Goal: Task Accomplishment & Management: Manage account settings

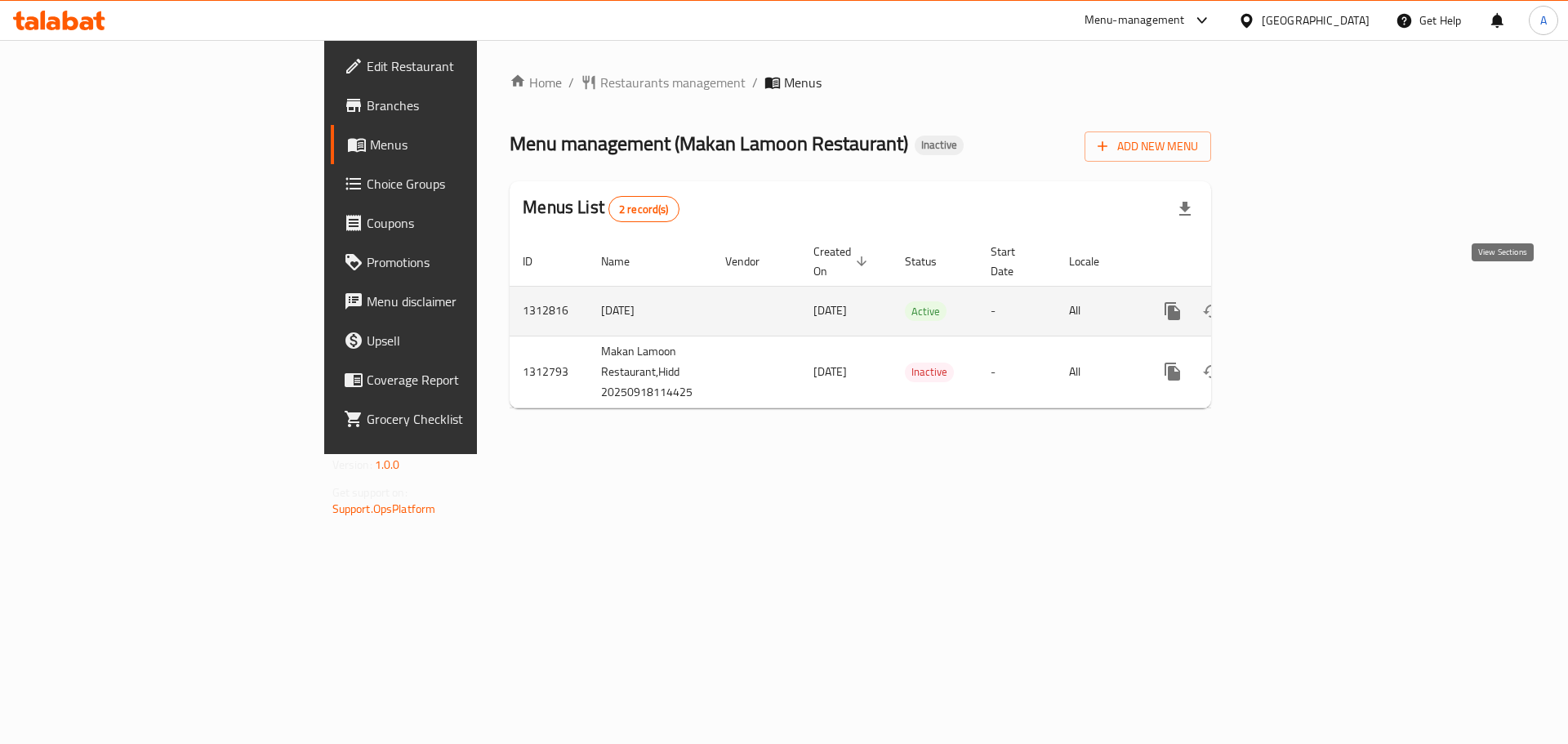
click at [1298, 303] on icon "enhanced table" at bounding box center [1290, 310] width 15 height 15
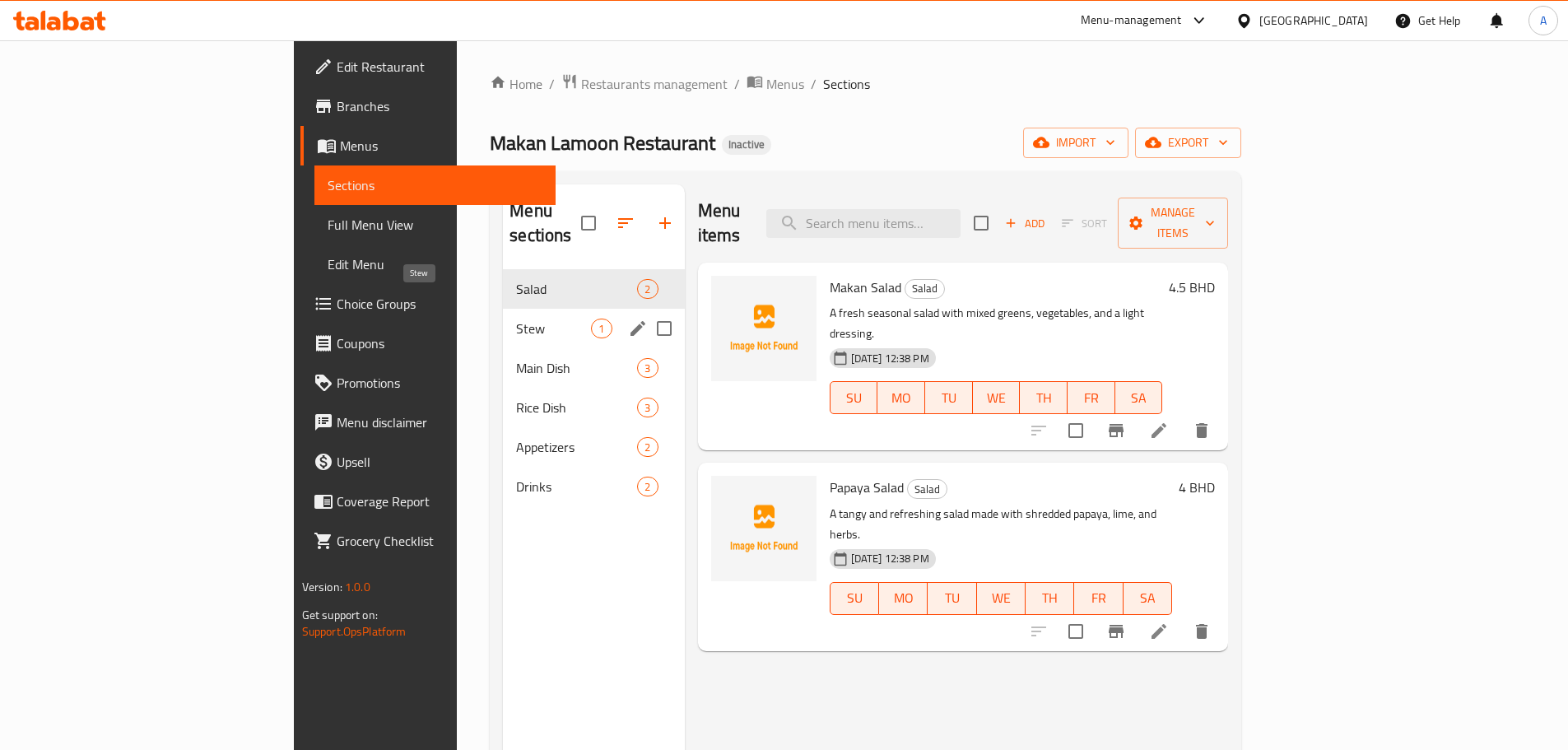
click at [516, 319] on span "Stew" at bounding box center [553, 329] width 74 height 20
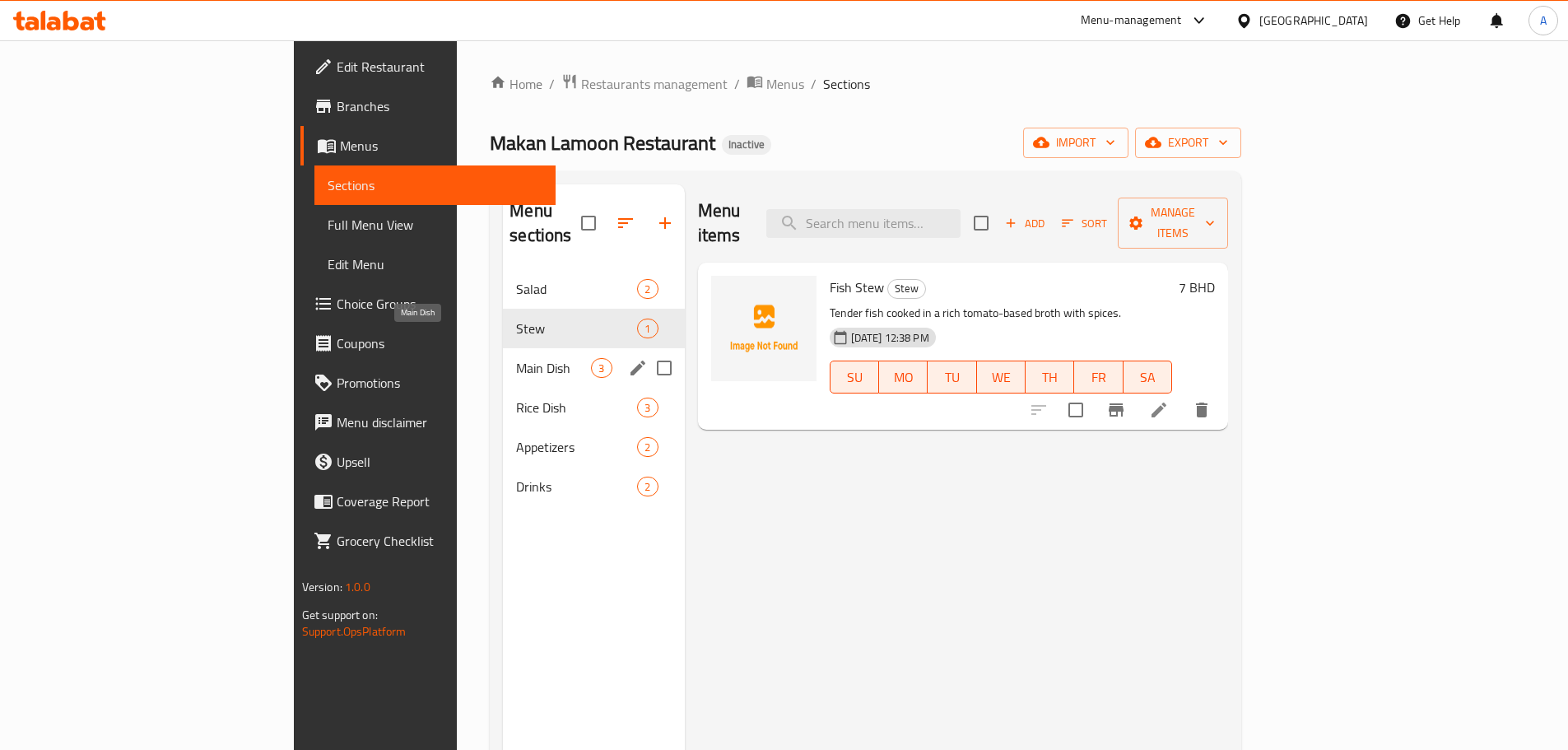
click at [516, 358] on span "Main Dish" at bounding box center [553, 368] width 74 height 20
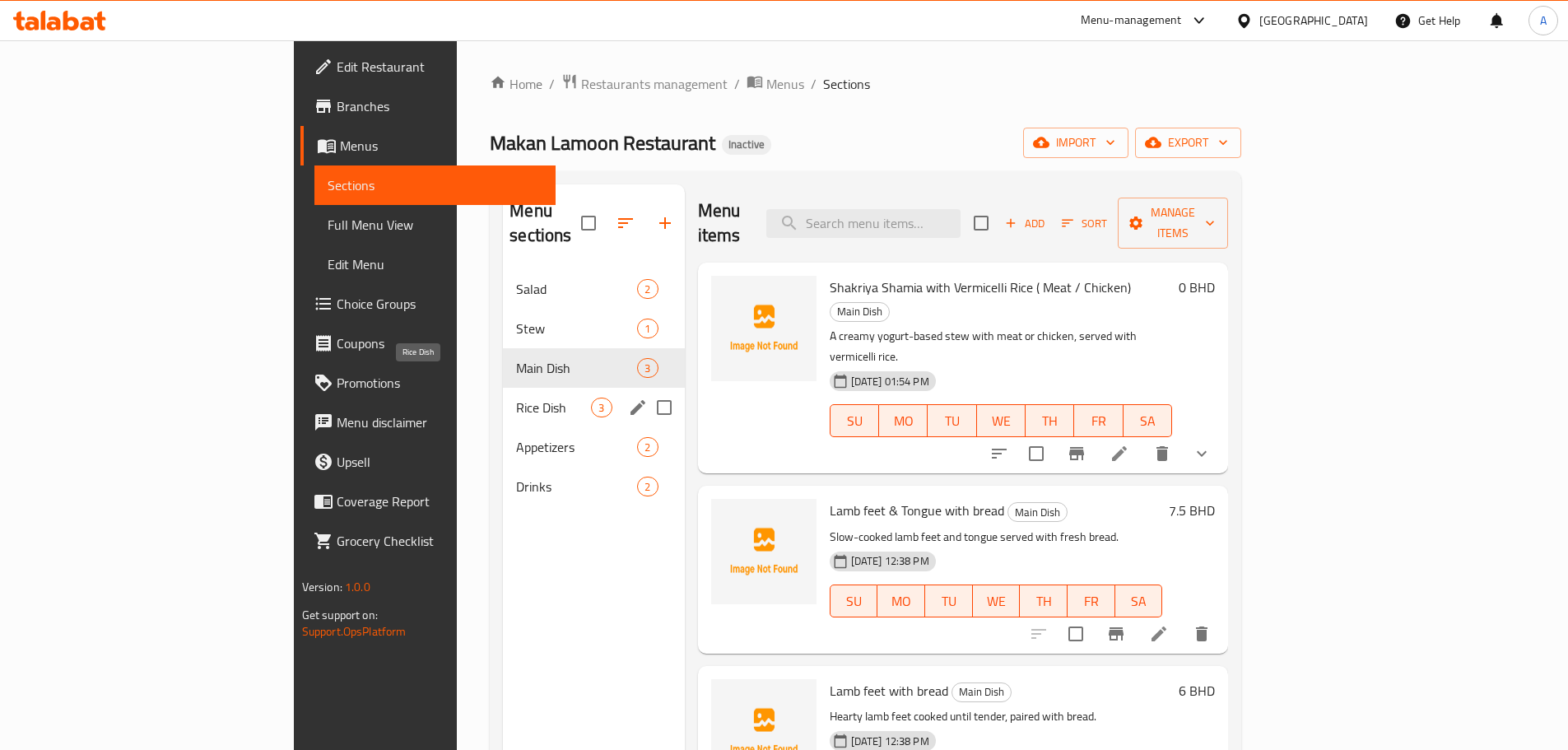
click at [516, 398] on span "Rice Dish" at bounding box center [553, 407] width 74 height 20
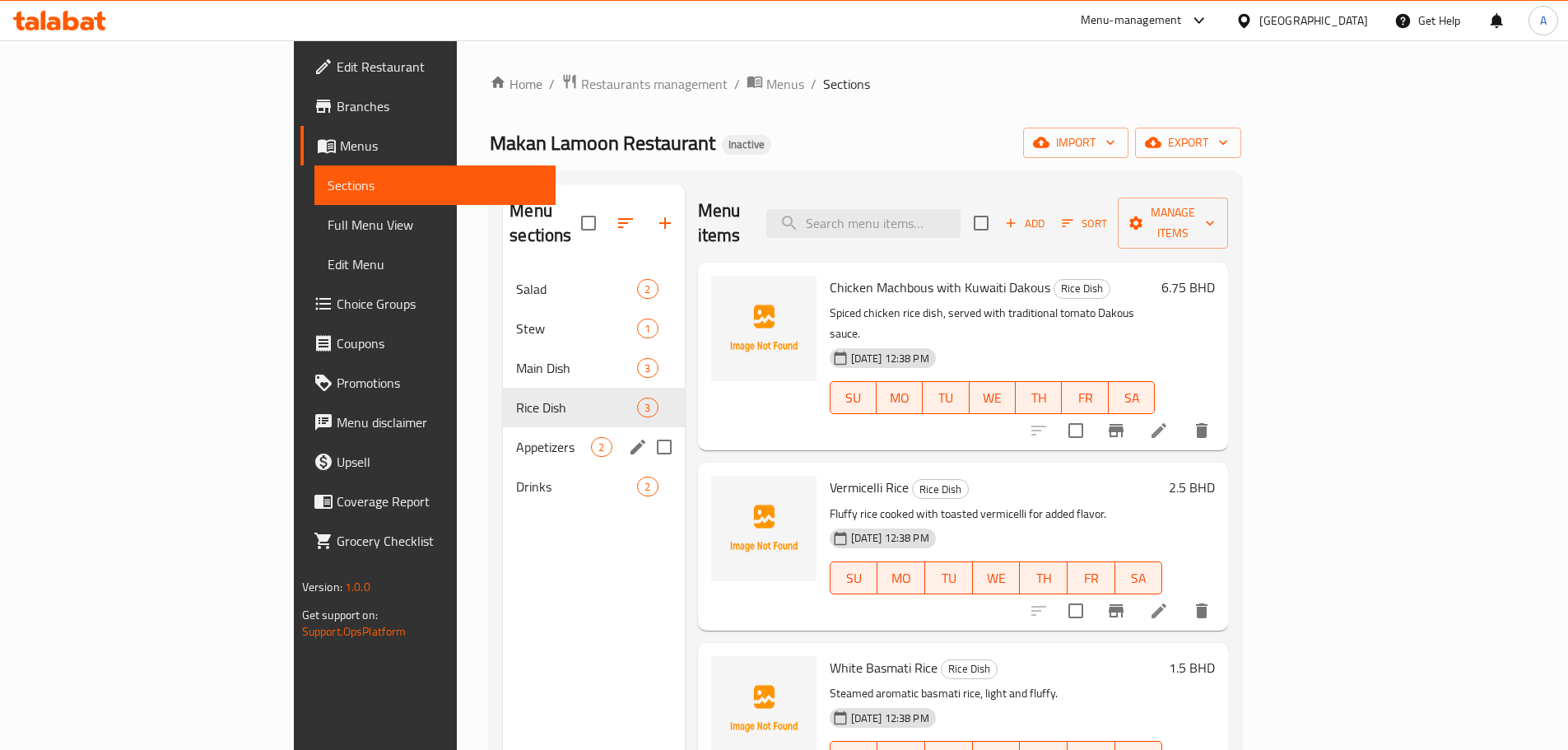
click at [503, 432] on div "Appetizers 2" at bounding box center [593, 447] width 181 height 39
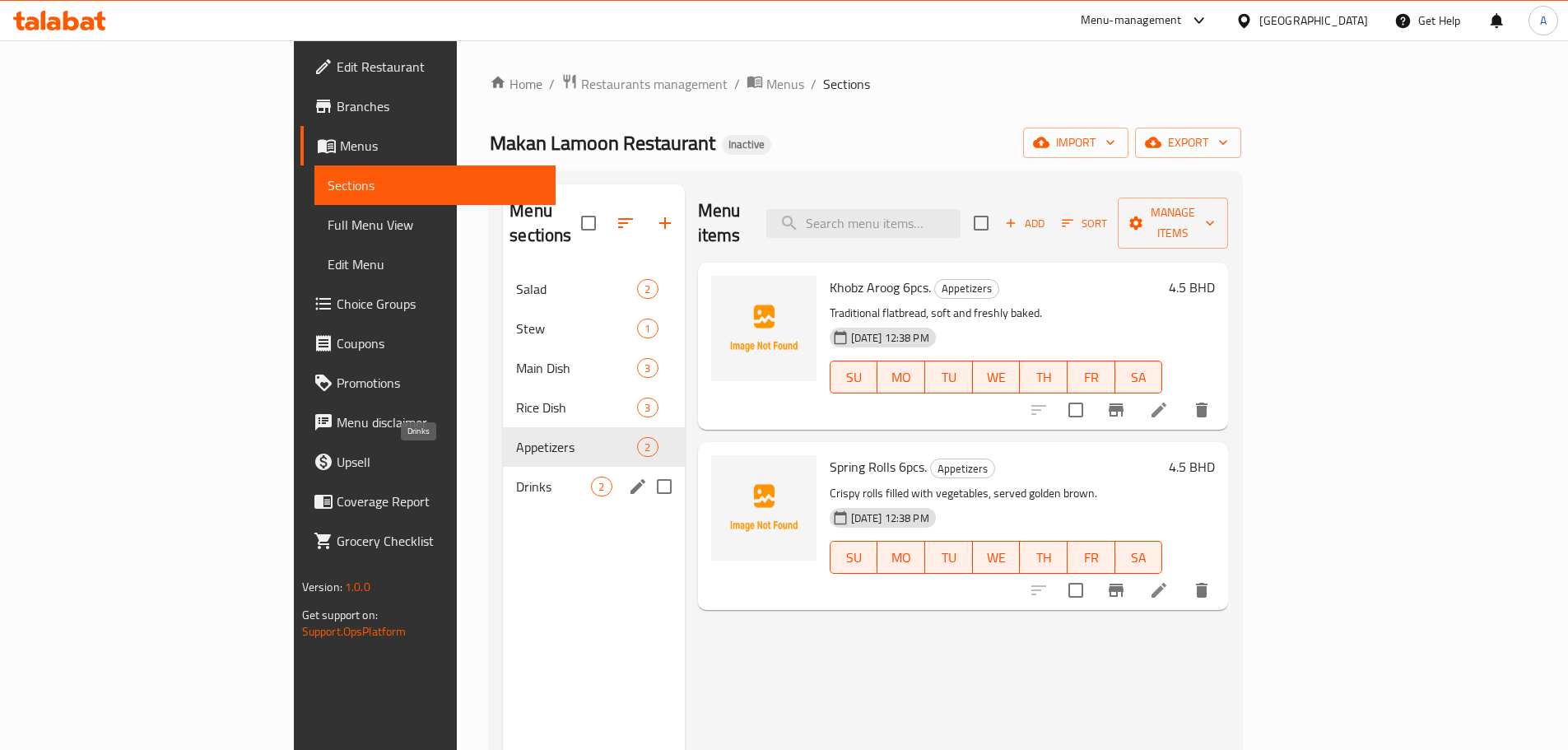
click at [516, 477] on span "Drinks" at bounding box center [553, 486] width 74 height 20
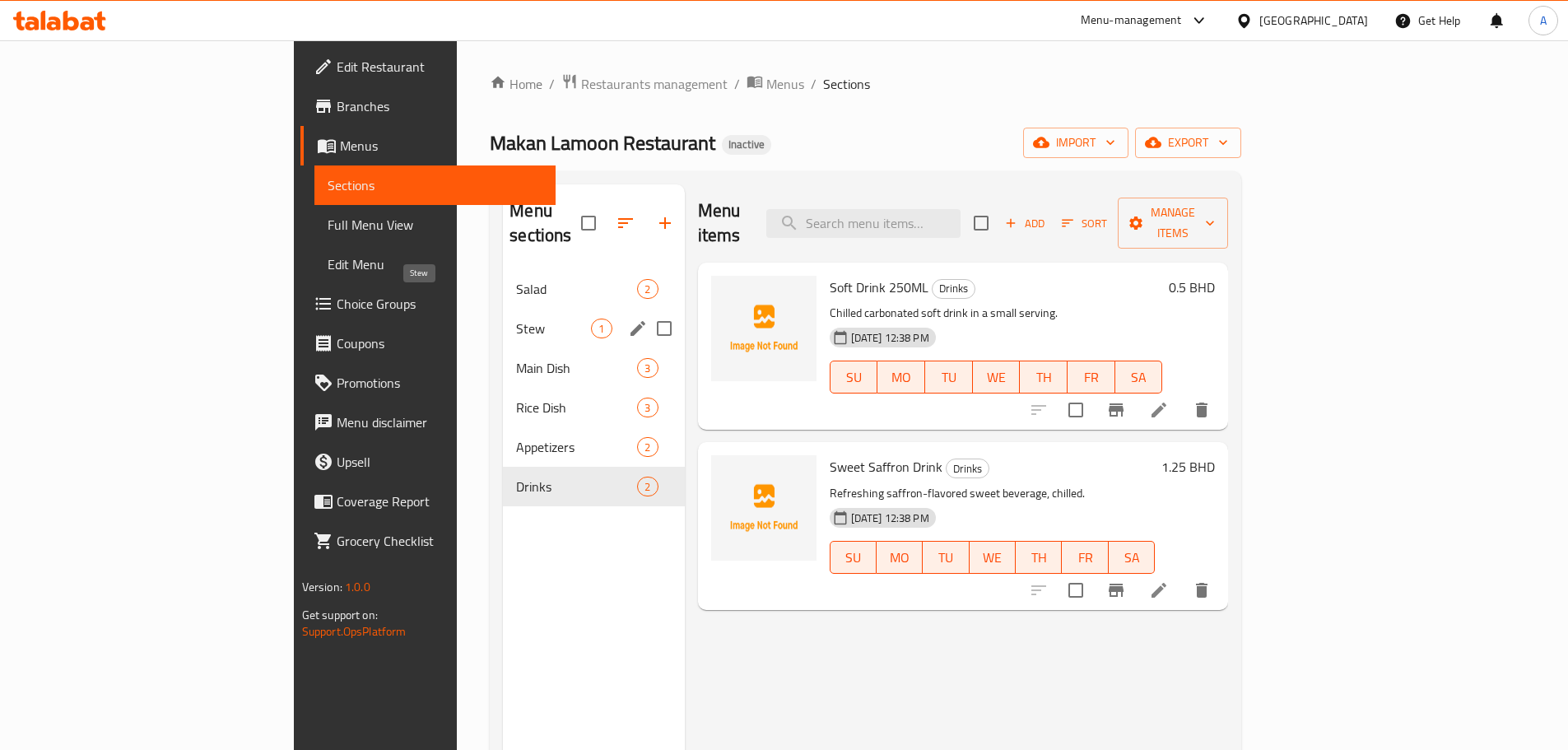
click at [516, 319] on span "Stew" at bounding box center [553, 329] width 74 height 20
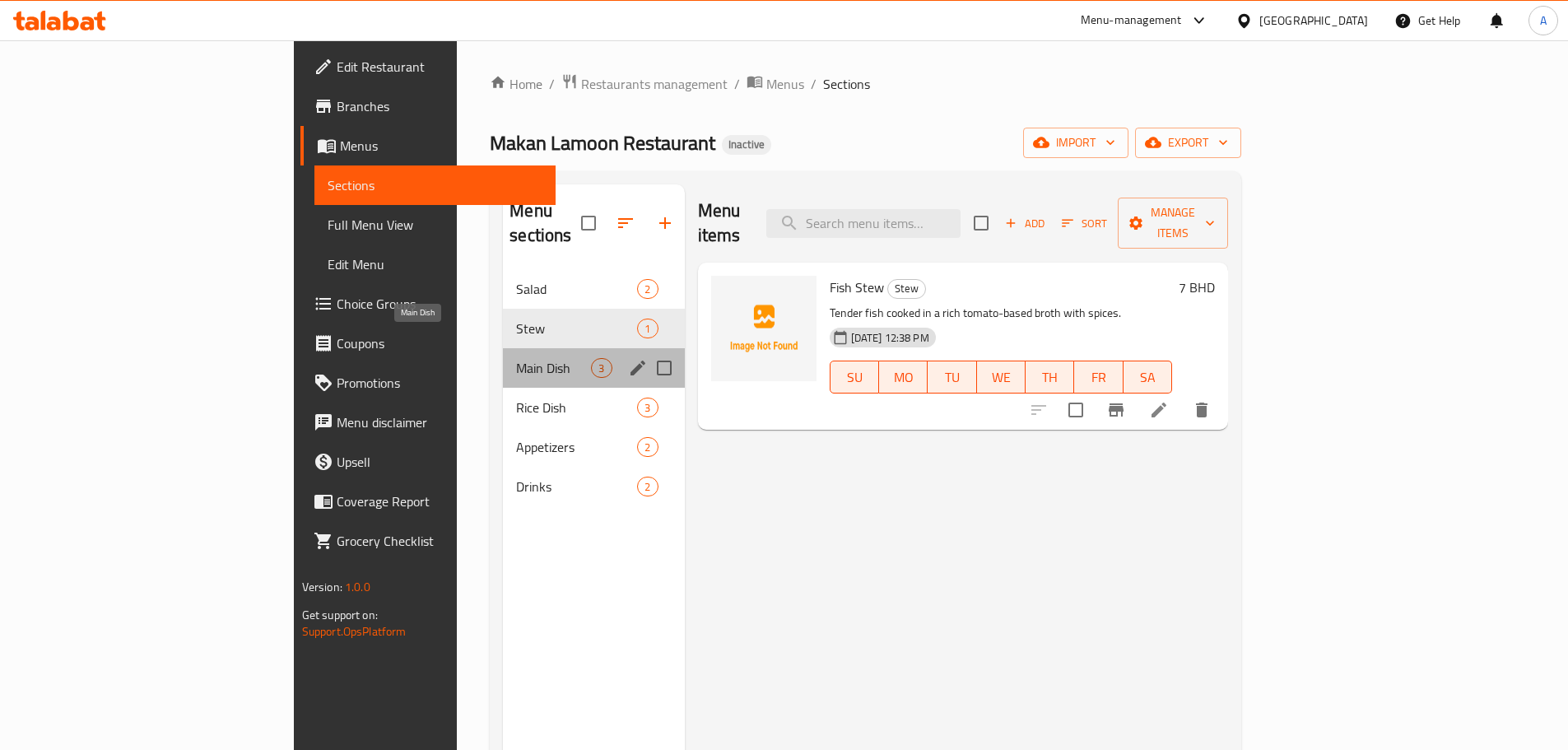
click at [516, 358] on span "Main Dish" at bounding box center [553, 368] width 74 height 20
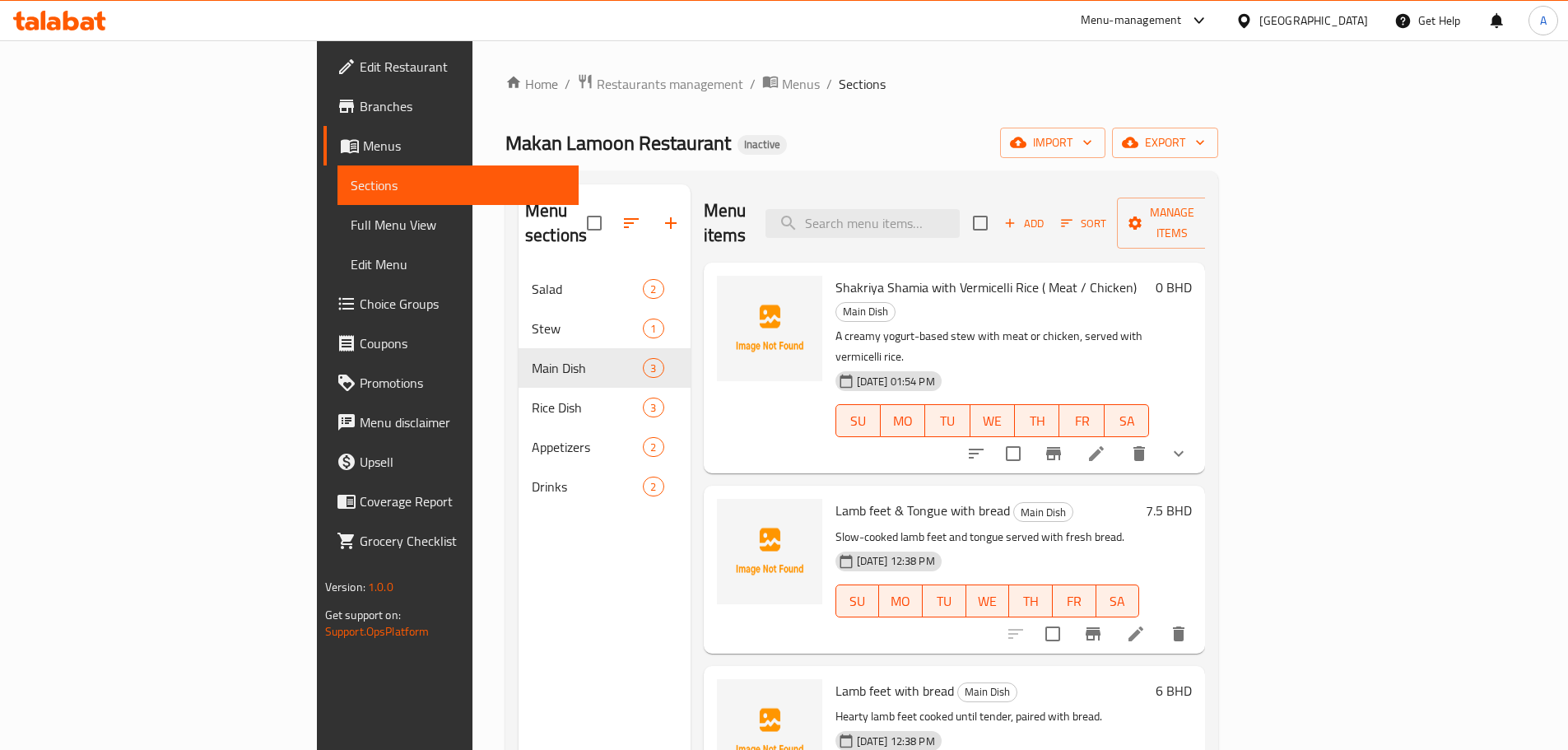
click at [337, 238] on link "Full Menu View" at bounding box center [457, 224] width 241 height 39
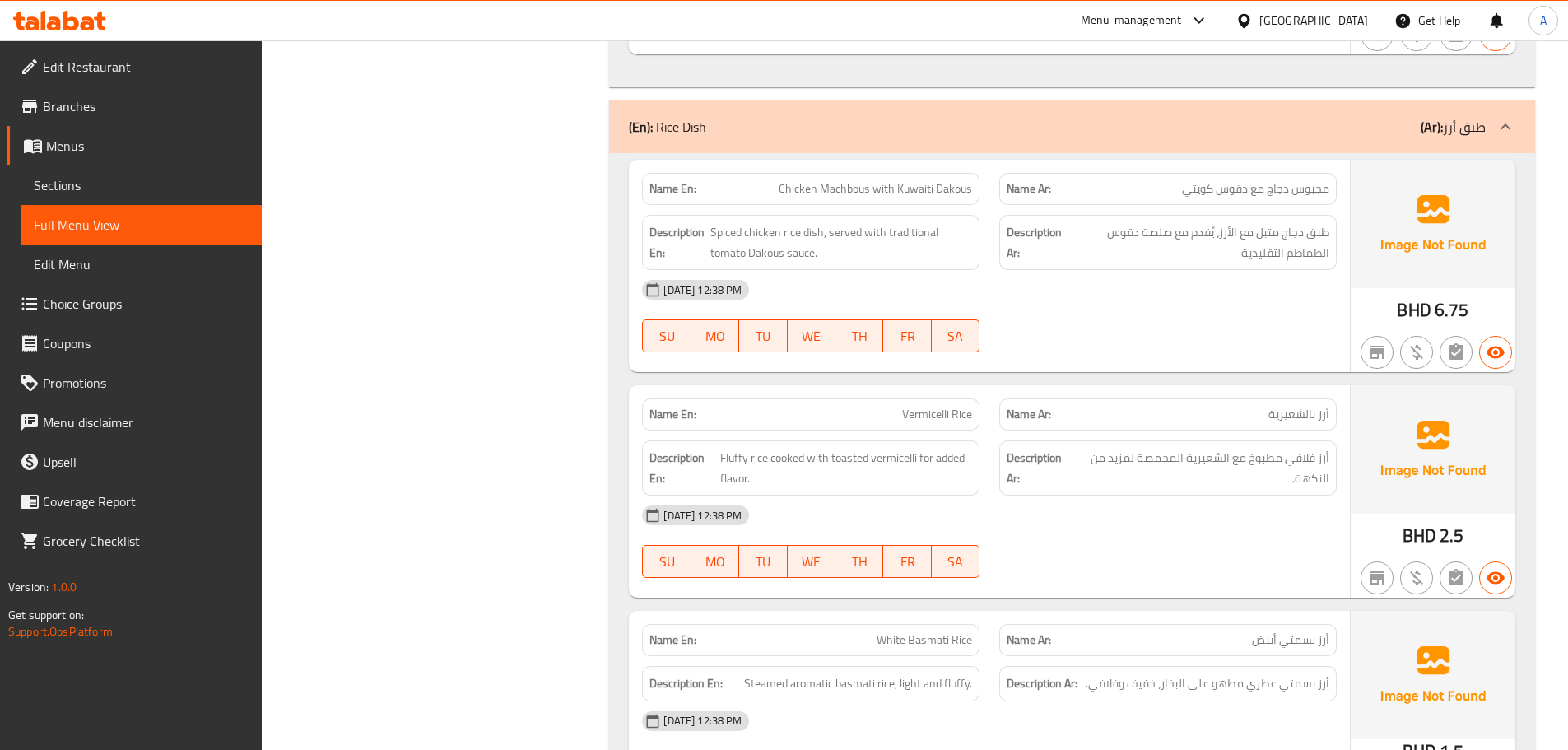
scroll to position [1564, 0]
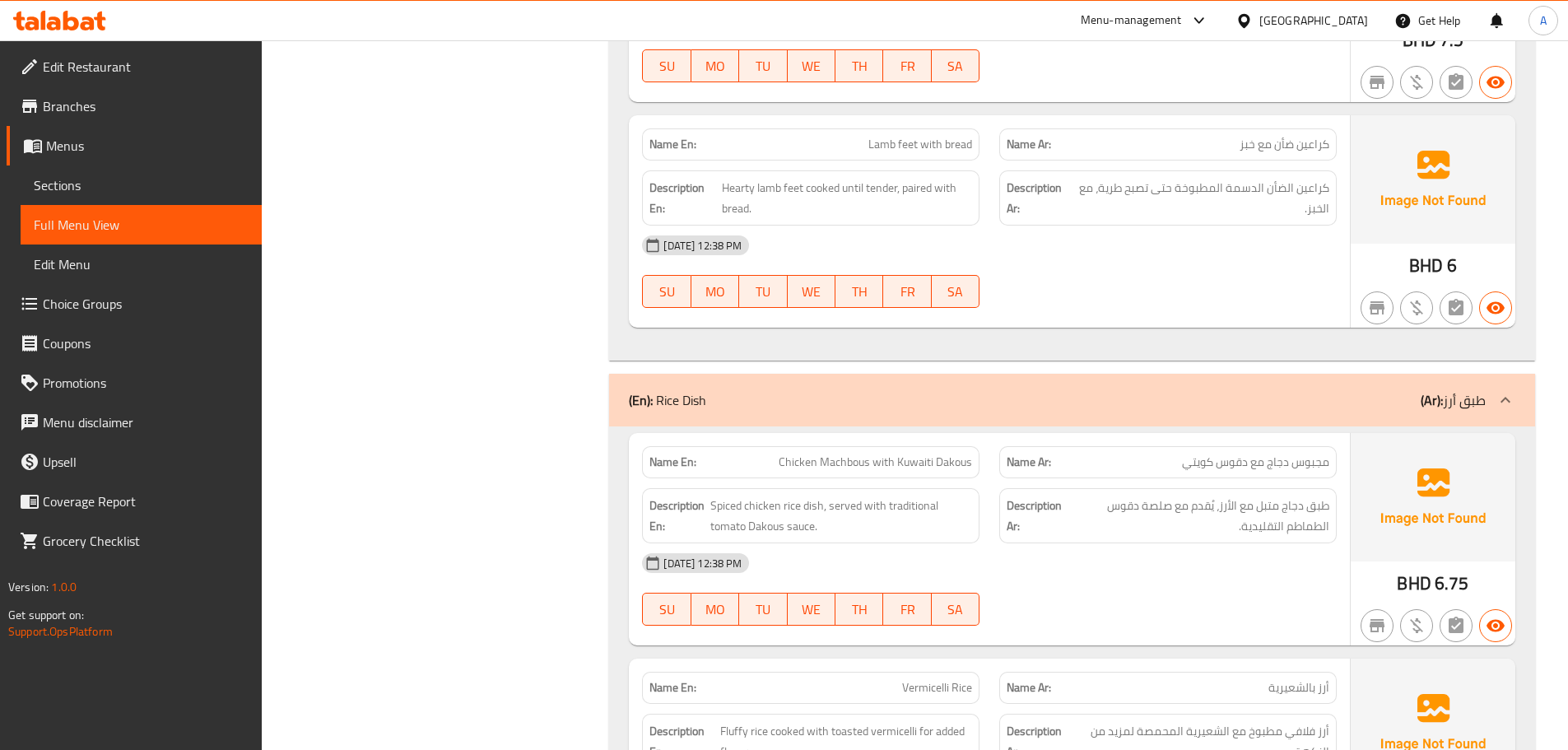
click at [1322, 466] on span "مجبوس دجاج مع دقوس كويتي" at bounding box center [1255, 463] width 147 height 18
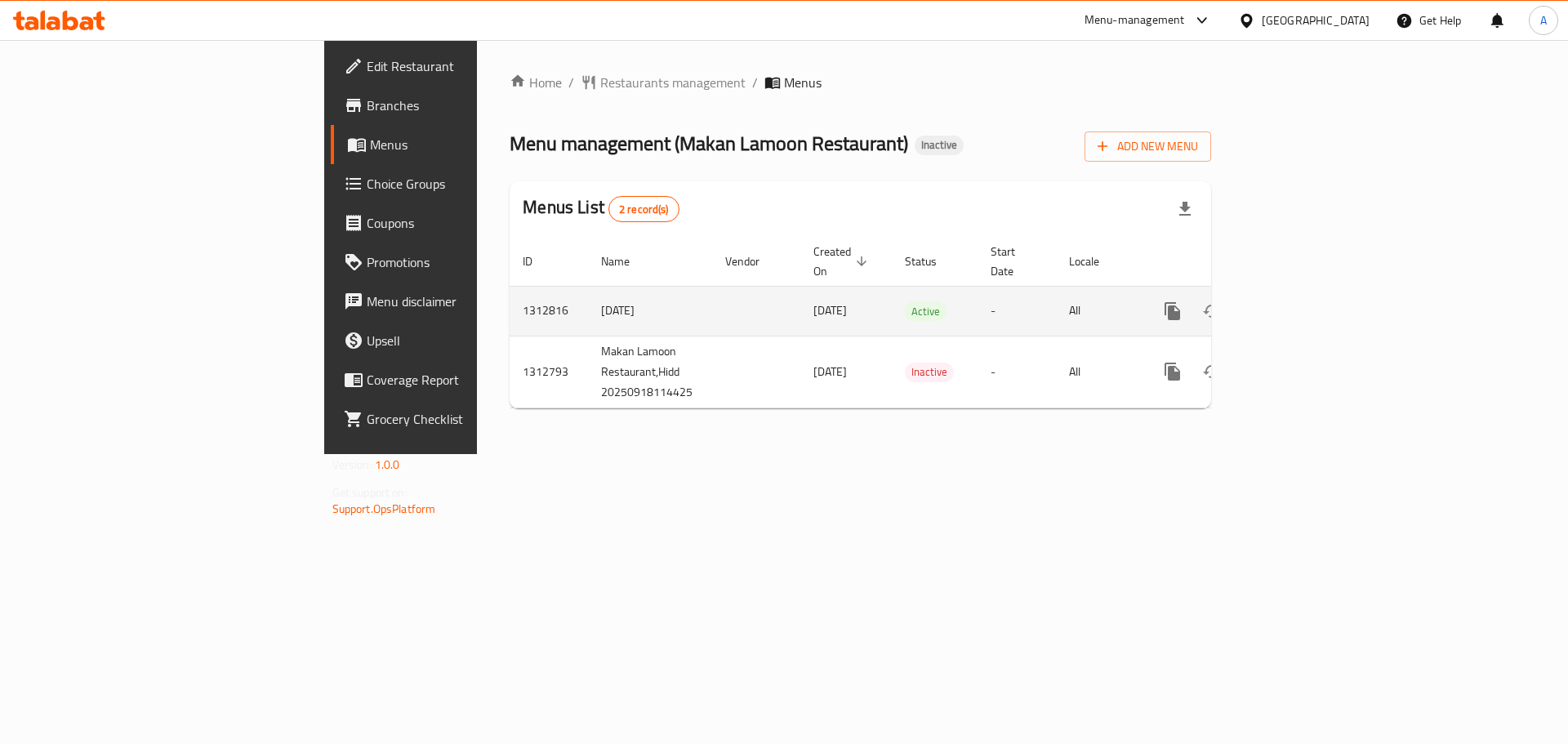
click at [1300, 302] on icon "enhanced table" at bounding box center [1290, 311] width 20 height 20
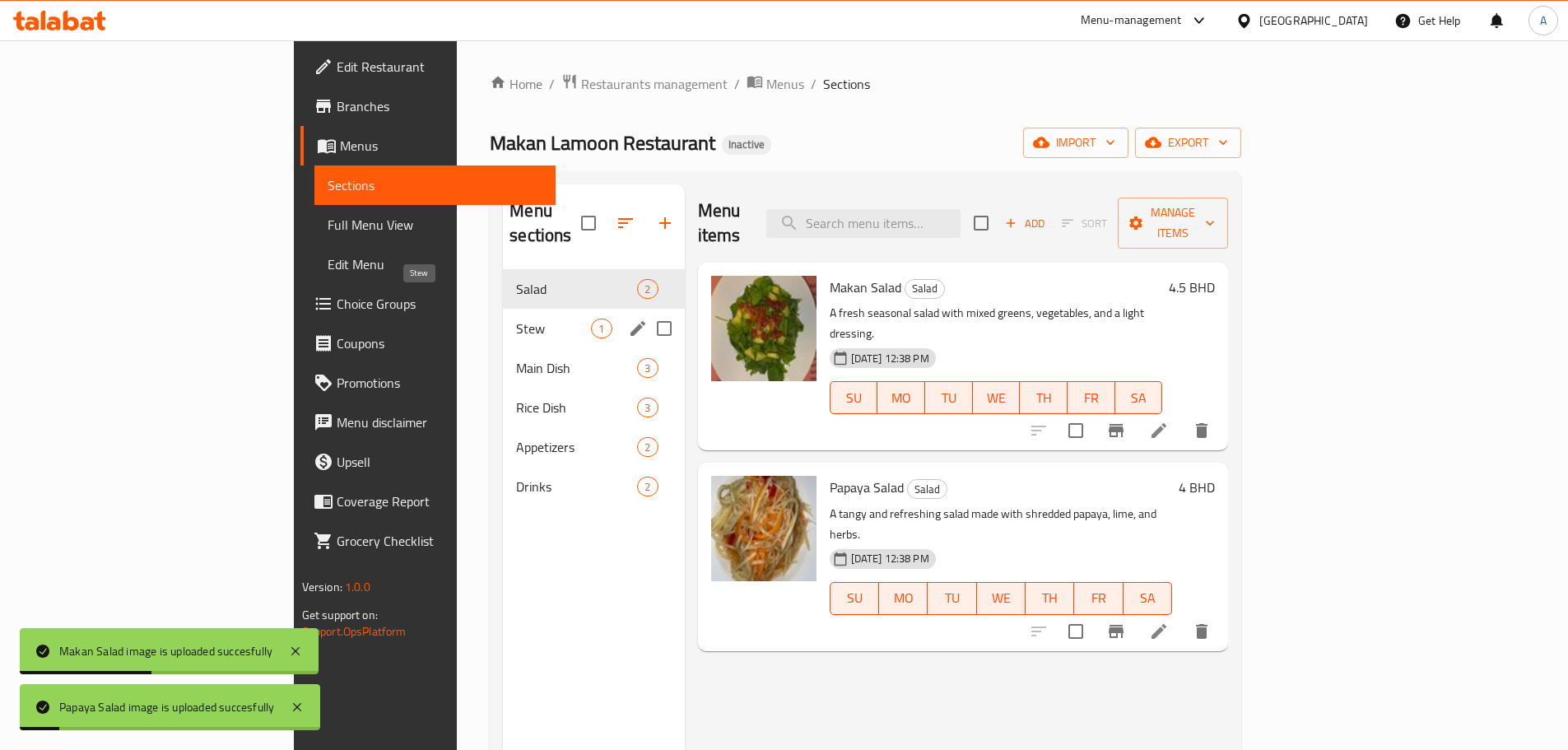
click at [516, 319] on span "Stew" at bounding box center [553, 329] width 74 height 20
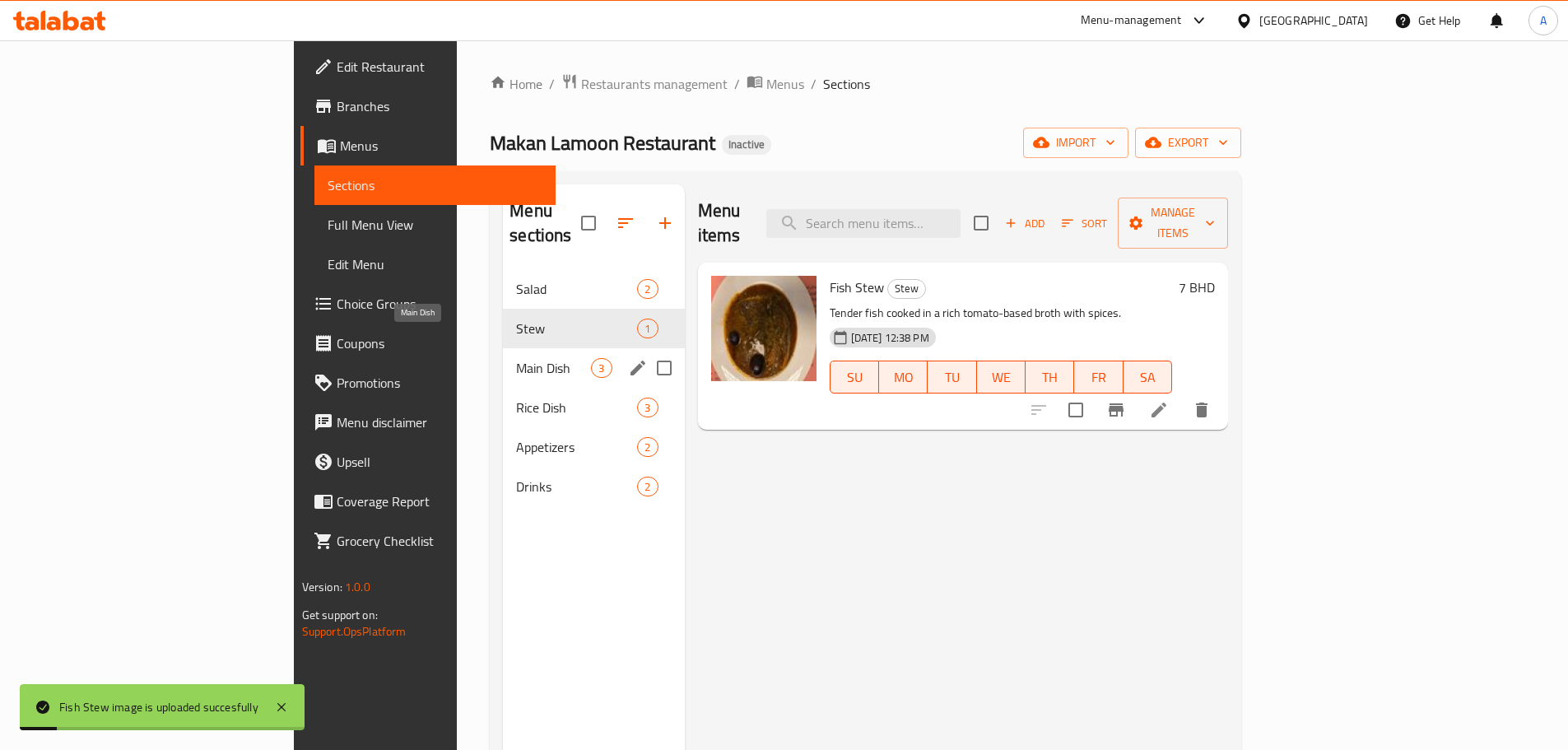
click at [516, 358] on span "Main Dish" at bounding box center [553, 368] width 74 height 20
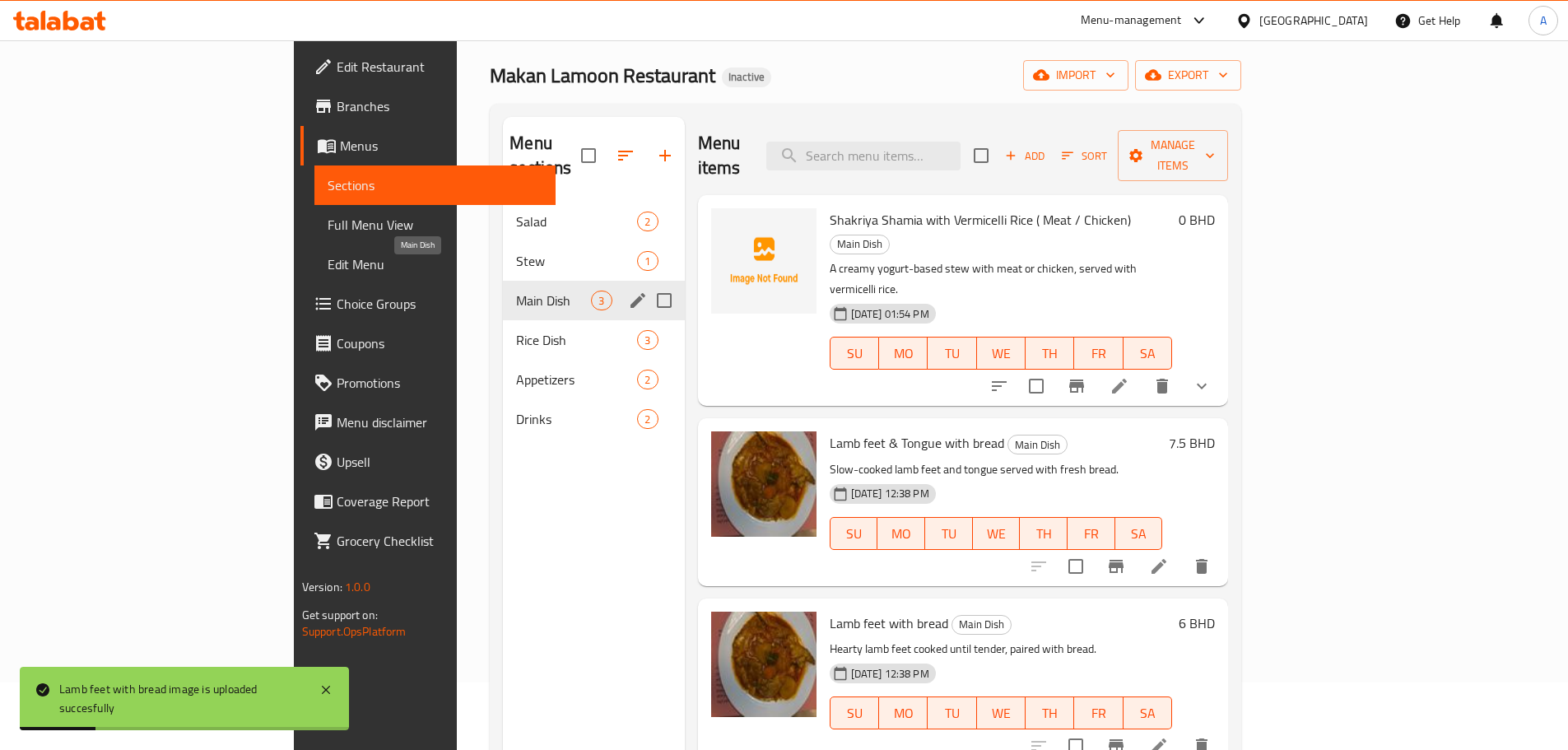
scroll to position [66, 0]
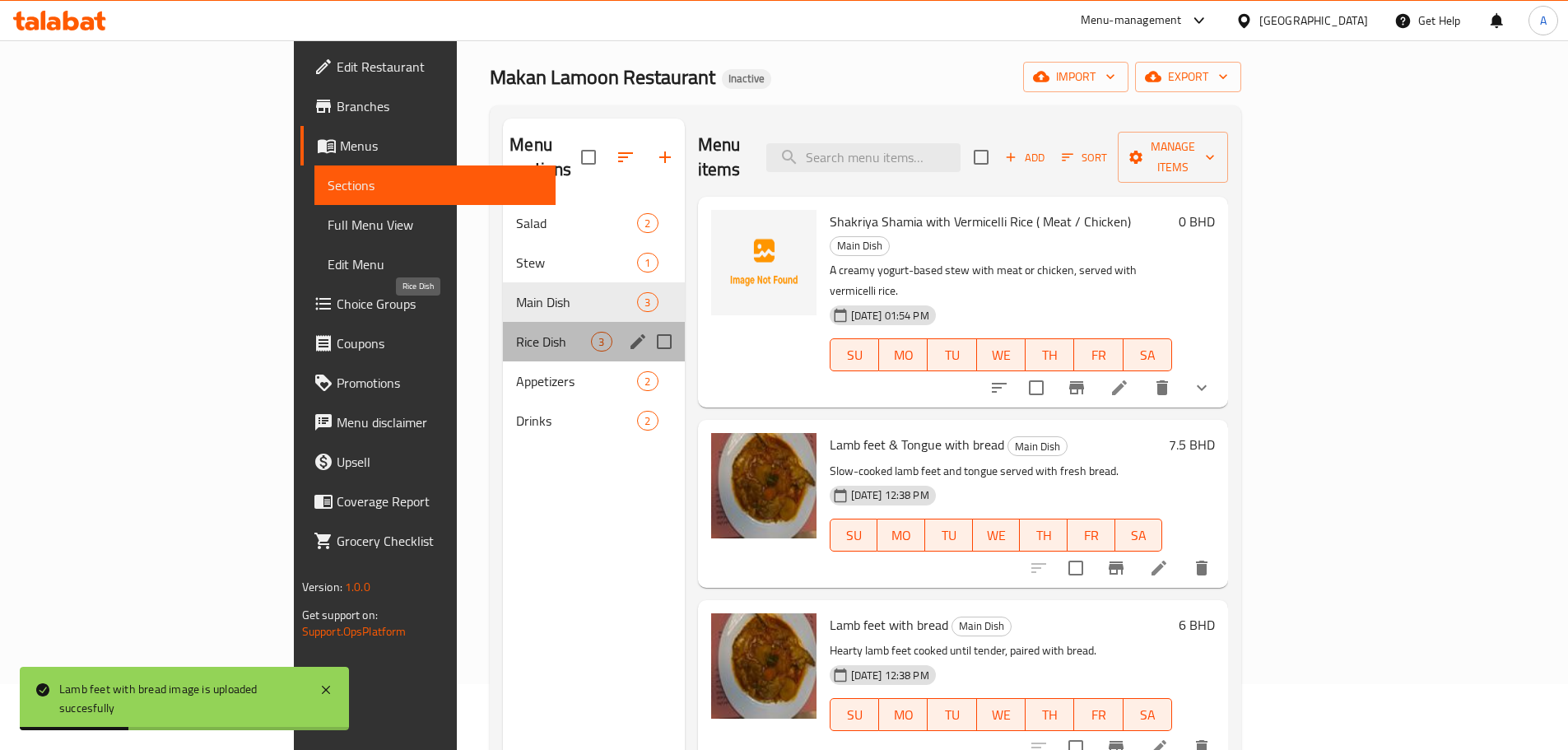
click at [516, 332] on span "Rice Dish" at bounding box center [553, 342] width 74 height 20
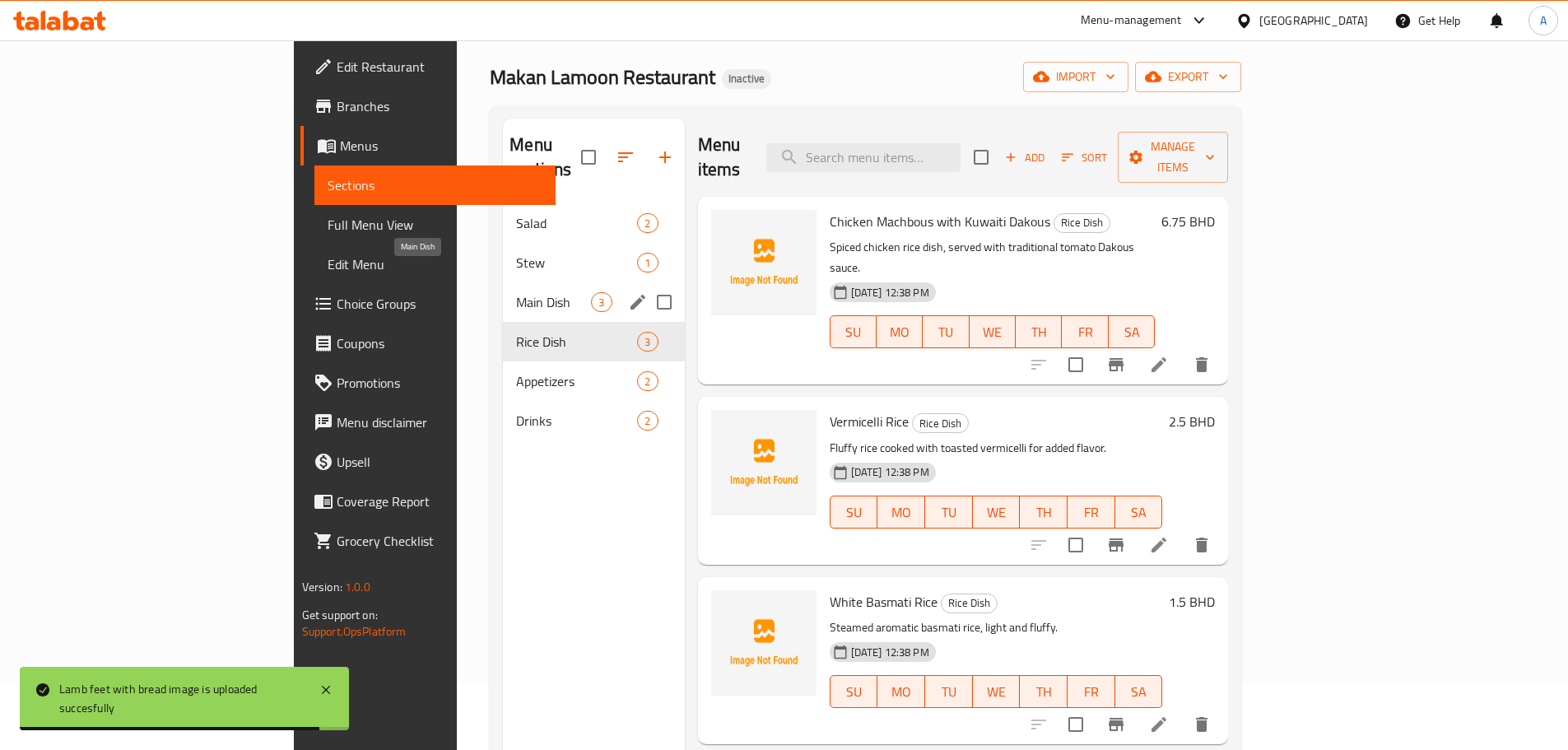
click at [516, 293] on span "Main Dish" at bounding box center [553, 302] width 74 height 20
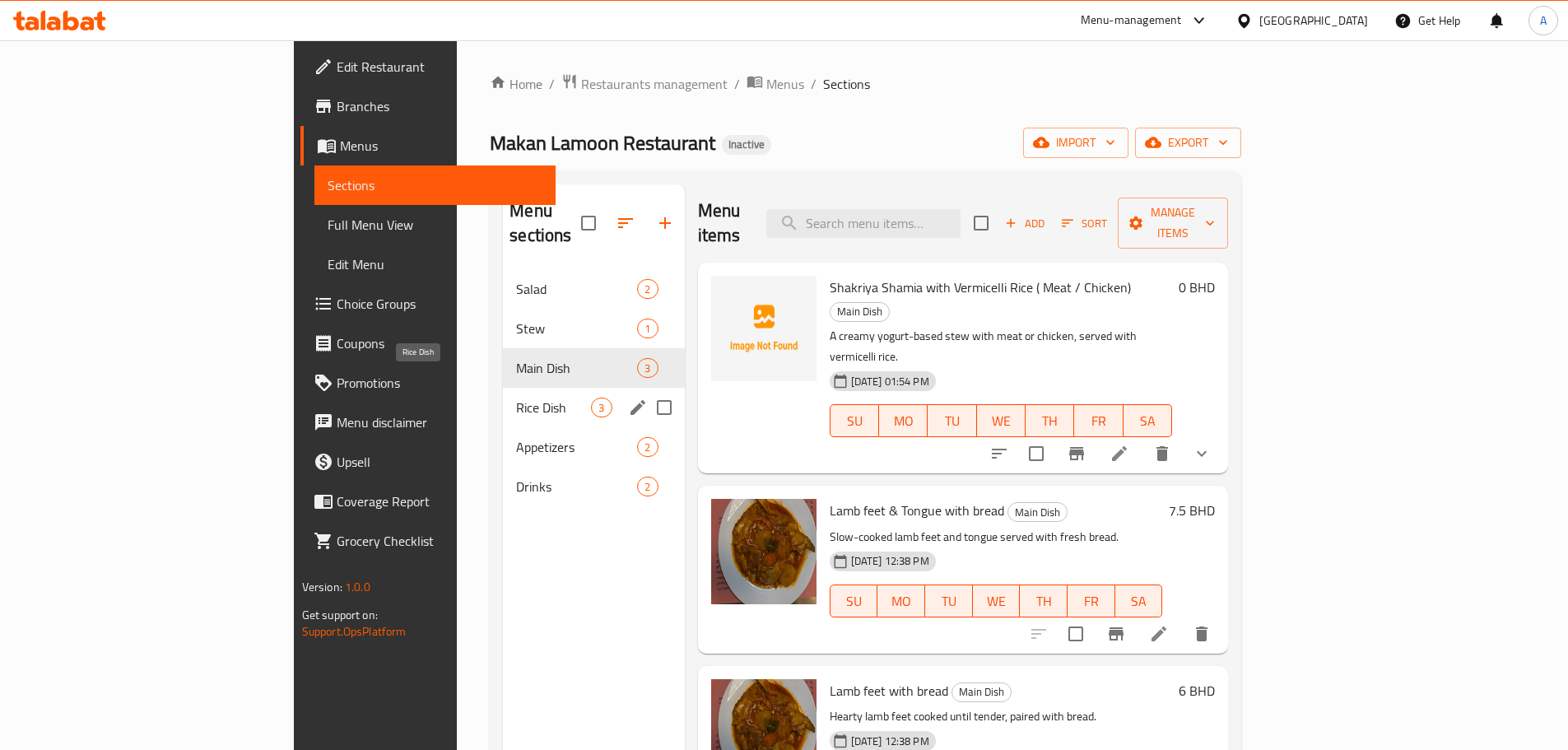
click at [516, 398] on span "Rice Dish" at bounding box center [553, 407] width 74 height 20
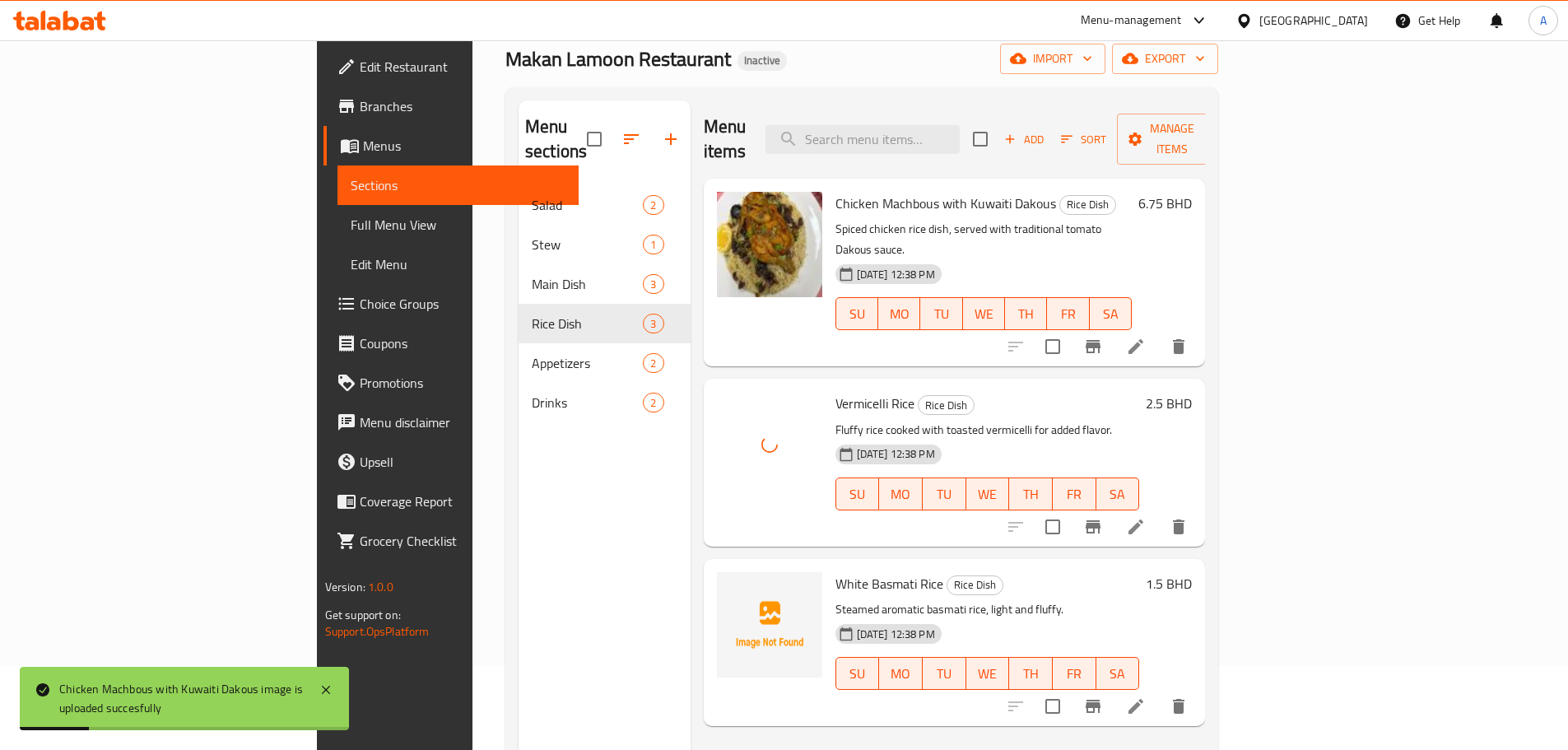
scroll to position [165, 0]
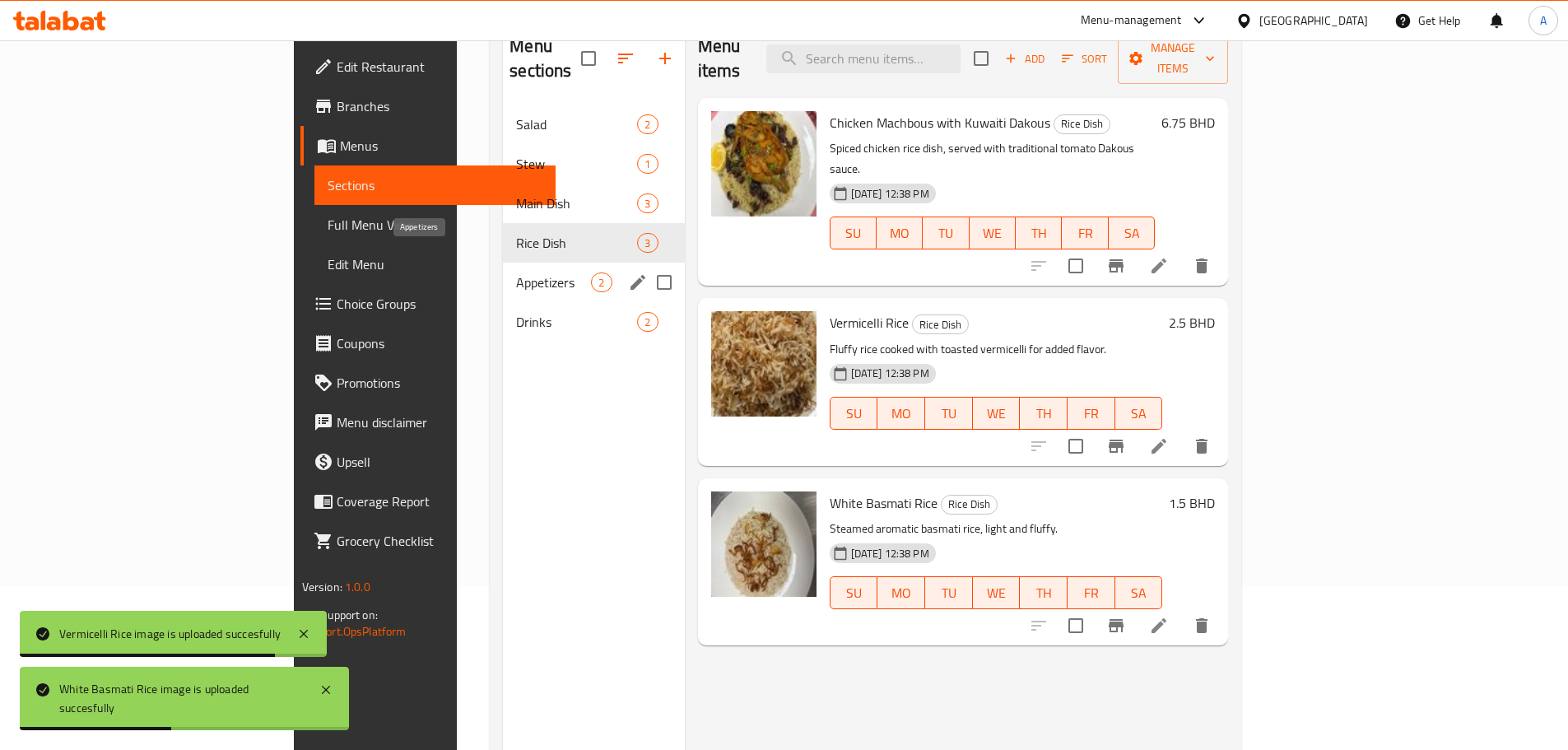
click at [516, 272] on span "Appetizers" at bounding box center [553, 282] width 74 height 20
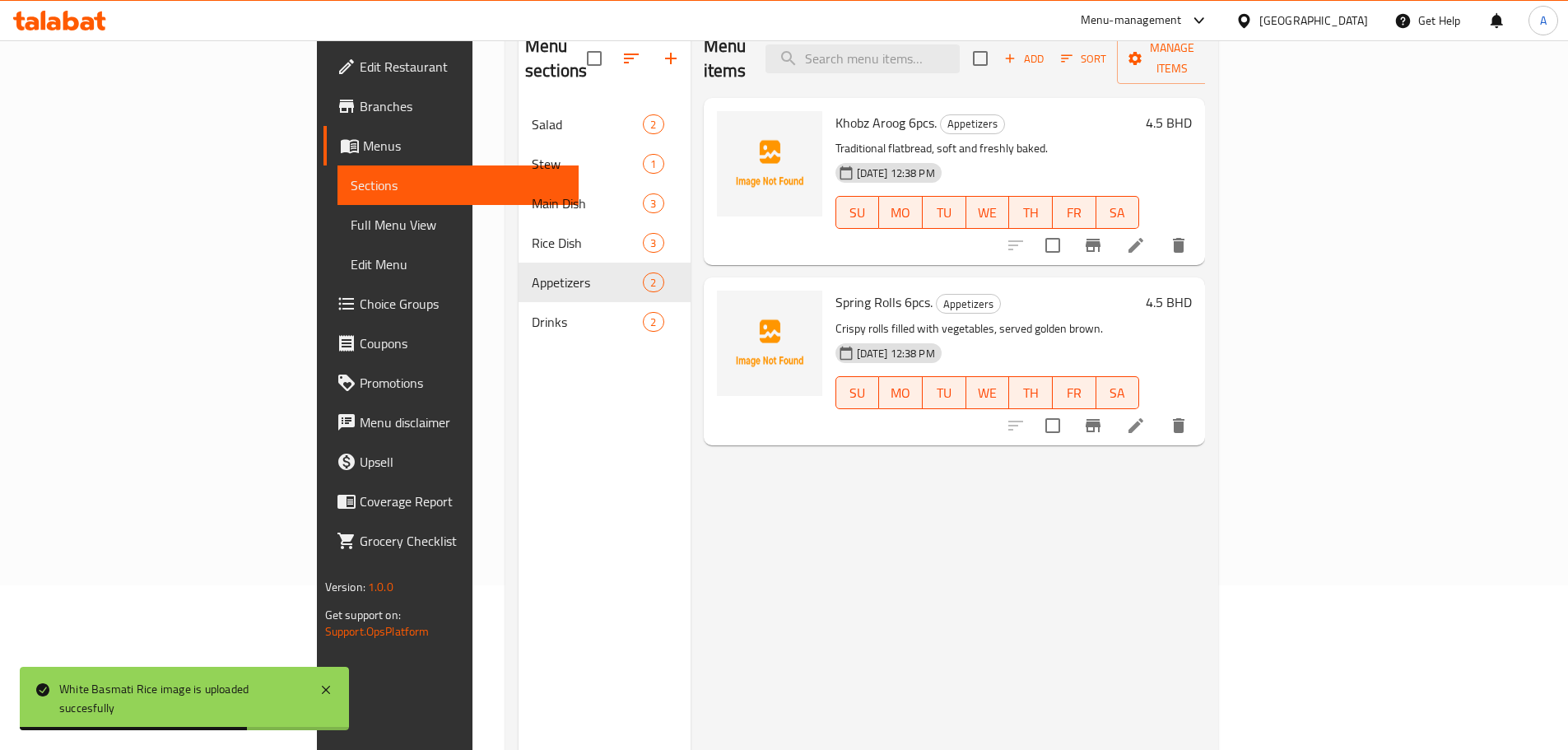
scroll to position [82, 0]
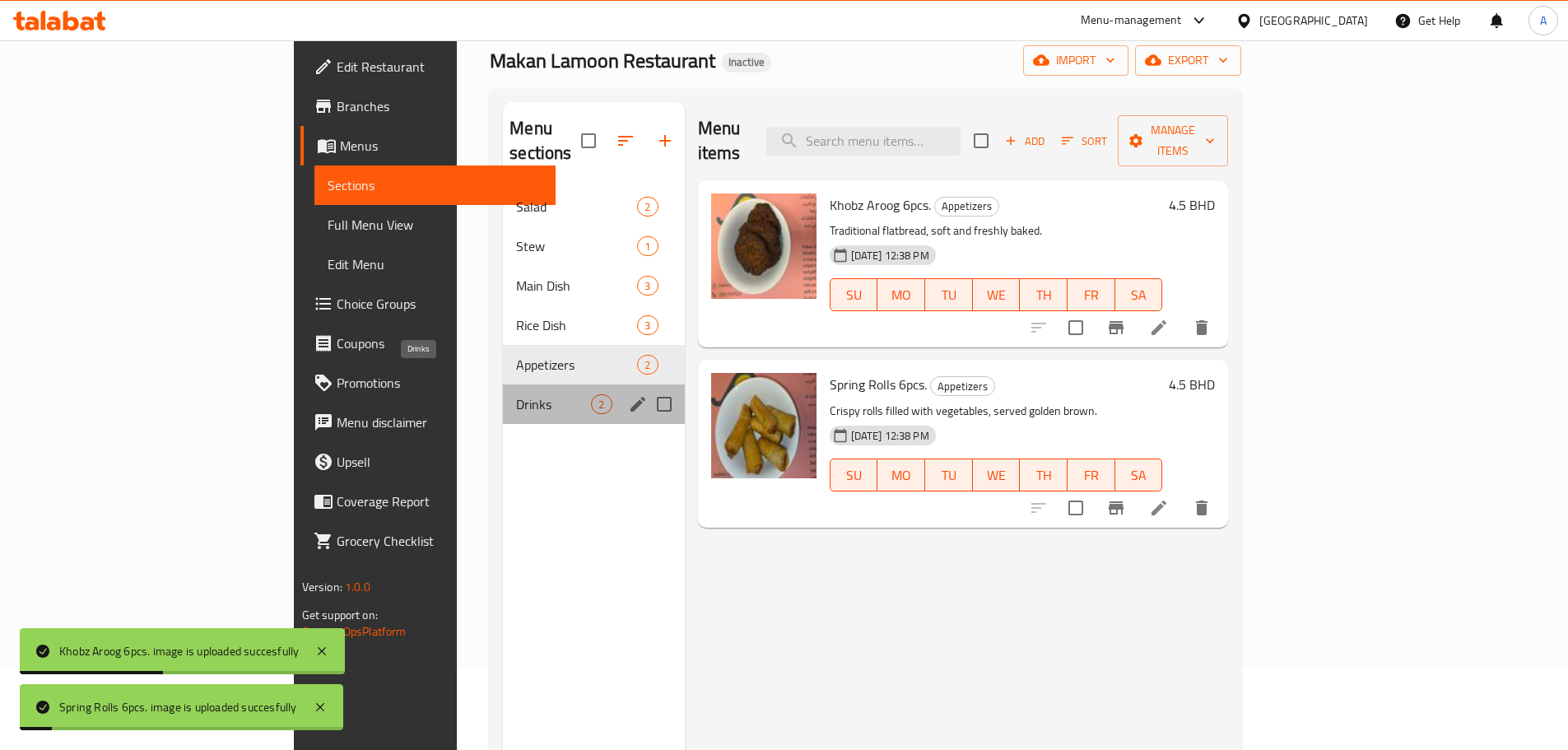
click at [516, 394] on span "Drinks" at bounding box center [553, 404] width 74 height 20
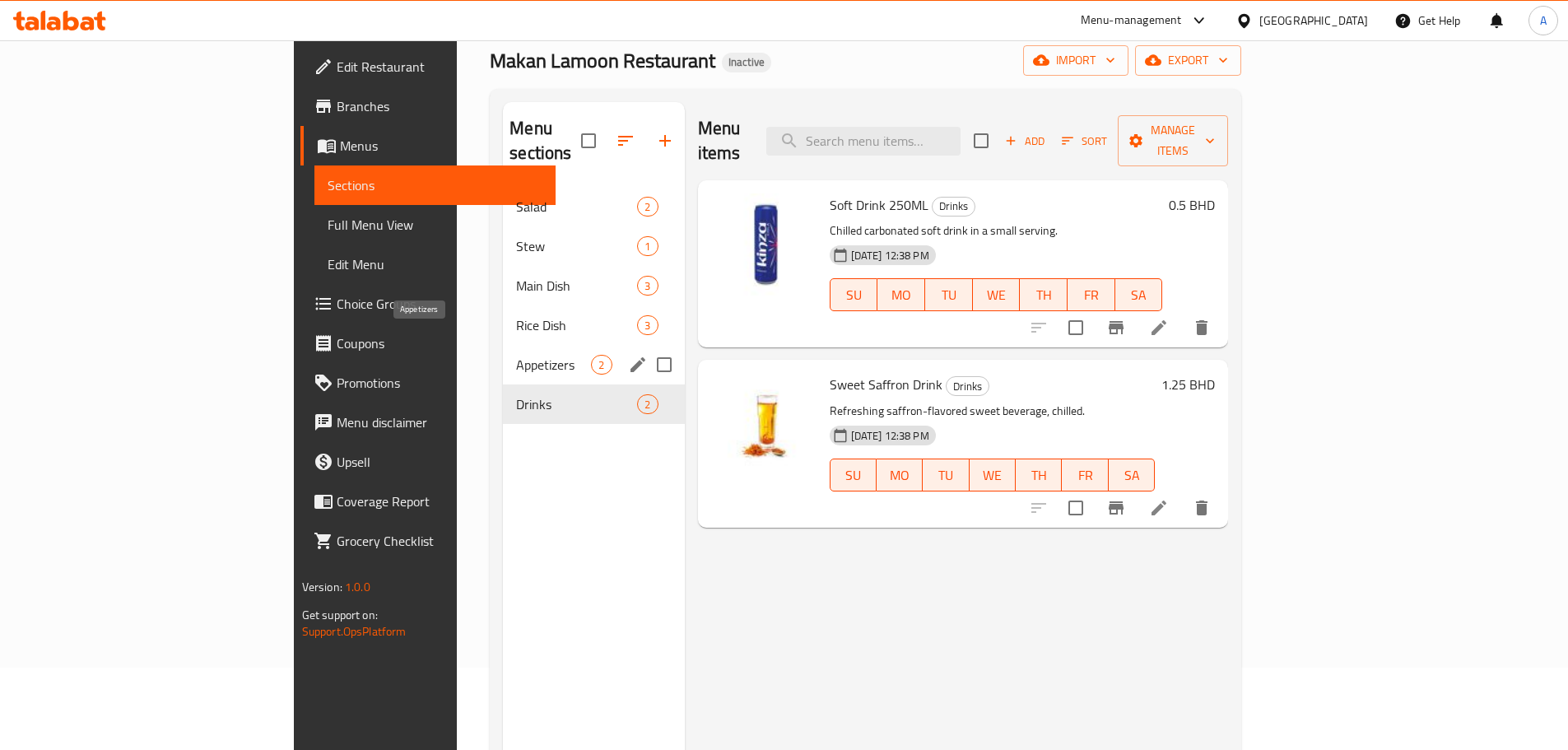
click at [516, 355] on span "Appetizers" at bounding box center [553, 364] width 74 height 20
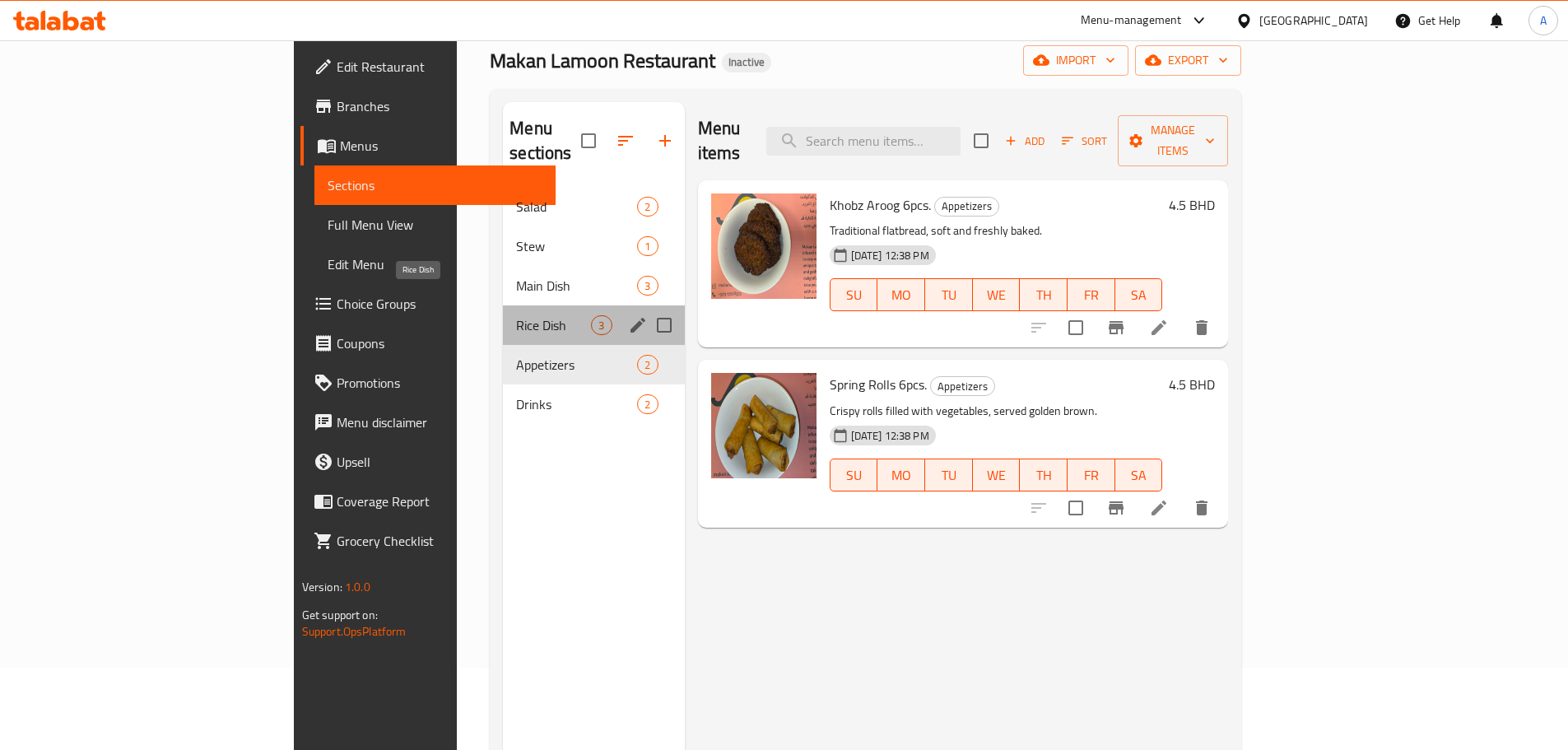
click at [516, 315] on span "Rice Dish" at bounding box center [553, 325] width 74 height 20
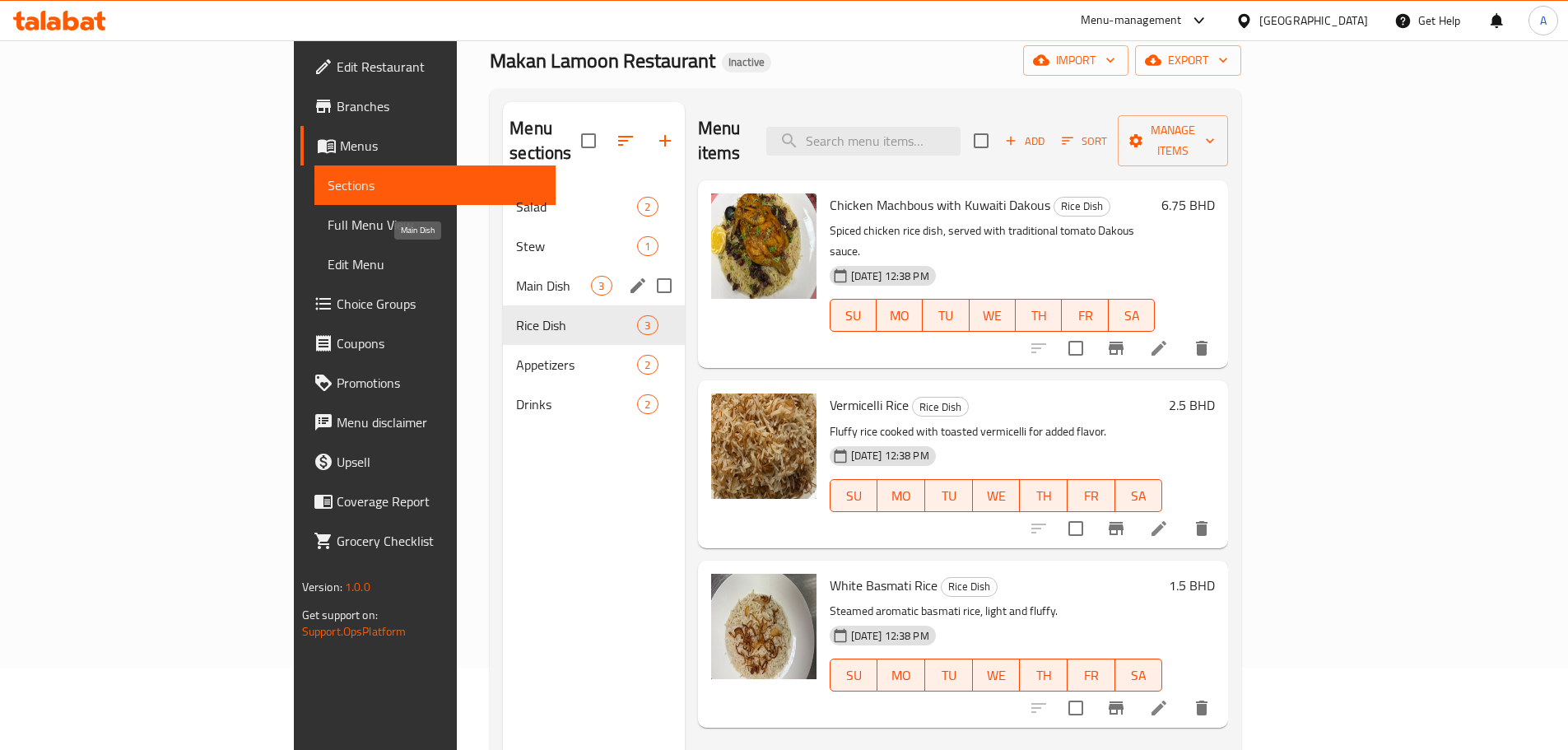
click at [516, 276] on span "Main Dish" at bounding box center [553, 286] width 74 height 20
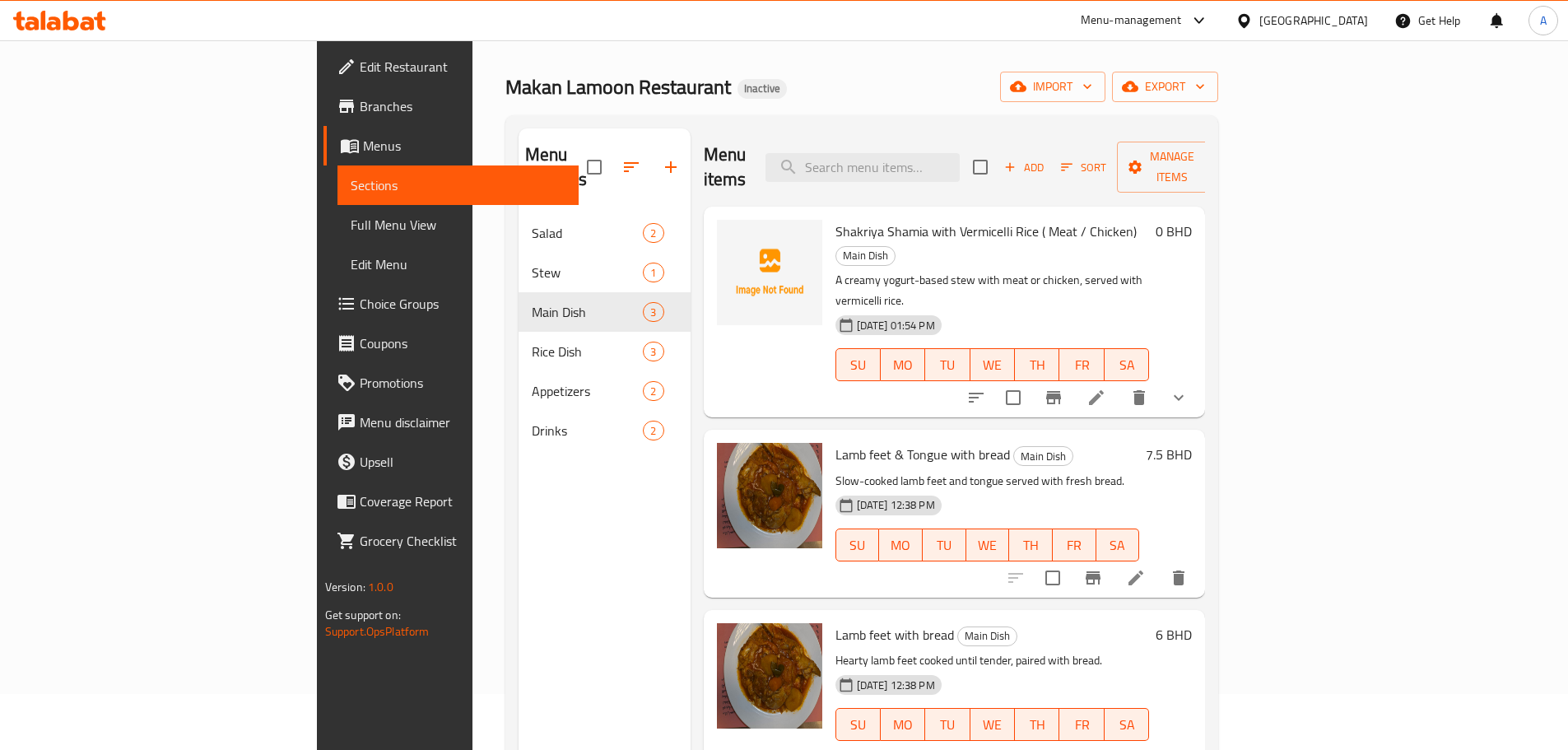
scroll to position [165, 0]
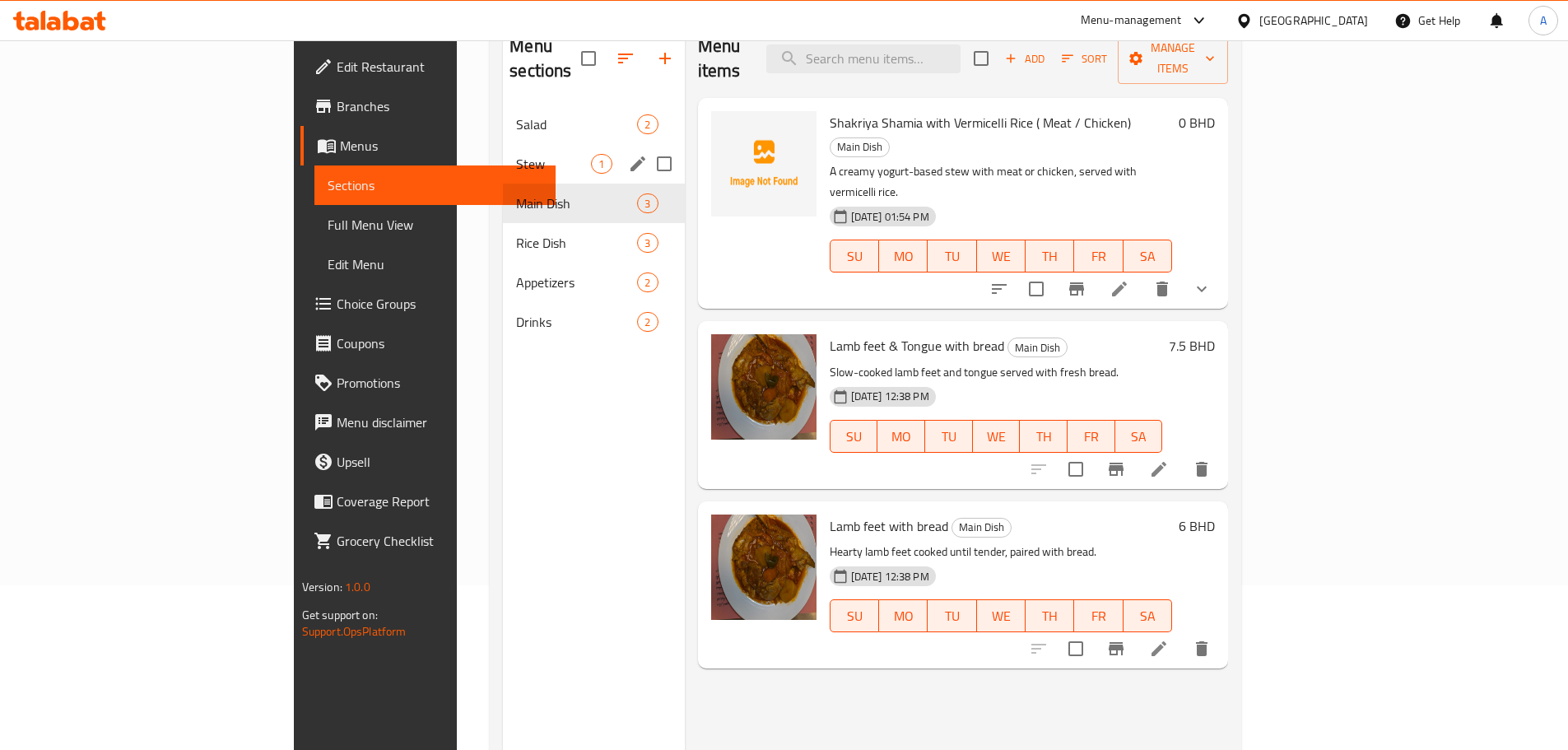
click at [503, 150] on div "Stew 1" at bounding box center [593, 163] width 181 height 39
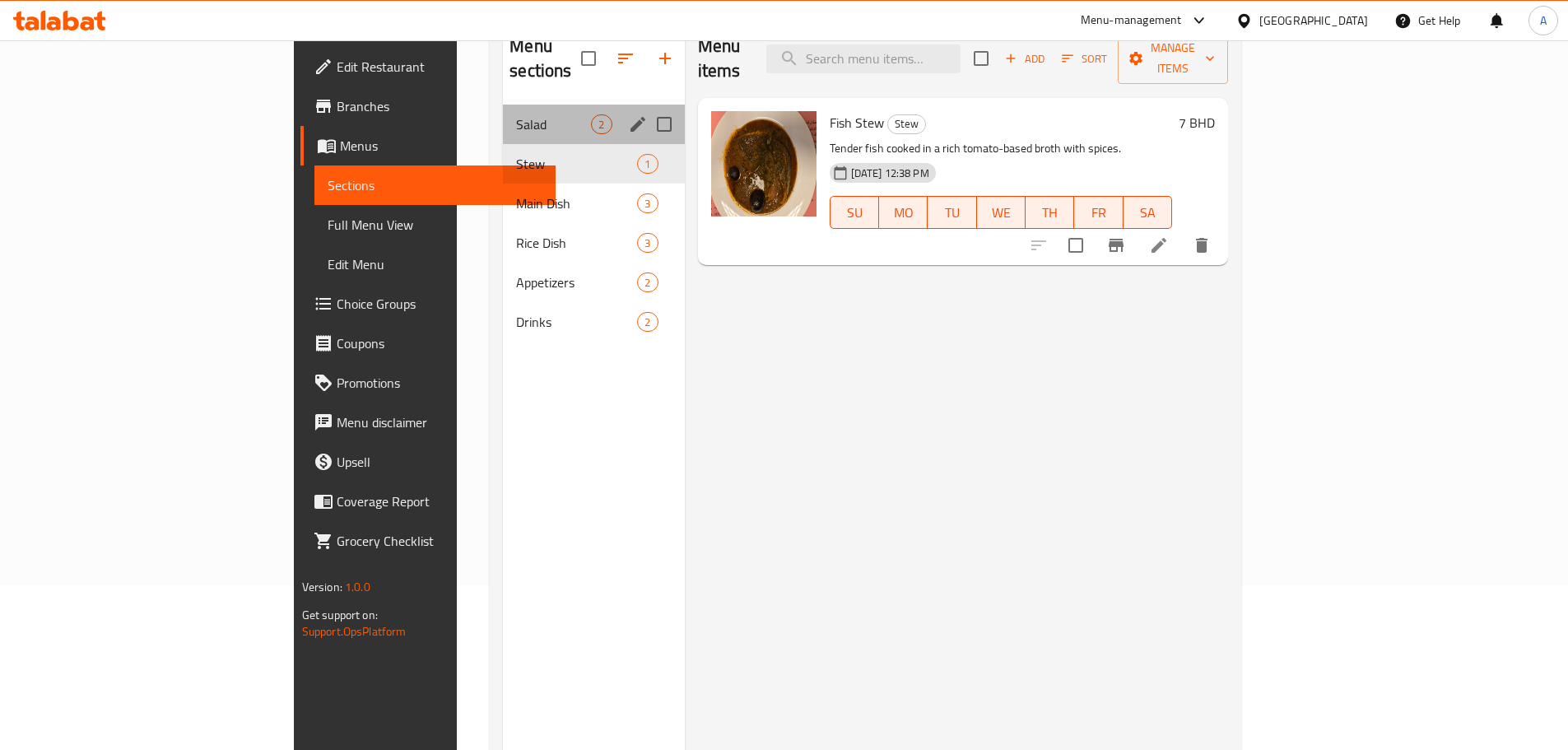
click at [503, 114] on div "Salad 2" at bounding box center [593, 124] width 181 height 39
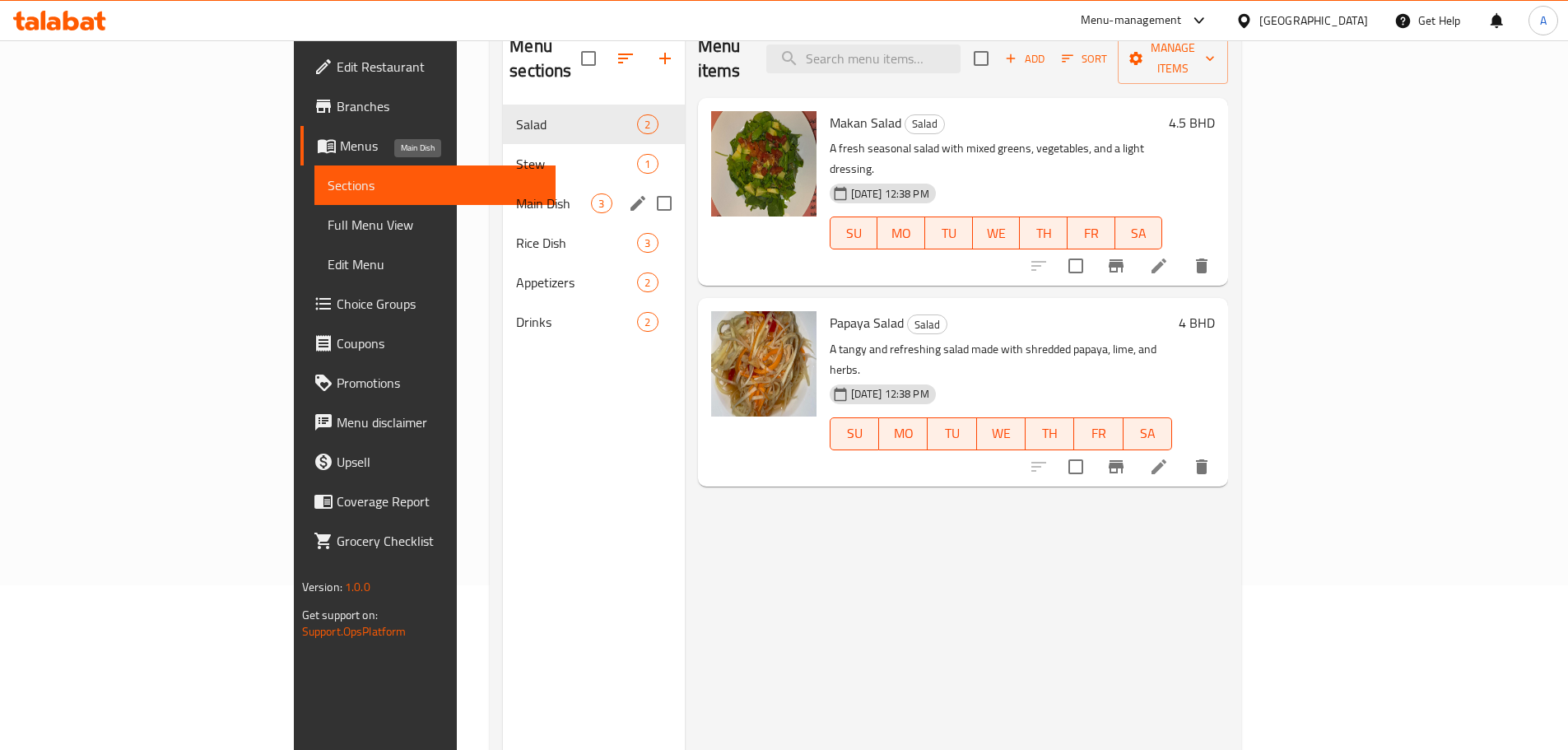
click at [516, 194] on span "Main Dish" at bounding box center [553, 203] width 74 height 20
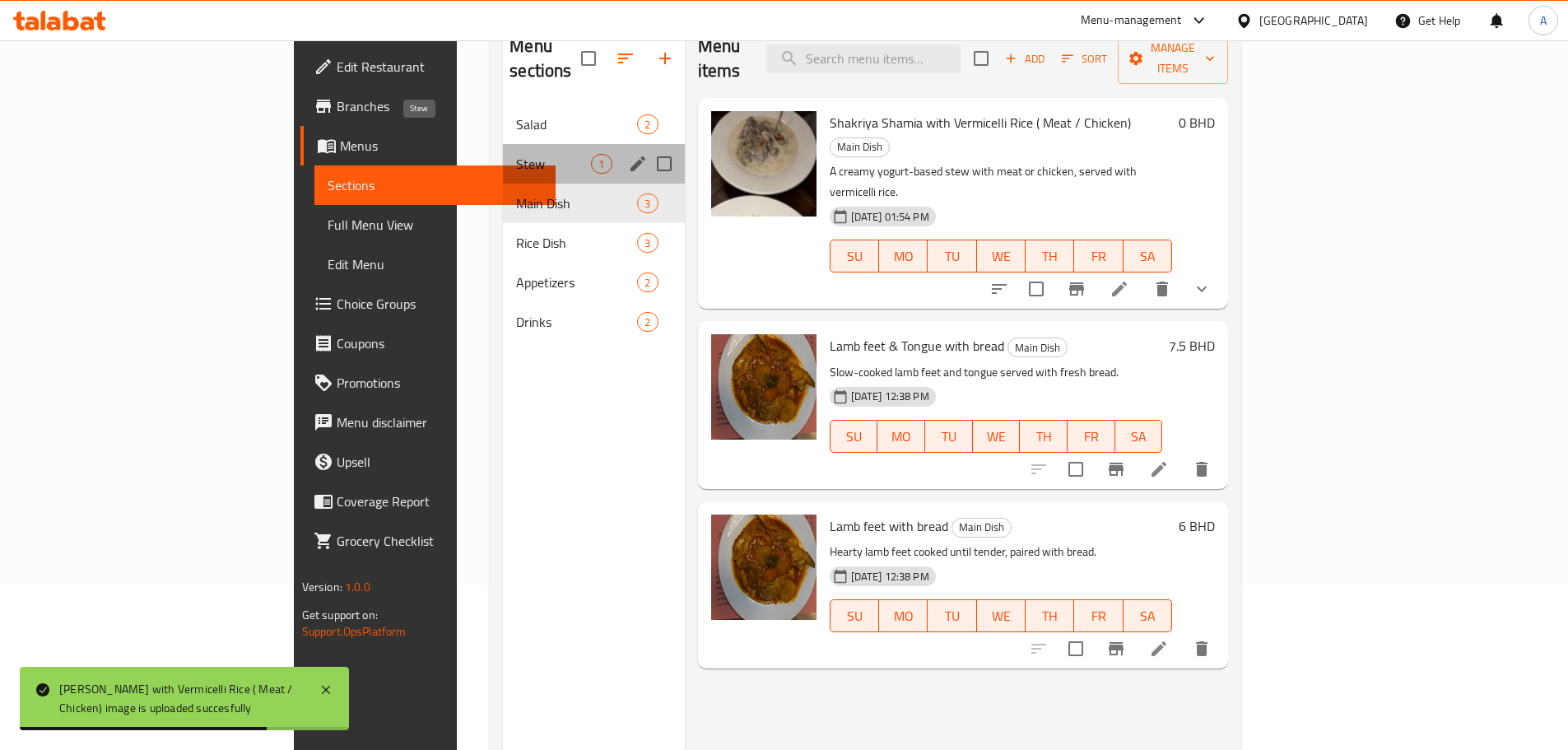
click at [516, 154] on span "Stew" at bounding box center [553, 164] width 74 height 20
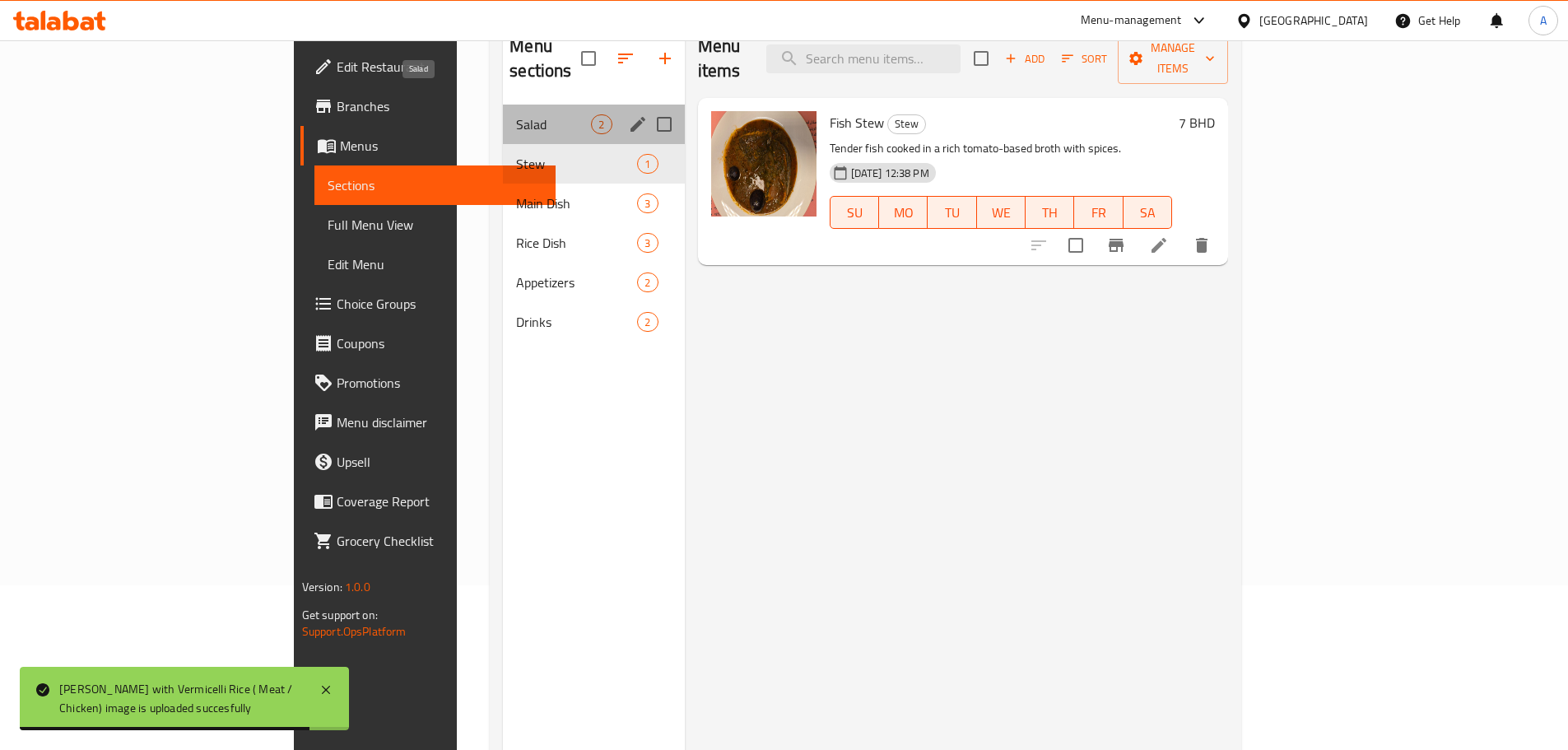
click at [516, 115] on span "Salad" at bounding box center [553, 124] width 74 height 20
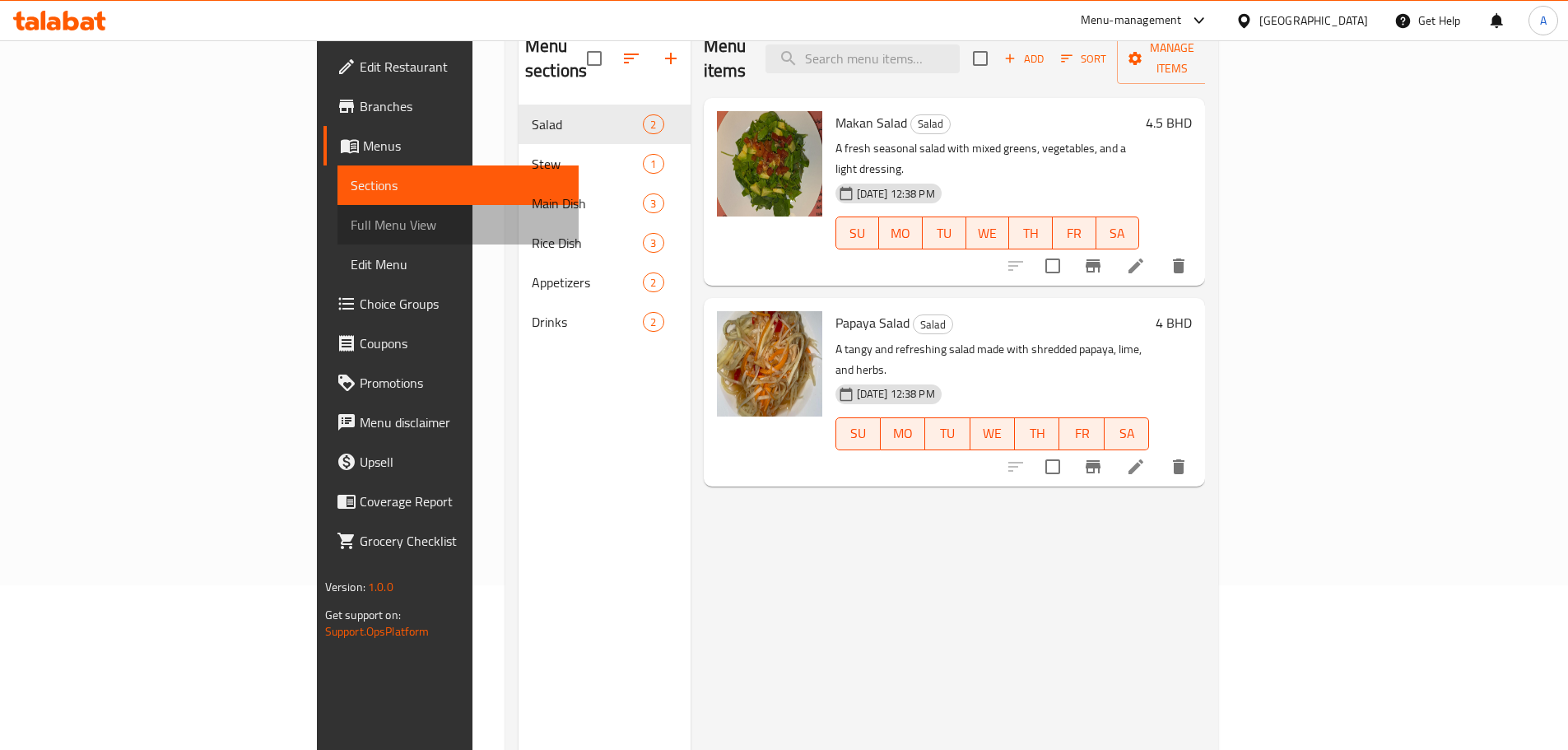
click at [350, 230] on span "Full Menu View" at bounding box center [457, 224] width 215 height 20
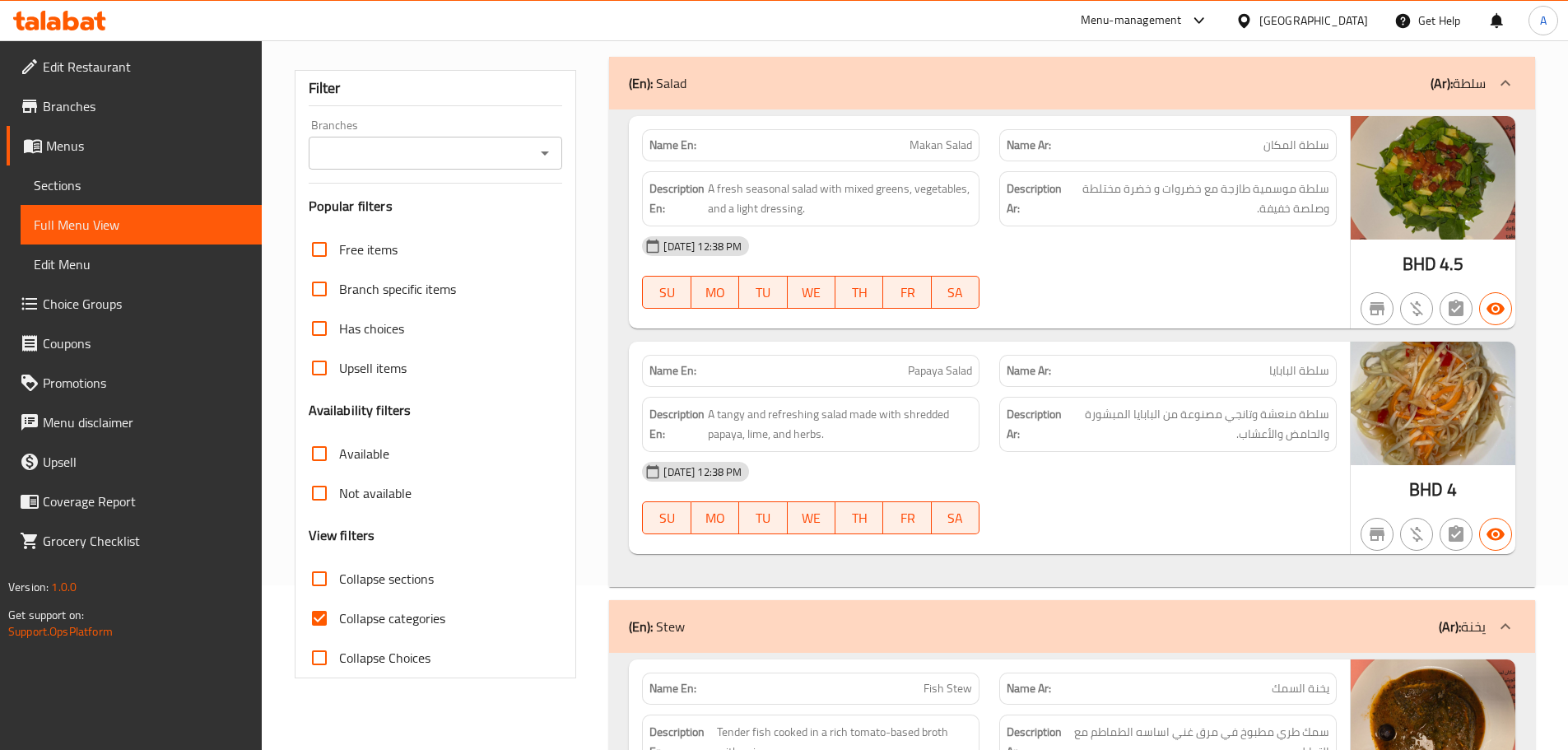
click at [317, 619] on input "Collapse categories" at bounding box center [319, 618] width 39 height 39
checkbox input "false"
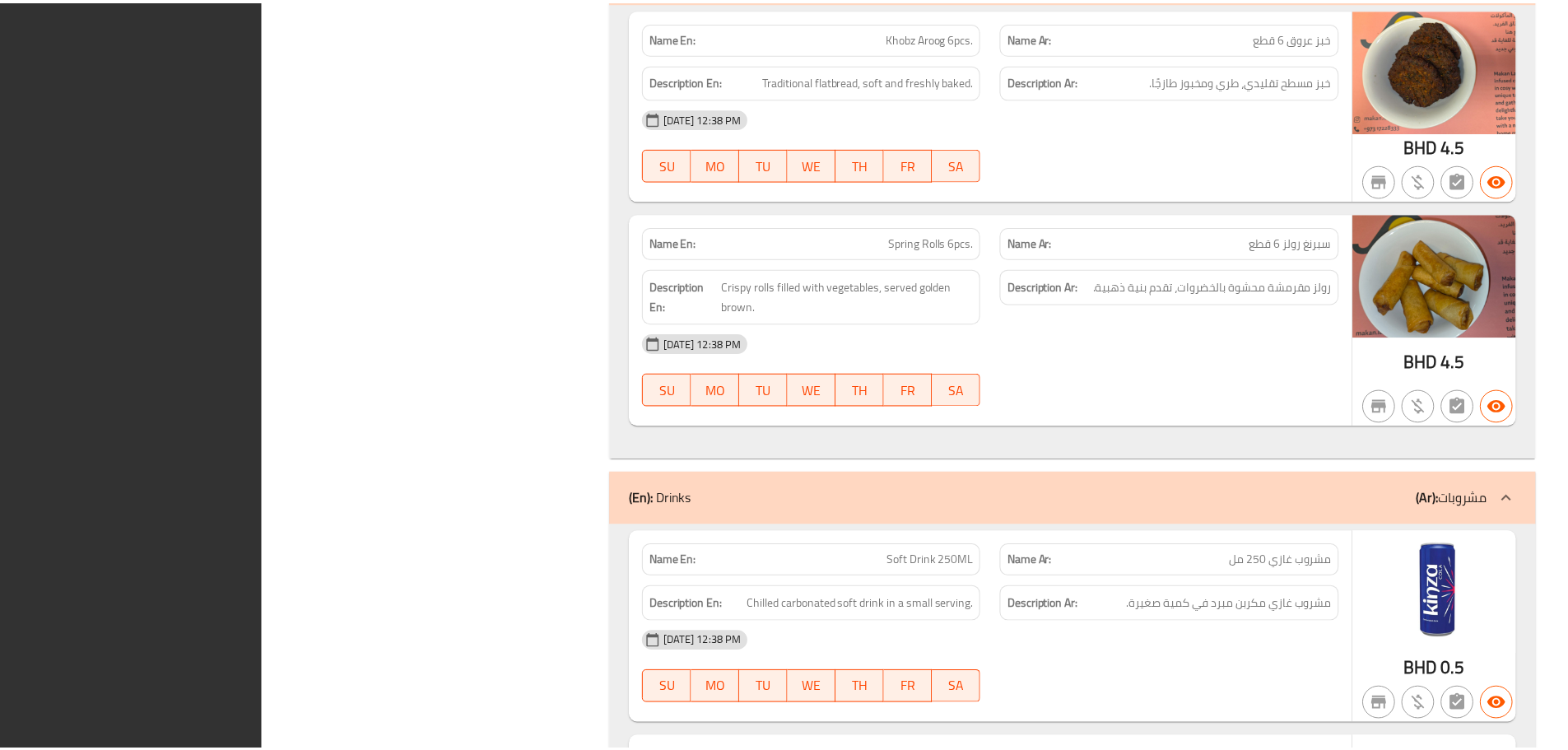
scroll to position [3188, 0]
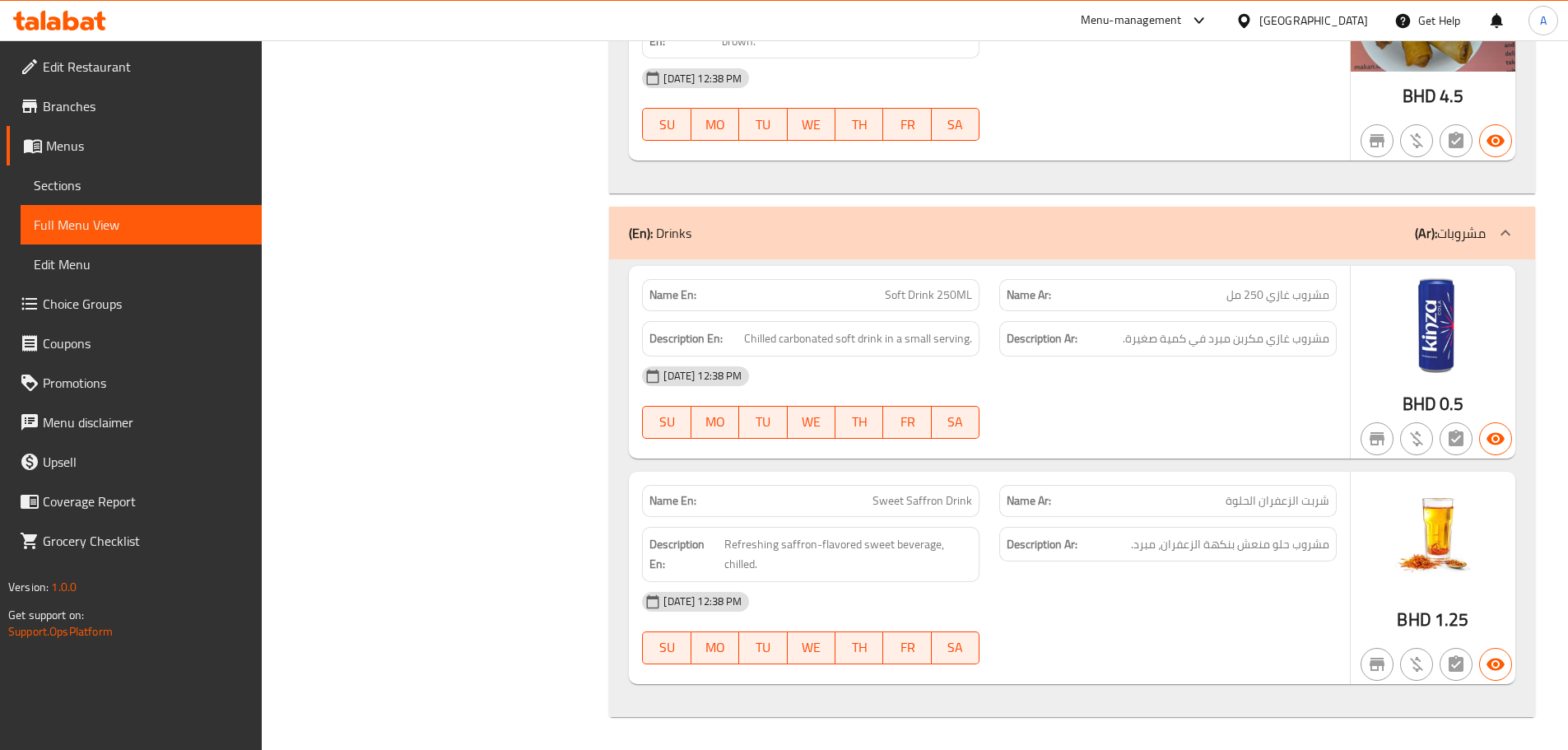
click at [1343, 27] on div "Bahrain" at bounding box center [1313, 20] width 109 height 18
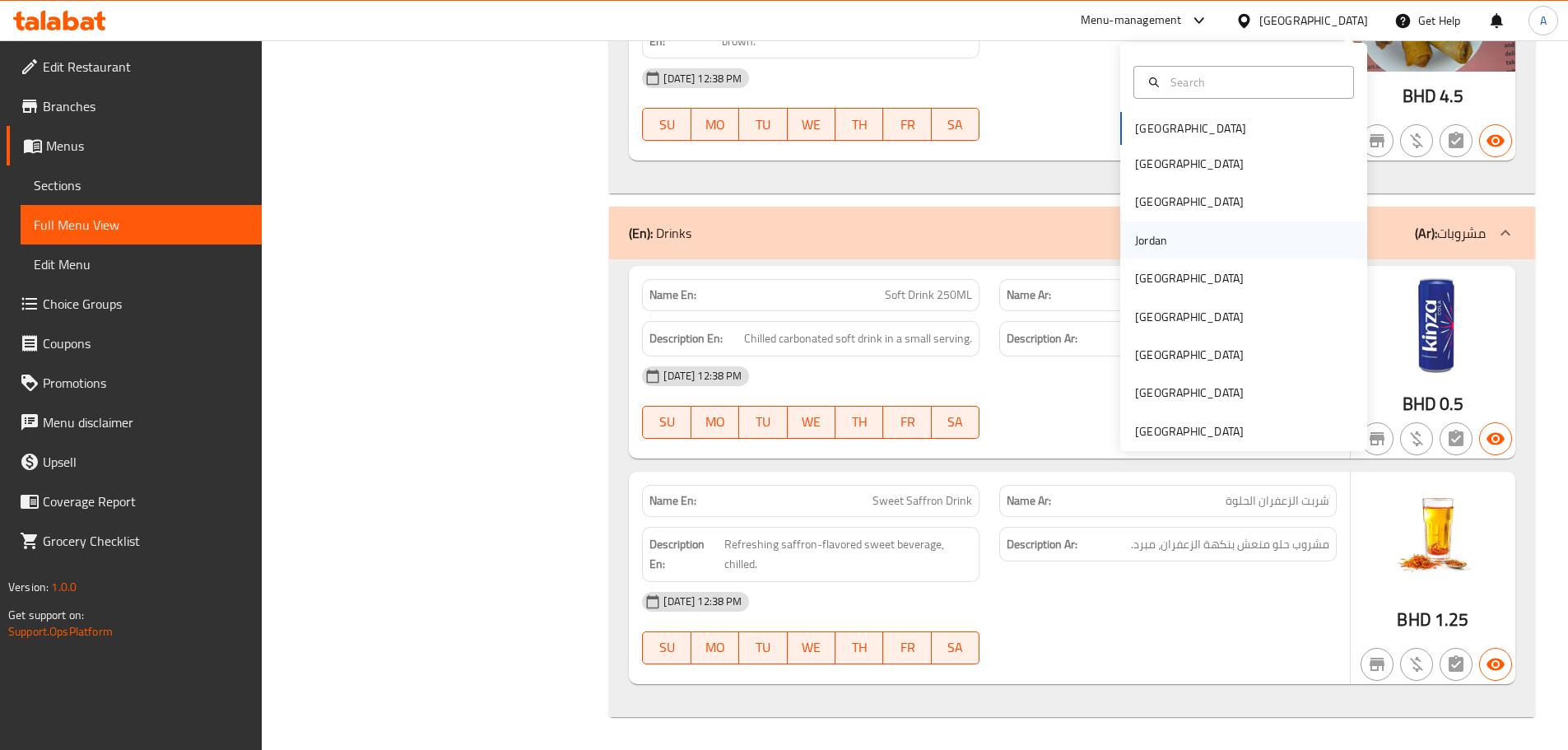
click at [1168, 250] on div "Jordan" at bounding box center [1151, 240] width 59 height 38
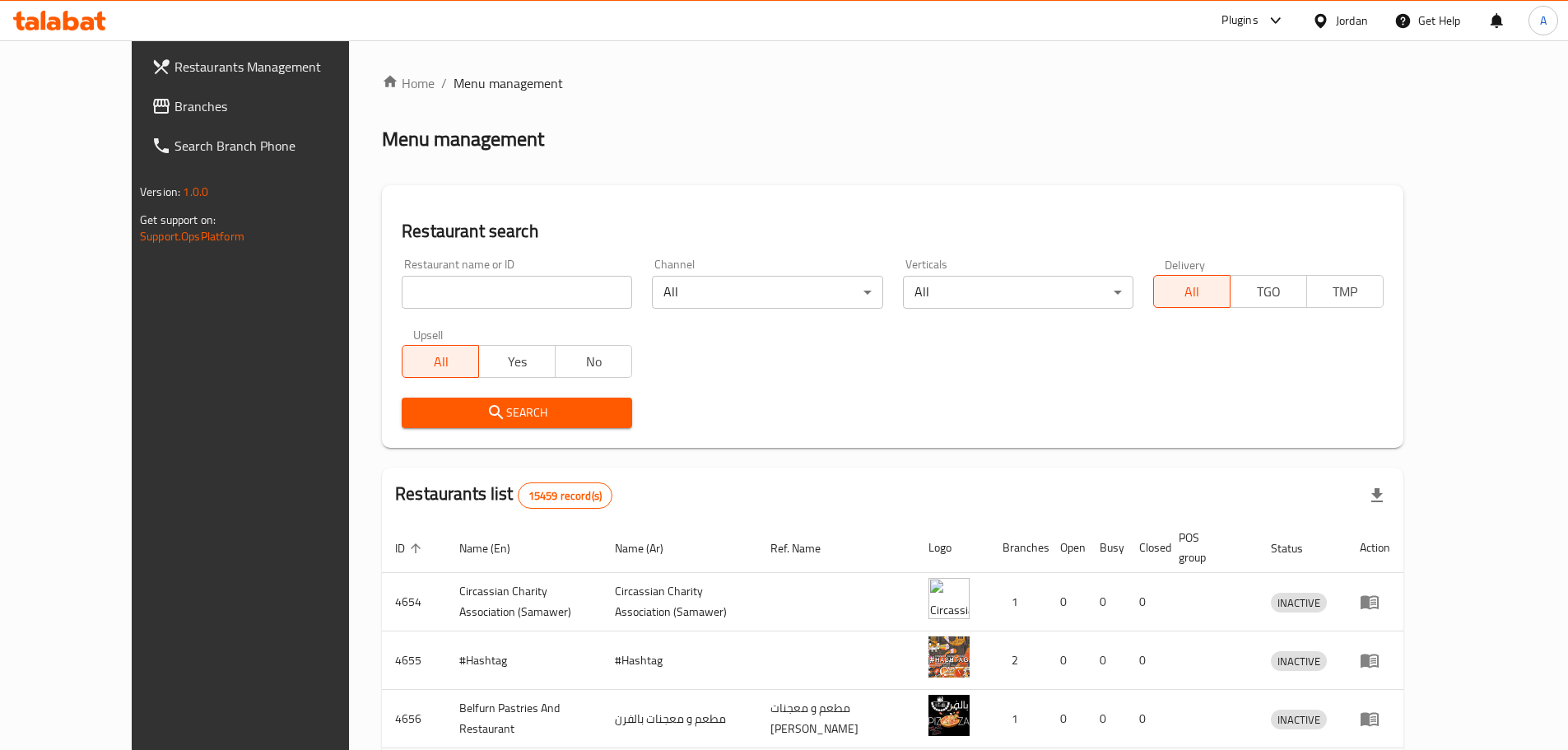
click at [174, 110] on span "Branches" at bounding box center [277, 106] width 206 height 20
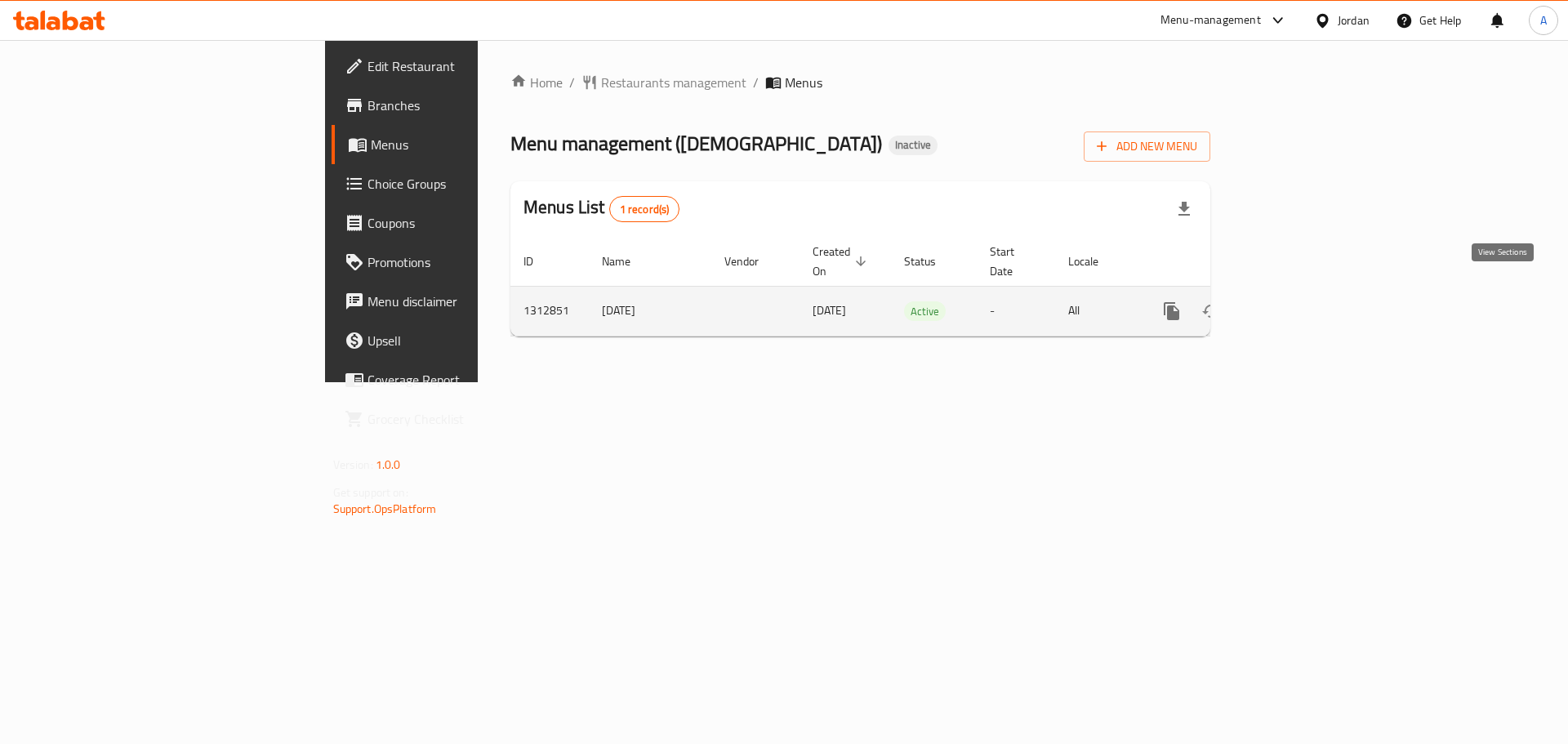
click at [1299, 302] on icon "enhanced table" at bounding box center [1289, 311] width 20 height 20
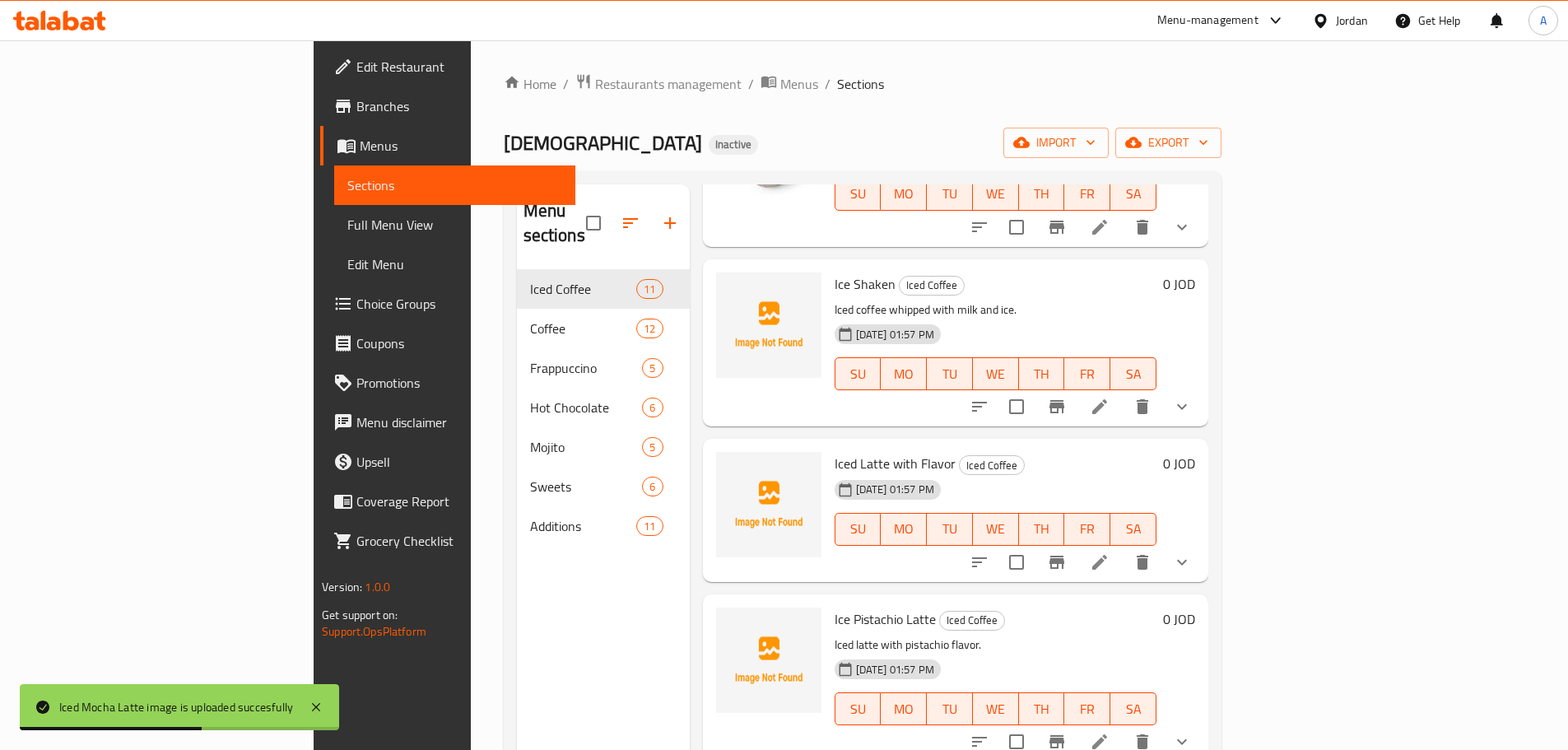
scroll to position [1070, 0]
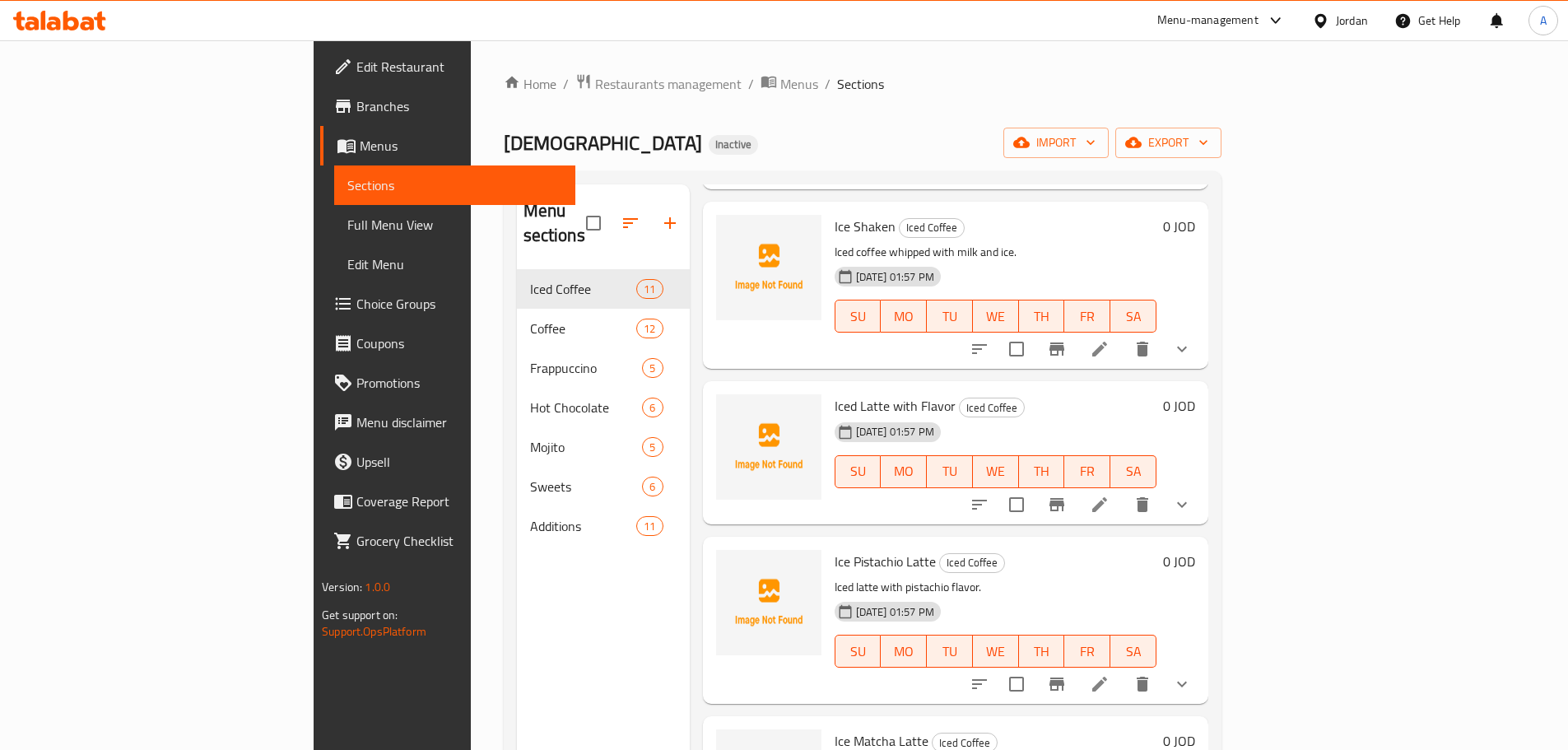
drag, startPoint x: 1125, startPoint y: 297, endPoint x: 1128, endPoint y: 314, distance: 17.3
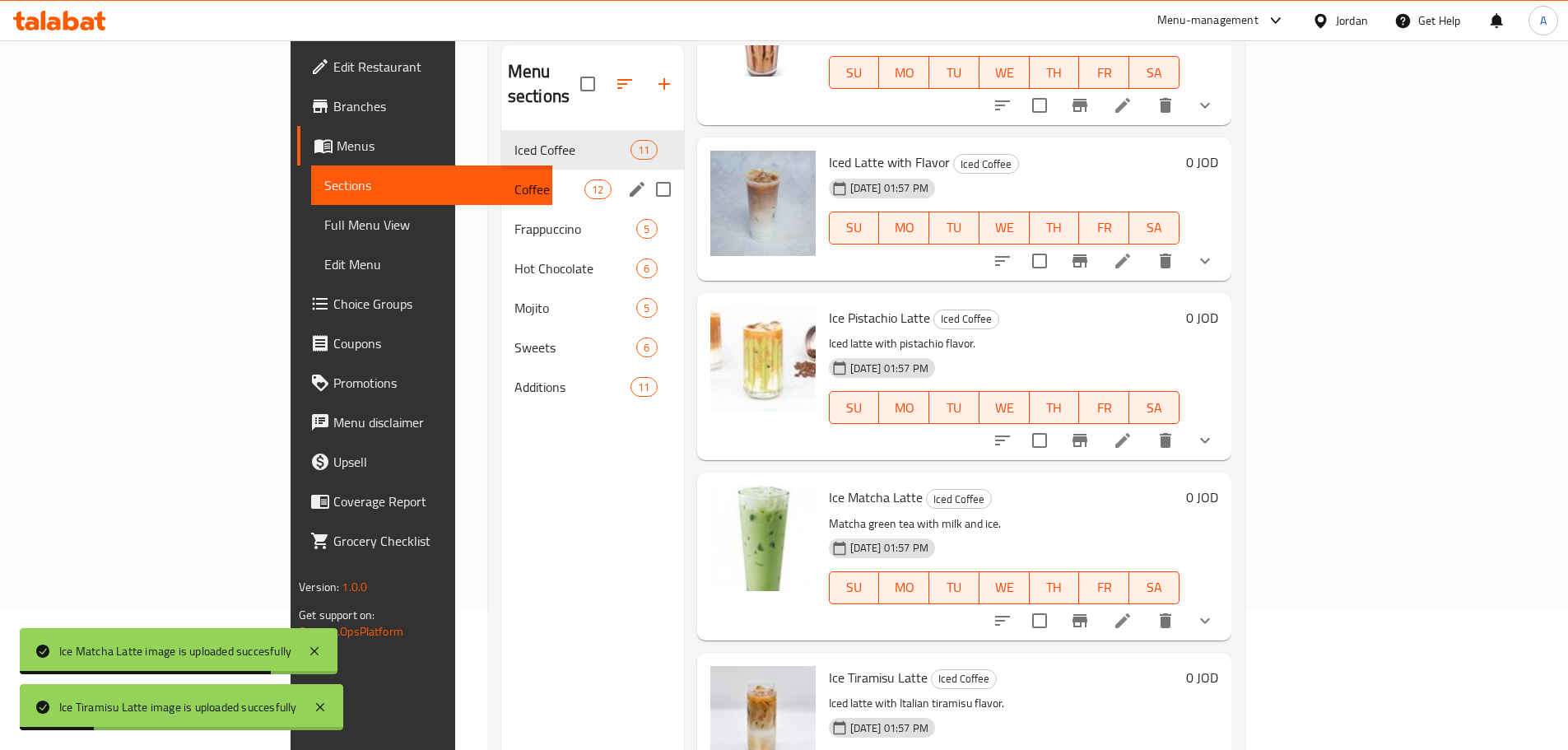
scroll to position [66, 0]
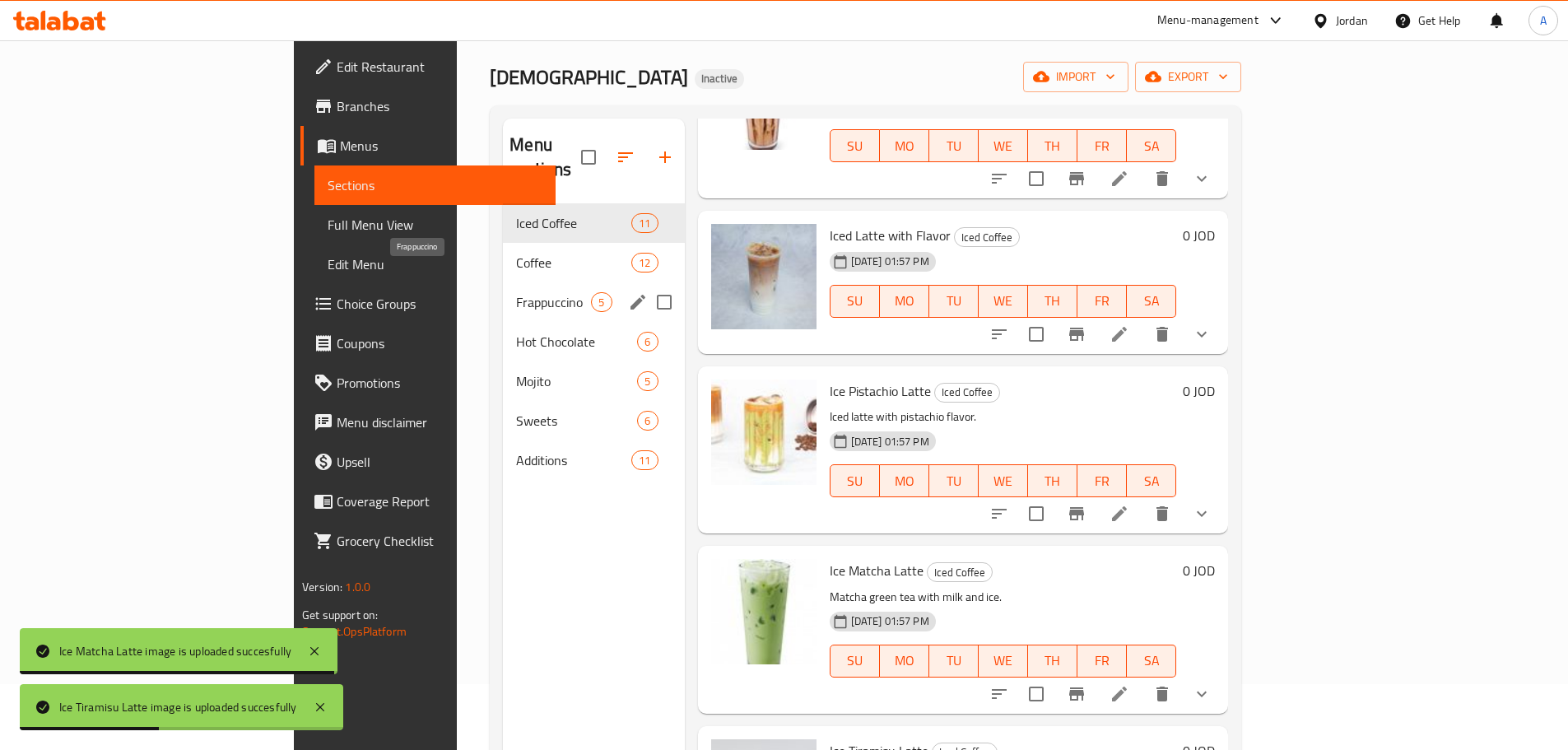
click at [516, 293] on span "Frappuccino" at bounding box center [553, 302] width 74 height 20
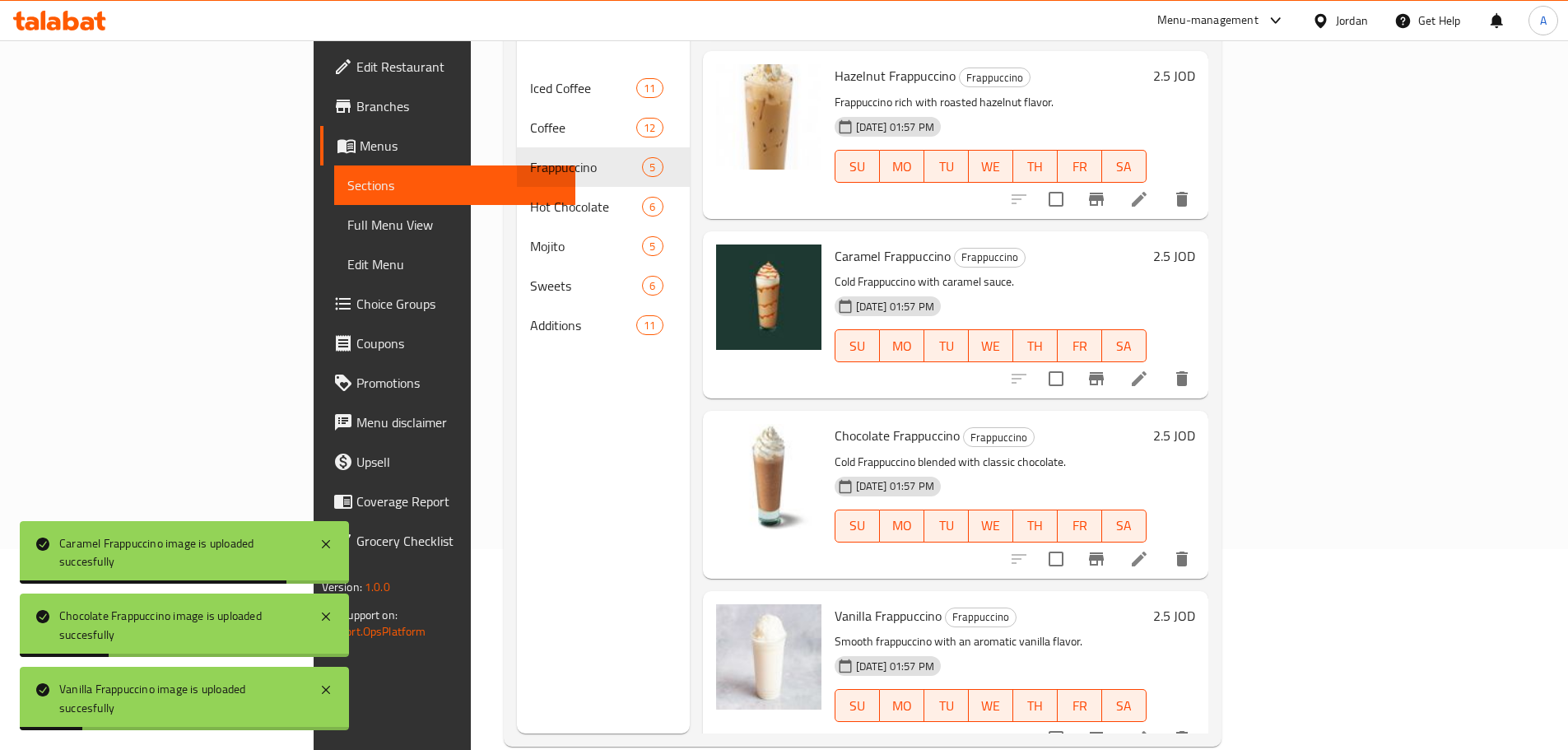
scroll to position [230, 0]
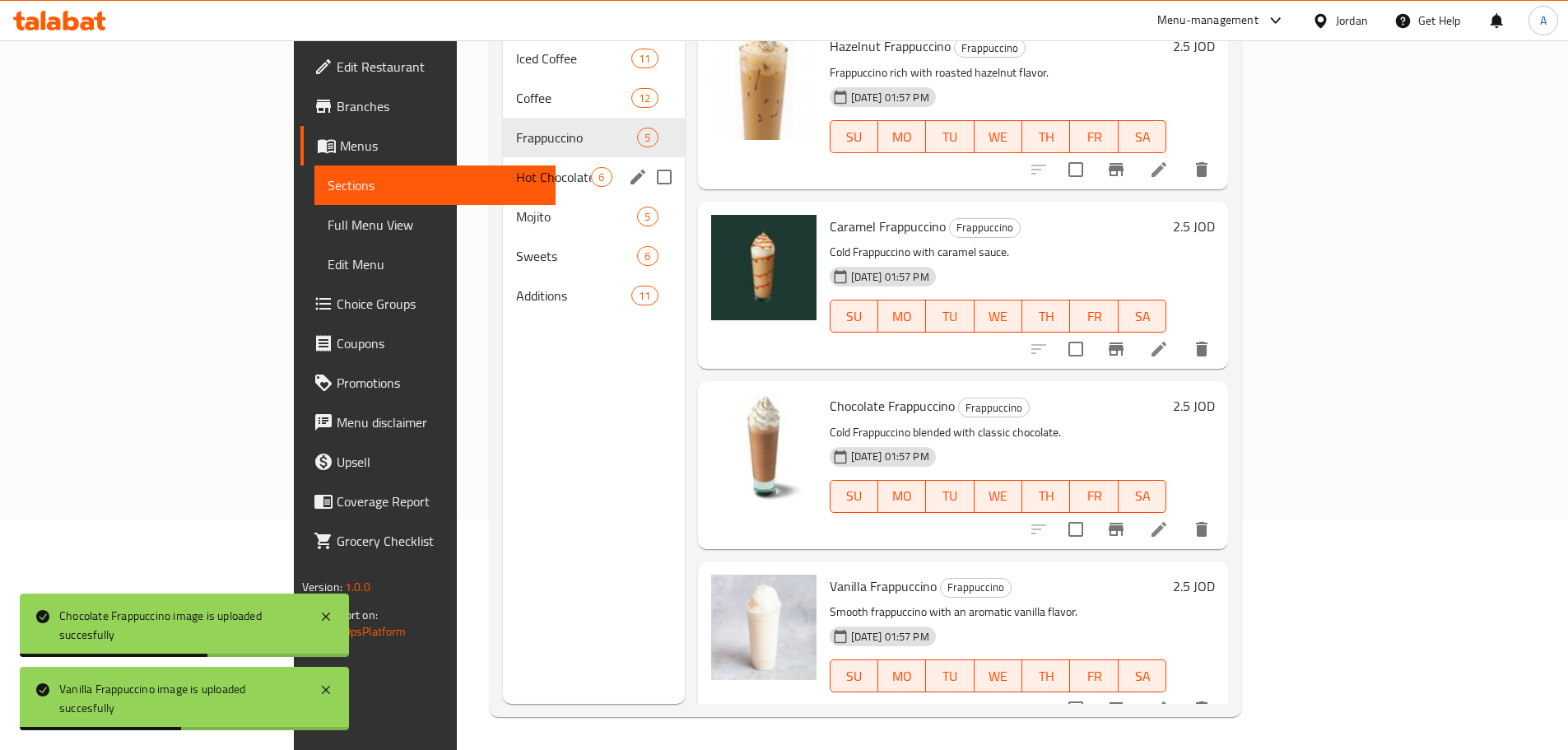
click at [516, 167] on span "Hot Chocolate" at bounding box center [553, 177] width 74 height 20
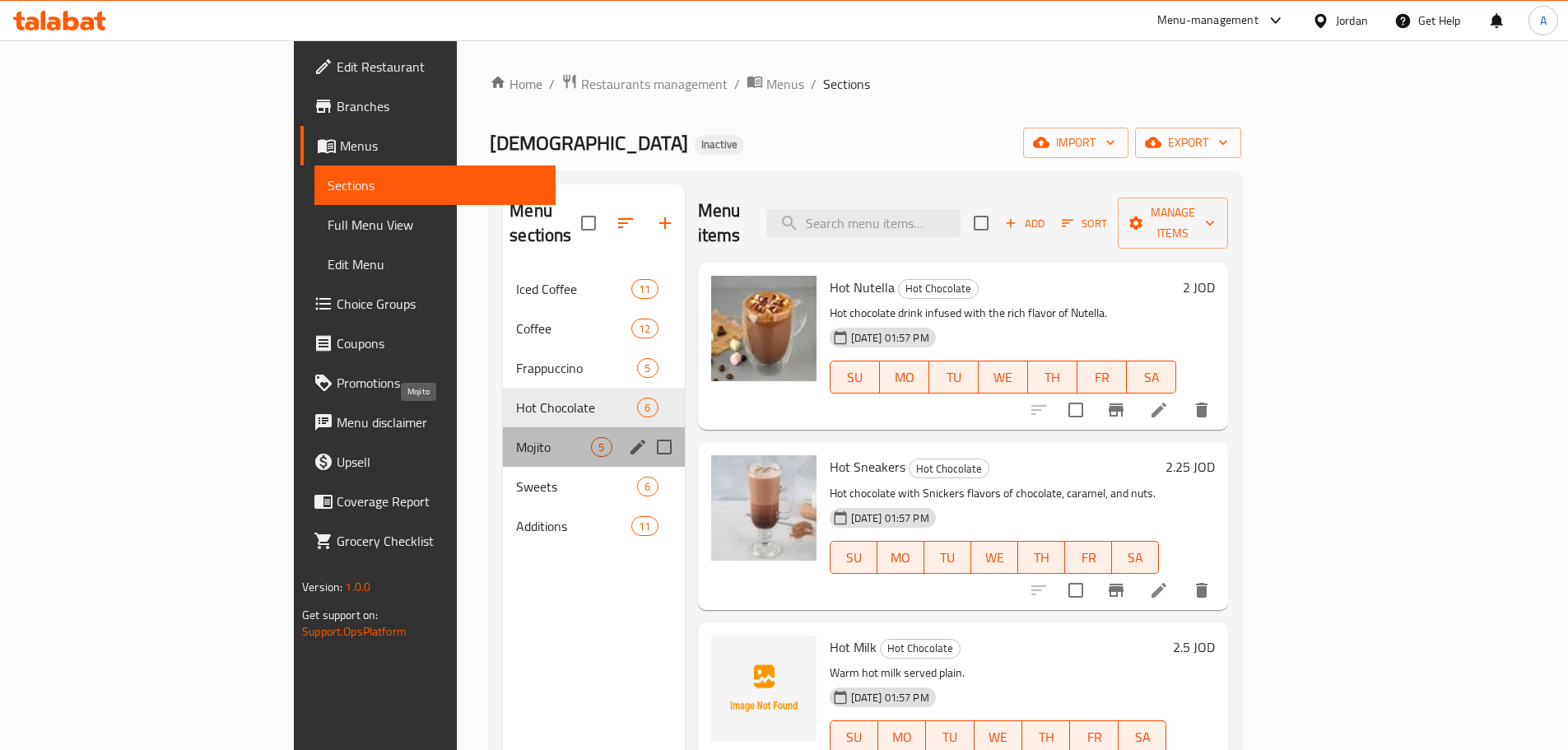
click at [516, 437] on span "Mojito" at bounding box center [553, 447] width 74 height 20
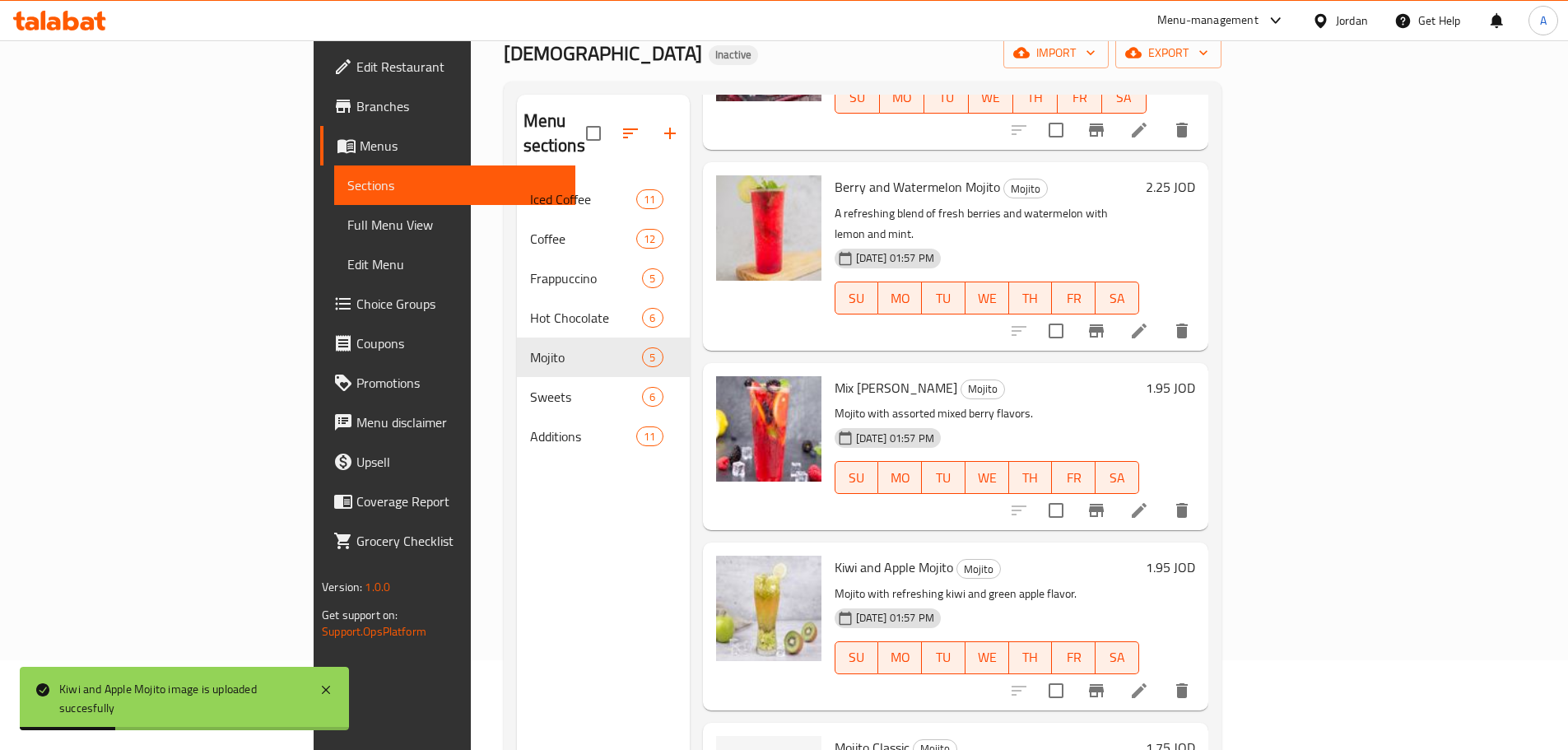
scroll to position [230, 0]
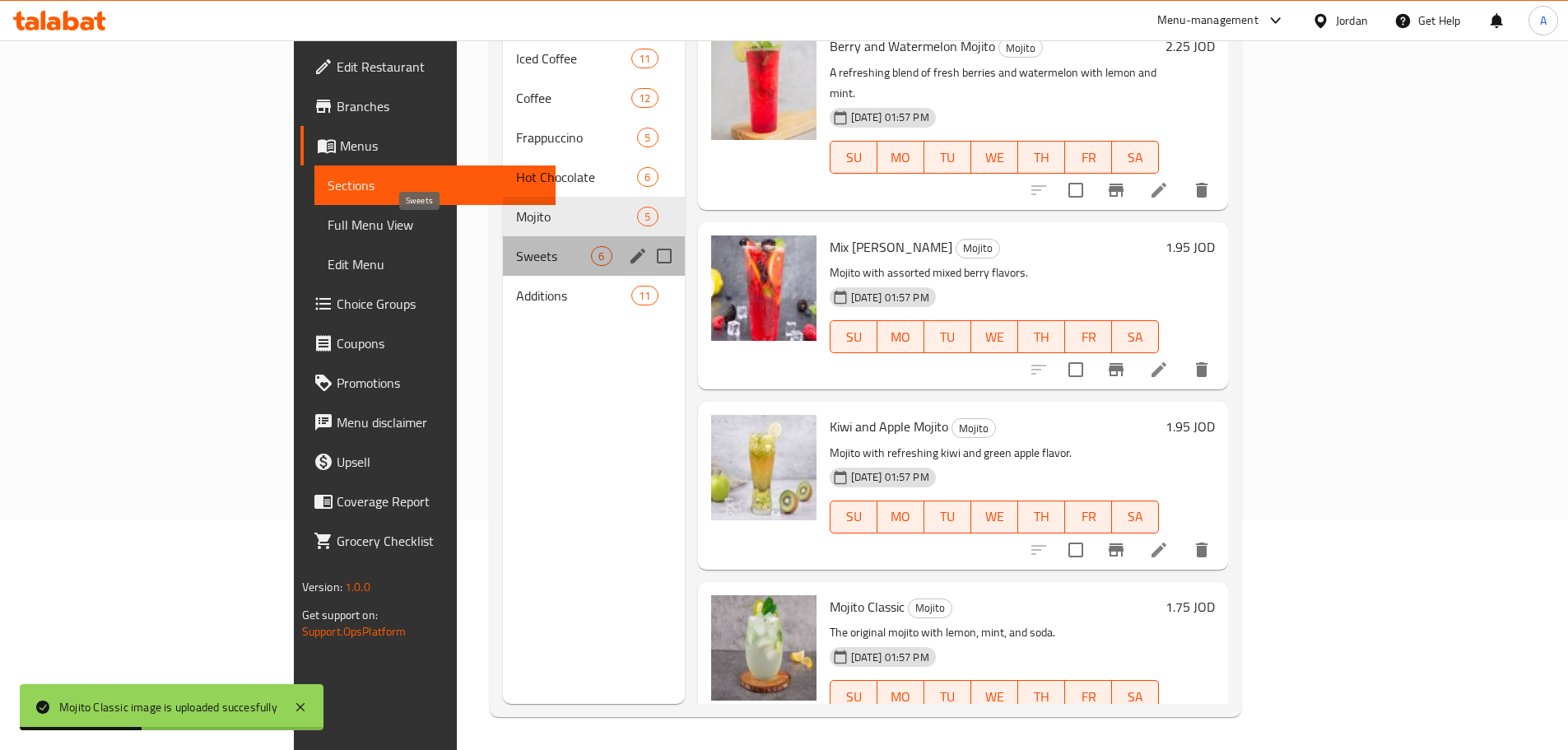
click at [516, 246] on span "Sweets" at bounding box center [553, 256] width 74 height 20
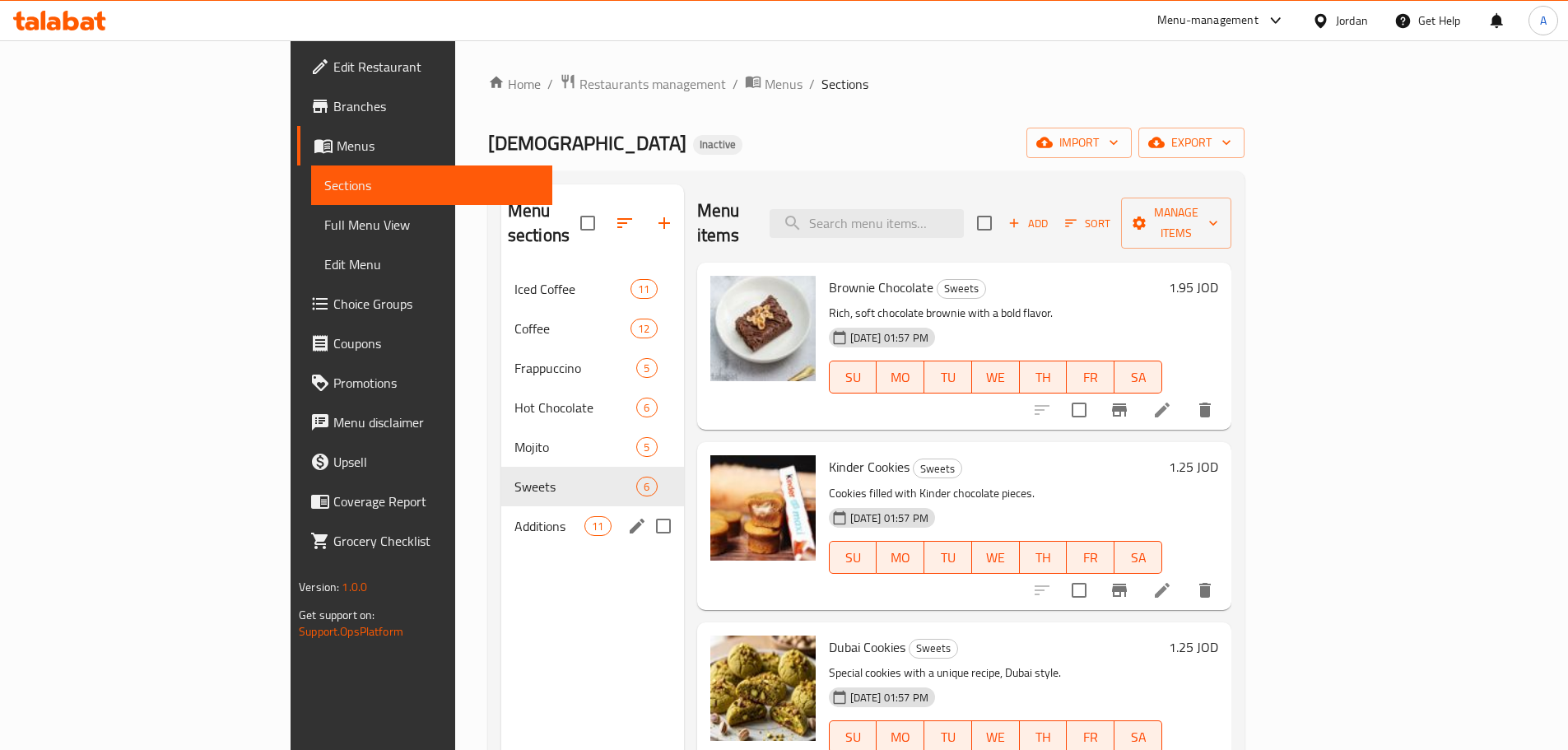
click at [514, 516] on span "Additions" at bounding box center [549, 526] width 70 height 20
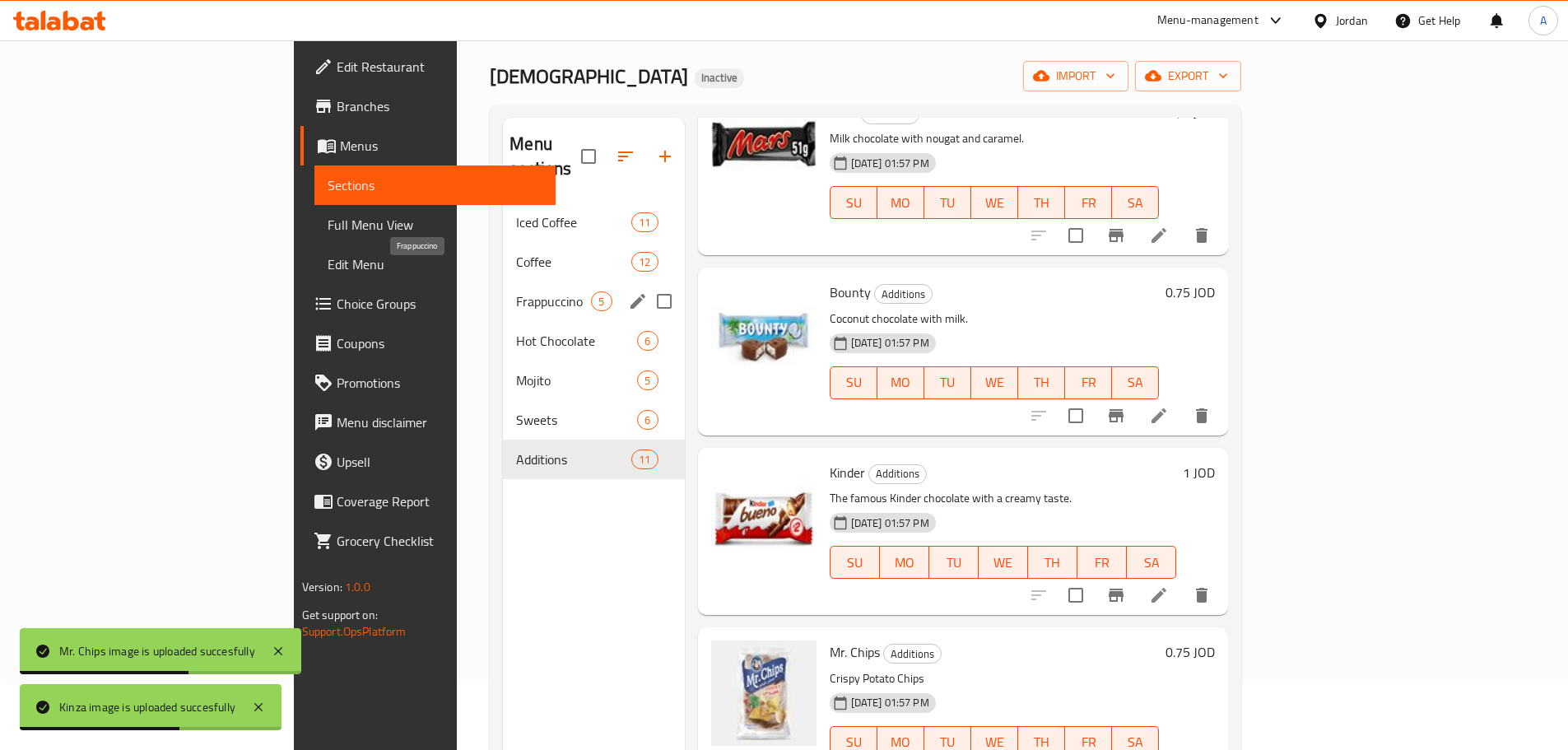
scroll to position [66, 0]
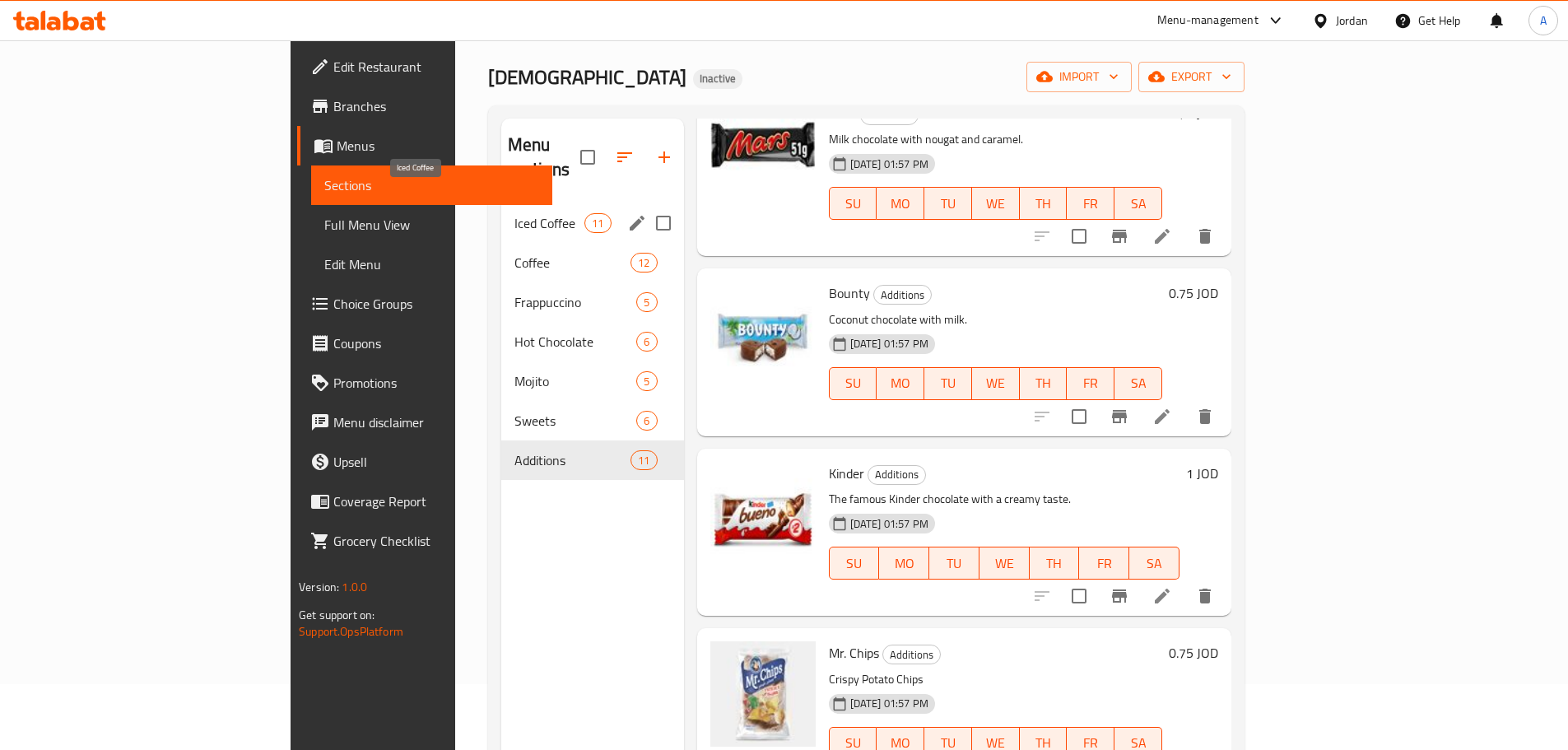
drag, startPoint x: 449, startPoint y: 190, endPoint x: 560, endPoint y: 211, distance: 113.0
click at [514, 213] on span "Iced Coffee" at bounding box center [549, 223] width 70 height 20
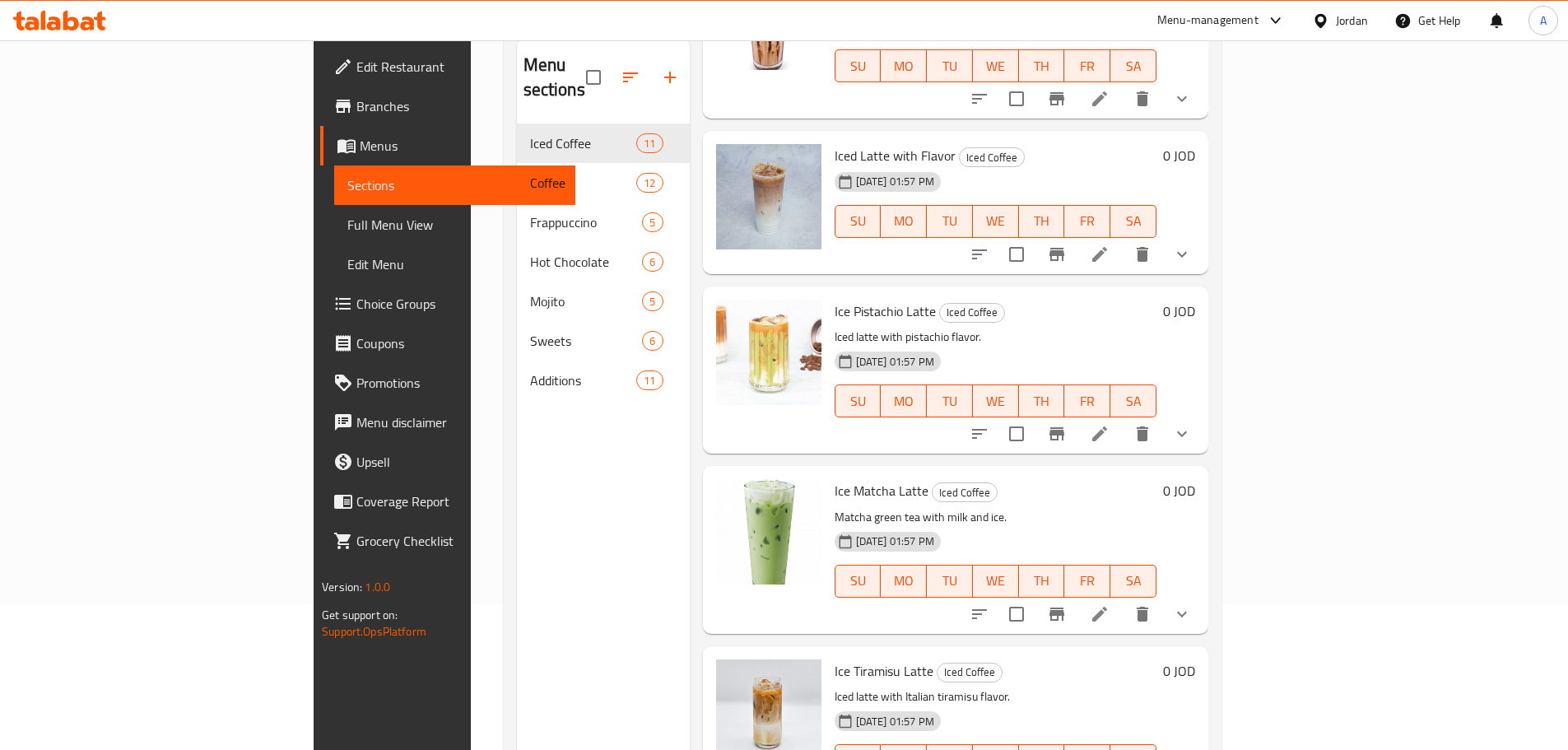
scroll to position [66, 0]
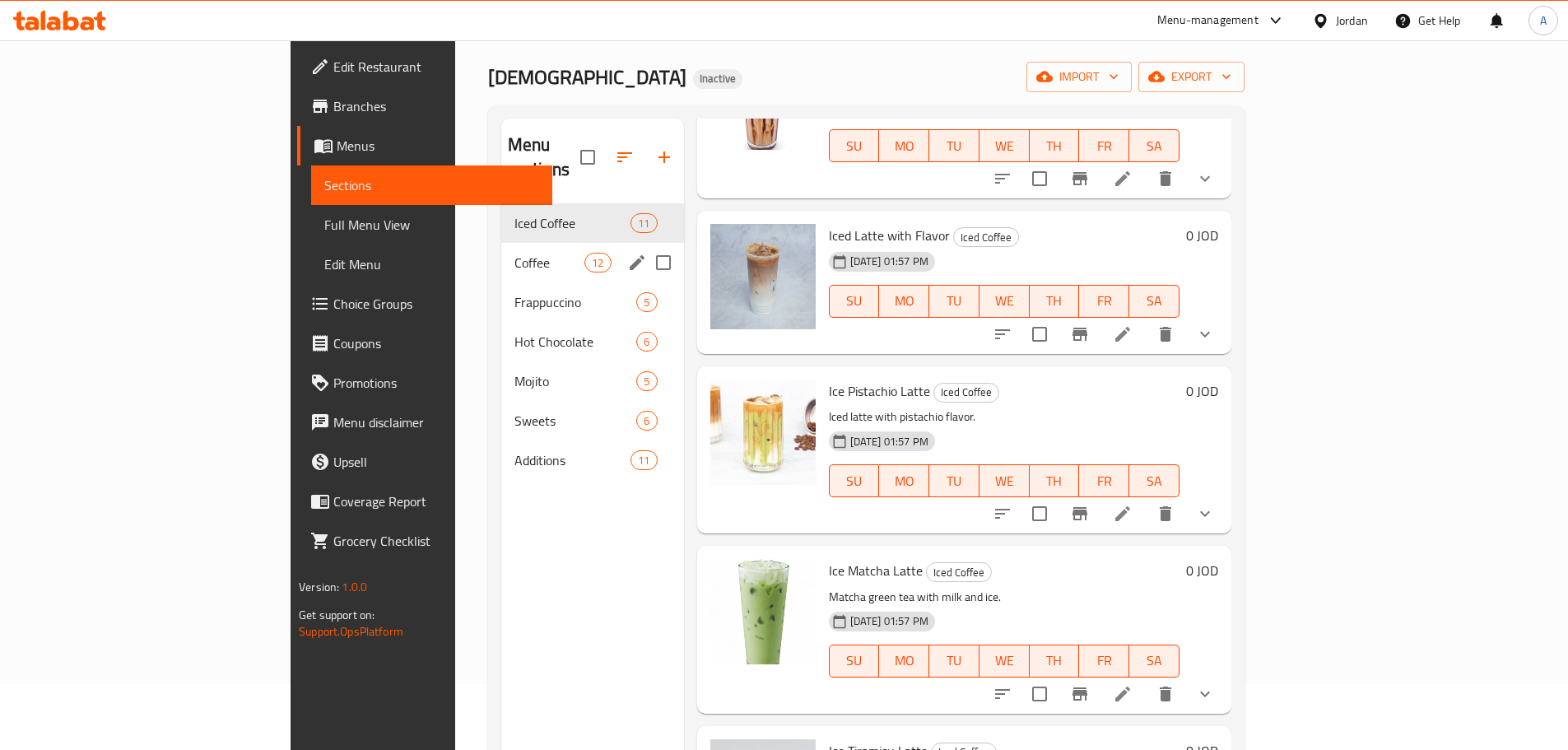
drag, startPoint x: 456, startPoint y: 242, endPoint x: 476, endPoint y: 241, distance: 20.0
click at [514, 252] on span "Coffee" at bounding box center [549, 262] width 70 height 20
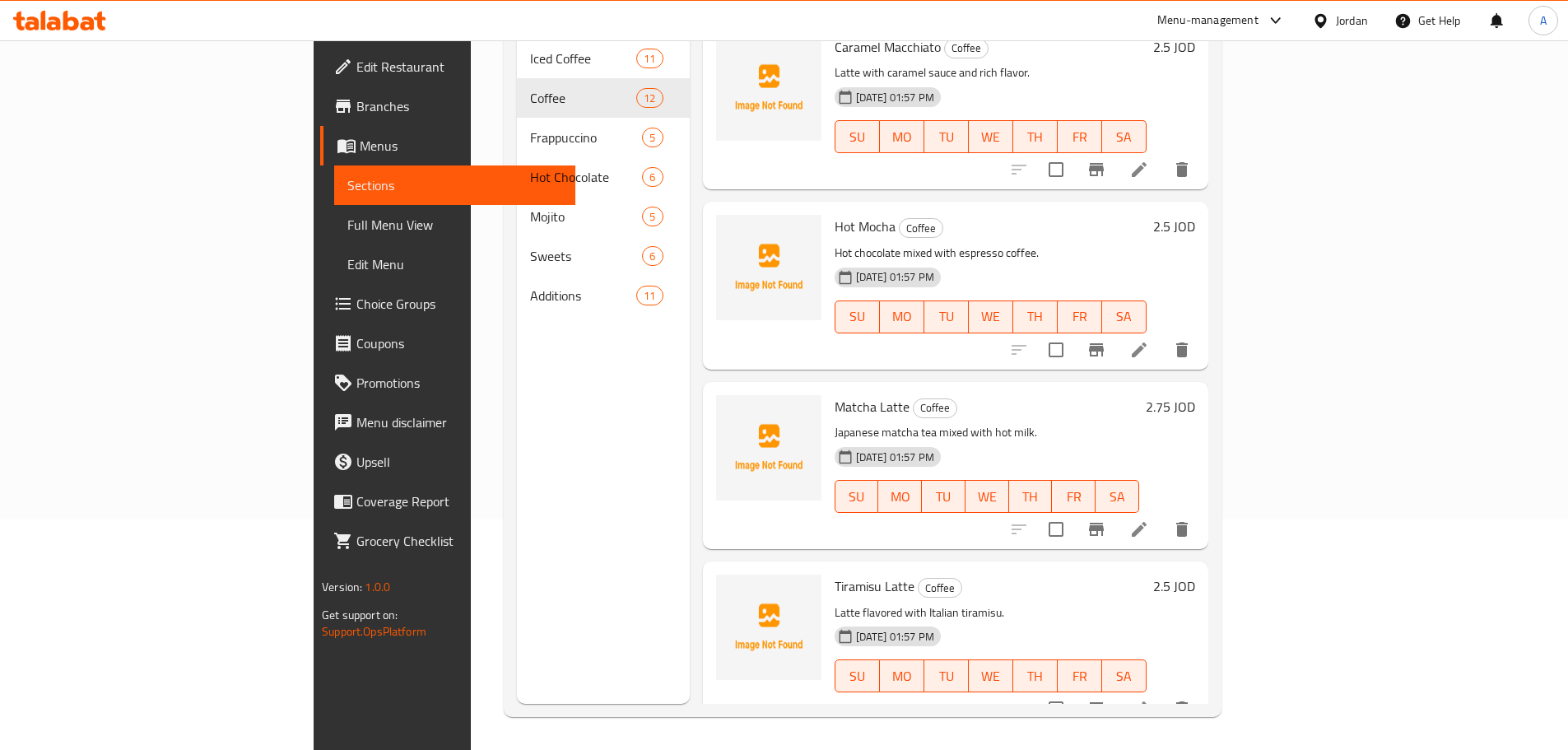
scroll to position [148, 0]
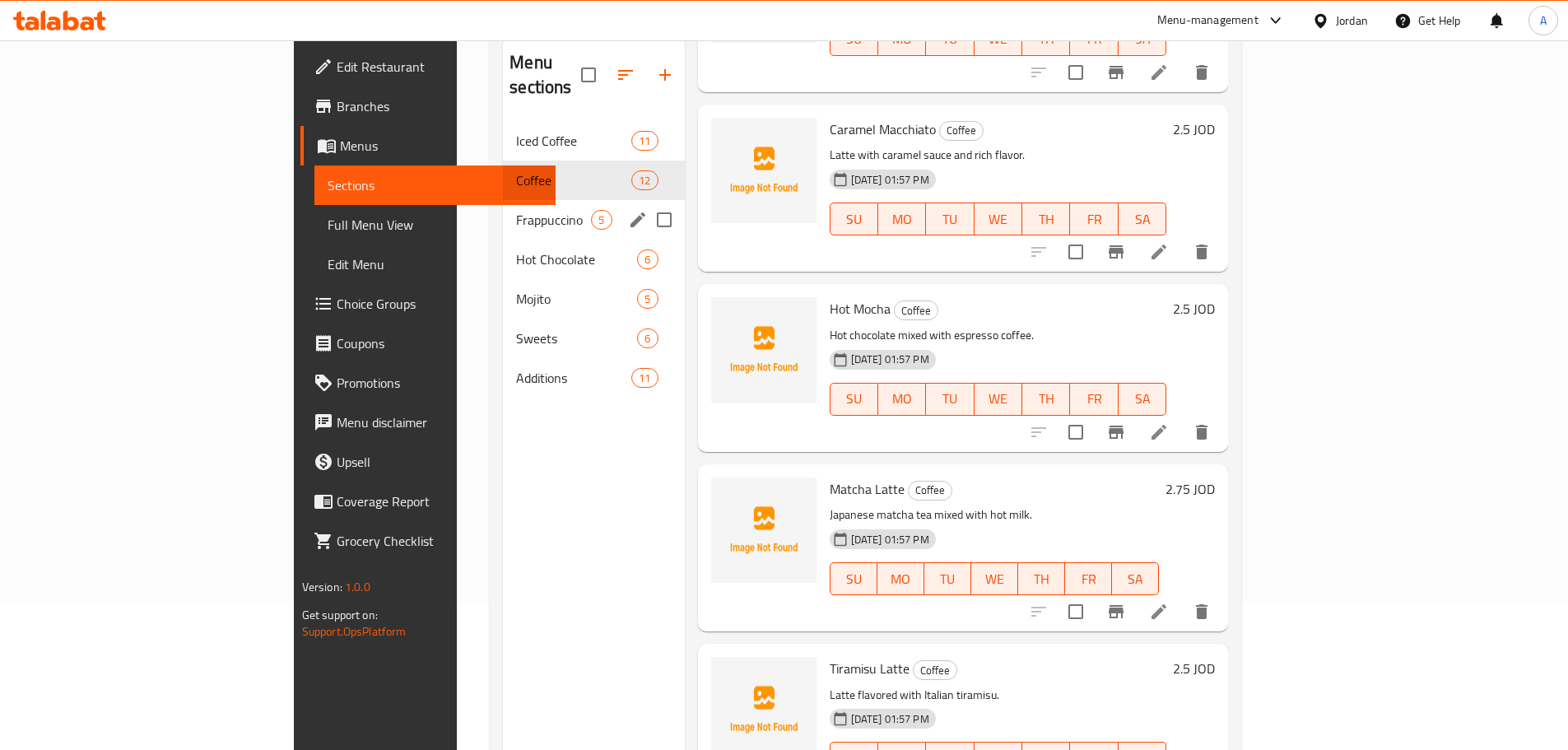
click at [503, 207] on div "Frappuccino 5" at bounding box center [593, 219] width 181 height 39
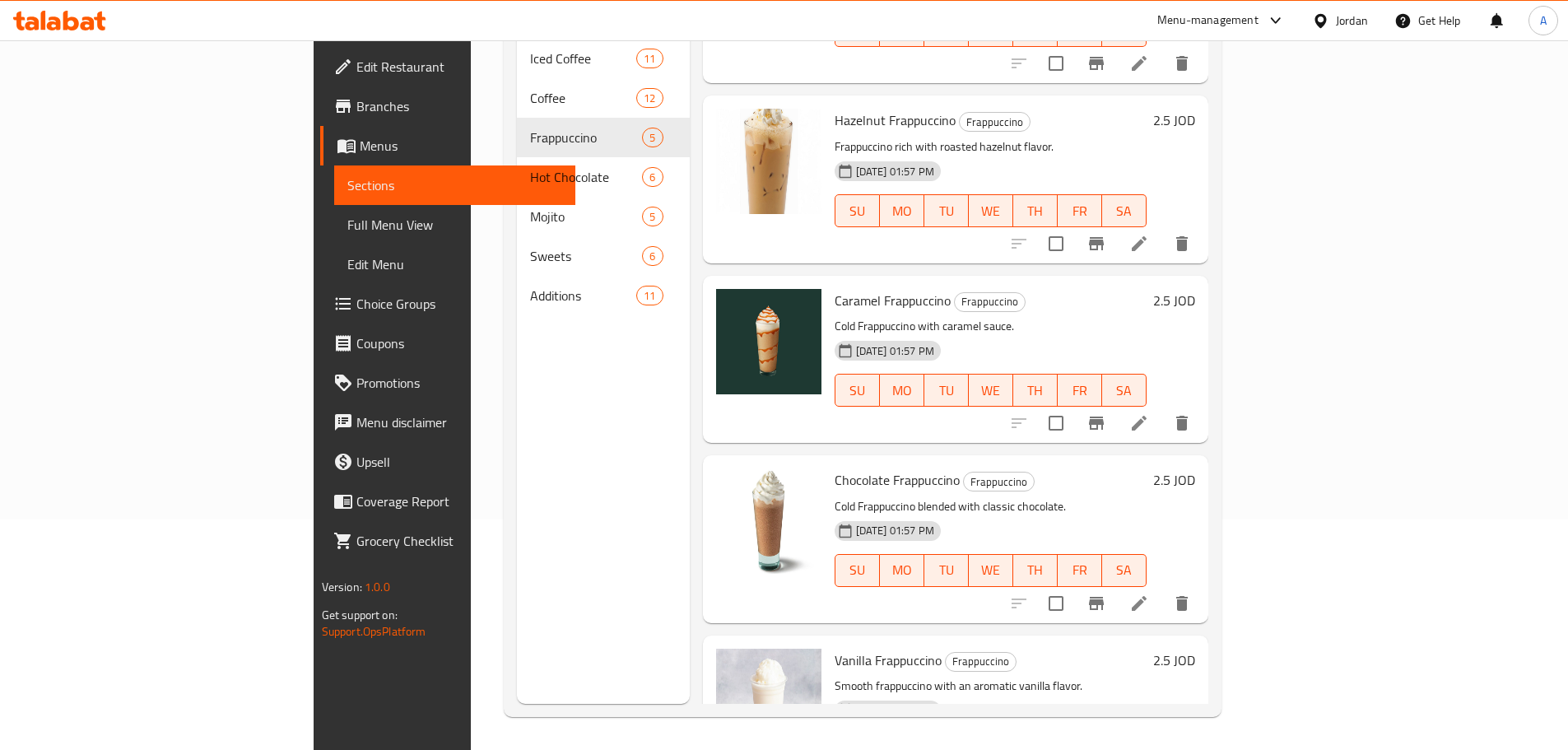
scroll to position [190, 0]
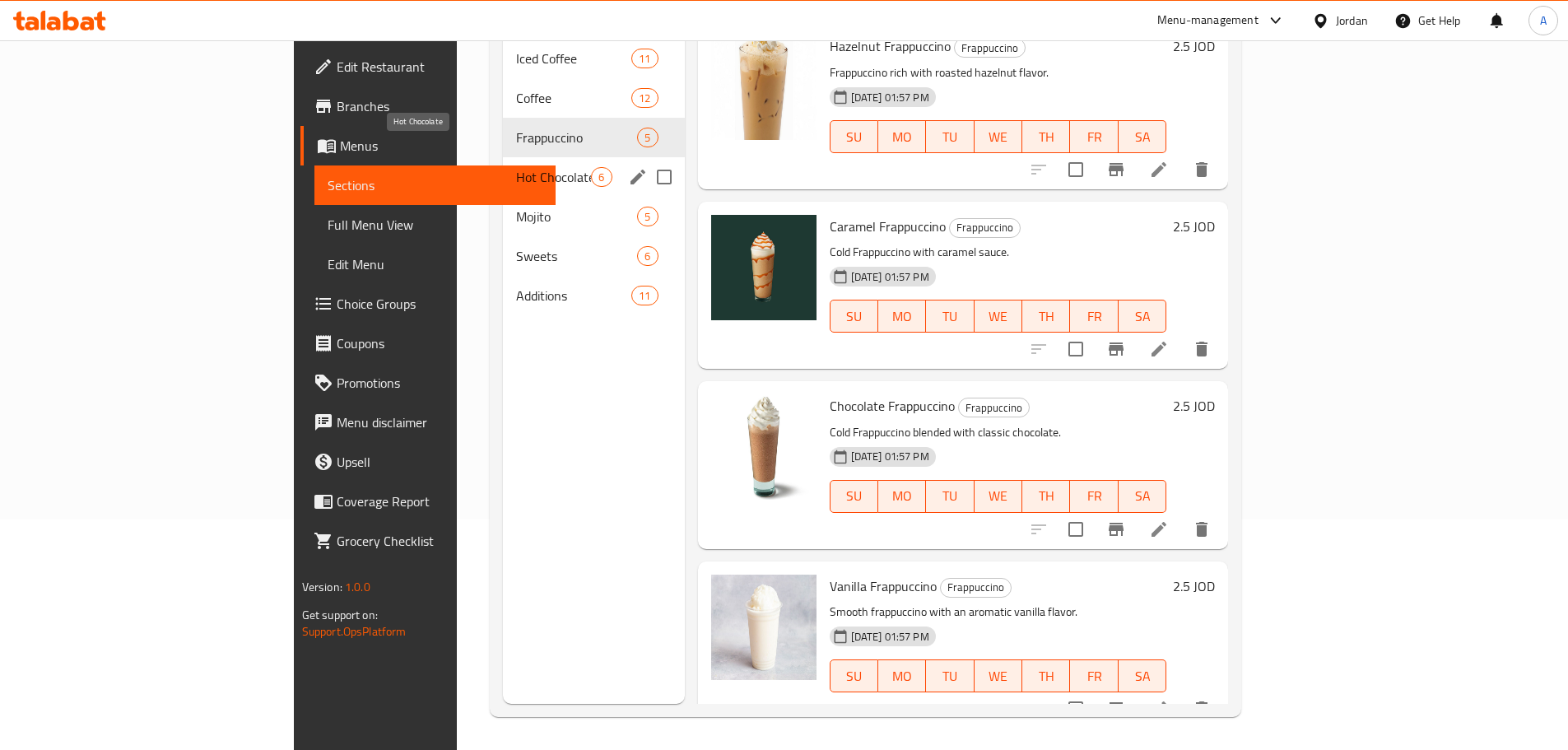
click at [516, 167] on span "Hot Chocolate" at bounding box center [553, 177] width 74 height 20
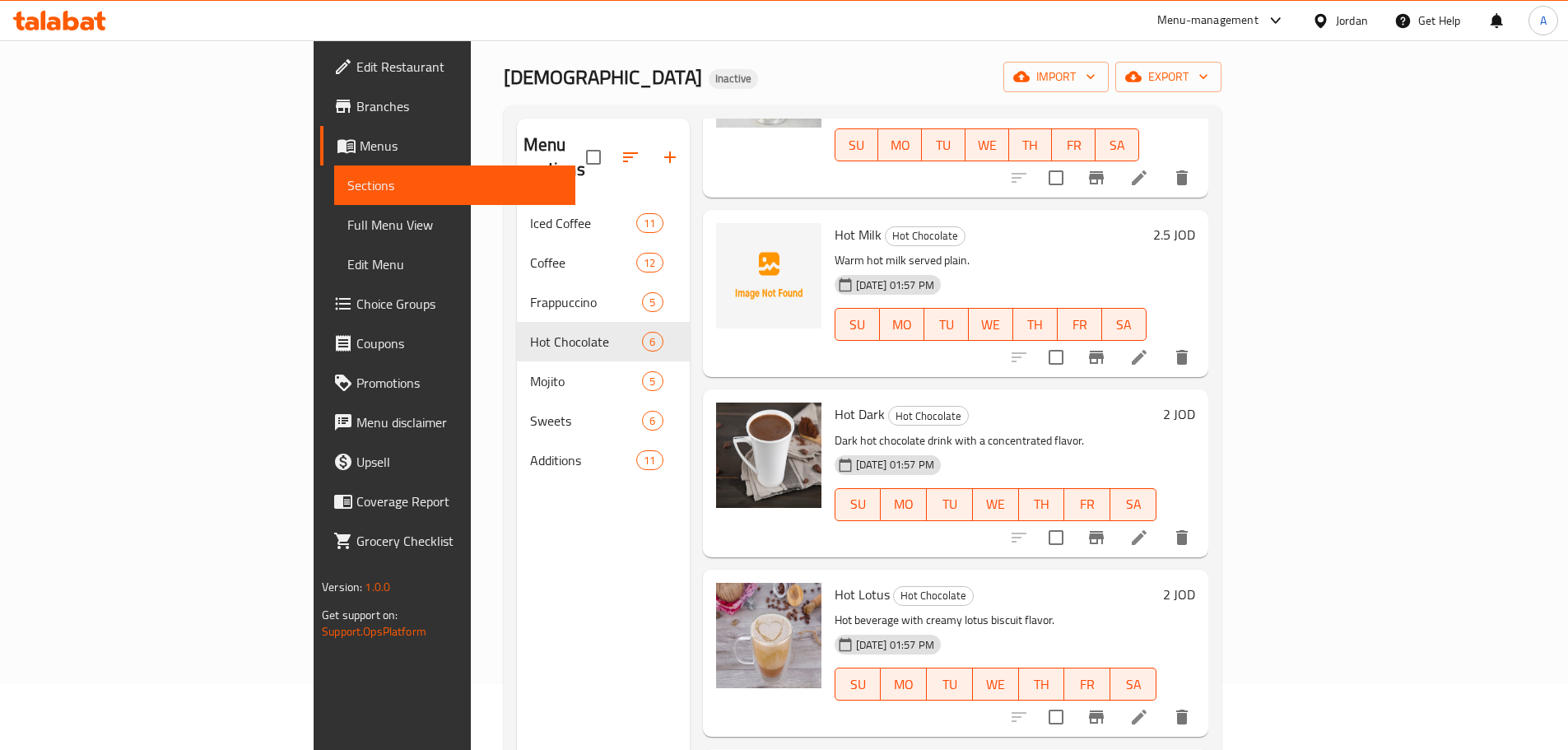
scroll to position [371, 0]
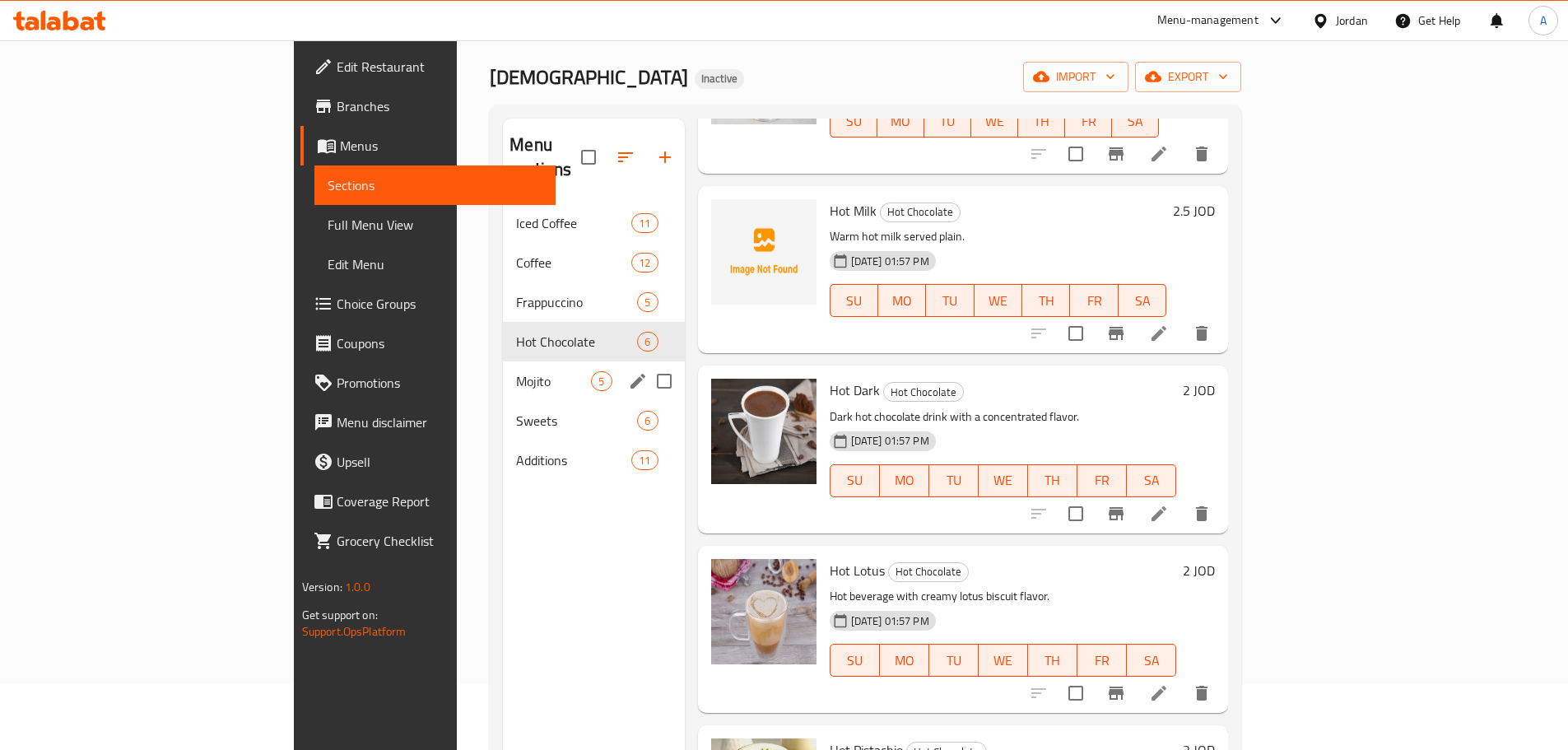
click at [503, 361] on div "Mojito 5" at bounding box center [593, 380] width 181 height 39
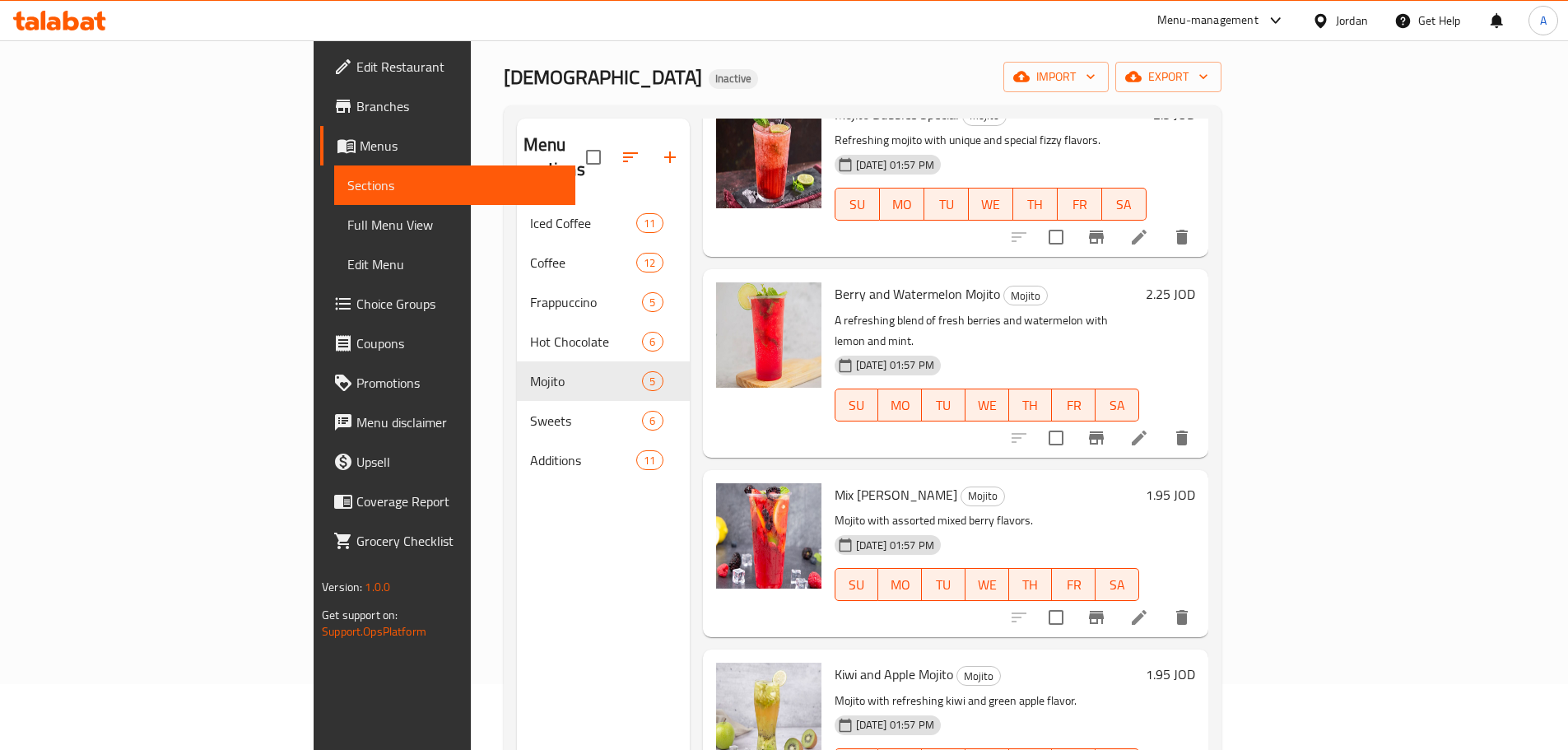
scroll to position [190, 0]
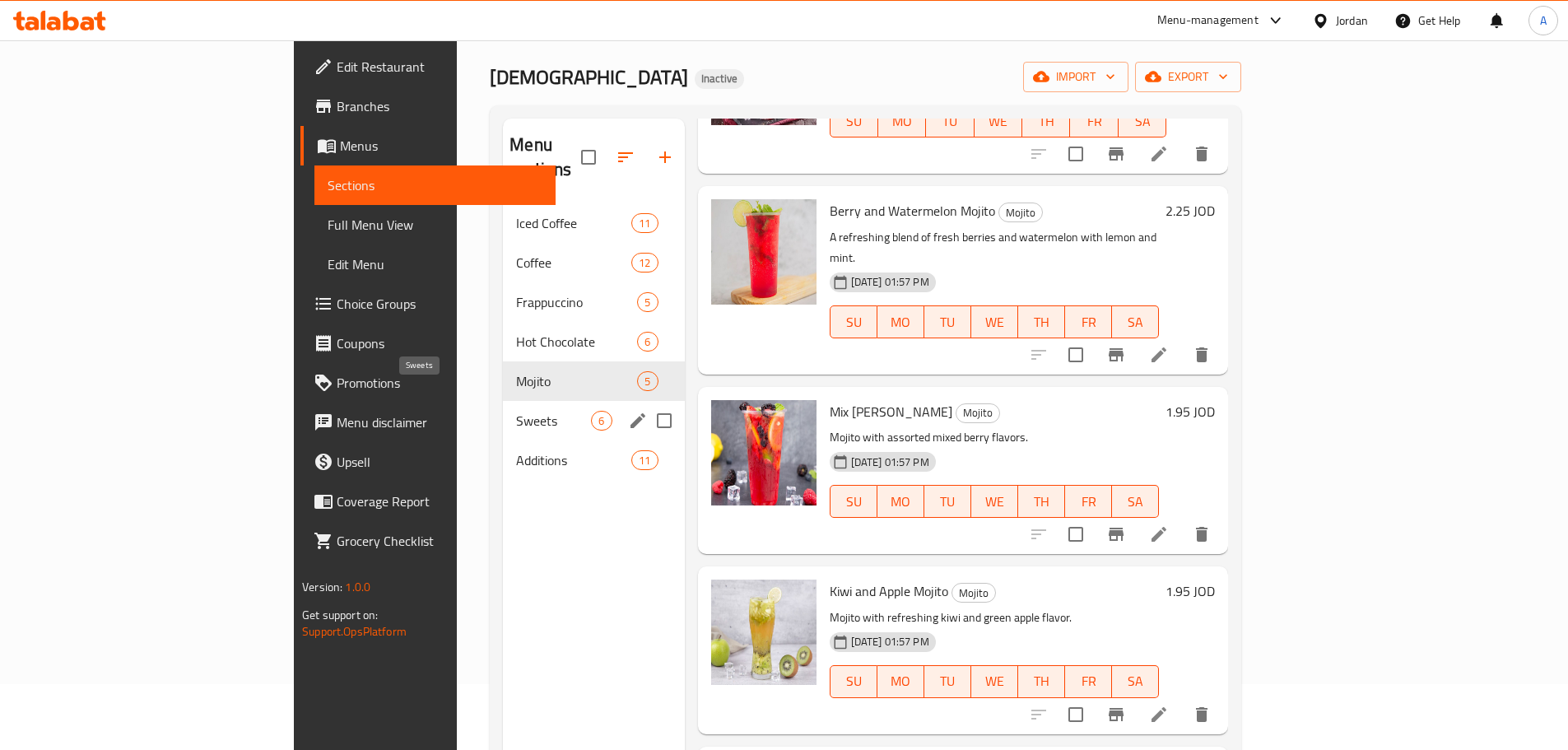
click at [516, 411] on span "Sweets" at bounding box center [553, 421] width 74 height 20
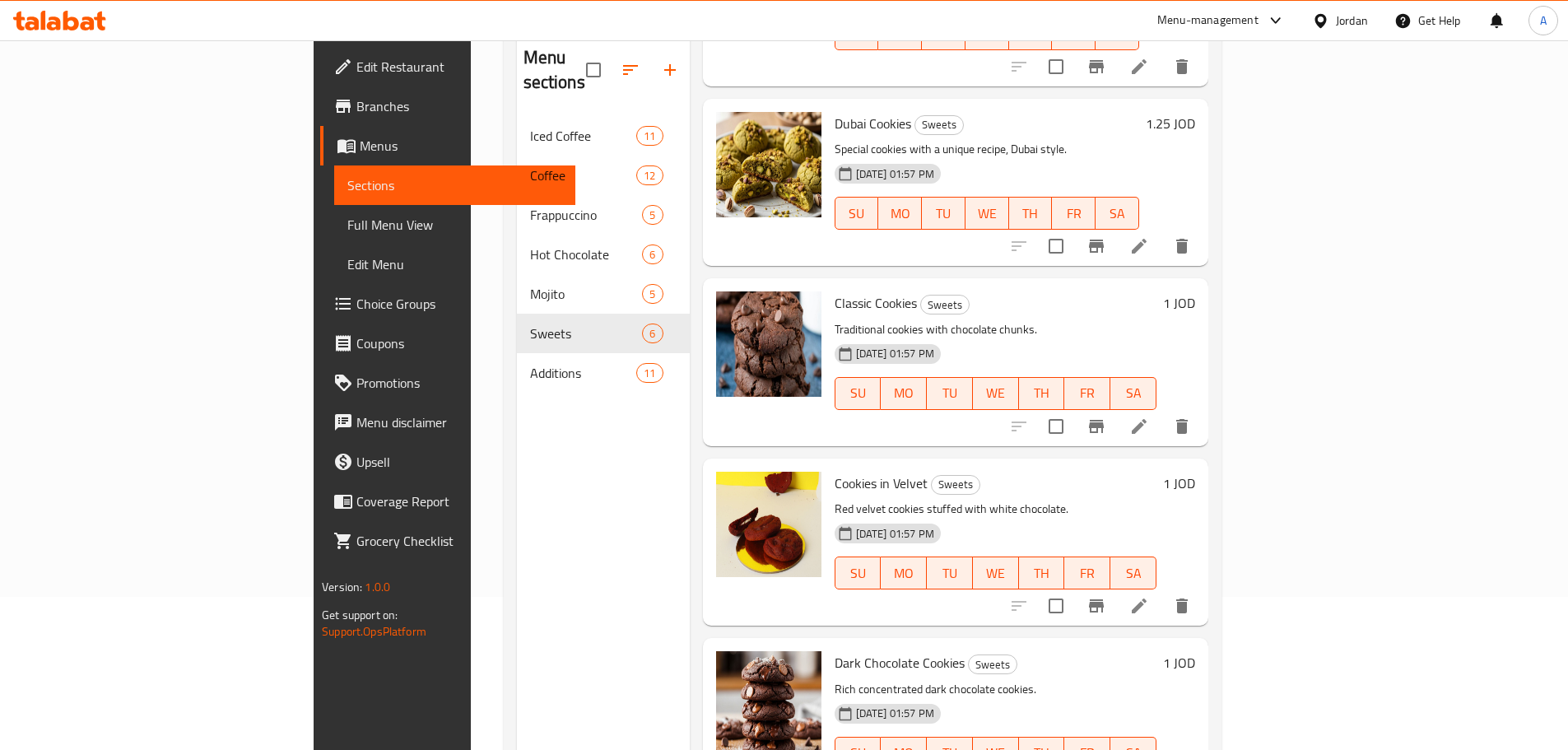
scroll to position [66, 0]
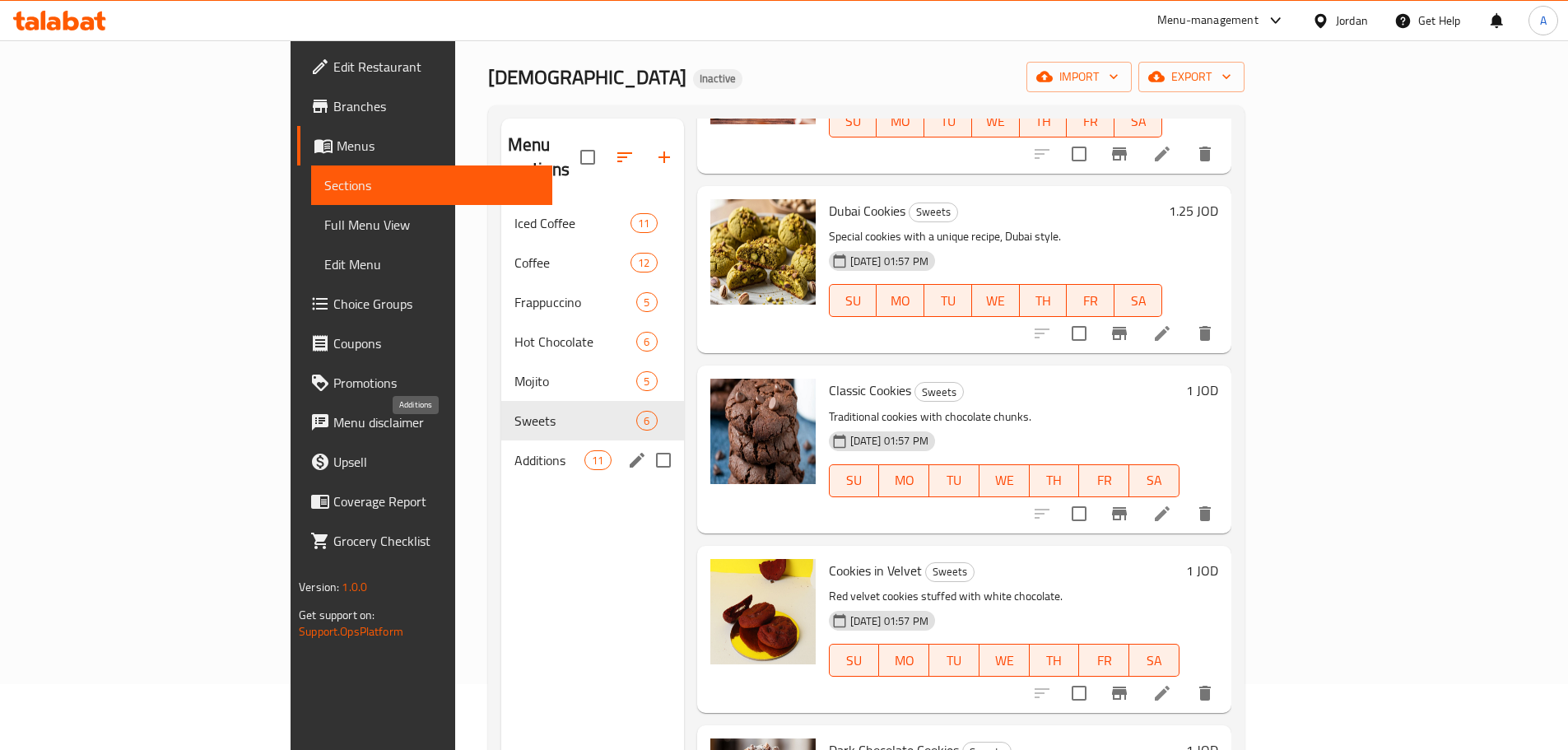
click at [514, 450] on span "Additions" at bounding box center [549, 460] width 70 height 20
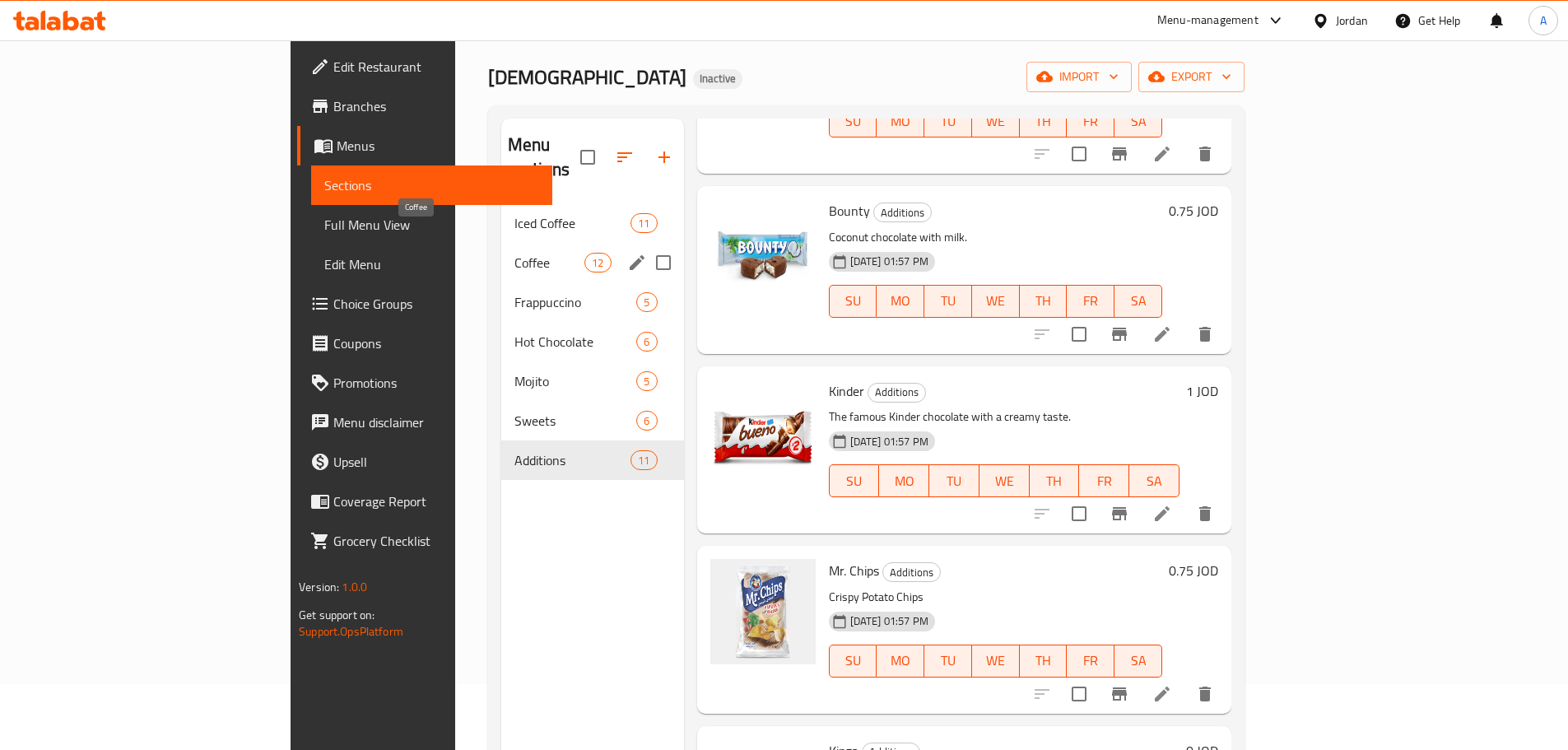
click at [514, 252] on span "Coffee" at bounding box center [549, 262] width 70 height 20
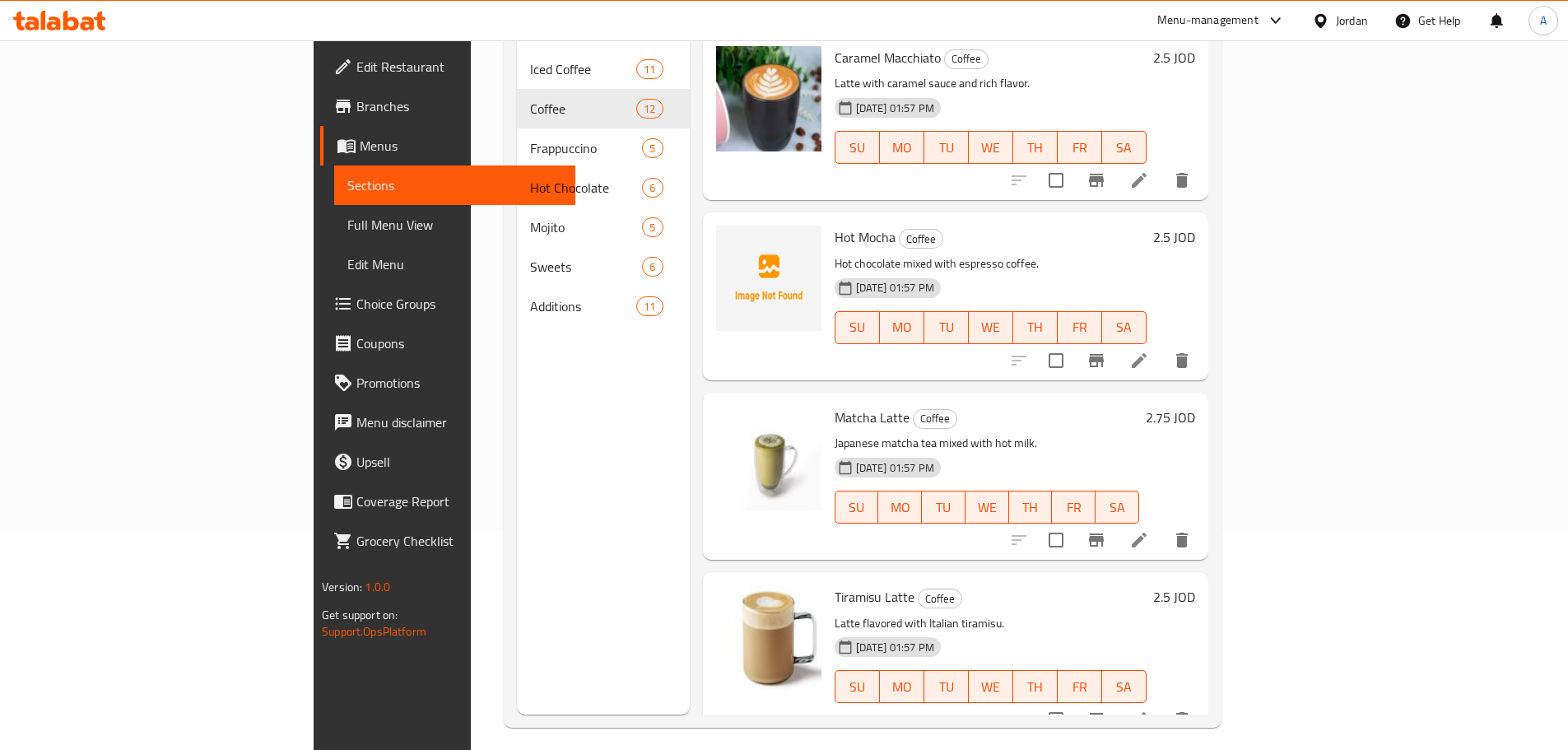
scroll to position [230, 0]
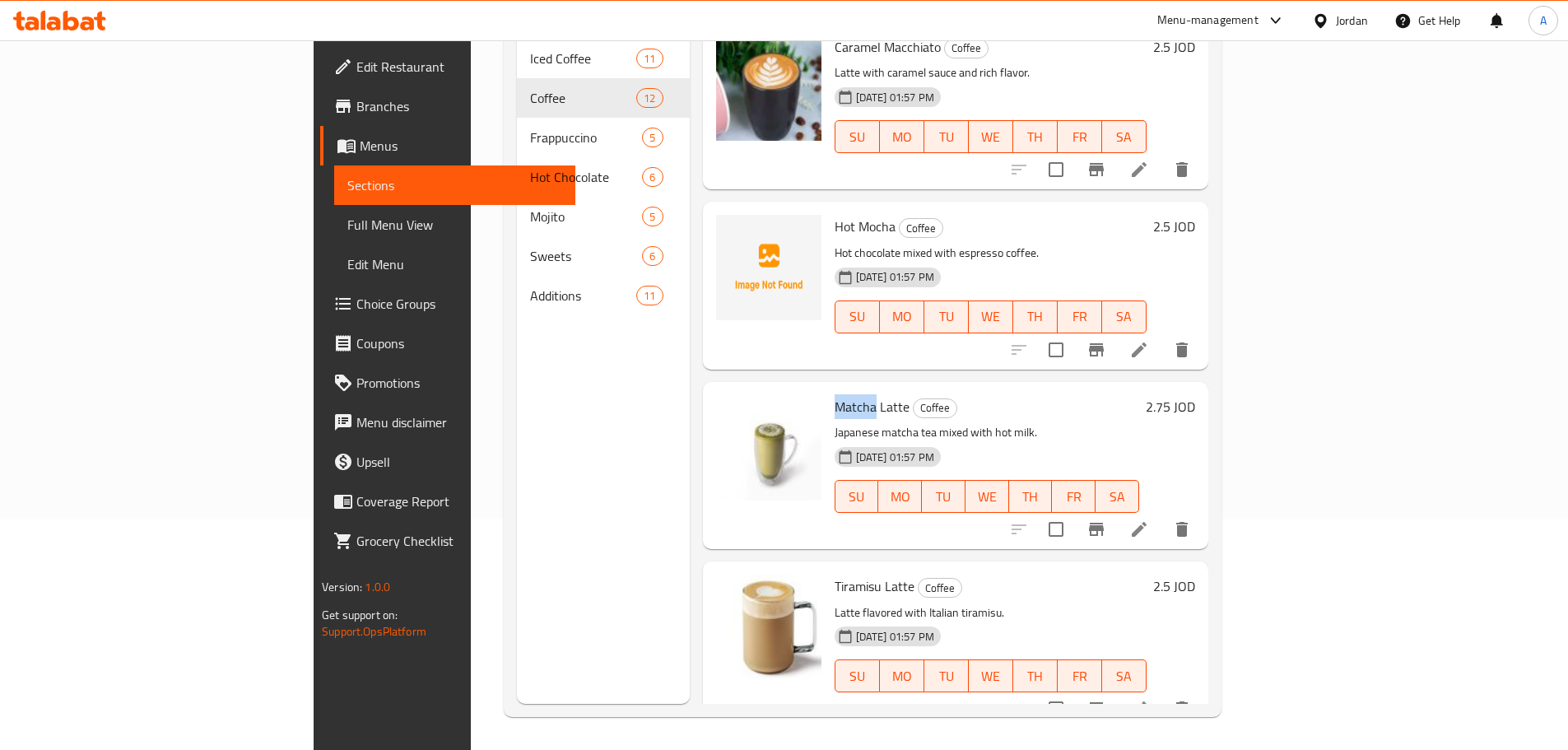
drag, startPoint x: 797, startPoint y: 380, endPoint x: 750, endPoint y: 379, distance: 47.0
click at [828, 388] on div "Matcha Latte Coffee Japanese matcha tea mixed with hot milk. 18-09-2025 01:57 P…" at bounding box center [986, 465] width 318 height 154
copy span "Matcha"
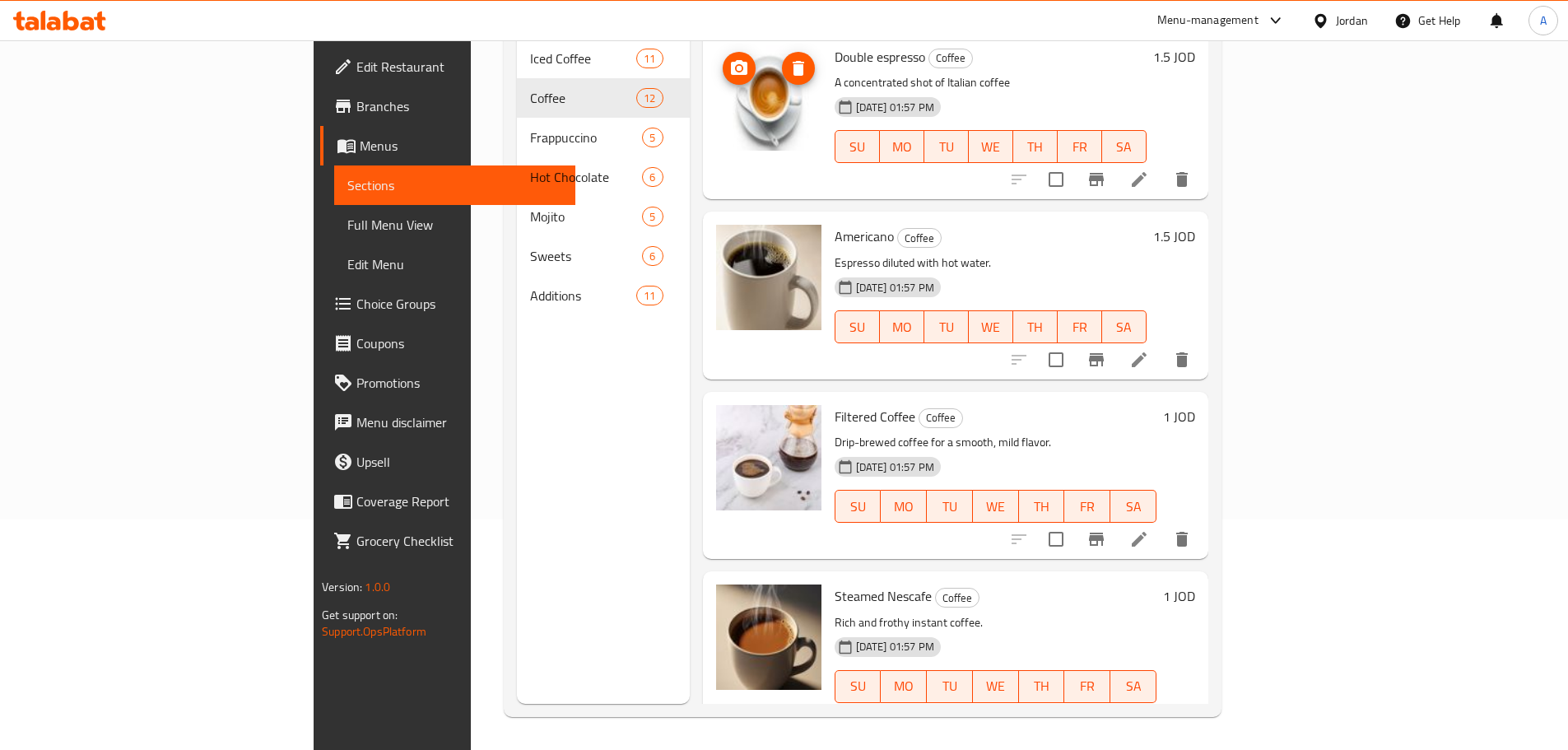
scroll to position [0, 0]
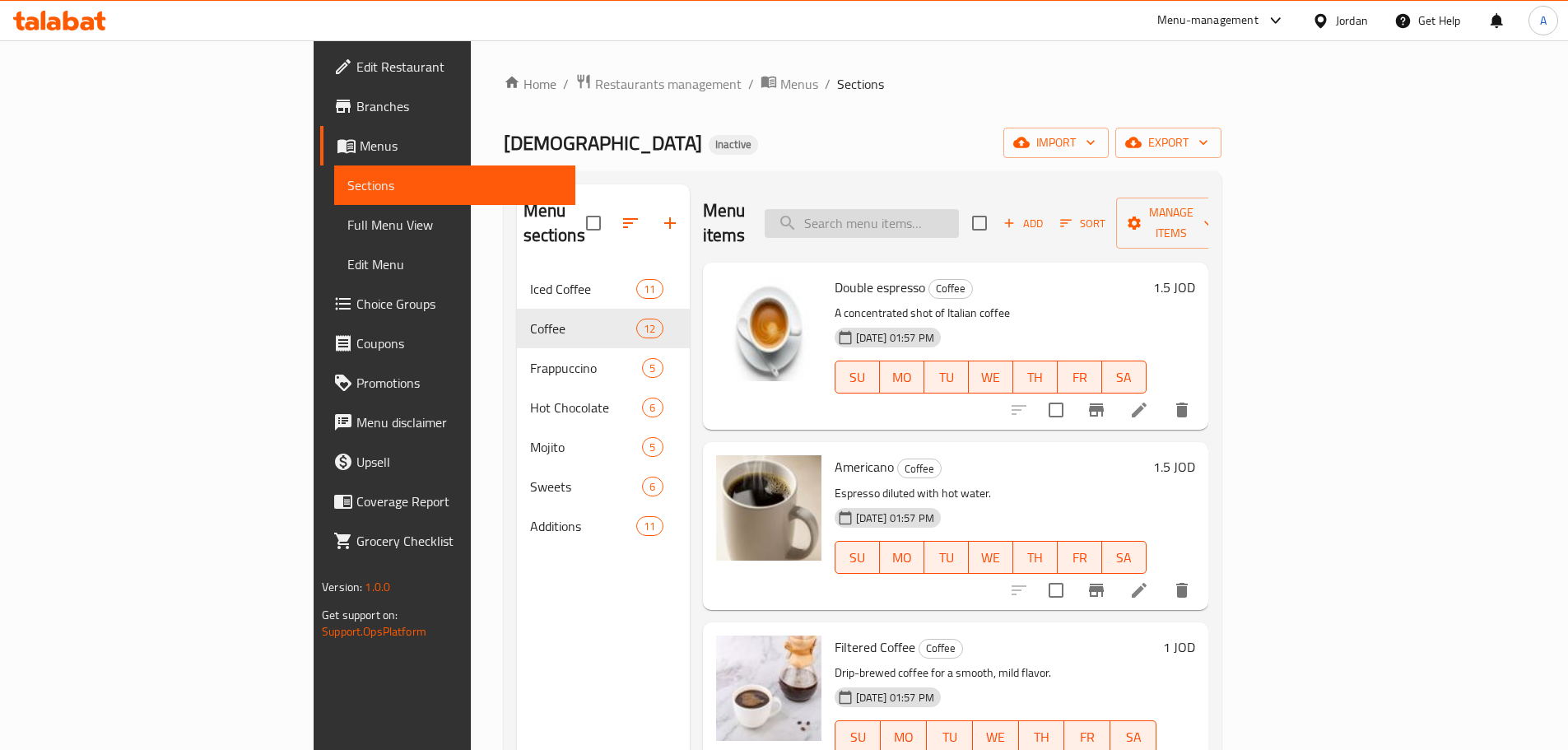
click at [935, 220] on input "search" at bounding box center [862, 223] width 194 height 29
paste input "هوت موكا"
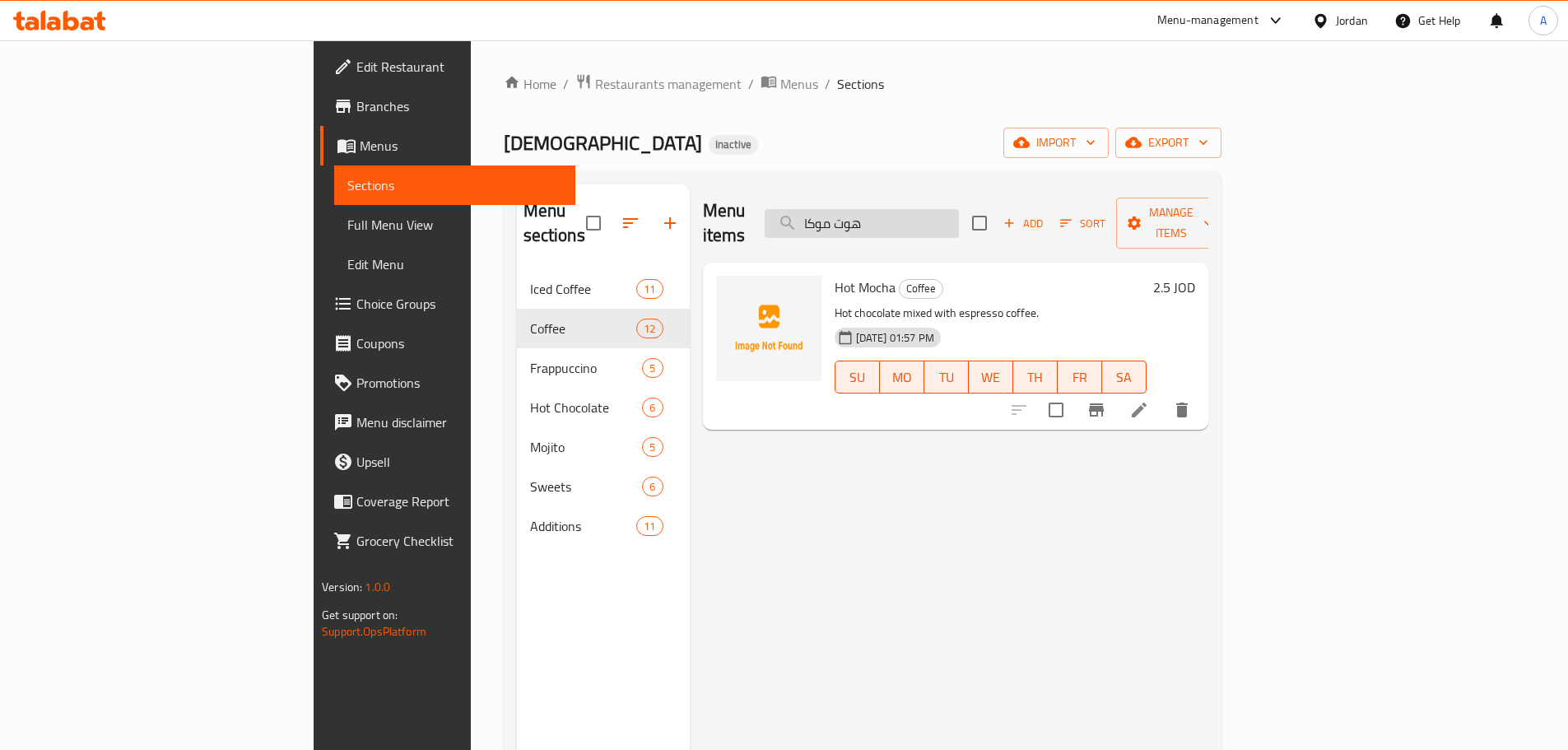
type input "هوت موكا"
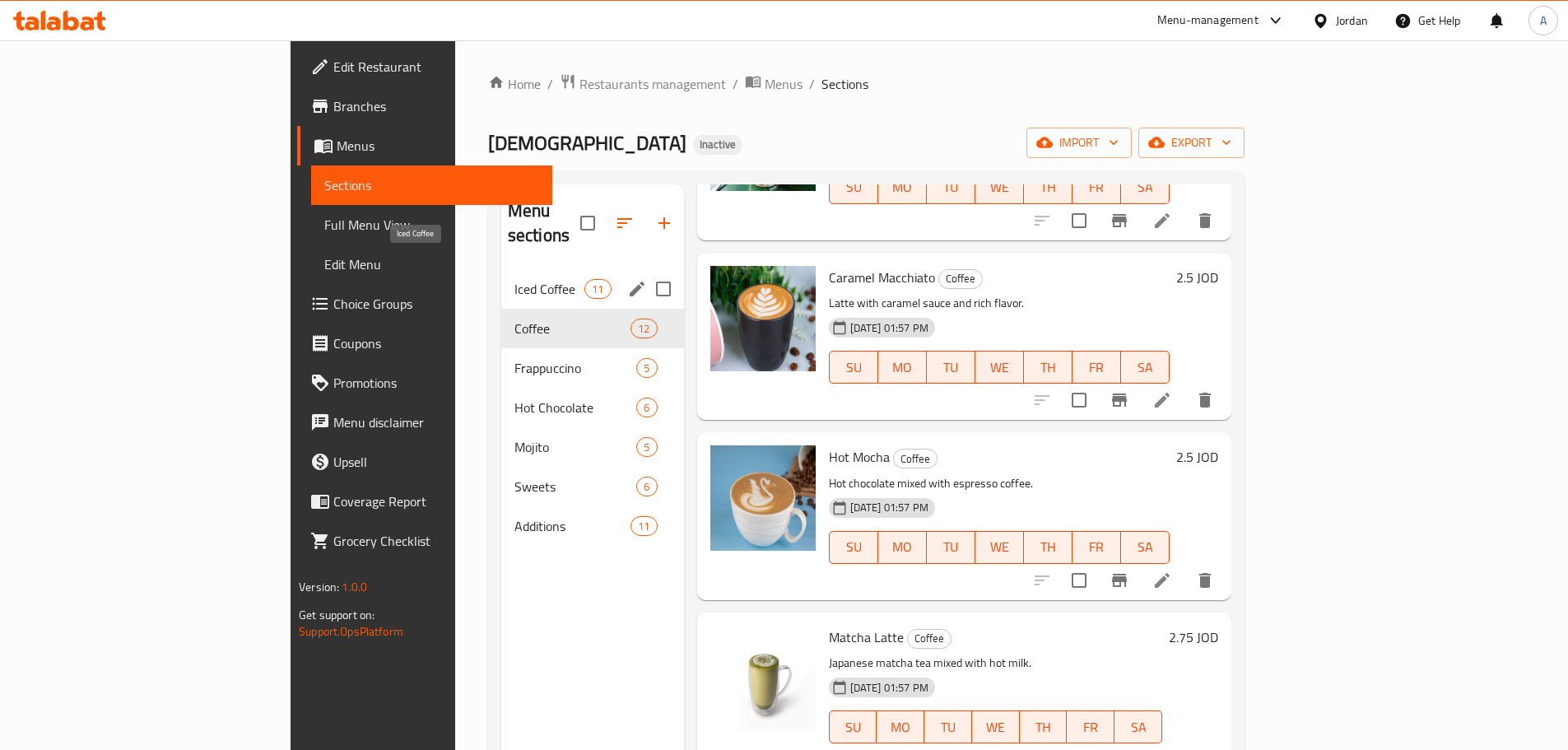
click at [514, 279] on span "Iced Coffee" at bounding box center [549, 288] width 70 height 20
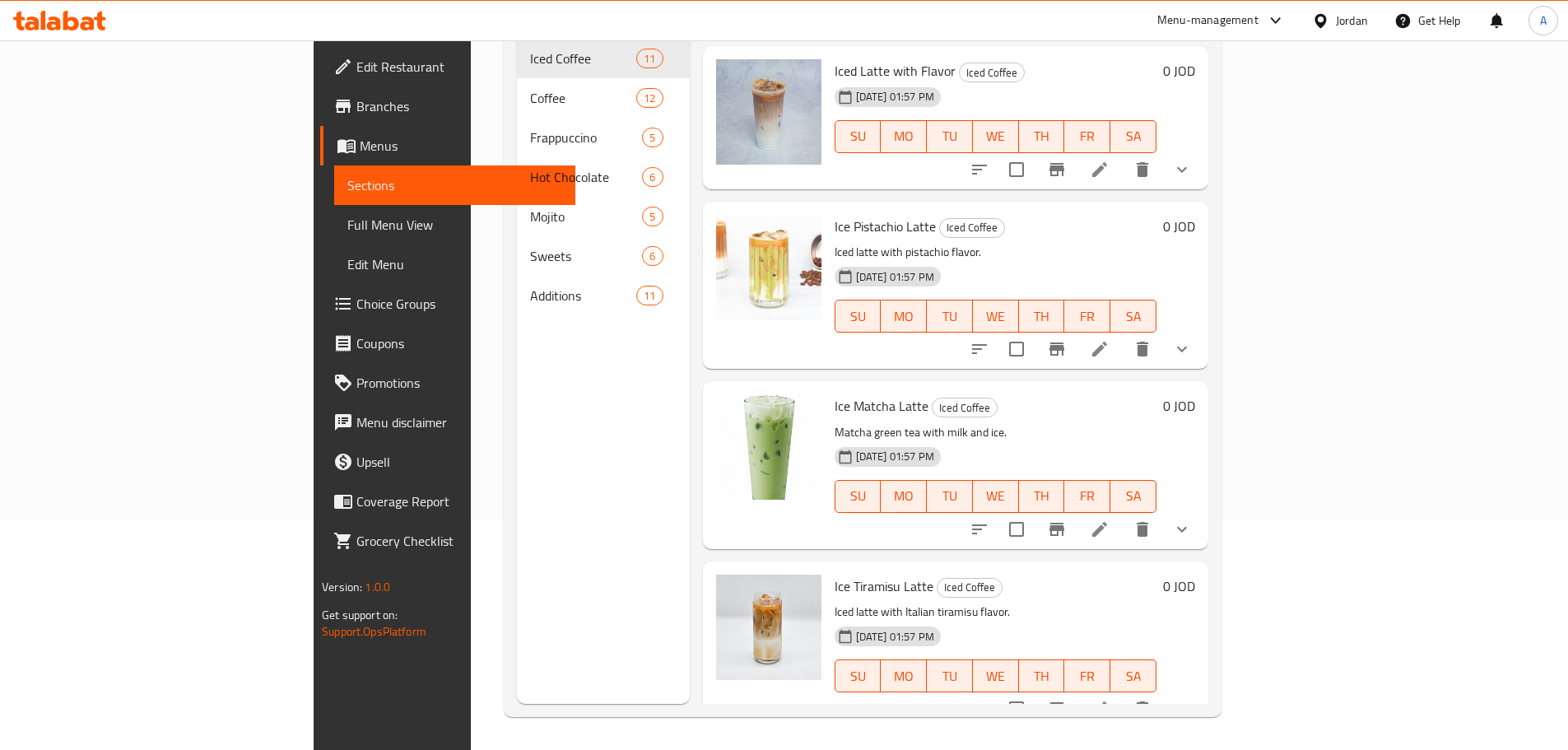
scroll to position [66, 0]
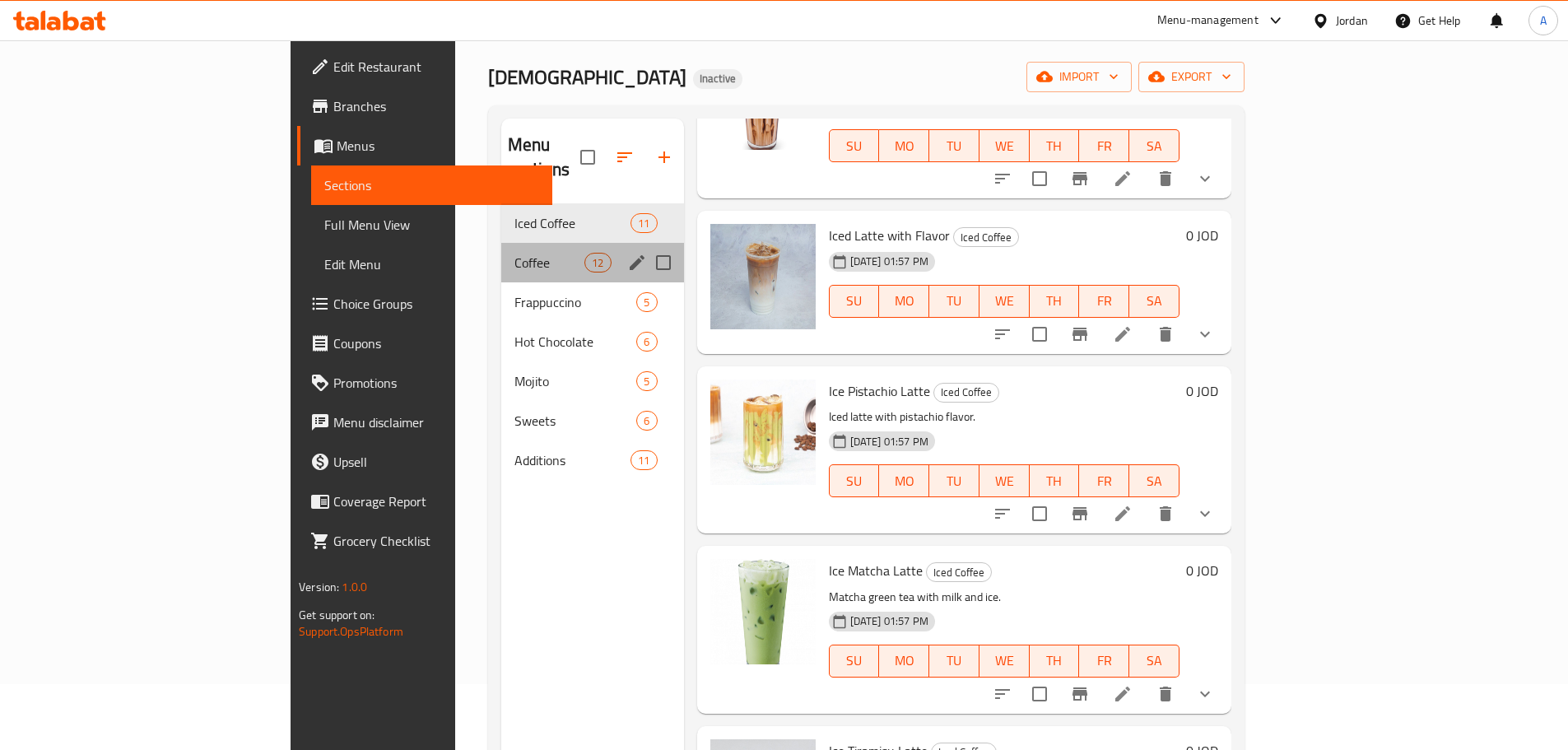
click at [501, 248] on div "Coffee 12" at bounding box center [592, 262] width 183 height 39
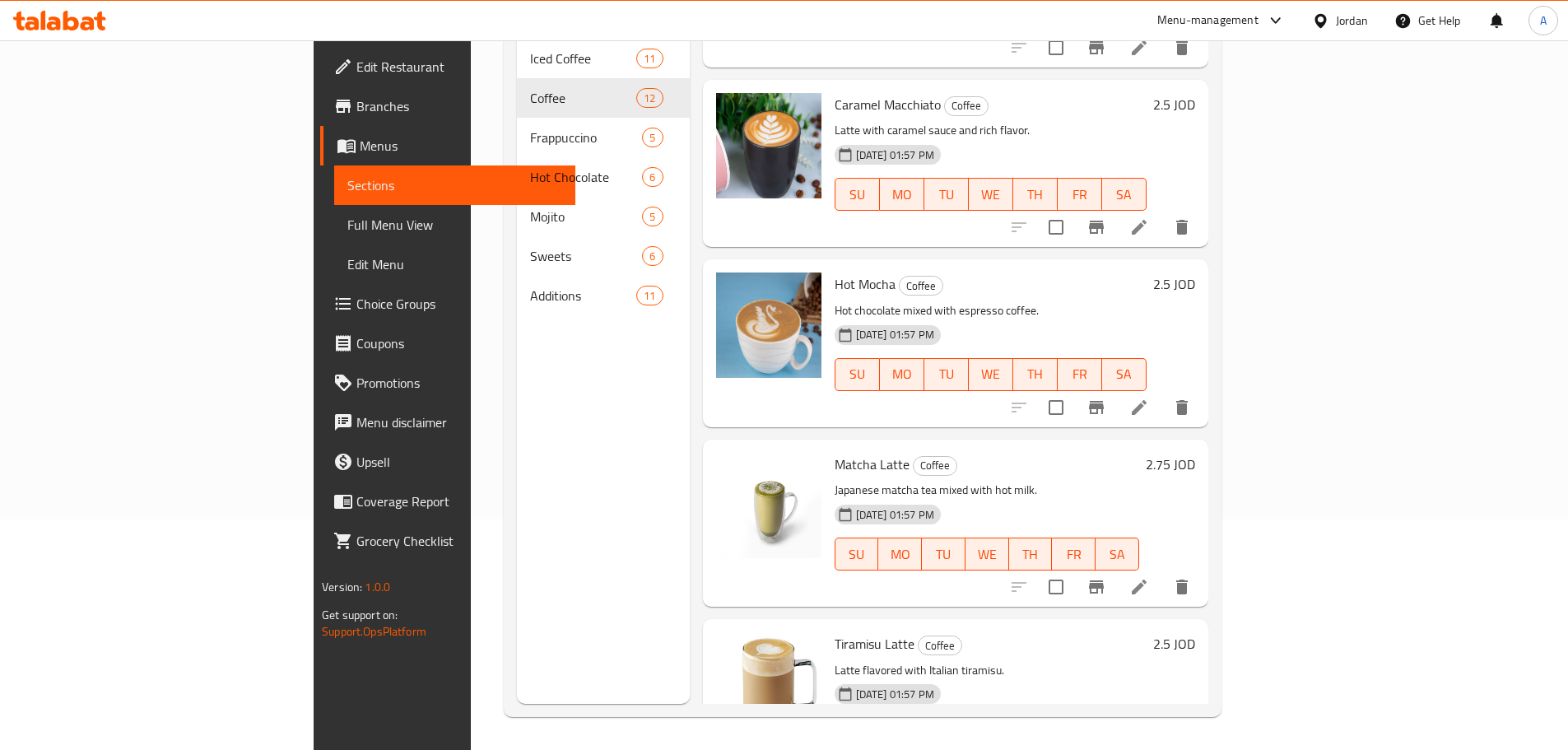
scroll to position [1449, 0]
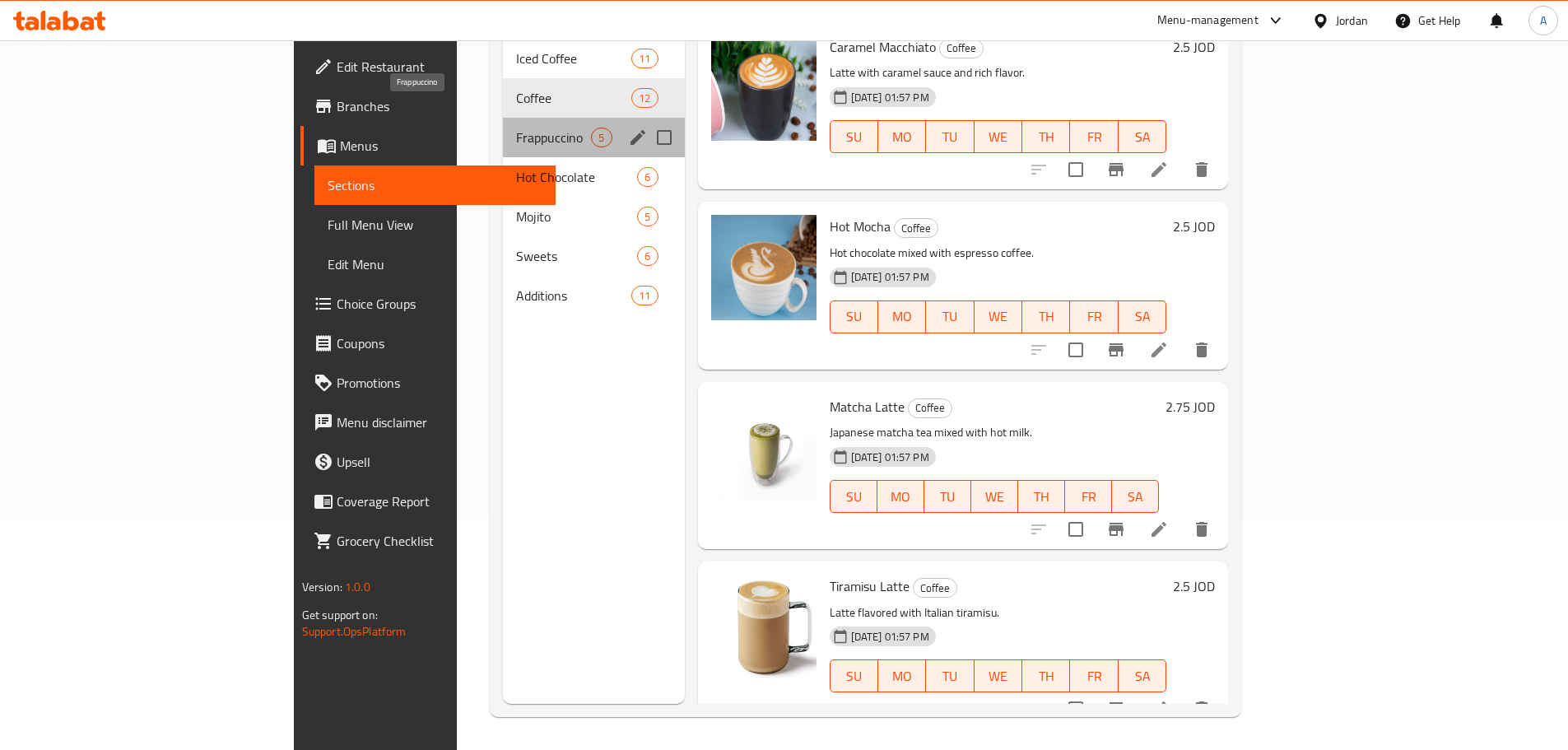
click at [516, 128] on span "Frappuccino" at bounding box center [553, 138] width 74 height 20
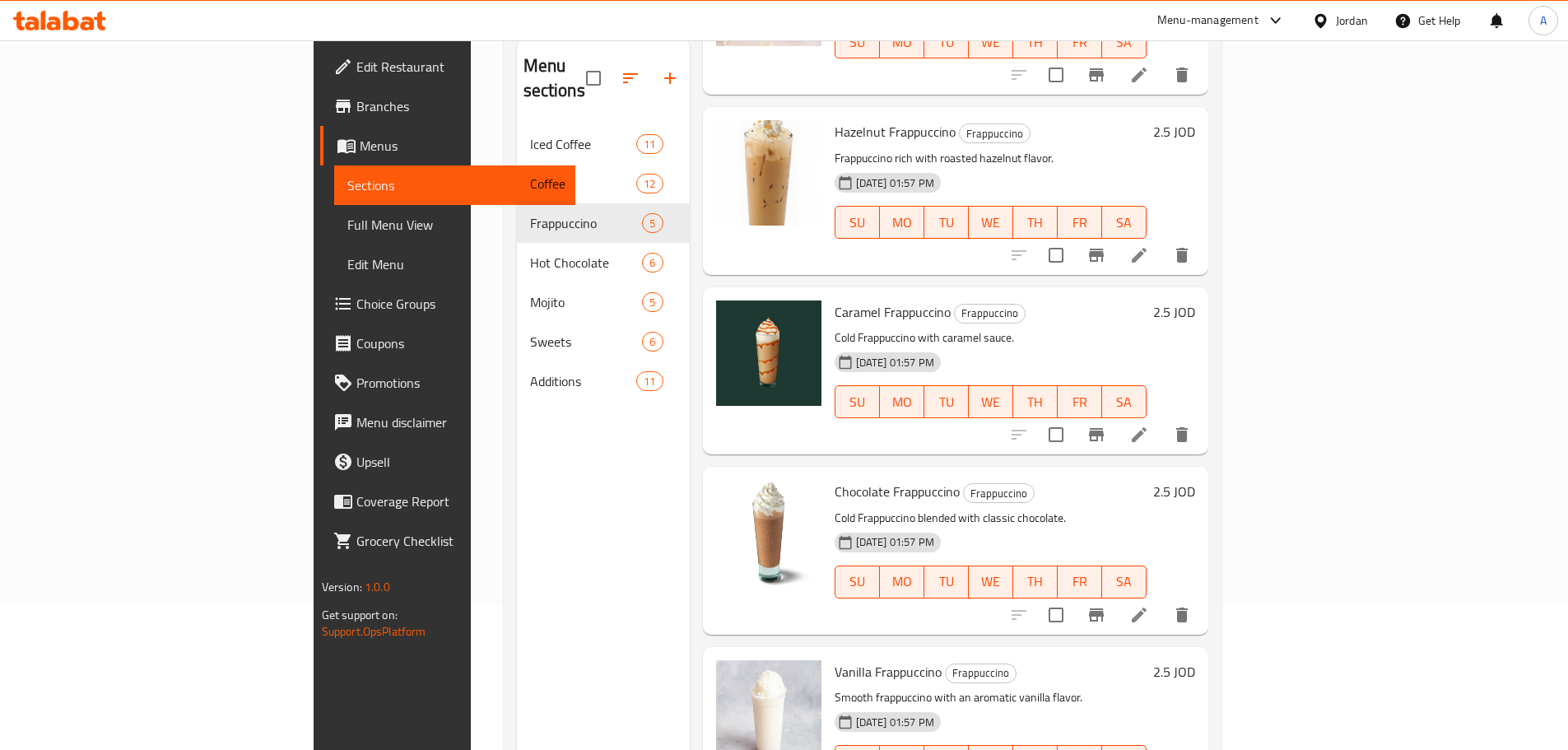
scroll to position [230, 0]
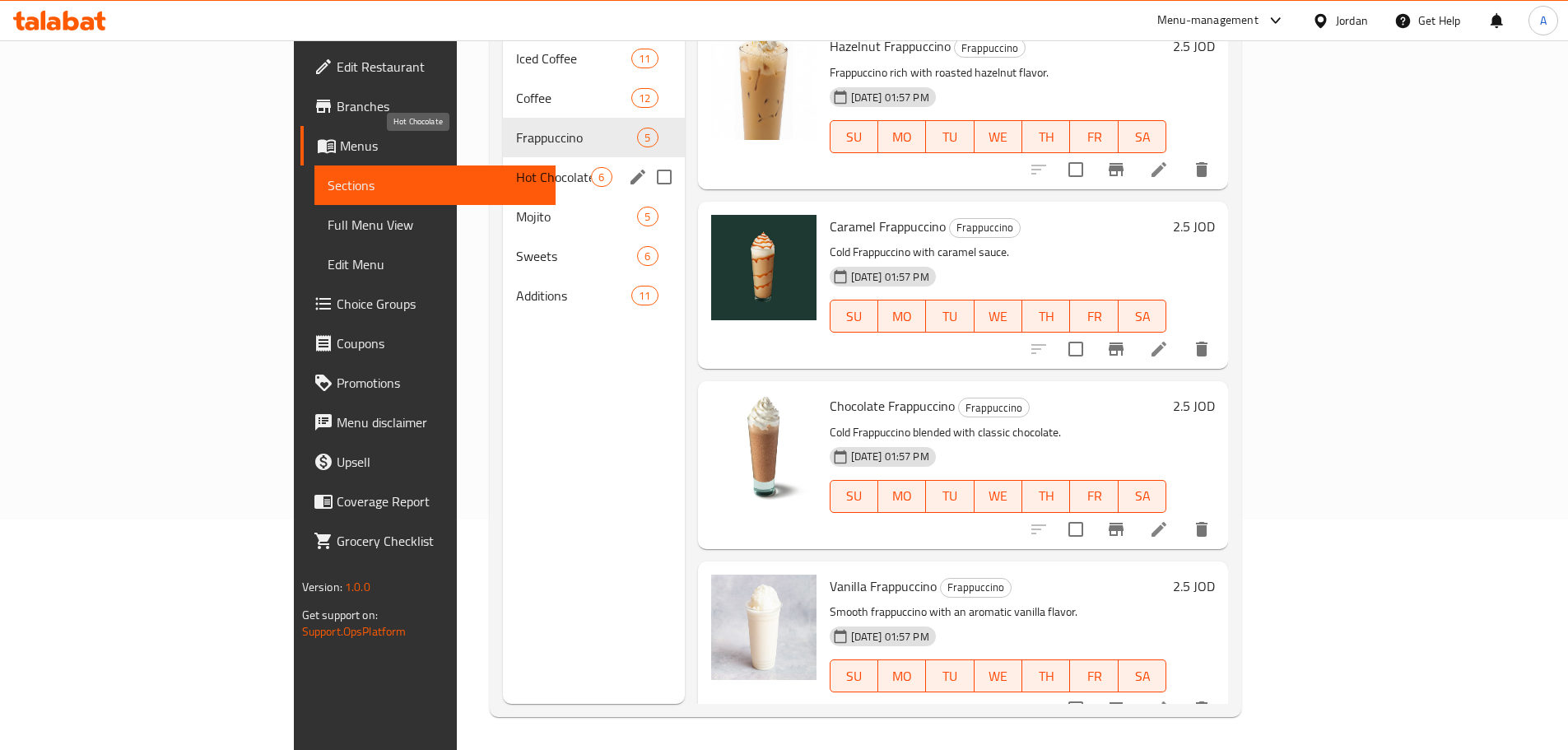
click at [516, 167] on span "Hot Chocolate" at bounding box center [553, 177] width 74 height 20
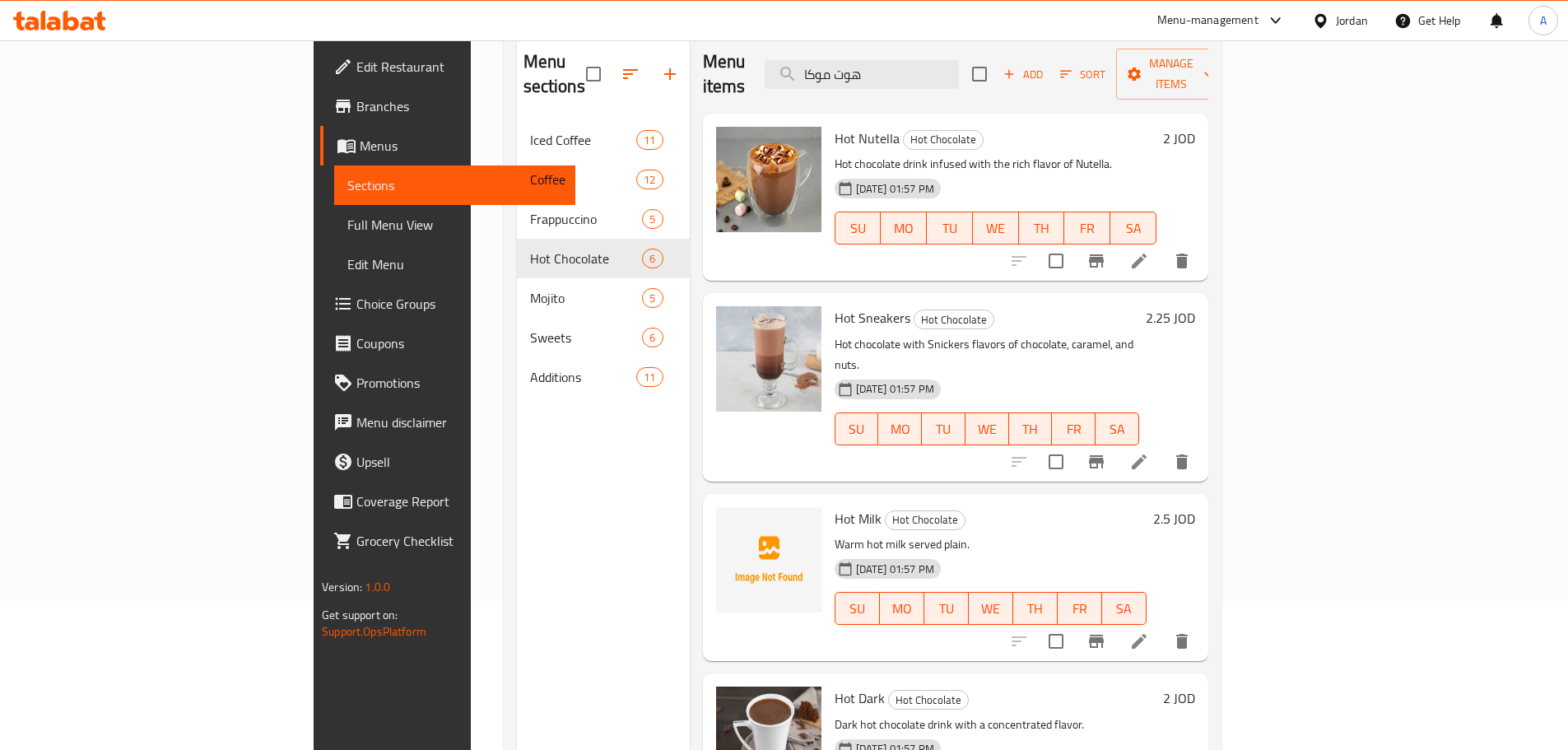
scroll to position [148, 0]
click at [1147, 634] on icon at bounding box center [1139, 641] width 15 height 15
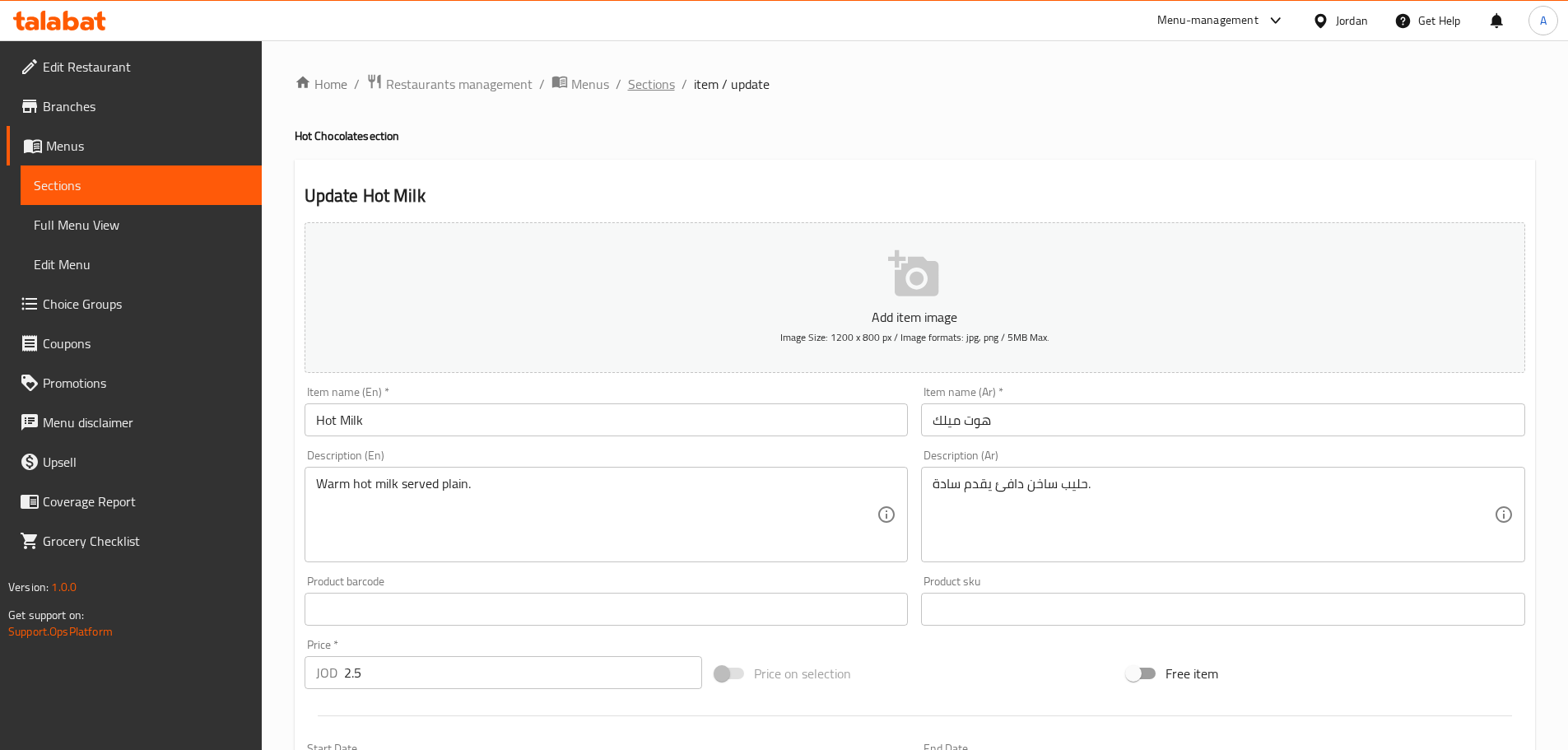
click at [655, 86] on span "Sections" at bounding box center [652, 84] width 47 height 20
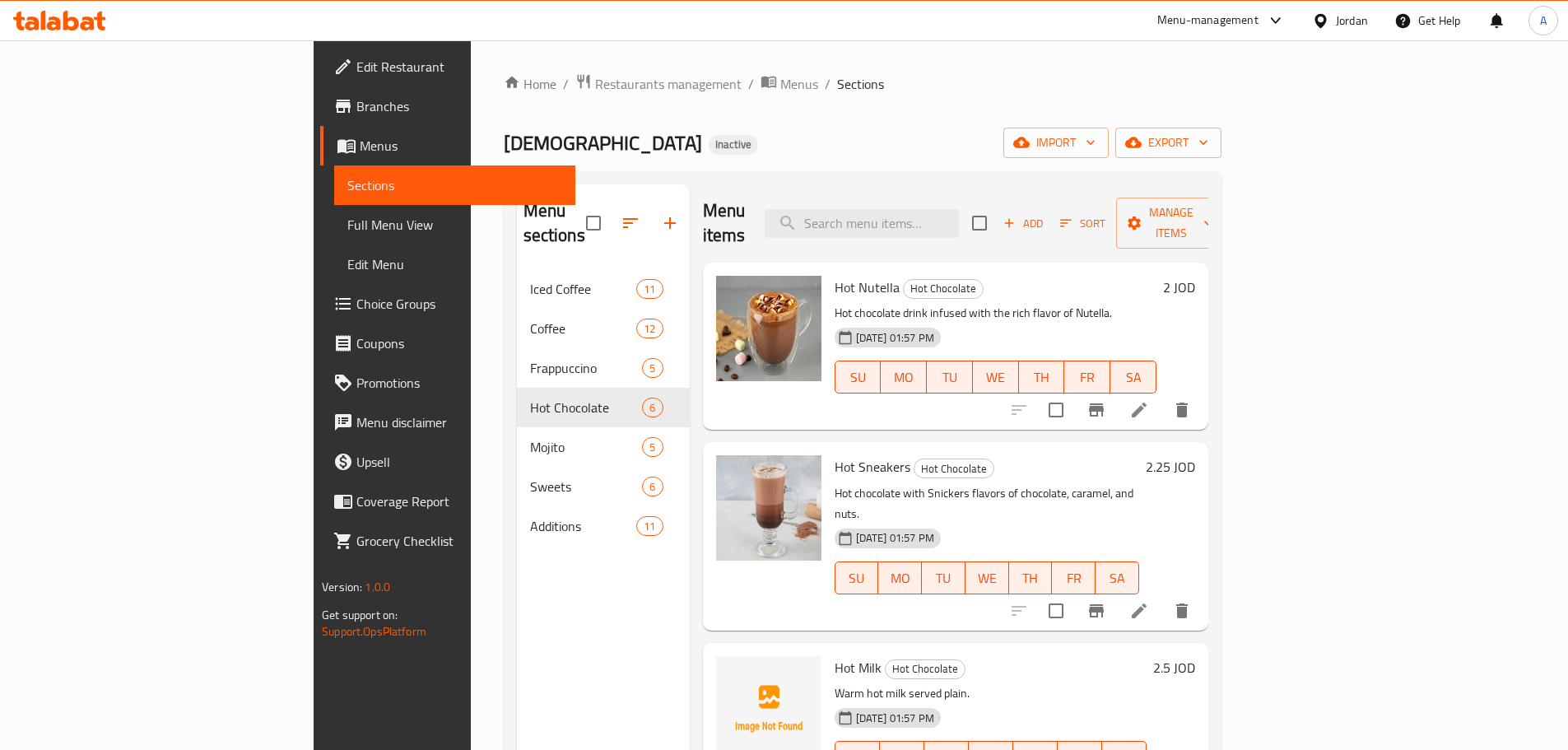
scroll to position [82, 0]
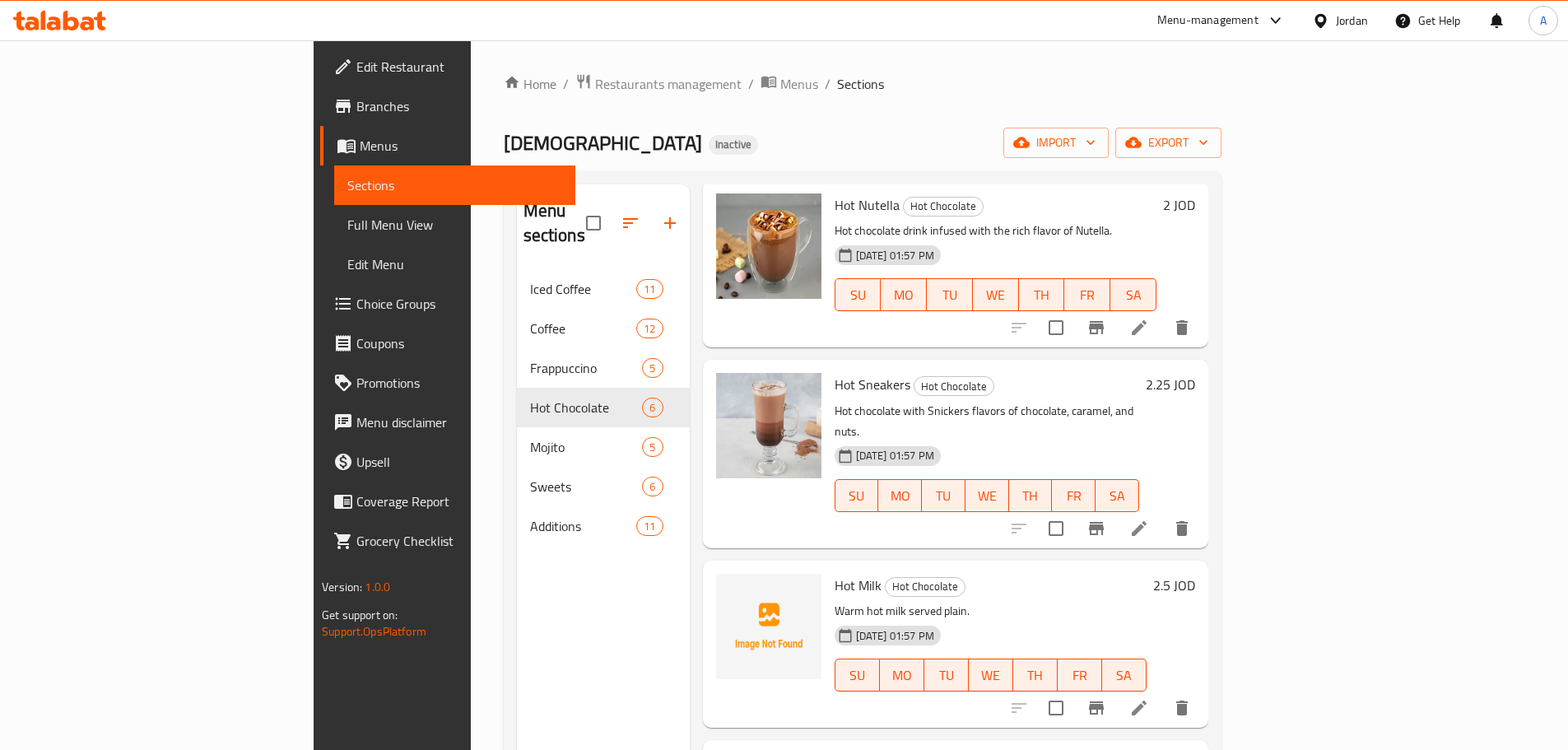
click at [835, 573] on span "Hot Milk" at bounding box center [858, 585] width 47 height 25
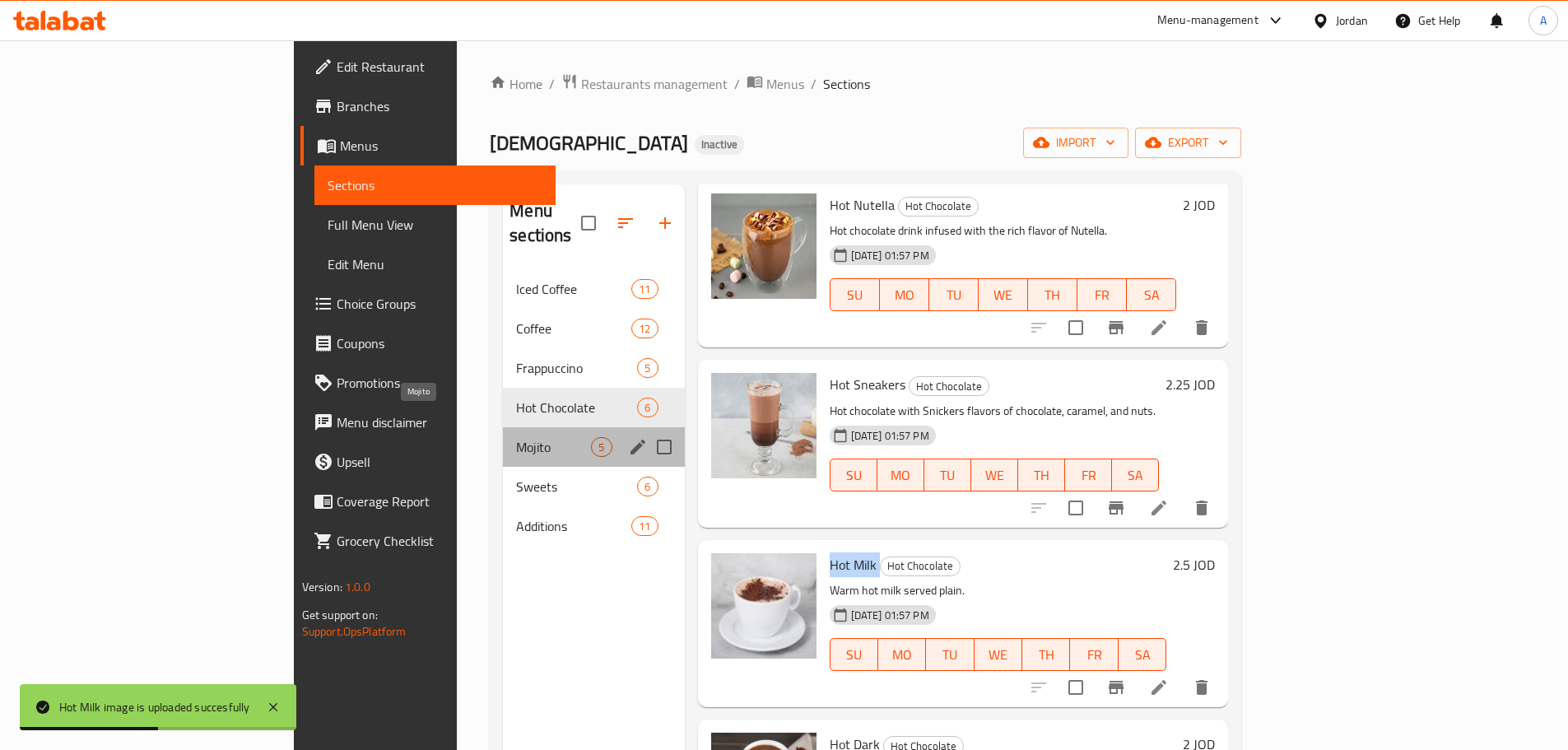
click at [516, 437] on span "Mojito" at bounding box center [553, 447] width 74 height 20
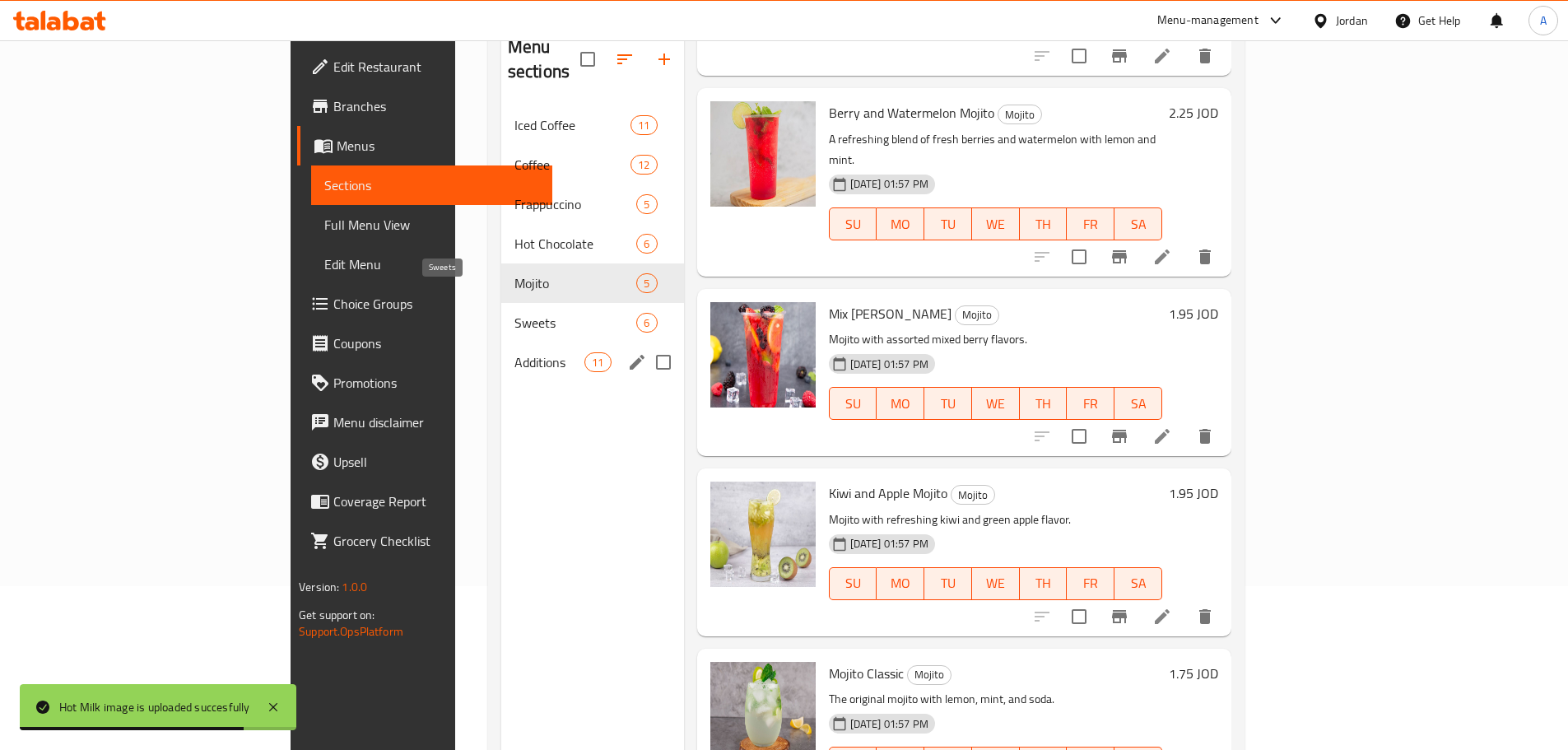
scroll to position [230, 0]
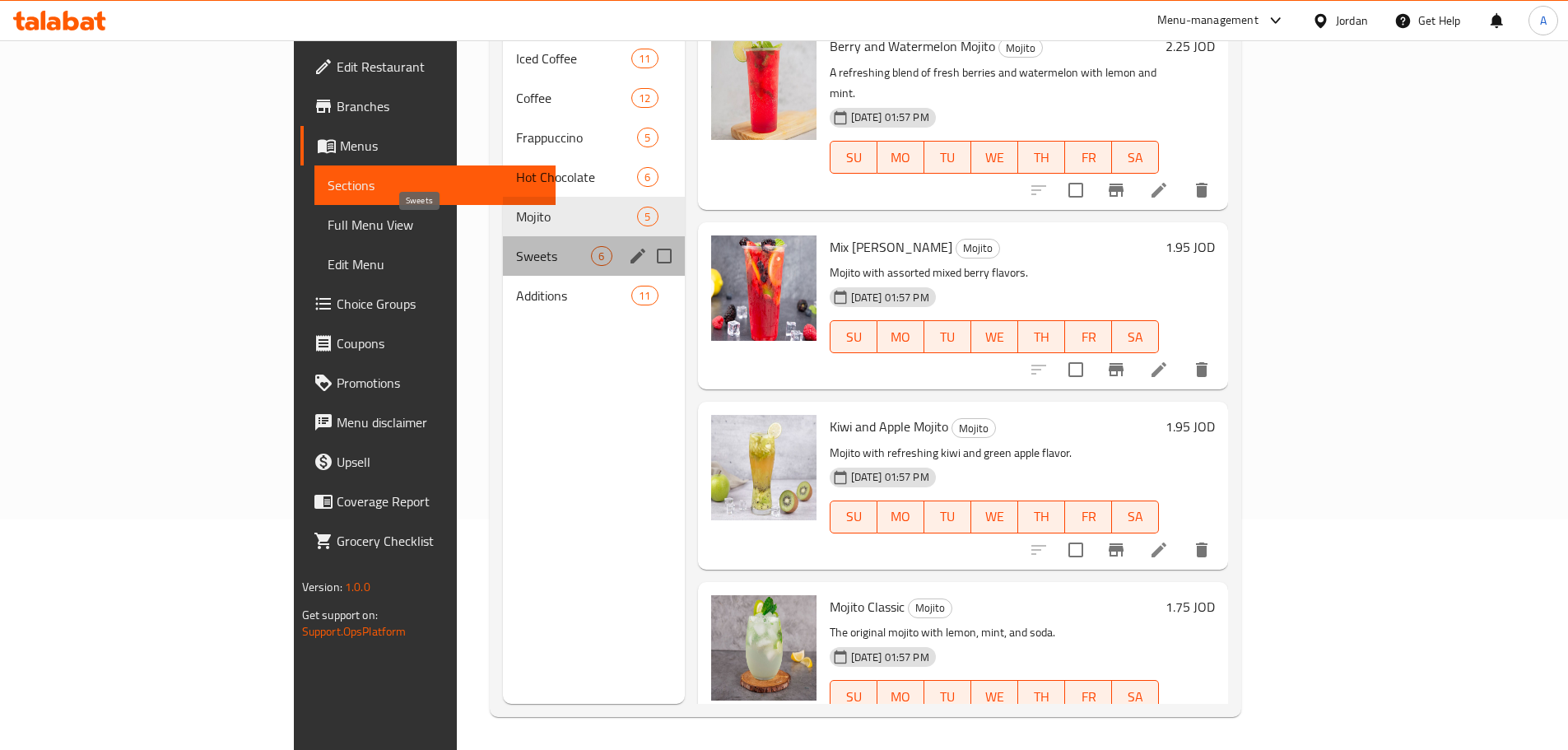
click at [516, 246] on span "Sweets" at bounding box center [553, 256] width 74 height 20
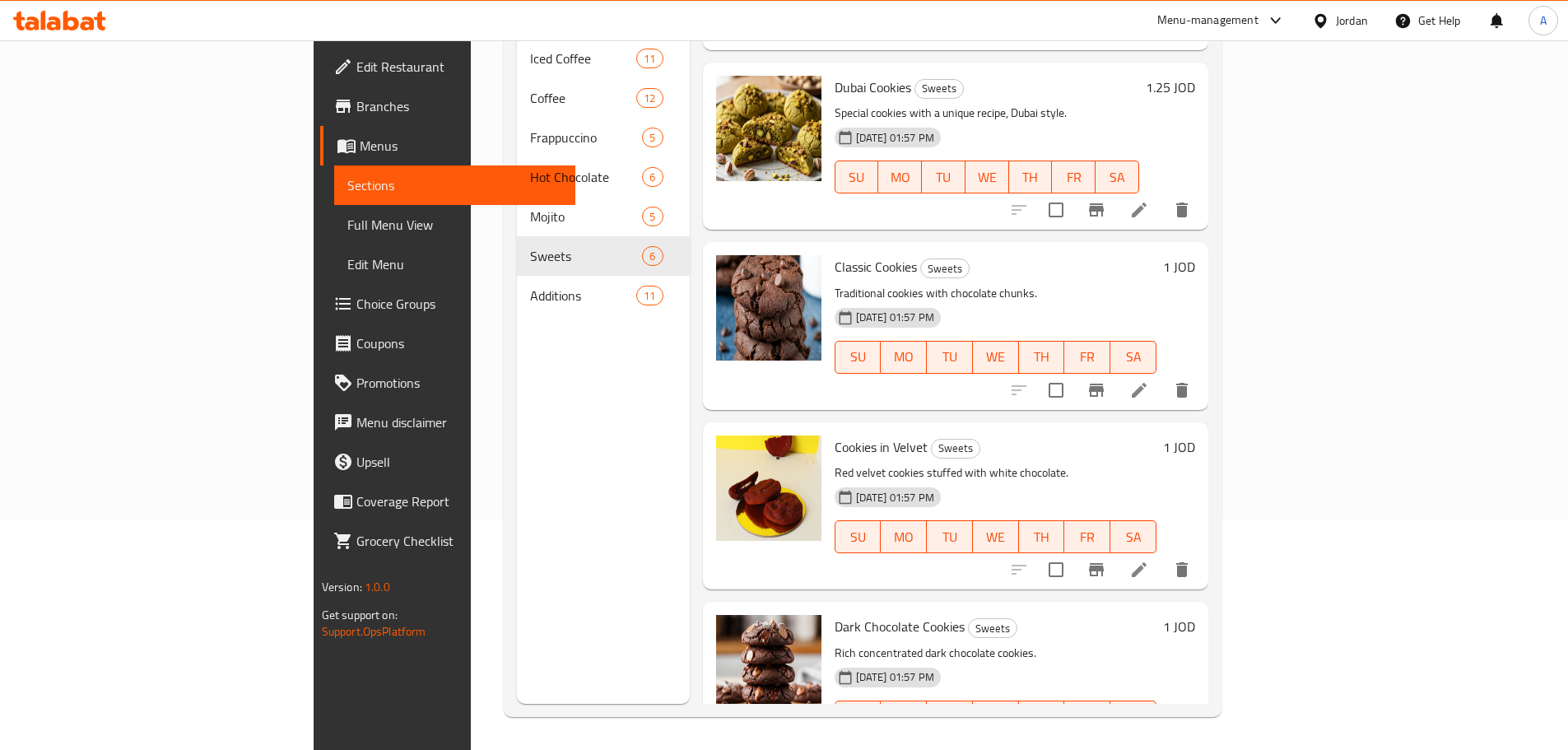
scroll to position [371, 0]
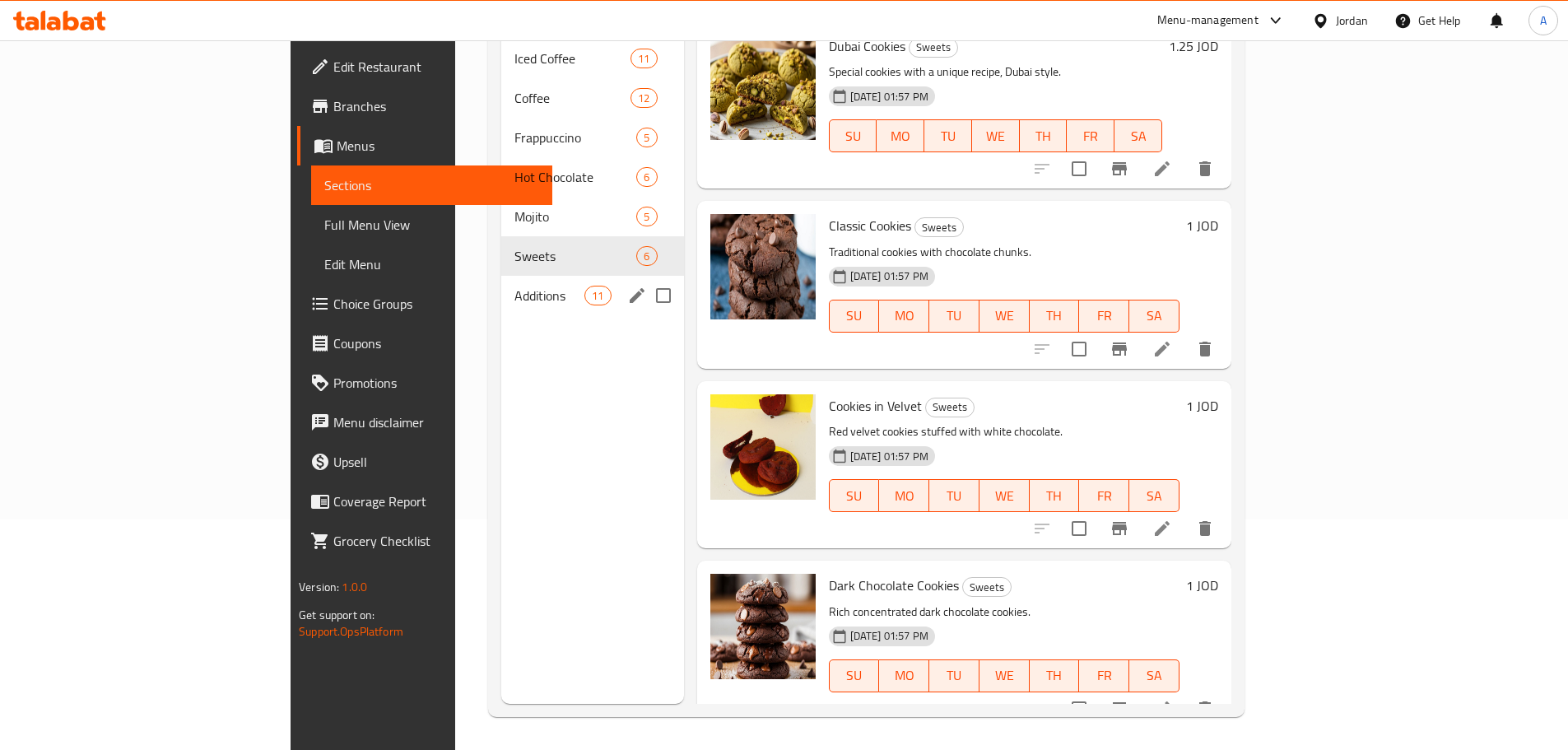
click at [501, 286] on div "Additions 11" at bounding box center [592, 295] width 183 height 39
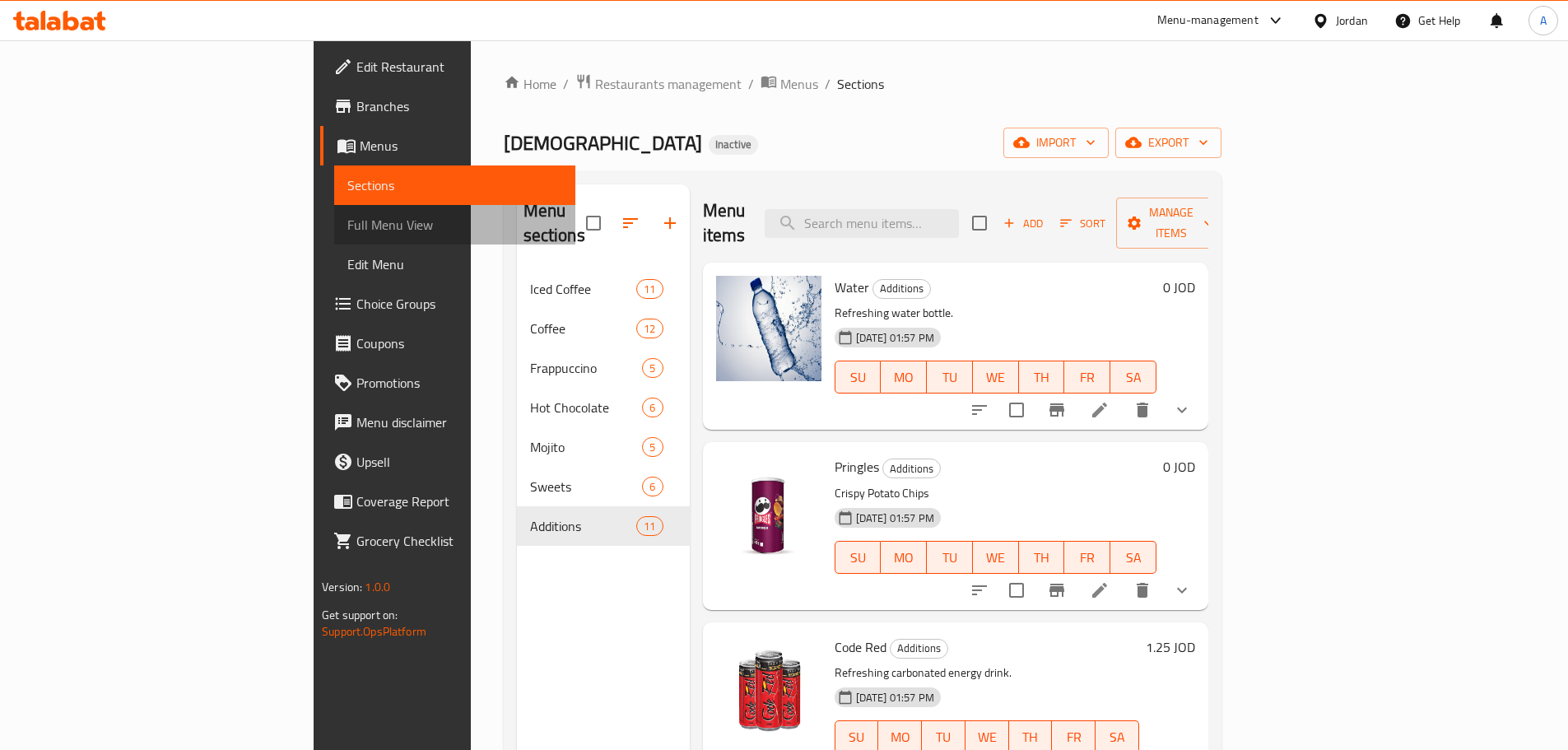
click at [347, 215] on span "Full Menu View" at bounding box center [454, 224] width 215 height 20
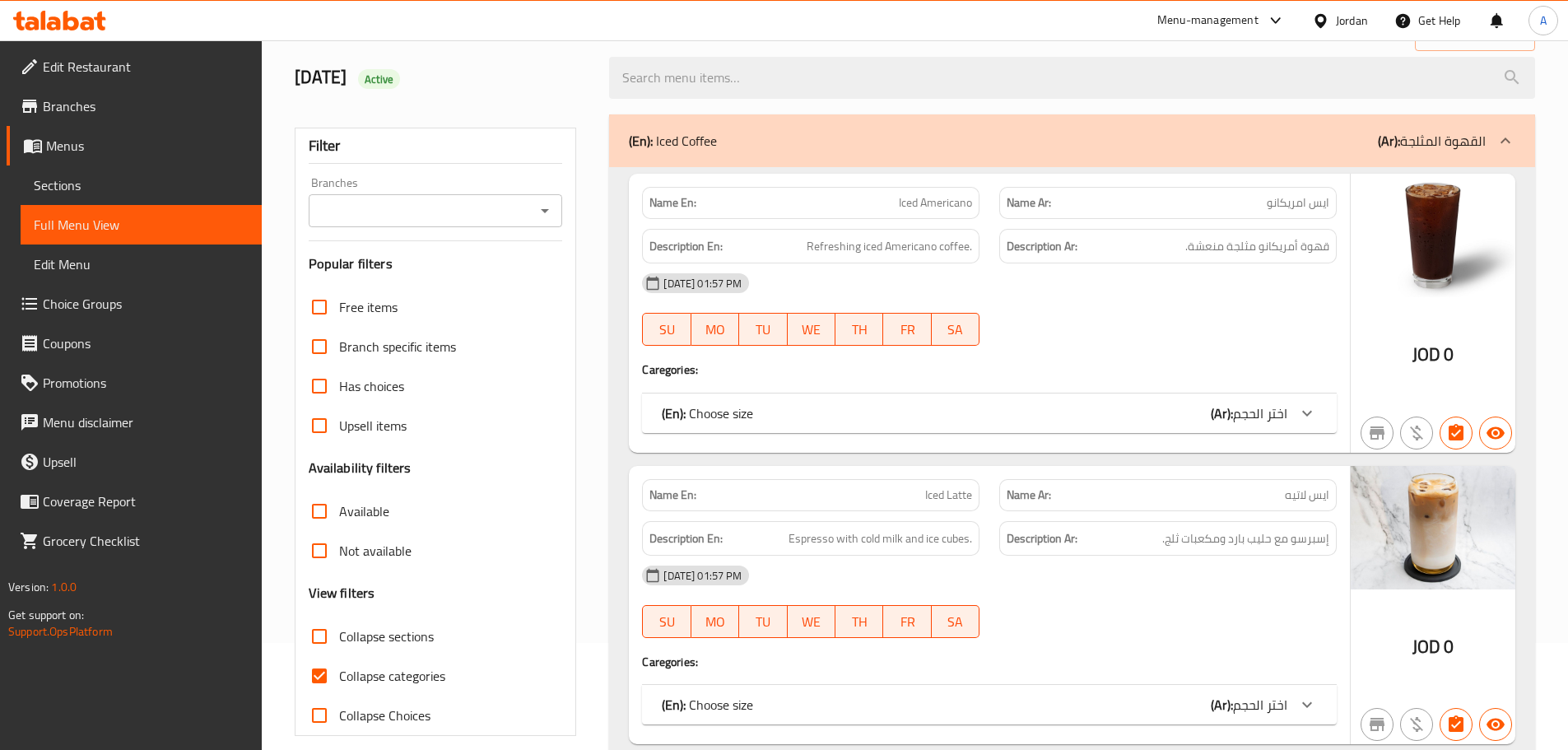
scroll to position [247, 0]
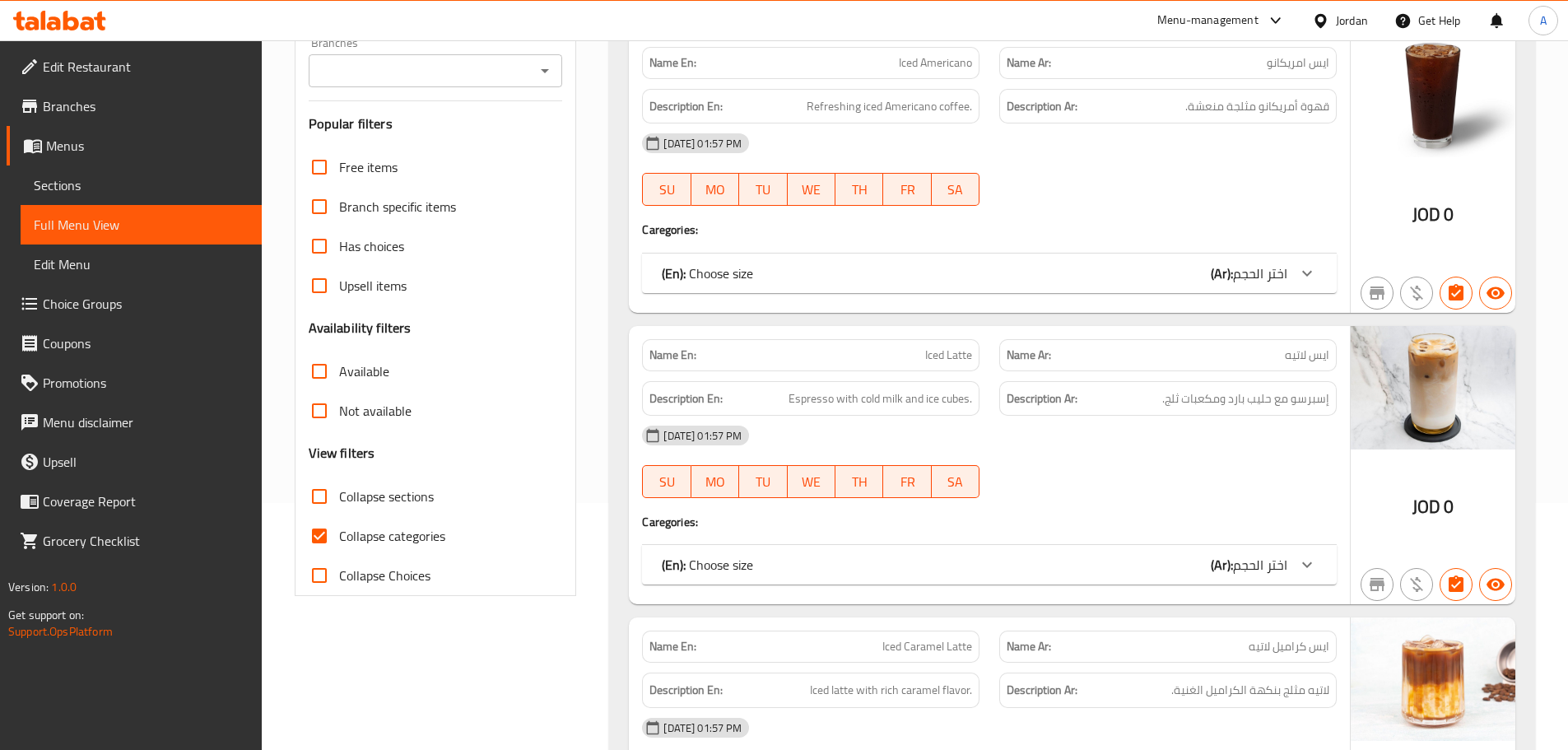
click at [374, 534] on span "Collapse categories" at bounding box center [392, 535] width 106 height 20
click at [339, 534] on input "Collapse categories" at bounding box center [319, 535] width 39 height 39
checkbox input "false"
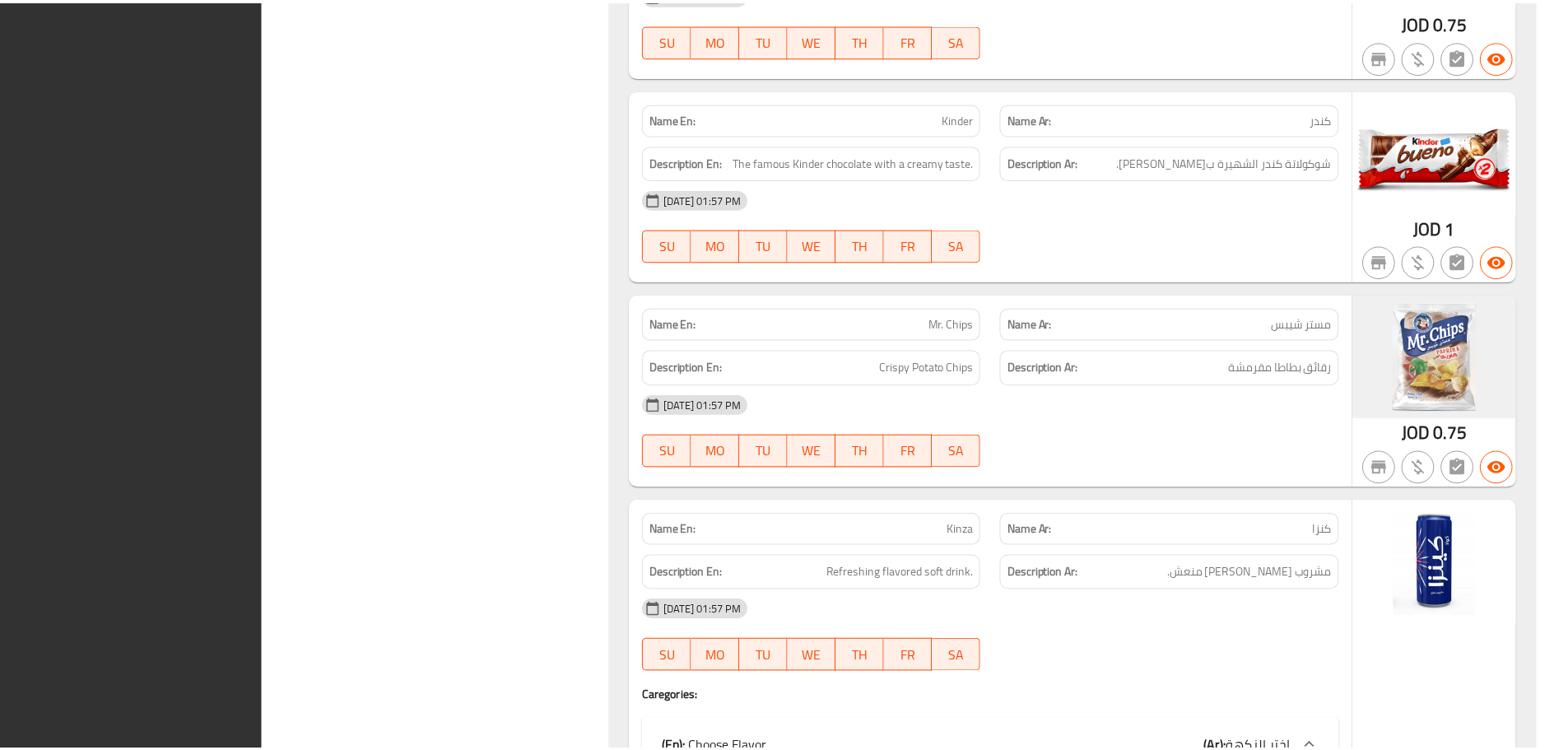
scroll to position [15573, 0]
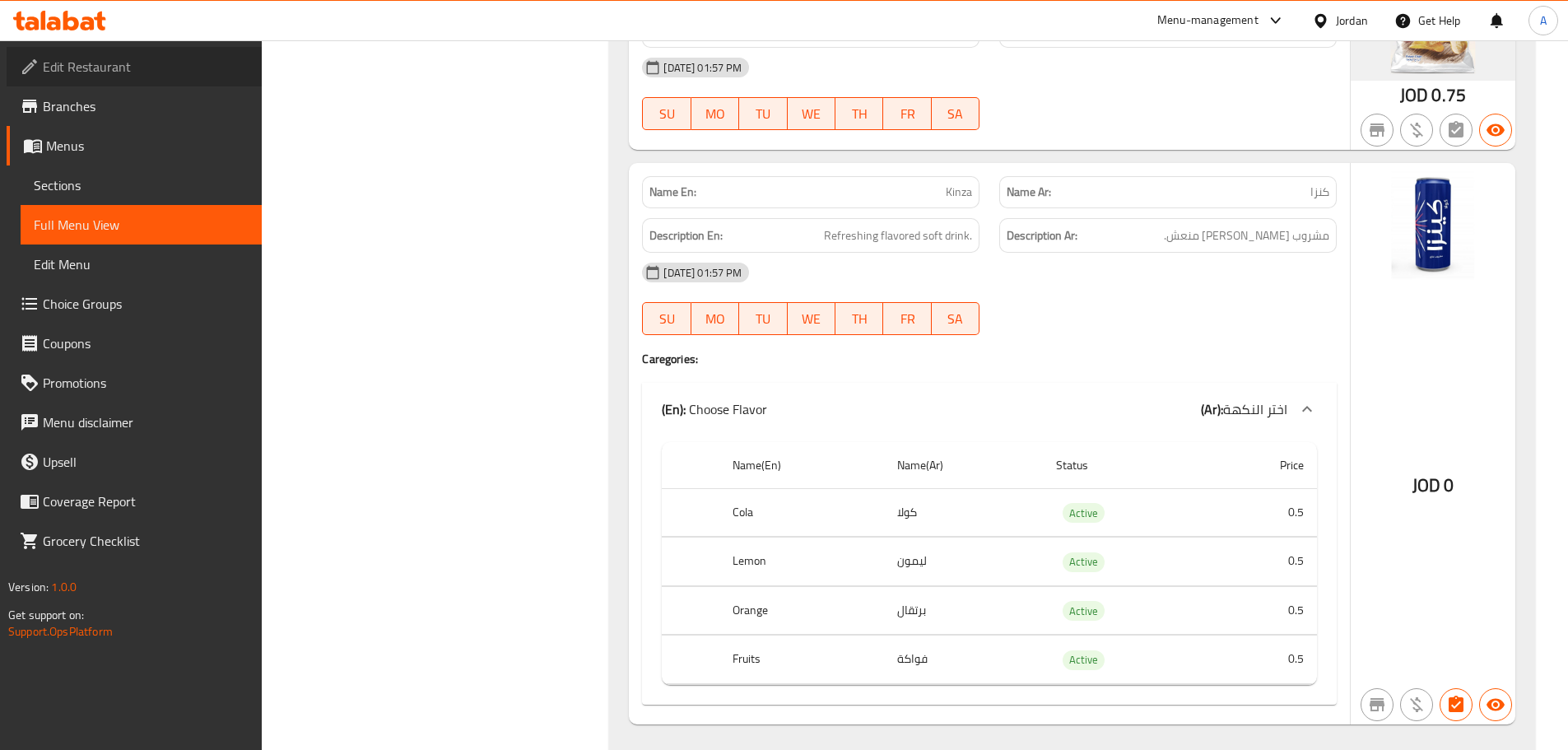
click at [79, 75] on span "Edit Restaurant" at bounding box center [145, 67] width 206 height 20
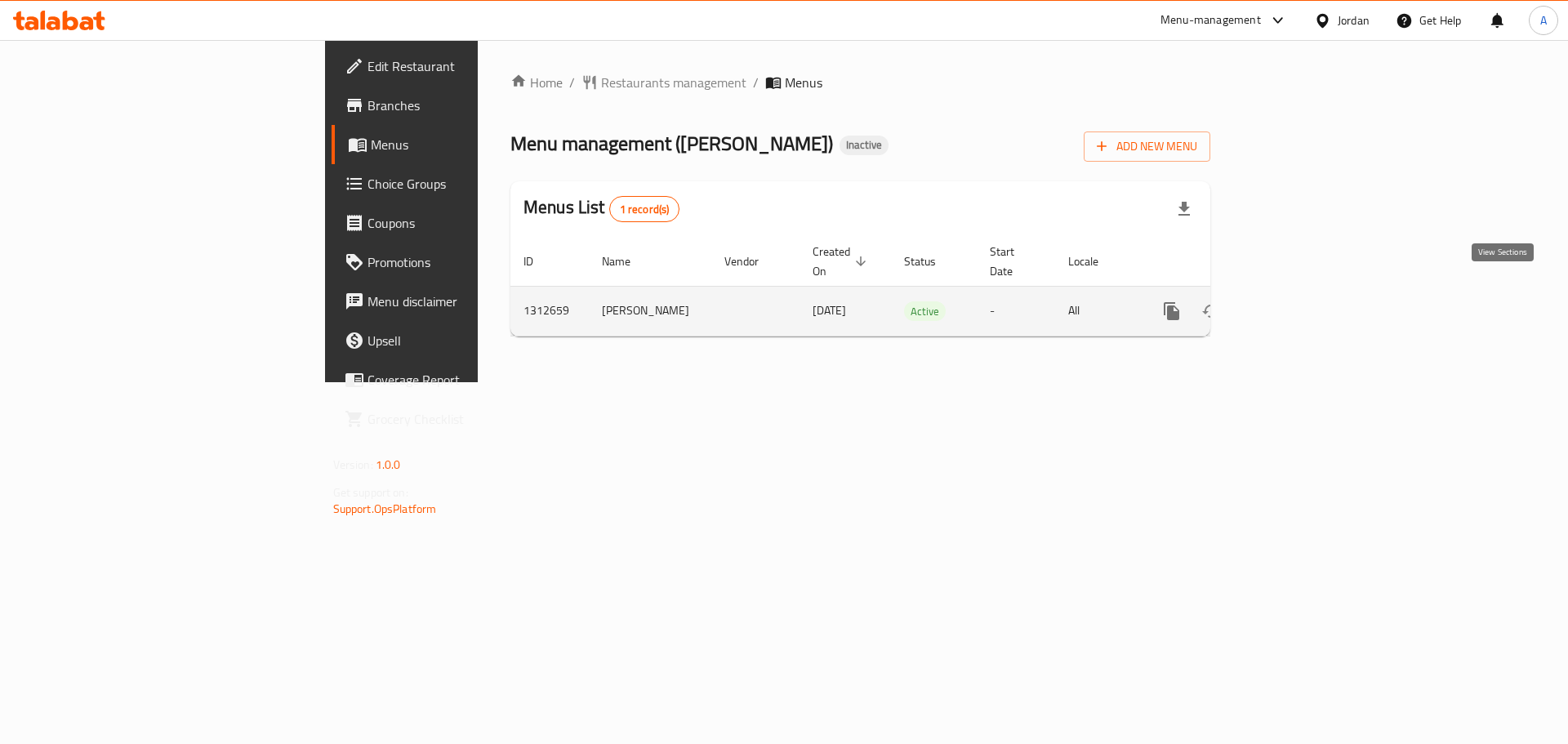
click at [1297, 303] on icon "enhanced table" at bounding box center [1289, 310] width 15 height 15
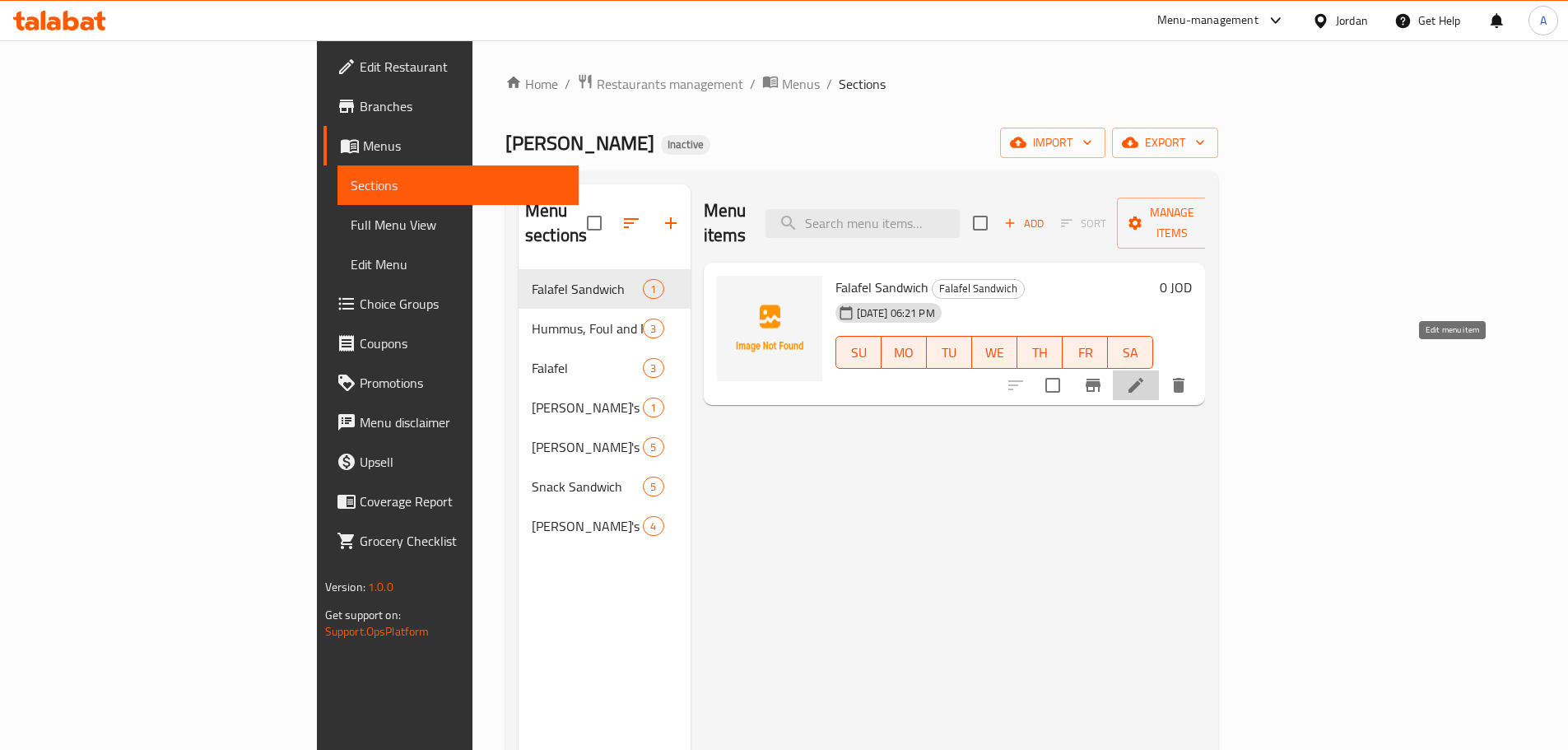
click at [1146, 375] on icon at bounding box center [1135, 385] width 20 height 20
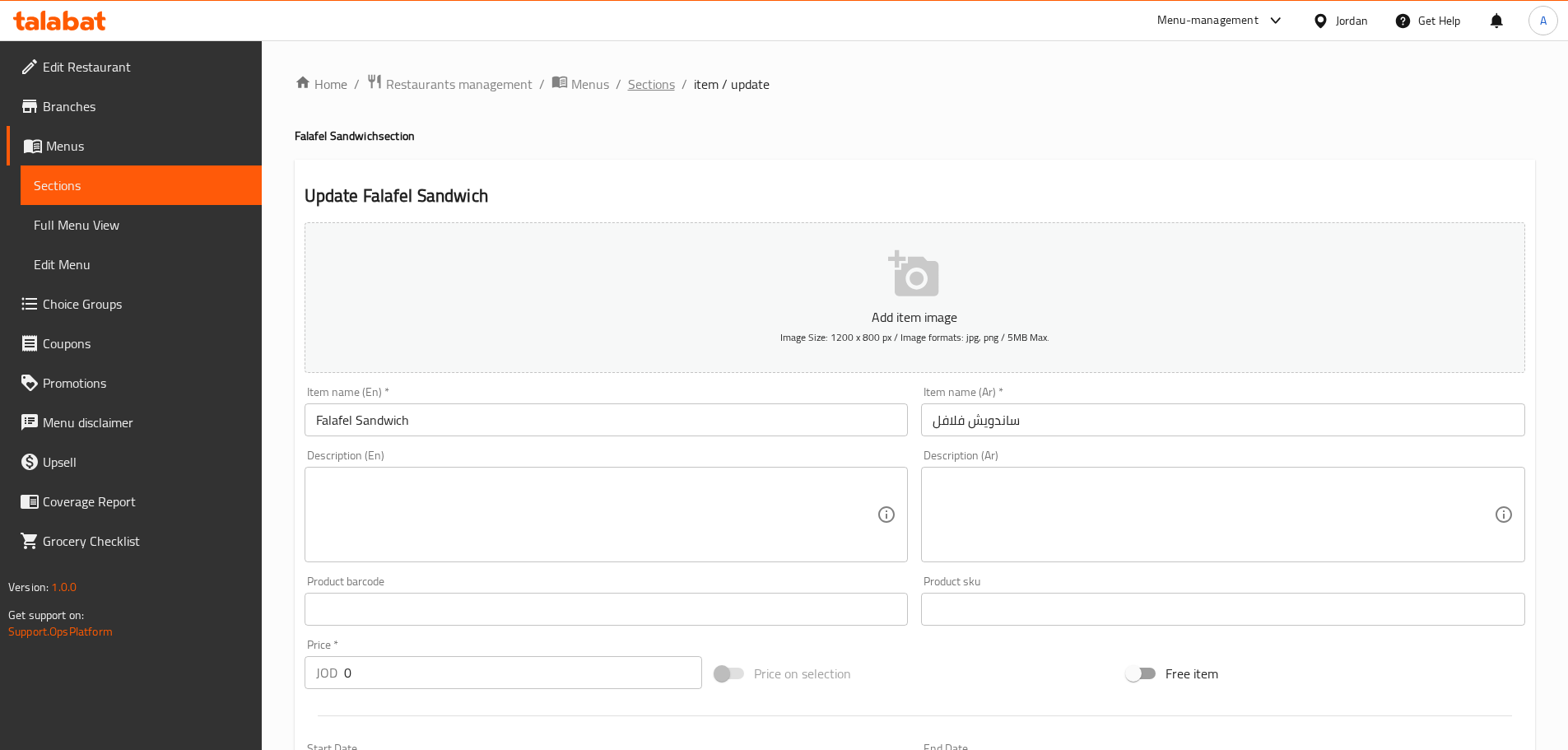
click at [644, 86] on span "Sections" at bounding box center [652, 84] width 47 height 20
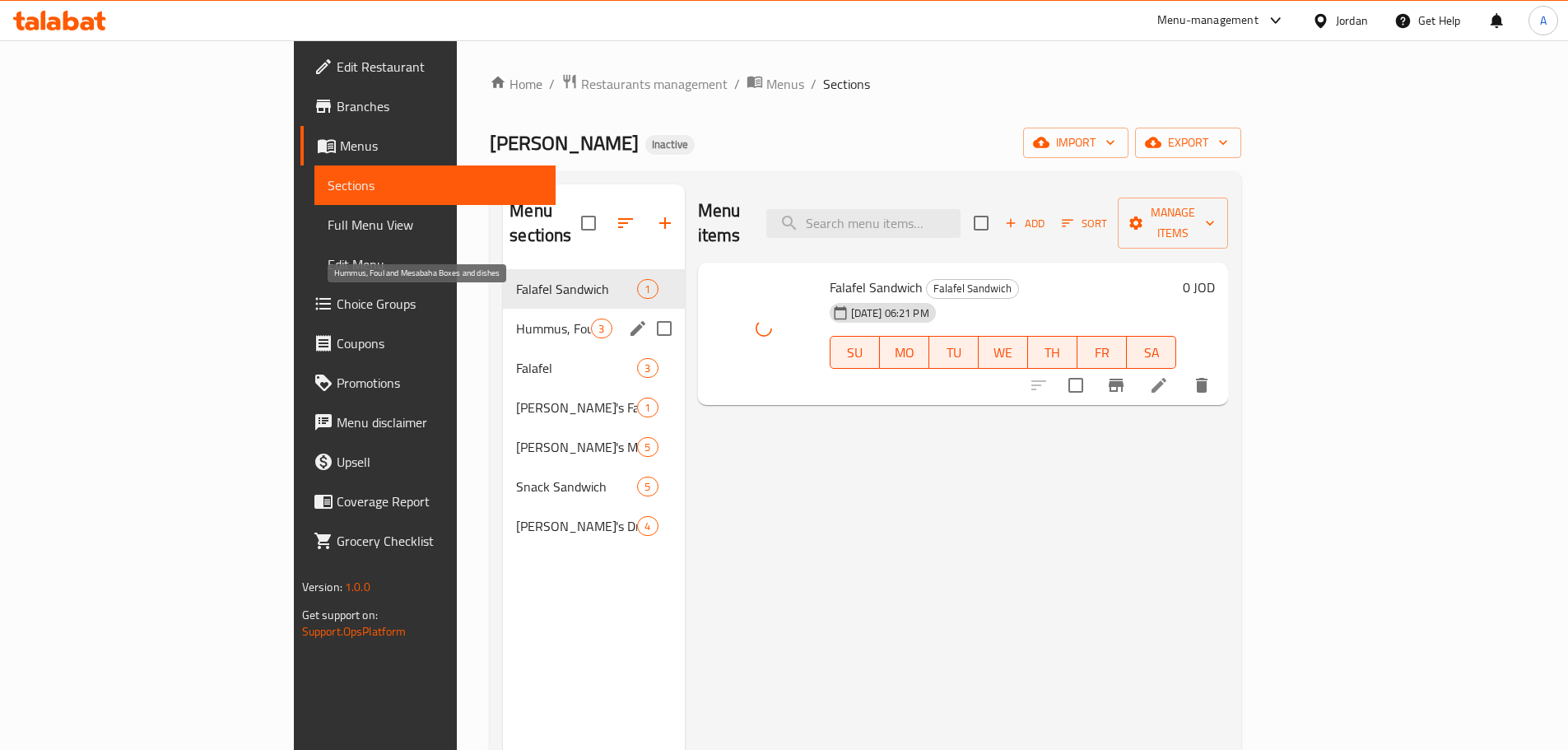
click at [516, 319] on span "Hummus, Foul and Mesabaha Boxes and dishes" at bounding box center [553, 329] width 74 height 20
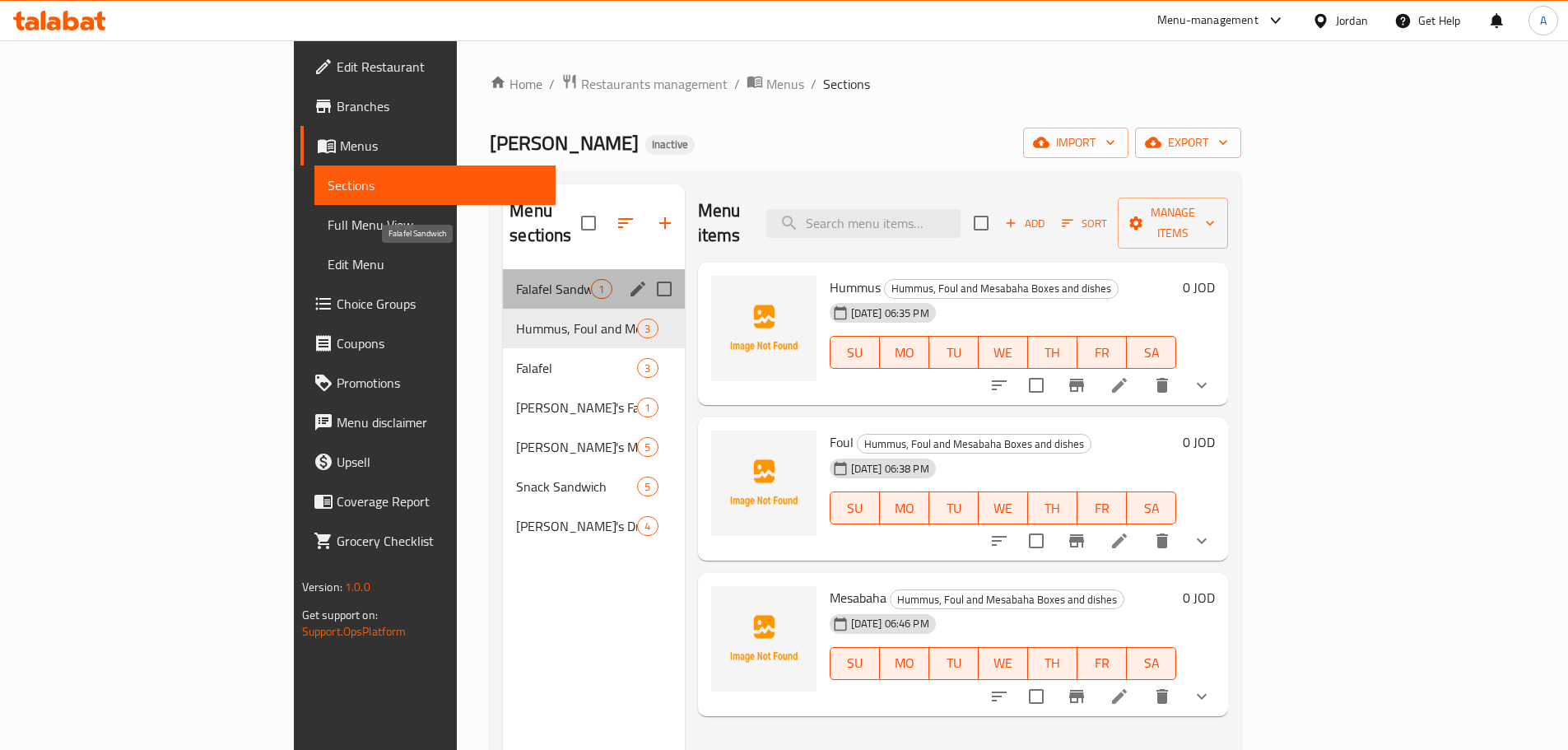
click at [516, 279] on span "Falafel Sandwich" at bounding box center [553, 288] width 74 height 20
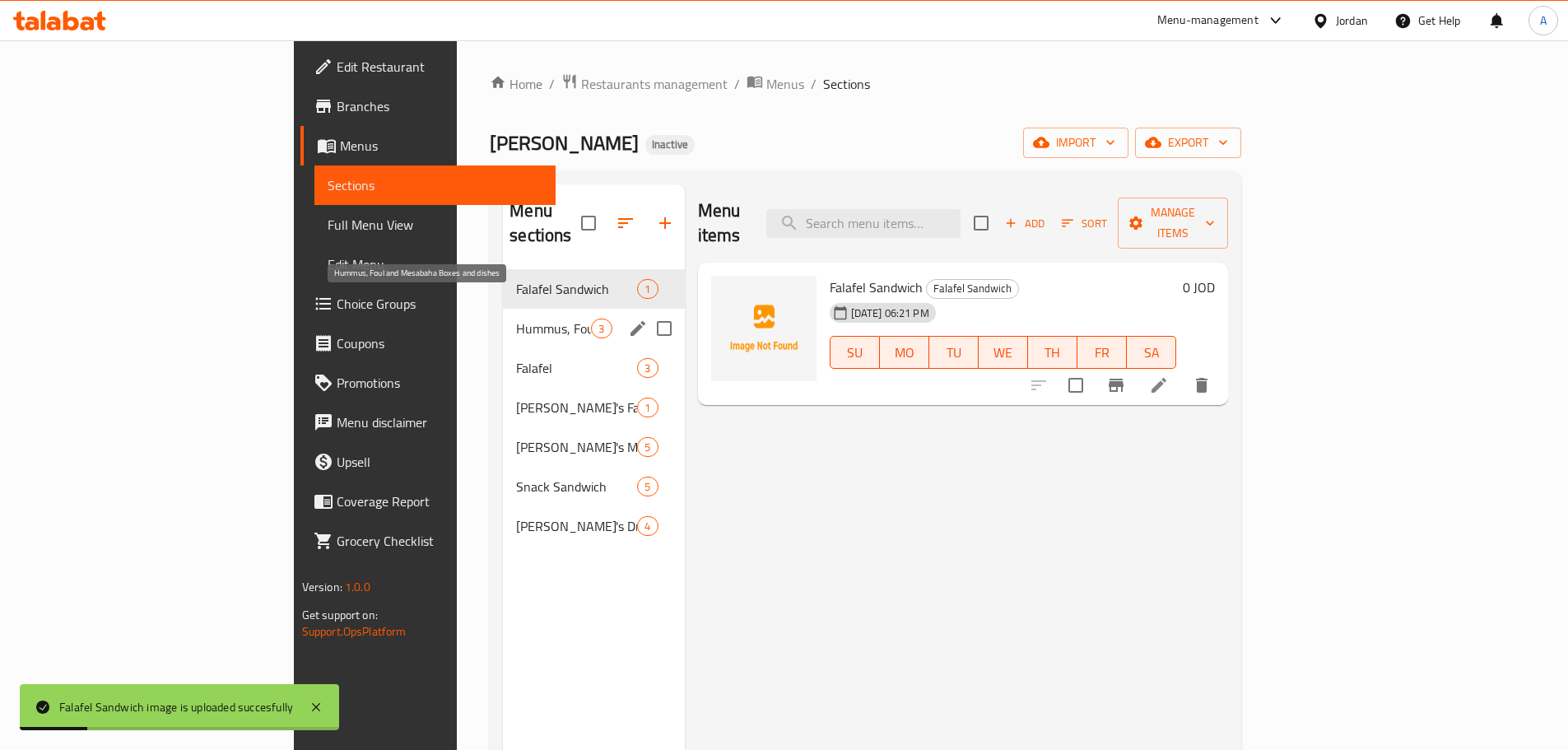
click at [516, 319] on span "Hummus, Foul and Mesabaha Boxes and dishes" at bounding box center [553, 329] width 74 height 20
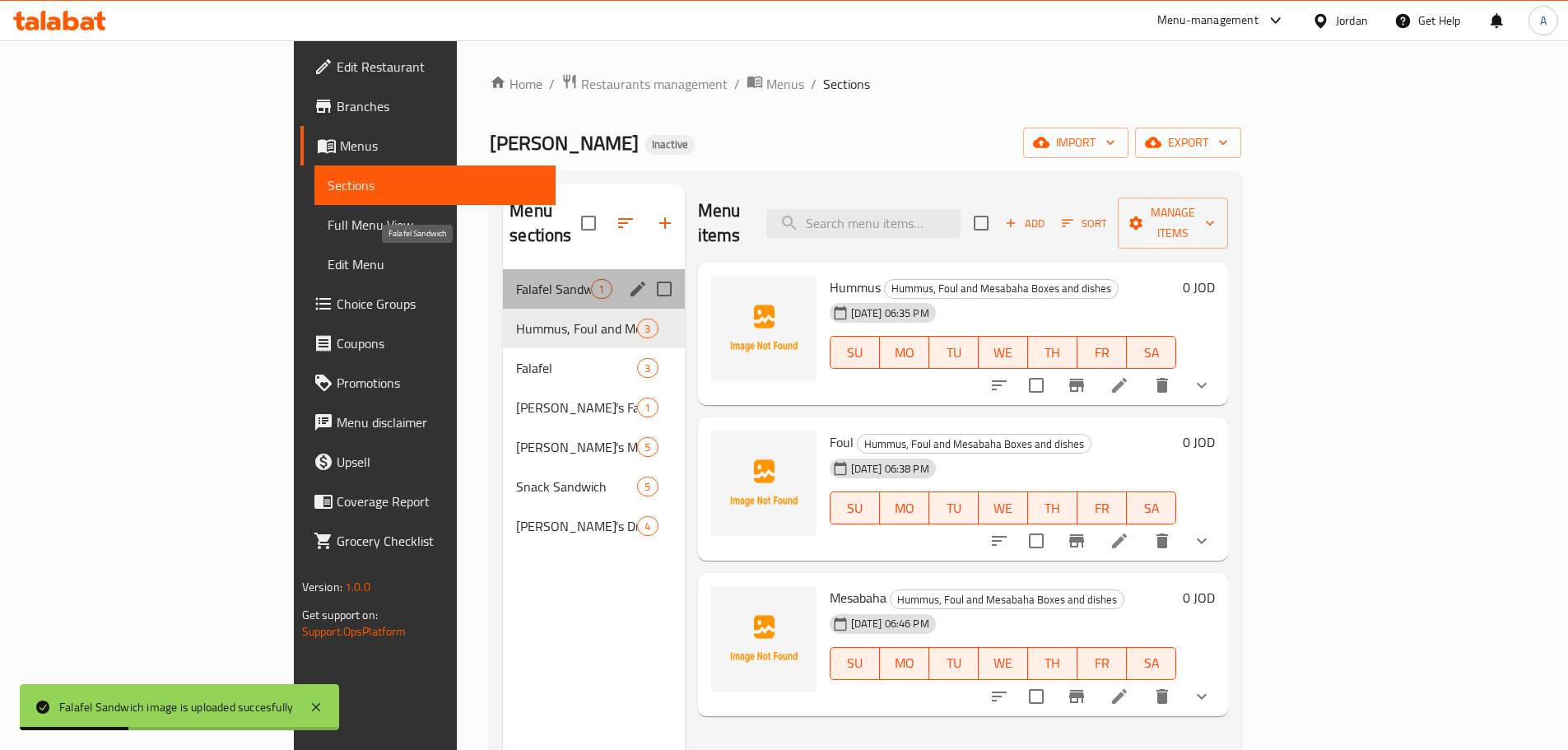
click at [516, 279] on span "Falafel Sandwich" at bounding box center [553, 288] width 74 height 20
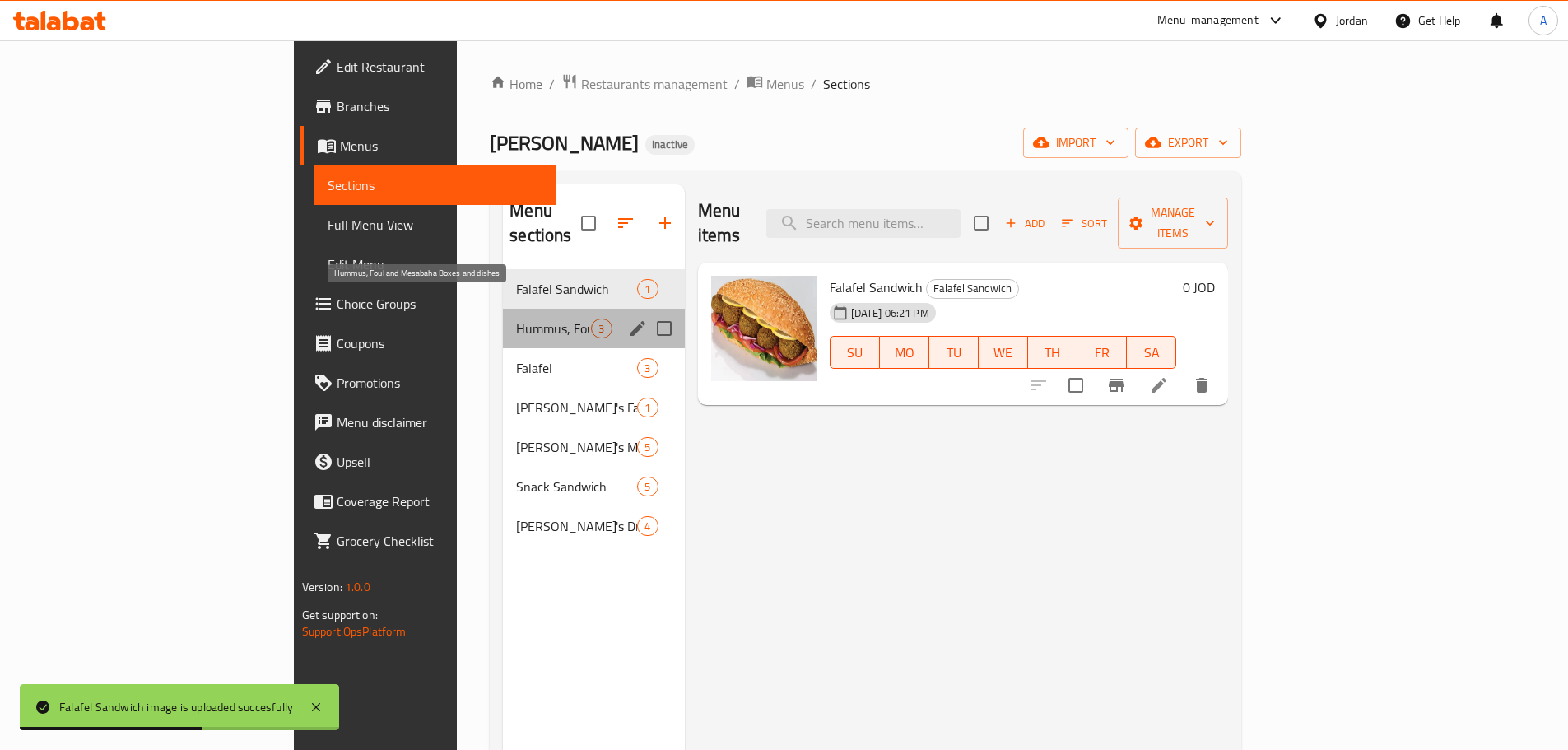
click at [516, 319] on span "Hummus, Foul and Mesabaha Boxes and dishes" at bounding box center [553, 329] width 74 height 20
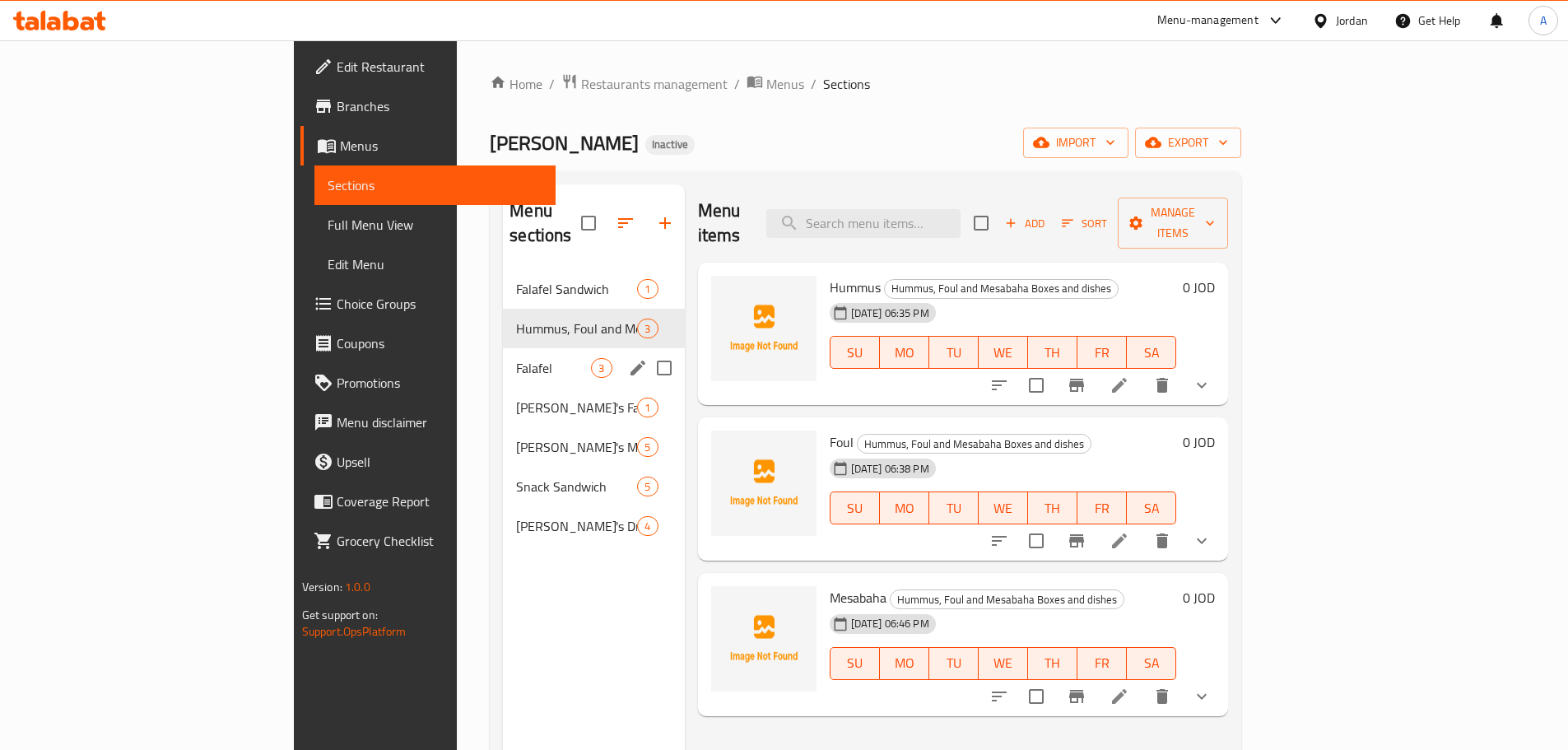
click at [503, 348] on div "Falafel 3" at bounding box center [593, 367] width 181 height 39
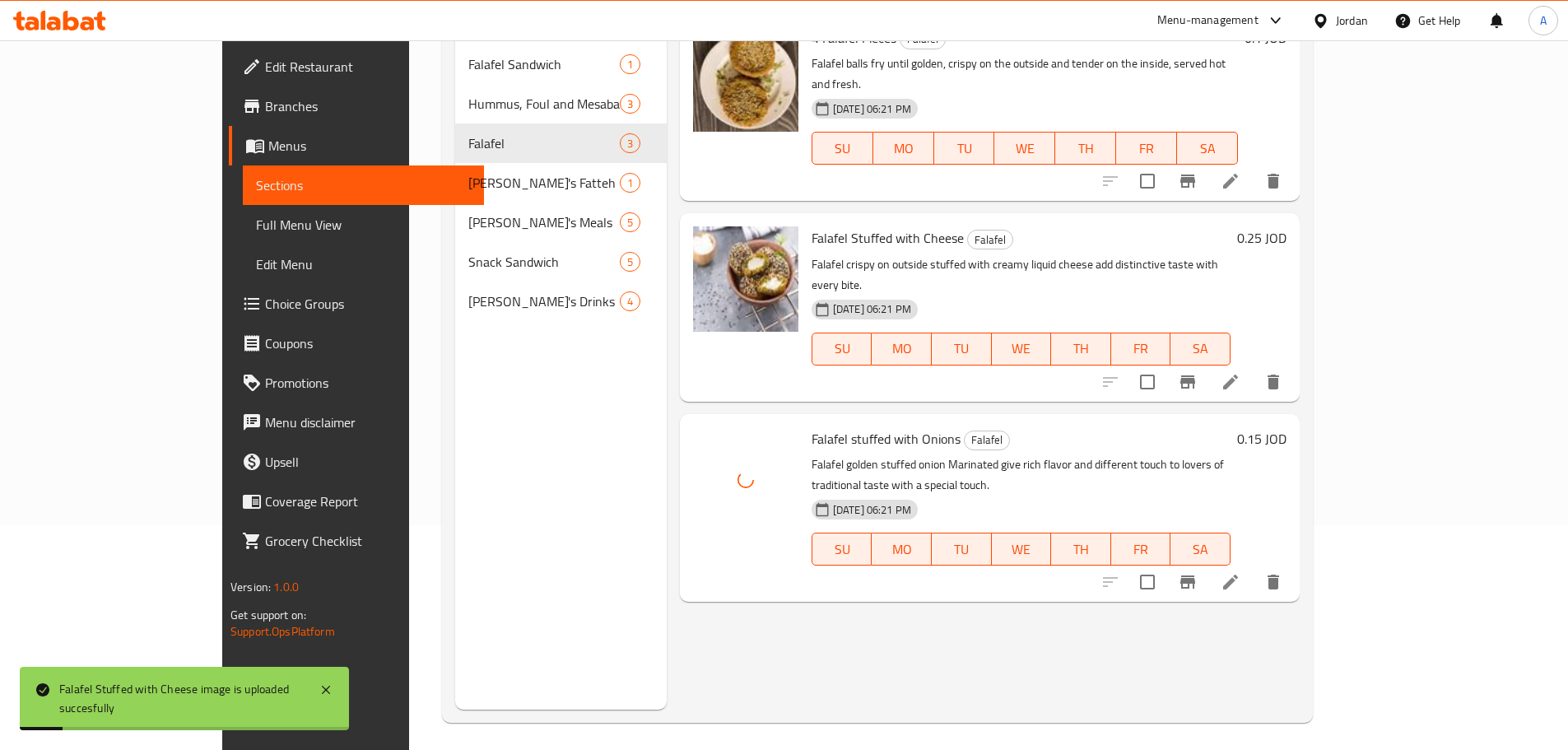
scroll to position [230, 0]
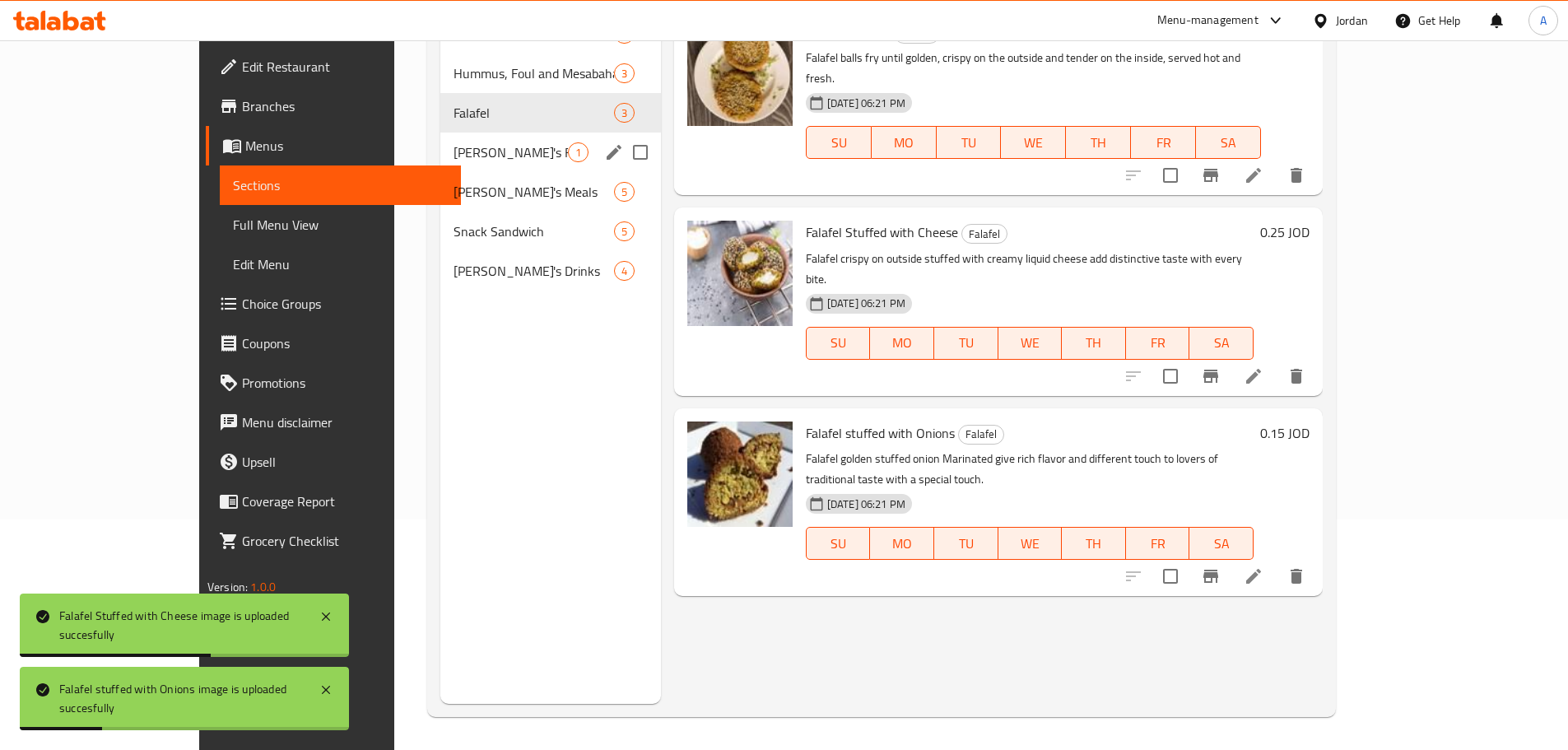
click at [454, 154] on span "Hamouda's Fatteh" at bounding box center [511, 152] width 115 height 20
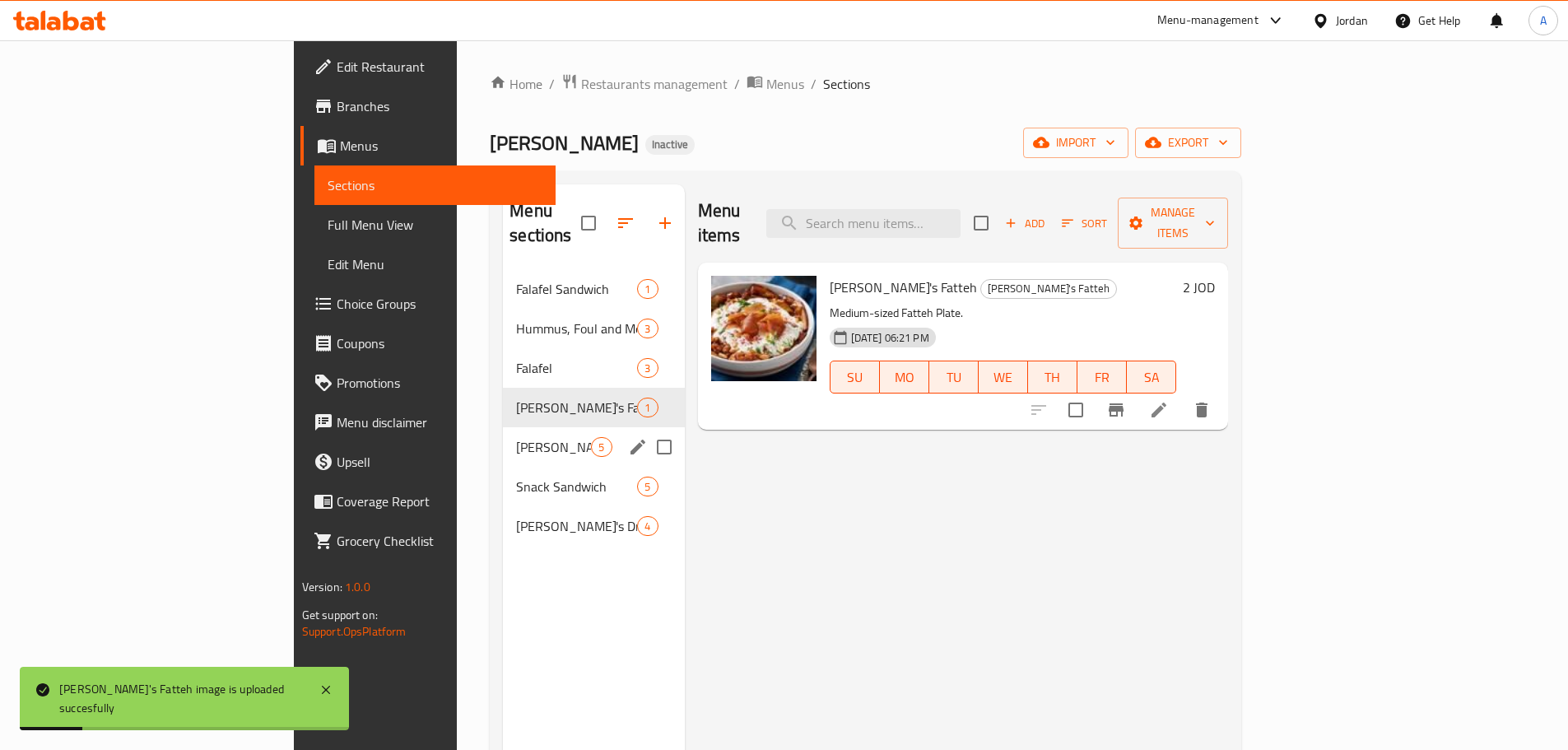
click at [503, 432] on div "Hamouda's Meals 5" at bounding box center [593, 447] width 181 height 39
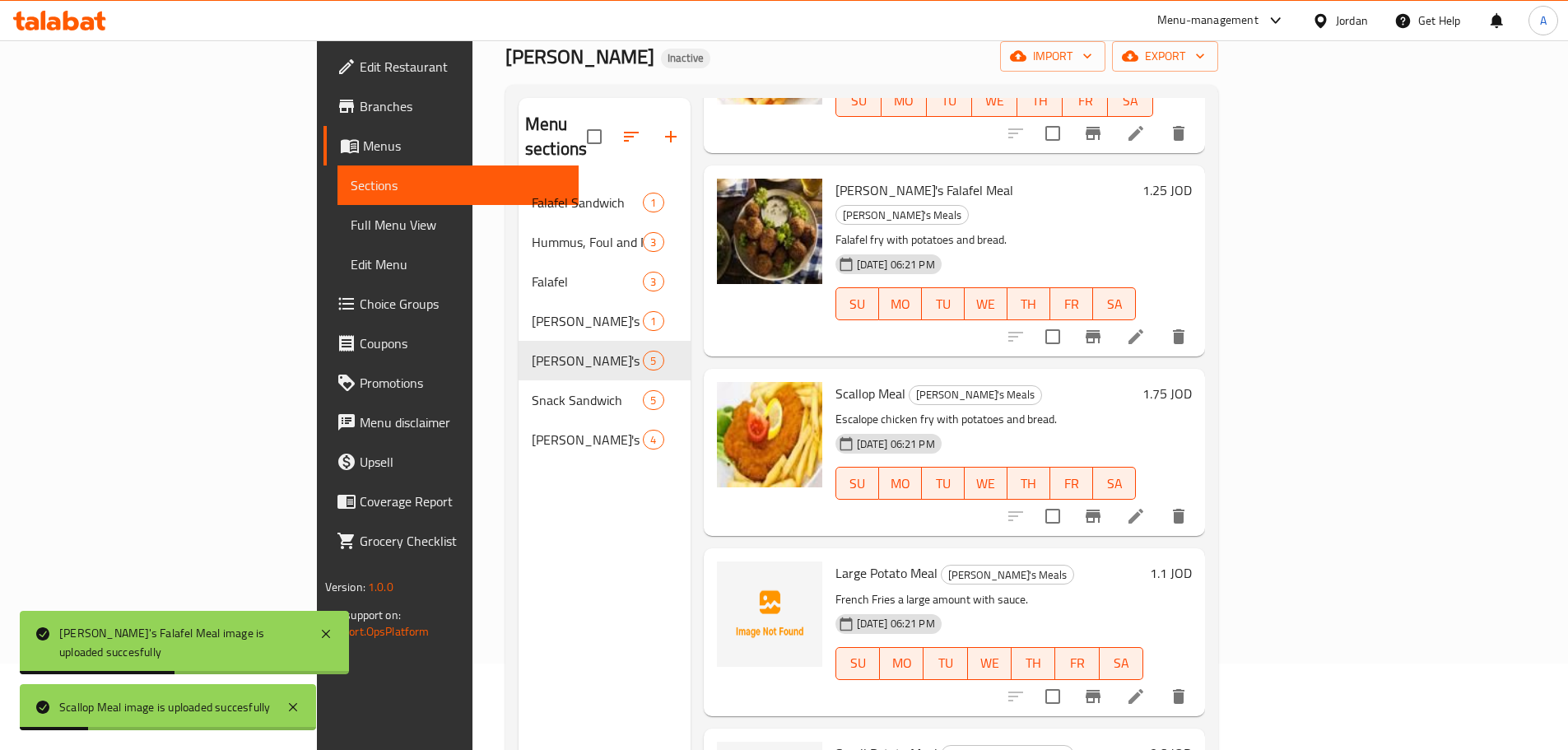
scroll to position [230, 0]
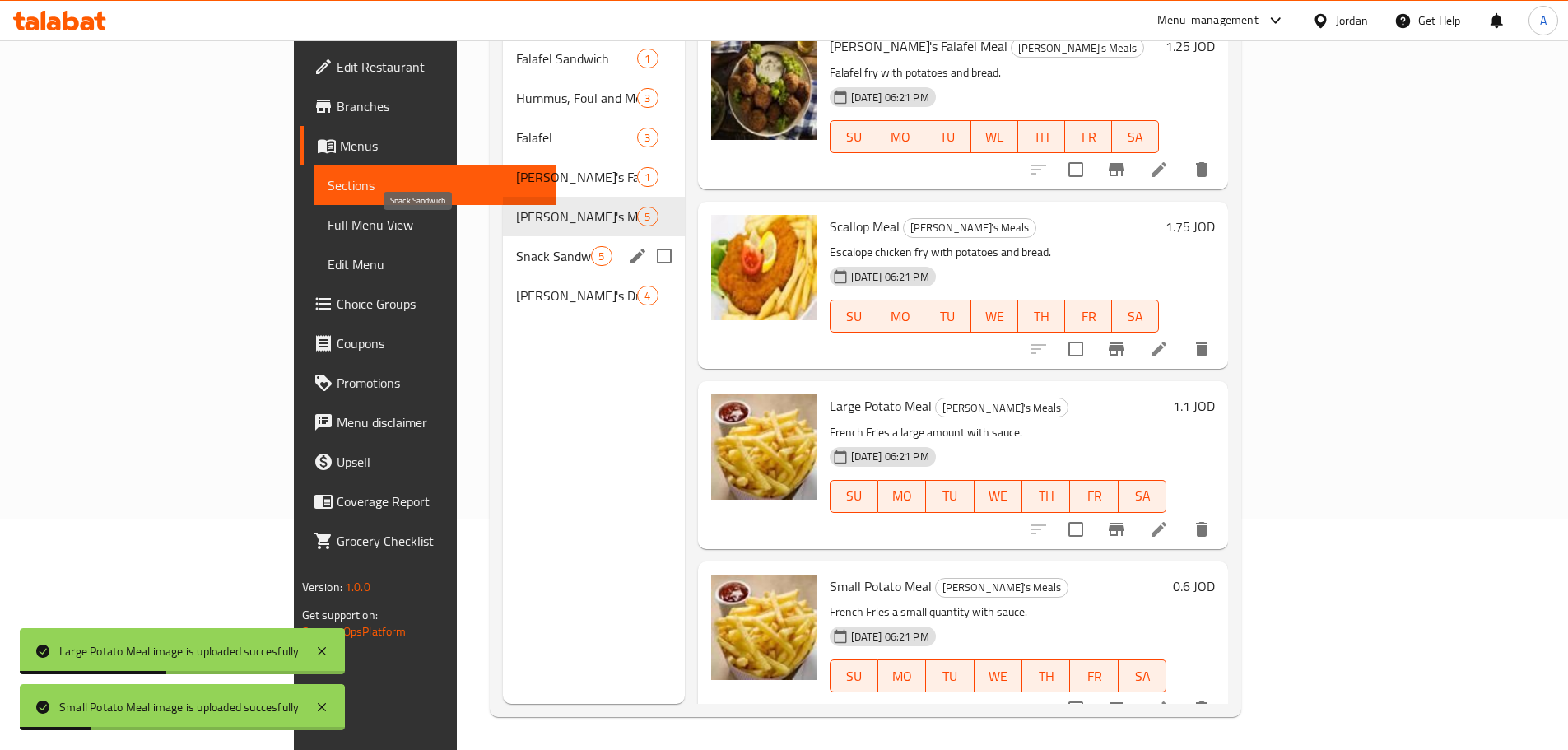
click at [516, 246] on span "Snack Sandwich" at bounding box center [553, 256] width 74 height 20
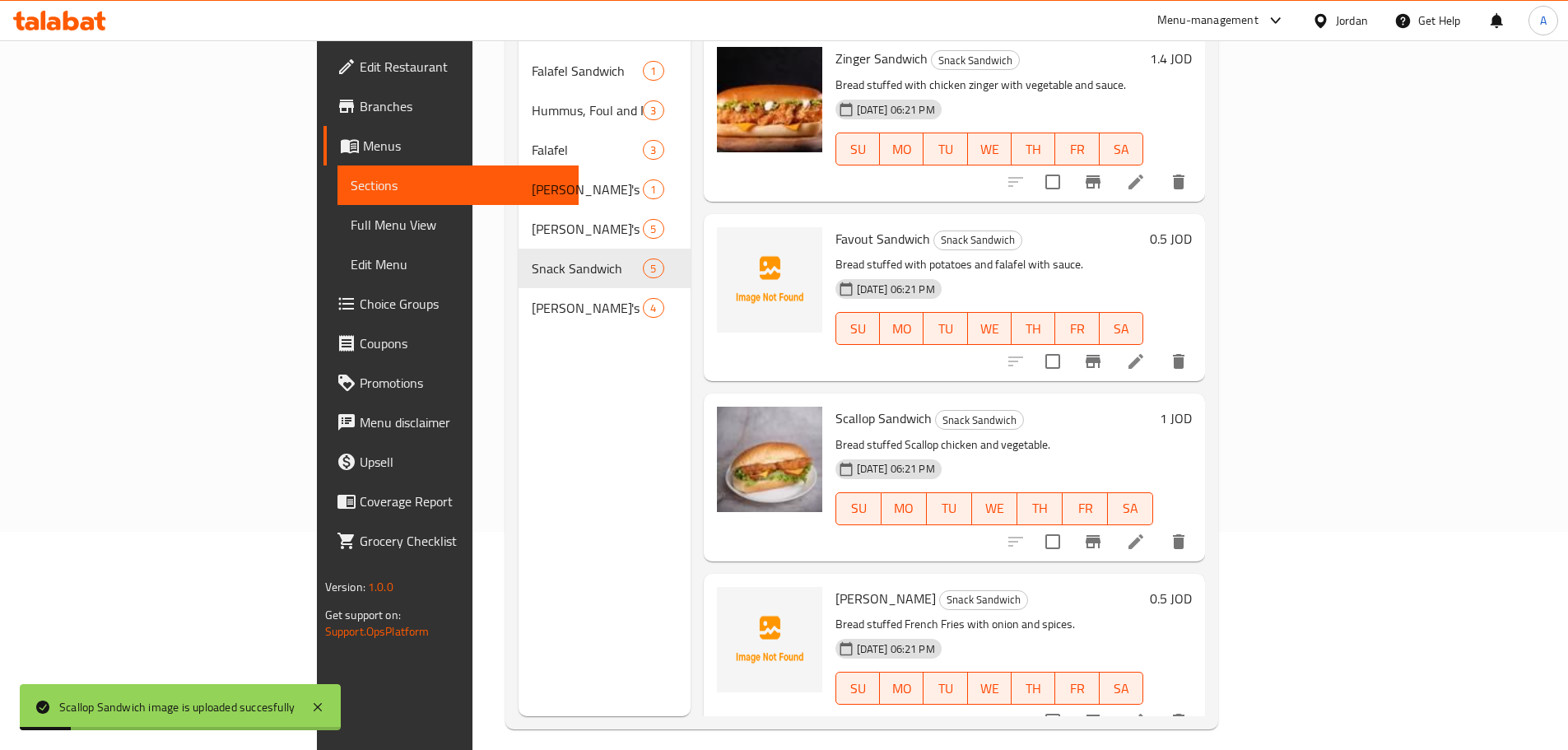
scroll to position [230, 0]
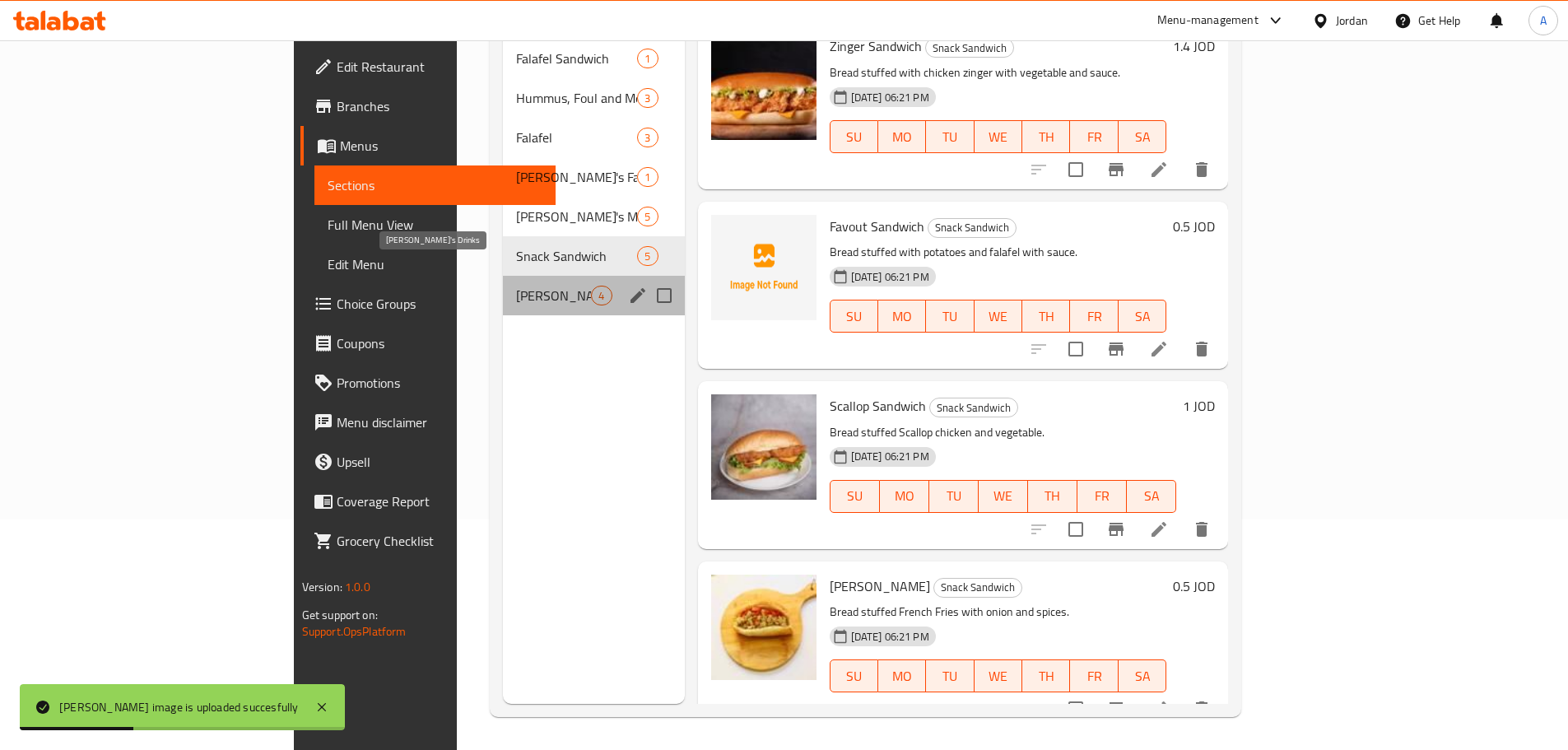
click at [516, 286] on span "Hamouda's Drinks" at bounding box center [553, 295] width 74 height 20
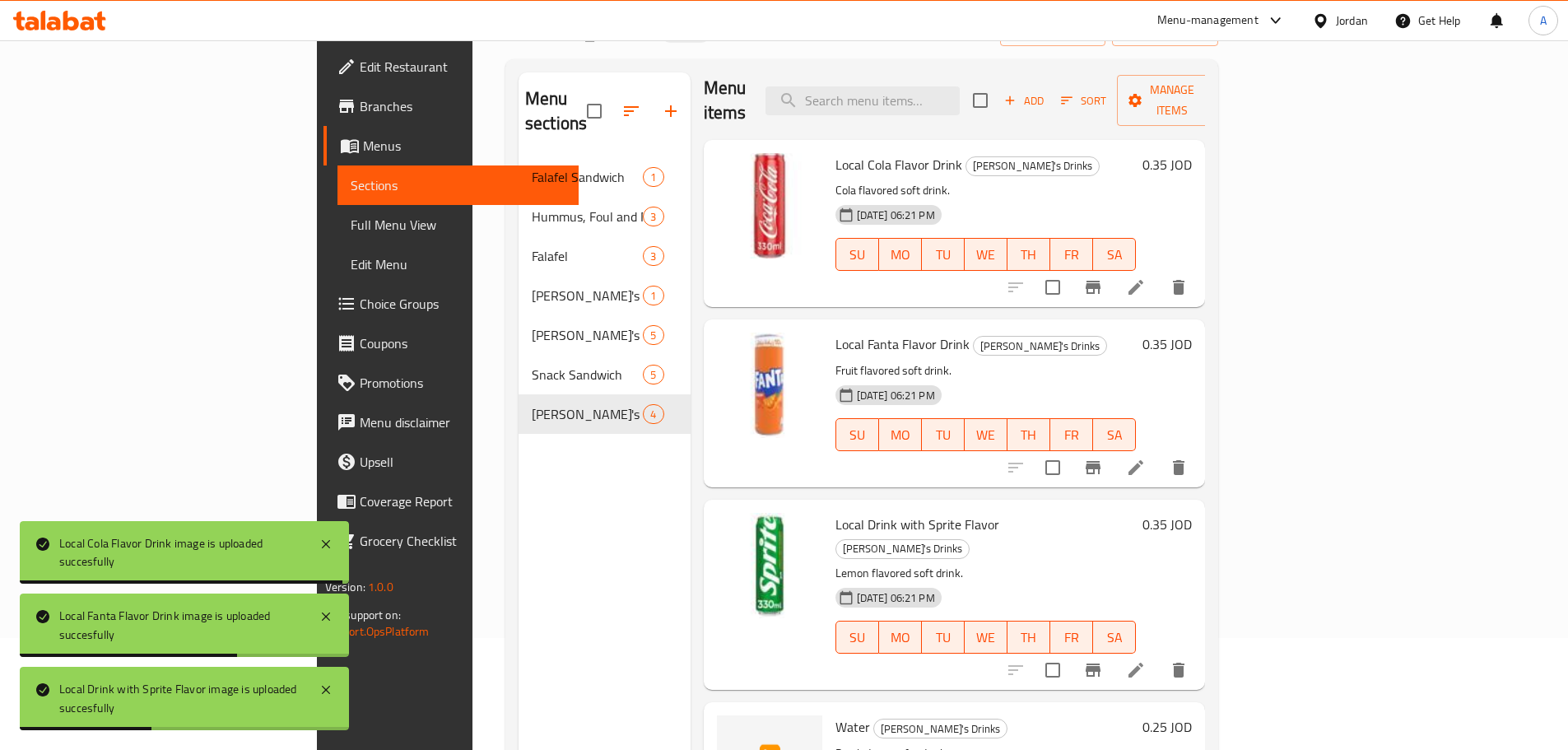
scroll to position [230, 0]
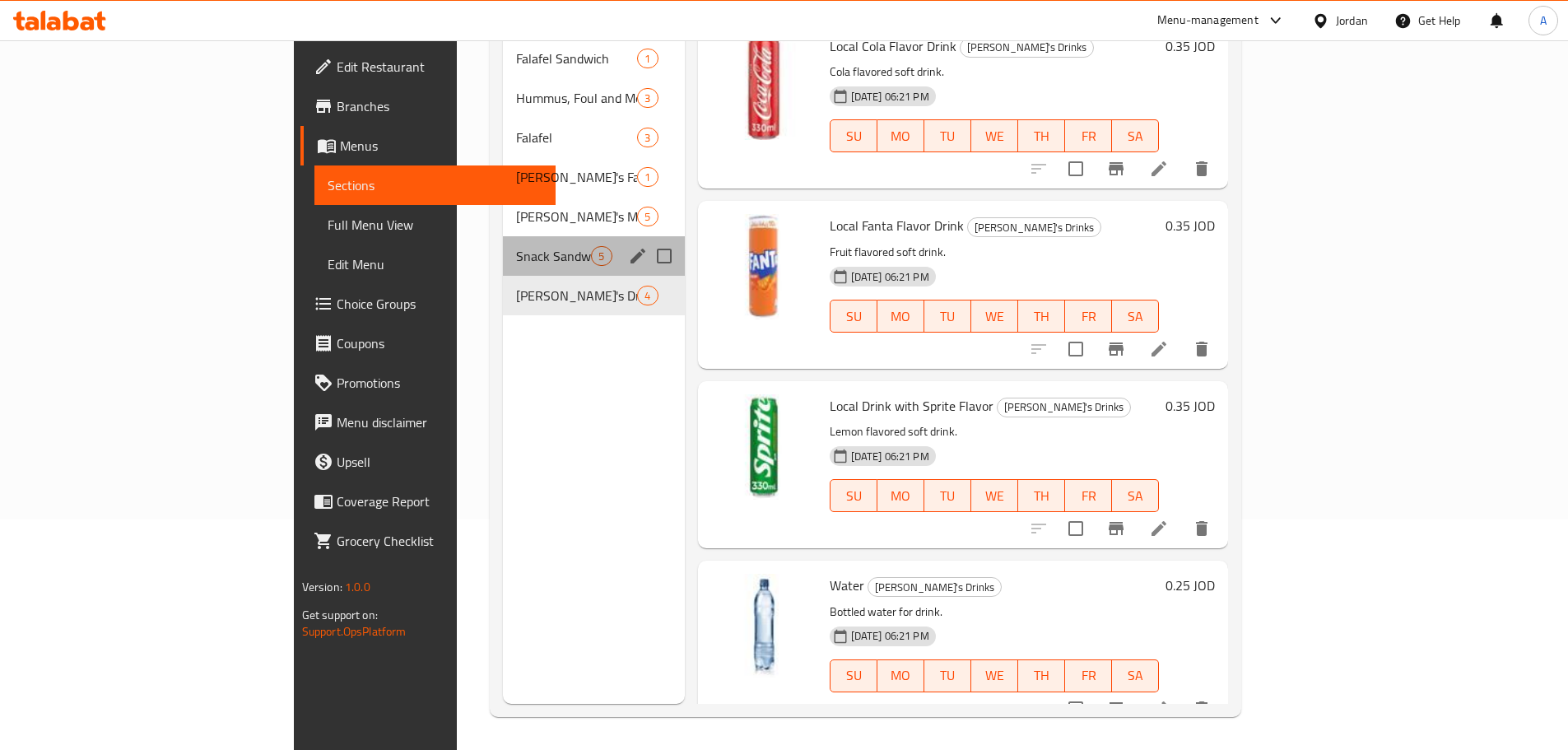
click at [503, 237] on div "Snack Sandwich 5" at bounding box center [593, 256] width 181 height 39
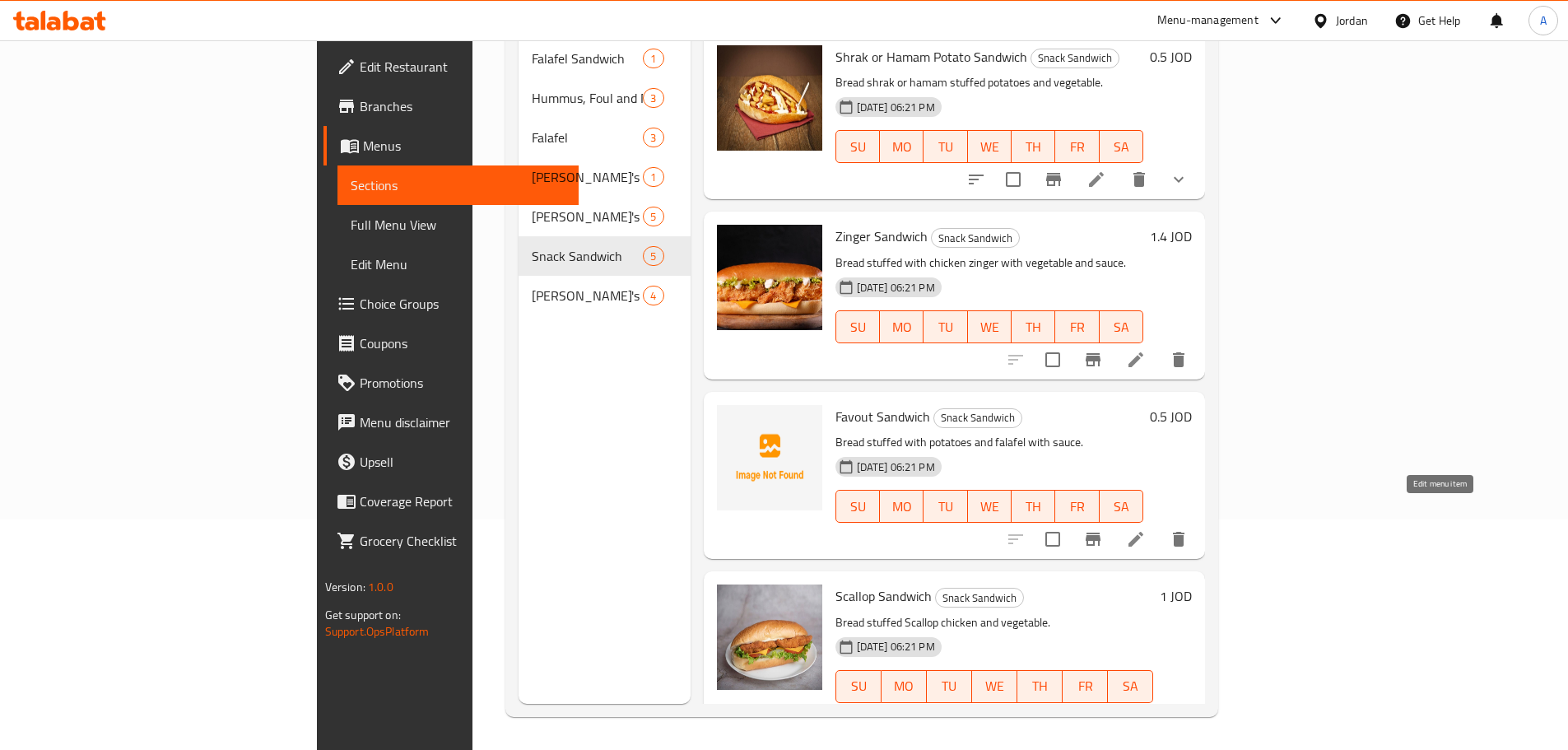
click at [1146, 529] on icon at bounding box center [1135, 539] width 20 height 20
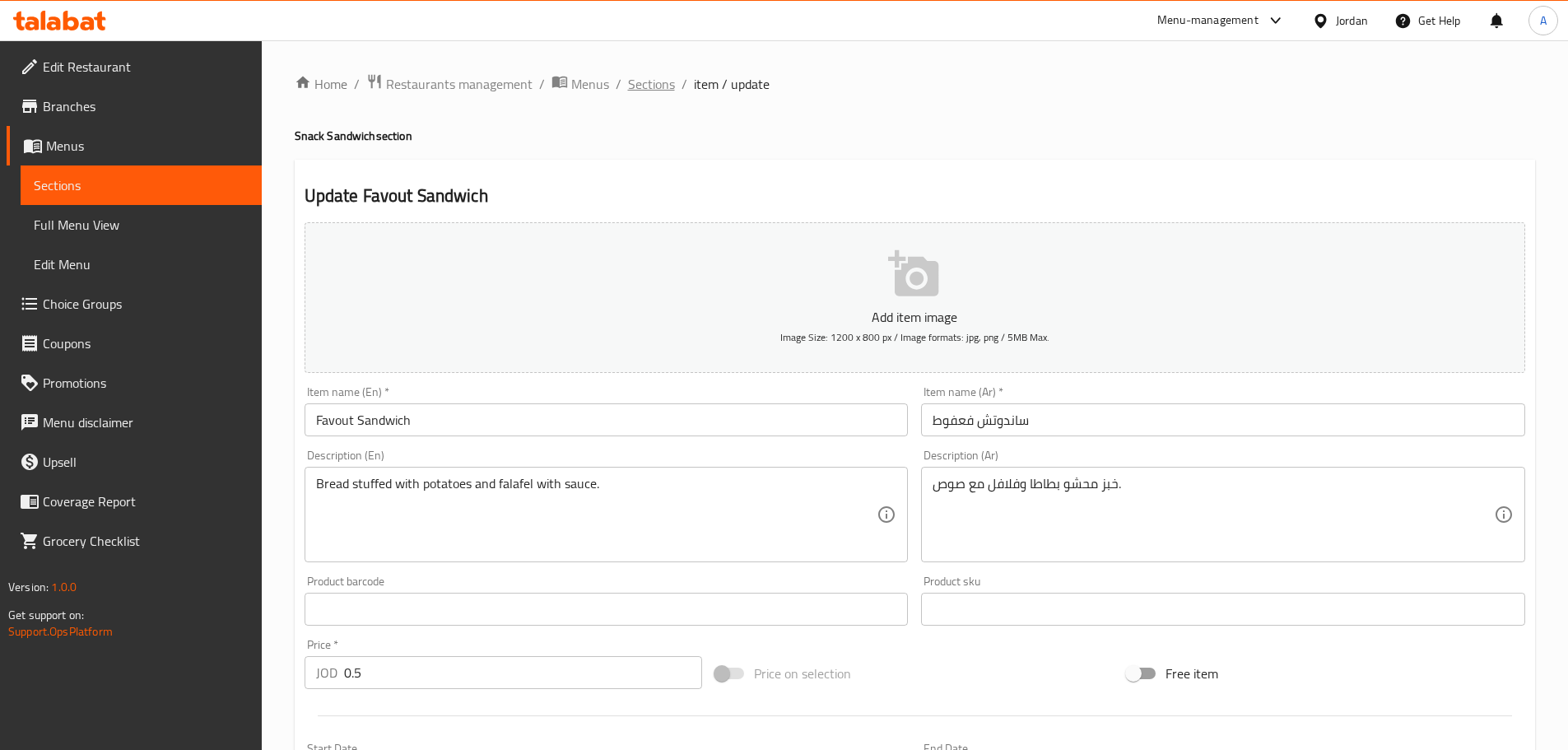
click at [645, 80] on span "Sections" at bounding box center [652, 84] width 47 height 20
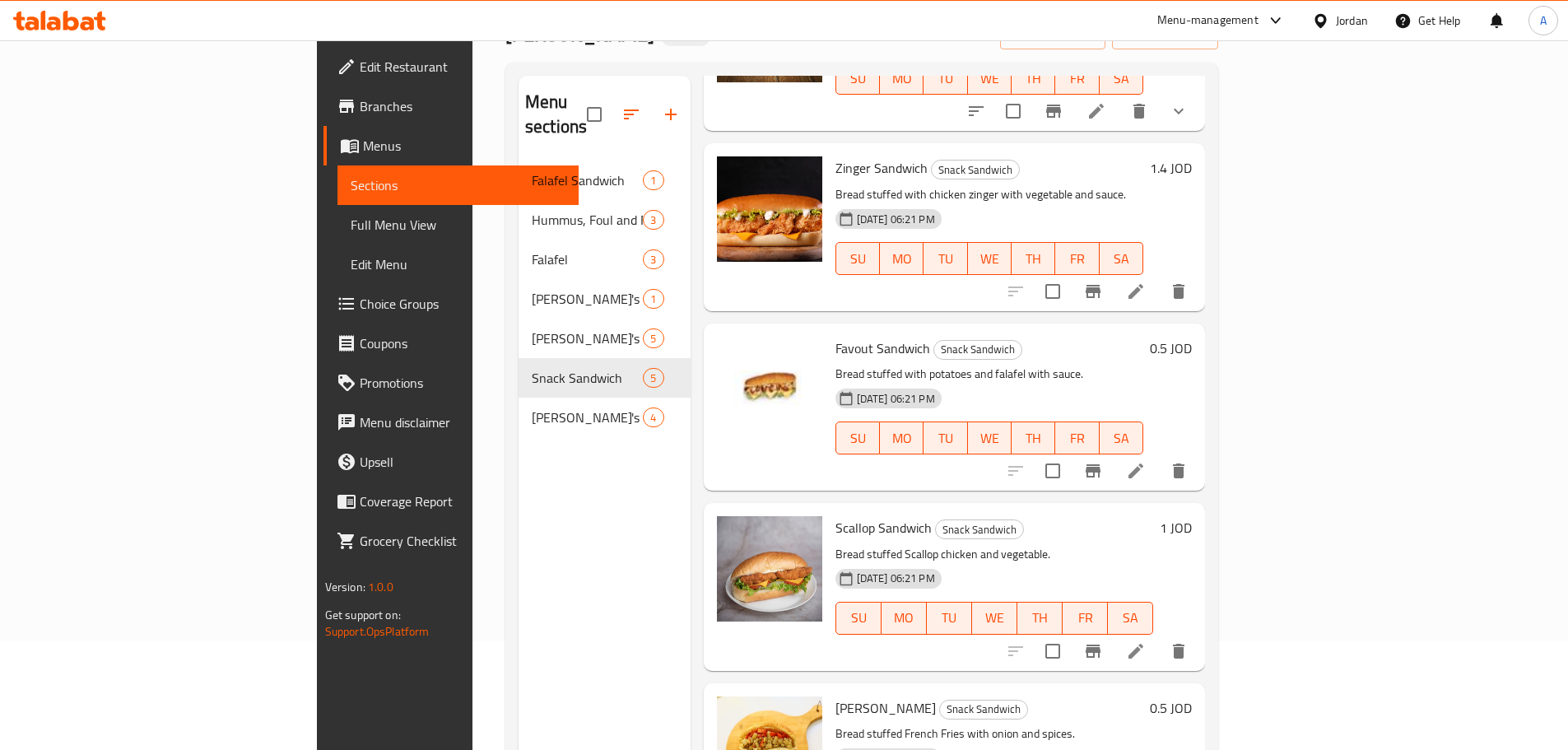
scroll to position [230, 0]
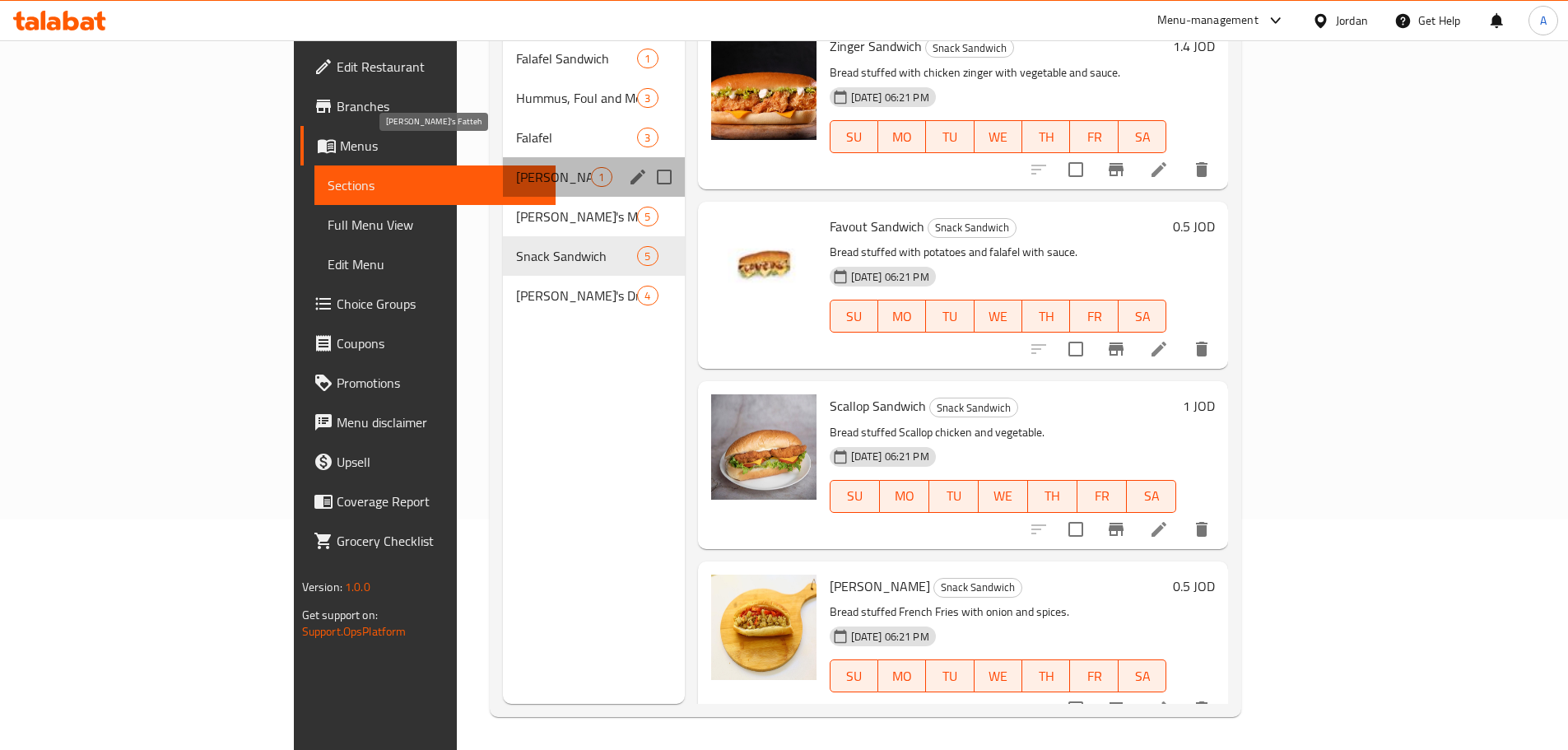
click at [516, 167] on span "Hamouda's Fatteh" at bounding box center [553, 177] width 74 height 20
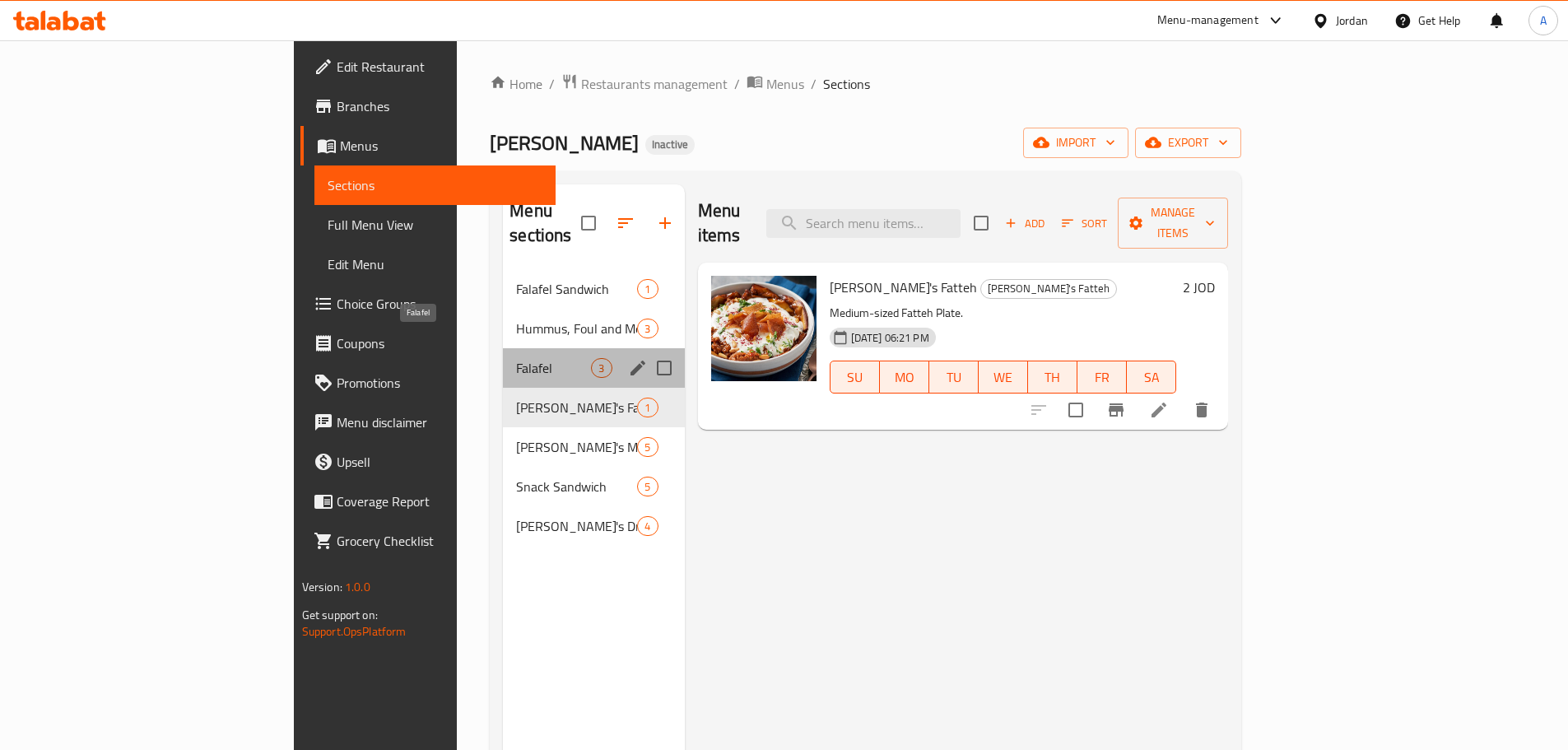
click at [516, 358] on span "Falafel" at bounding box center [553, 368] width 74 height 20
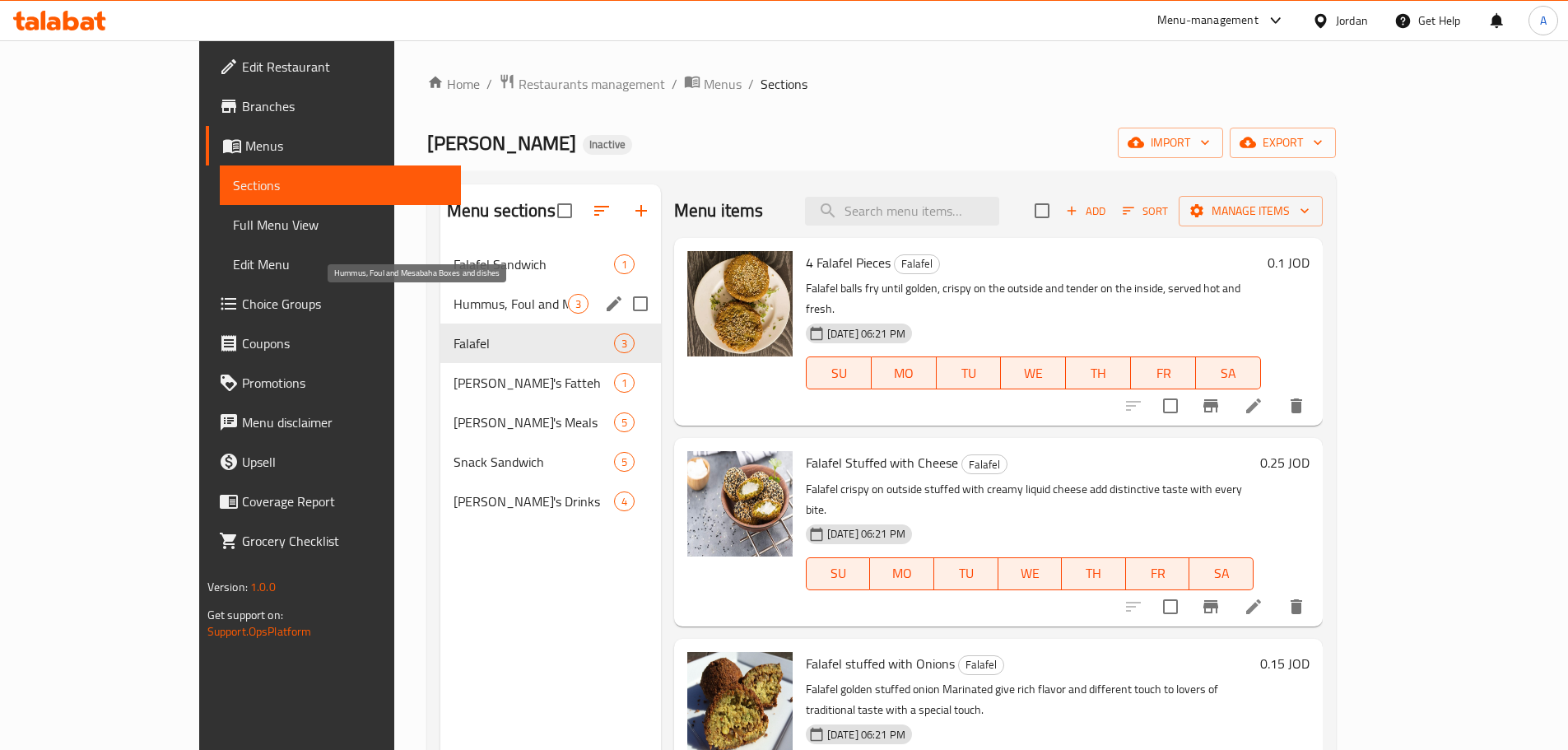
click at [454, 302] on span "Hummus, Foul and Mesabaha Boxes and dishes" at bounding box center [511, 303] width 115 height 20
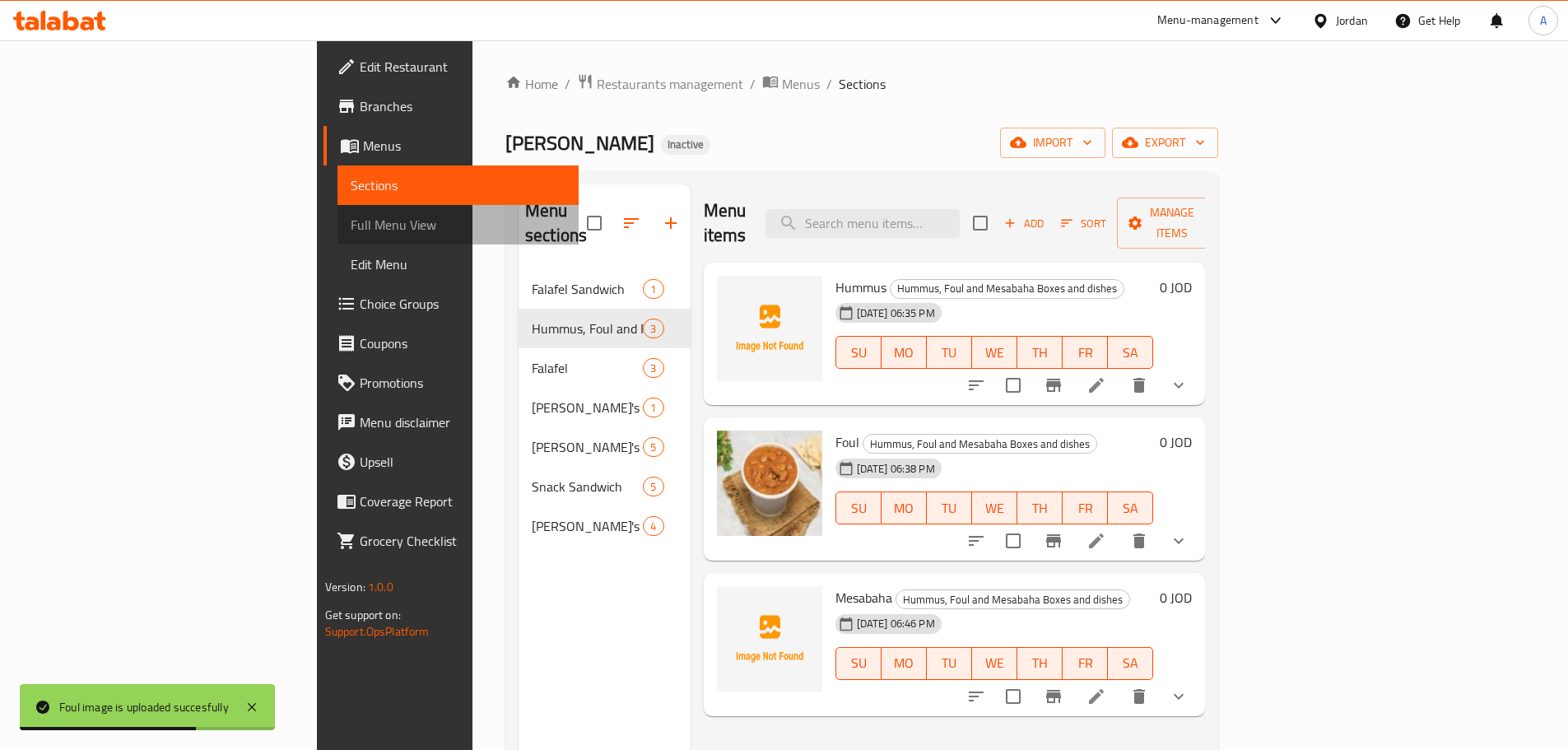
click at [350, 233] on span "Full Menu View" at bounding box center [457, 224] width 215 height 20
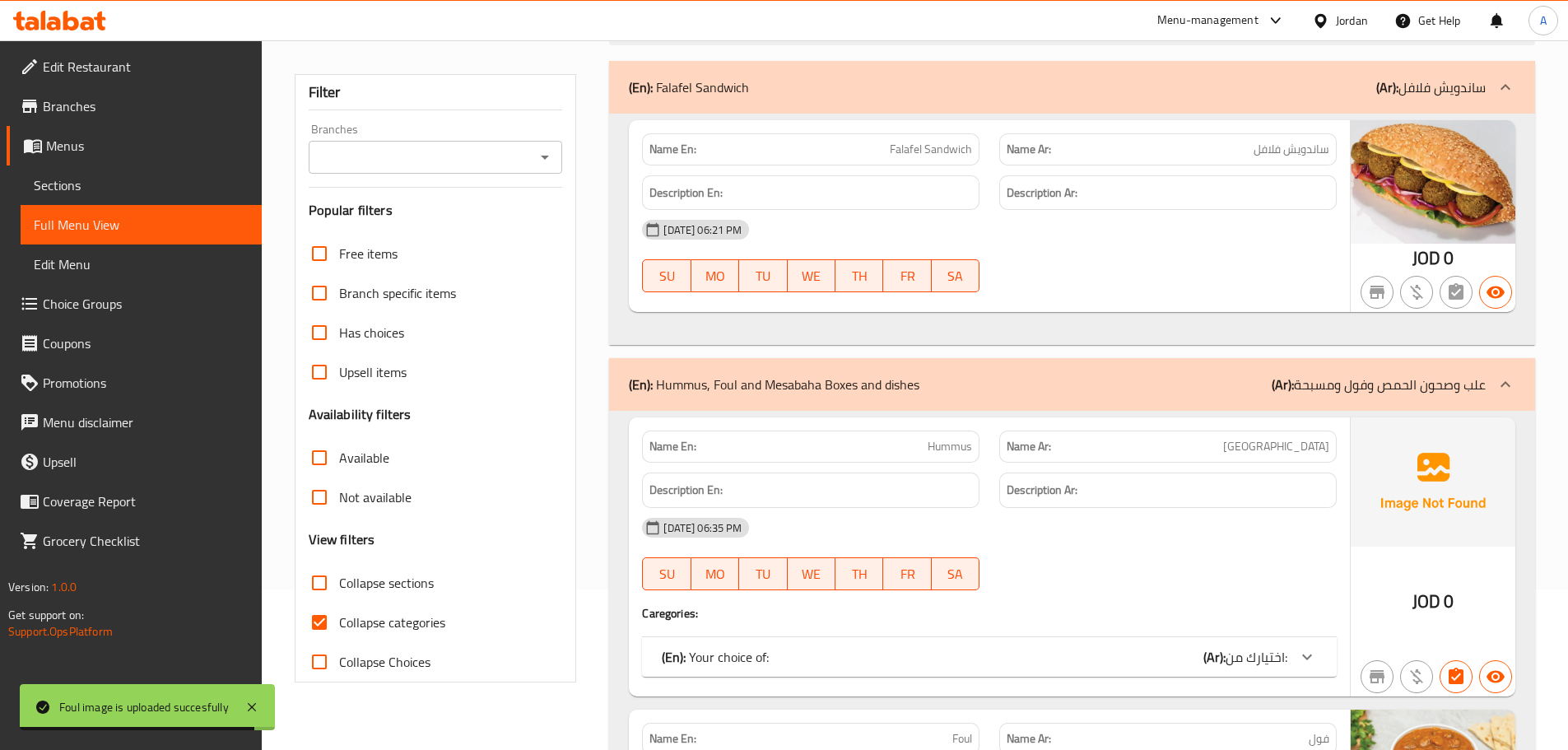
scroll to position [165, 0]
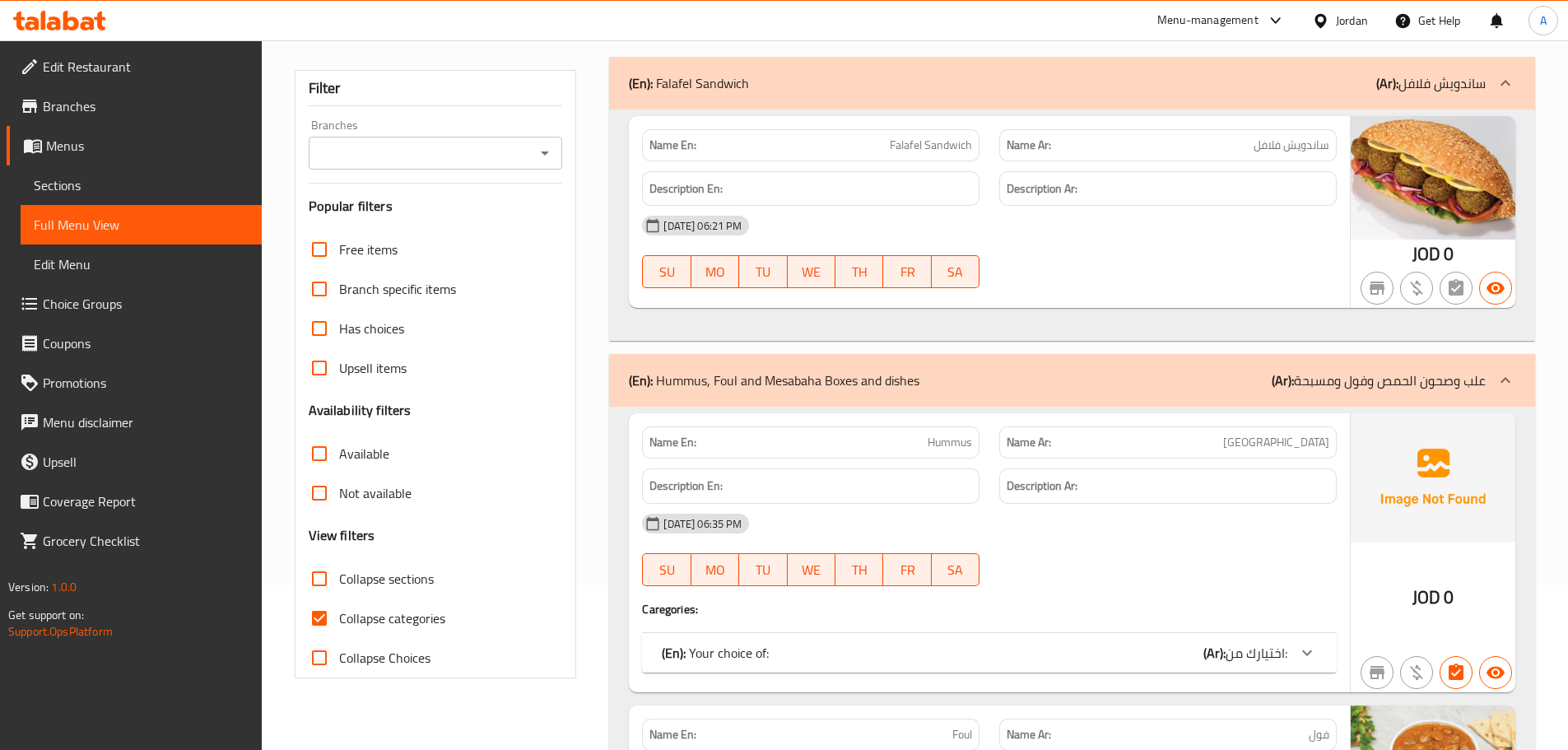
click at [349, 616] on span "Collapse categories" at bounding box center [392, 618] width 106 height 20
click at [339, 616] on input "Collapse categories" at bounding box center [319, 618] width 39 height 39
checkbox input "false"
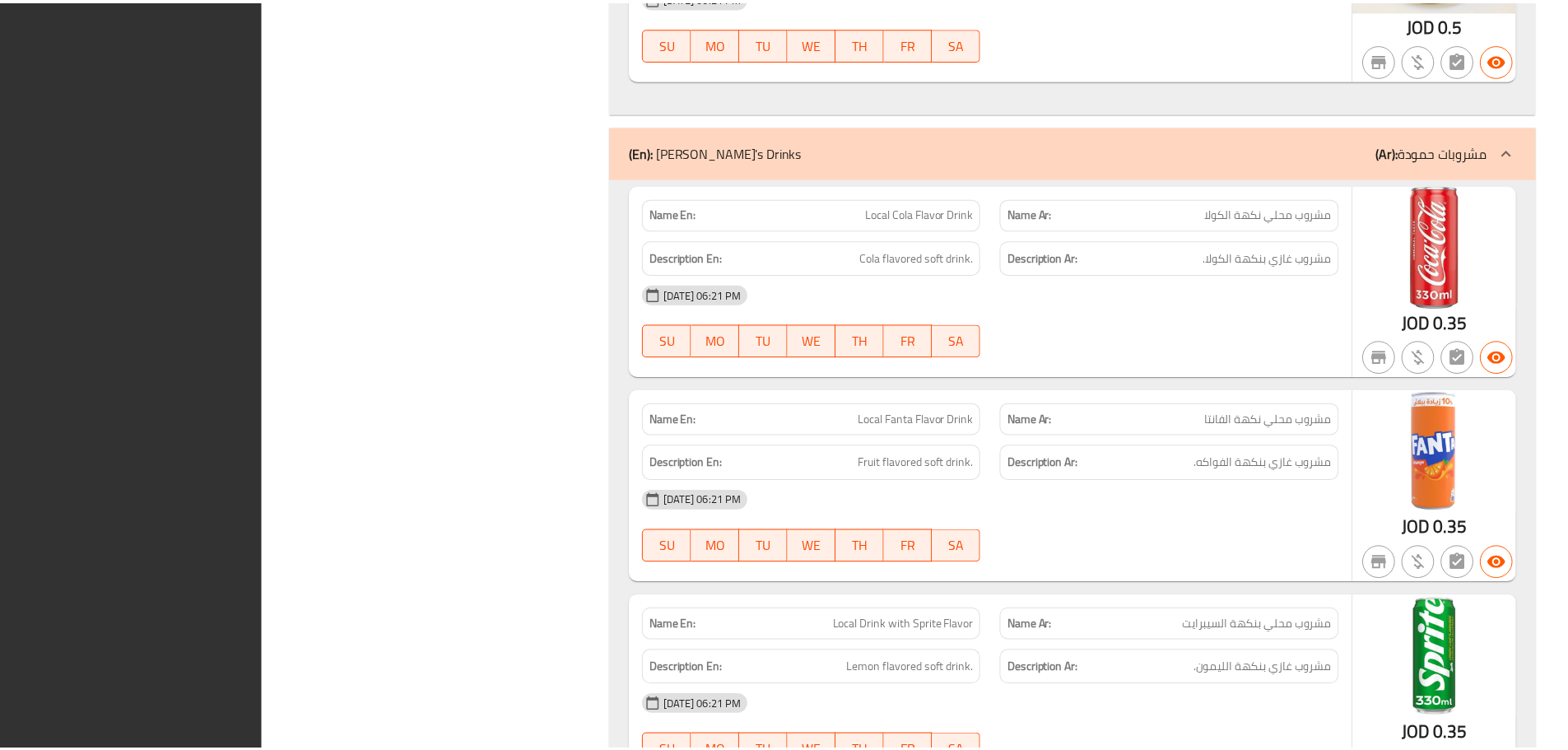
scroll to position [6154, 0]
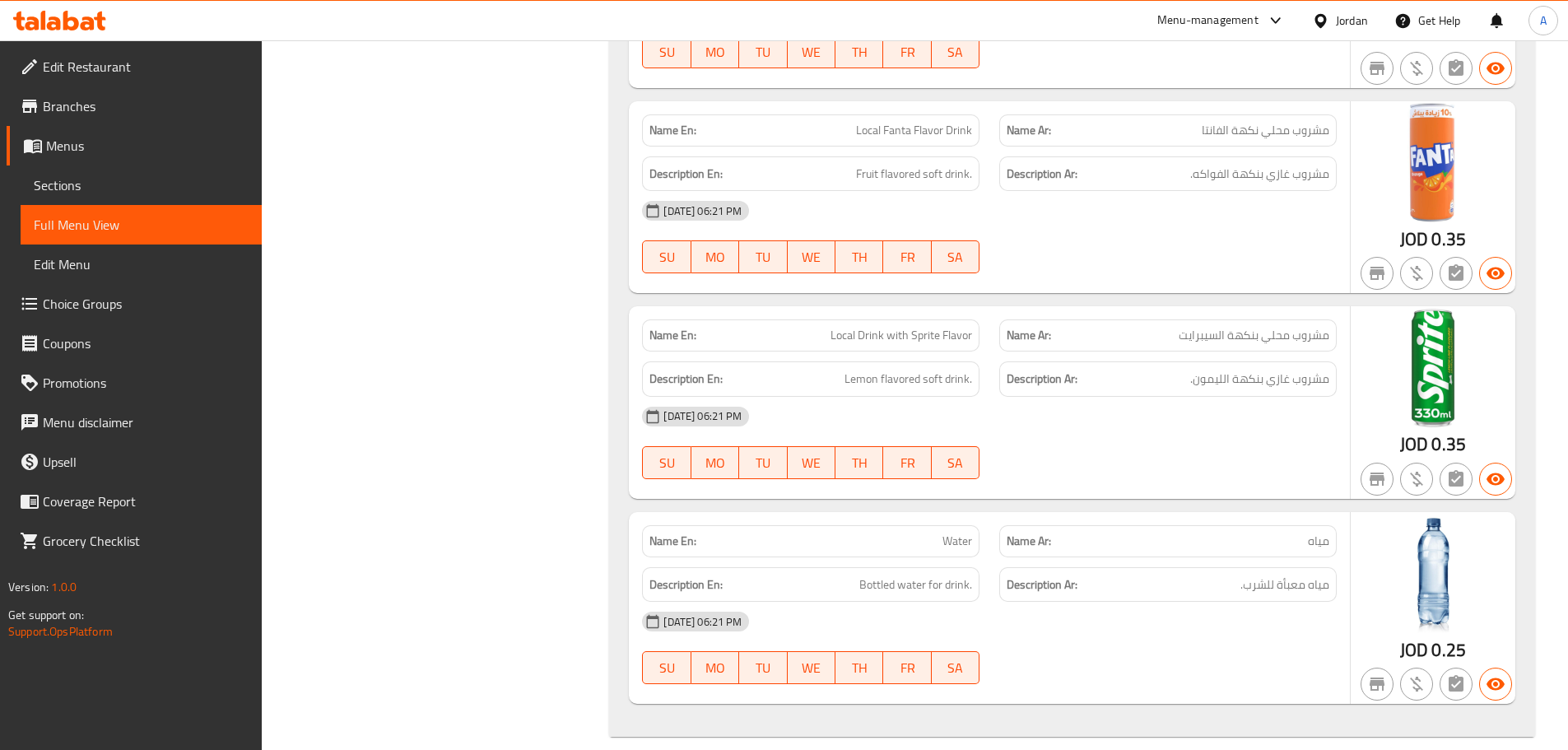
click at [116, 53] on link "Edit Restaurant" at bounding box center [134, 67] width 255 height 39
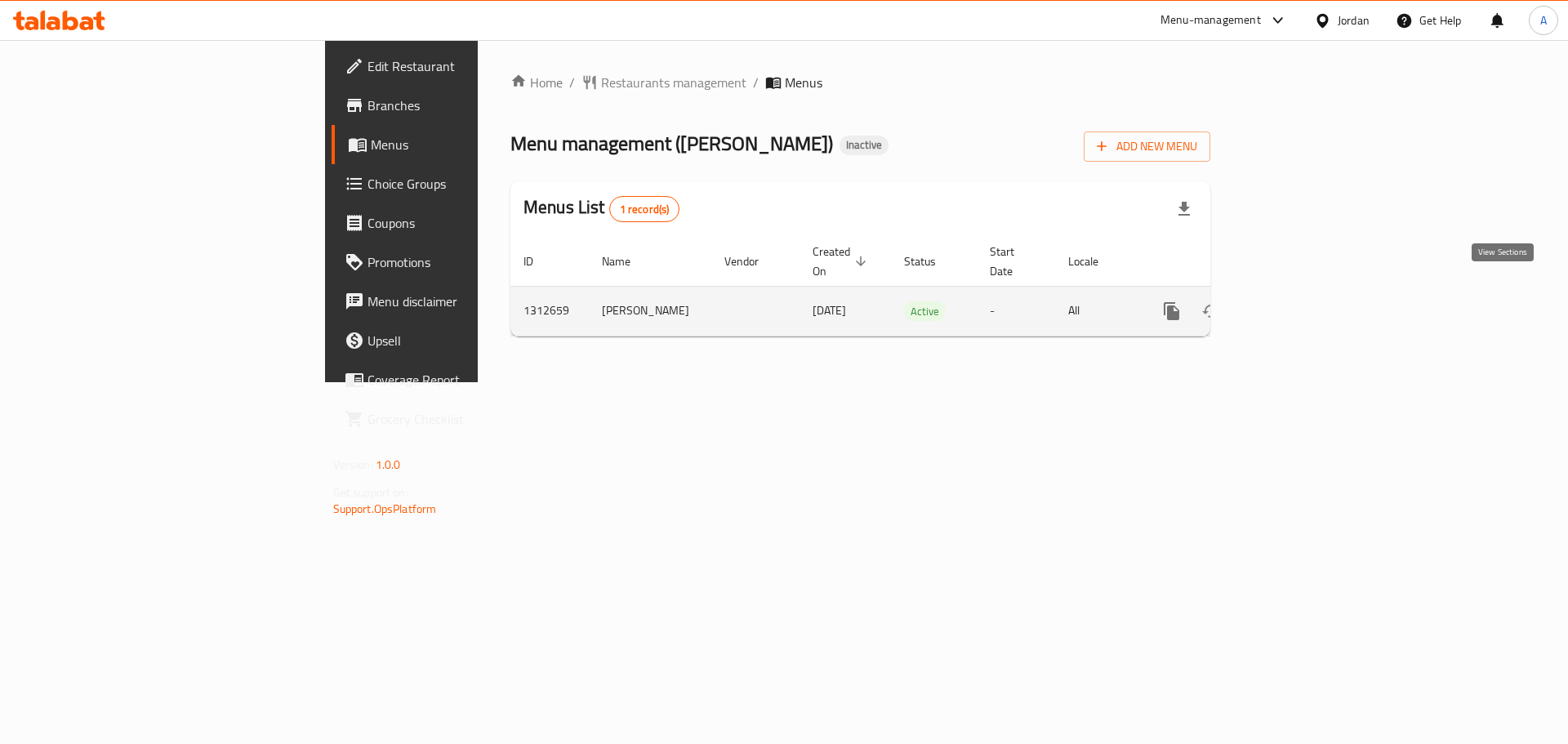
click at [1299, 302] on icon "enhanced table" at bounding box center [1289, 311] width 20 height 20
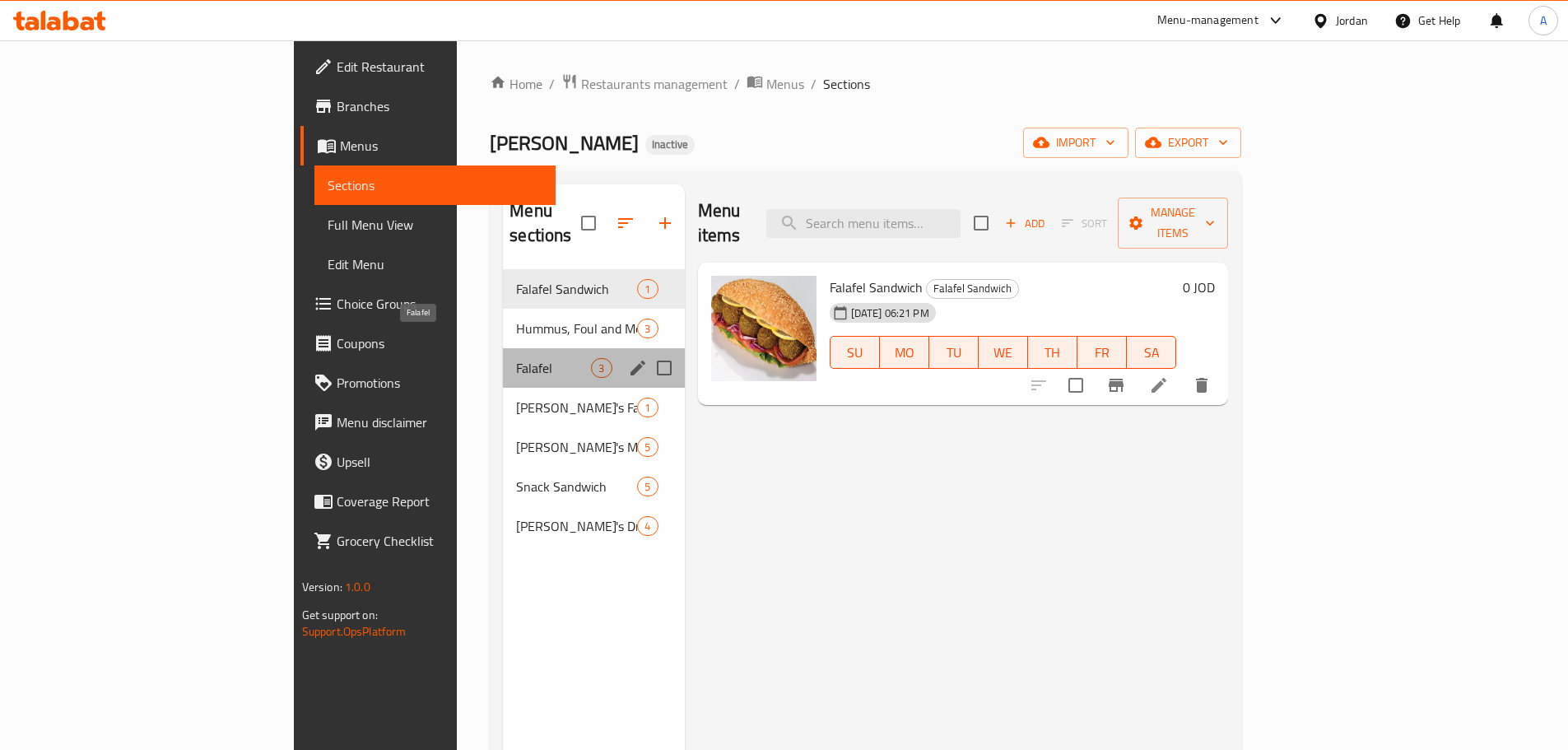
click at [516, 358] on span "Falafel" at bounding box center [553, 368] width 74 height 20
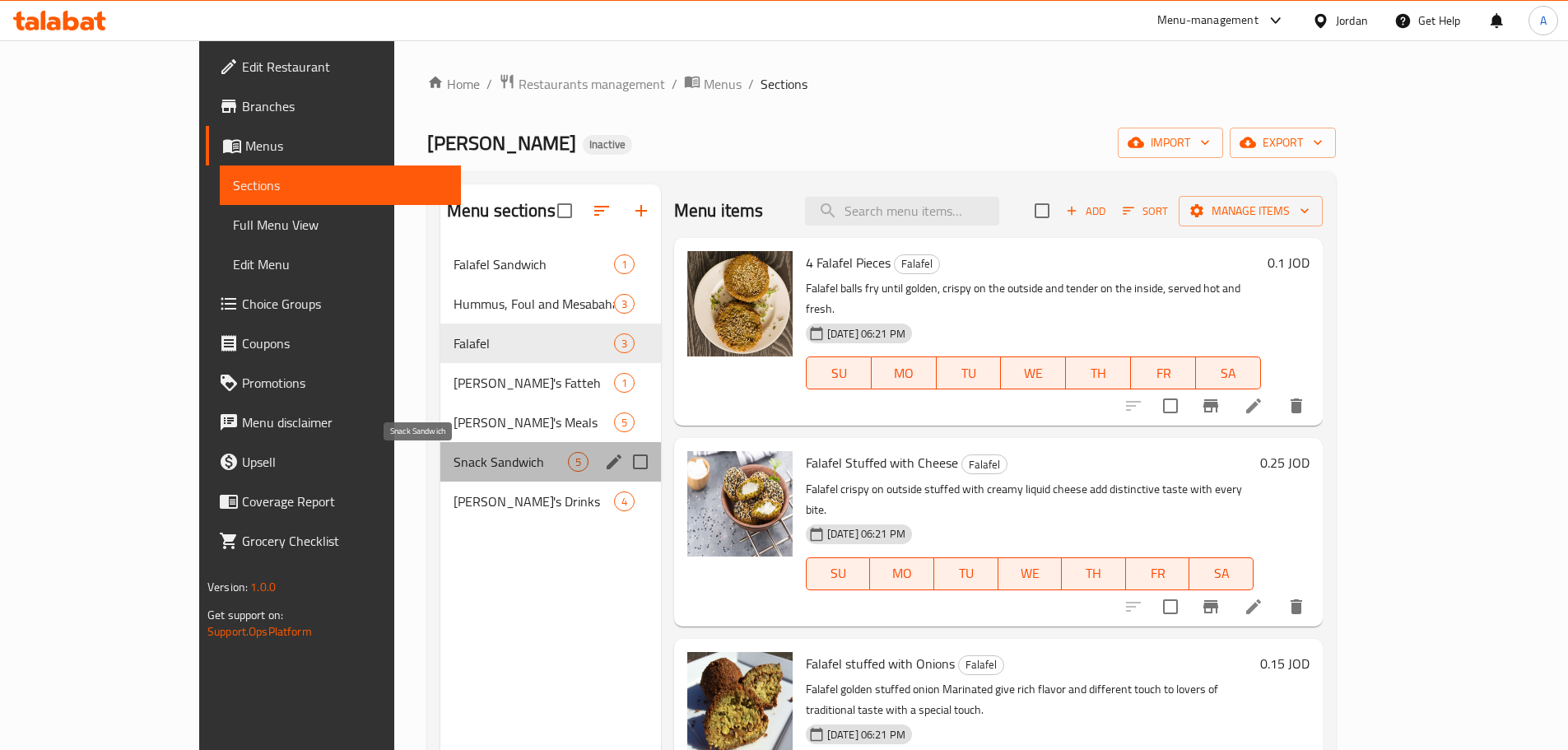
click at [454, 461] on span "Snack Sandwich" at bounding box center [511, 462] width 115 height 20
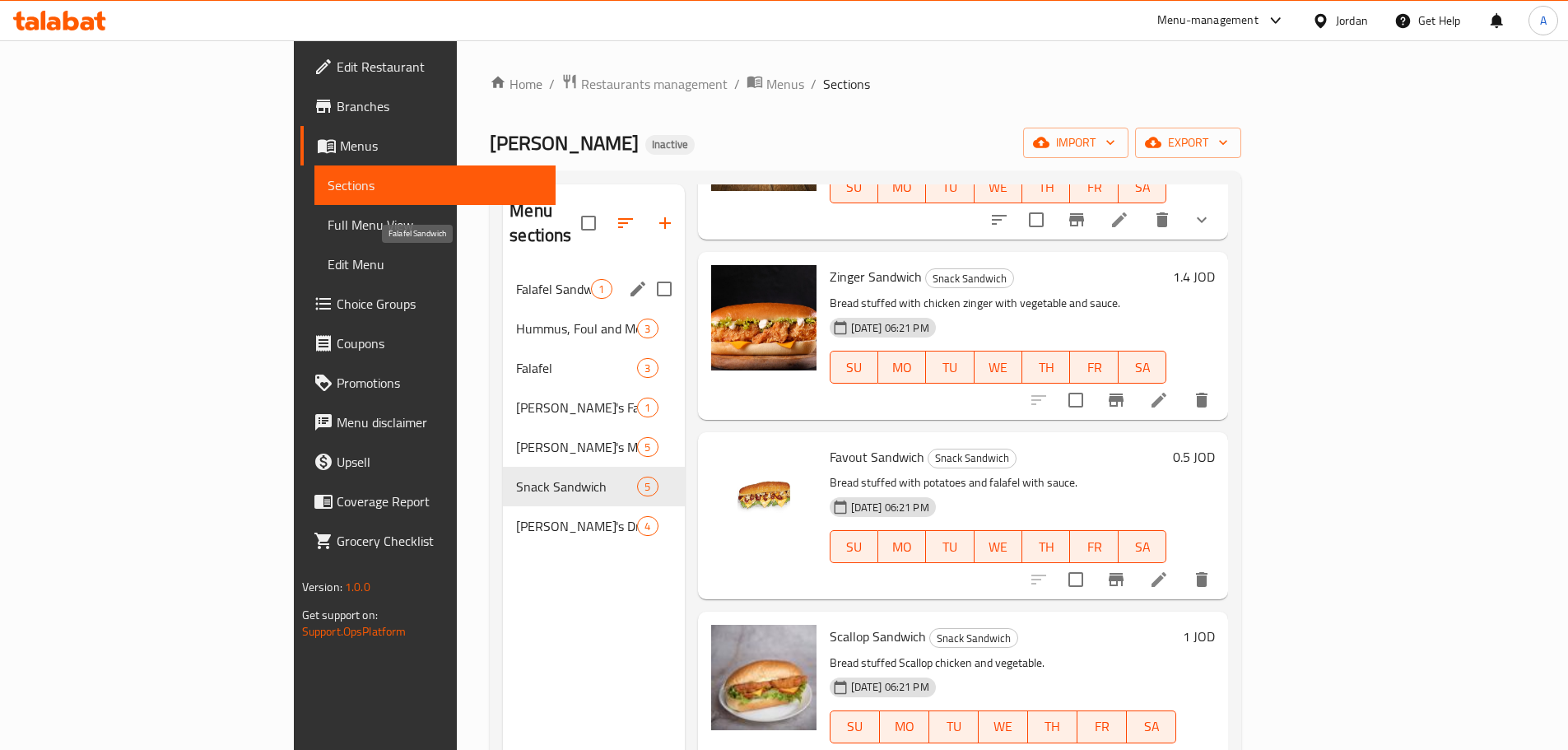
click at [516, 279] on span "Falafel Sandwich" at bounding box center [553, 288] width 74 height 20
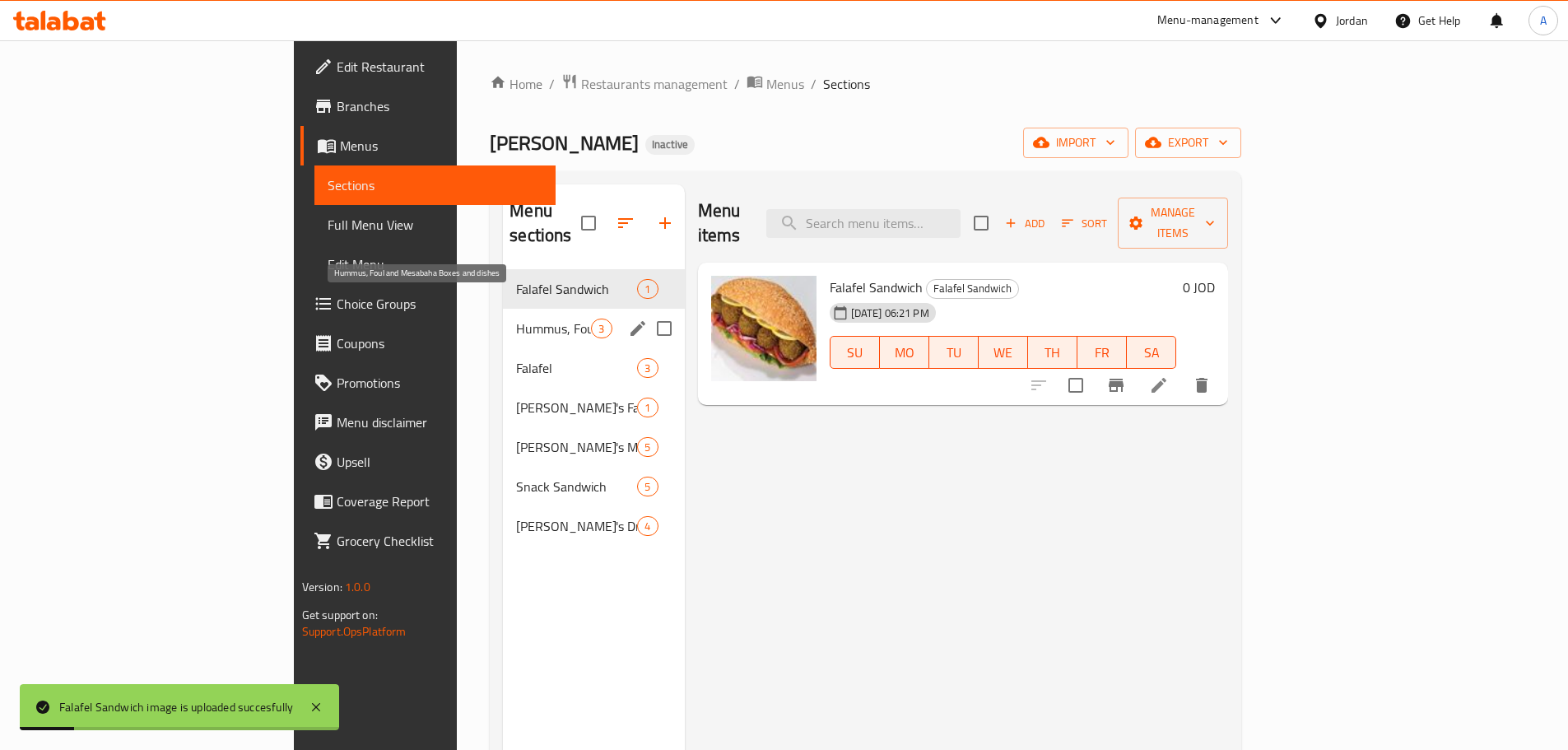
click at [516, 319] on span "Hummus, Foul and Mesabaha Boxes and dishes" at bounding box center [553, 329] width 74 height 20
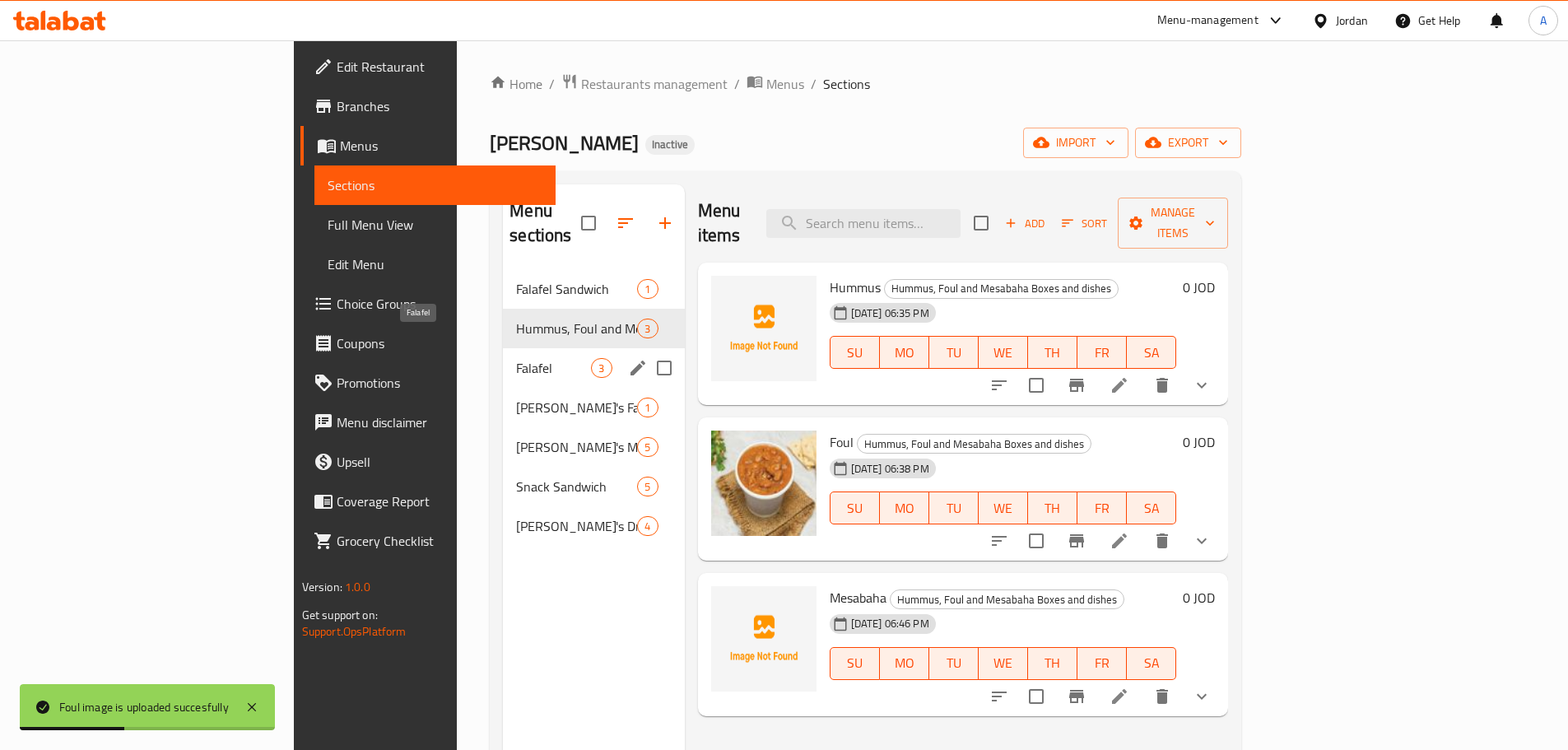
click at [516, 358] on span "Falafel" at bounding box center [553, 368] width 74 height 20
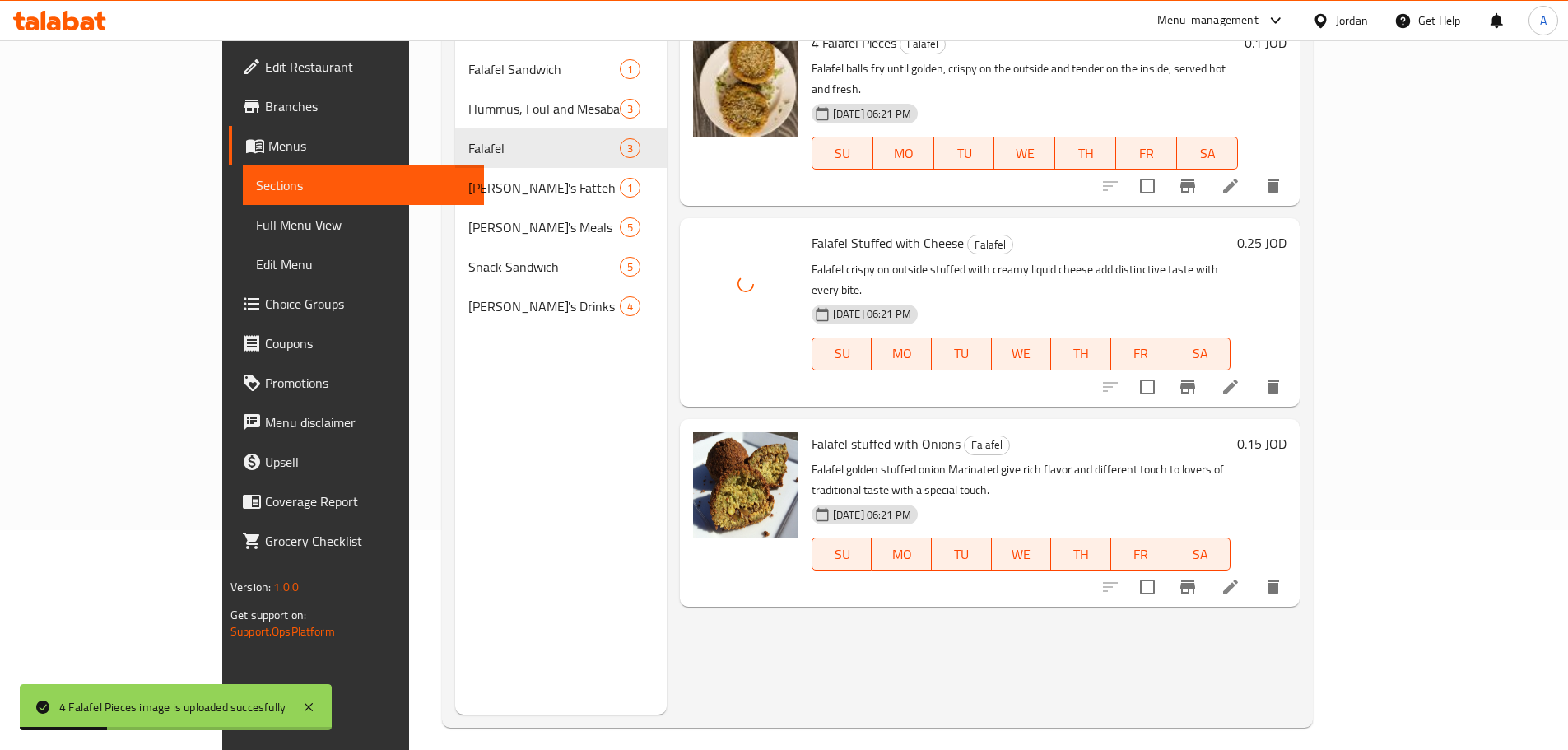
scroll to position [230, 0]
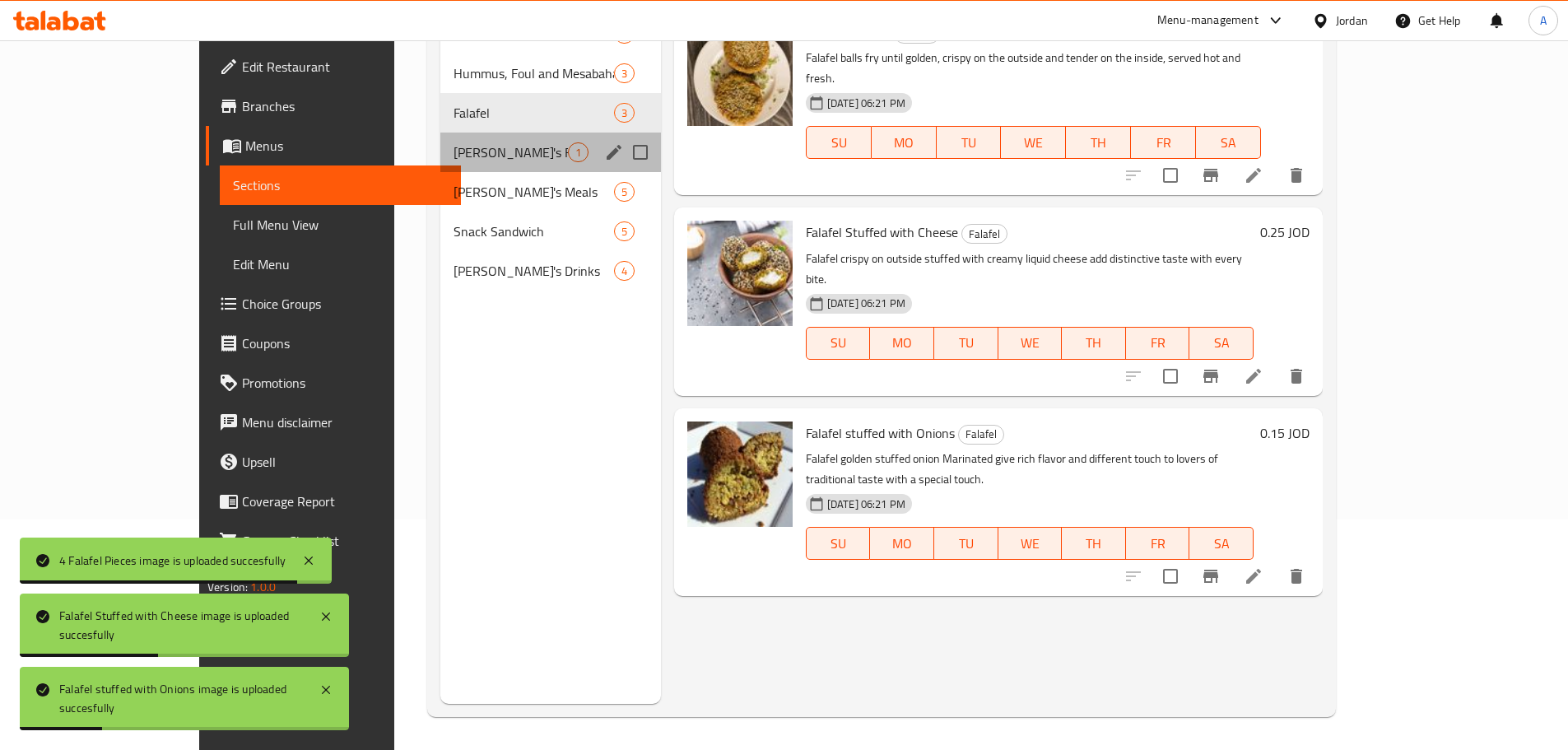
click at [441, 167] on div "[PERSON_NAME]'s Fatteh 1" at bounding box center [551, 152] width 221 height 39
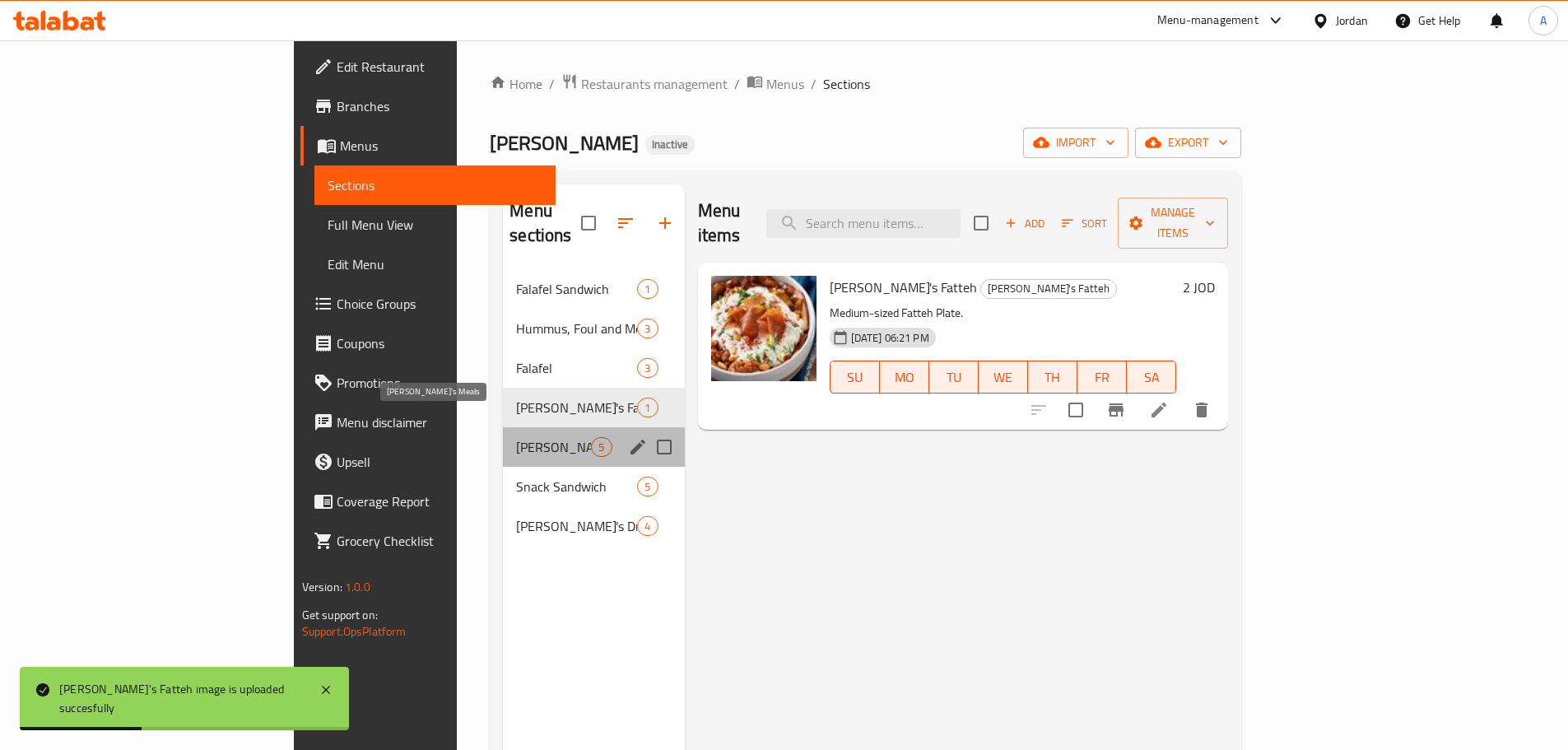
click at [516, 437] on span "[PERSON_NAME]'s Meals" at bounding box center [553, 447] width 74 height 20
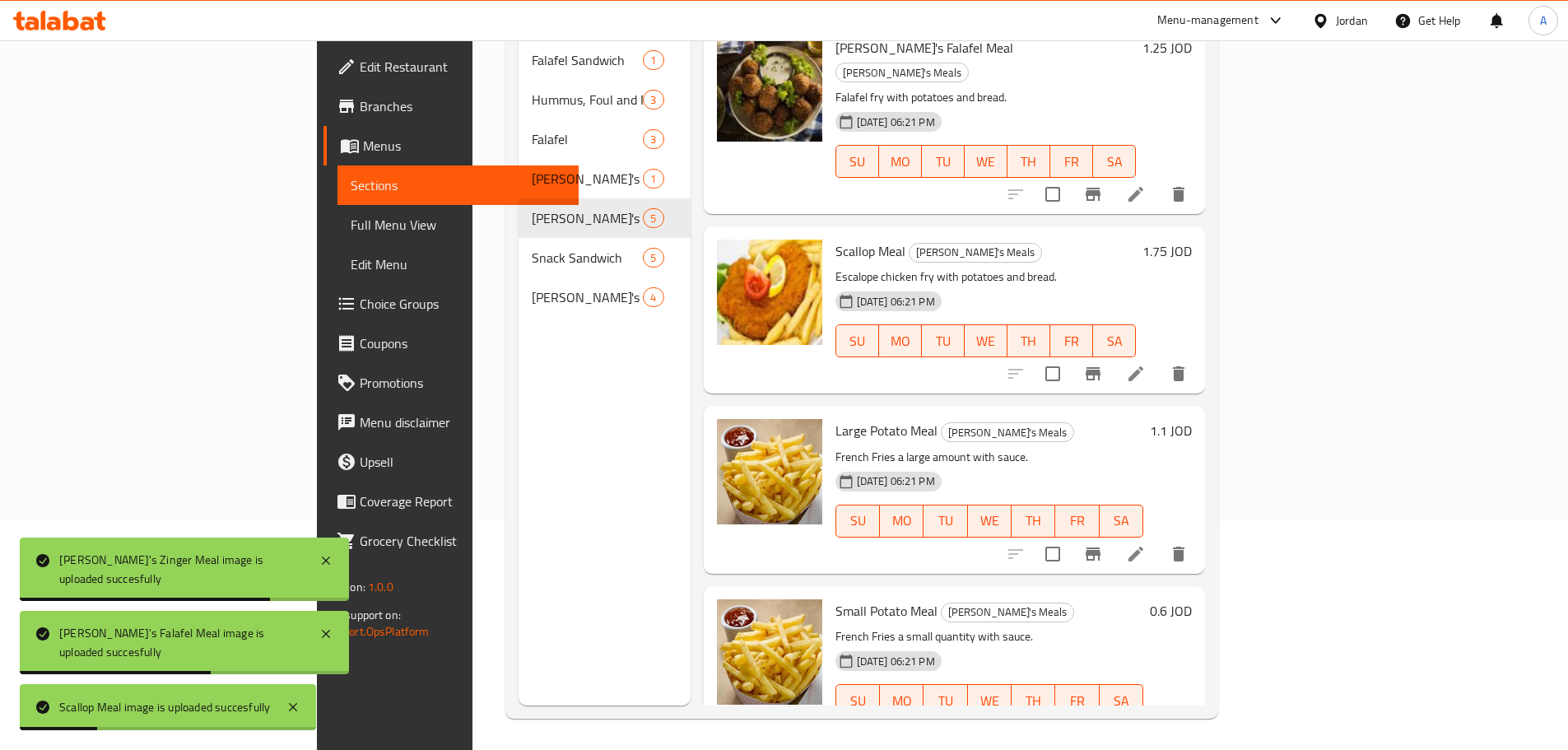
scroll to position [230, 0]
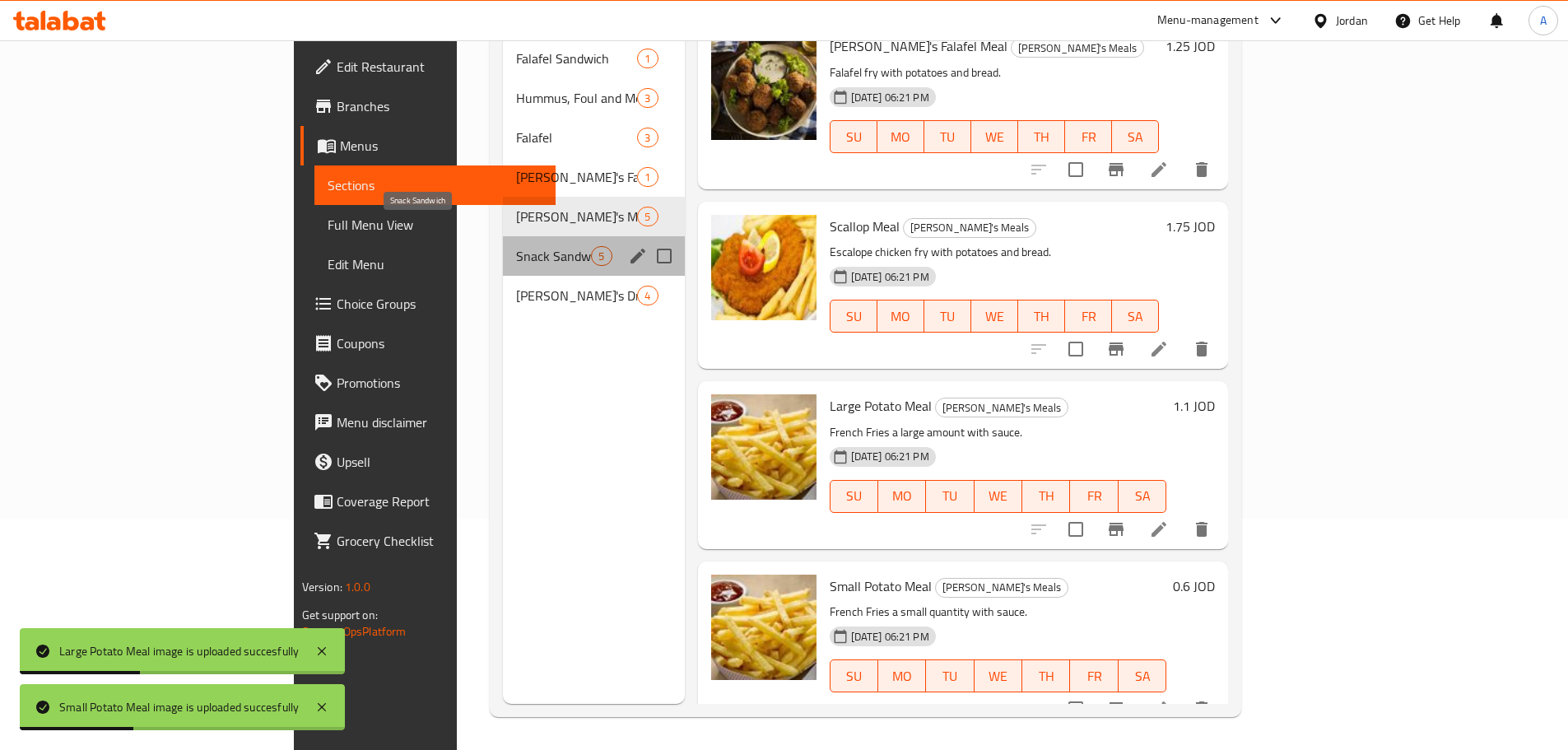
click at [516, 246] on span "Snack Sandwich" at bounding box center [553, 256] width 74 height 20
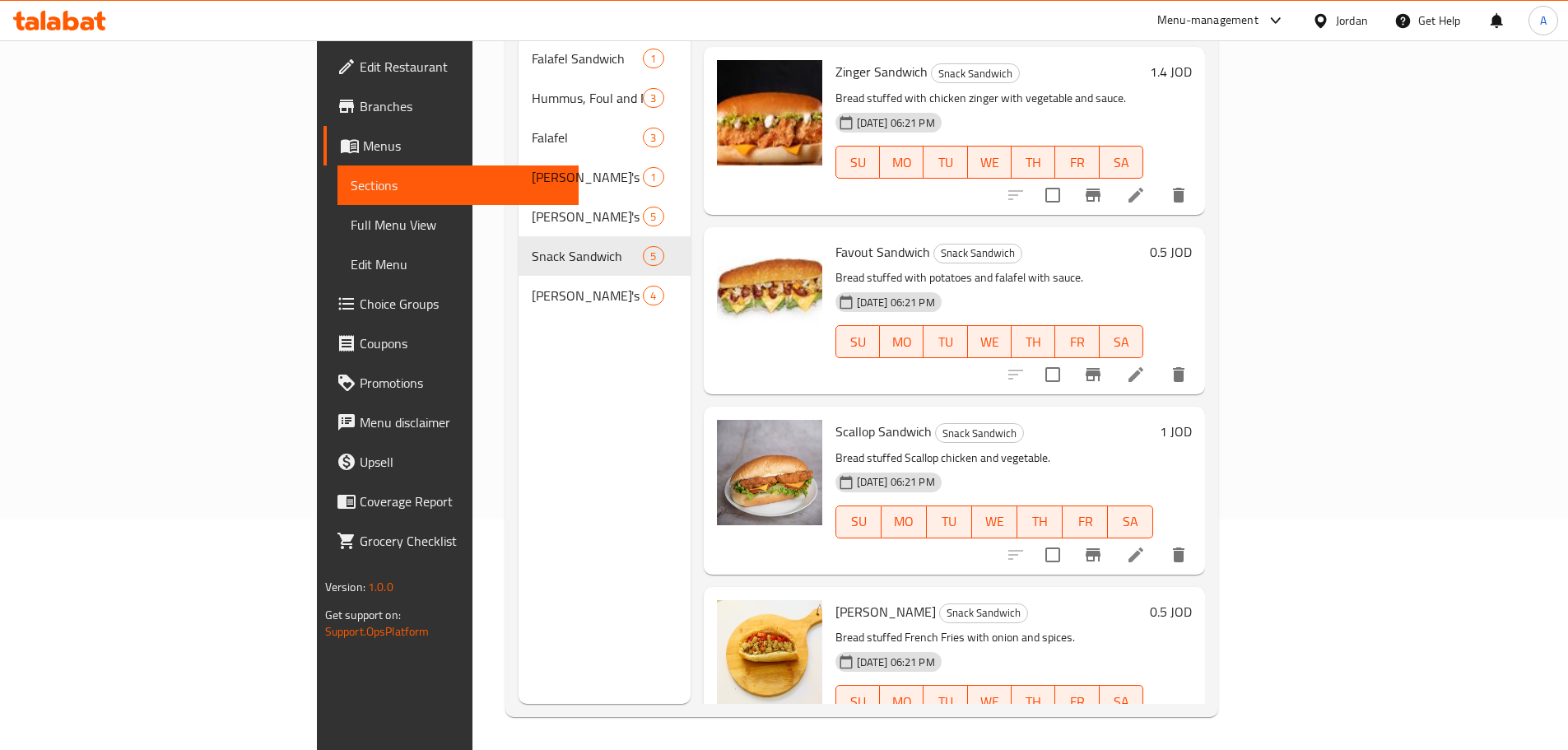
scroll to position [190, 0]
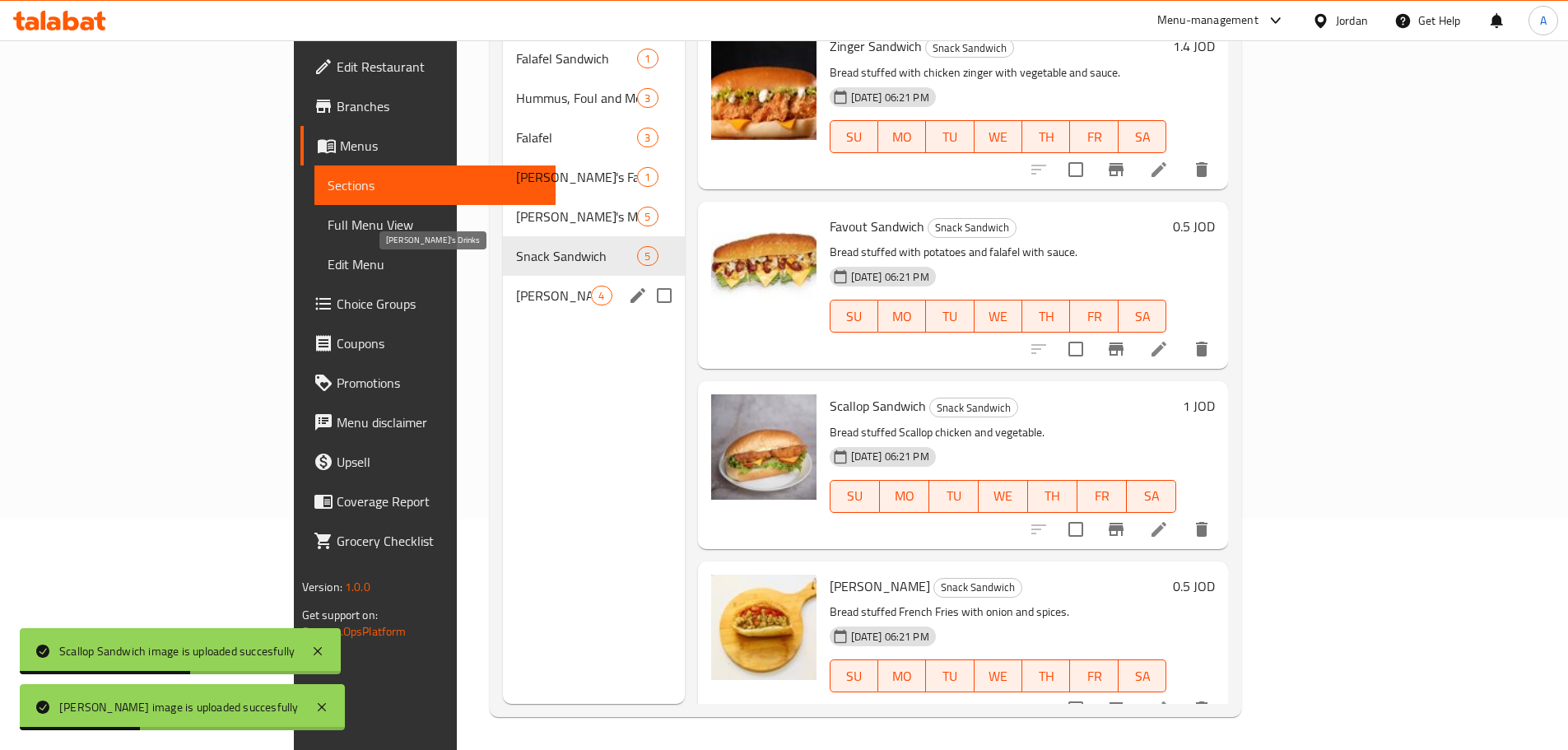
click at [516, 286] on span "Hamouda's Drinks" at bounding box center [553, 295] width 74 height 20
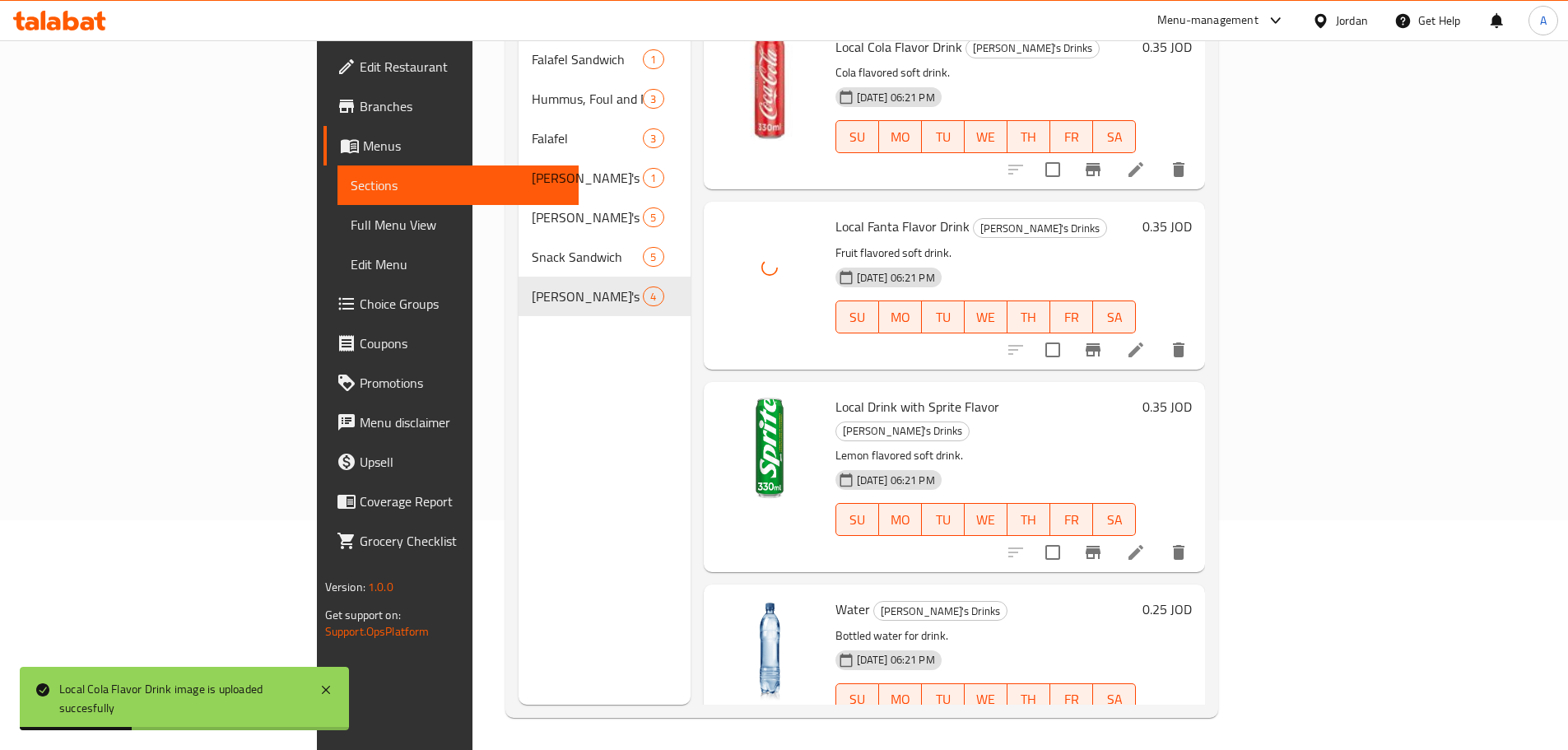
scroll to position [230, 0]
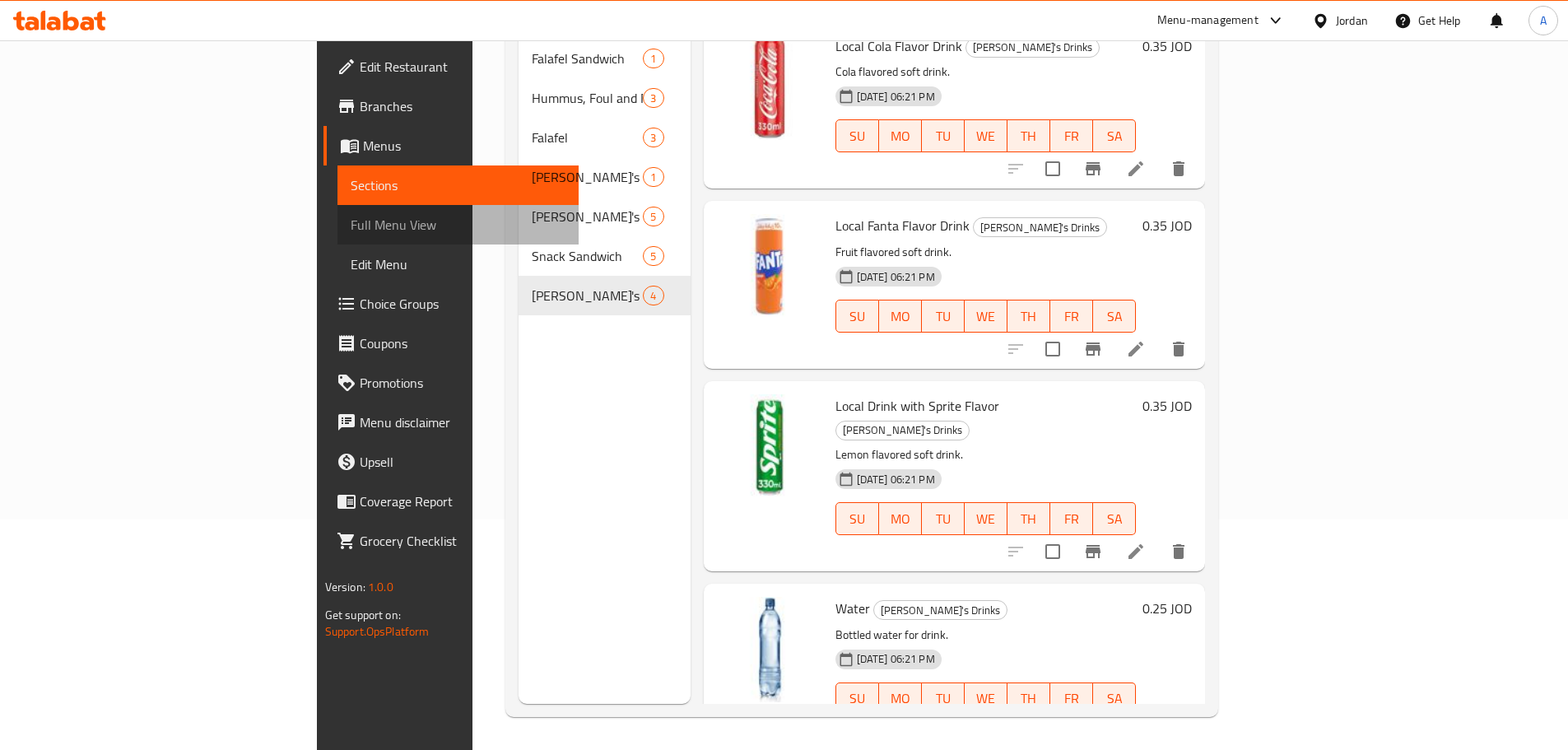
click at [350, 226] on span "Full Menu View" at bounding box center [457, 224] width 215 height 20
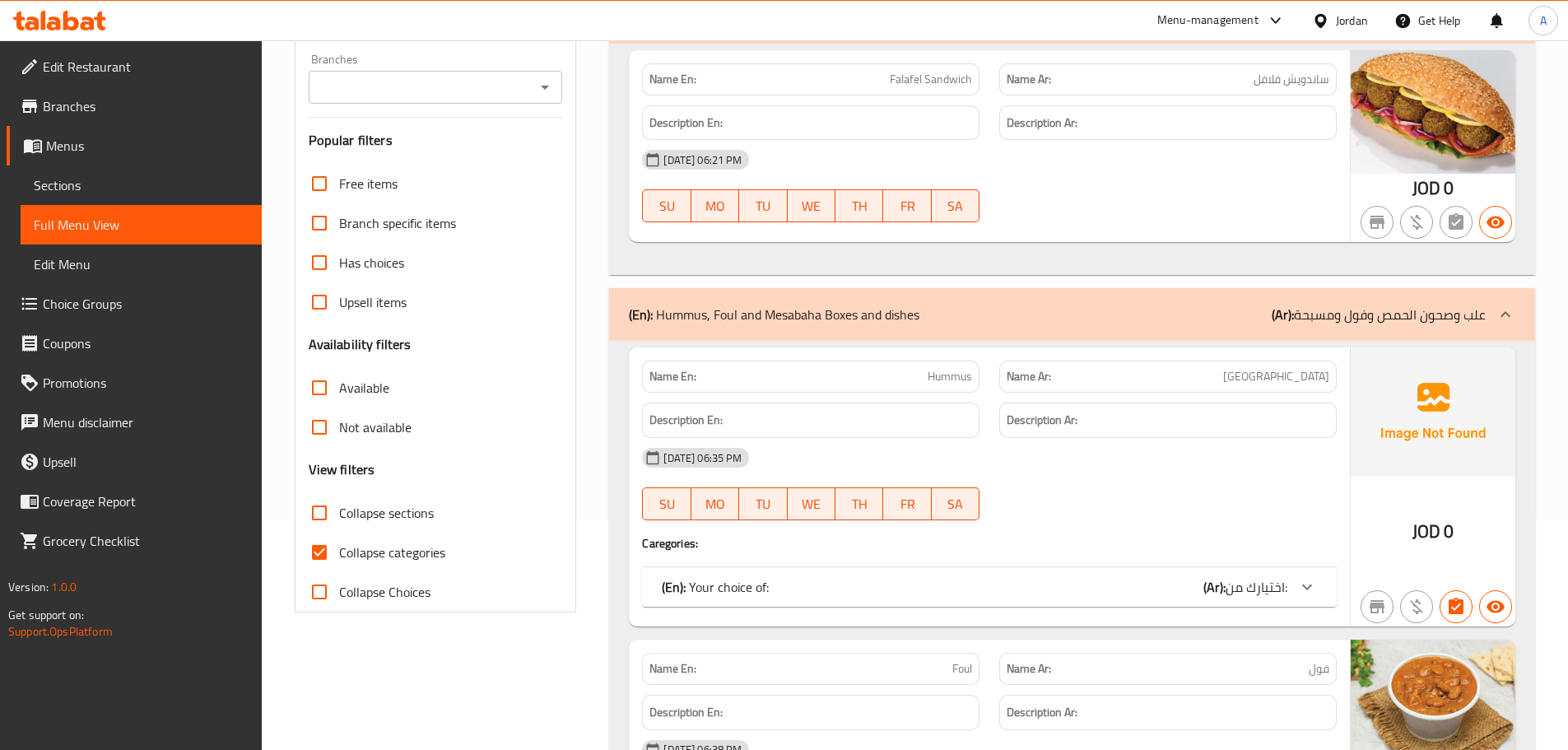
click at [379, 550] on span "Collapse categories" at bounding box center [392, 552] width 106 height 20
click at [339, 550] on input "Collapse categories" at bounding box center [319, 552] width 39 height 39
checkbox input "false"
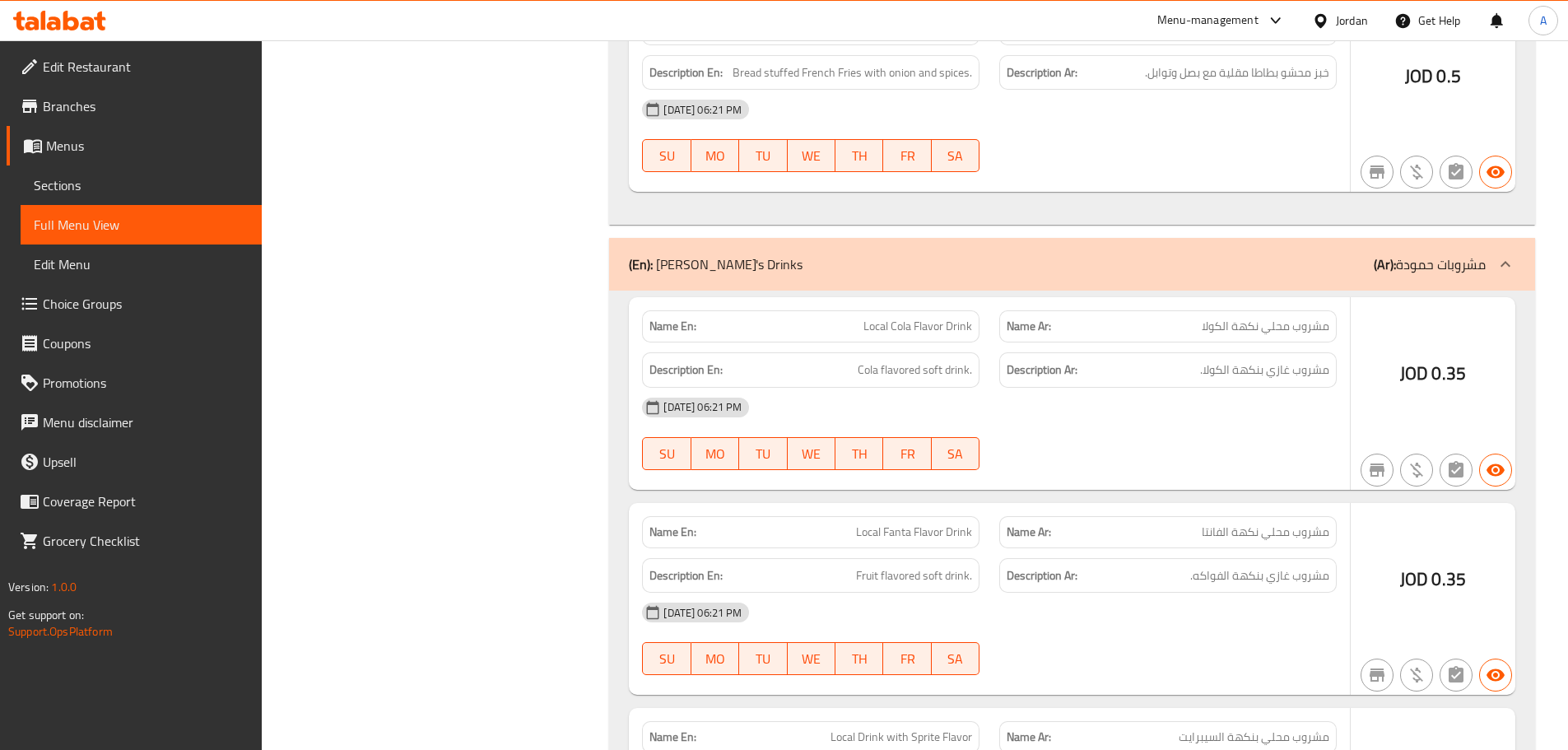
scroll to position [6154, 0]
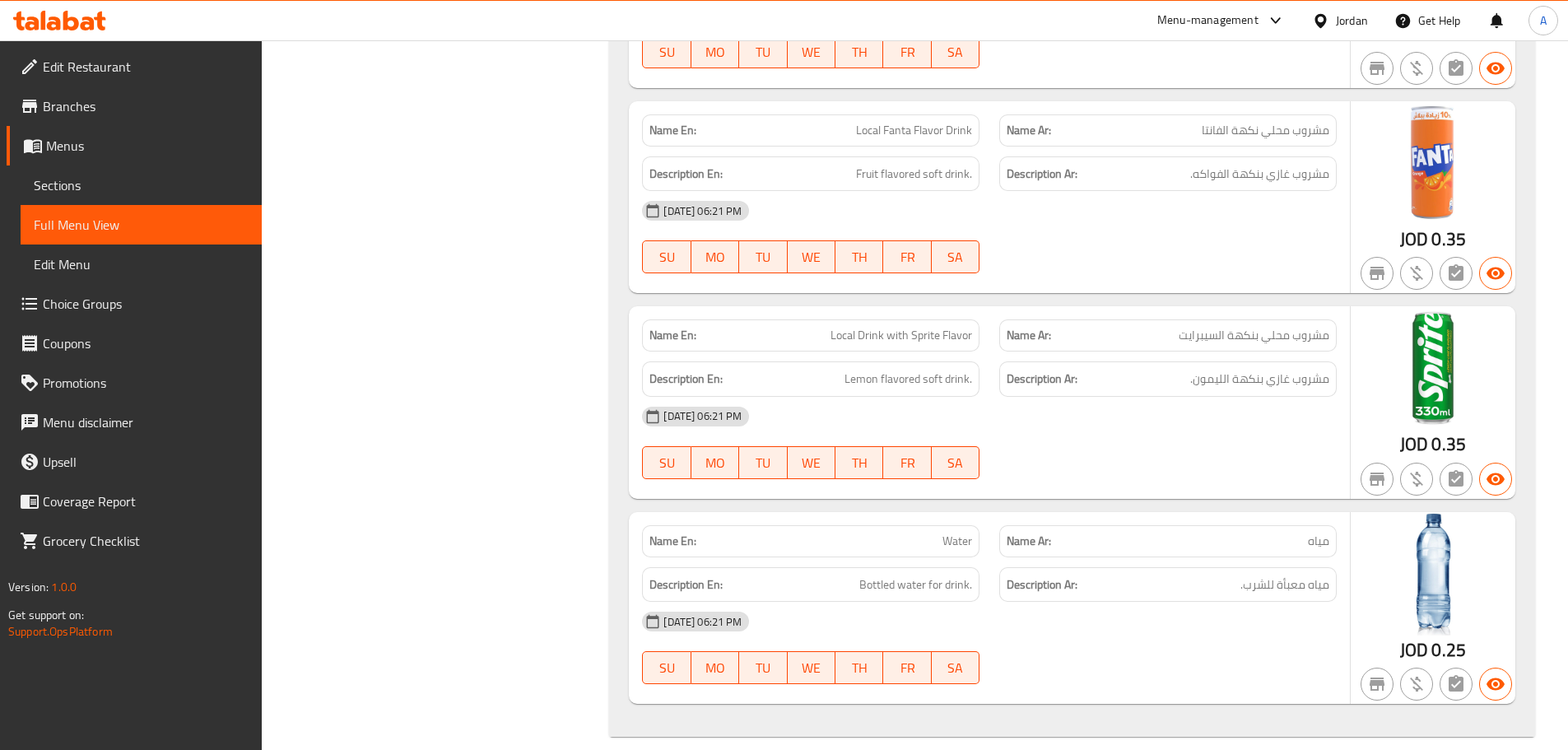
drag, startPoint x: 890, startPoint y: 105, endPoint x: 952, endPoint y: 498, distance: 397.9
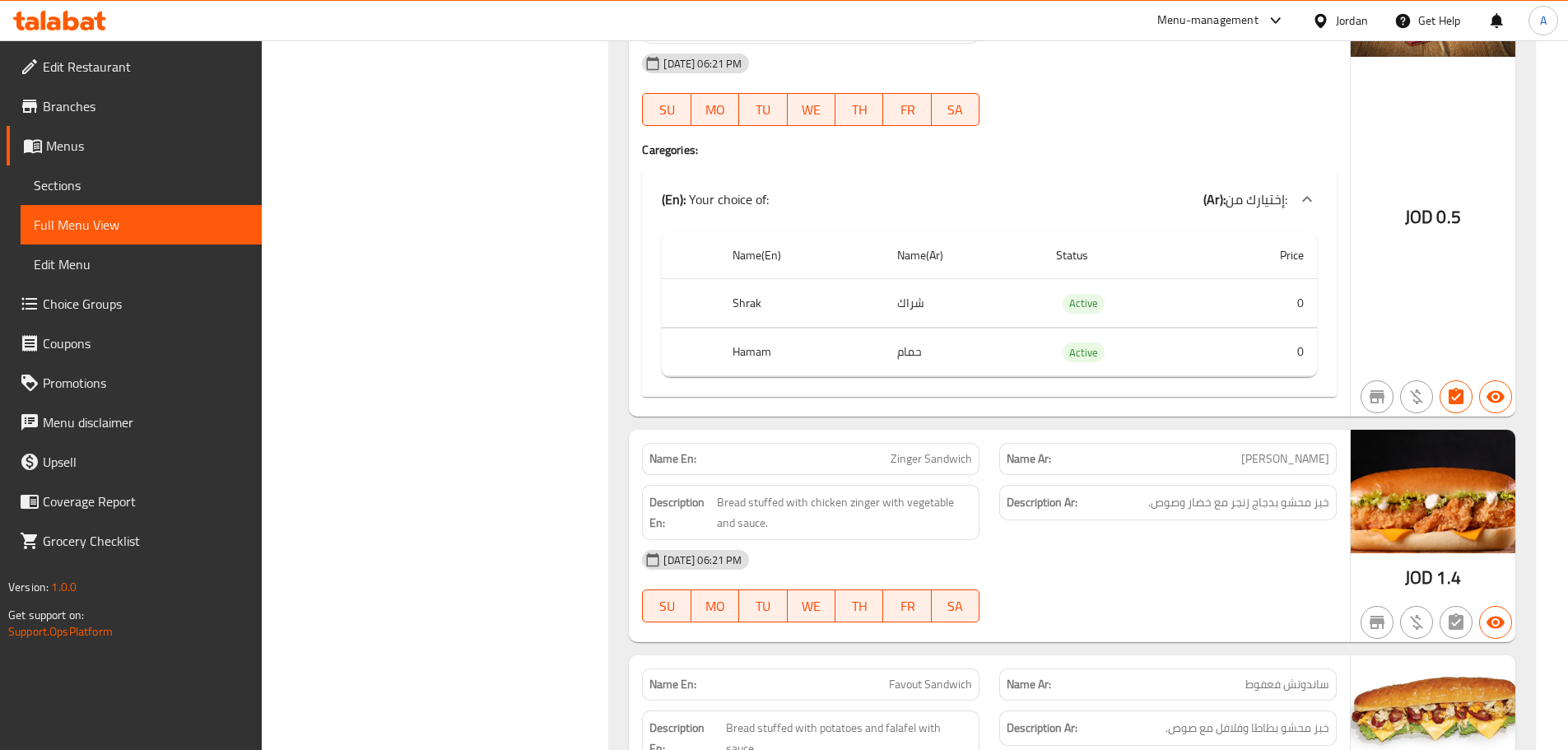
scroll to position [0, 0]
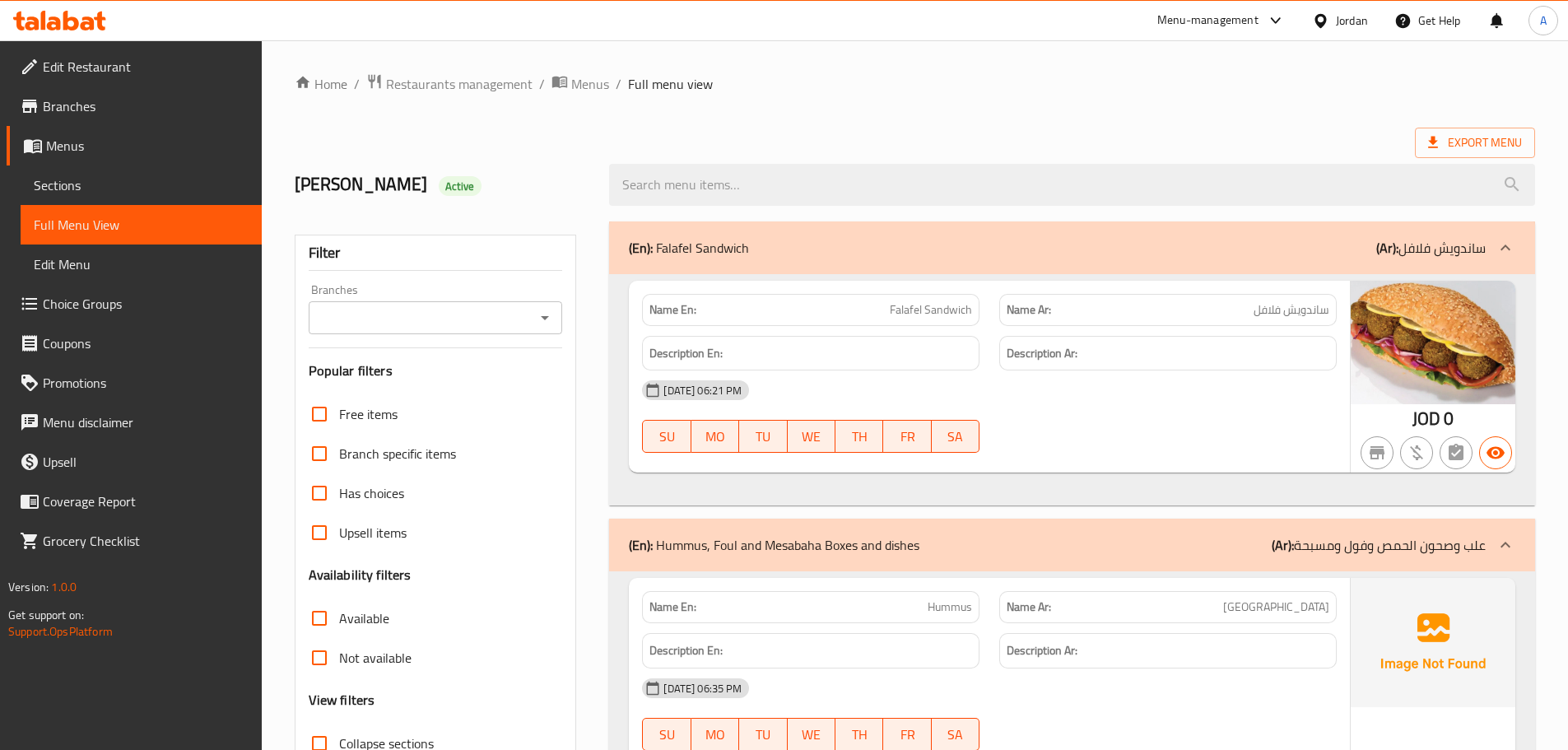
drag, startPoint x: 1028, startPoint y: 562, endPoint x: 956, endPoint y: 123, distance: 444.9
drag, startPoint x: 1268, startPoint y: 679, endPoint x: 1008, endPoint y: 218, distance: 529.3
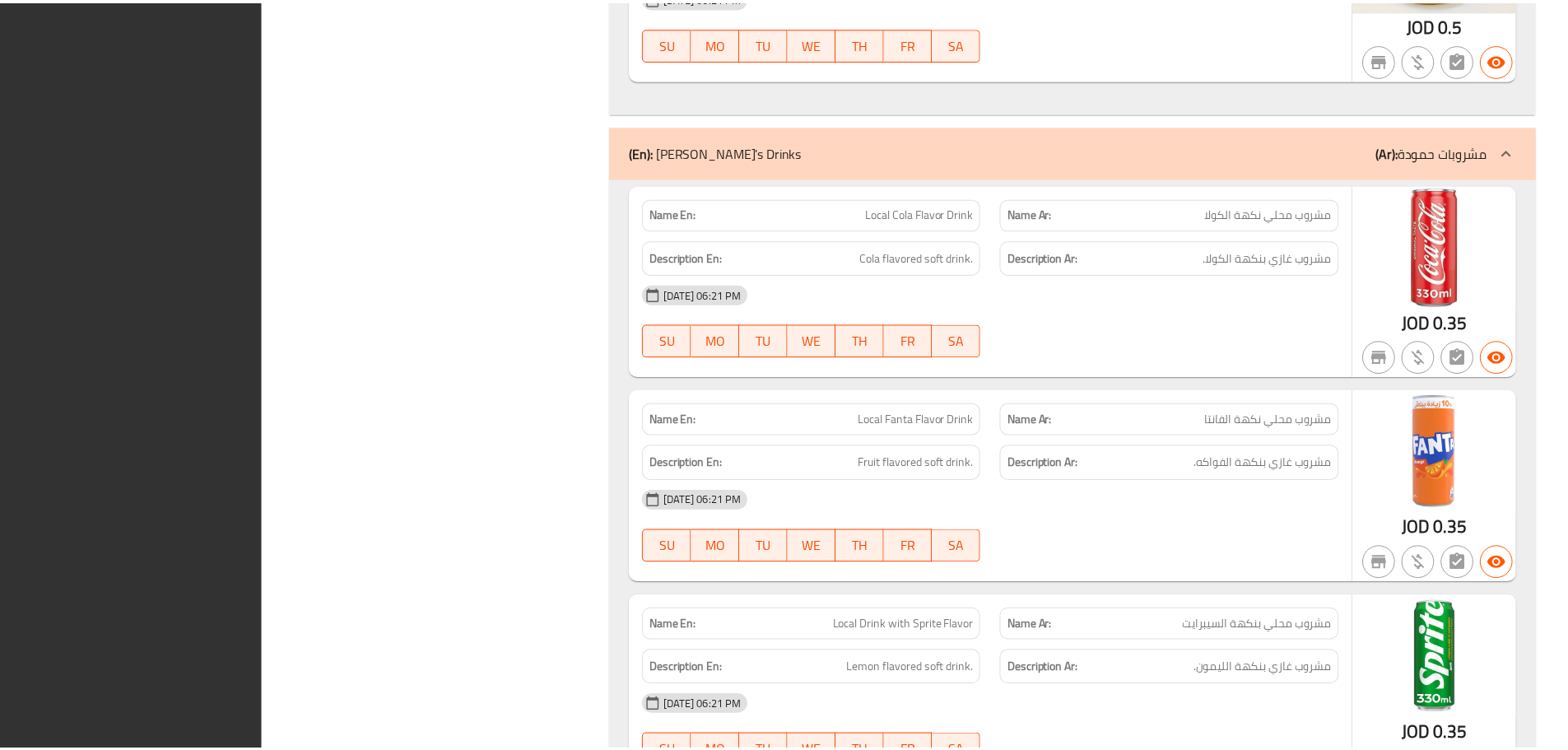
scroll to position [6154, 0]
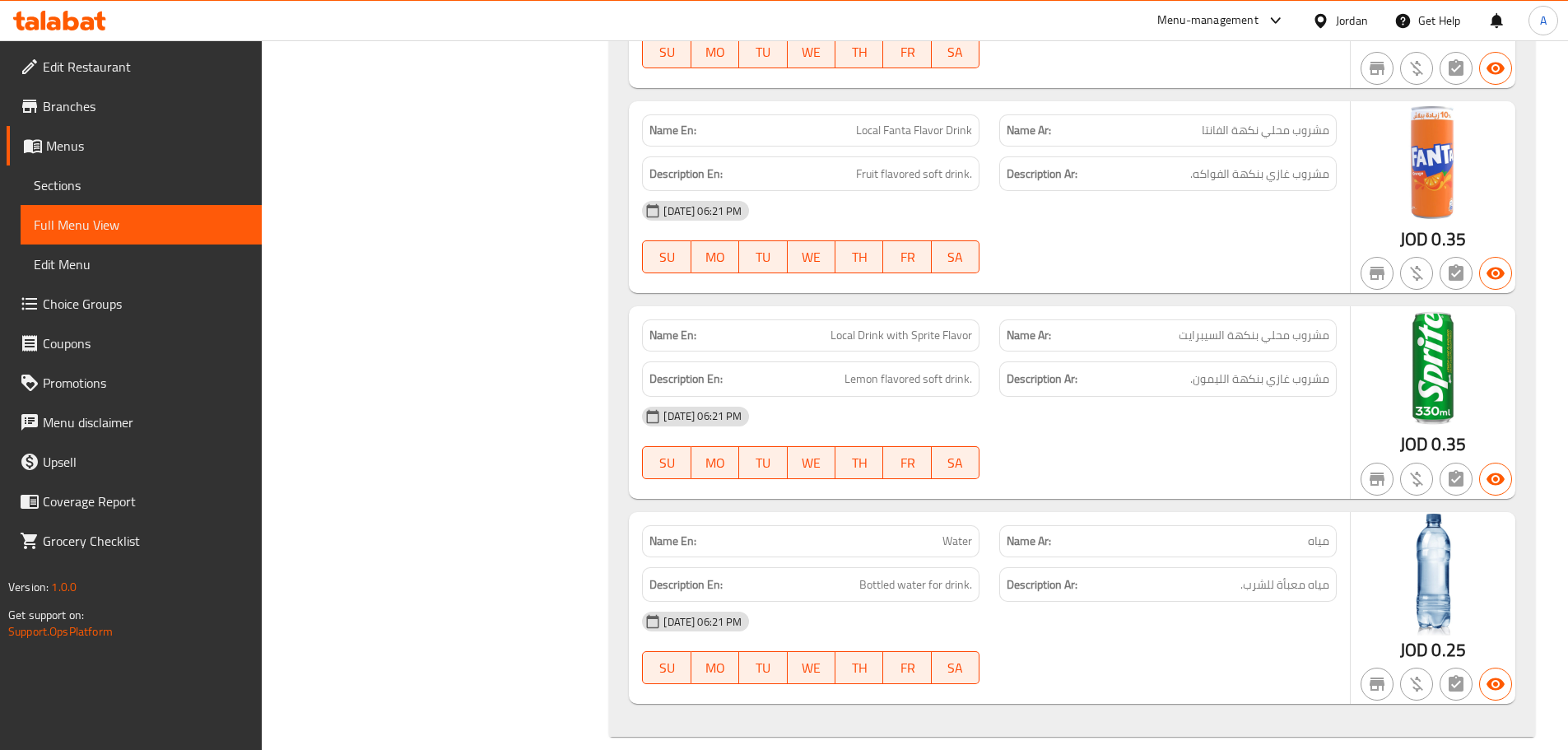
click at [113, 67] on span "Edit Restaurant" at bounding box center [145, 67] width 206 height 20
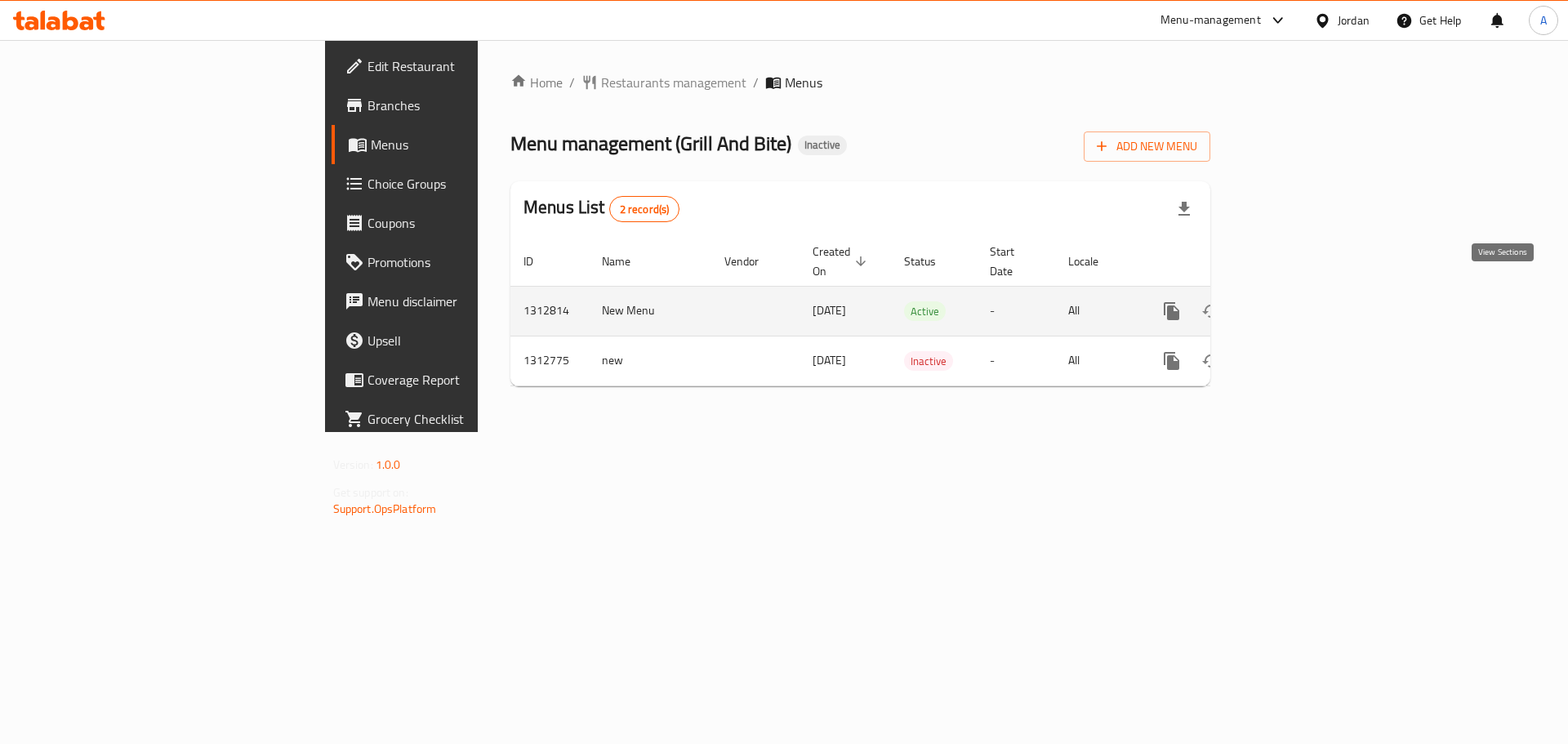
click at [1299, 302] on icon "enhanced table" at bounding box center [1289, 311] width 20 height 20
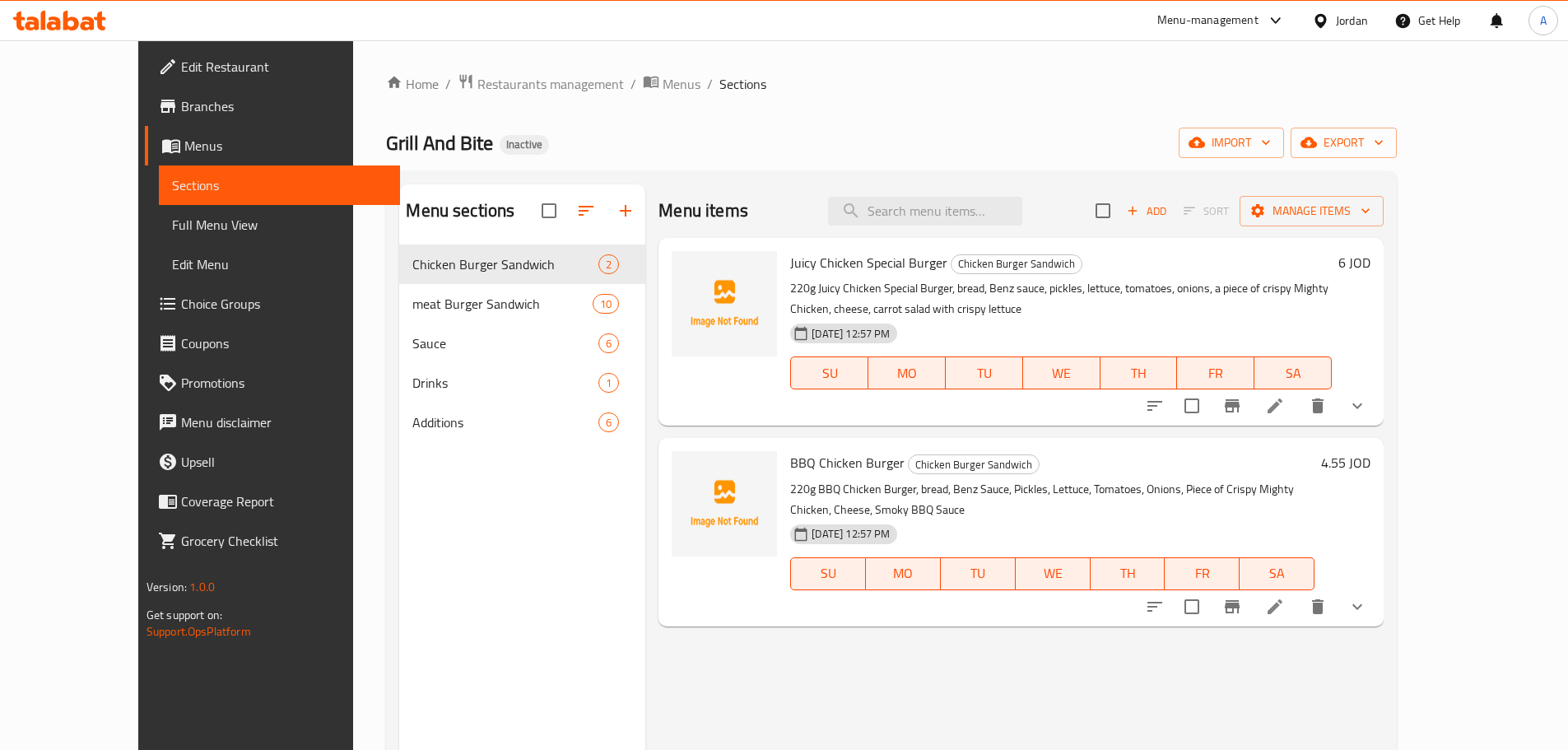
click at [845, 131] on div "Grill And Bite Inactive import export" at bounding box center [892, 143] width 1011 height 31
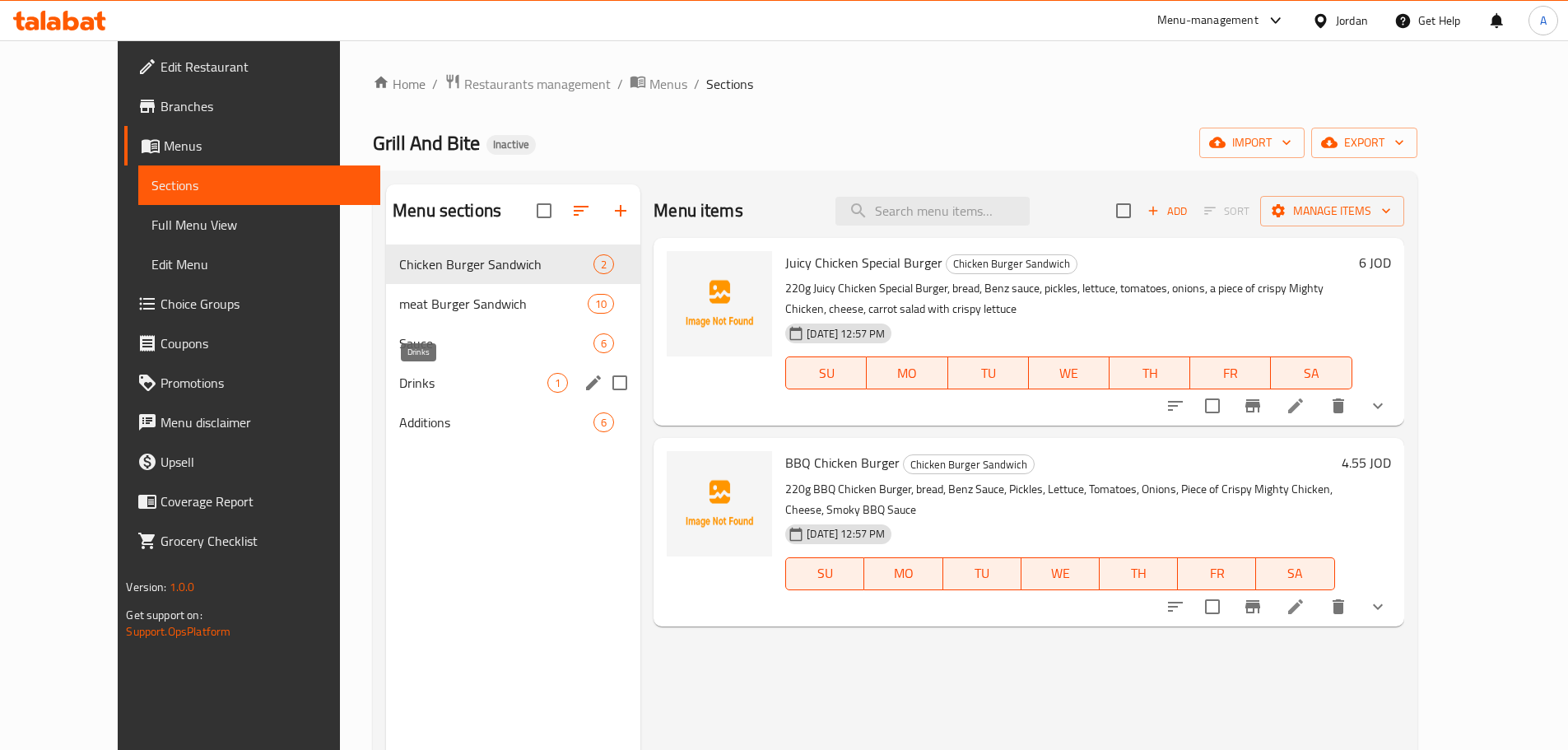
click at [399, 389] on span "Drinks" at bounding box center [473, 383] width 148 height 20
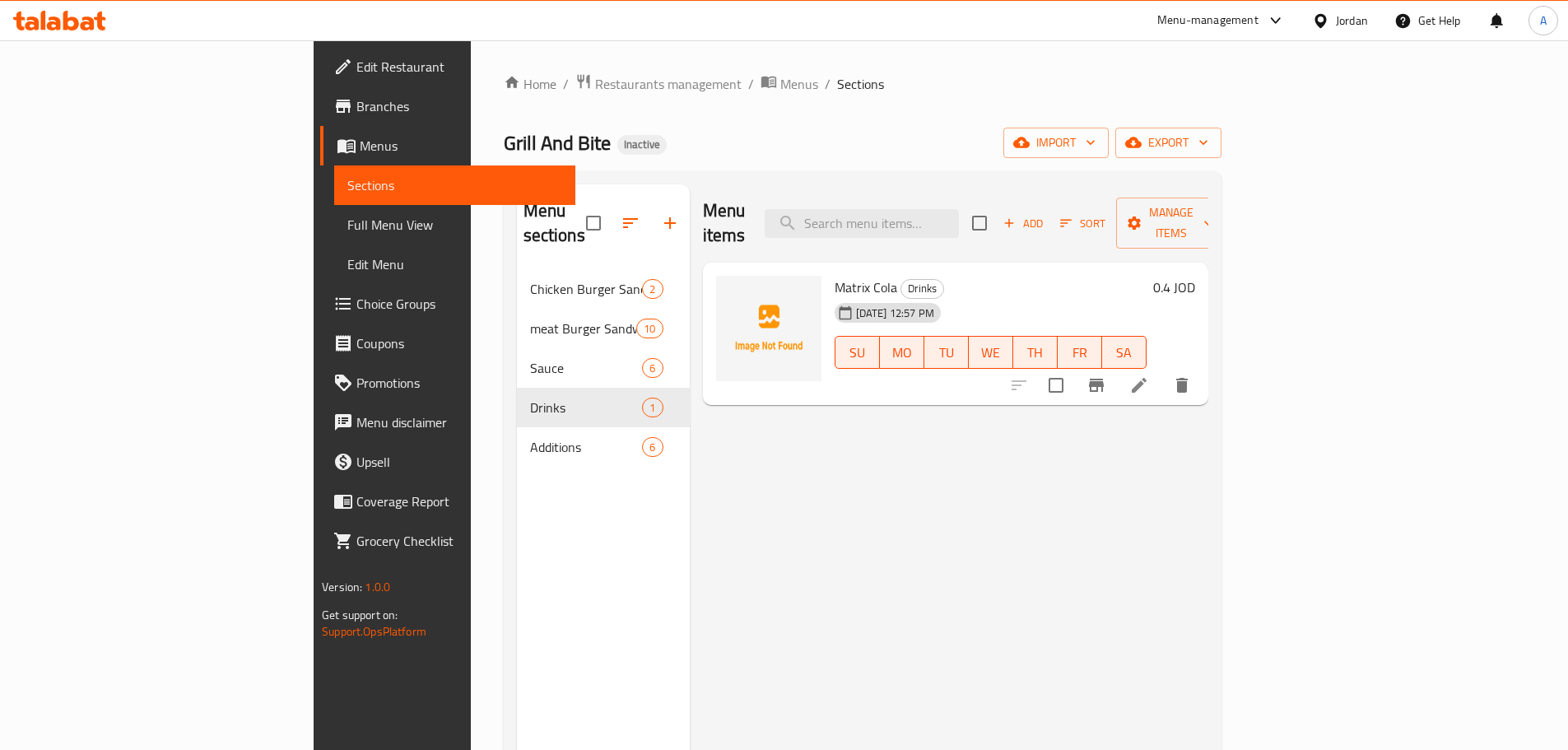
click at [357, 69] on span "Edit Restaurant" at bounding box center [459, 67] width 206 height 20
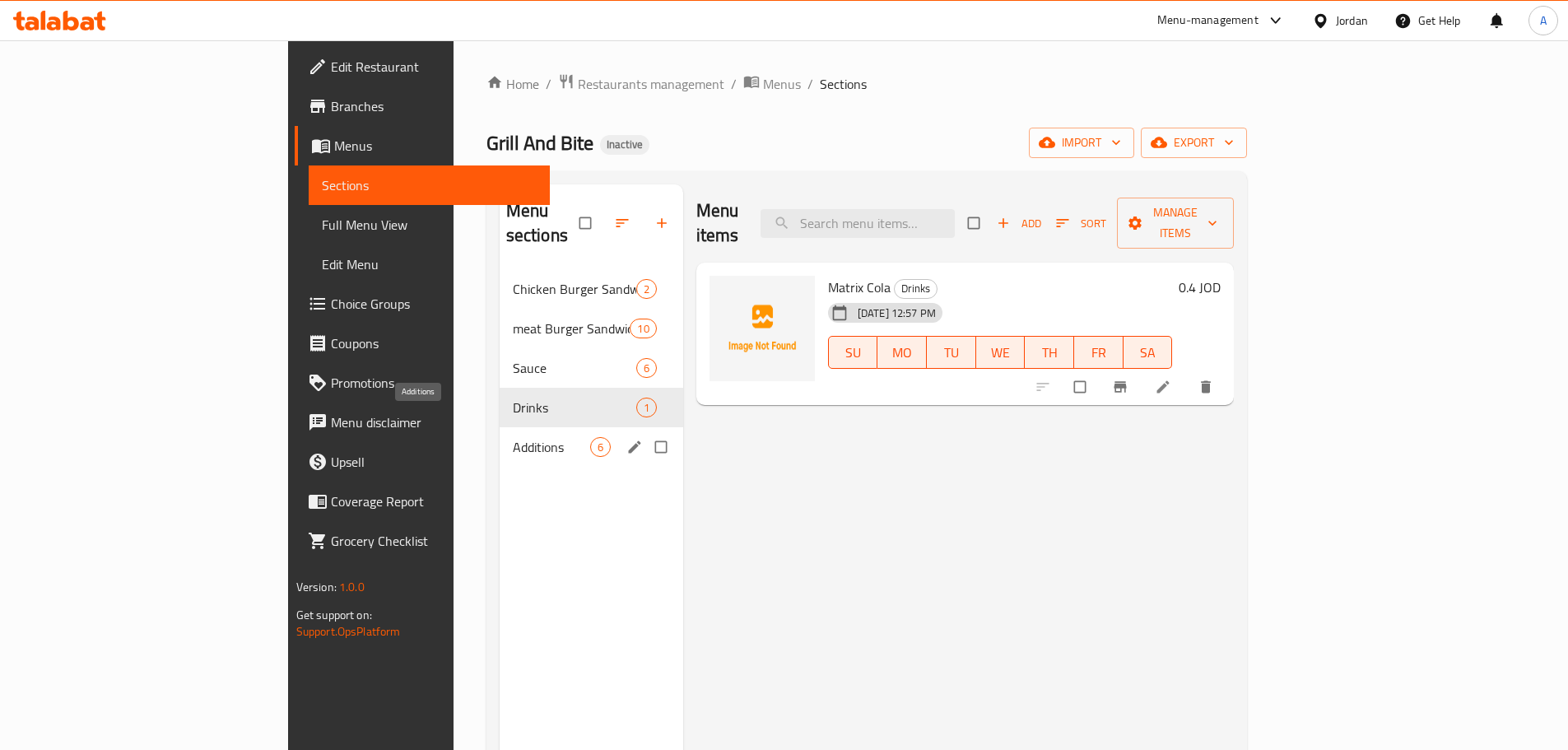
click at [512, 437] on span "Additions" at bounding box center [551, 447] width 77 height 20
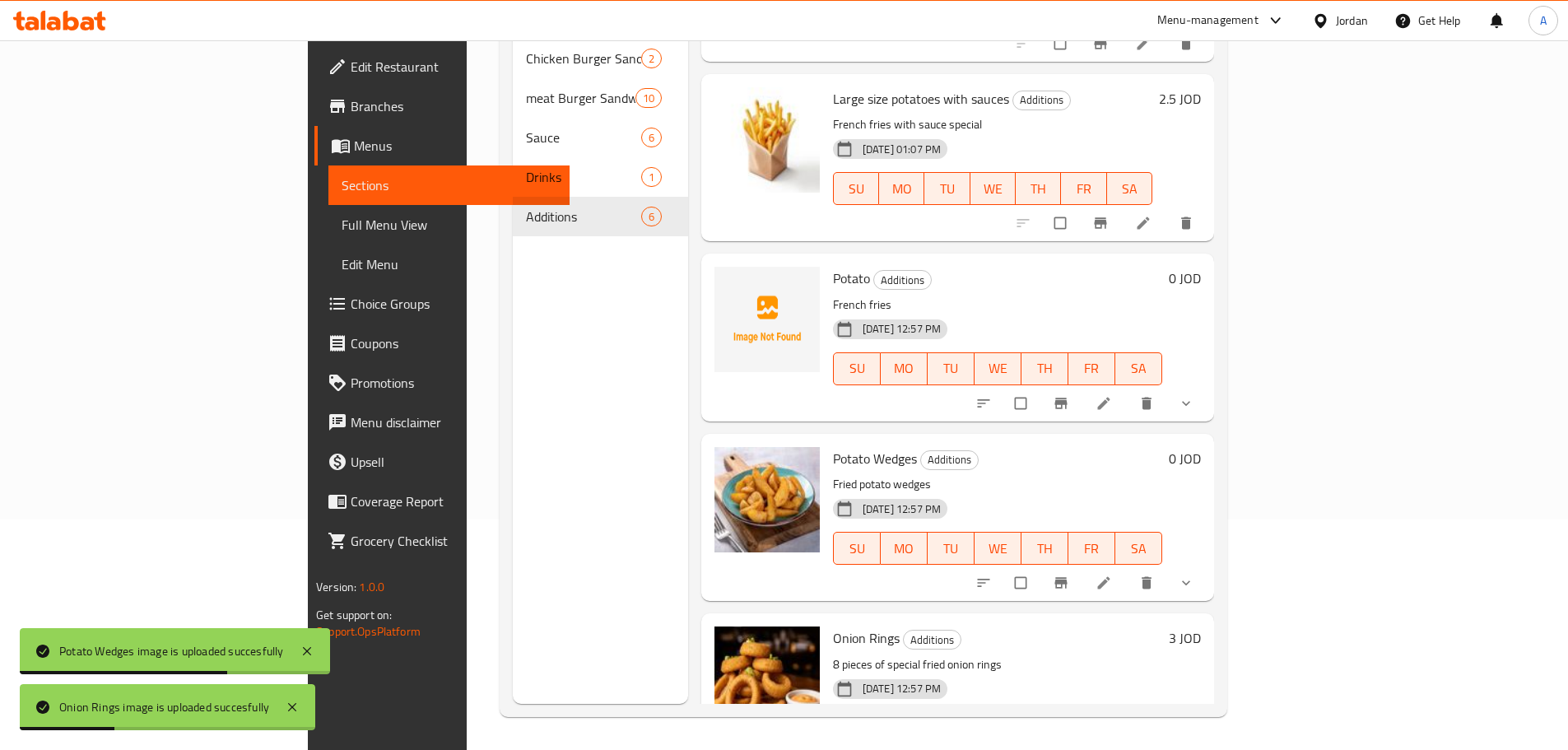
scroll to position [288, 0]
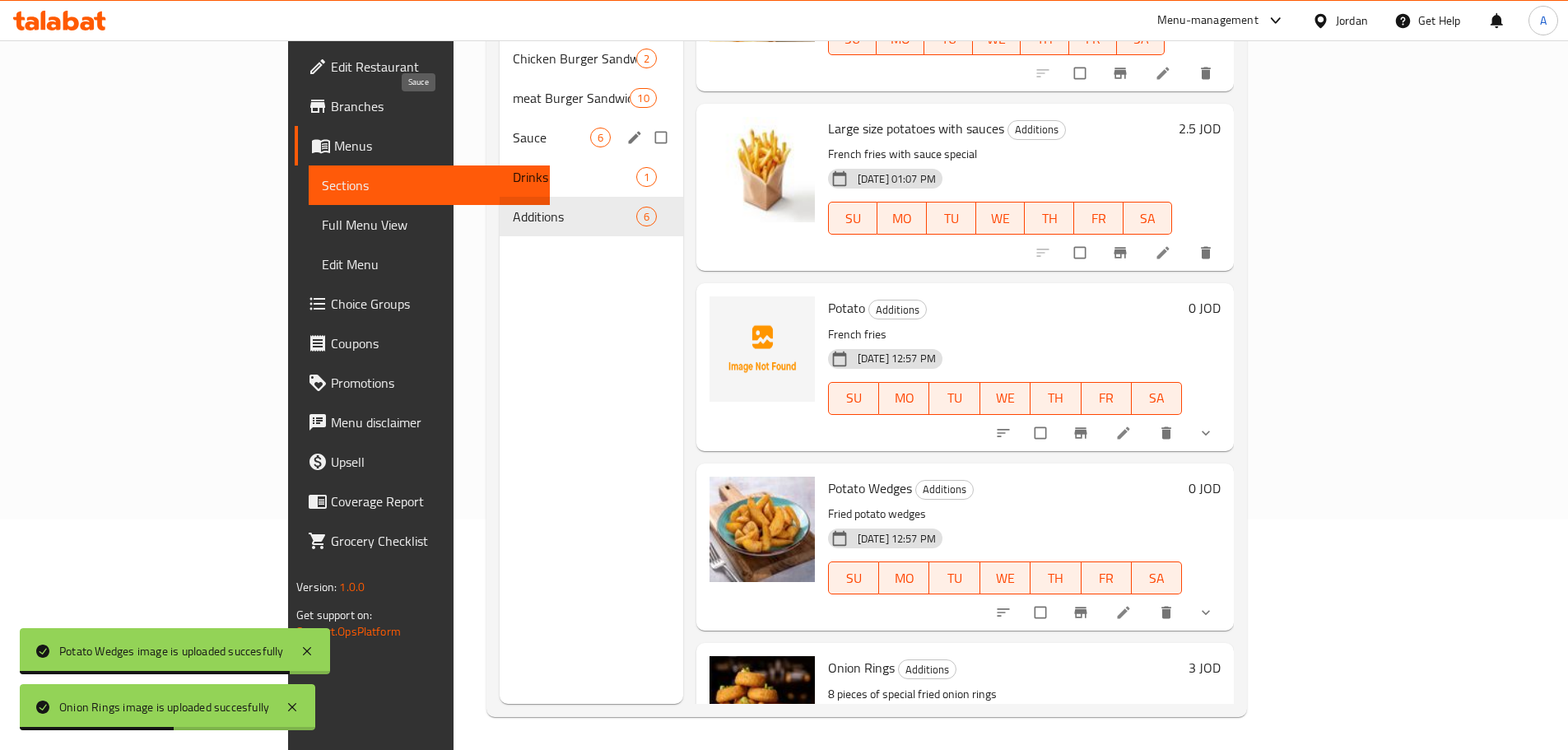
click at [512, 128] on span "Sauce" at bounding box center [551, 138] width 77 height 20
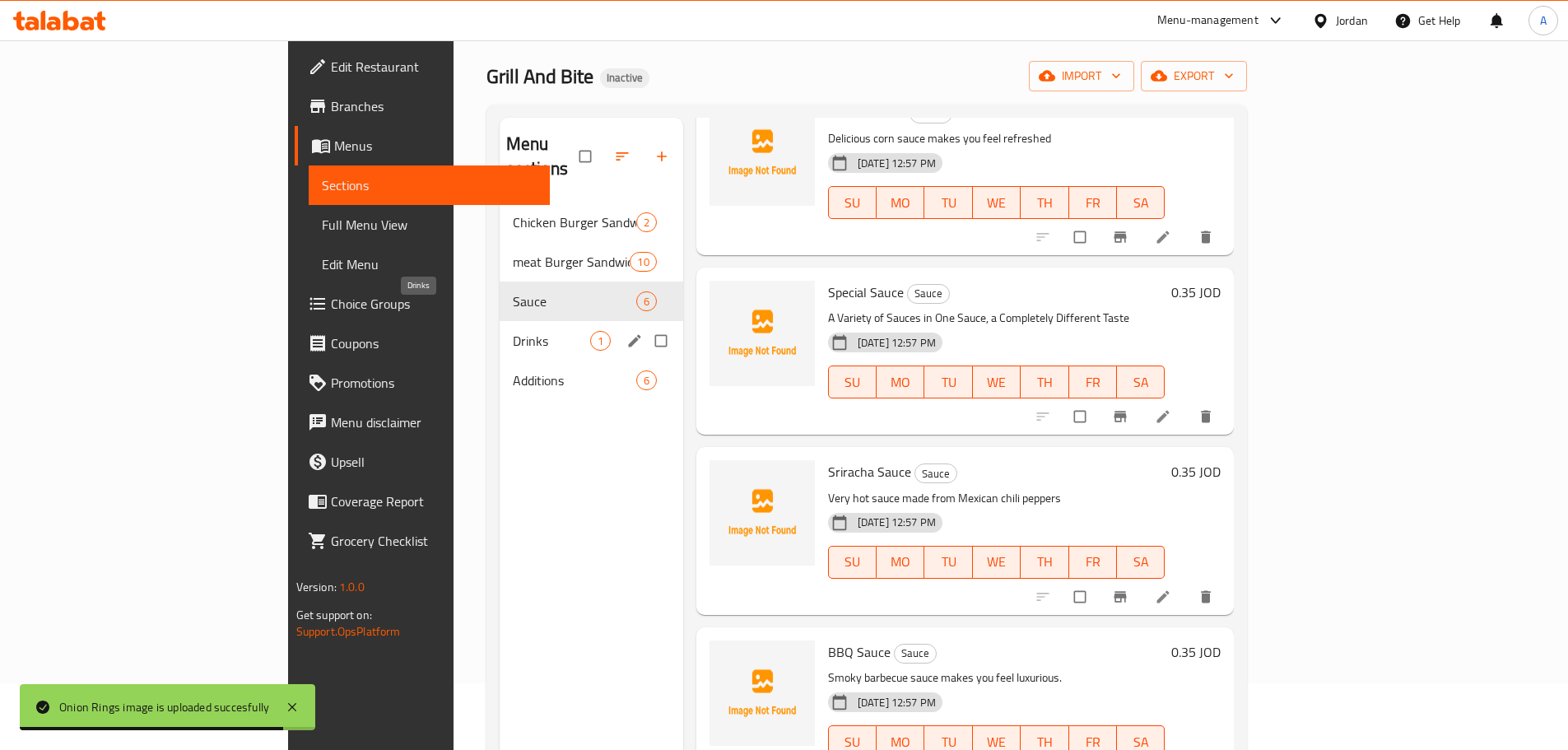
scroll to position [66, 0]
click at [512, 332] on span "Drinks" at bounding box center [551, 342] width 77 height 20
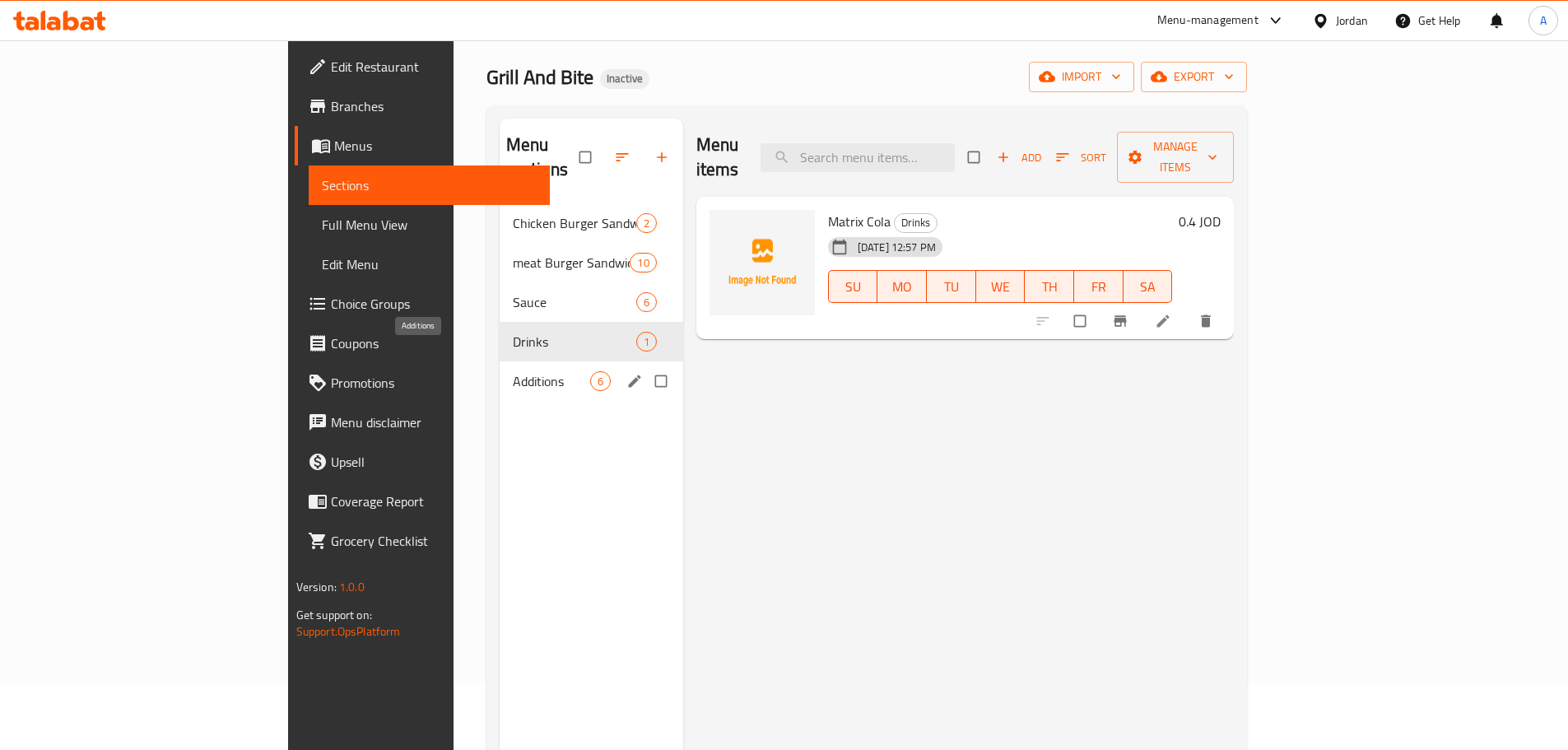
click at [512, 371] on span "Additions" at bounding box center [551, 381] width 77 height 20
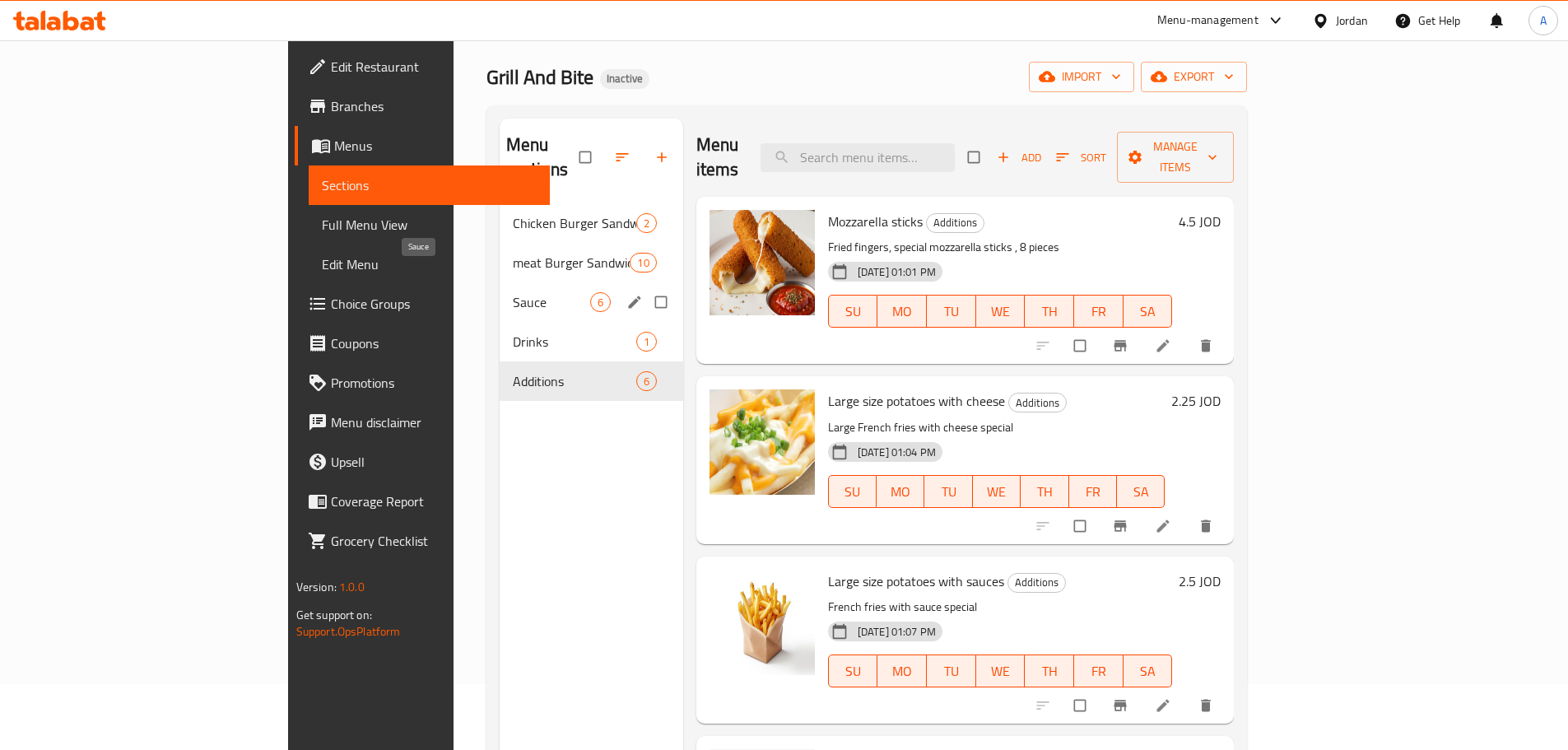
click at [512, 293] on span "Sauce" at bounding box center [551, 302] width 77 height 20
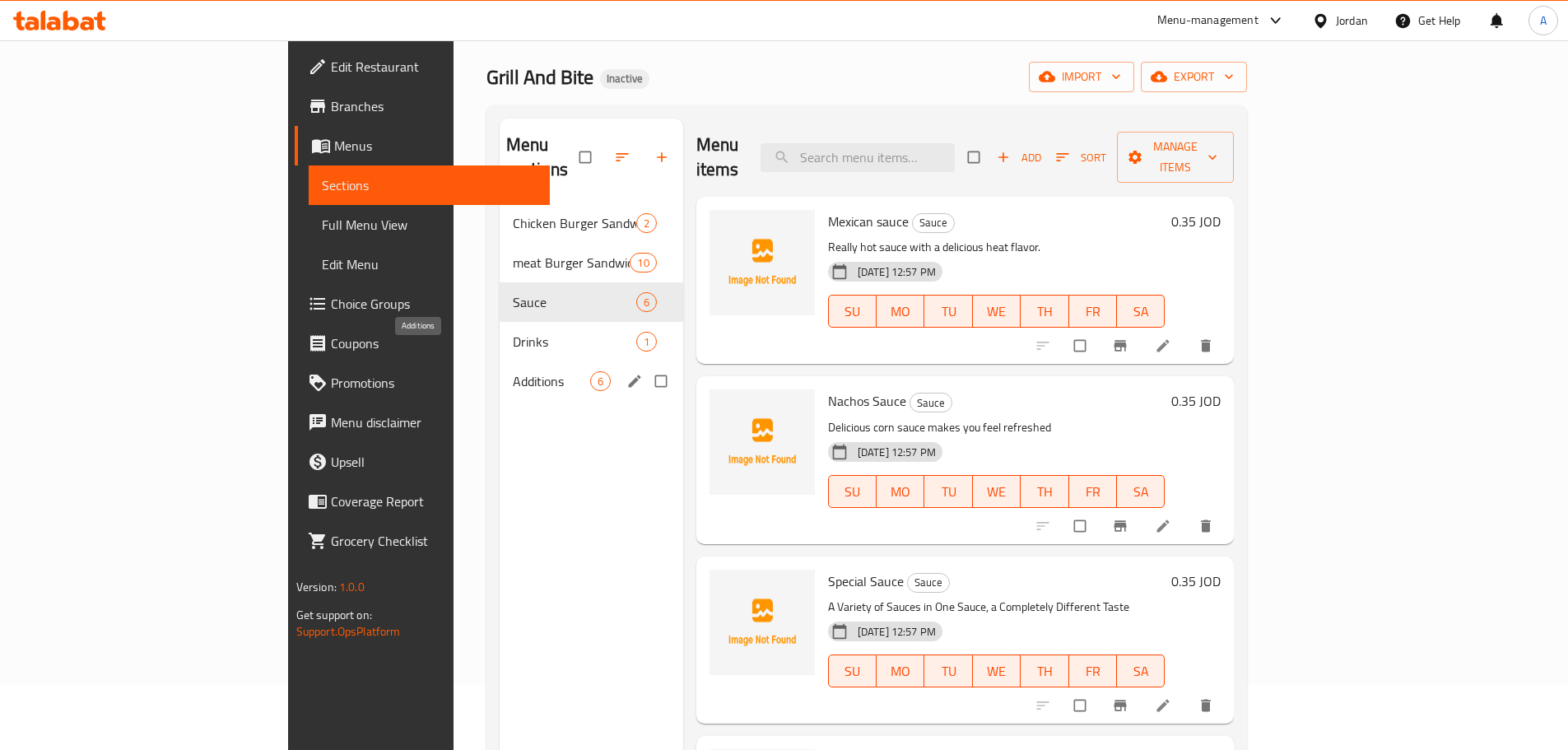
click at [512, 371] on span "Additions" at bounding box center [551, 381] width 77 height 20
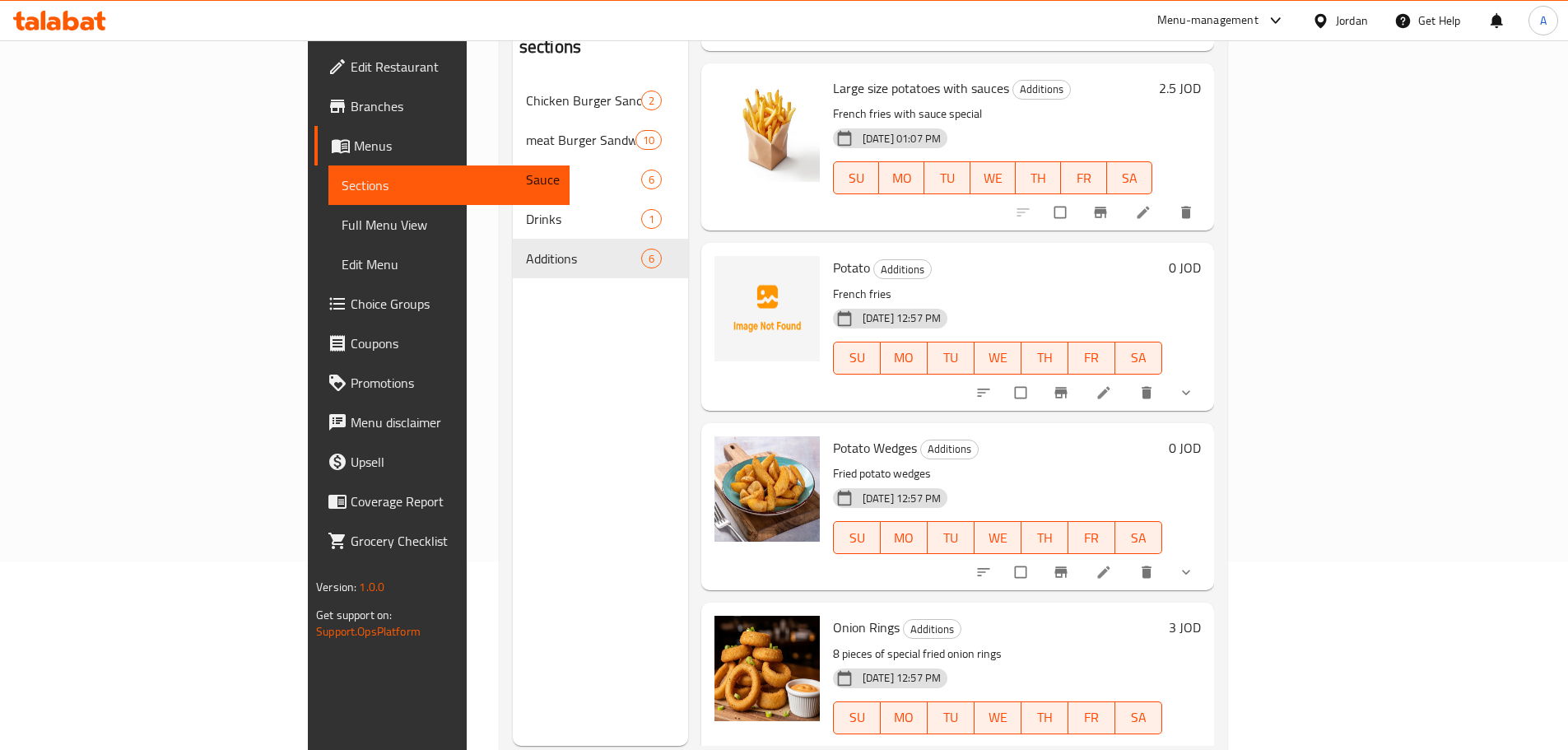
scroll to position [148, 0]
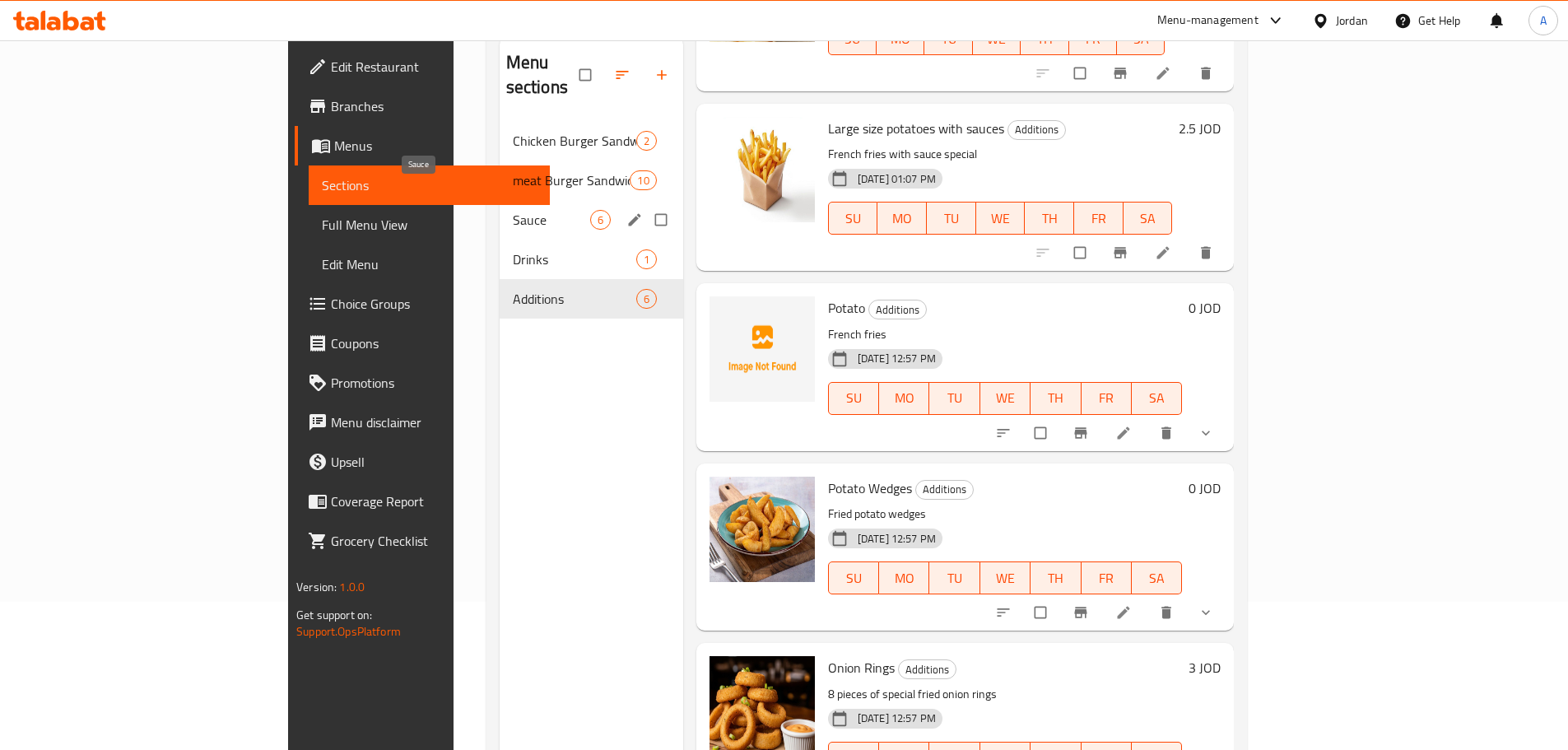
click at [512, 210] on span "Sauce" at bounding box center [551, 220] width 77 height 20
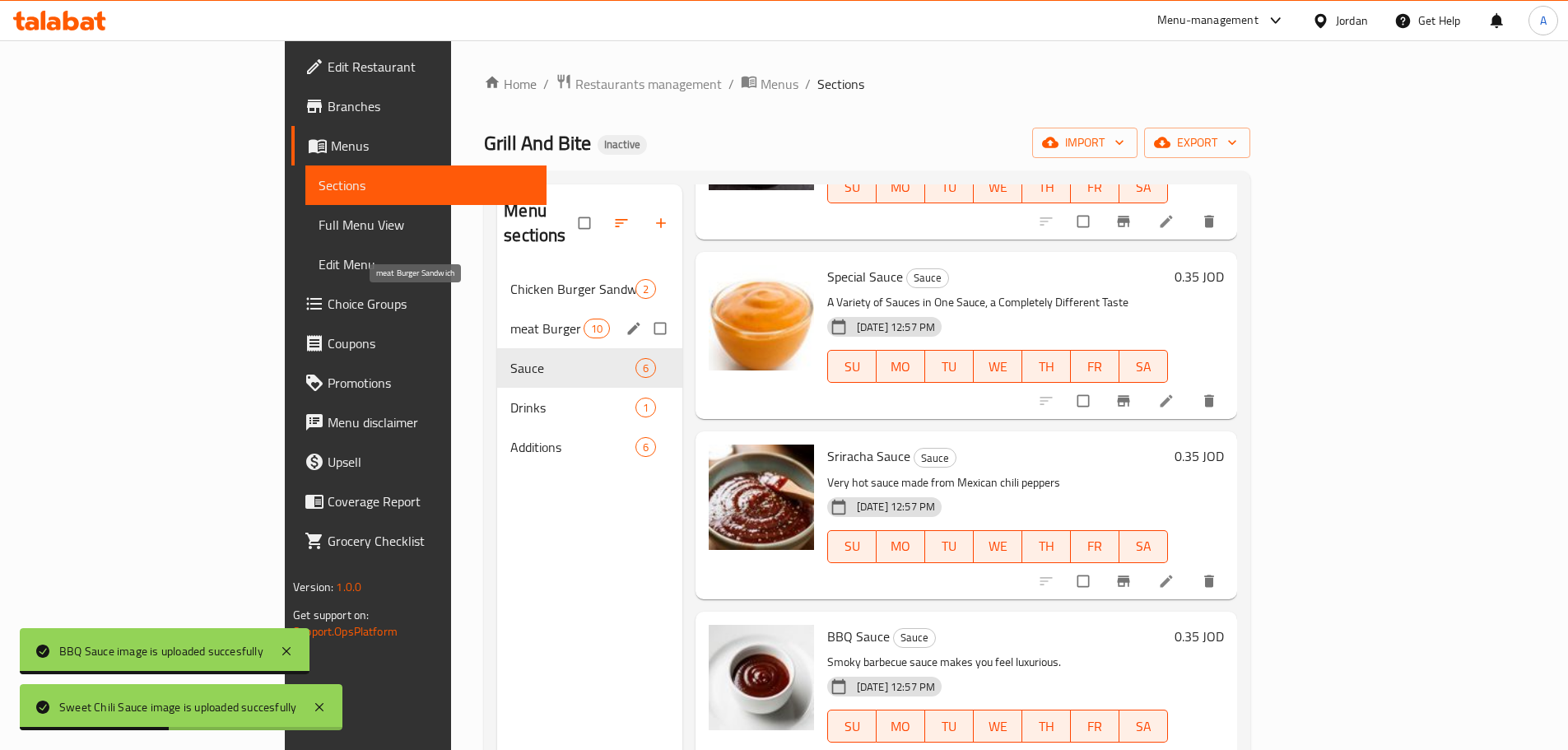
click at [510, 319] on span "meat Burger Sandwich" at bounding box center [546, 329] width 73 height 20
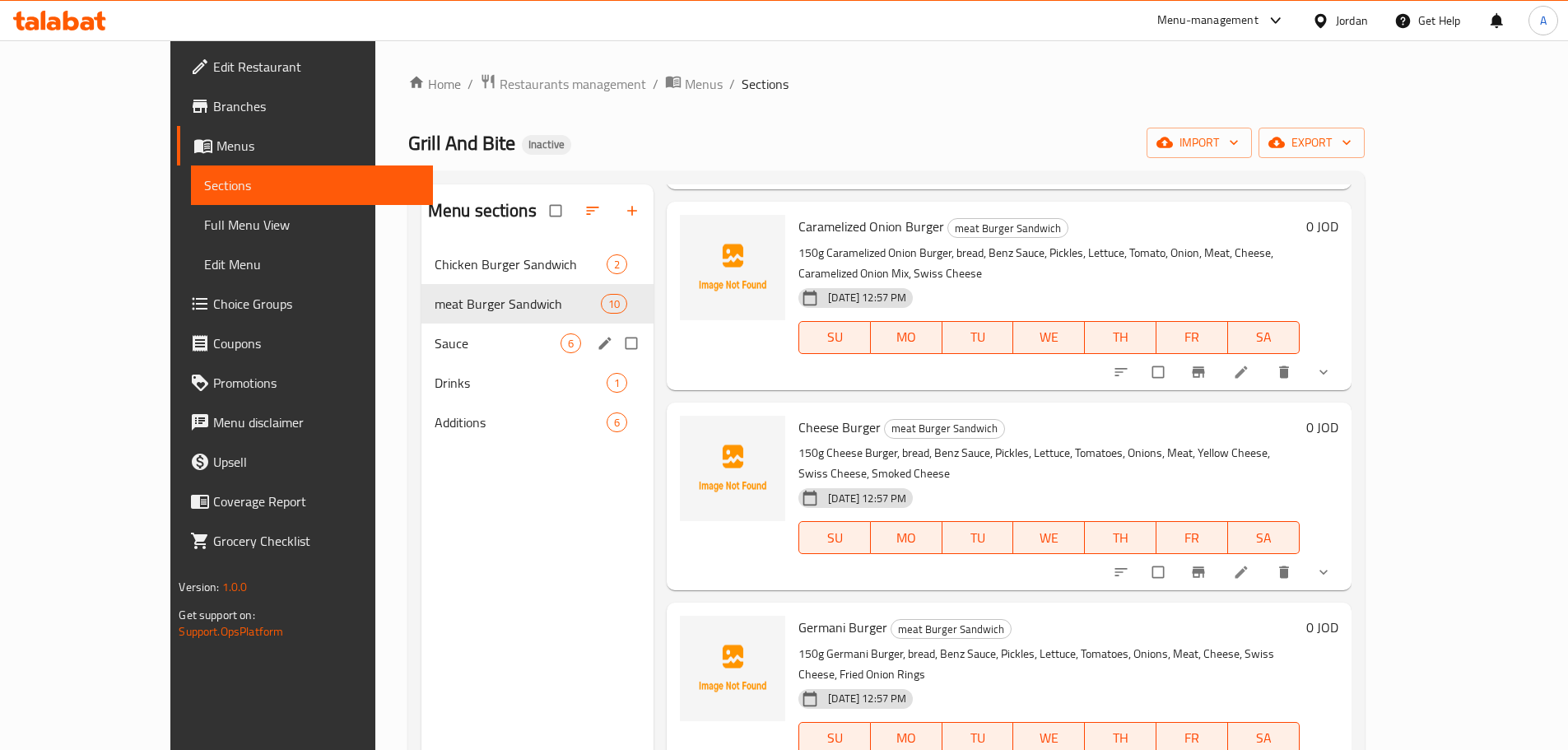
click at [434, 334] on span "Sauce" at bounding box center [498, 343] width 126 height 20
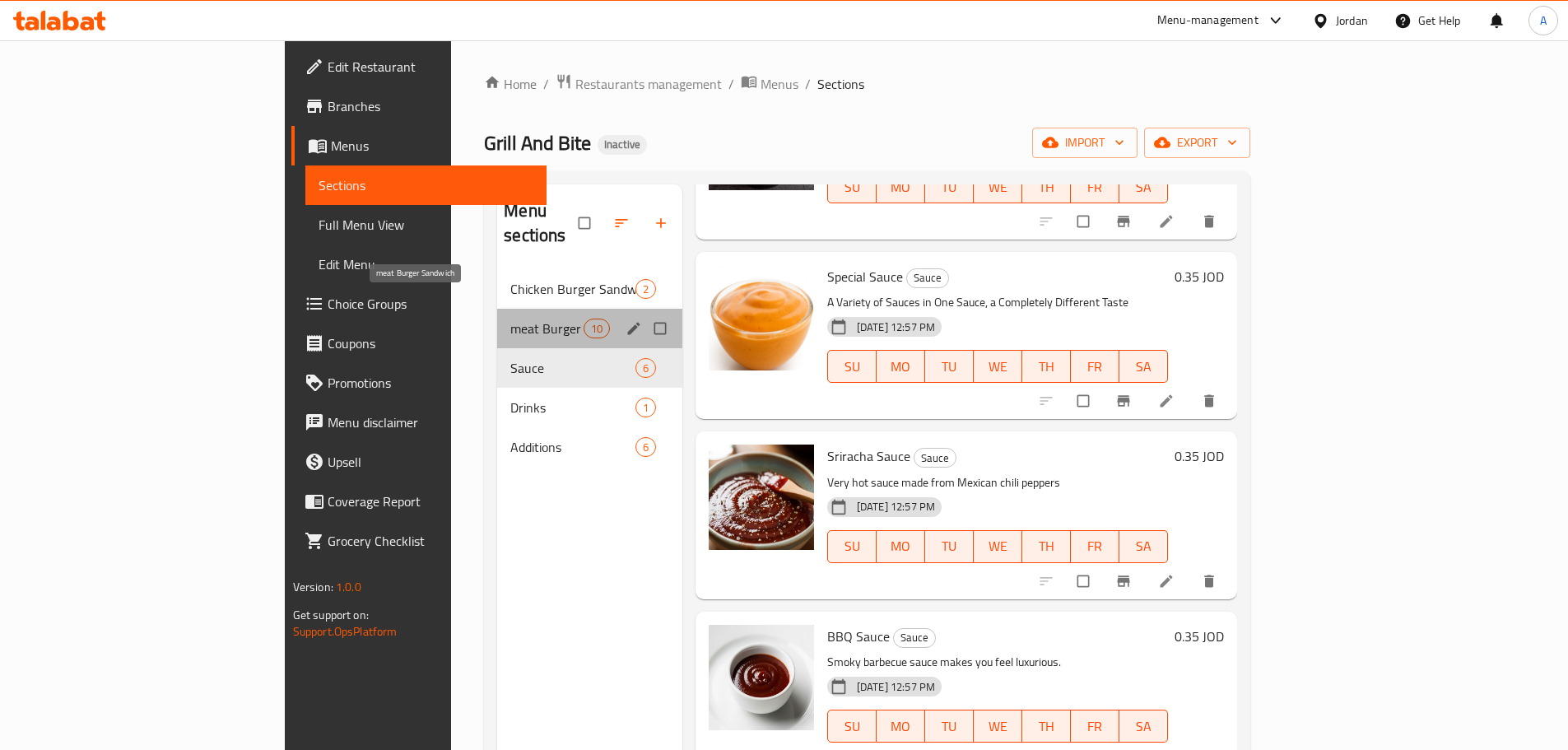
click at [510, 319] on span "meat Burger Sandwich" at bounding box center [546, 329] width 73 height 20
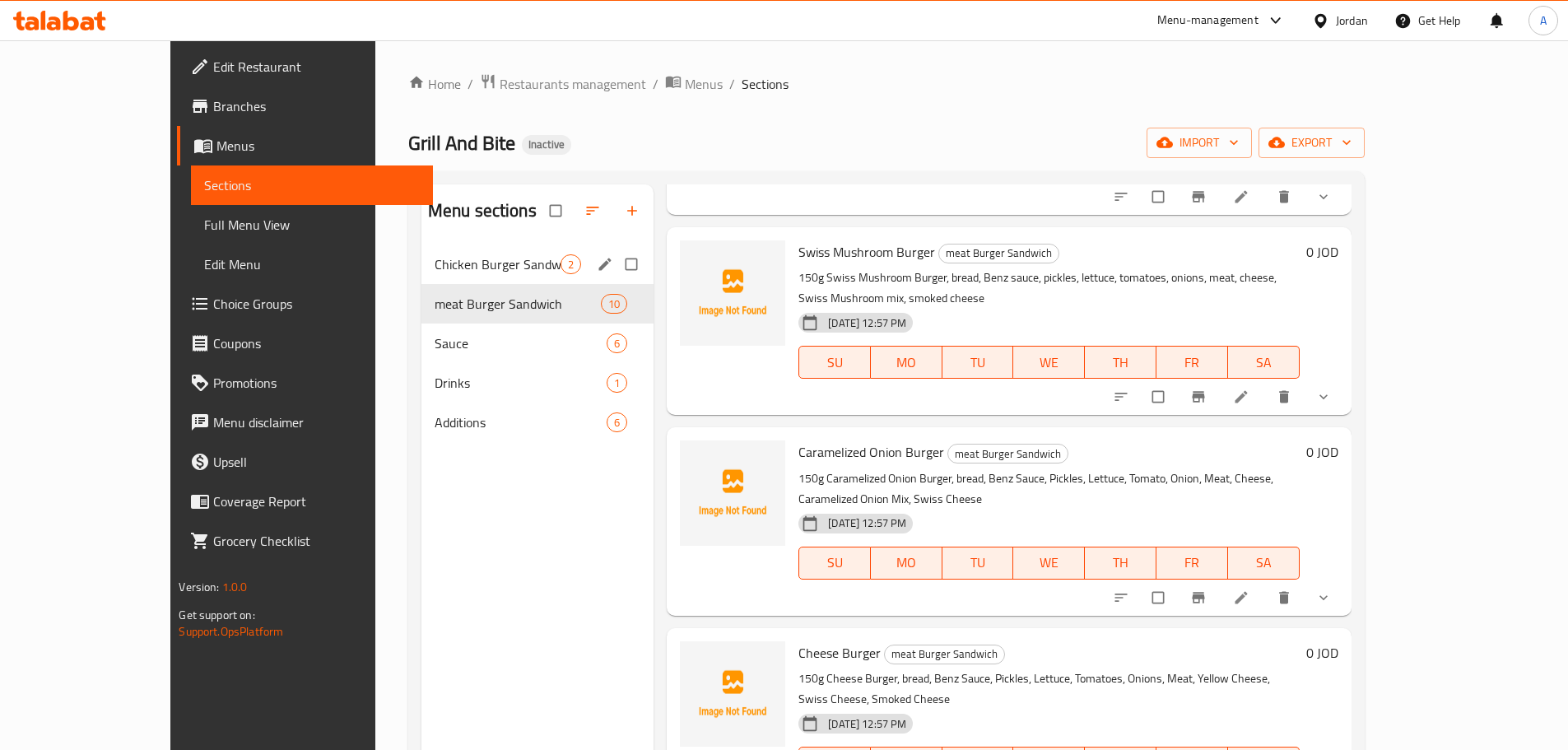
click at [434, 263] on span "Chicken Burger Sandwich" at bounding box center [498, 264] width 126 height 20
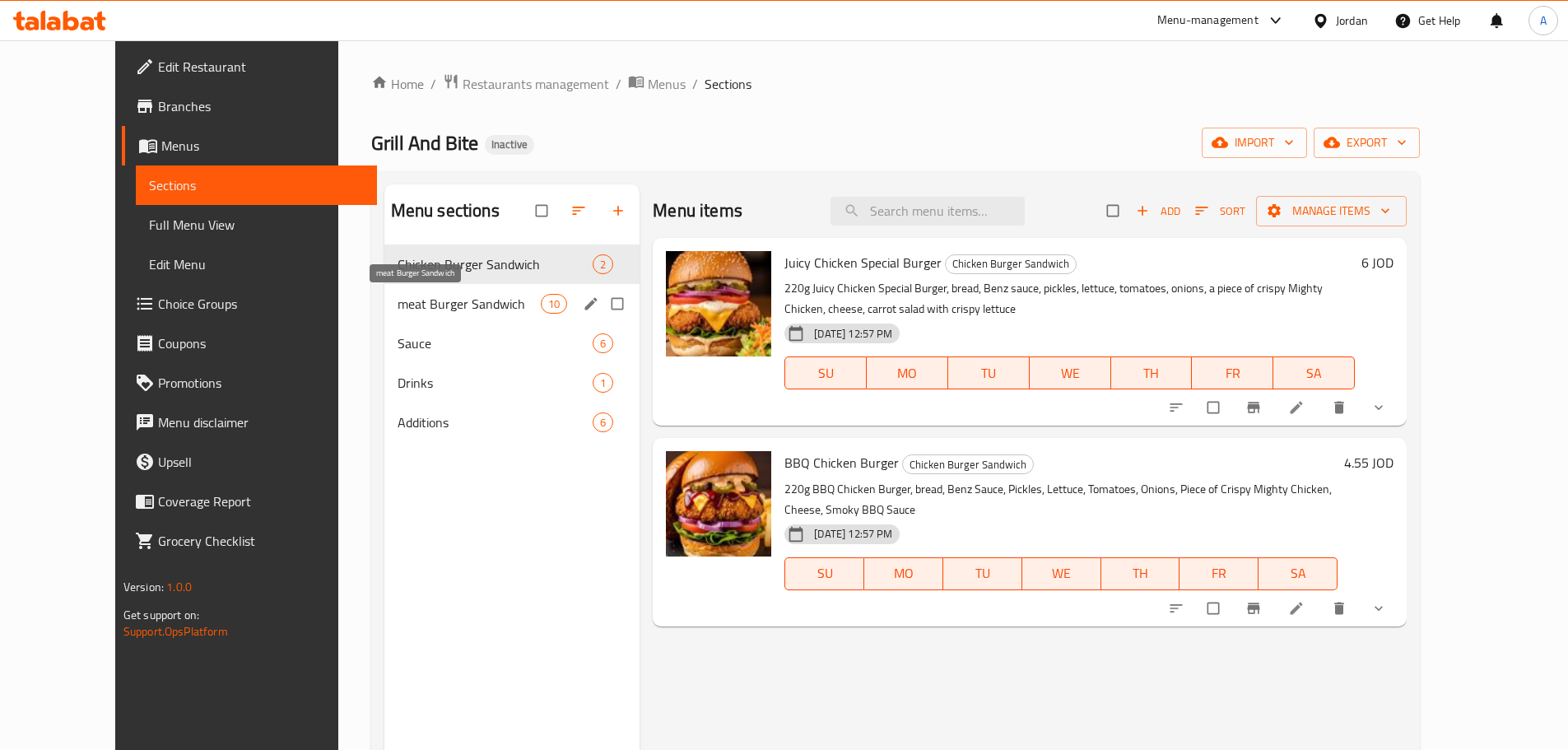
click at [440, 299] on span "meat Burger Sandwich" at bounding box center [469, 303] width 143 height 20
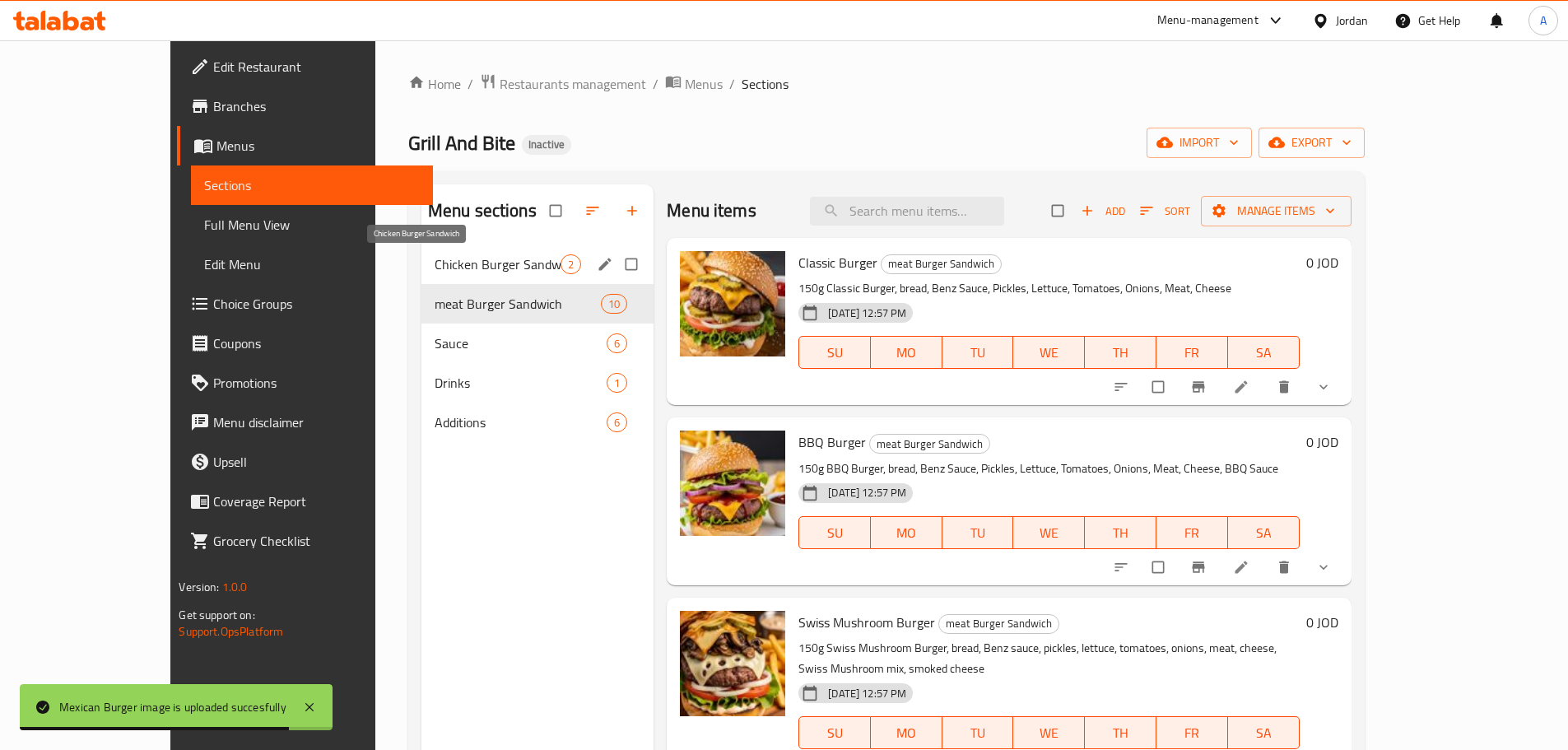
click at [434, 268] on span "Chicken Burger Sandwich" at bounding box center [498, 264] width 126 height 20
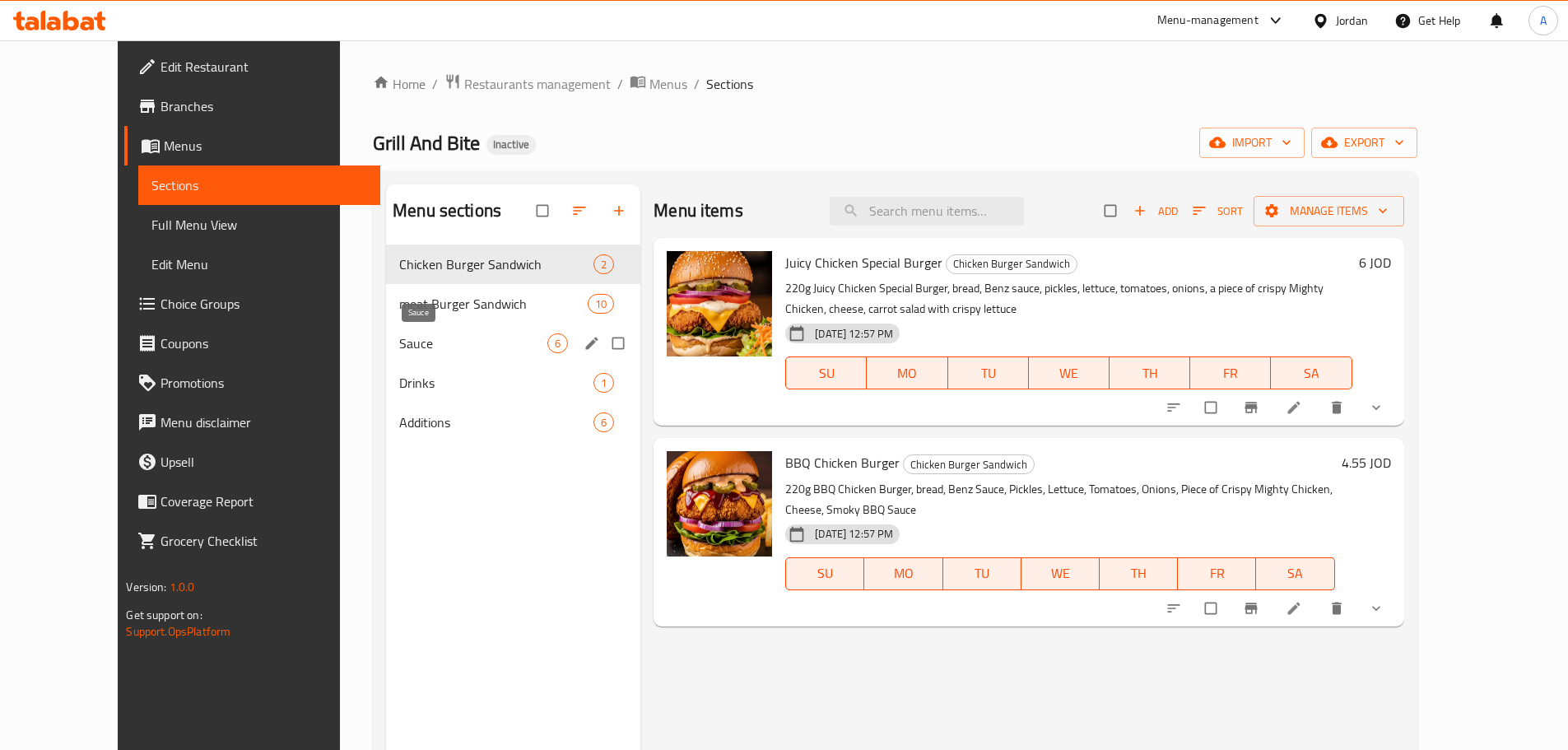
click at [418, 338] on span "Sauce" at bounding box center [473, 343] width 148 height 20
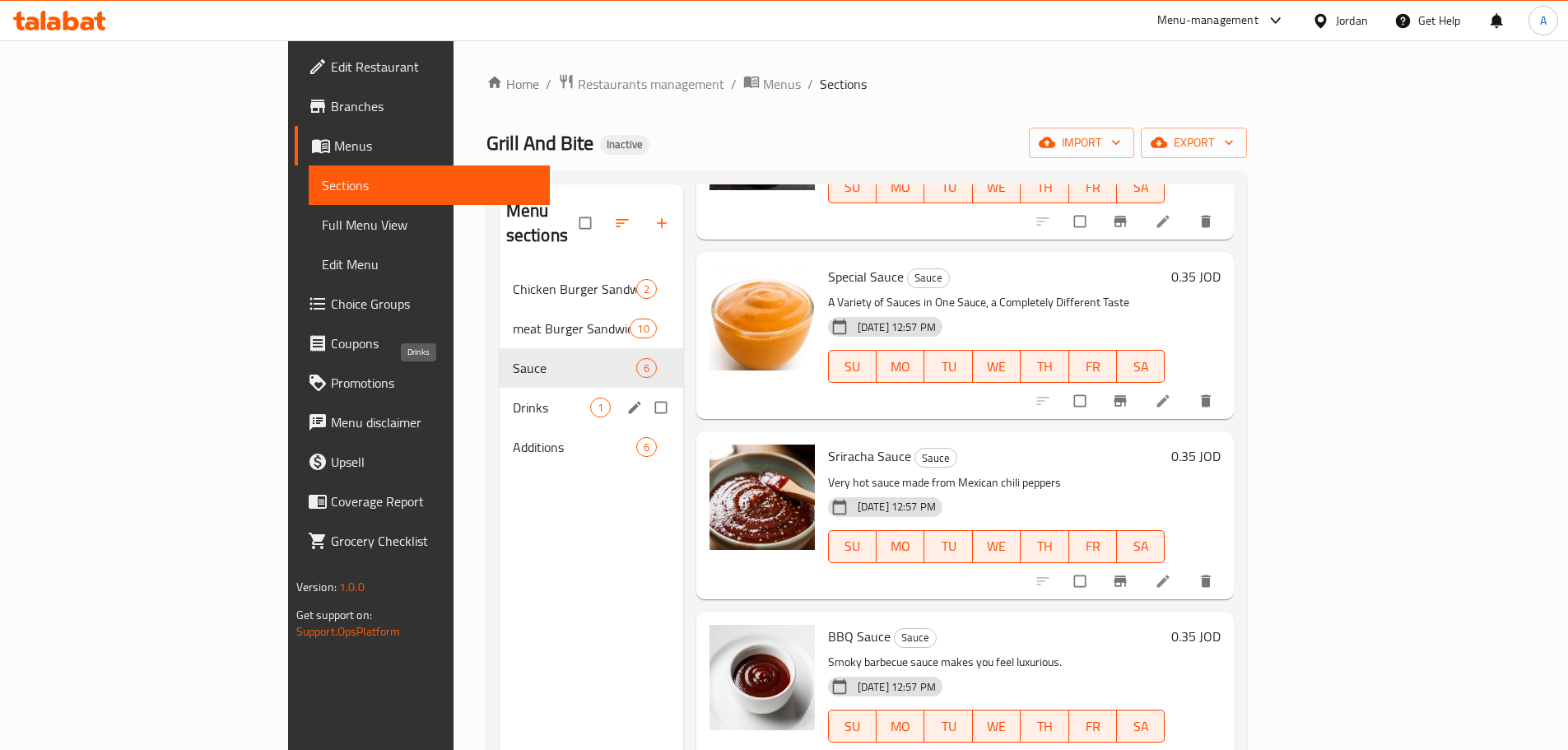
click at [512, 398] on span "Drinks" at bounding box center [551, 407] width 77 height 20
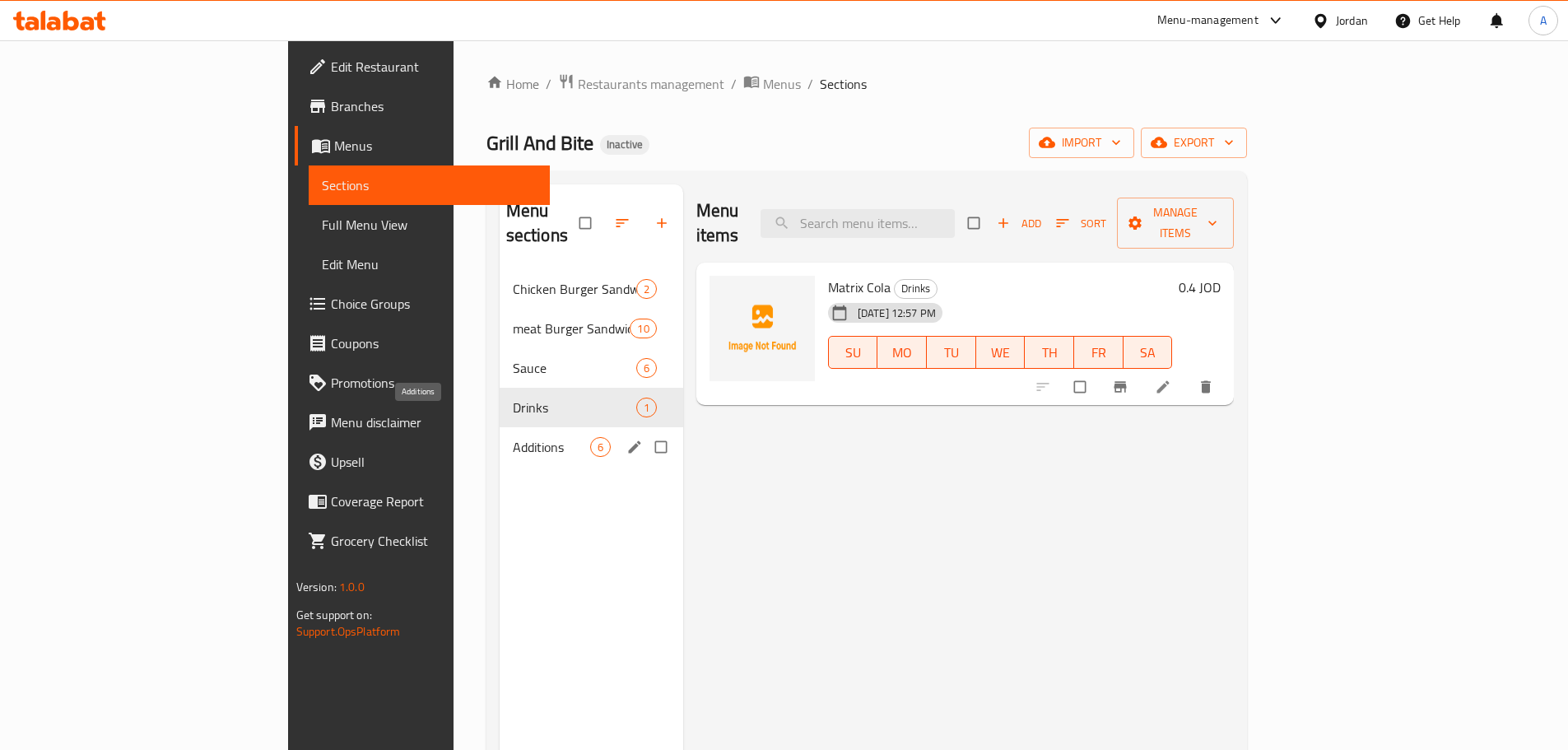
click at [512, 437] on span "Additions" at bounding box center [551, 447] width 77 height 20
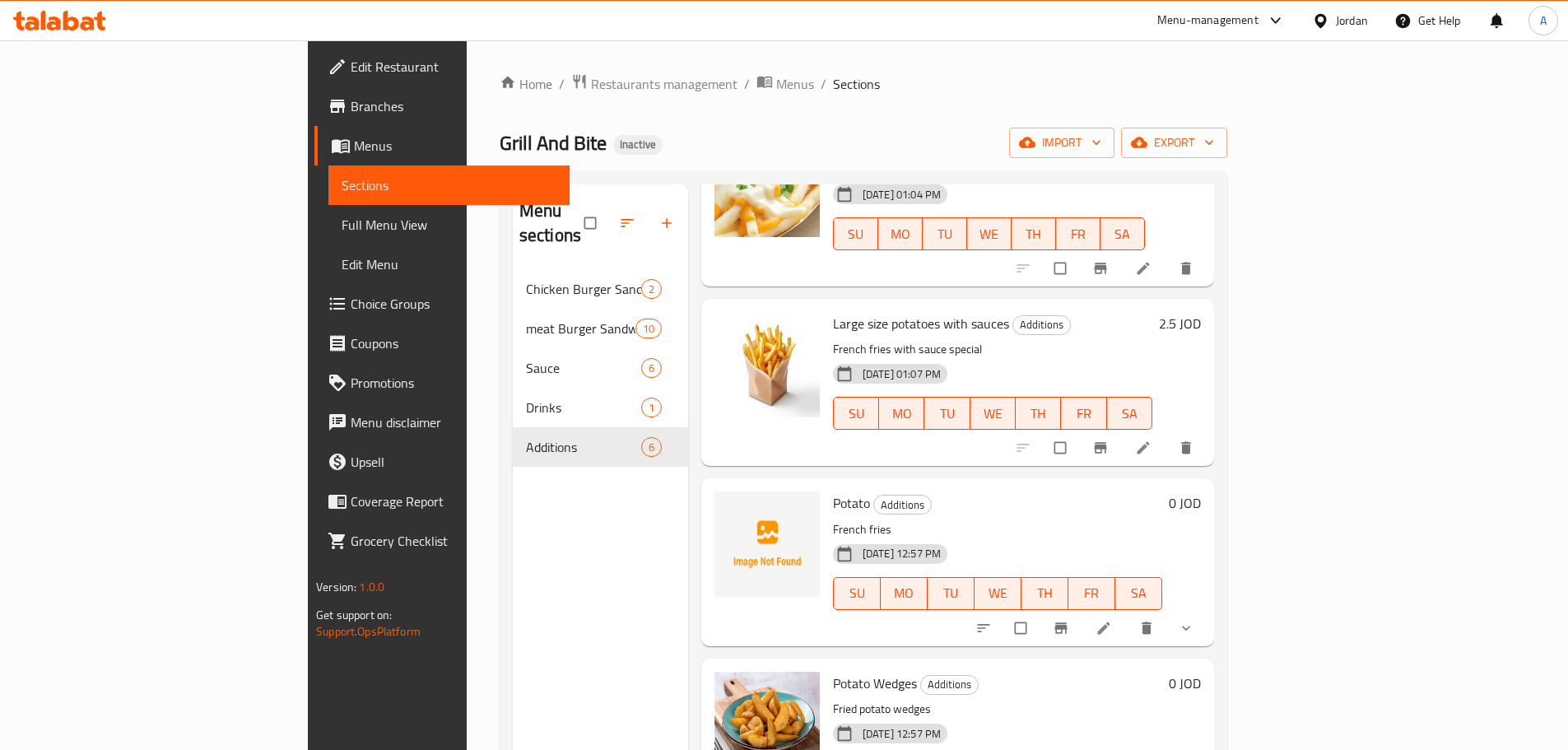
scroll to position [371, 0]
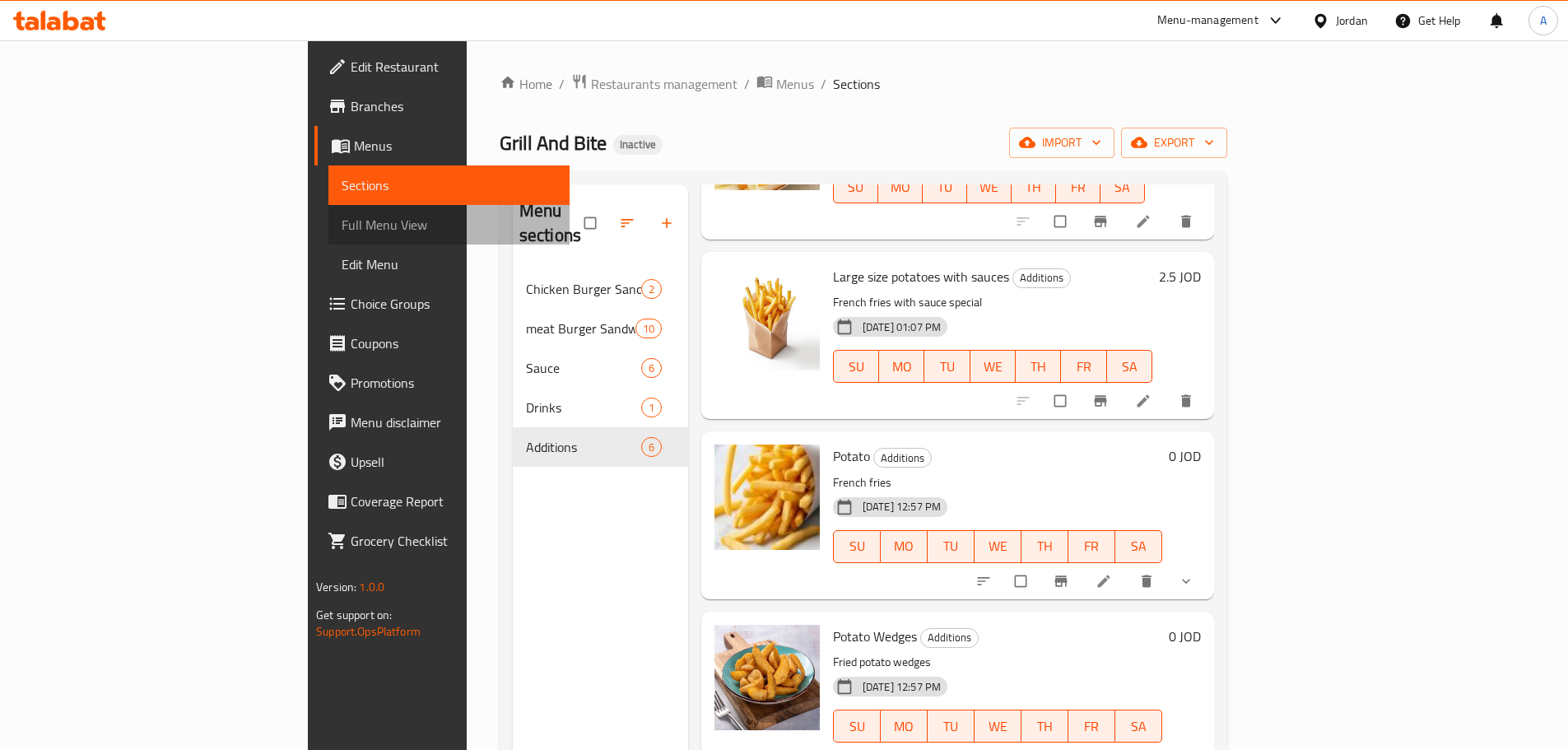
click at [342, 226] on span "Full Menu View" at bounding box center [449, 224] width 215 height 20
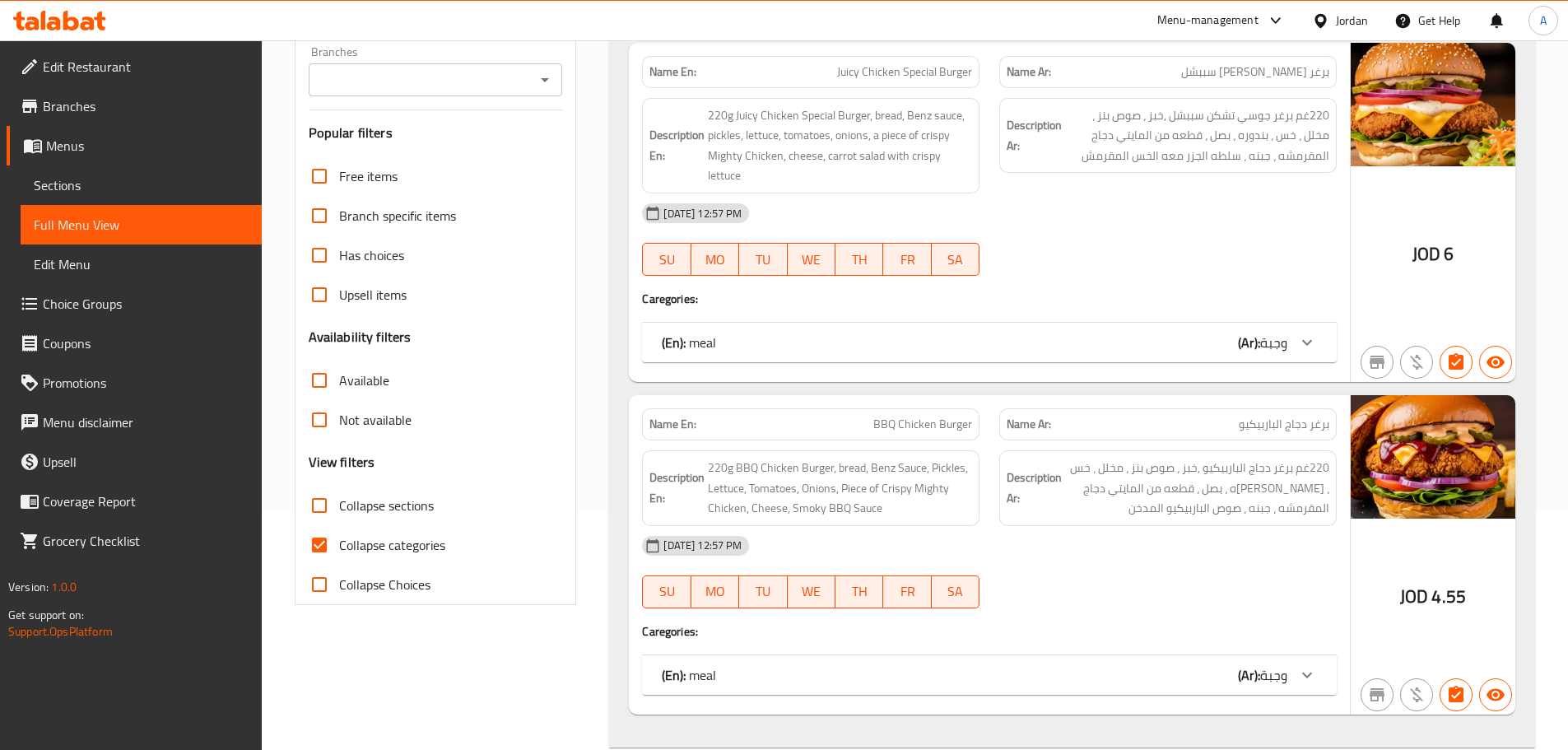
scroll to position [247, 0]
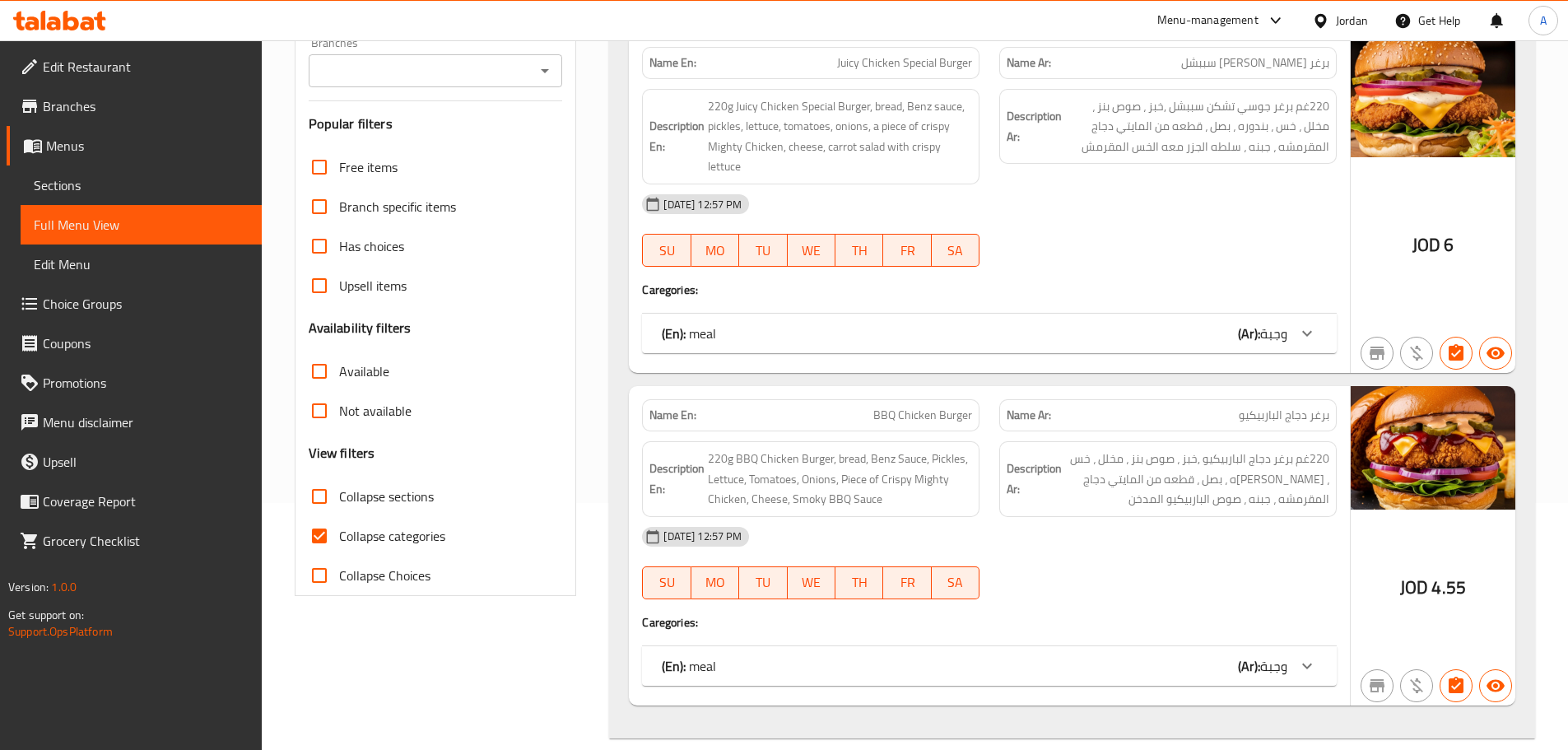
click at [392, 537] on span "Collapse categories" at bounding box center [392, 535] width 106 height 20
click at [339, 537] on input "Collapse categories" at bounding box center [319, 535] width 39 height 39
checkbox input "false"
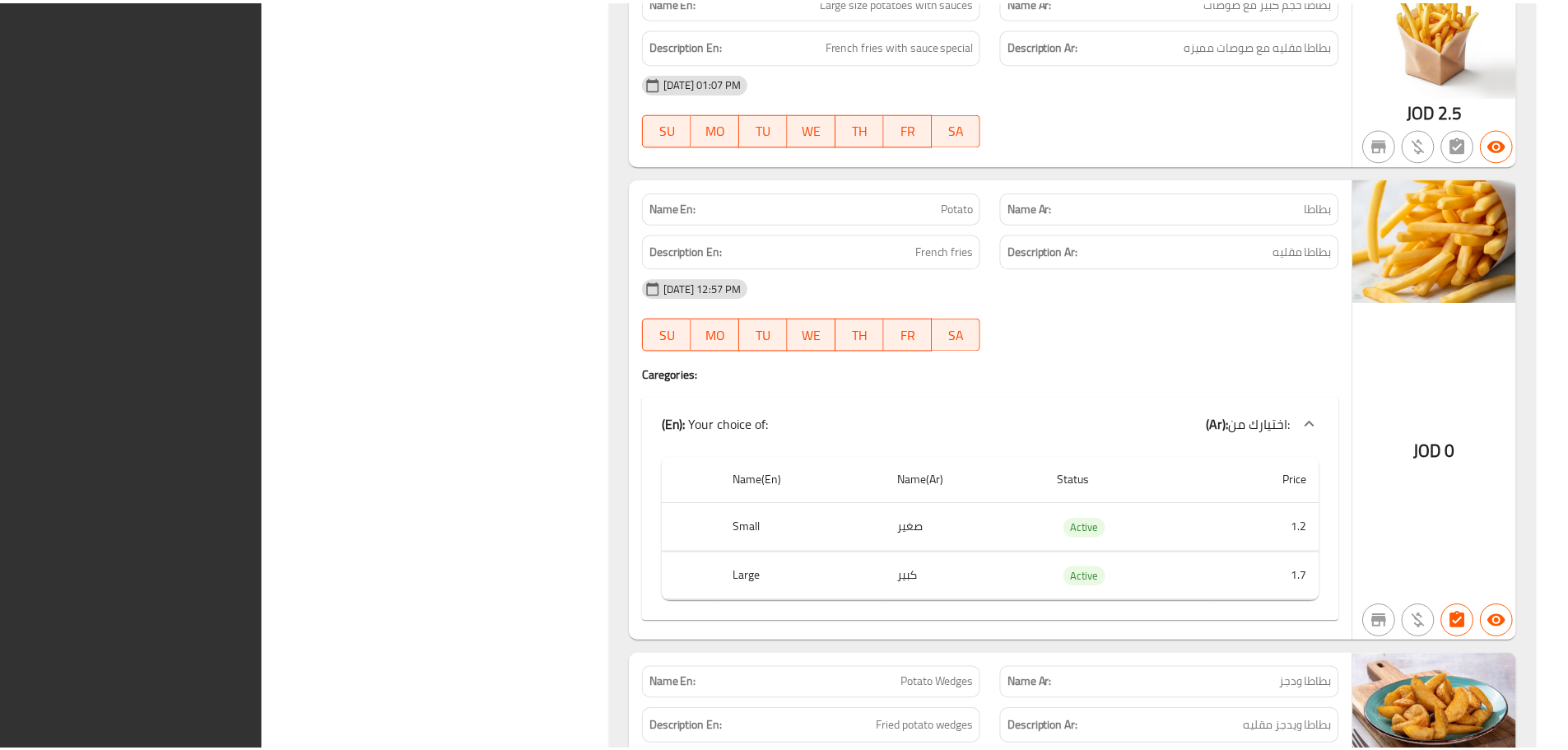
scroll to position [9345, 0]
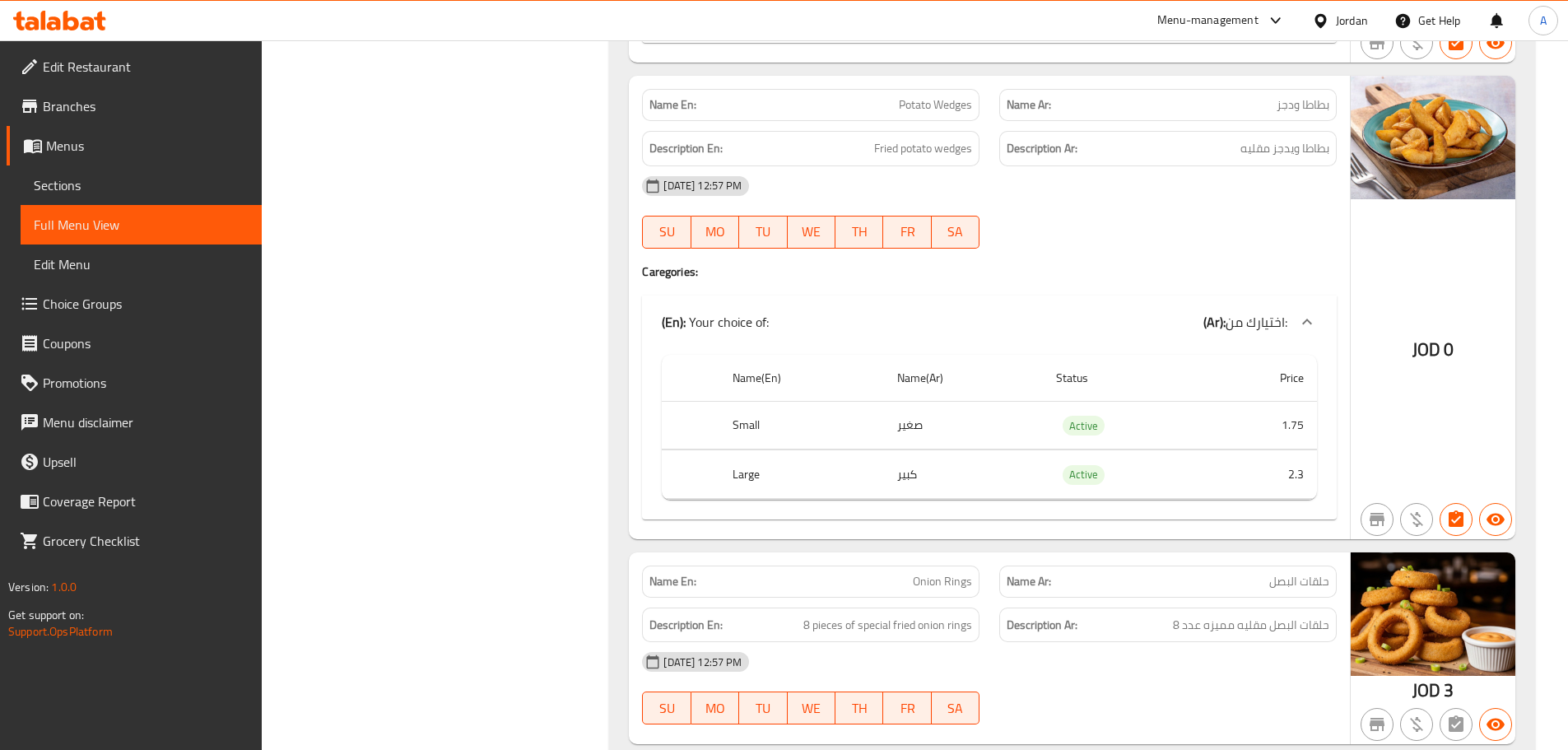
click at [94, 64] on span "Edit Restaurant" at bounding box center [145, 67] width 206 height 20
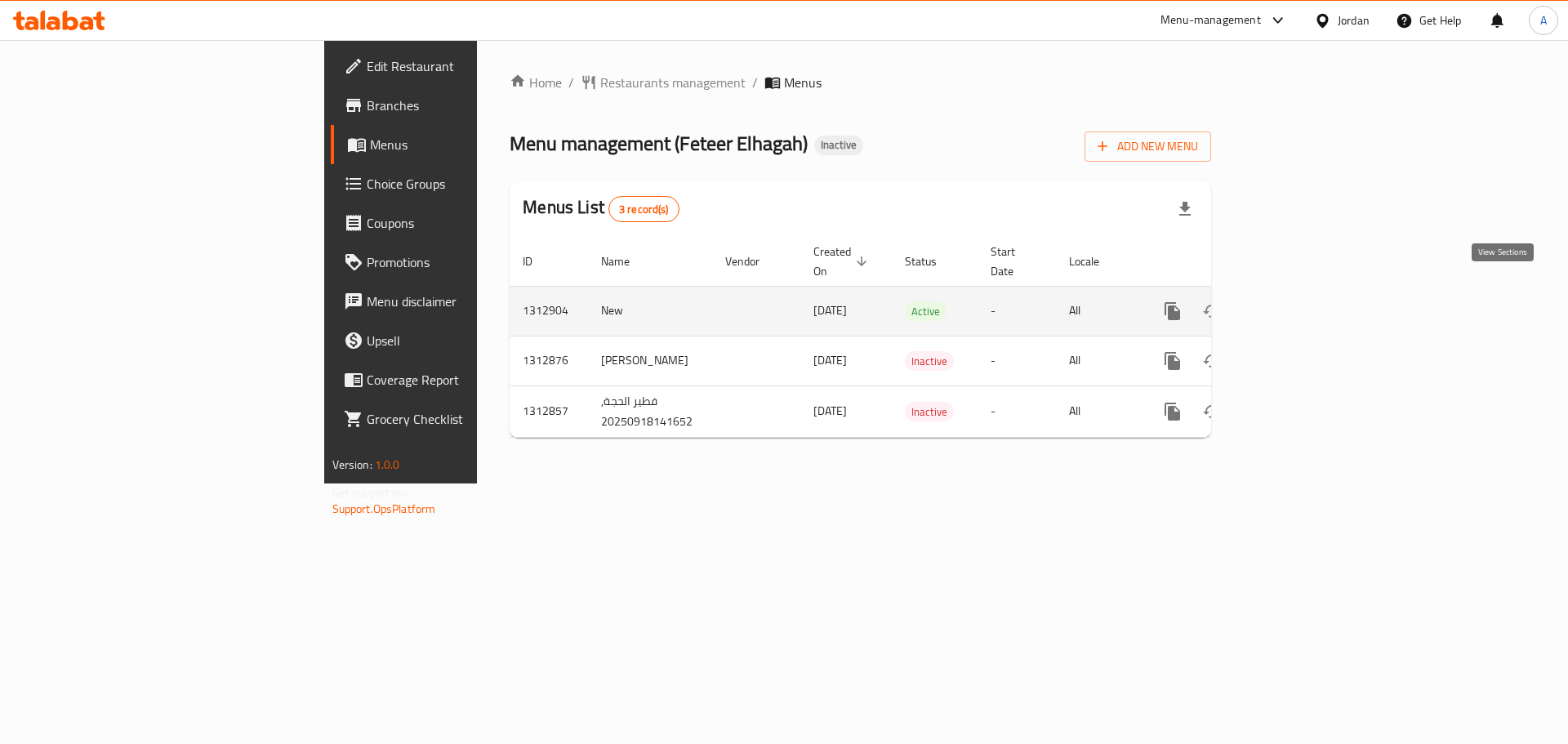
click at [1300, 302] on icon "enhanced table" at bounding box center [1290, 311] width 20 height 20
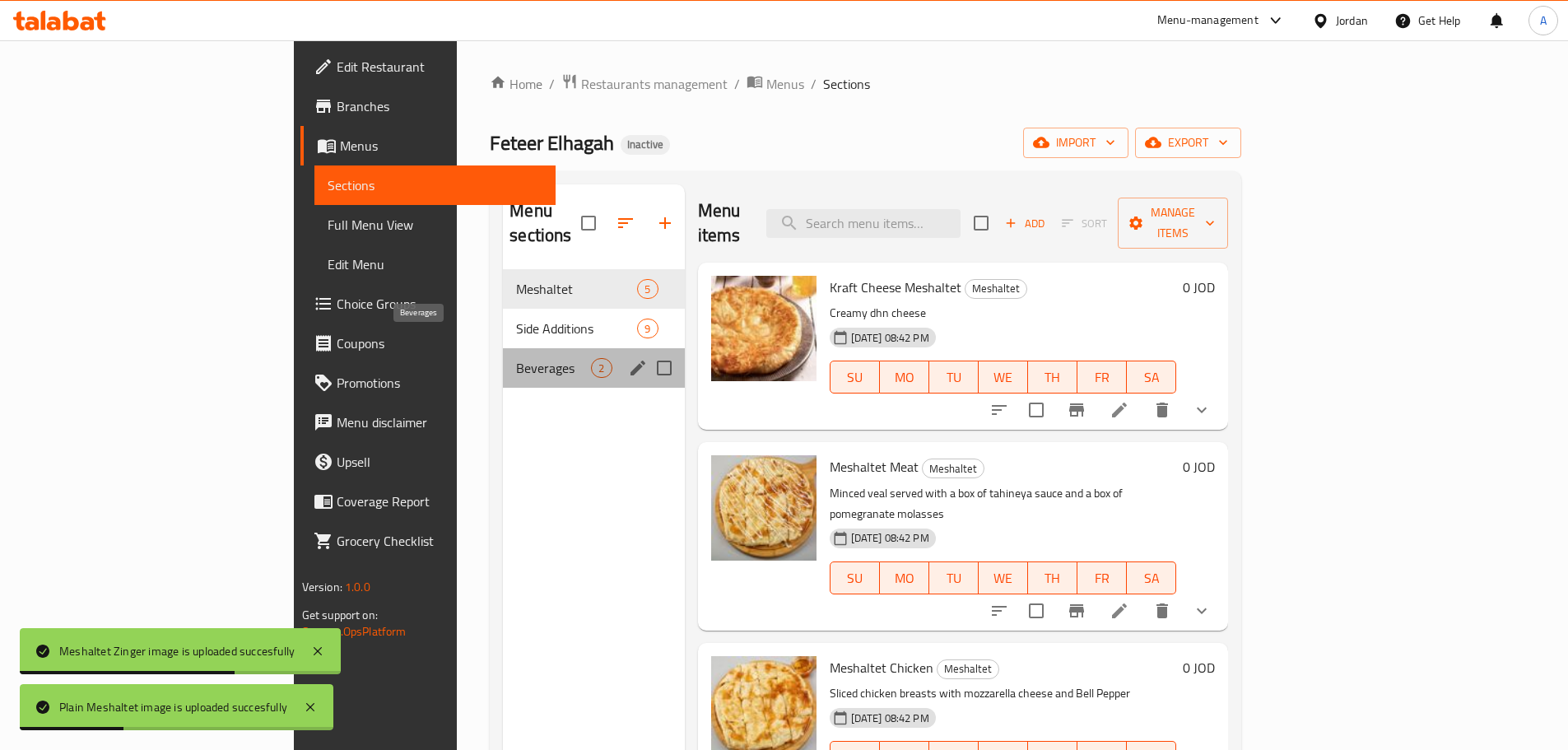
click at [516, 358] on span "Beverages" at bounding box center [553, 368] width 74 height 20
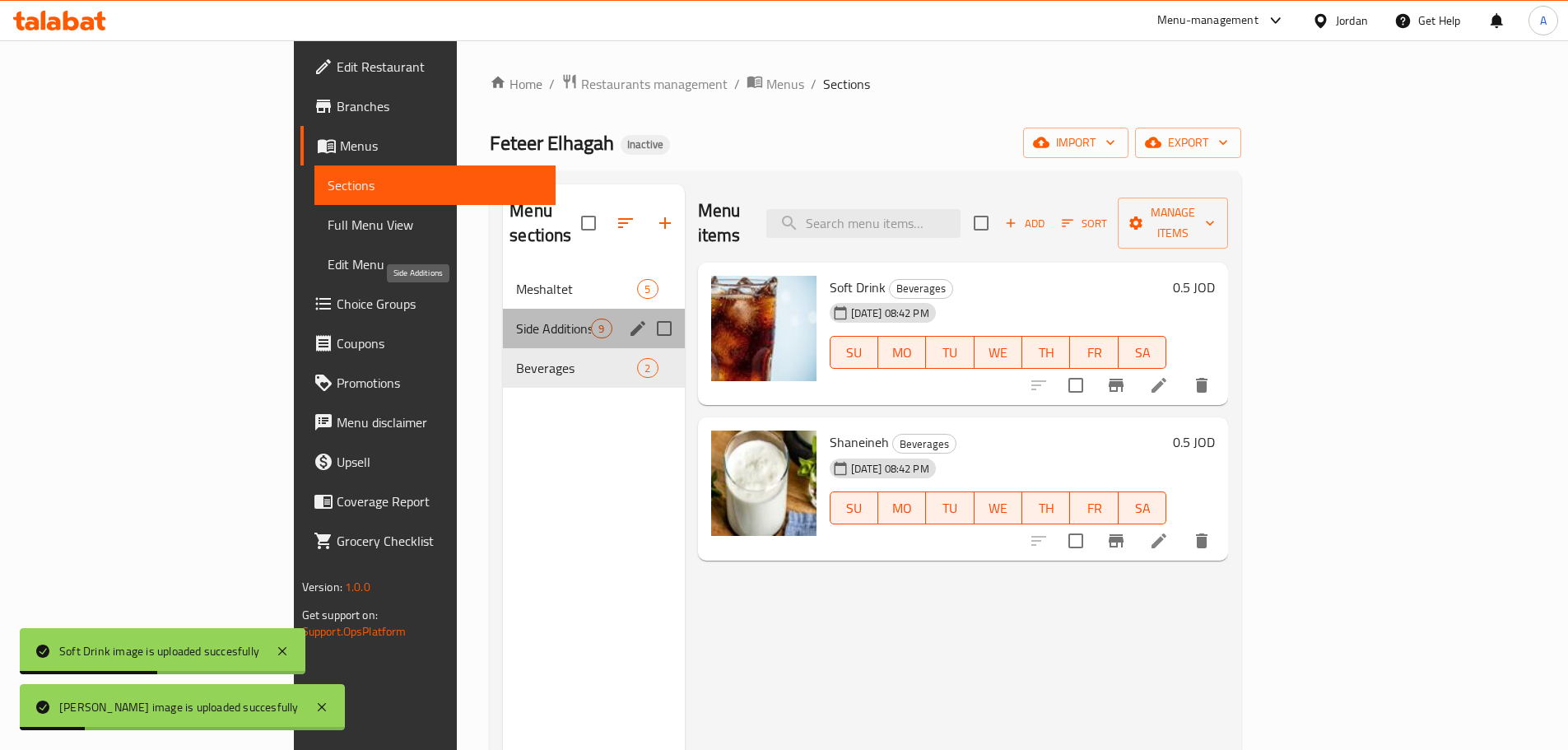
click at [516, 319] on span "Side Additions" at bounding box center [553, 329] width 74 height 20
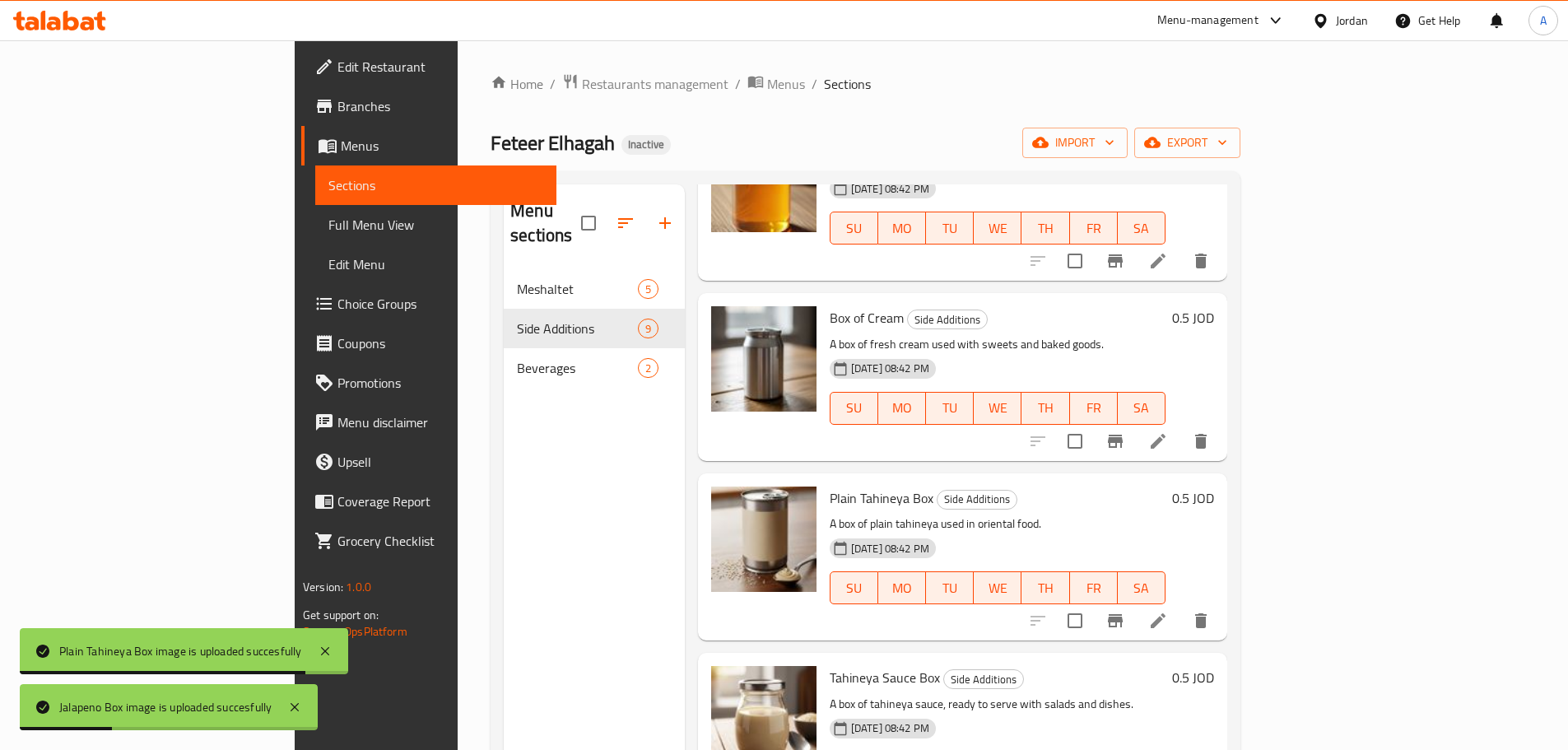
click at [328, 216] on span "Full Menu View" at bounding box center [435, 224] width 215 height 20
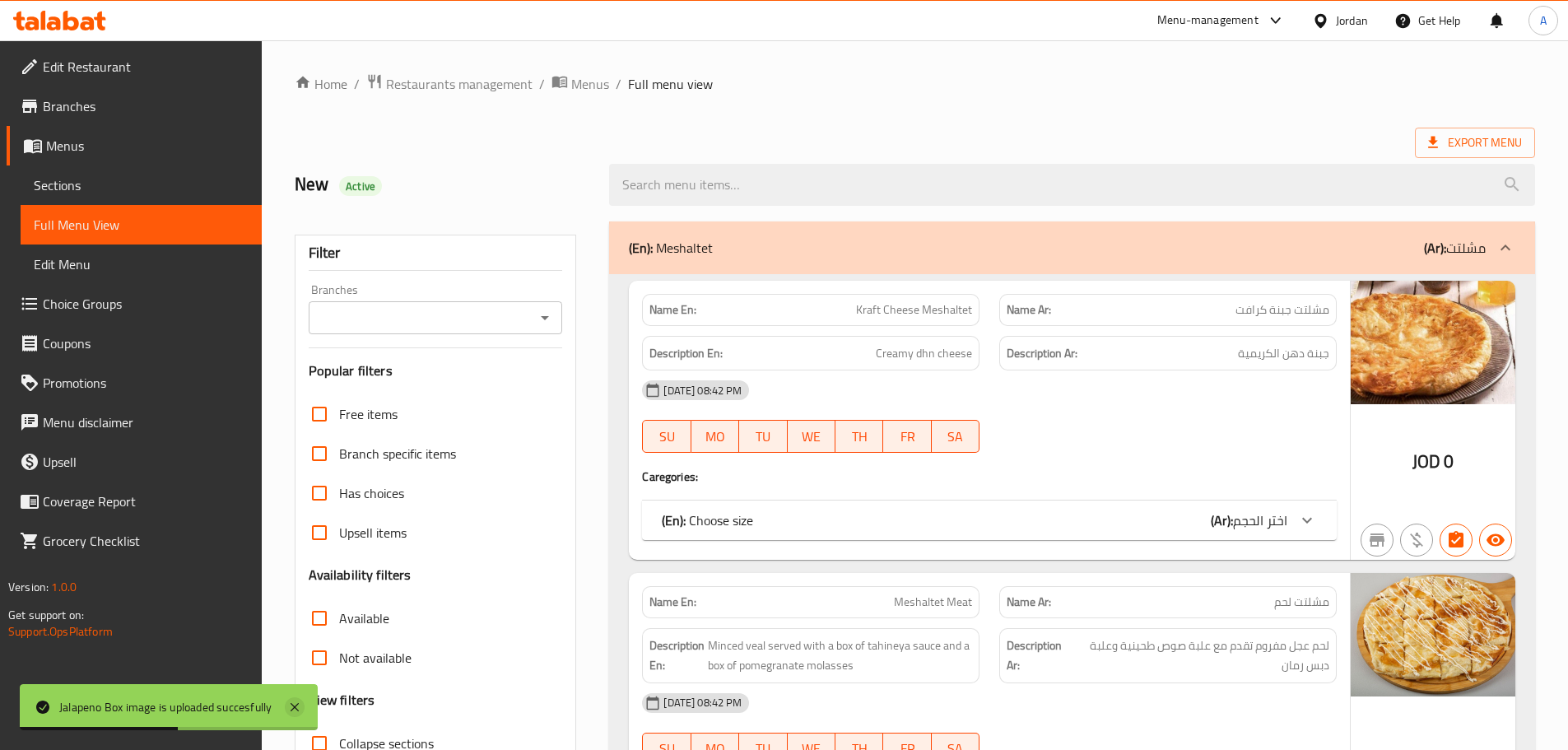
click at [300, 711] on icon at bounding box center [294, 707] width 20 height 20
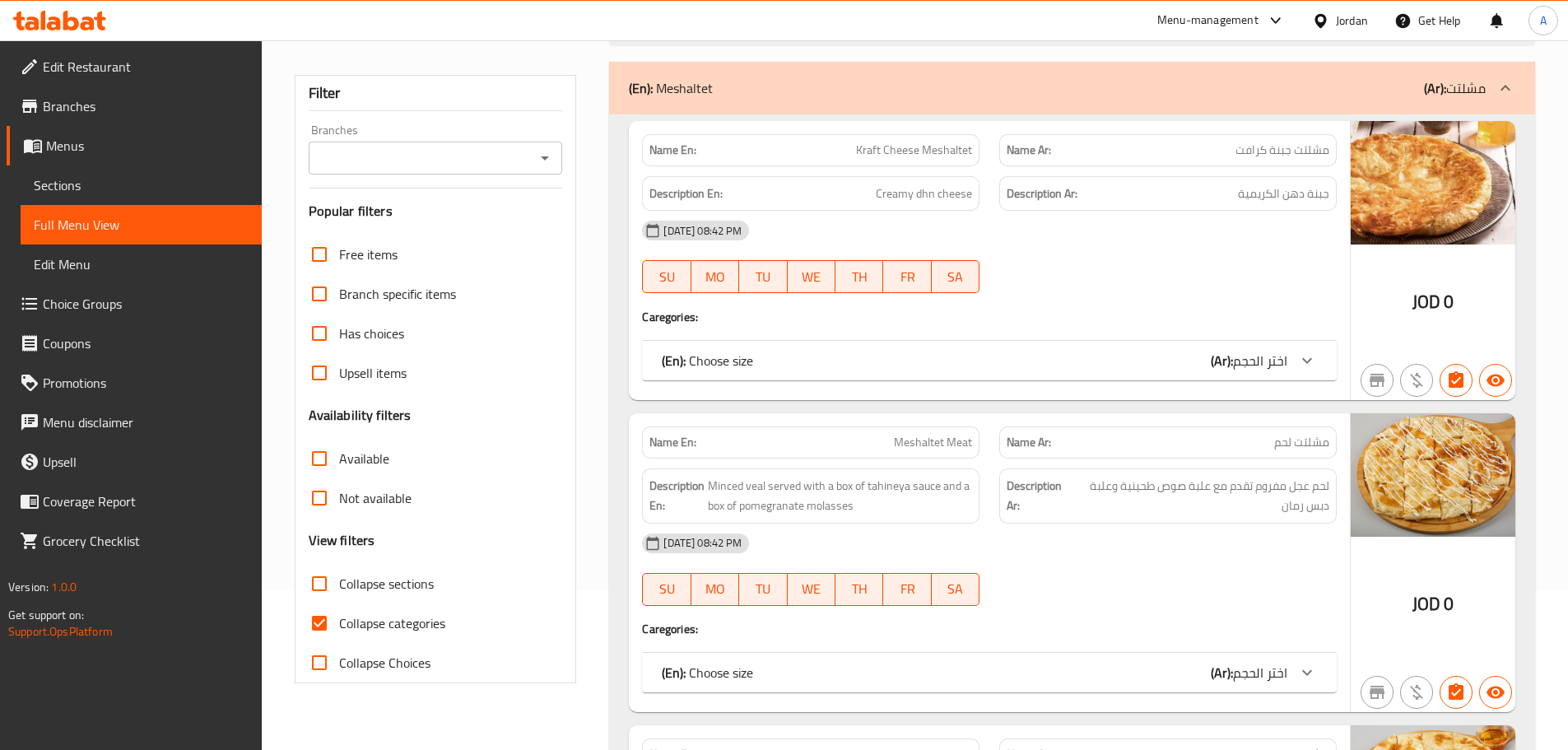
scroll to position [412, 0]
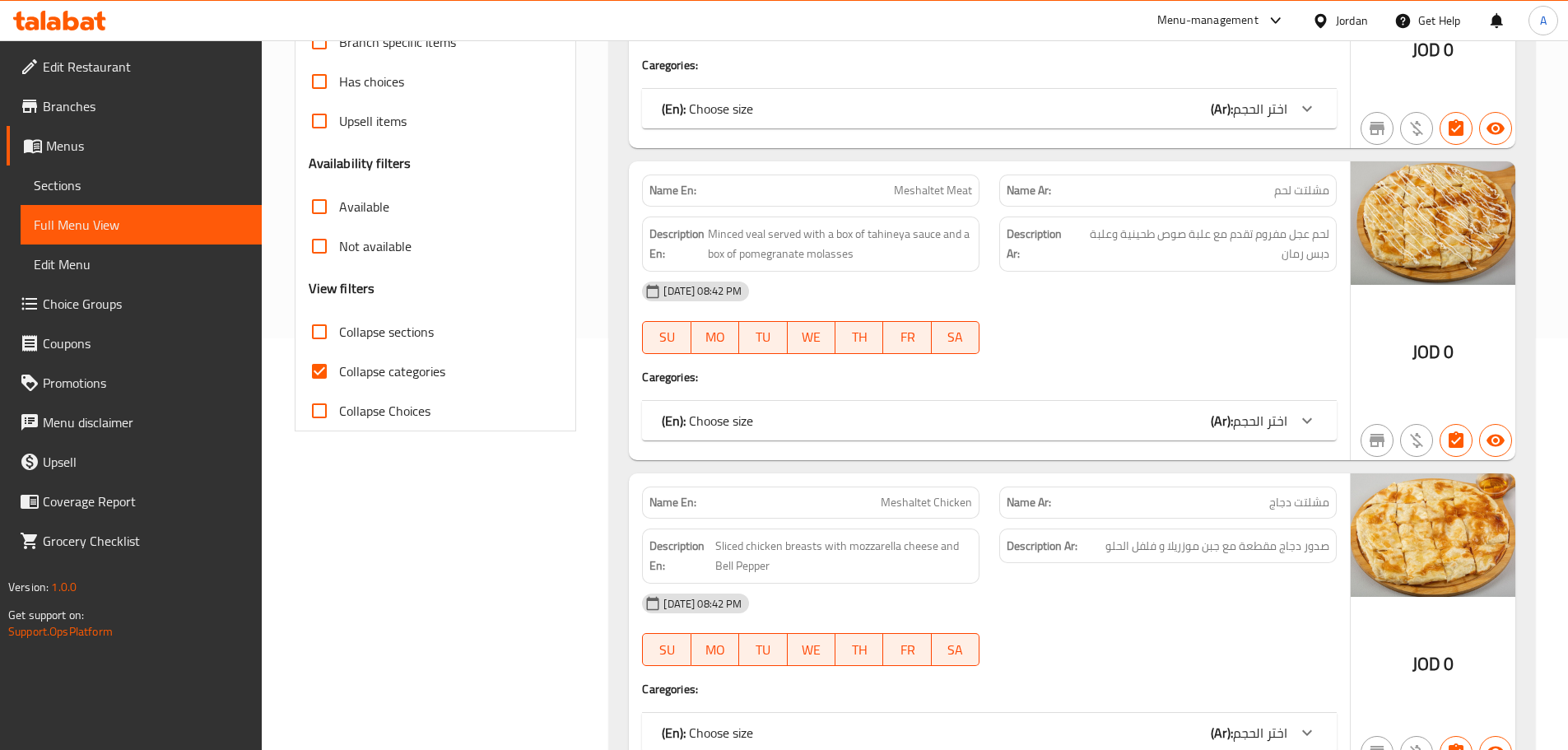
click at [360, 377] on span "Collapse categories" at bounding box center [392, 371] width 106 height 20
click at [339, 377] on input "Collapse categories" at bounding box center [319, 371] width 39 height 39
checkbox input "false"
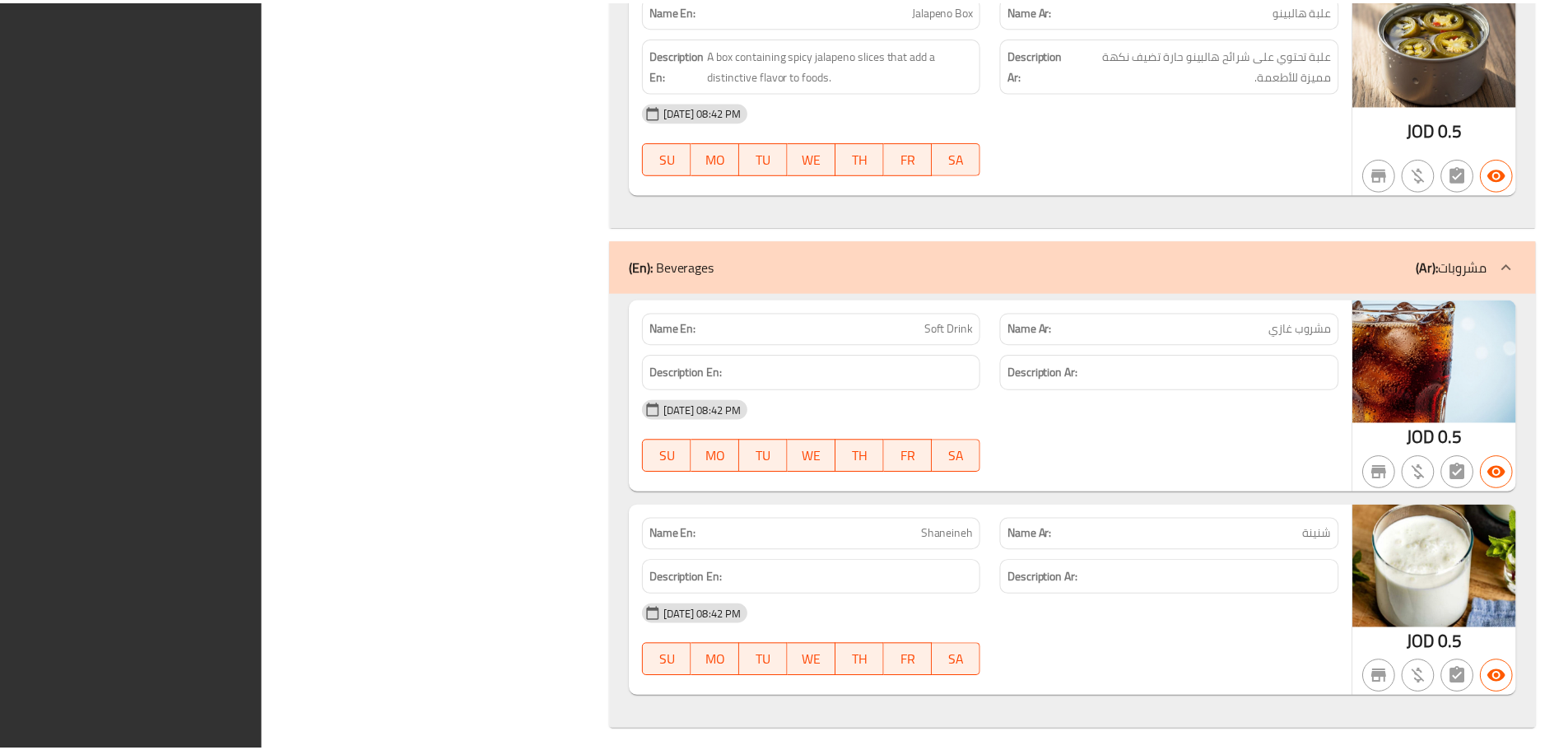
scroll to position [7026, 0]
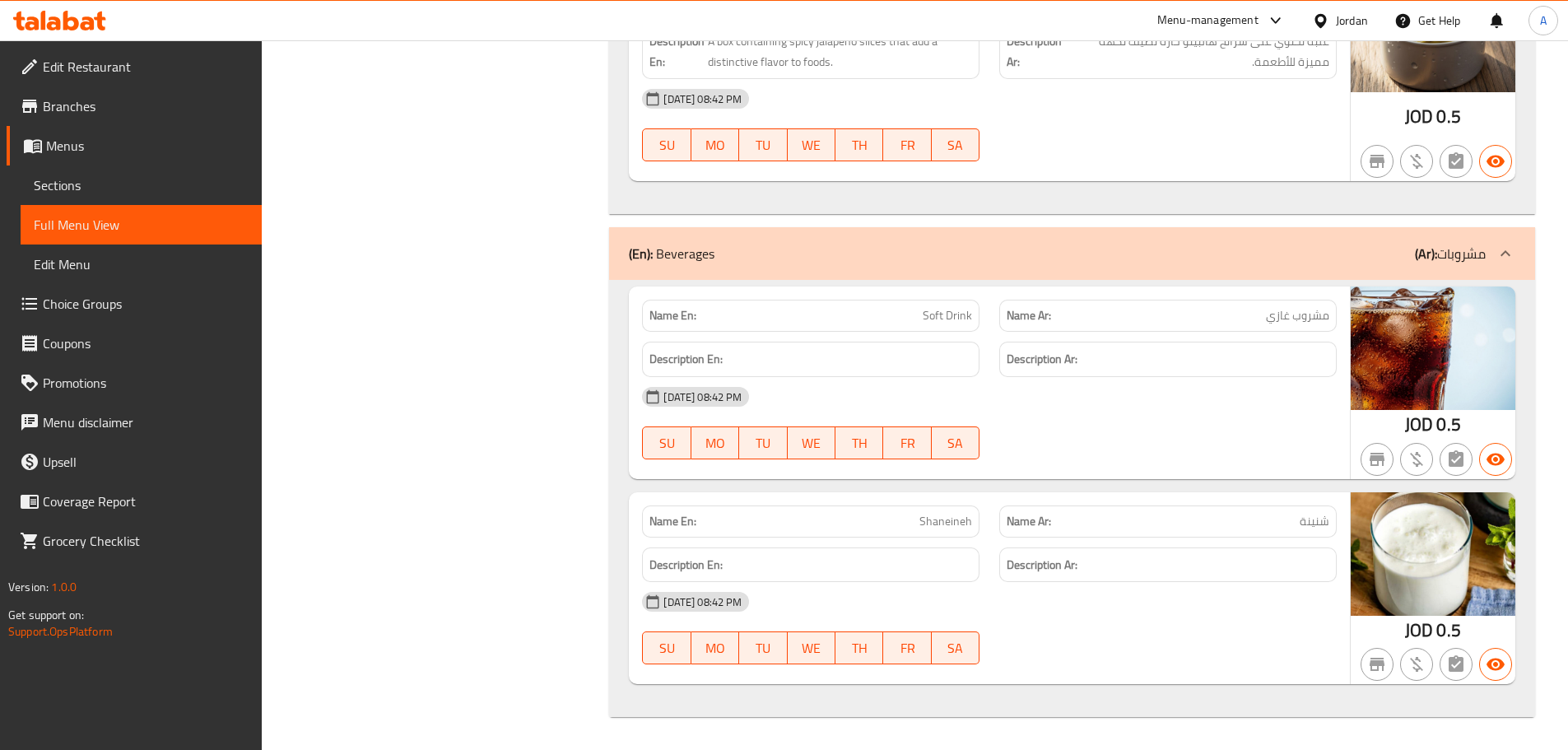
click at [1348, 21] on div "Jordan" at bounding box center [1352, 20] width 32 height 18
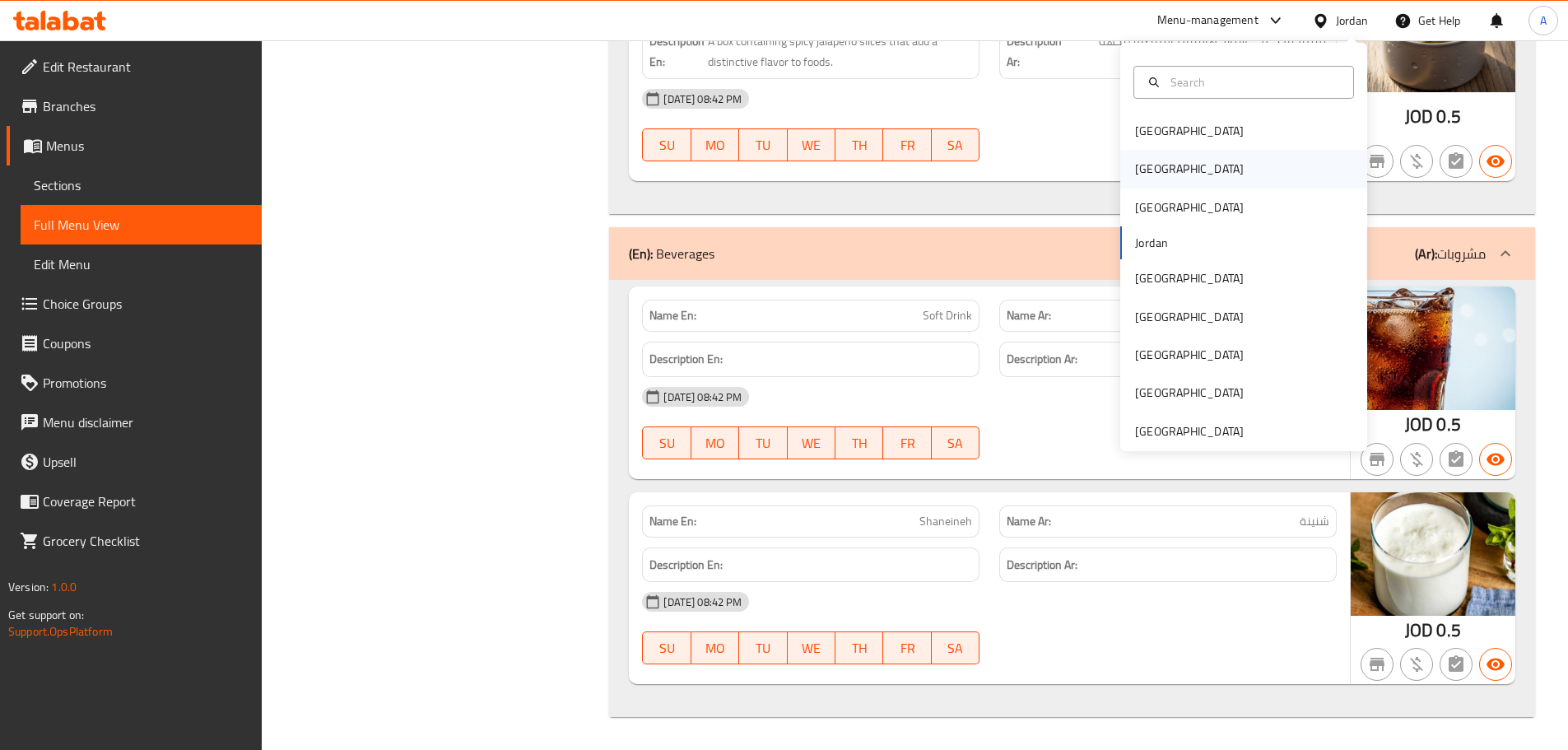
click at [1149, 169] on div "[GEOGRAPHIC_DATA]" at bounding box center [1190, 168] width 109 height 18
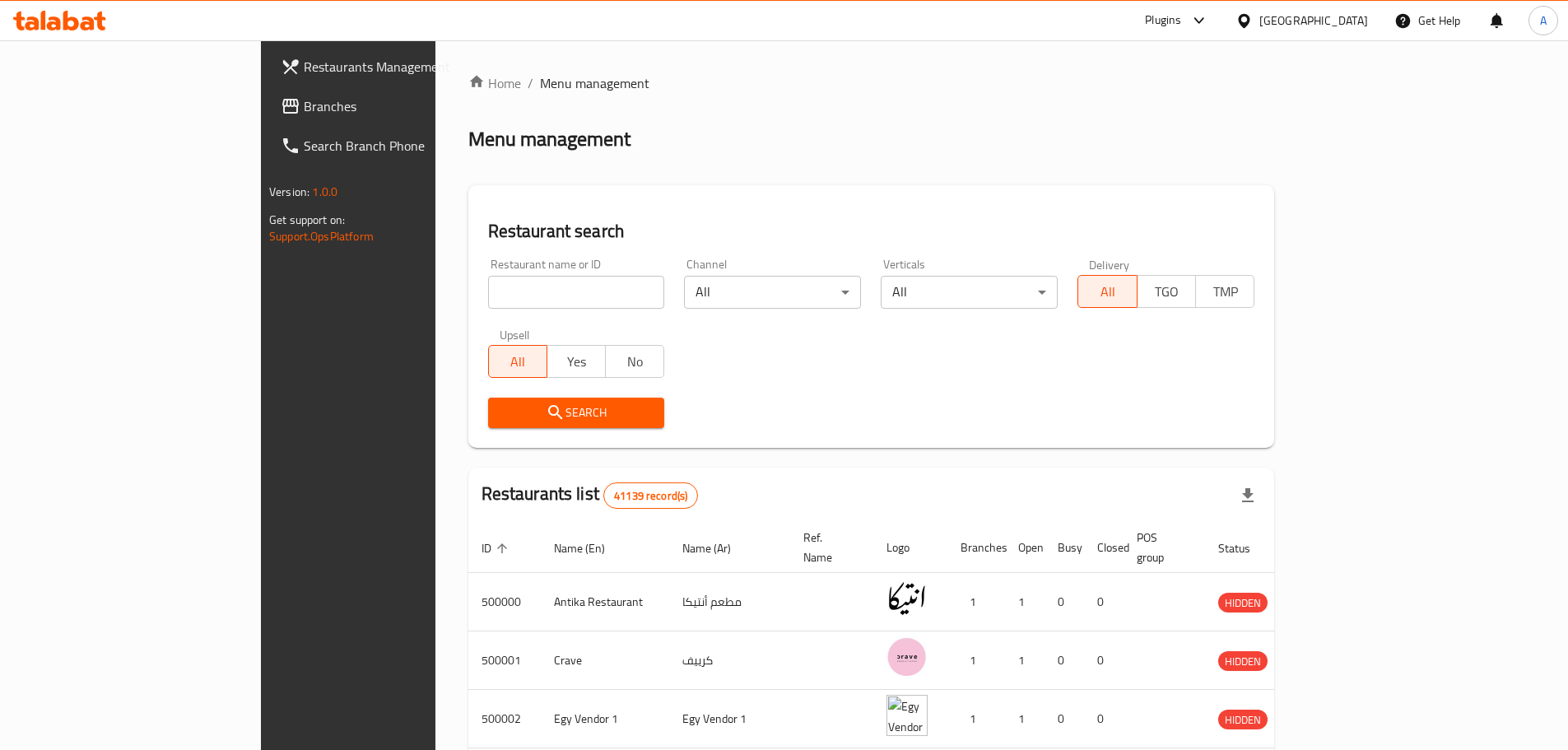
drag, startPoint x: 414, startPoint y: 279, endPoint x: 390, endPoint y: 287, distance: 25.3
click at [488, 279] on input "search" at bounding box center [576, 293] width 177 height 33
click at [304, 108] on span "Branches" at bounding box center [406, 106] width 206 height 20
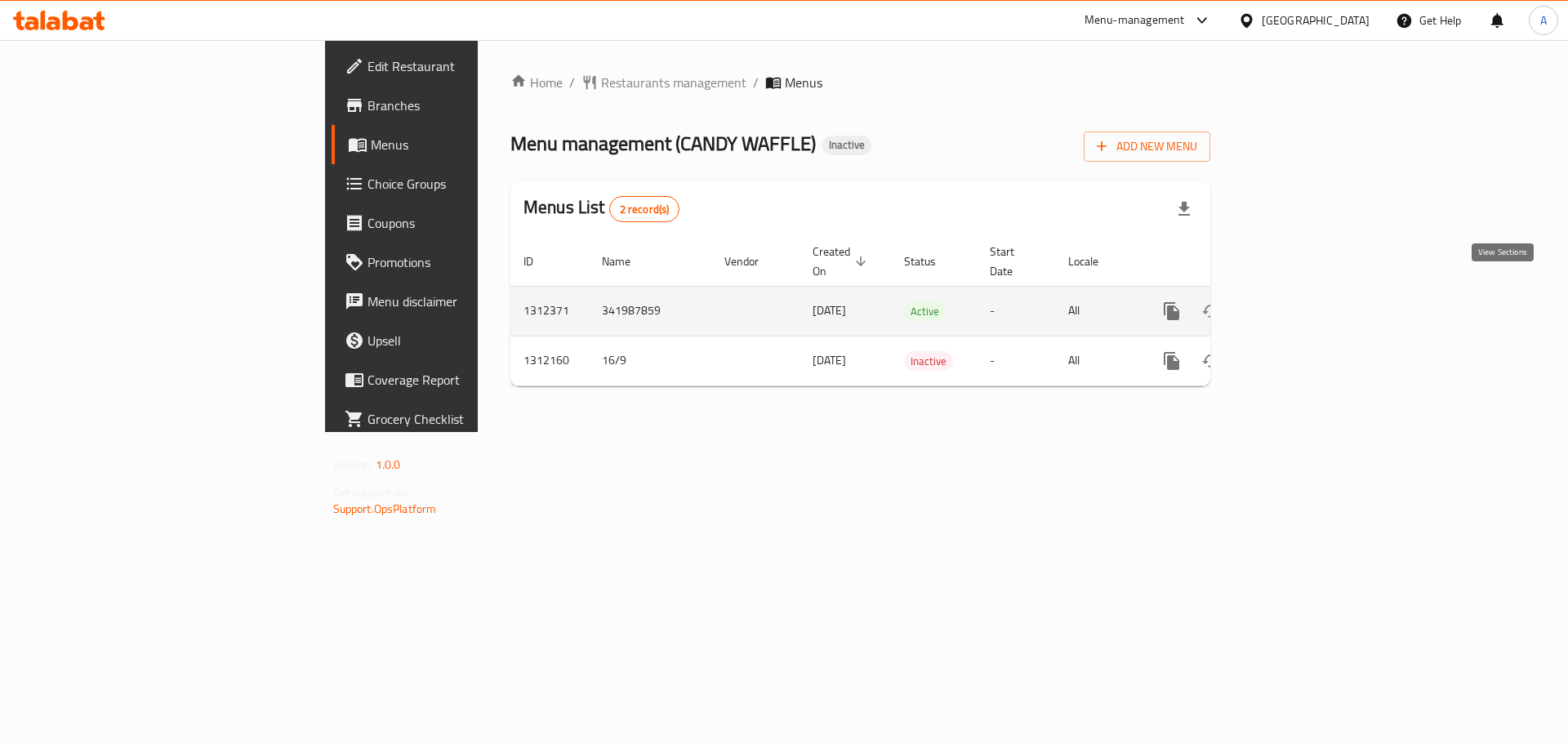
click at [1299, 302] on icon "enhanced table" at bounding box center [1289, 311] width 20 height 20
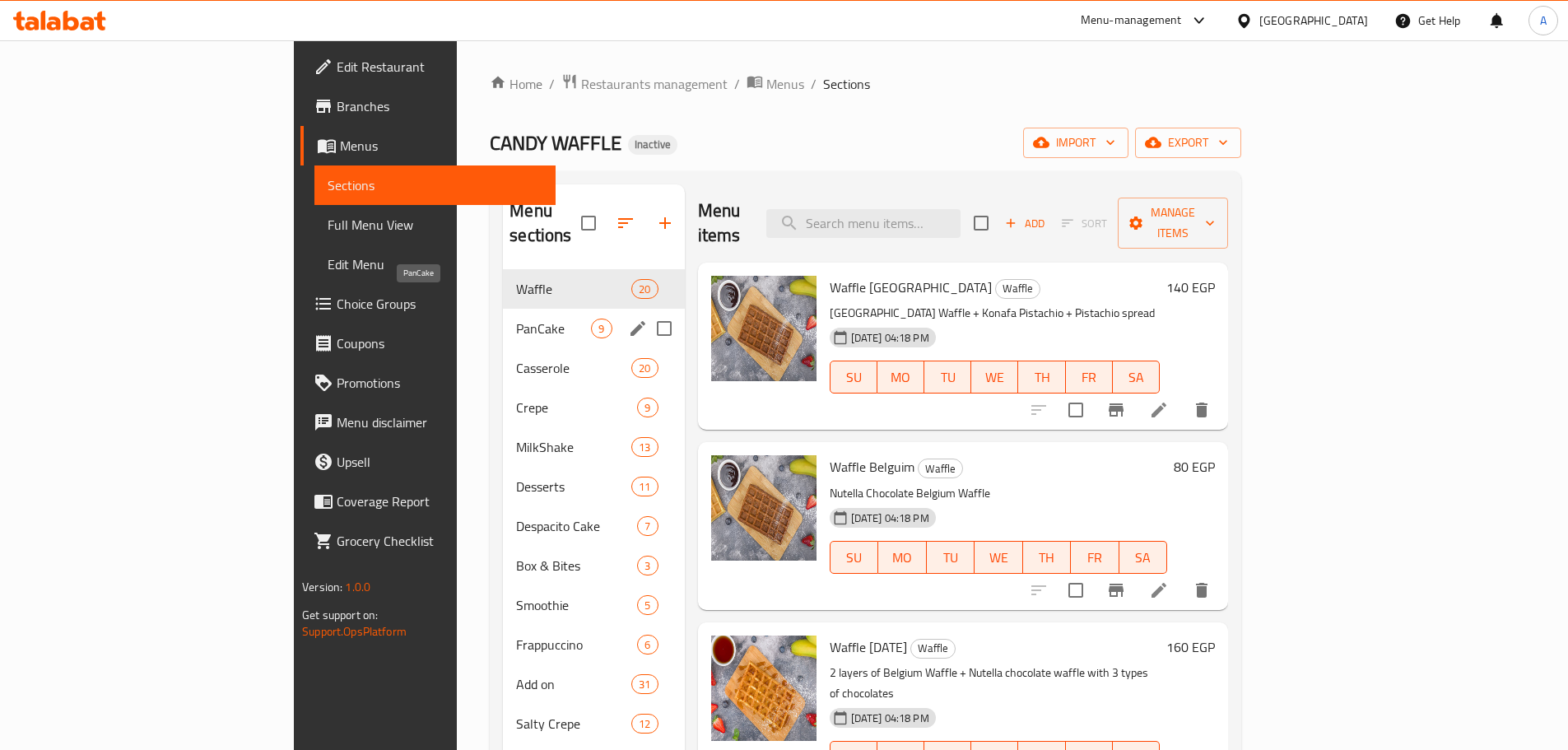
click at [516, 319] on span "PanCake" at bounding box center [553, 329] width 74 height 20
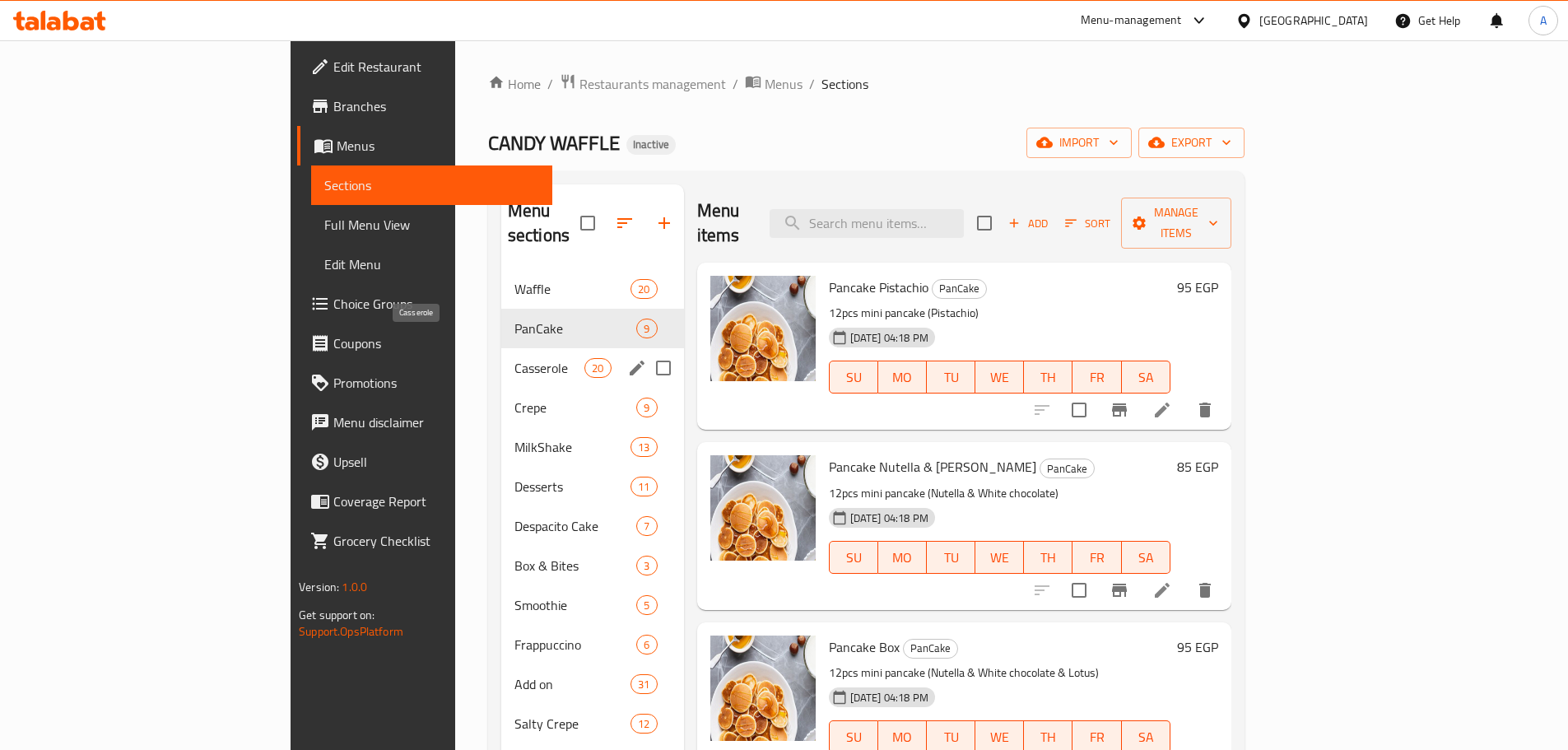
click at [514, 358] on span "Casserole" at bounding box center [549, 368] width 70 height 20
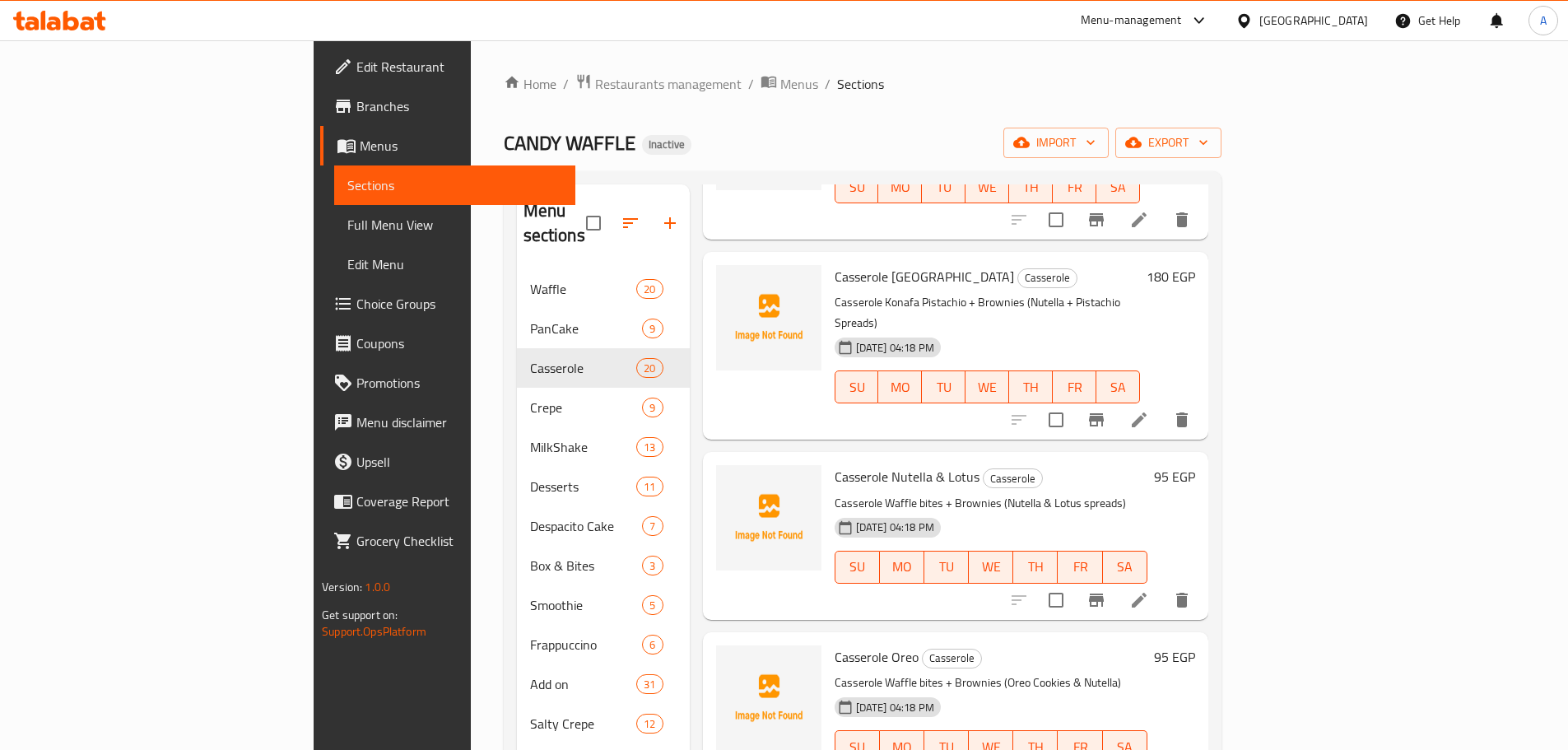
scroll to position [412, 0]
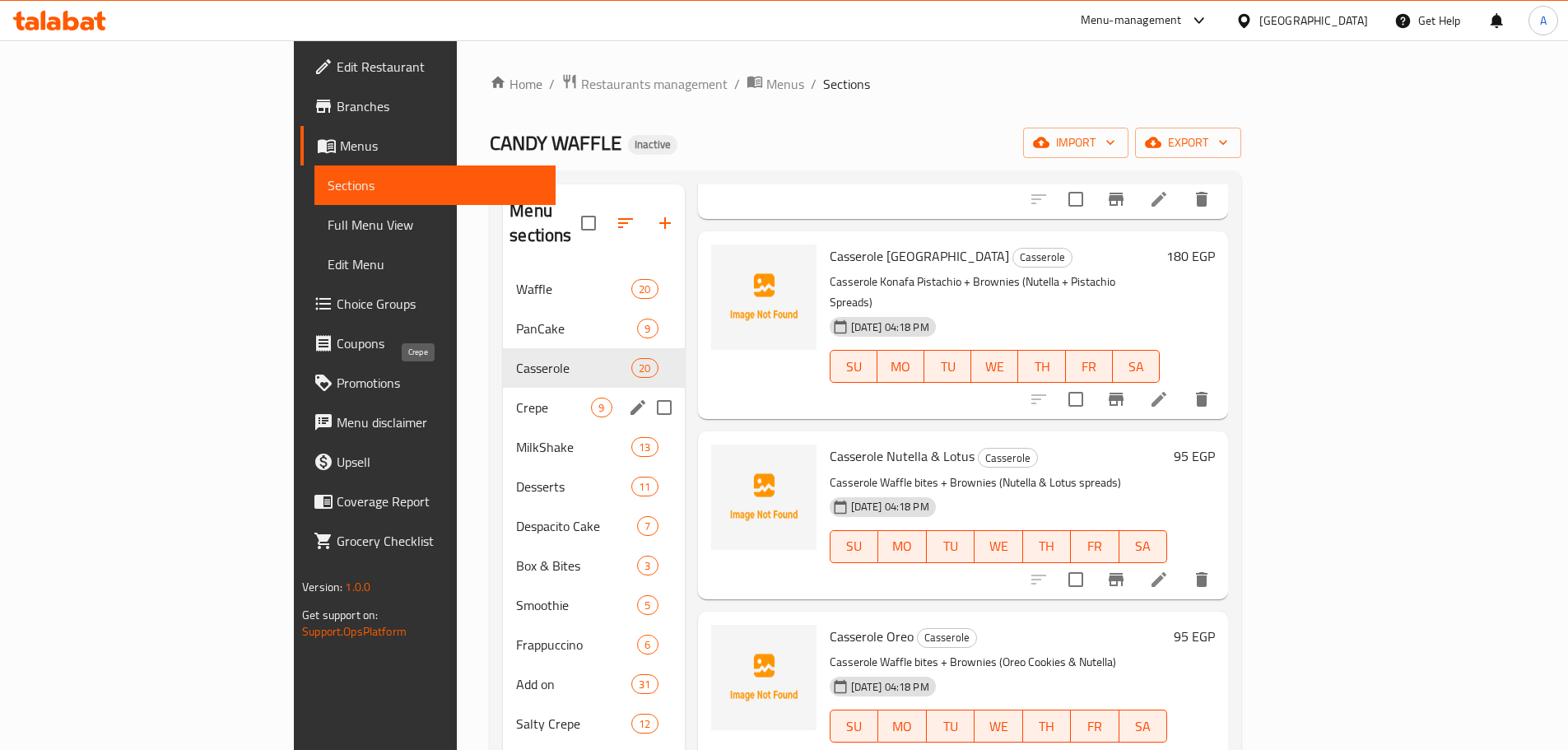
click at [516, 398] on span "Crepe" at bounding box center [553, 407] width 74 height 20
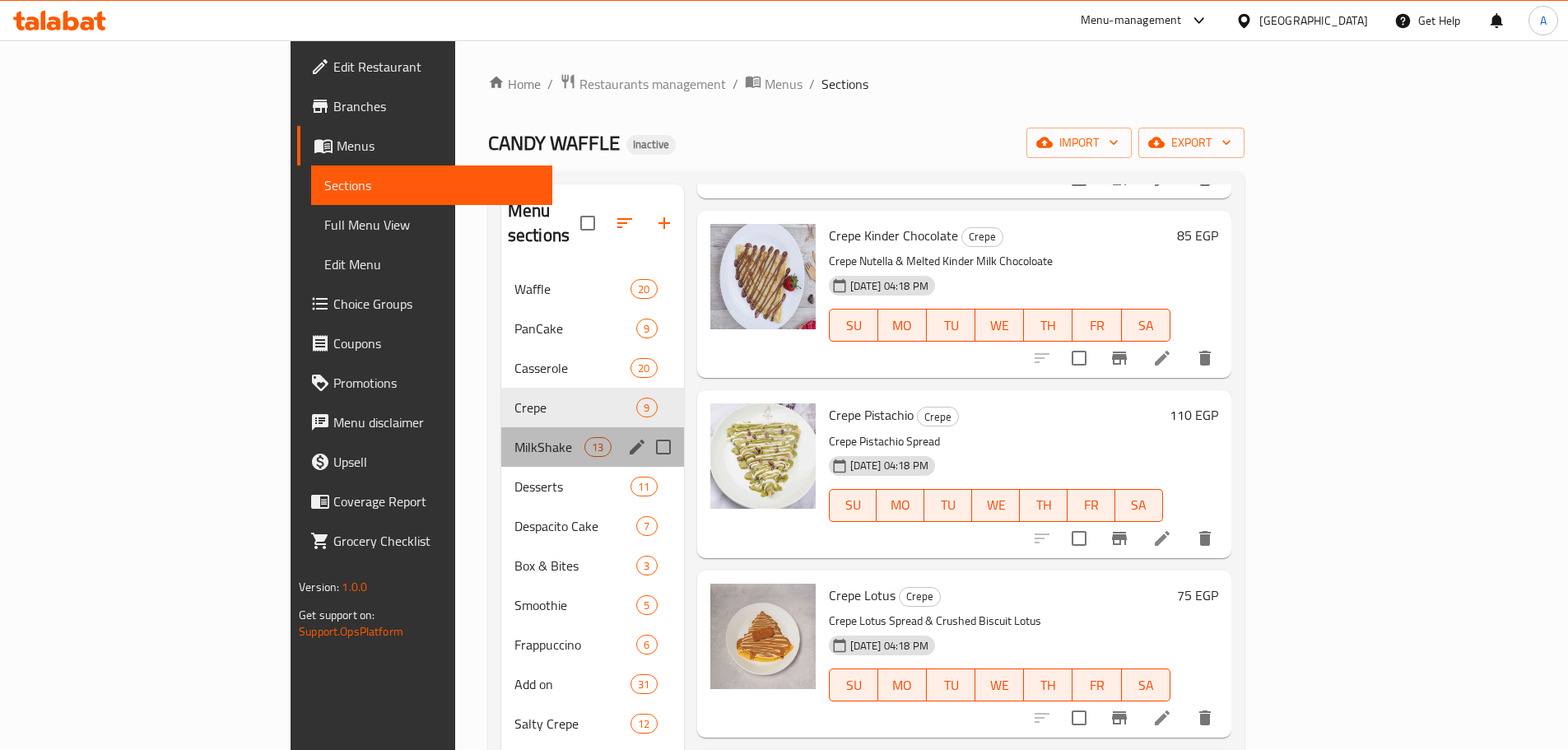
click at [501, 433] on div "MilkShake 13" at bounding box center [592, 447] width 183 height 39
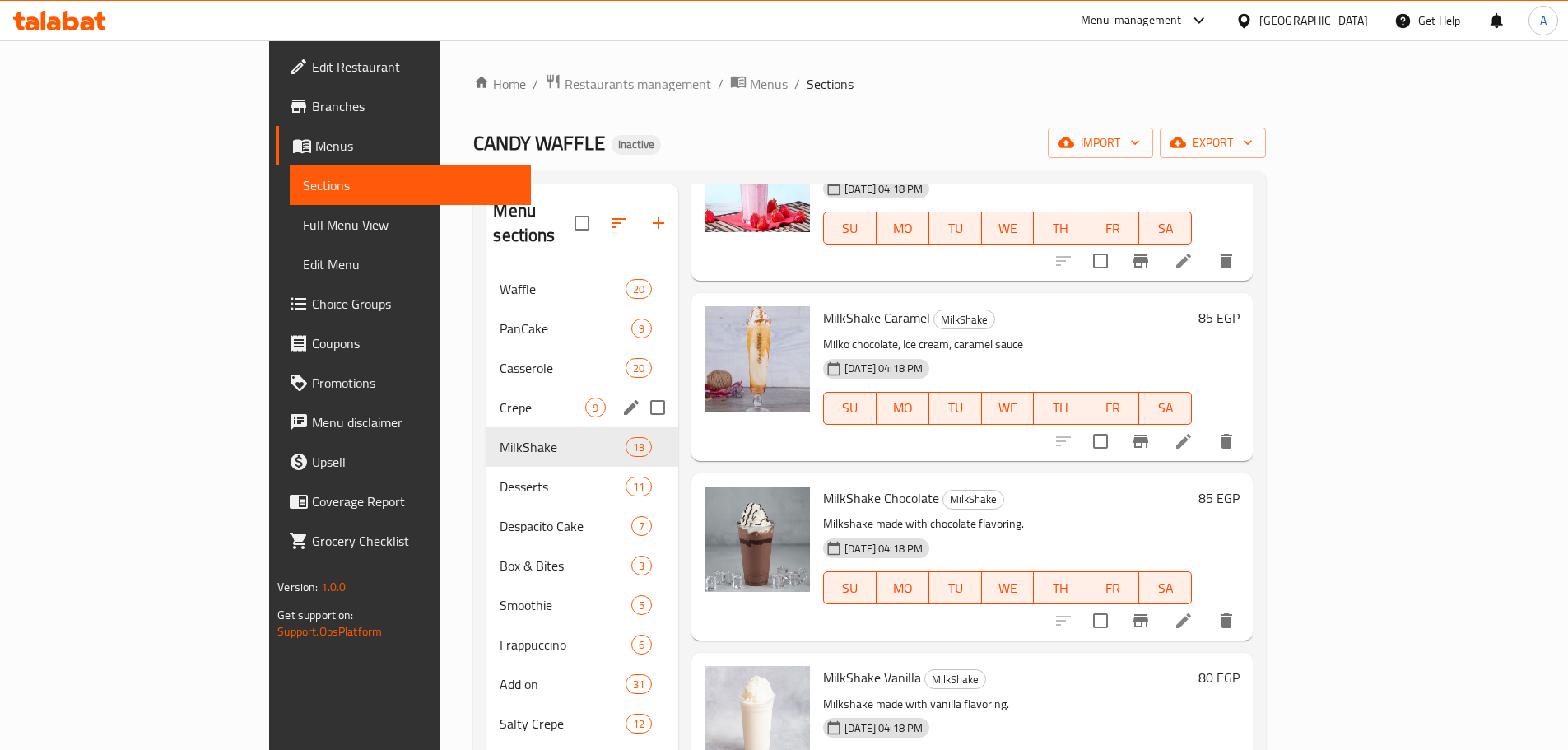
scroll to position [230, 0]
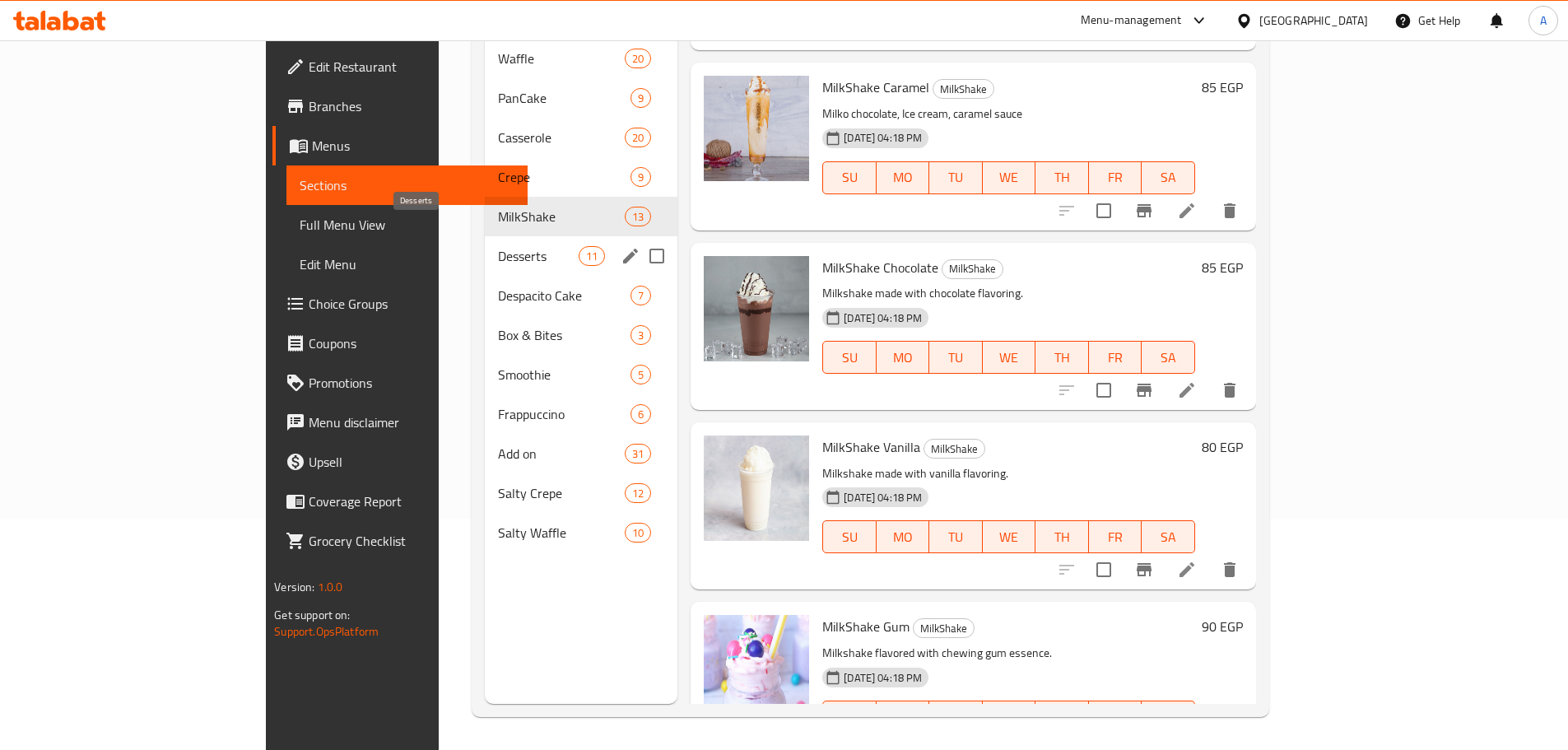
click at [498, 246] on span "Desserts" at bounding box center [538, 256] width 81 height 20
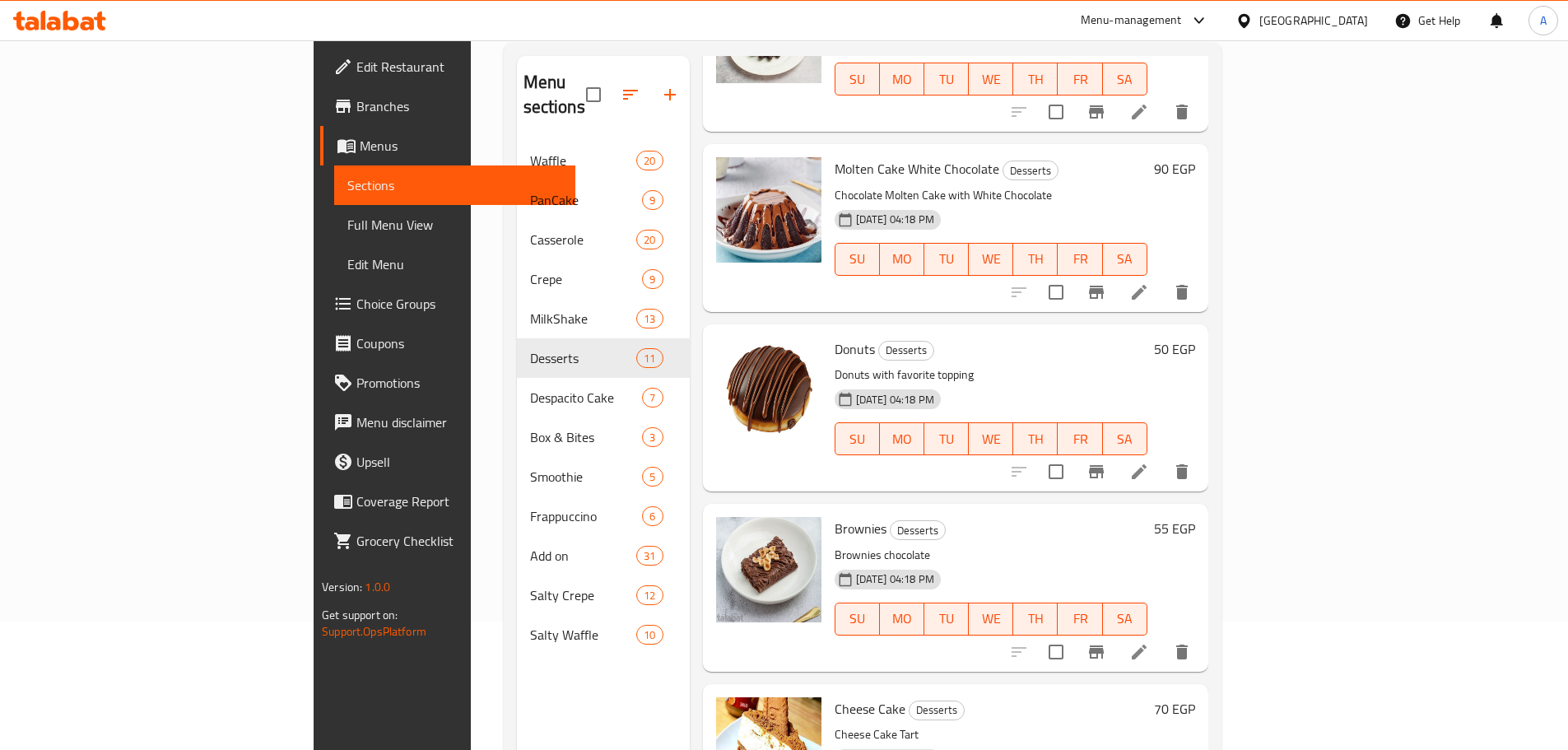
scroll to position [165, 0]
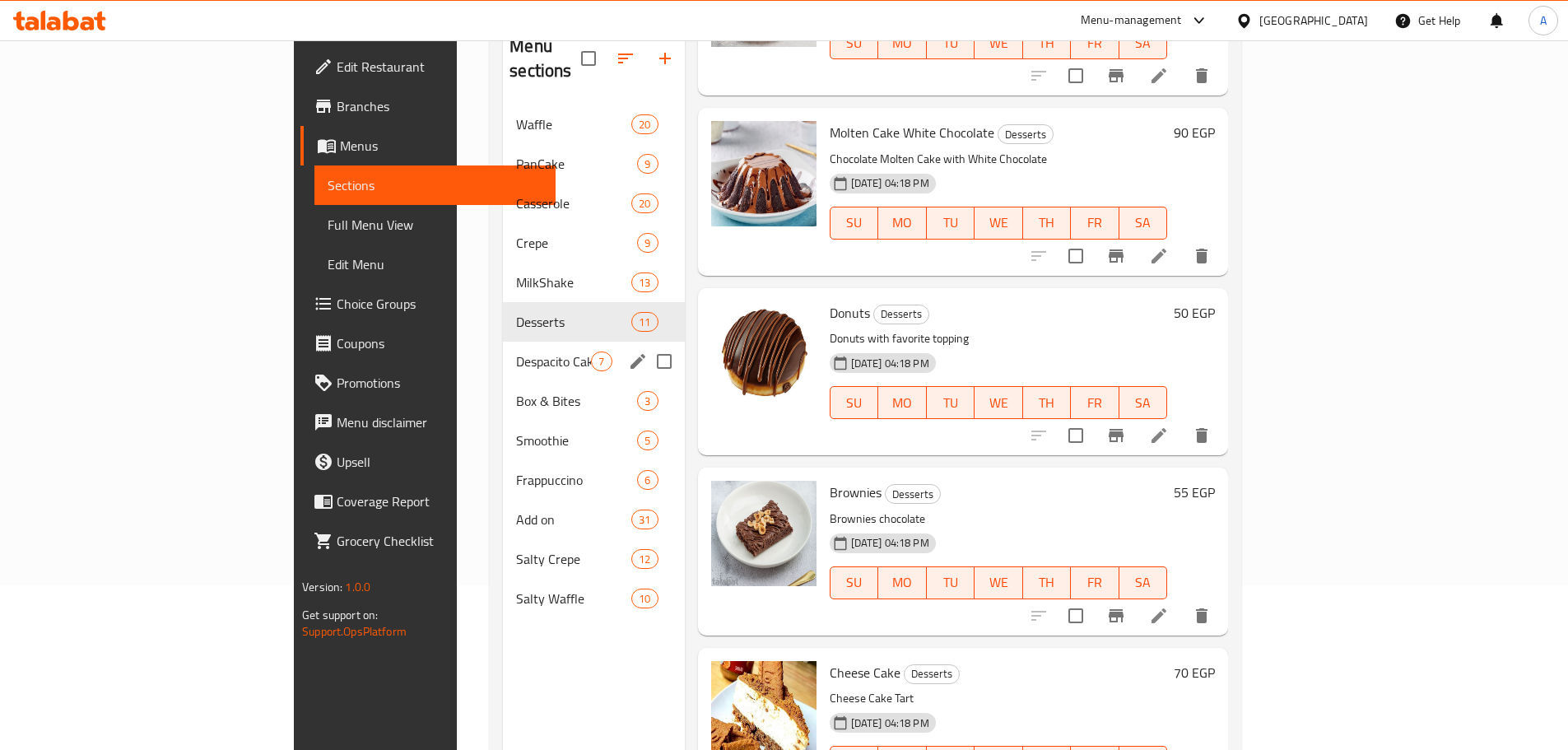
click at [516, 351] on span "Despacito Cake" at bounding box center [553, 361] width 74 height 20
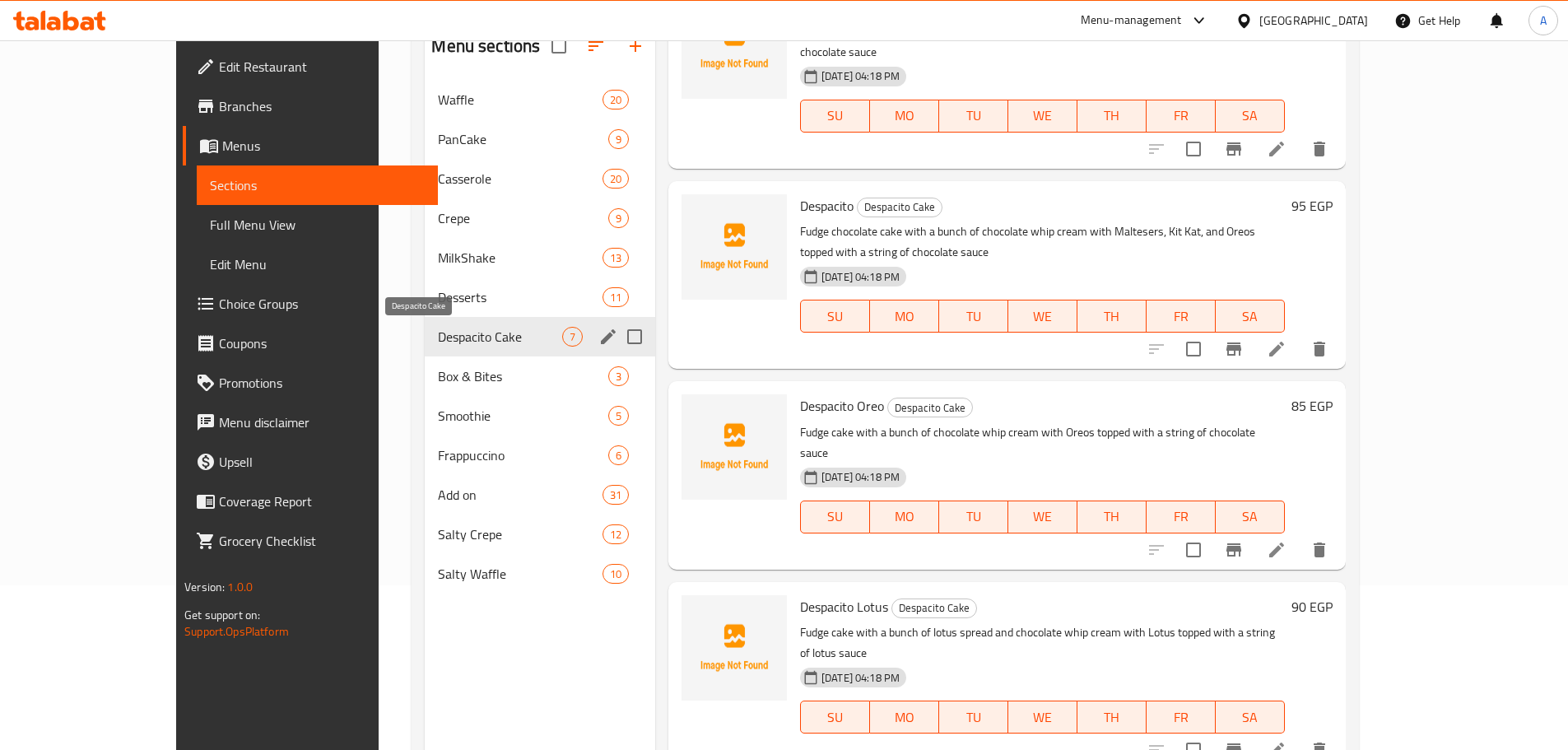
scroll to position [550, 0]
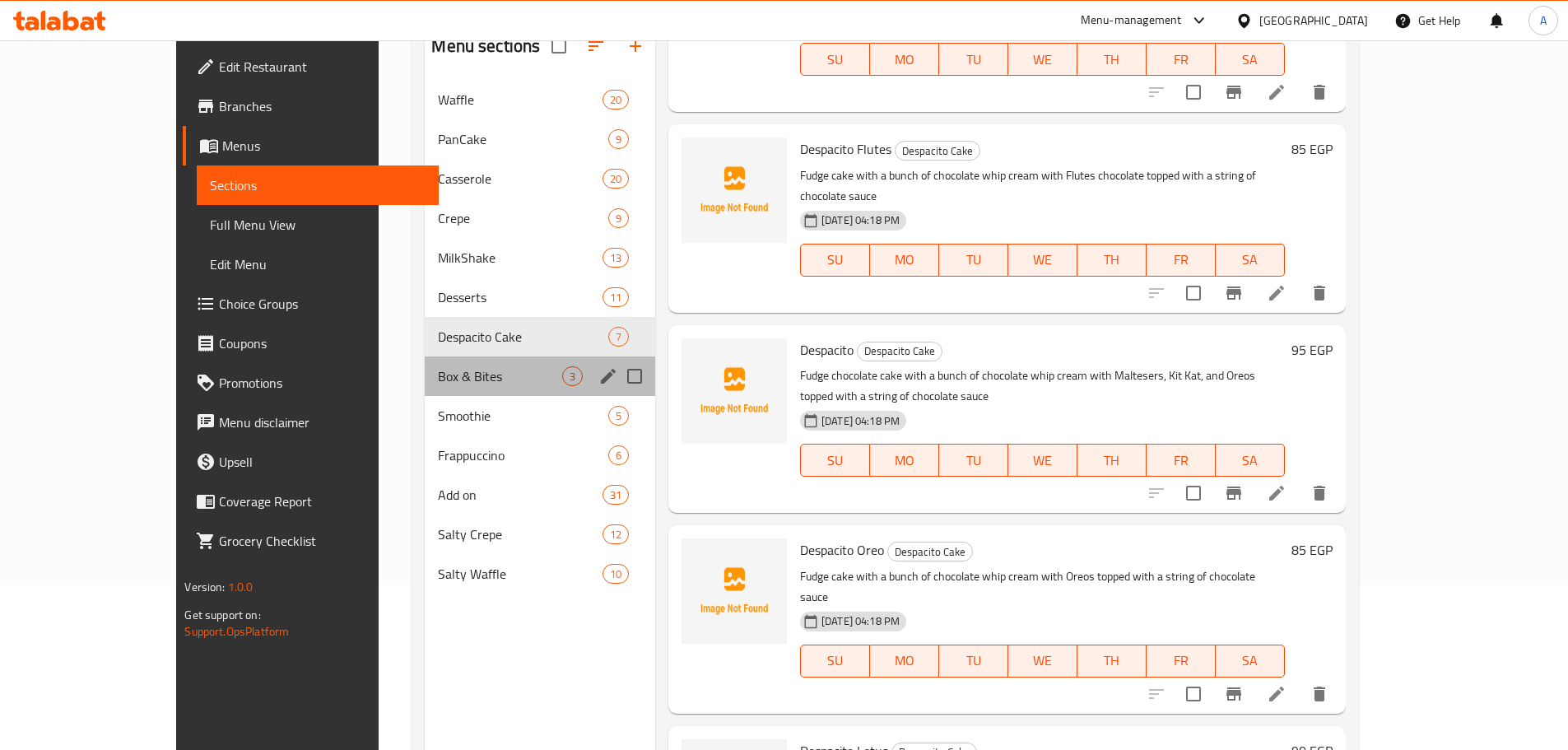
click at [425, 390] on div "Box & Bites 3" at bounding box center [540, 376] width 230 height 39
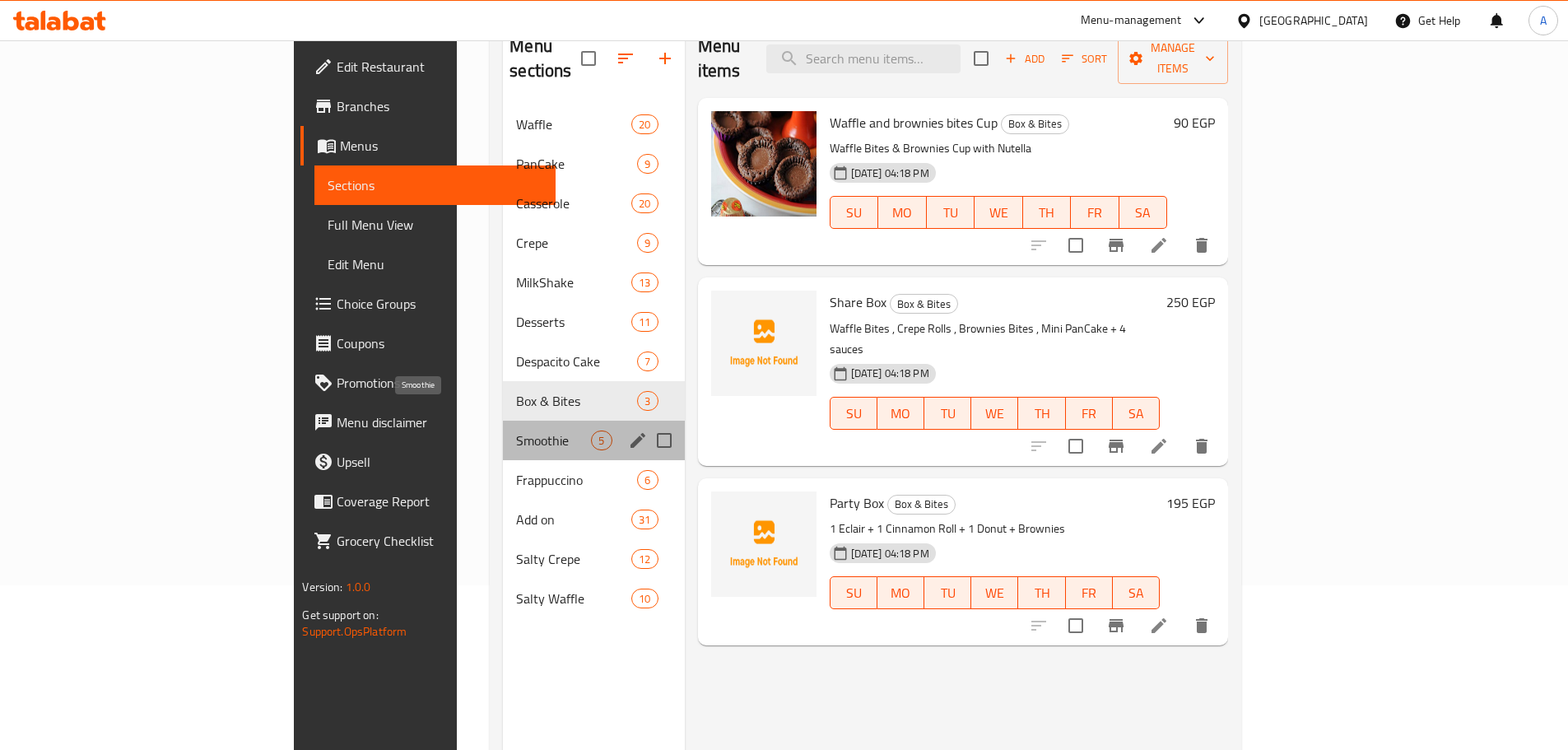
click at [516, 430] on span "Smoothie" at bounding box center [553, 440] width 74 height 20
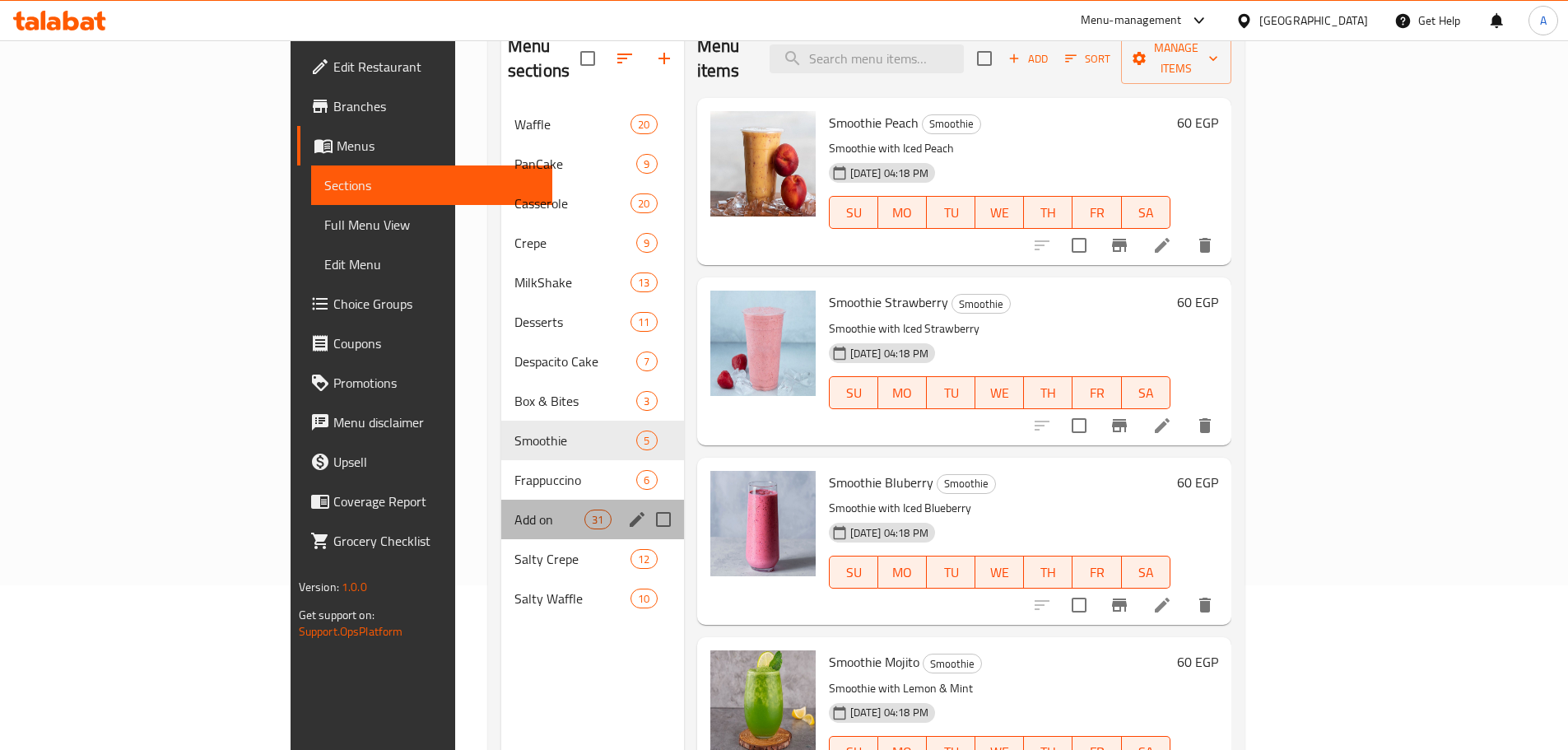
click at [501, 499] on div "Add on 31" at bounding box center [592, 519] width 183 height 39
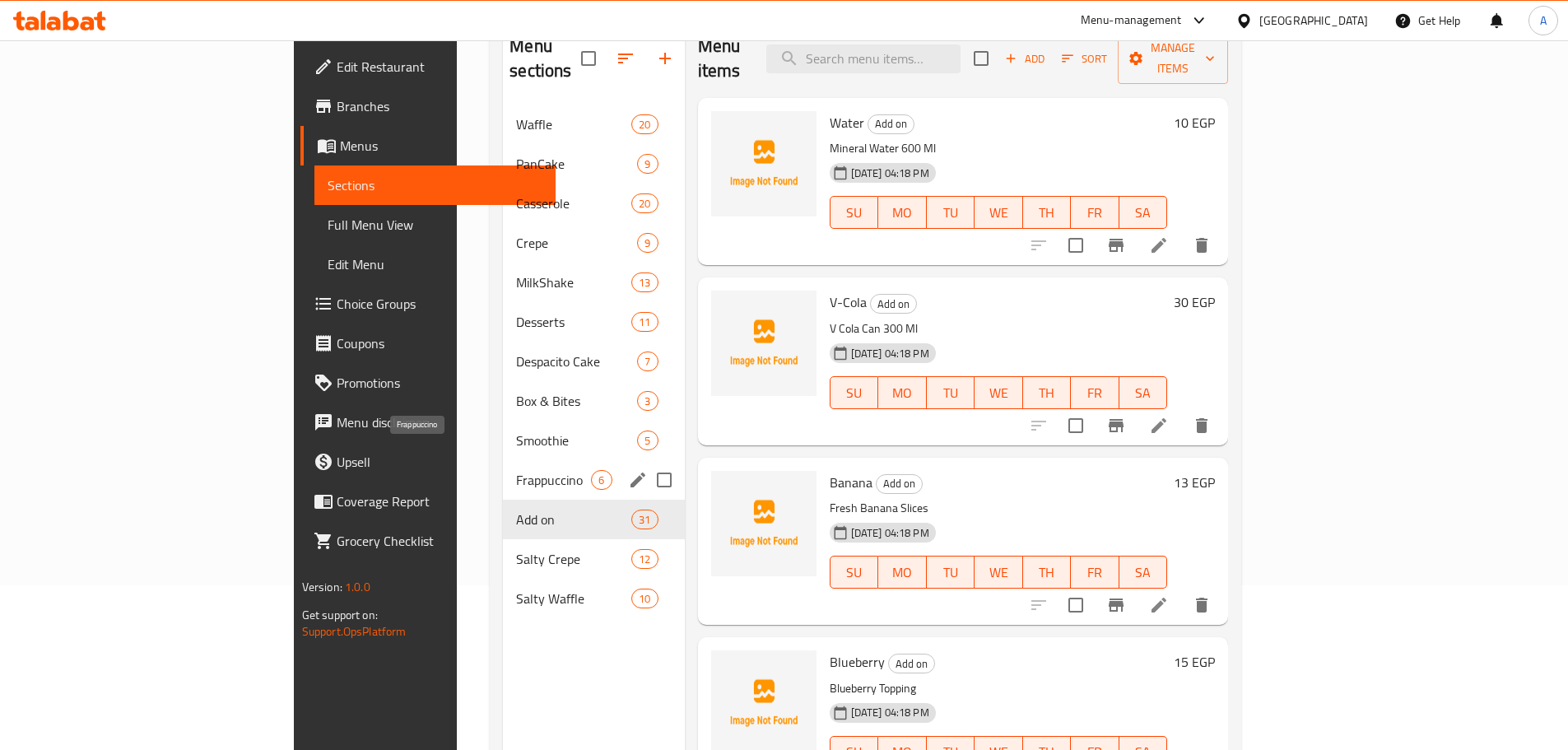
click at [516, 470] on span "Frappuccino" at bounding box center [553, 479] width 74 height 20
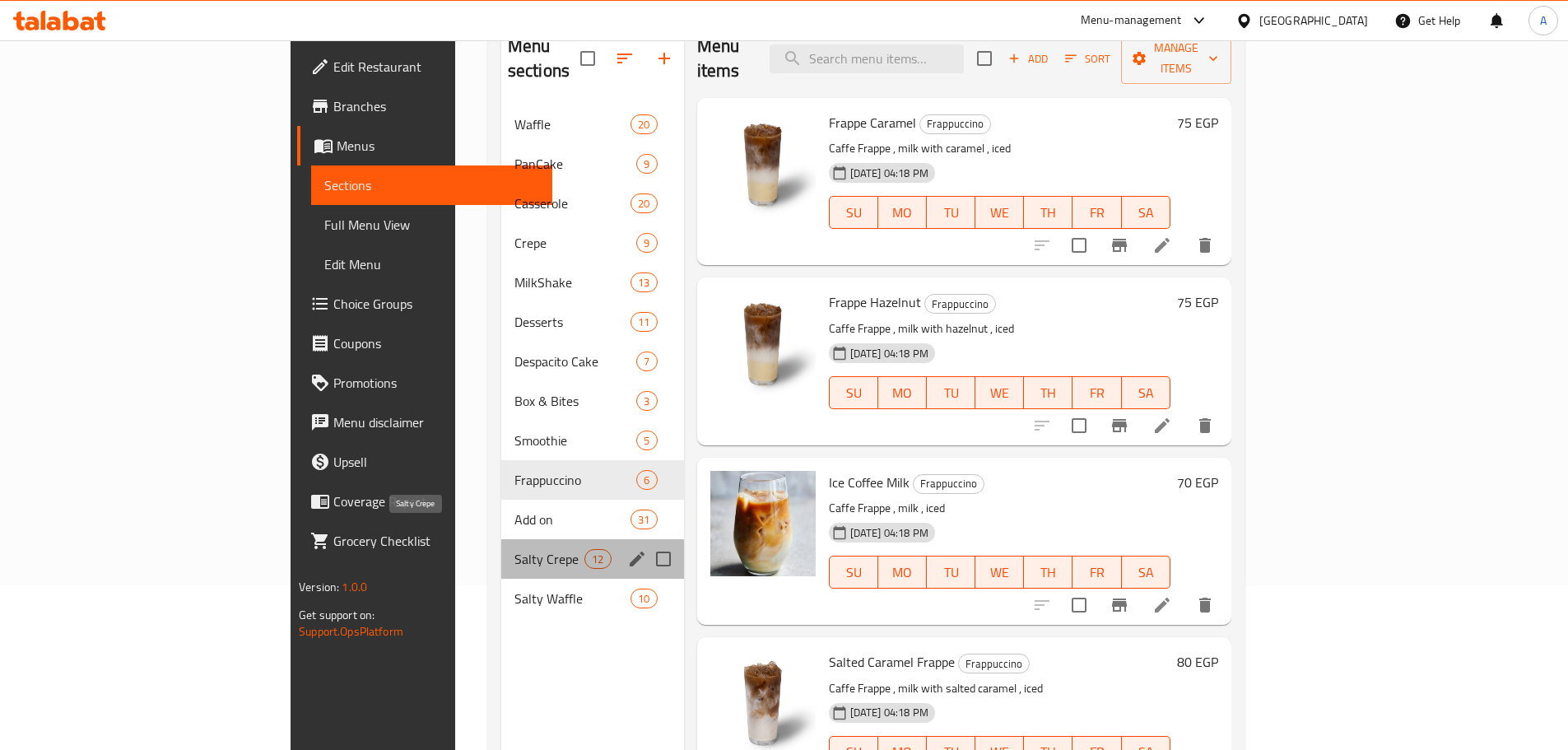
click at [514, 549] on span "Salty Crepe" at bounding box center [549, 559] width 70 height 20
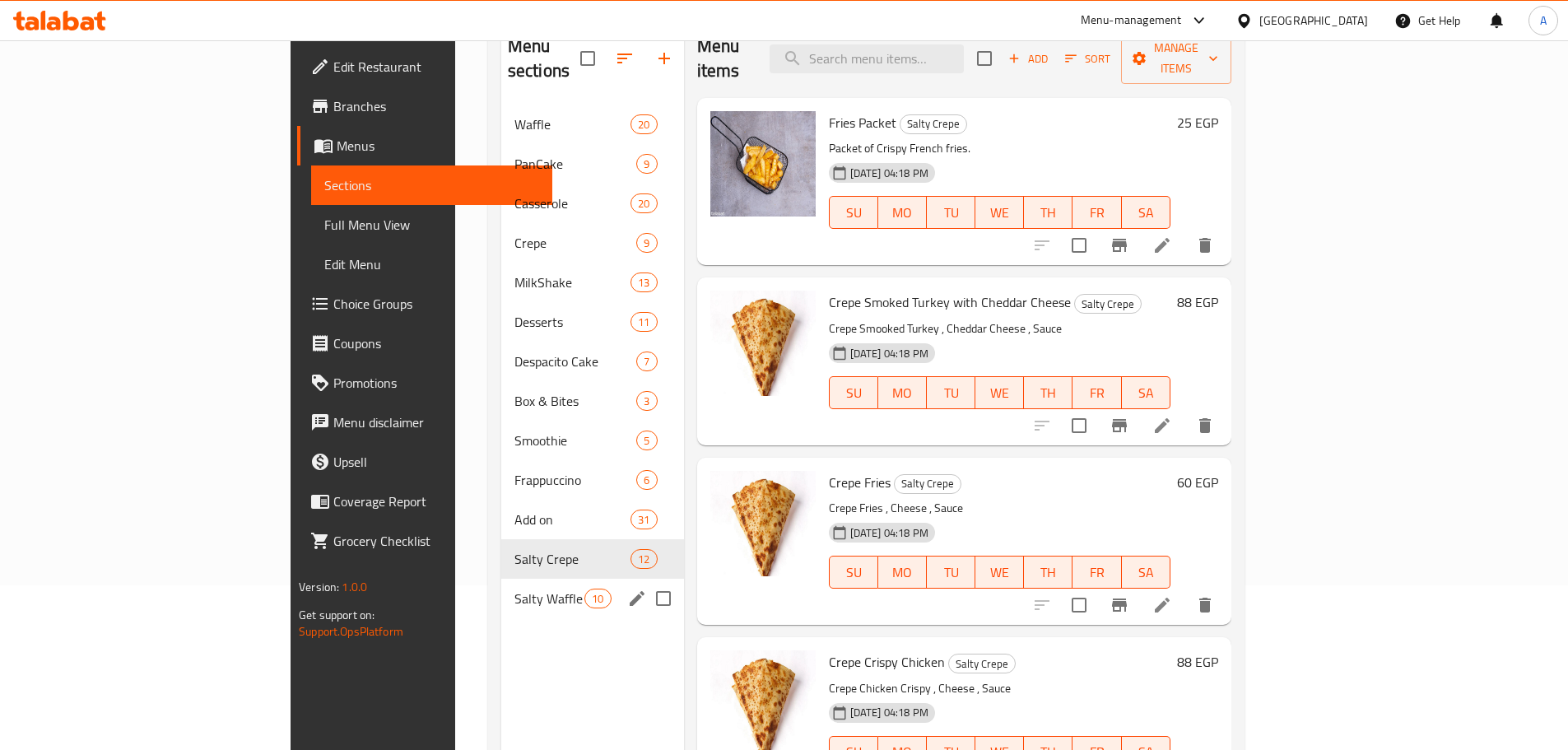
click at [501, 584] on div "Salty Waffle 10" at bounding box center [592, 598] width 183 height 39
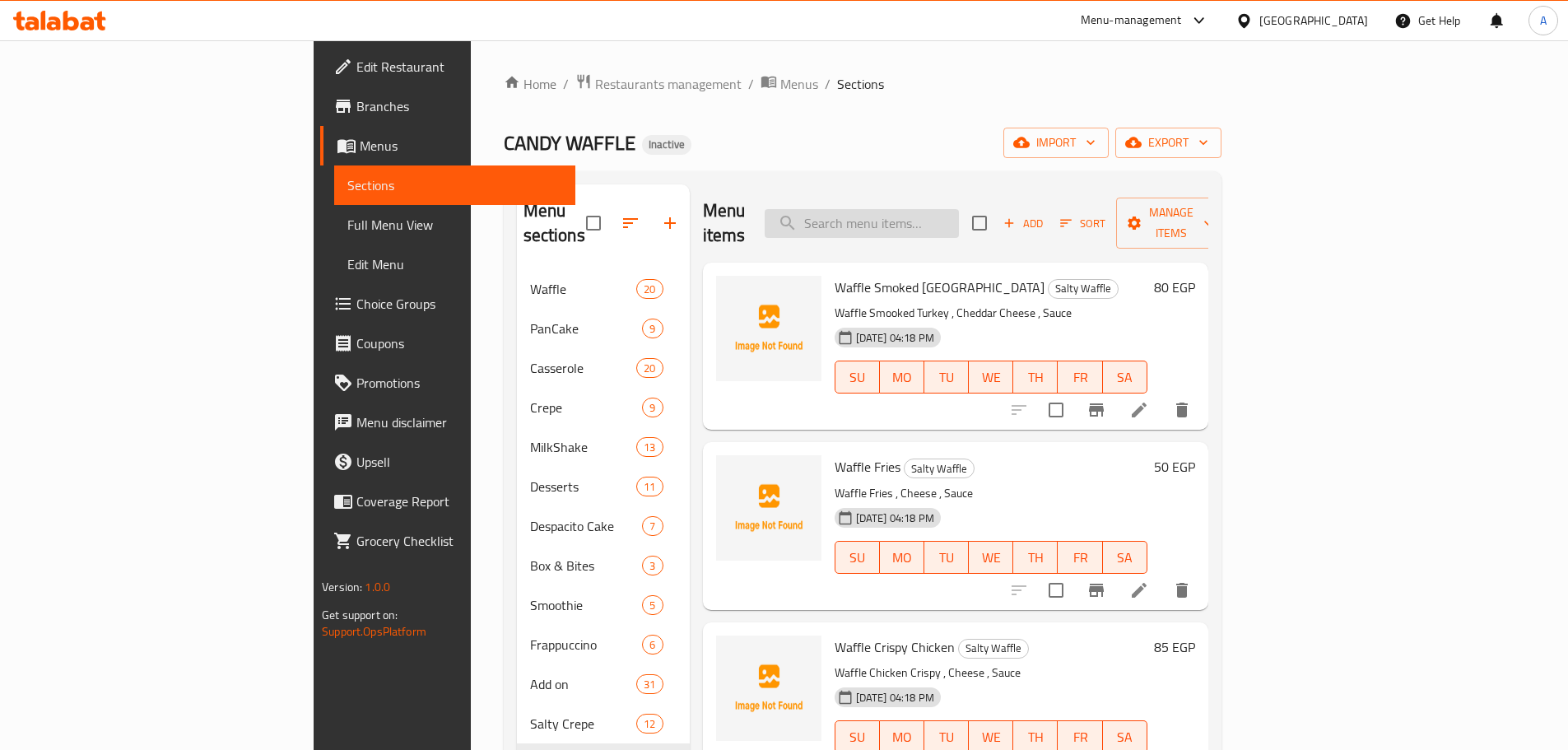
click at [939, 209] on input "search" at bounding box center [862, 223] width 194 height 29
paste input "Casserole [GEOGRAPHIC_DATA]"
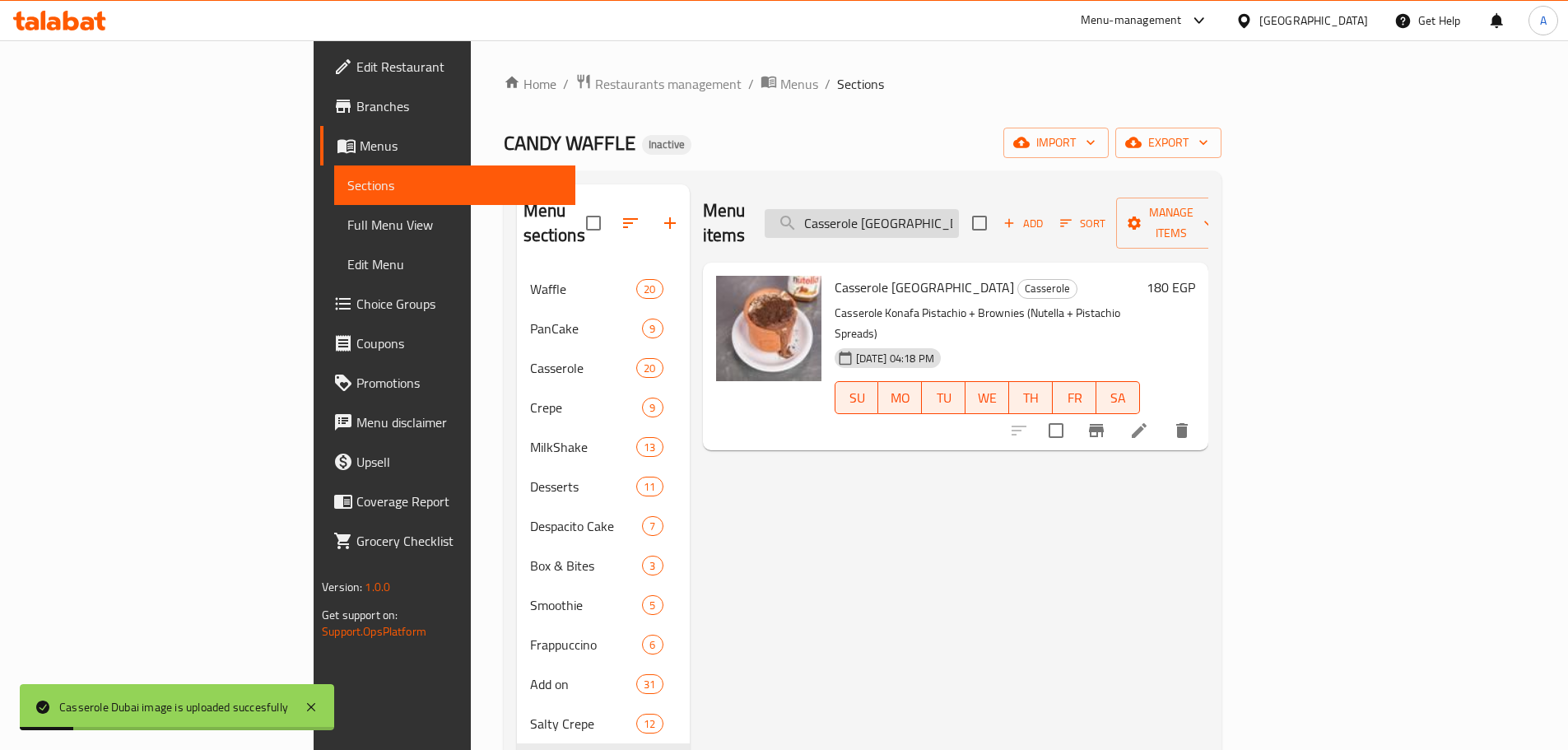
click at [959, 209] on input "Casserole [GEOGRAPHIC_DATA]" at bounding box center [862, 223] width 194 height 29
paste input "Kinder Bomb"
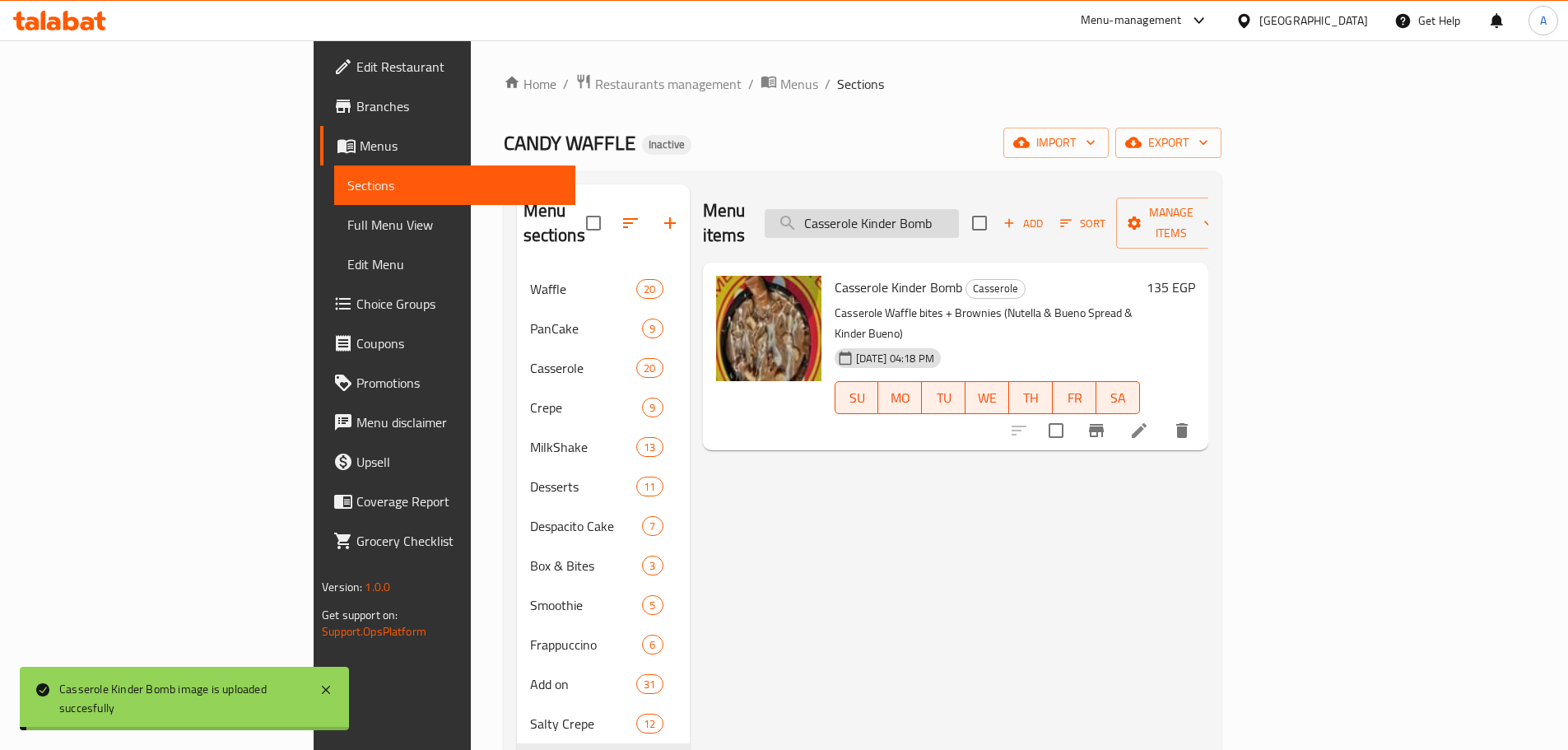
click at [959, 209] on input "Casserole Kinder Bomb" at bounding box center [862, 223] width 194 height 29
paste input "Nutella & Lotus"
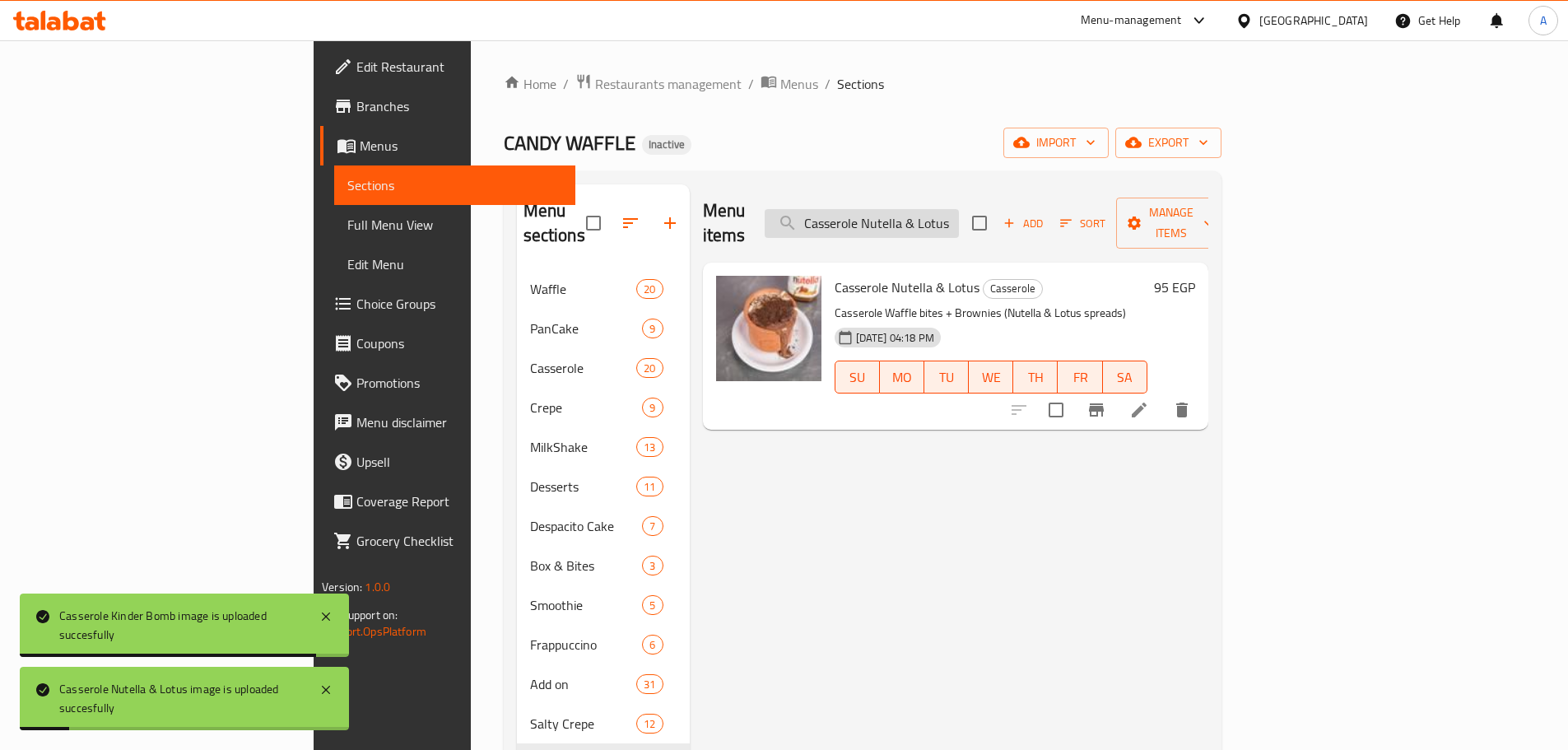
click at [959, 216] on input "Casserole Nutella & Lotus" at bounding box center [862, 223] width 194 height 29
paste input "+ Marshmallow"
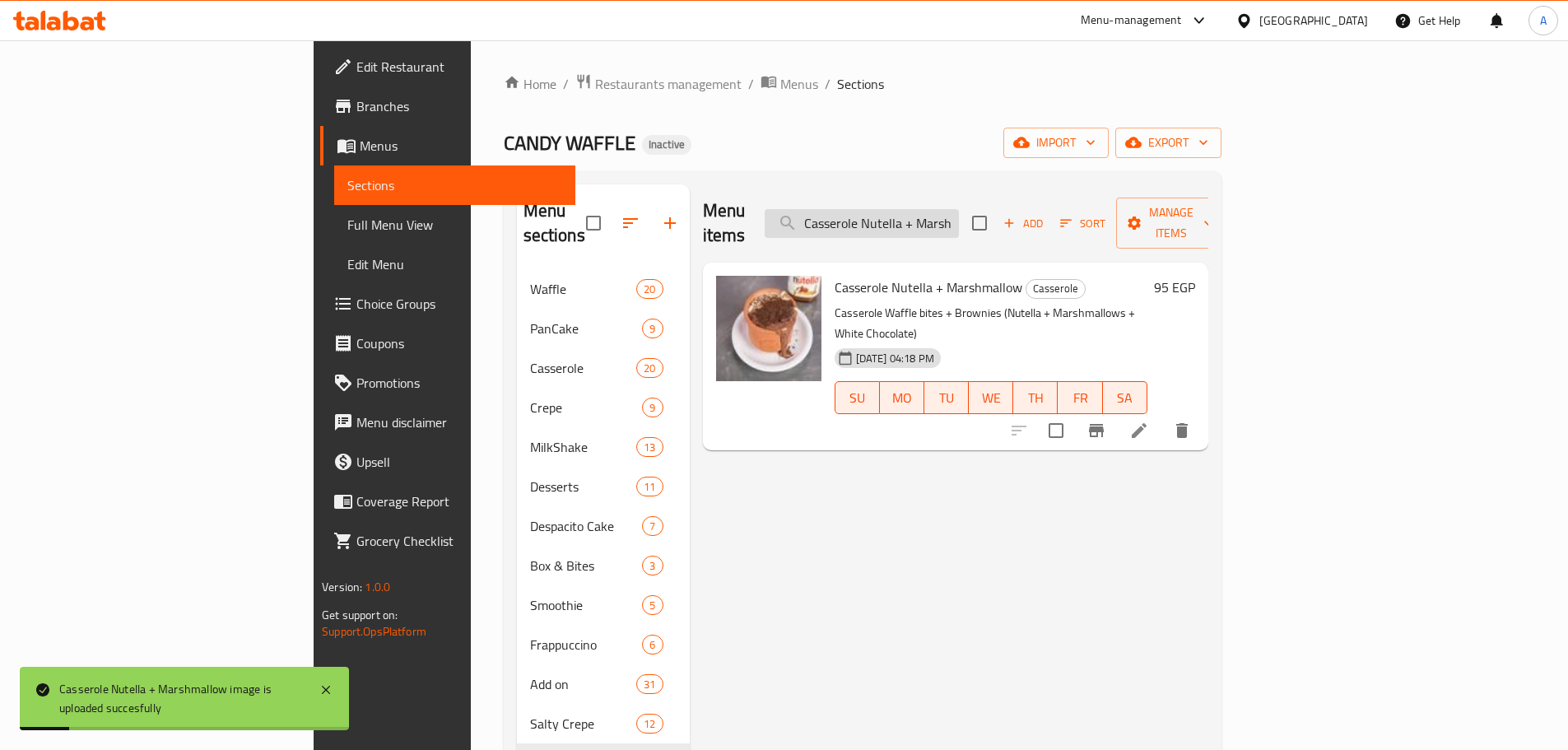
click at [954, 209] on input "Casserole Nutella + Marshmallow" at bounding box center [862, 223] width 194 height 29
paste input "search"
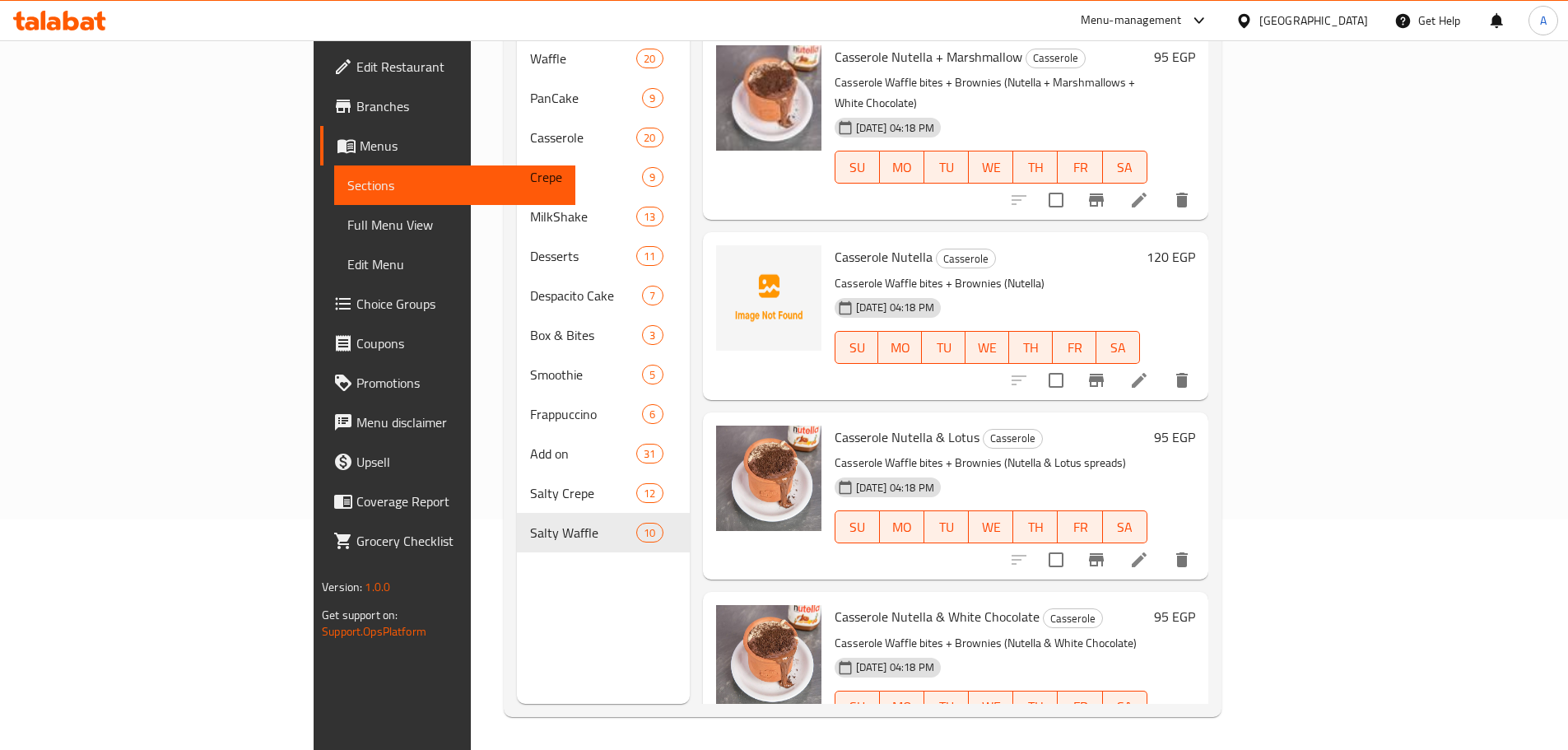
scroll to position [148, 0]
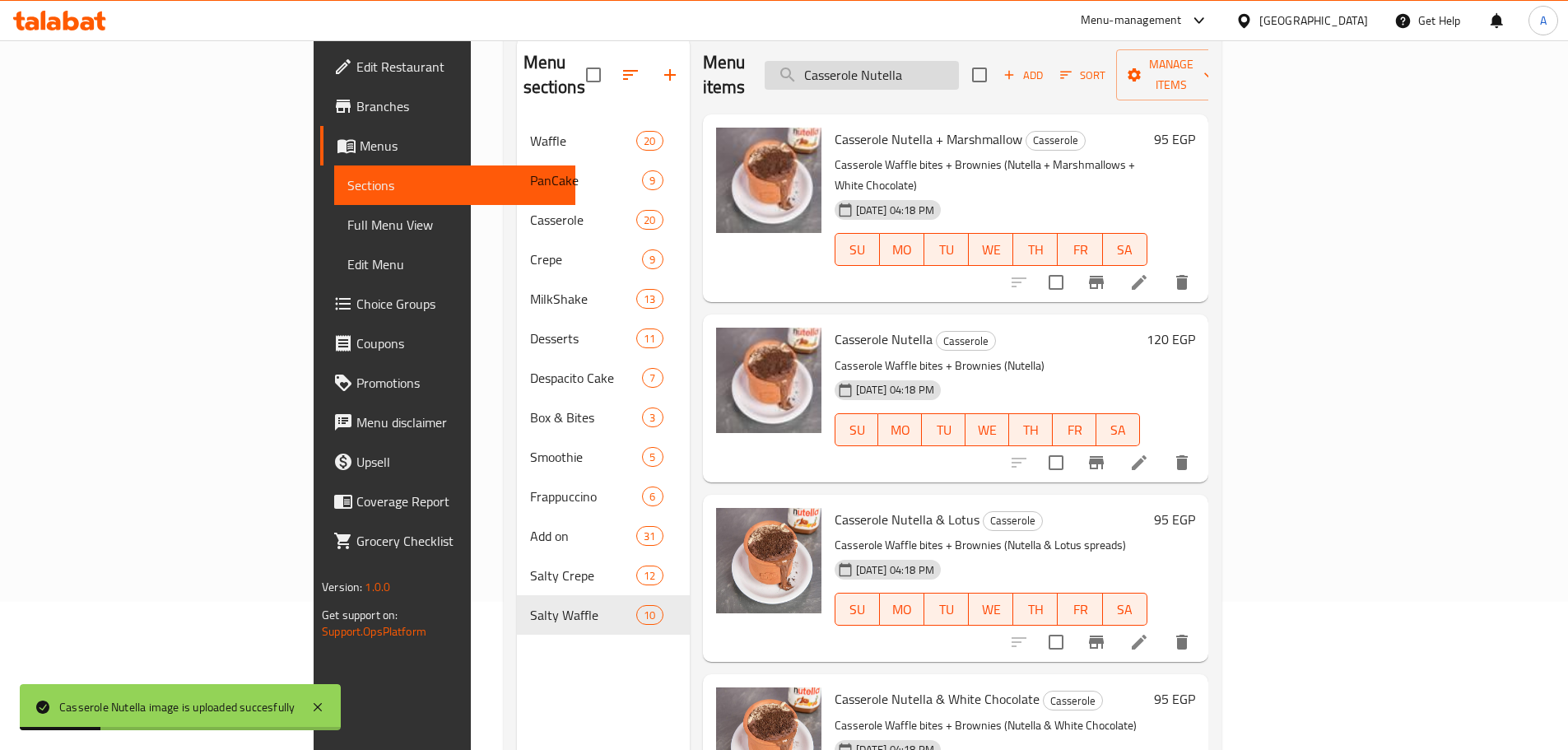
click at [959, 61] on input "Casserole Nutella" at bounding box center [862, 75] width 194 height 29
paste input "s & Pistachio sauce"
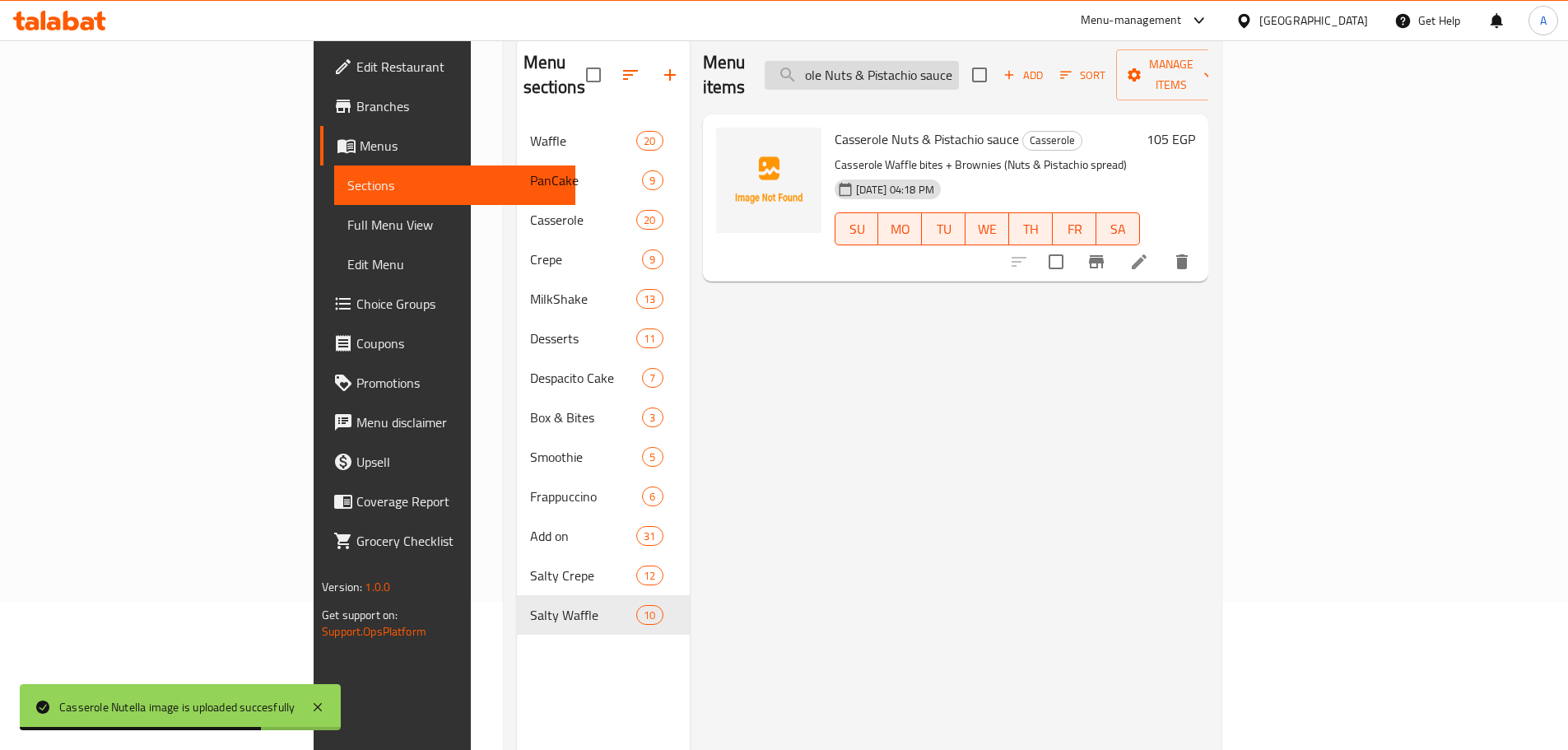
scroll to position [0, 0]
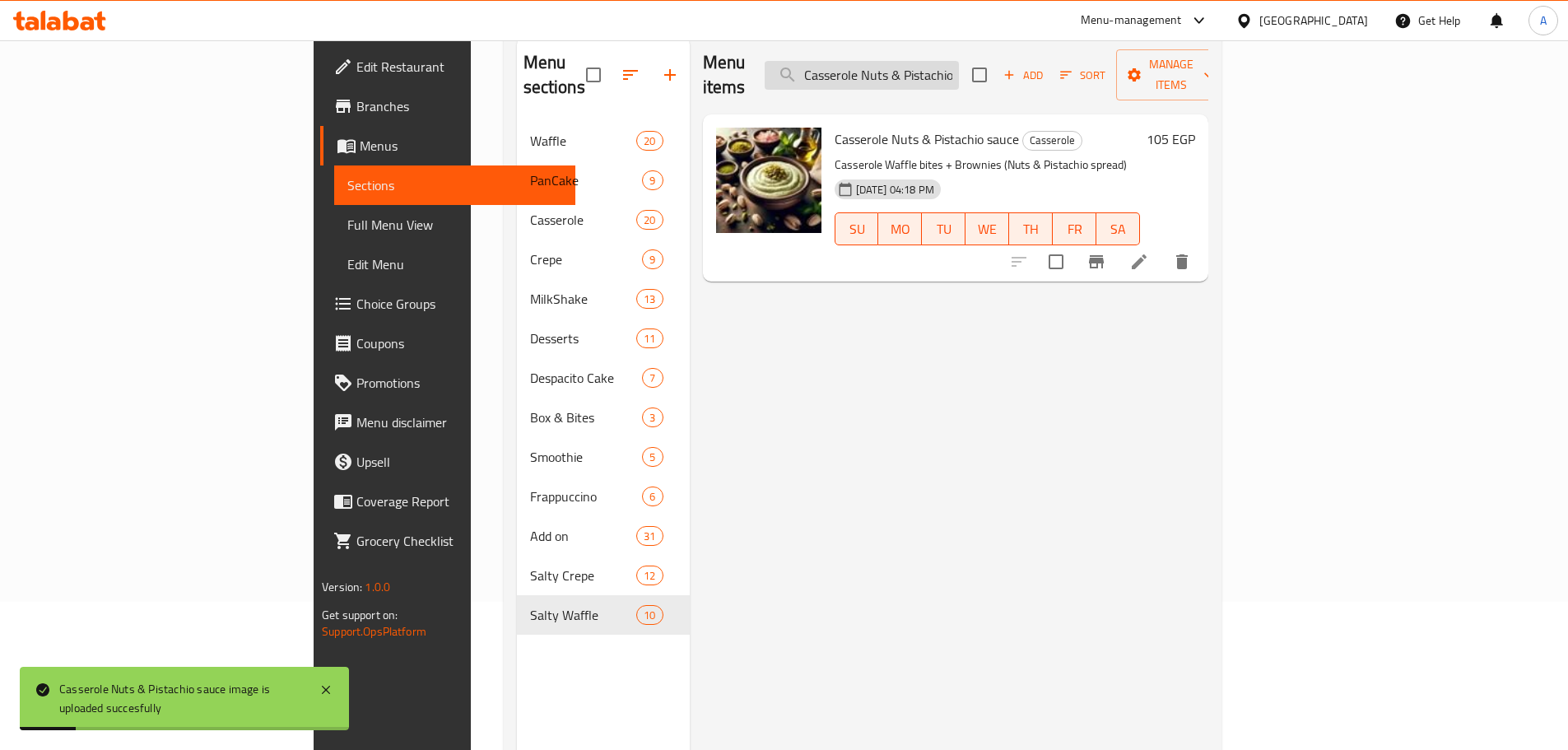
click at [959, 61] on input "Casserole Nuts & Pistachio sauce" at bounding box center [862, 75] width 194 height 29
paste input "Oreo"
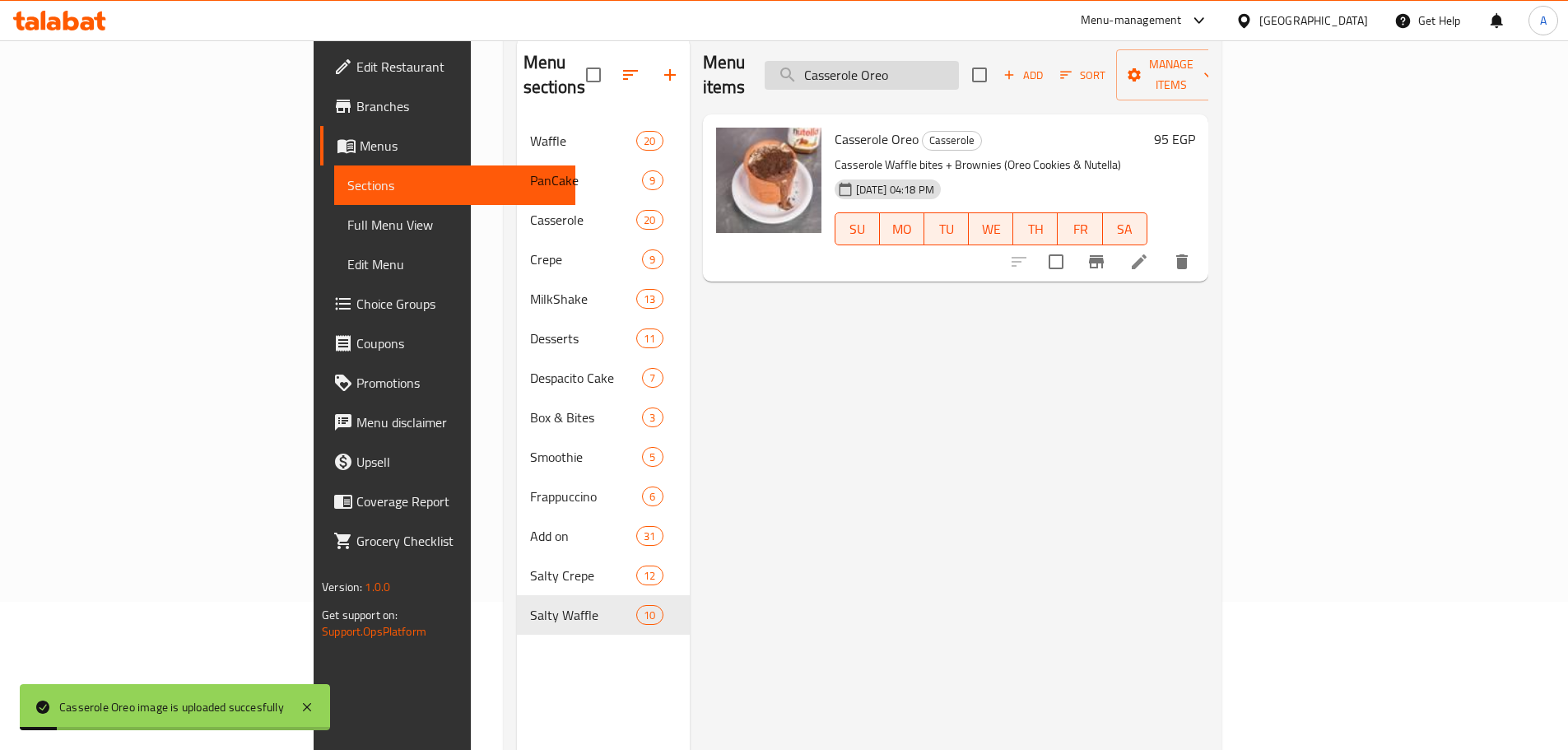
click at [959, 61] on input "Casserole Oreo" at bounding box center [862, 75] width 194 height 29
paste input "Nuts"
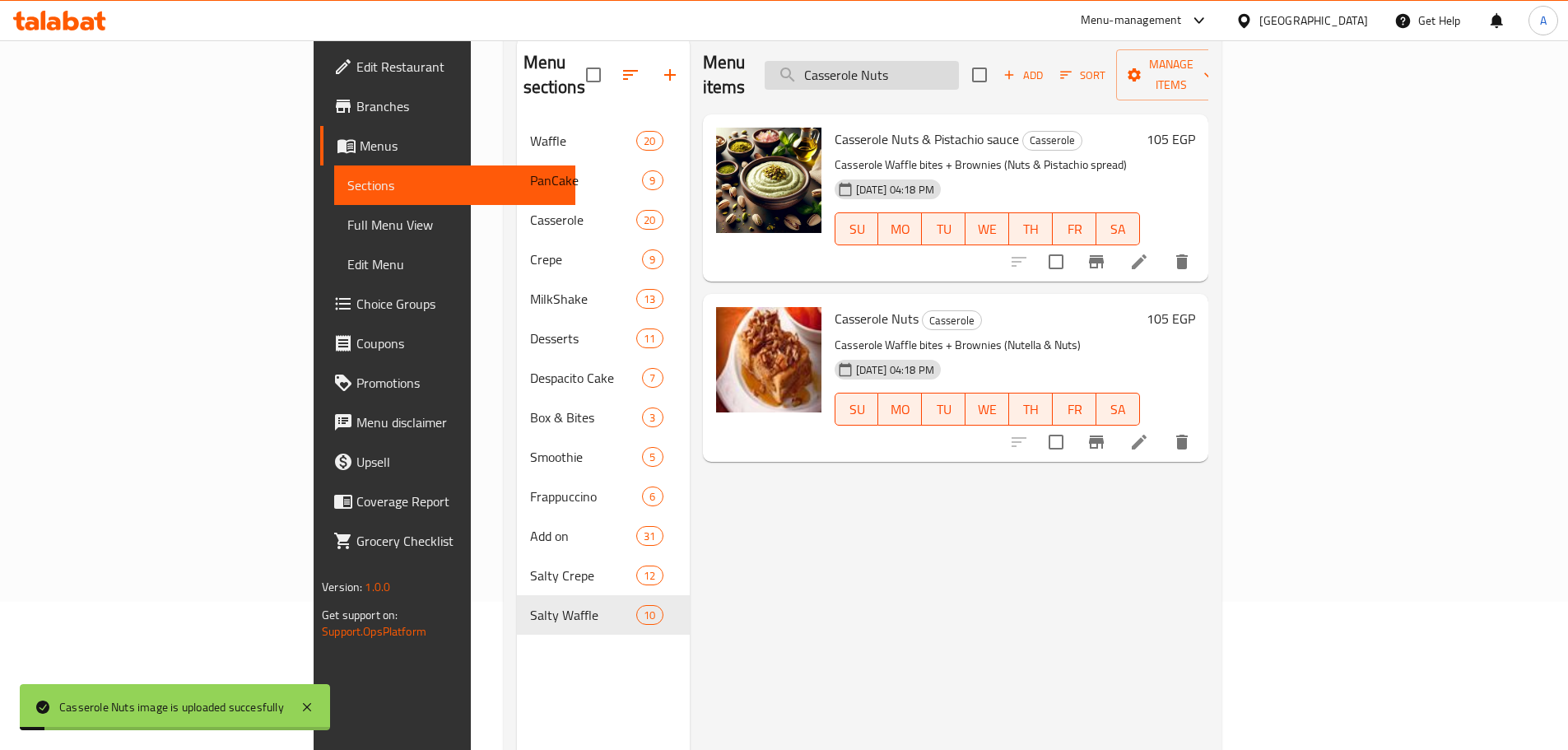
click at [959, 67] on input "Casserole Nuts" at bounding box center [862, 75] width 194 height 29
paste input "Medalaa Original"
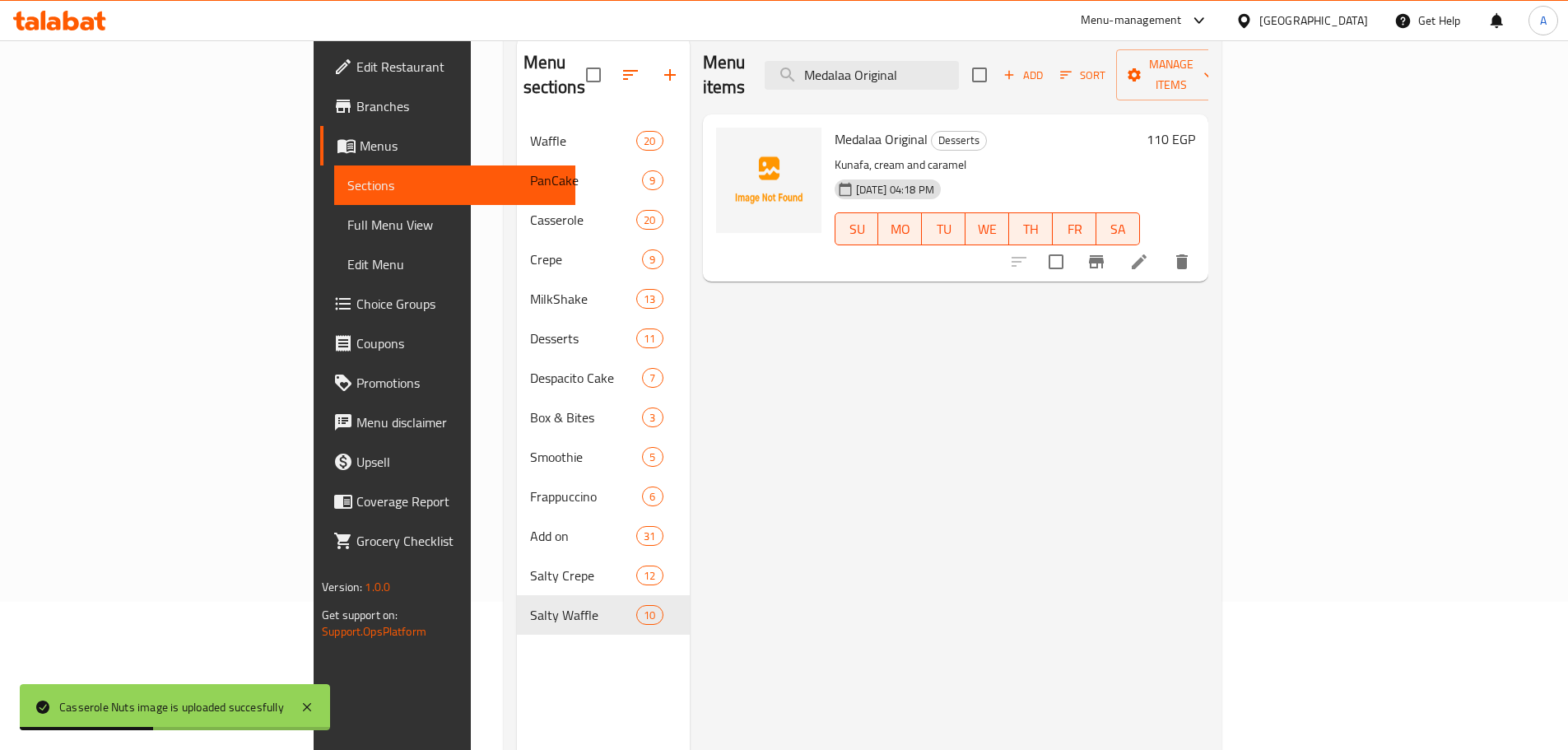
type input "Medalaa Original"
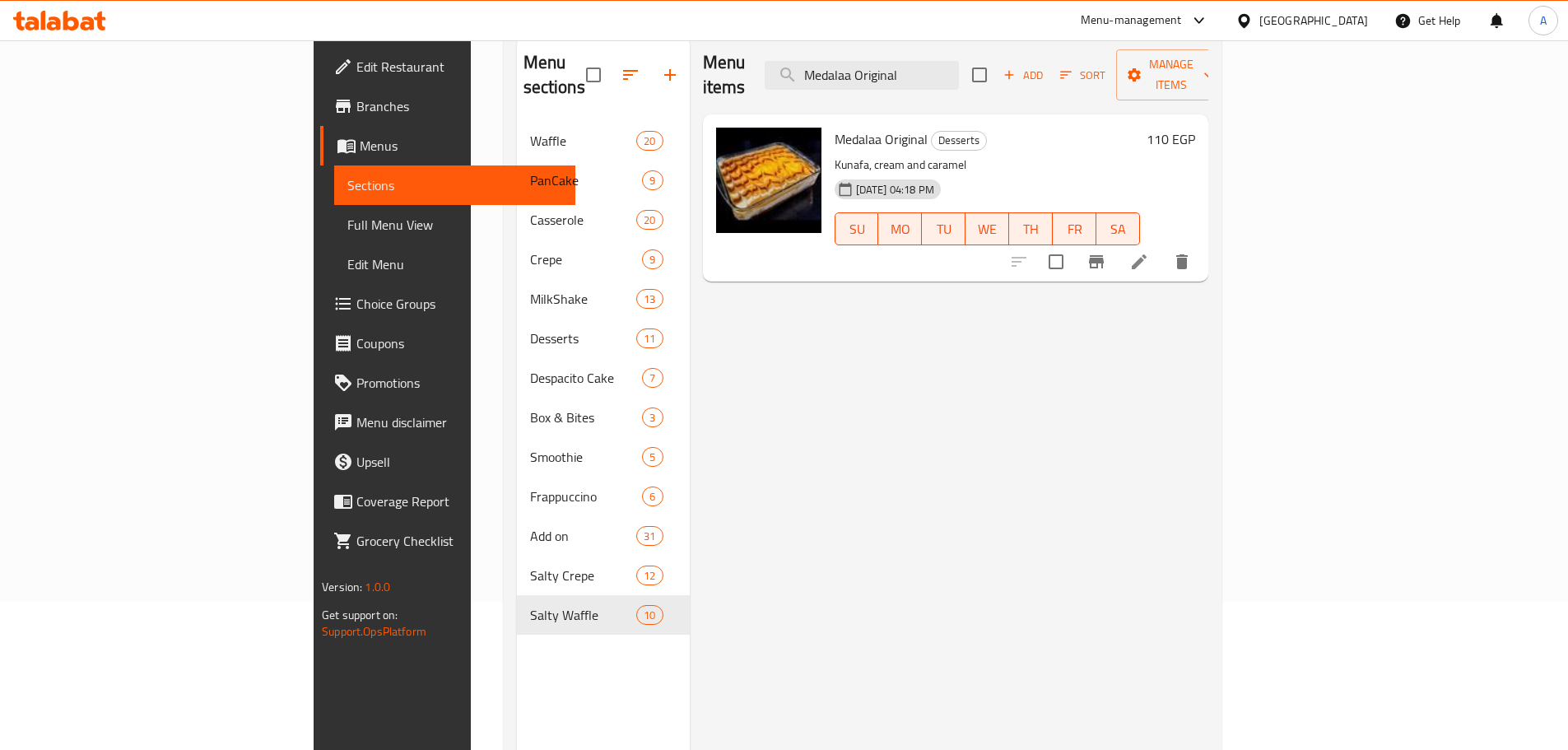
click at [835, 127] on span "Medalaa Original" at bounding box center [881, 139] width 93 height 25
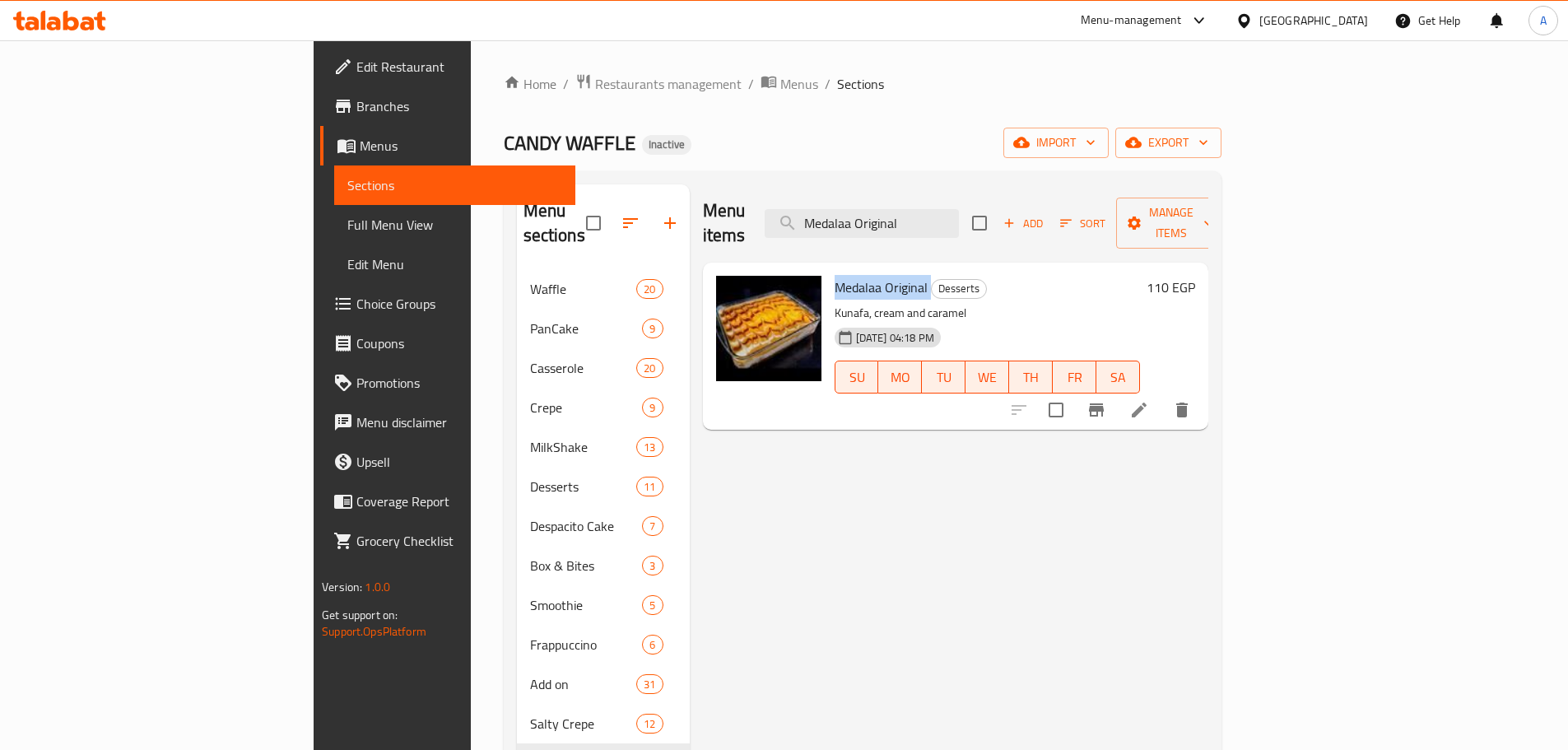
drag, startPoint x: 59, startPoint y: 230, endPoint x: 1296, endPoint y: 29, distance: 1253.2
click at [347, 230] on span "Full Menu View" at bounding box center [454, 224] width 215 height 20
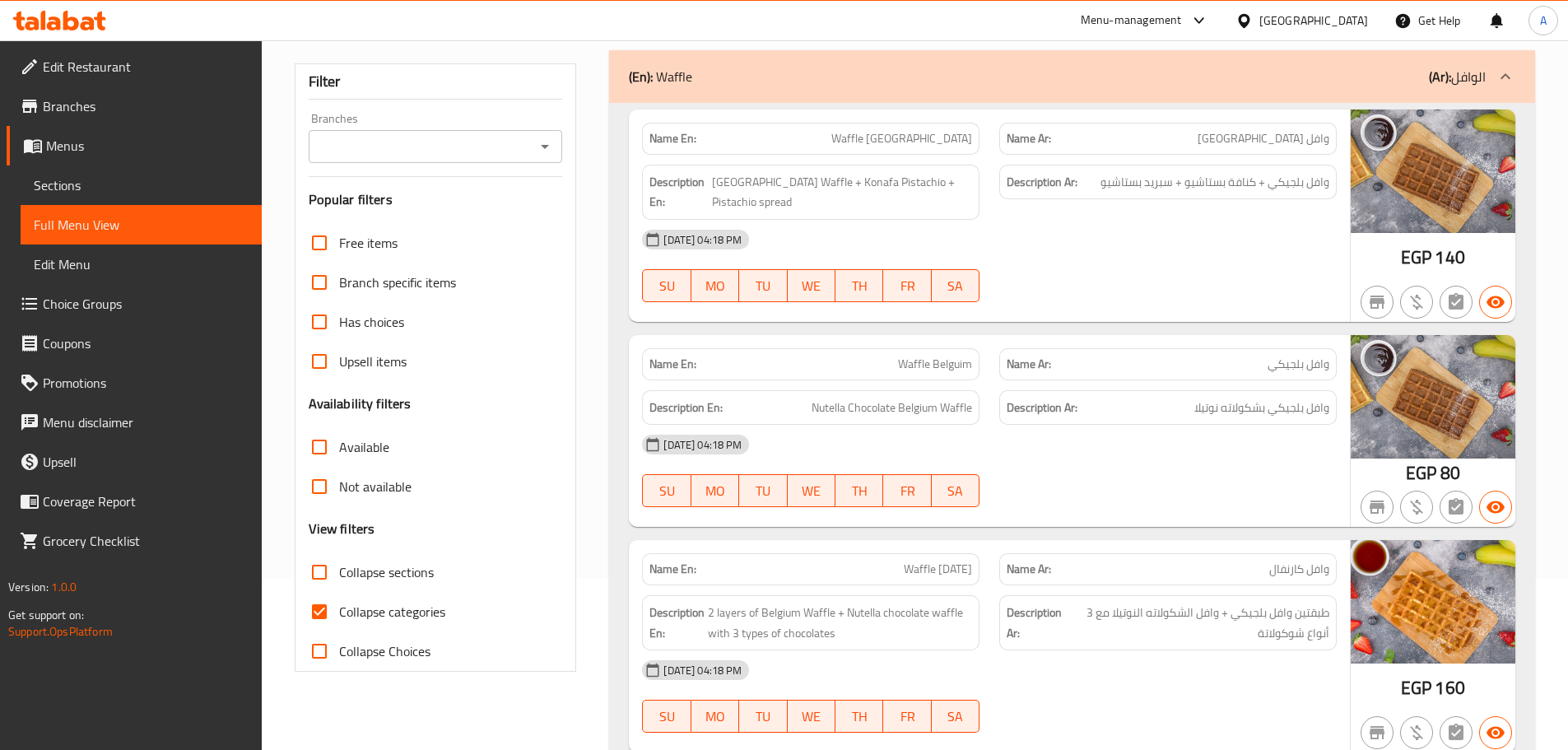
scroll to position [247, 0]
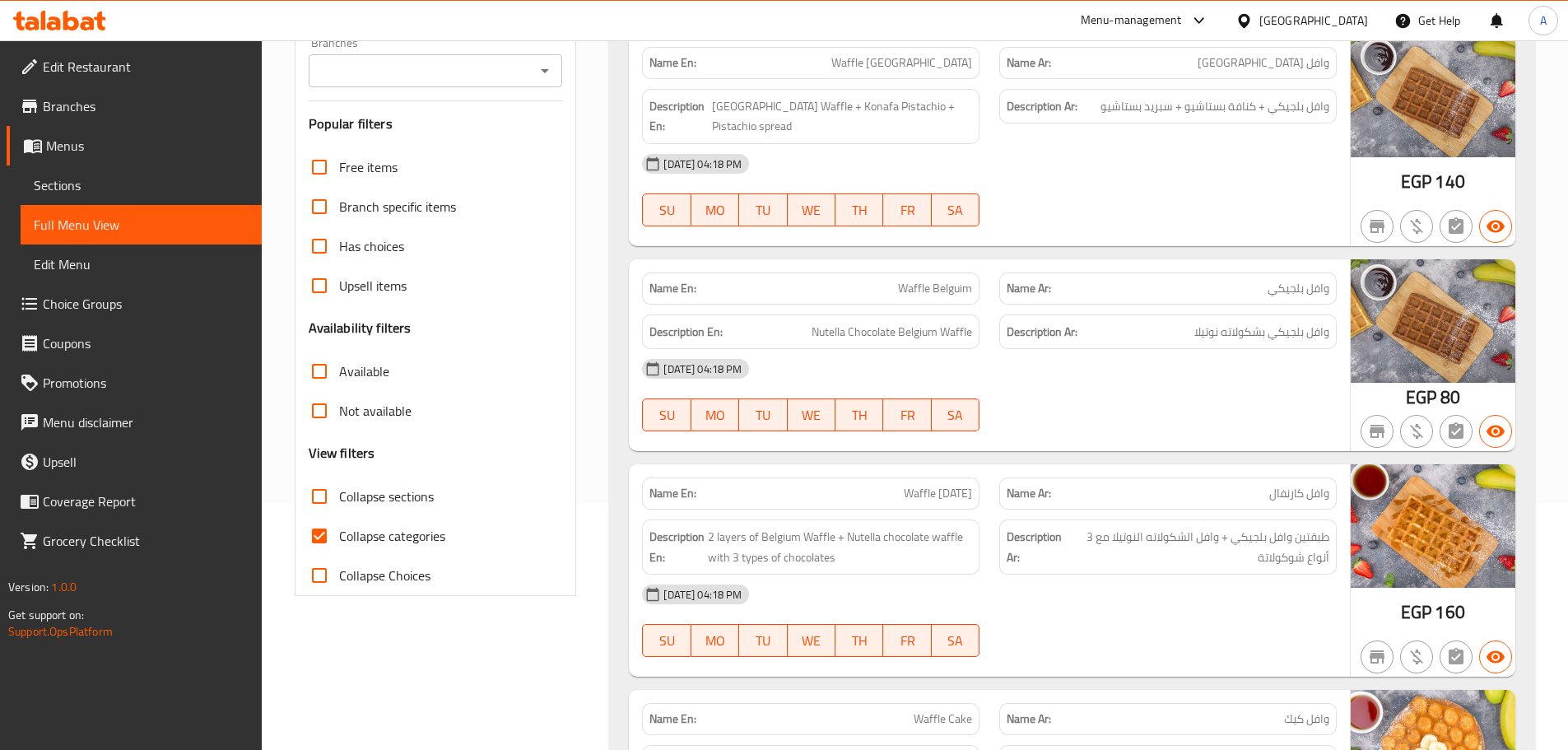
click at [321, 535] on input "Collapse categories" at bounding box center [319, 535] width 39 height 39
checkbox input "false"
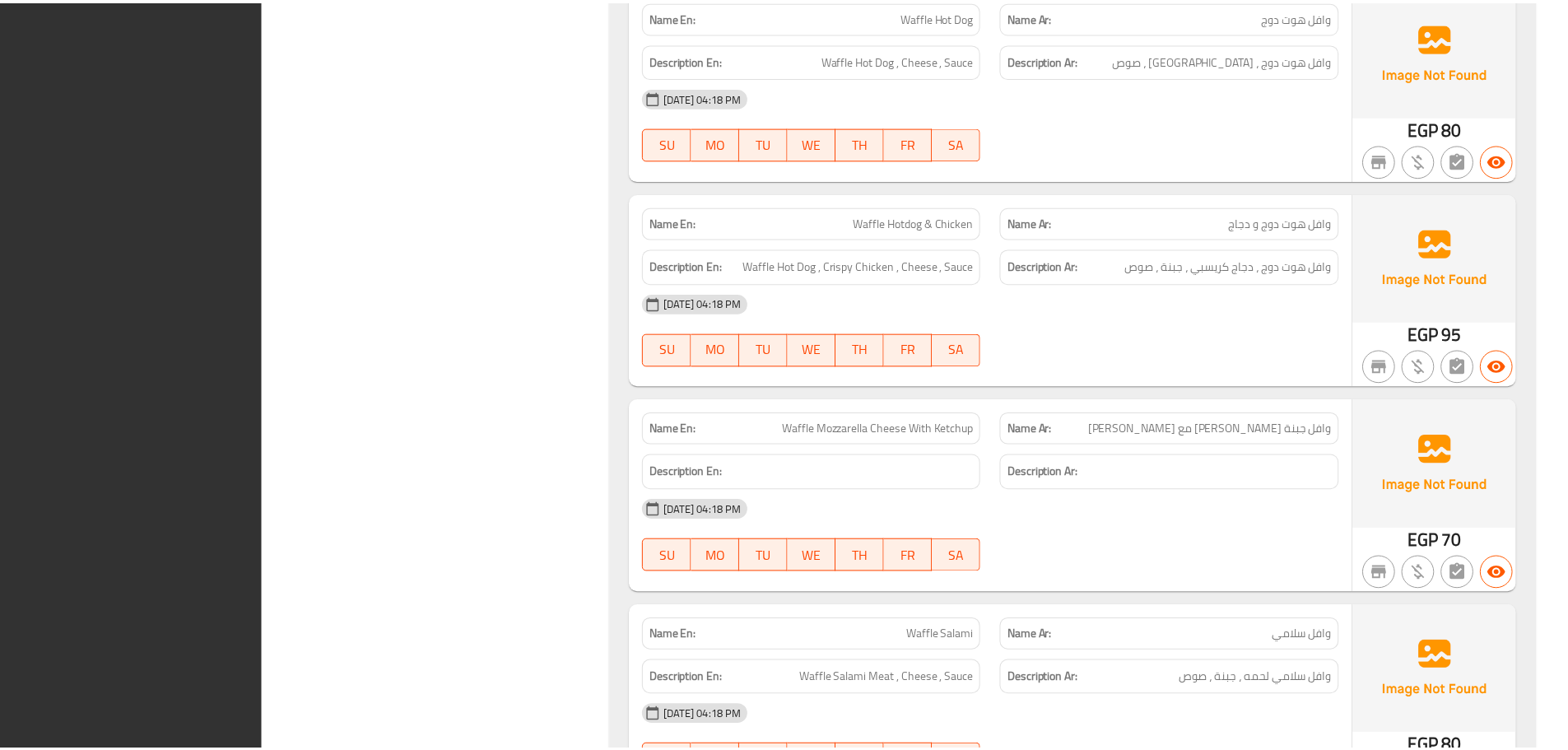
scroll to position [33659, 0]
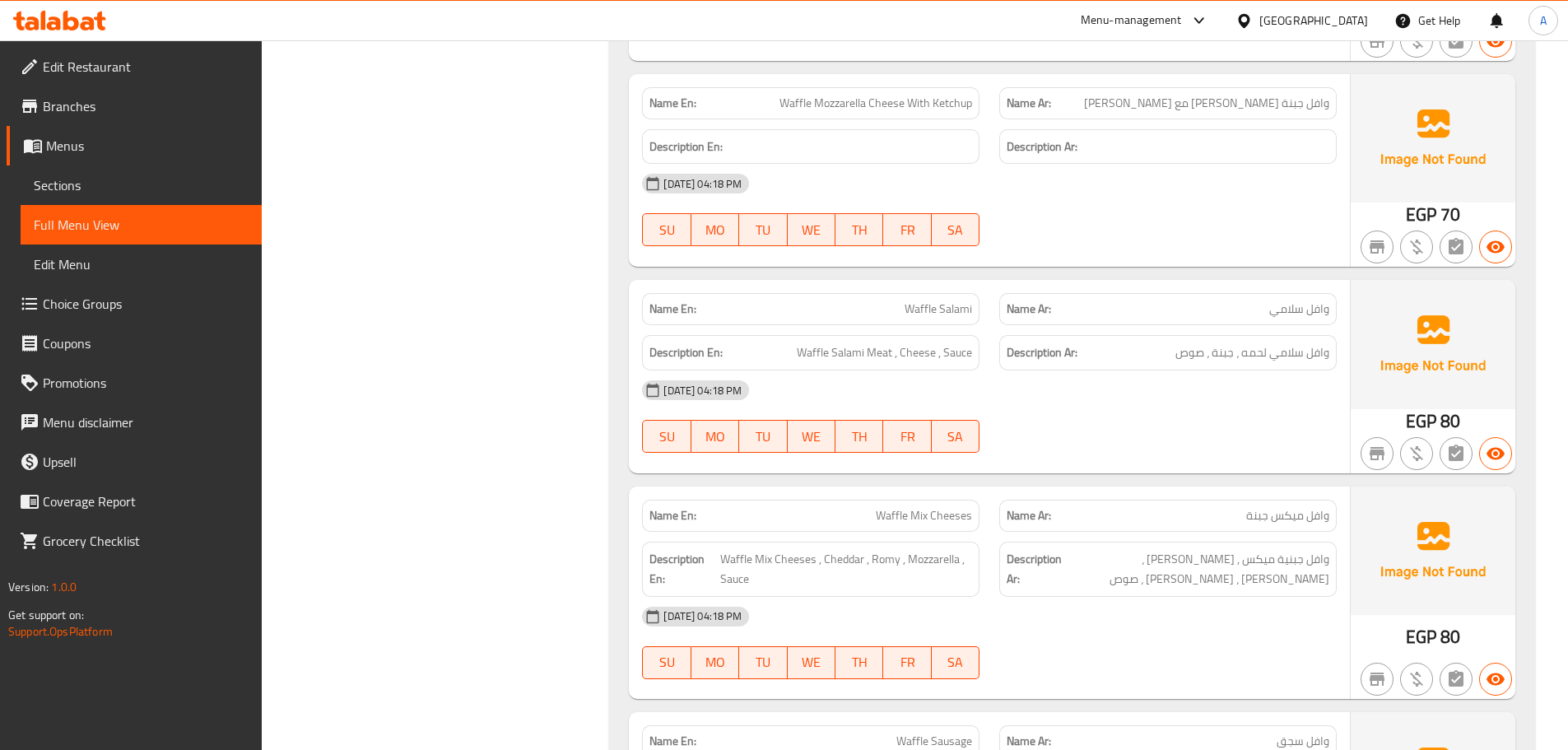
click at [115, 71] on span "Edit Restaurant" at bounding box center [145, 67] width 206 height 20
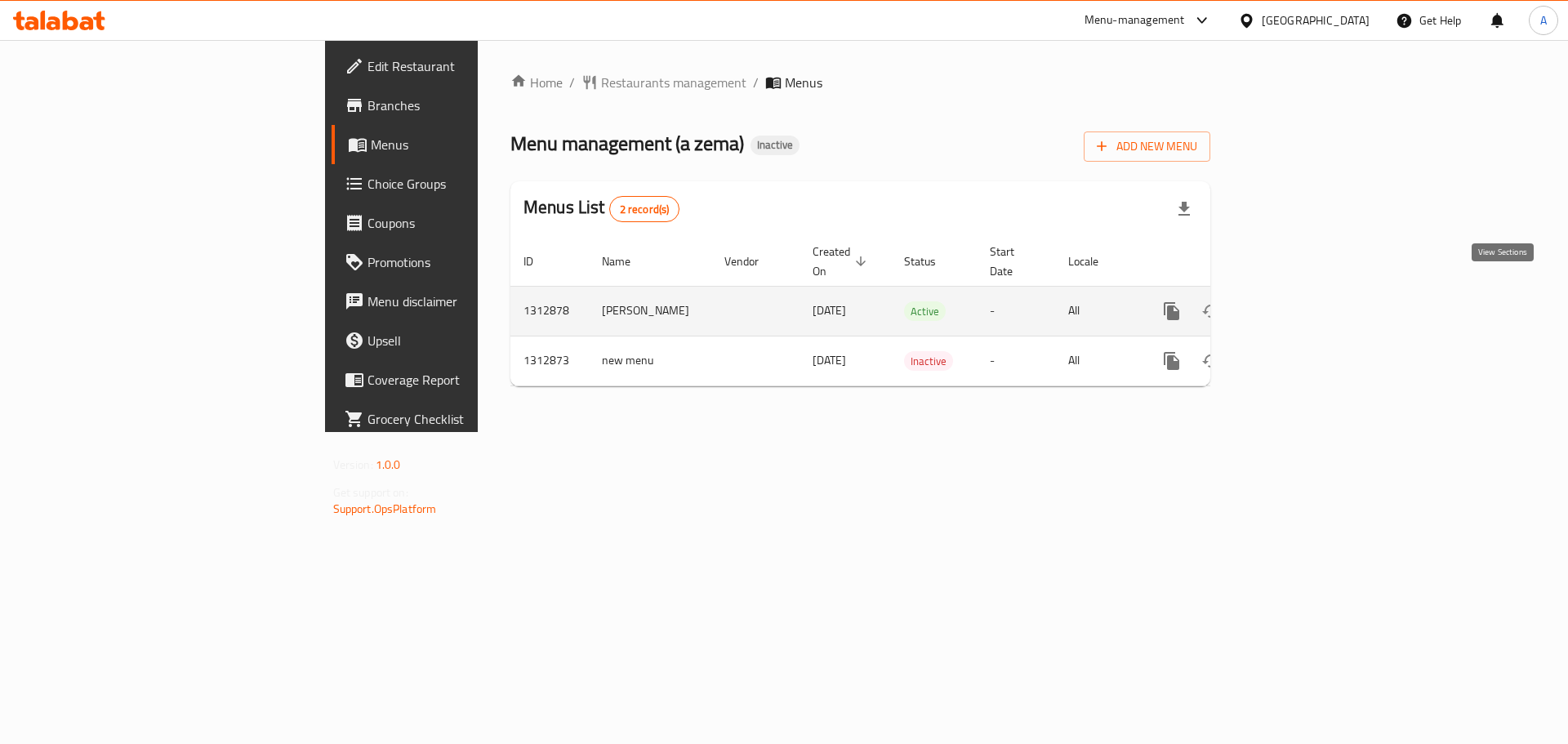
click at [1299, 302] on icon "enhanced table" at bounding box center [1289, 311] width 20 height 20
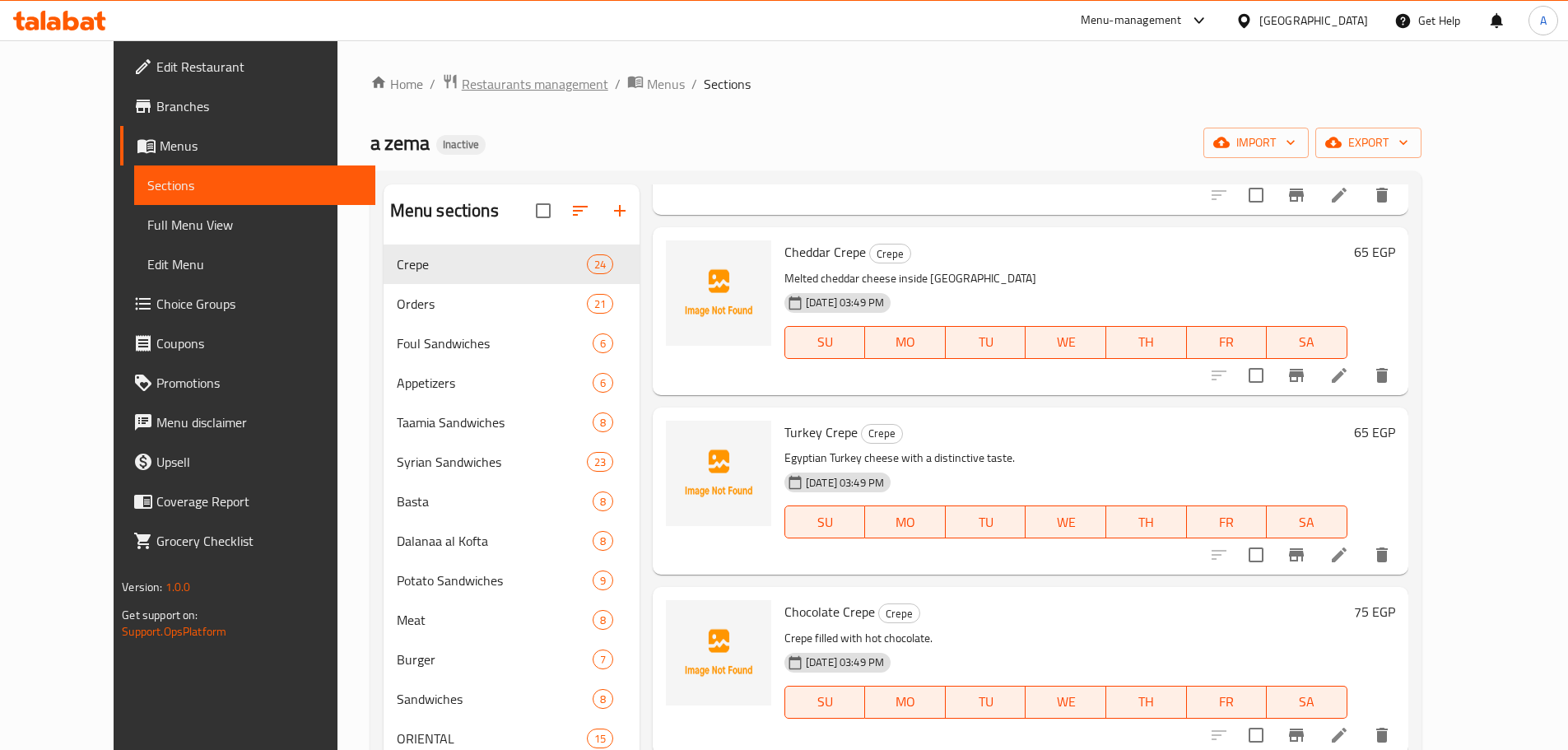
click at [462, 88] on span "Restaurants management" at bounding box center [534, 84] width 146 height 20
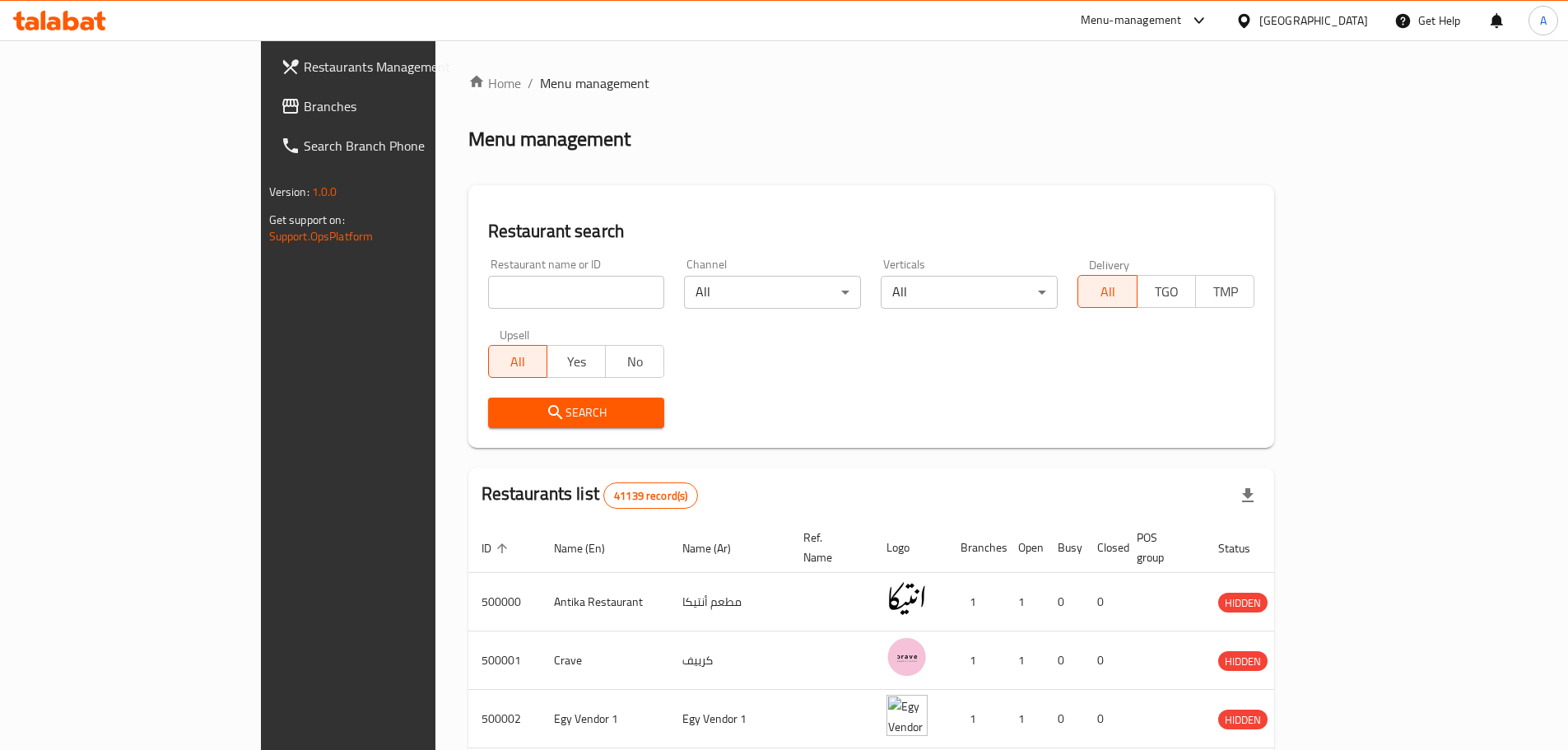
click at [304, 107] on span "Branches" at bounding box center [406, 106] width 206 height 20
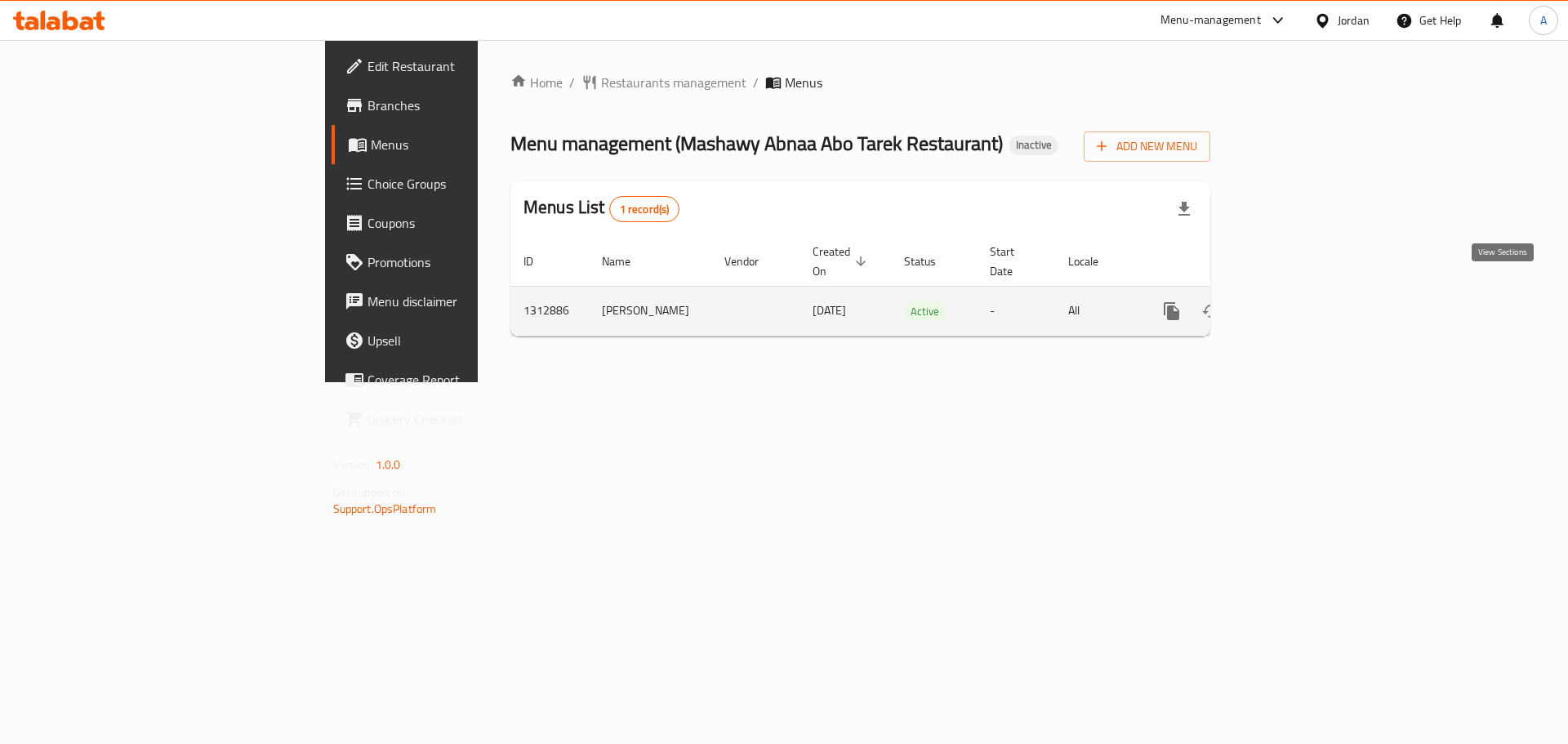
click at [1299, 302] on icon "enhanced table" at bounding box center [1289, 311] width 20 height 20
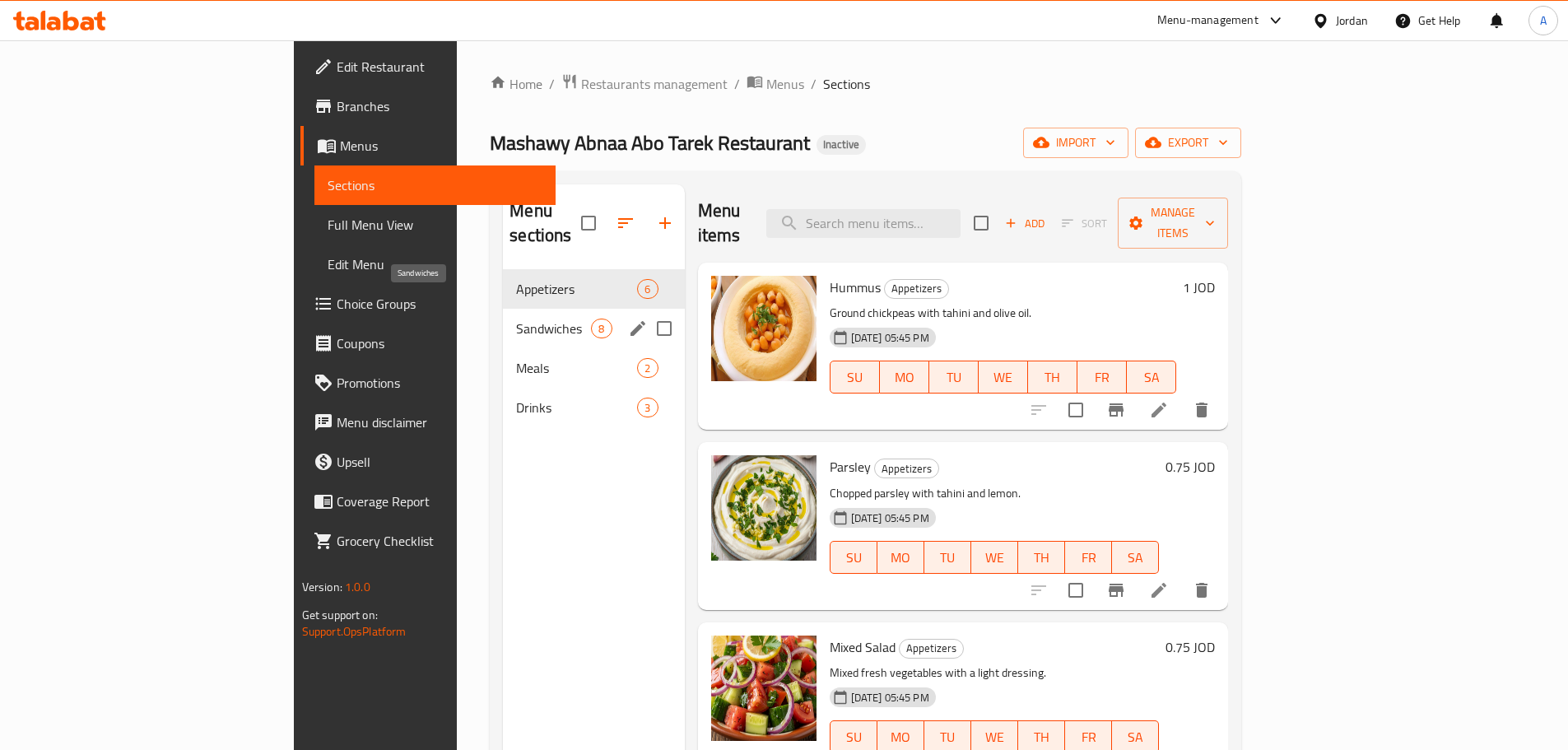
click at [516, 319] on span "Sandwiches" at bounding box center [553, 329] width 74 height 20
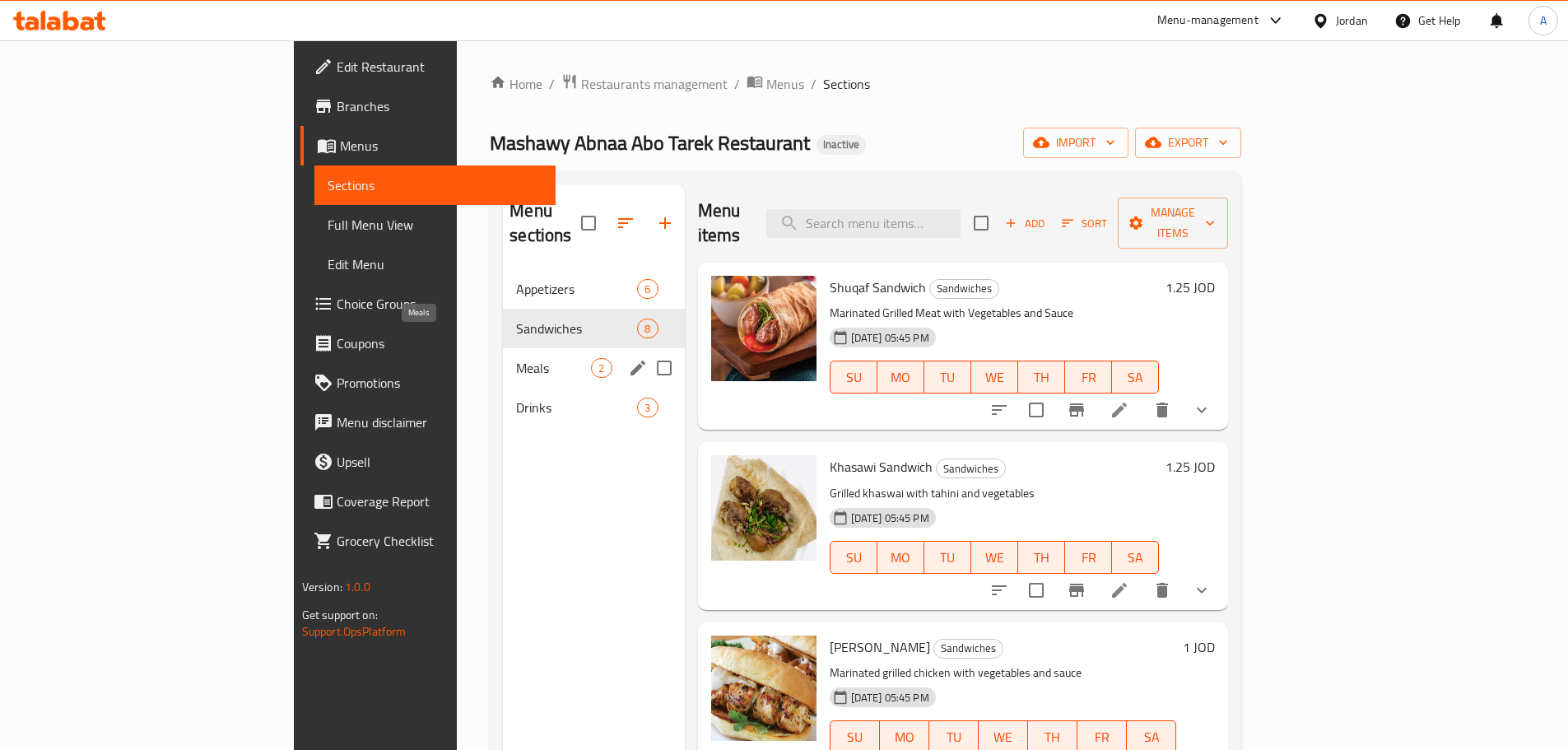
click at [516, 358] on span "Meals" at bounding box center [553, 368] width 74 height 20
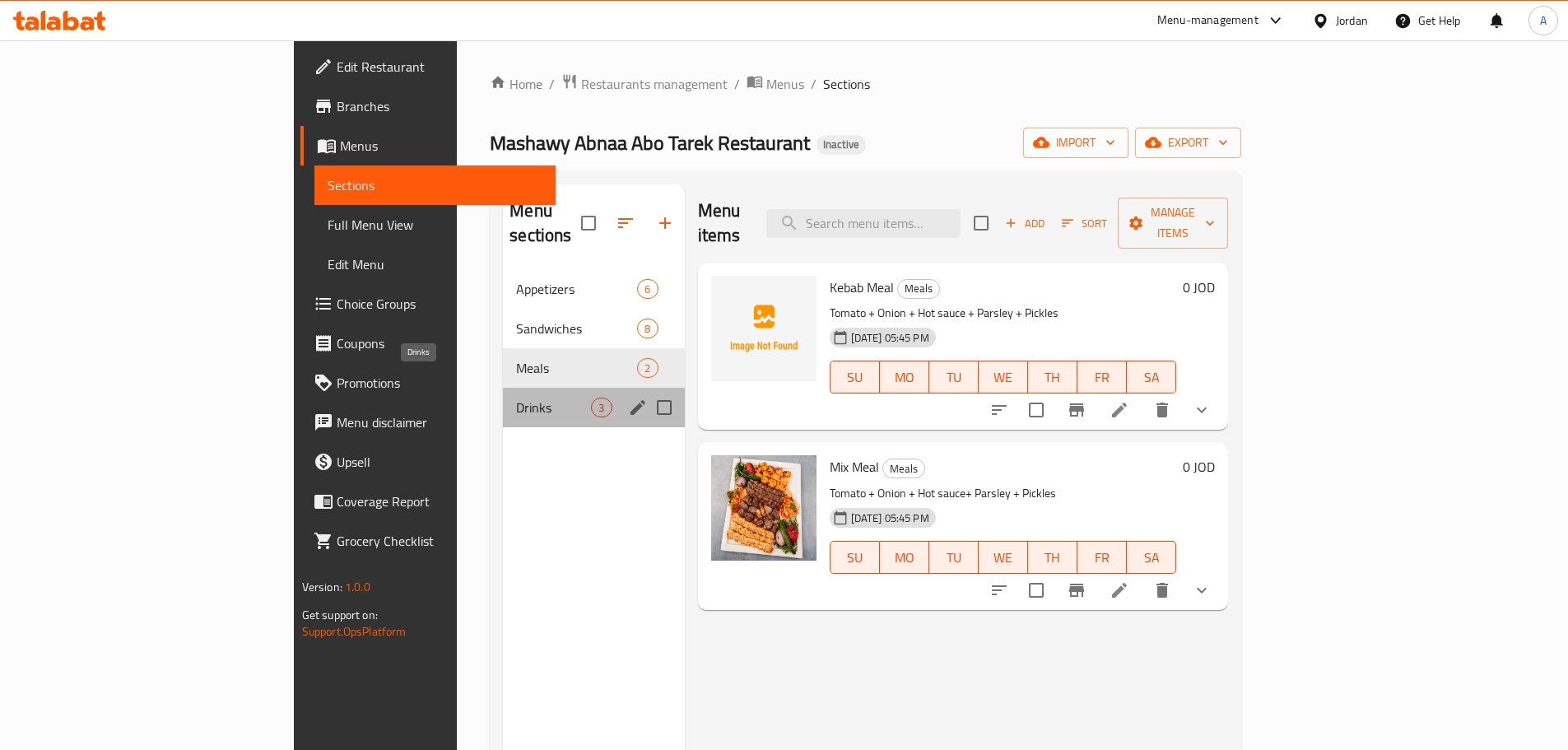
click at [516, 398] on span "Drinks" at bounding box center [553, 407] width 74 height 20
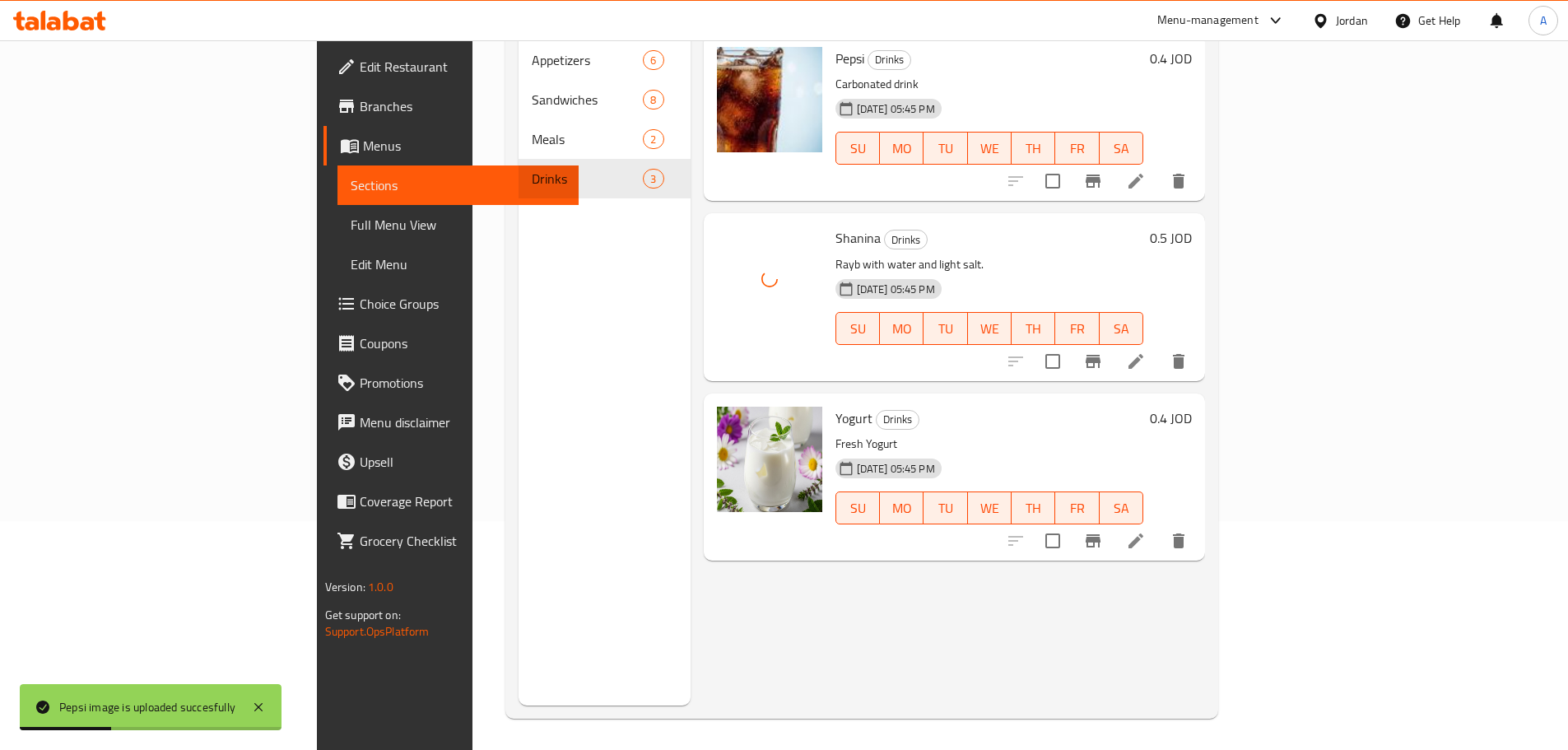
scroll to position [230, 0]
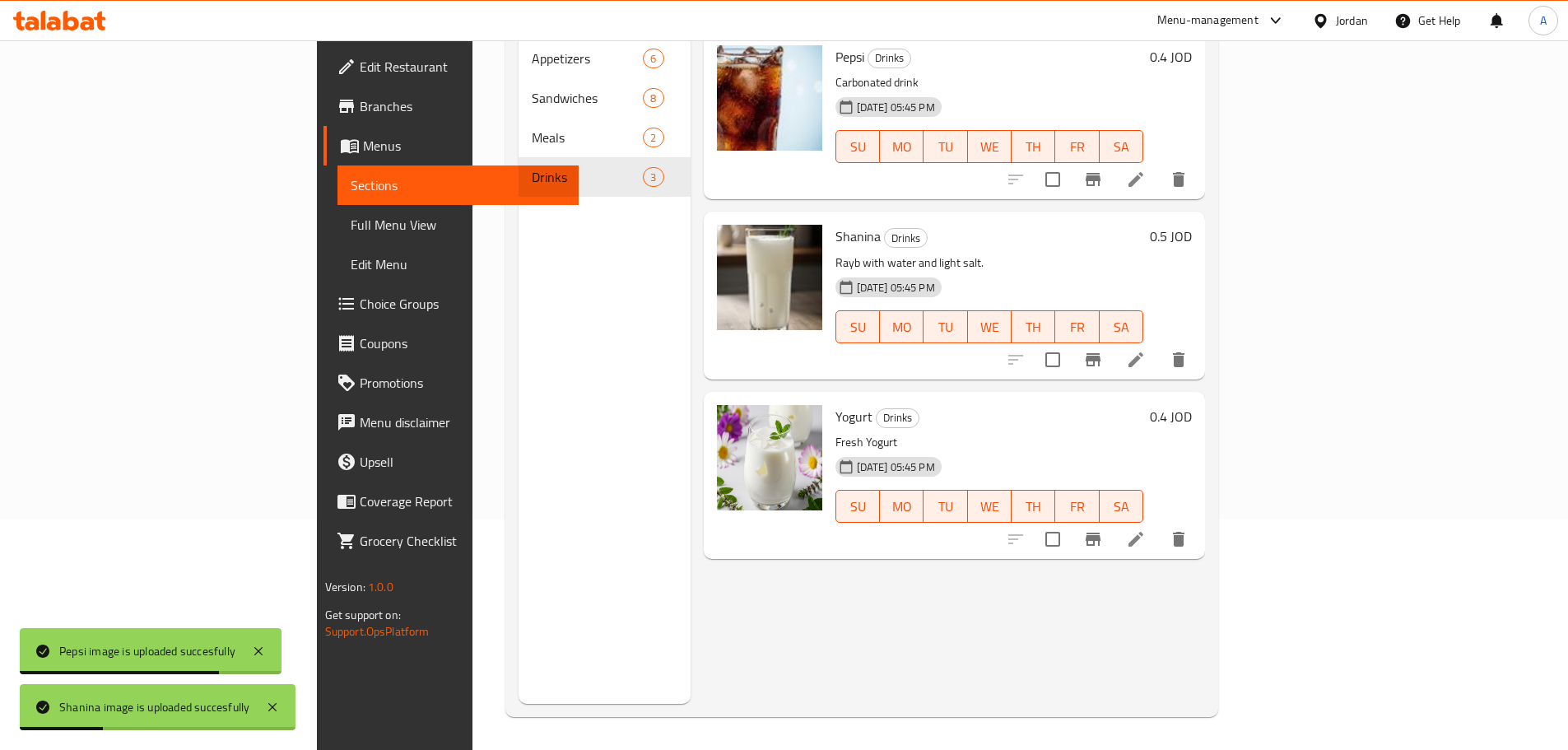
click at [1146, 529] on icon at bounding box center [1135, 539] width 20 height 20
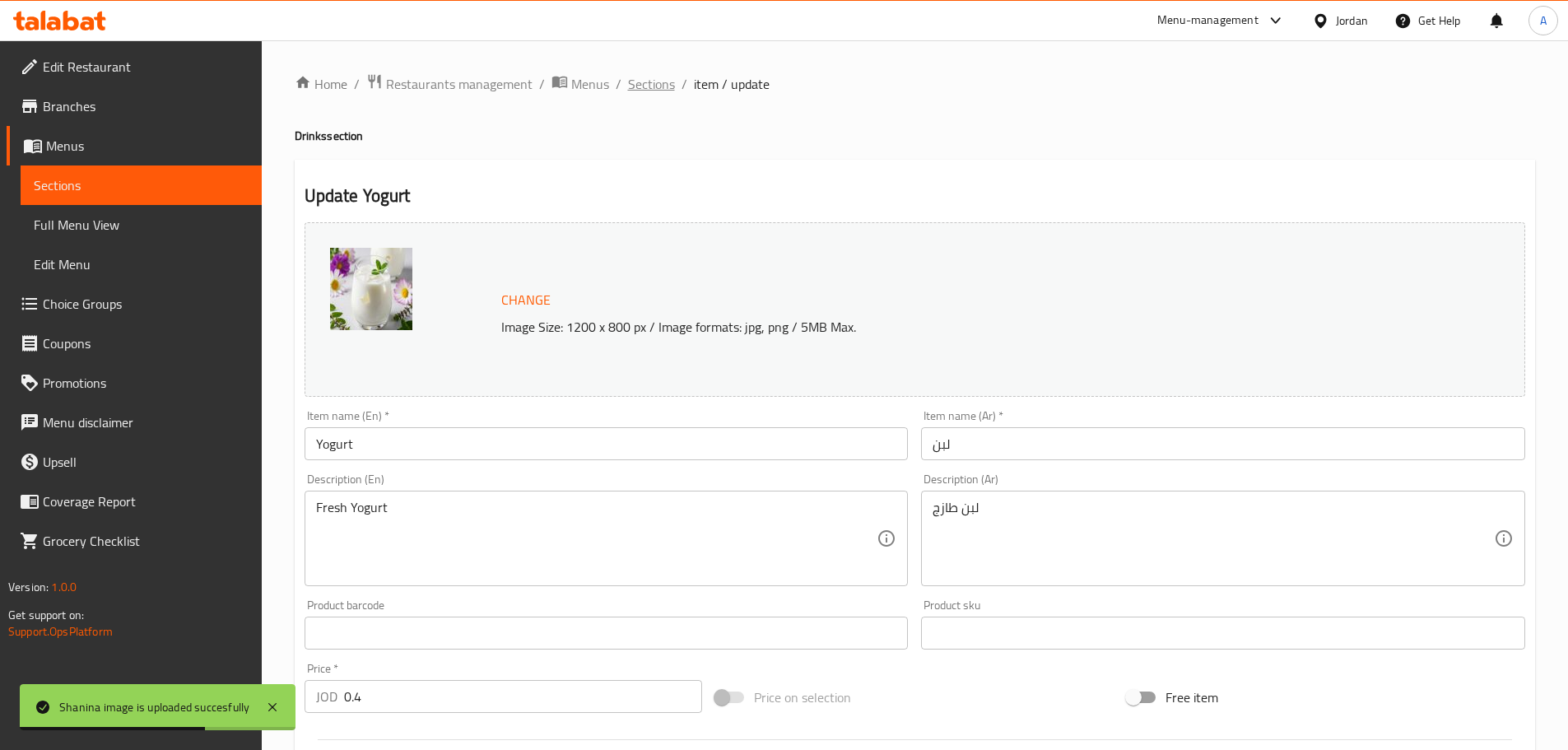
click at [667, 88] on span "Sections" at bounding box center [652, 84] width 47 height 20
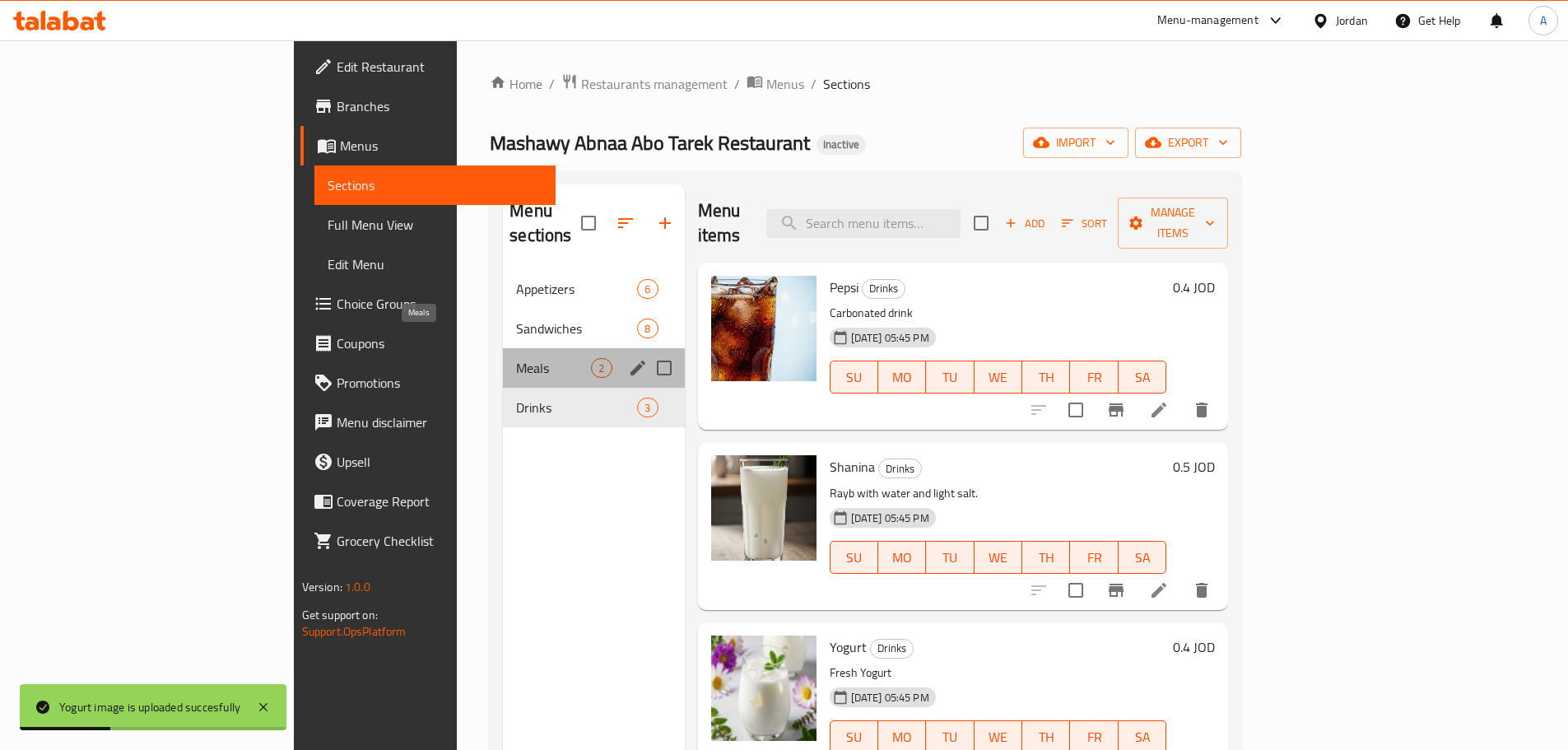
click at [516, 358] on span "Meals" at bounding box center [553, 368] width 74 height 20
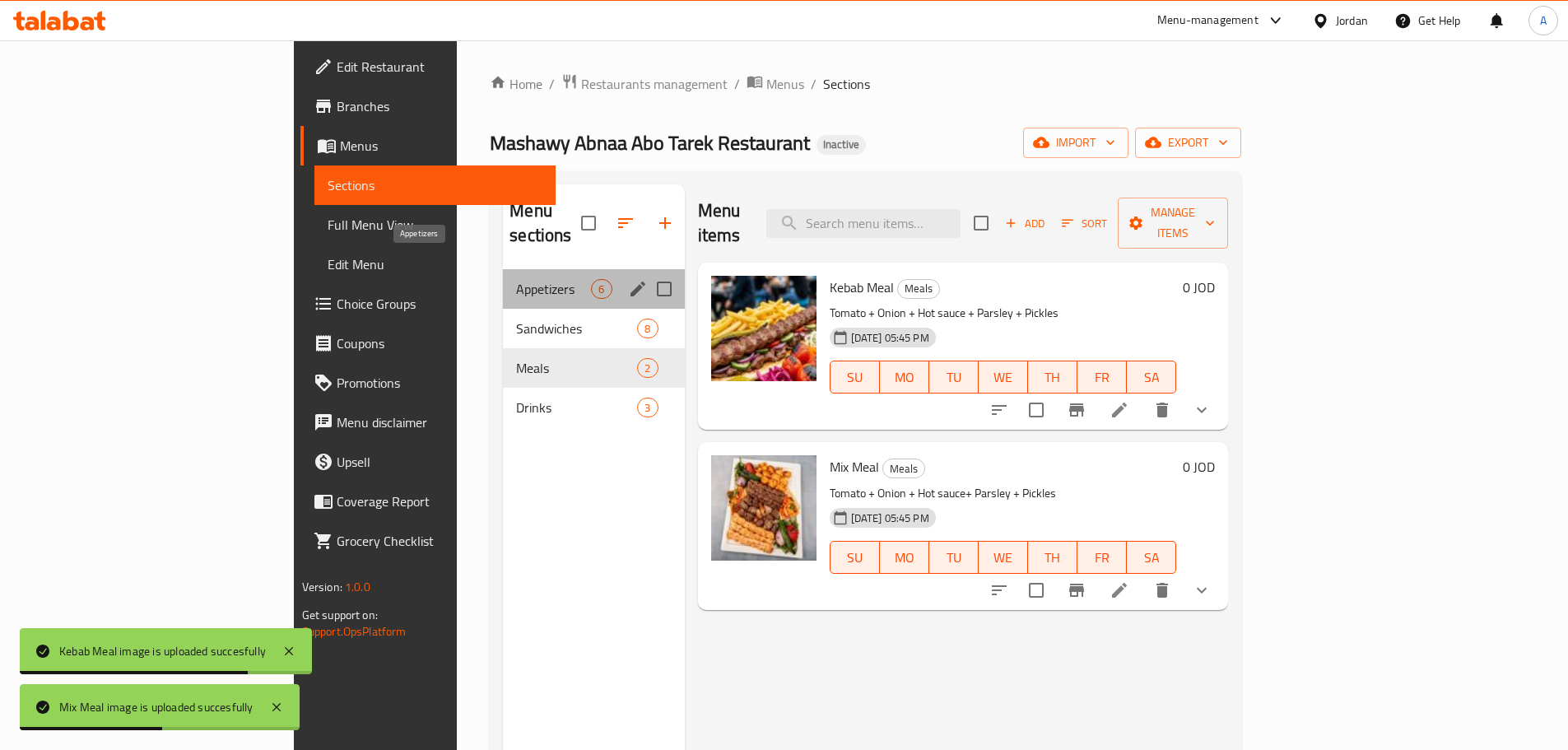
click at [516, 279] on span "Appetizers" at bounding box center [553, 288] width 74 height 20
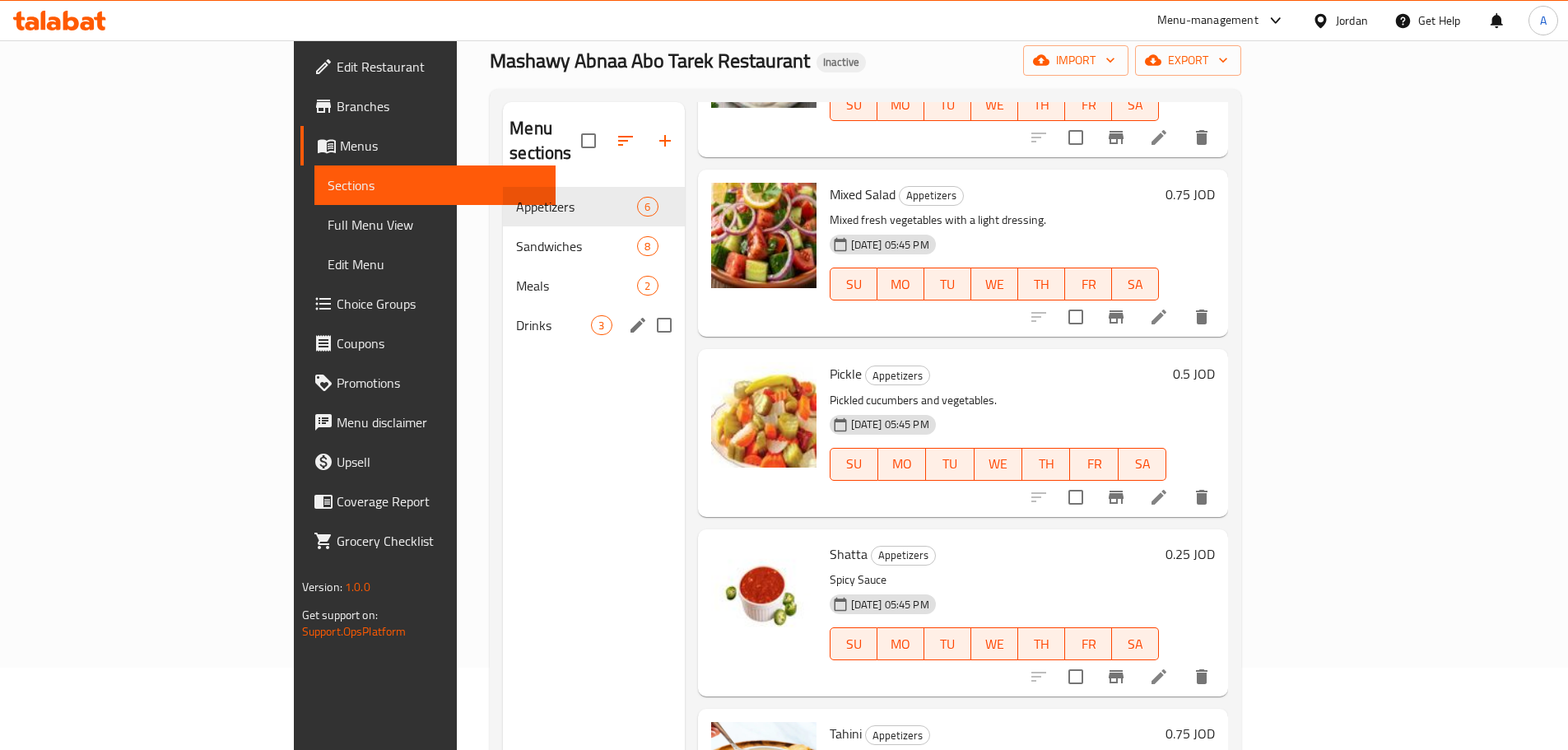
scroll to position [66, 0]
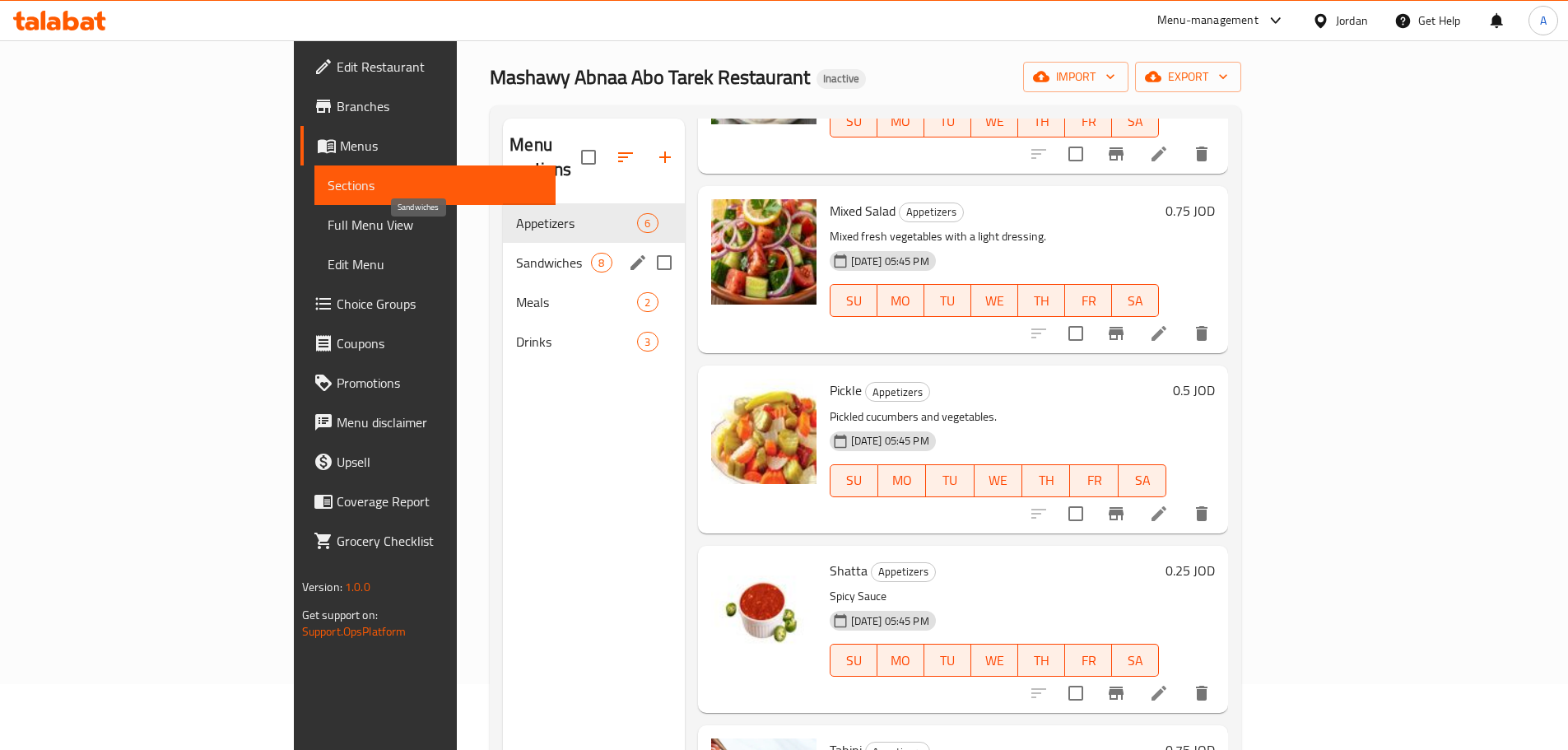
click at [516, 252] on span "Sandwiches" at bounding box center [553, 262] width 74 height 20
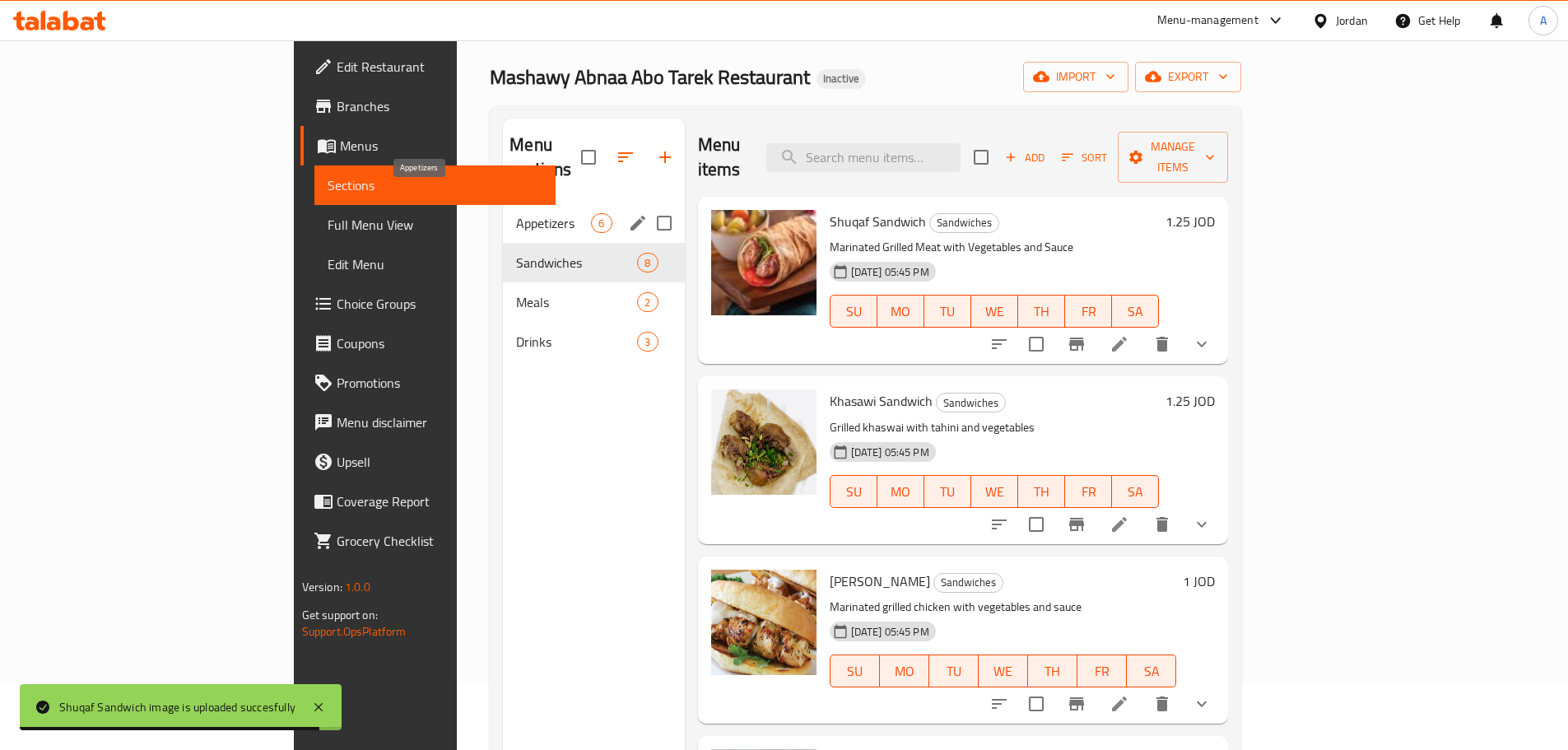
click at [516, 213] on span "Appetizers" at bounding box center [553, 223] width 74 height 20
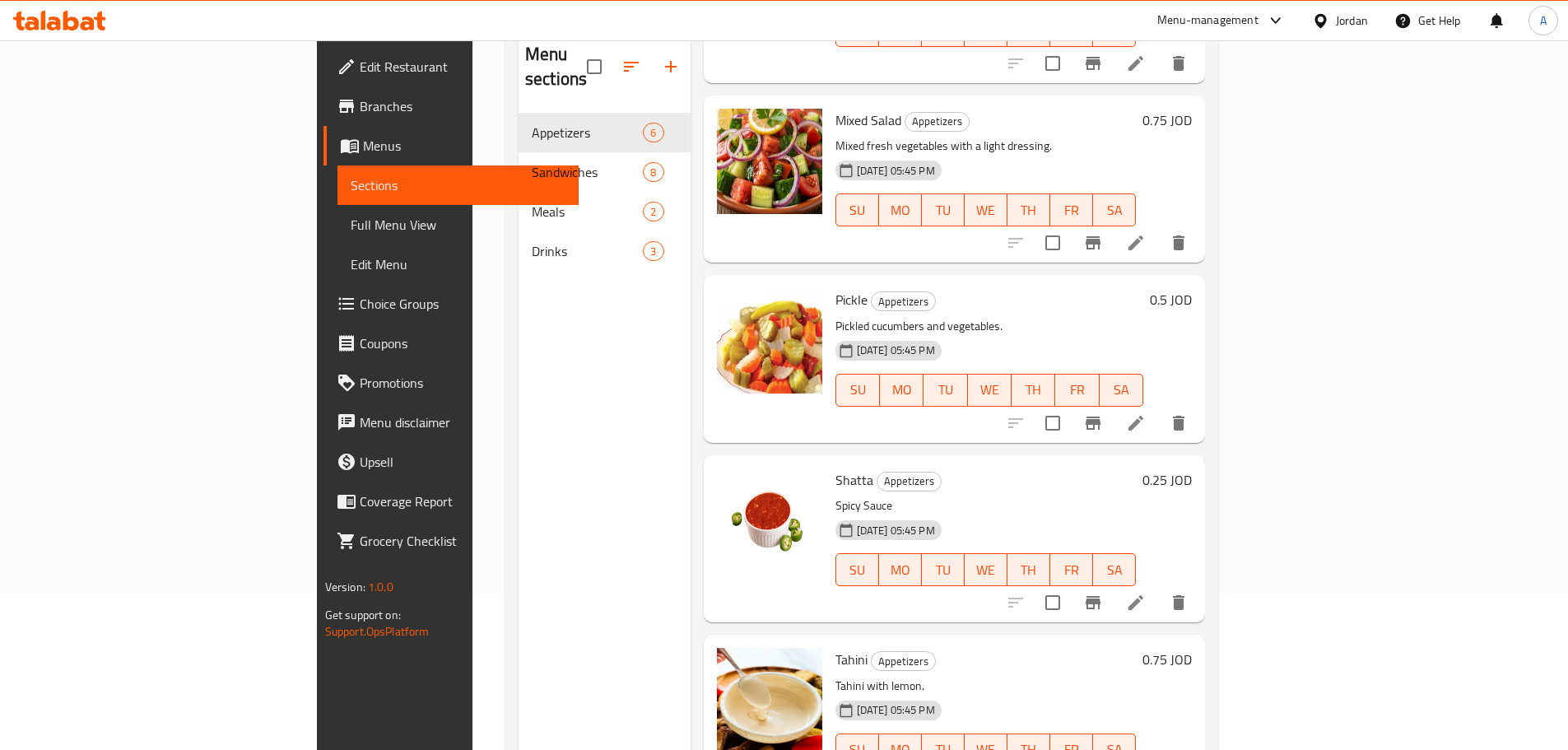
scroll to position [230, 0]
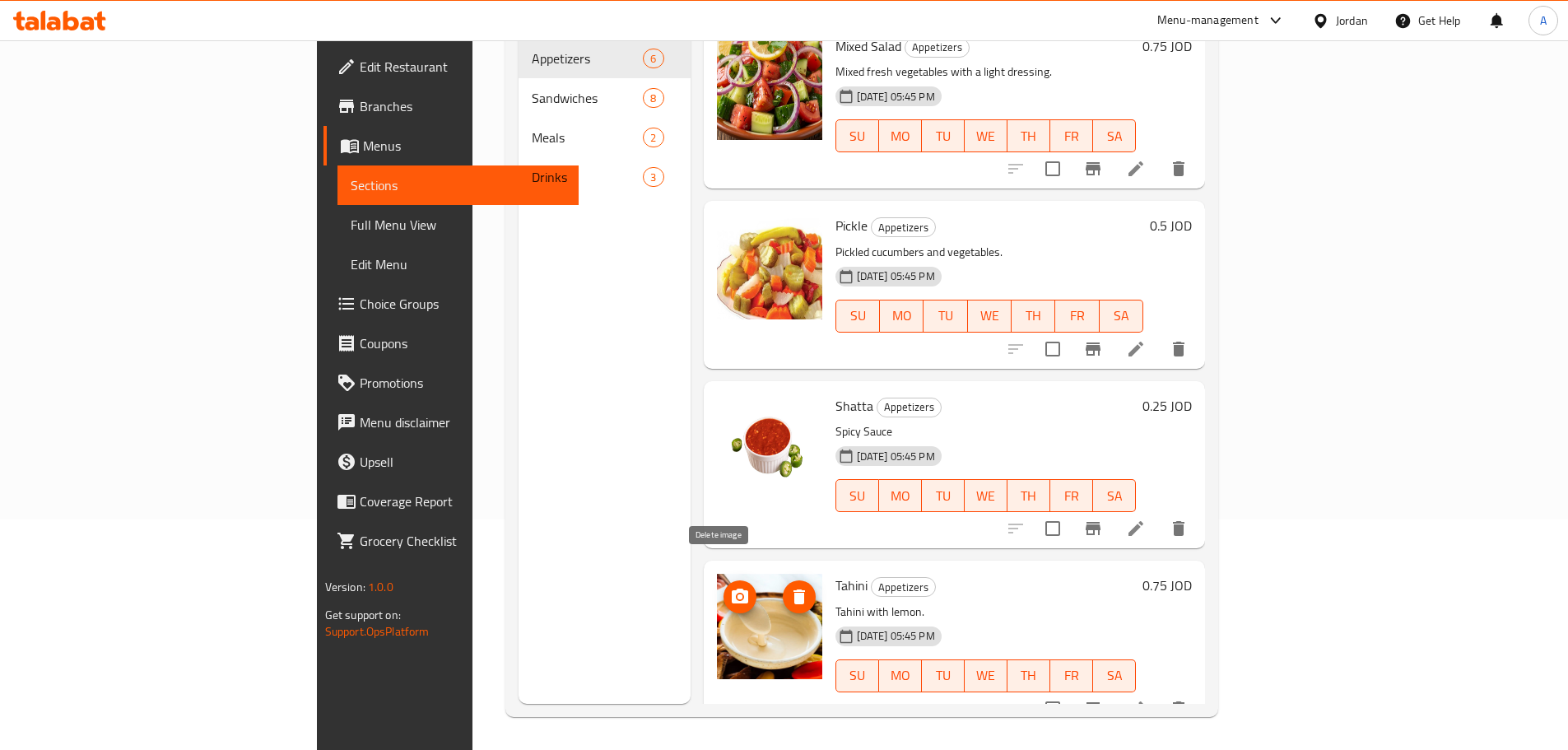
click at [794, 590] on icon "delete image" at bounding box center [799, 597] width 11 height 15
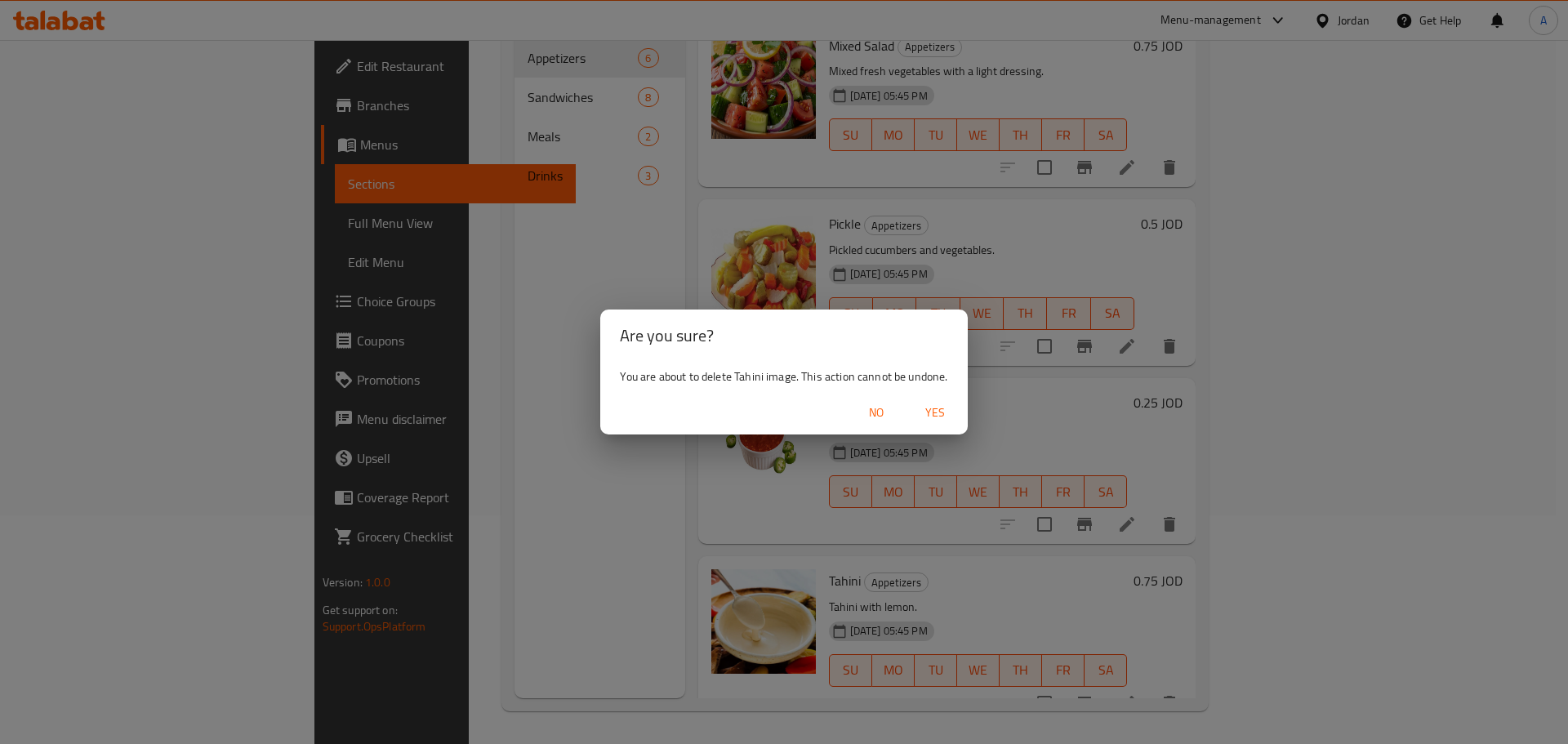
click at [928, 401] on button "Yes" at bounding box center [935, 413] width 52 height 30
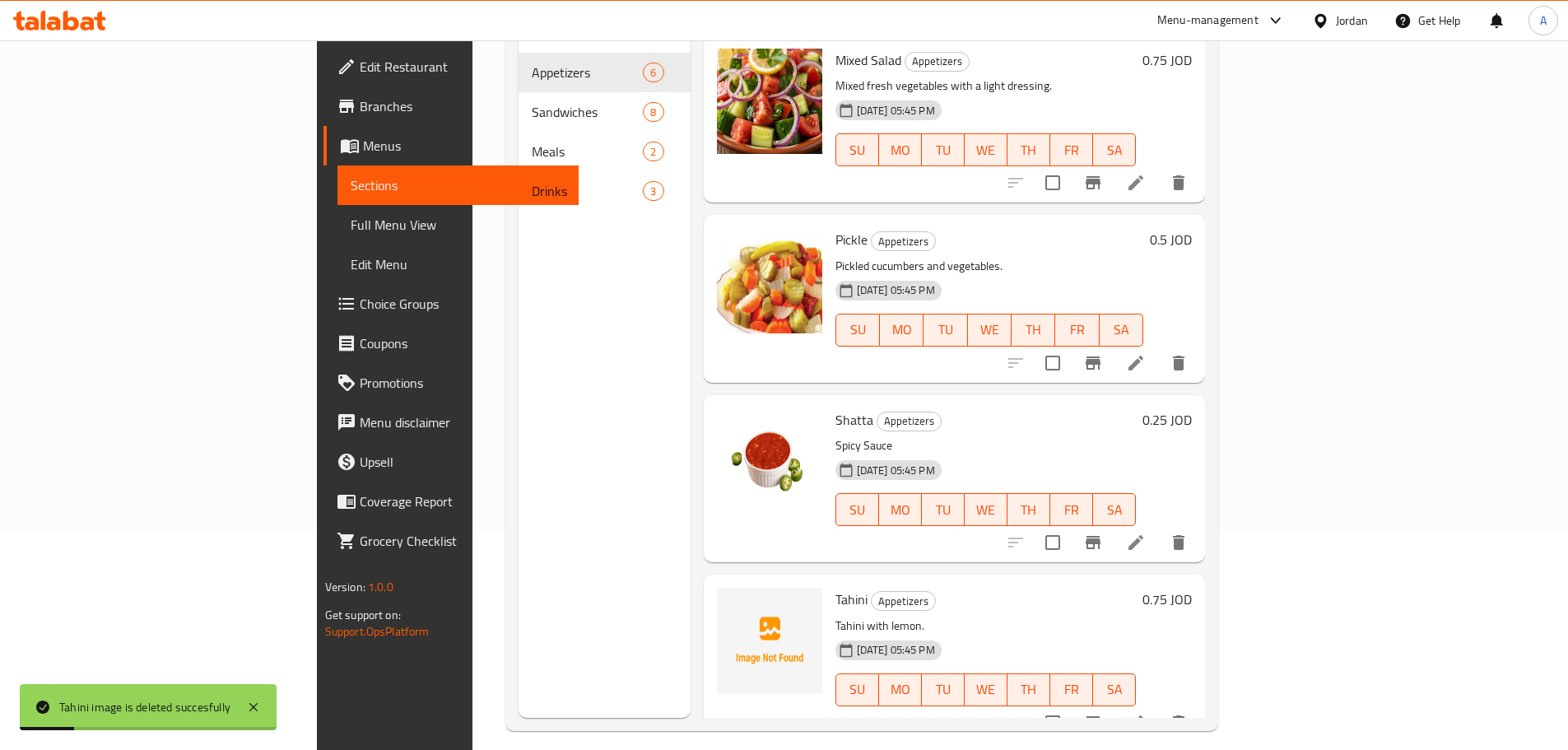
scroll to position [0, 0]
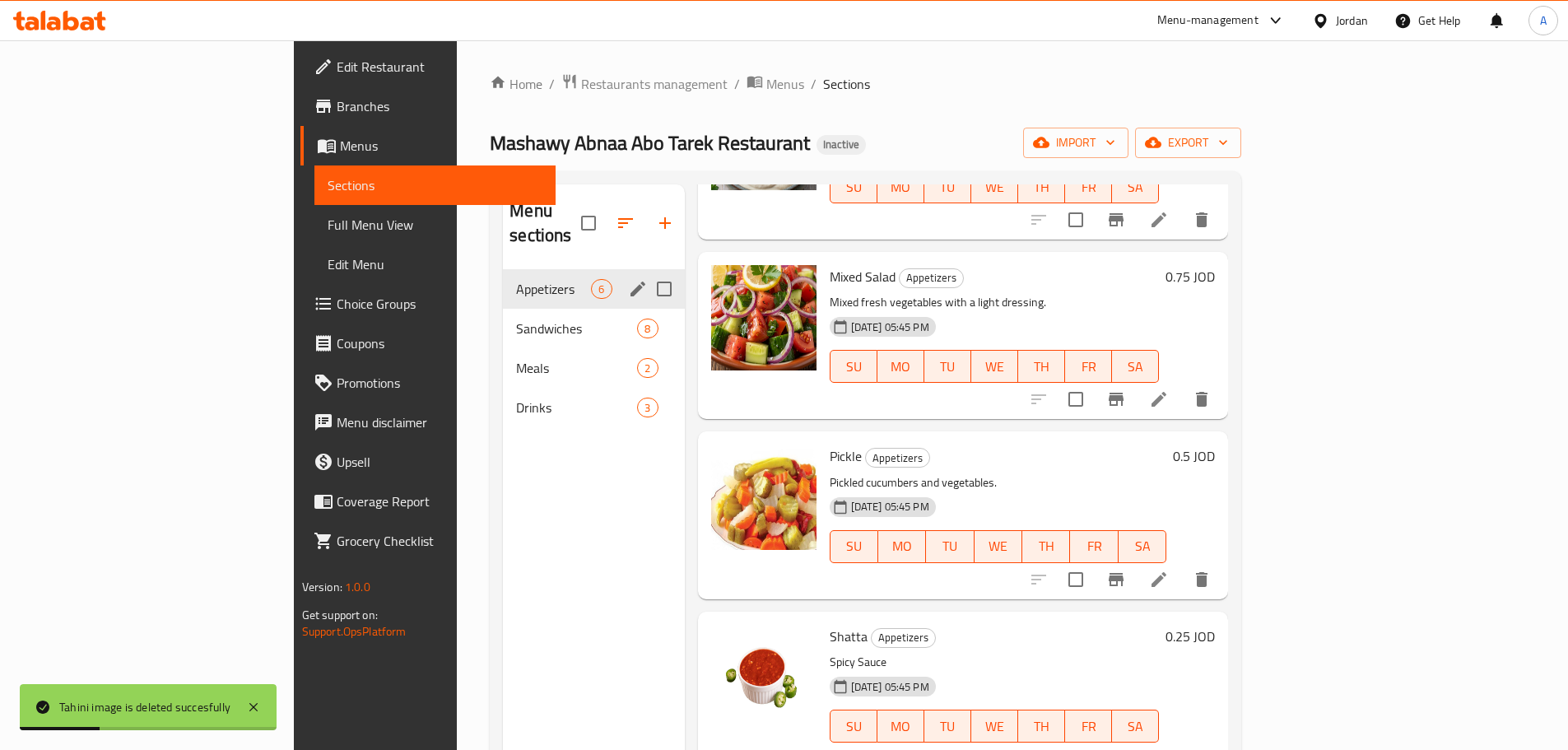
click at [516, 319] on span "Sandwiches" at bounding box center [576, 329] width 121 height 20
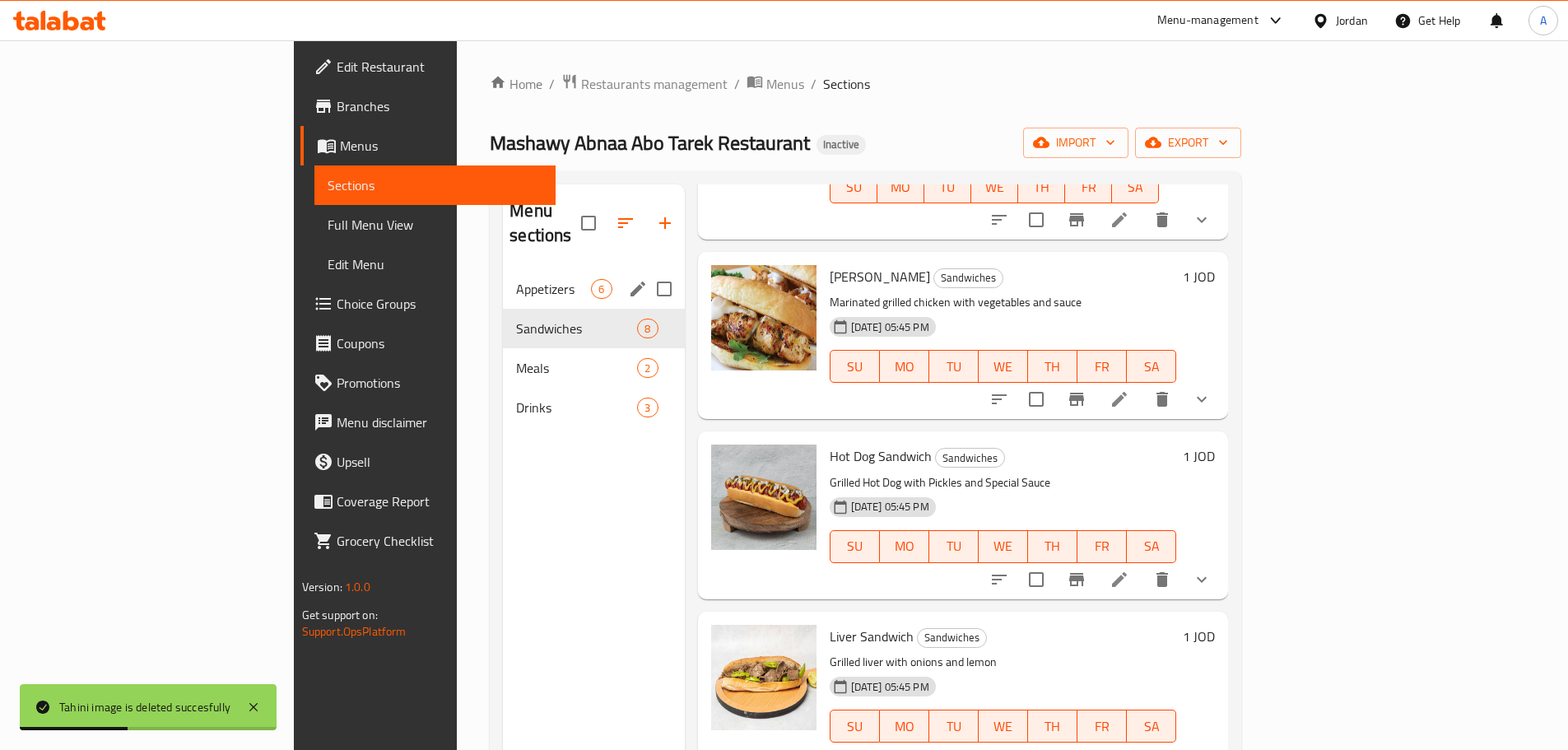
click at [516, 279] on span "Appetizers" at bounding box center [553, 288] width 74 height 20
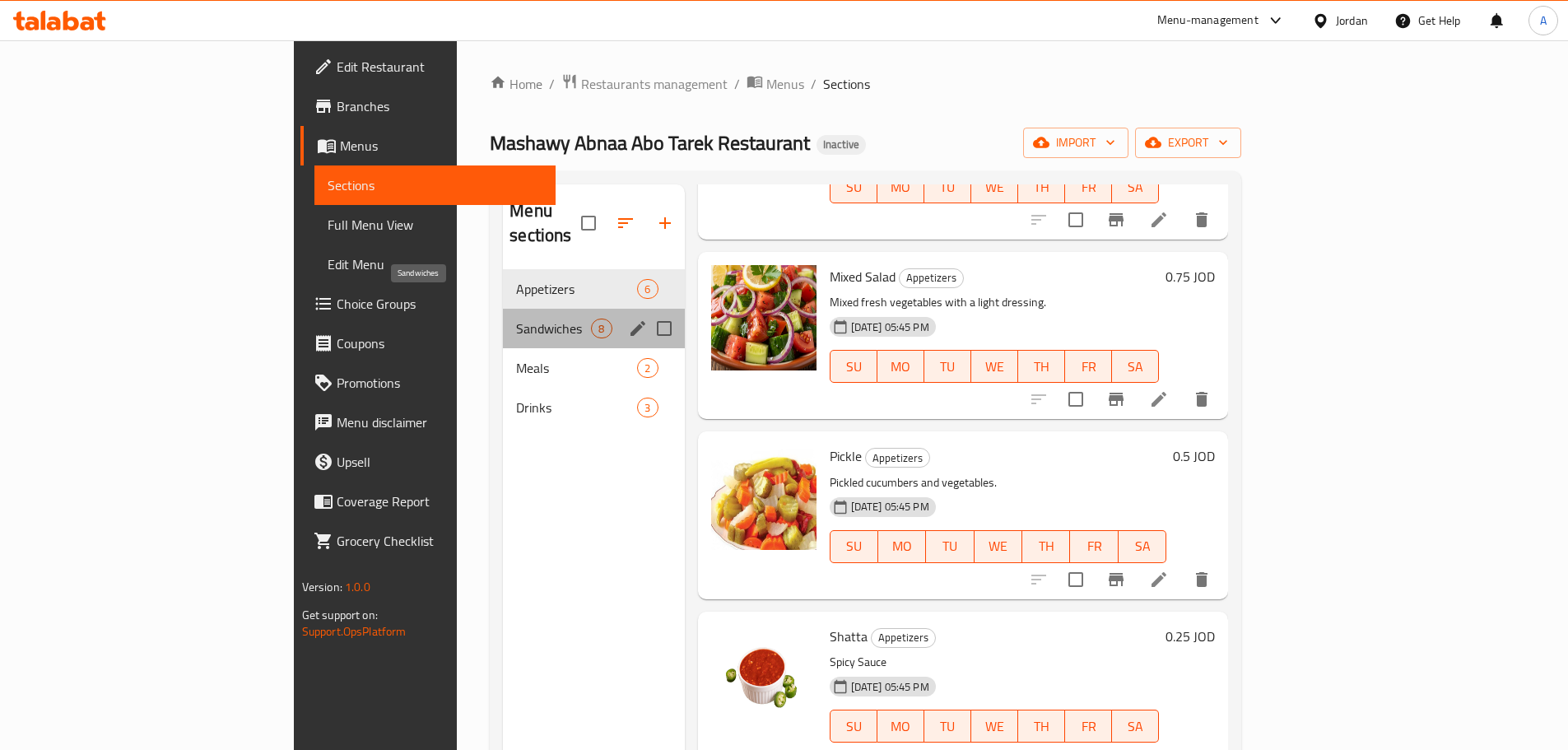
click at [516, 319] on span "Sandwiches" at bounding box center [553, 329] width 74 height 20
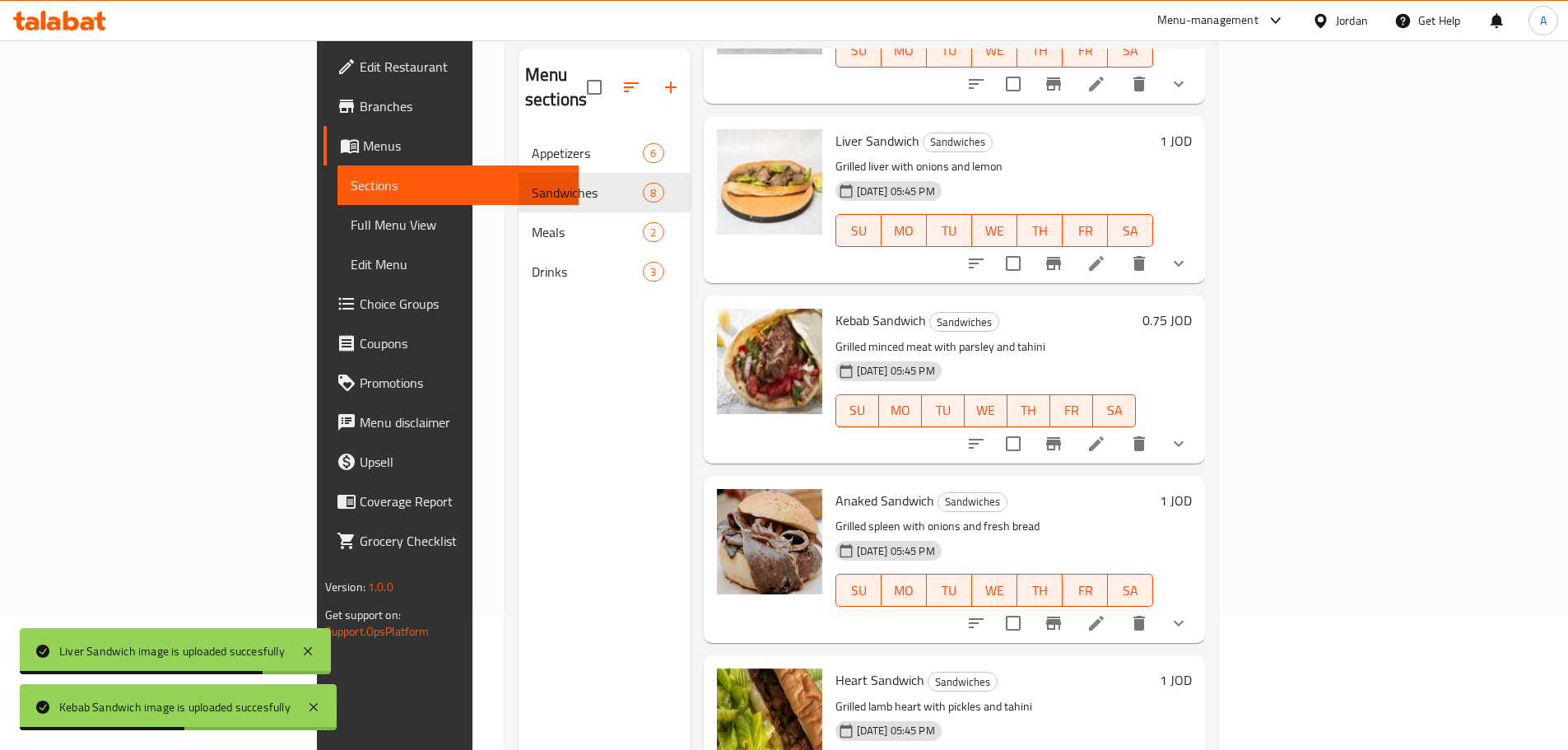
scroll to position [165, 0]
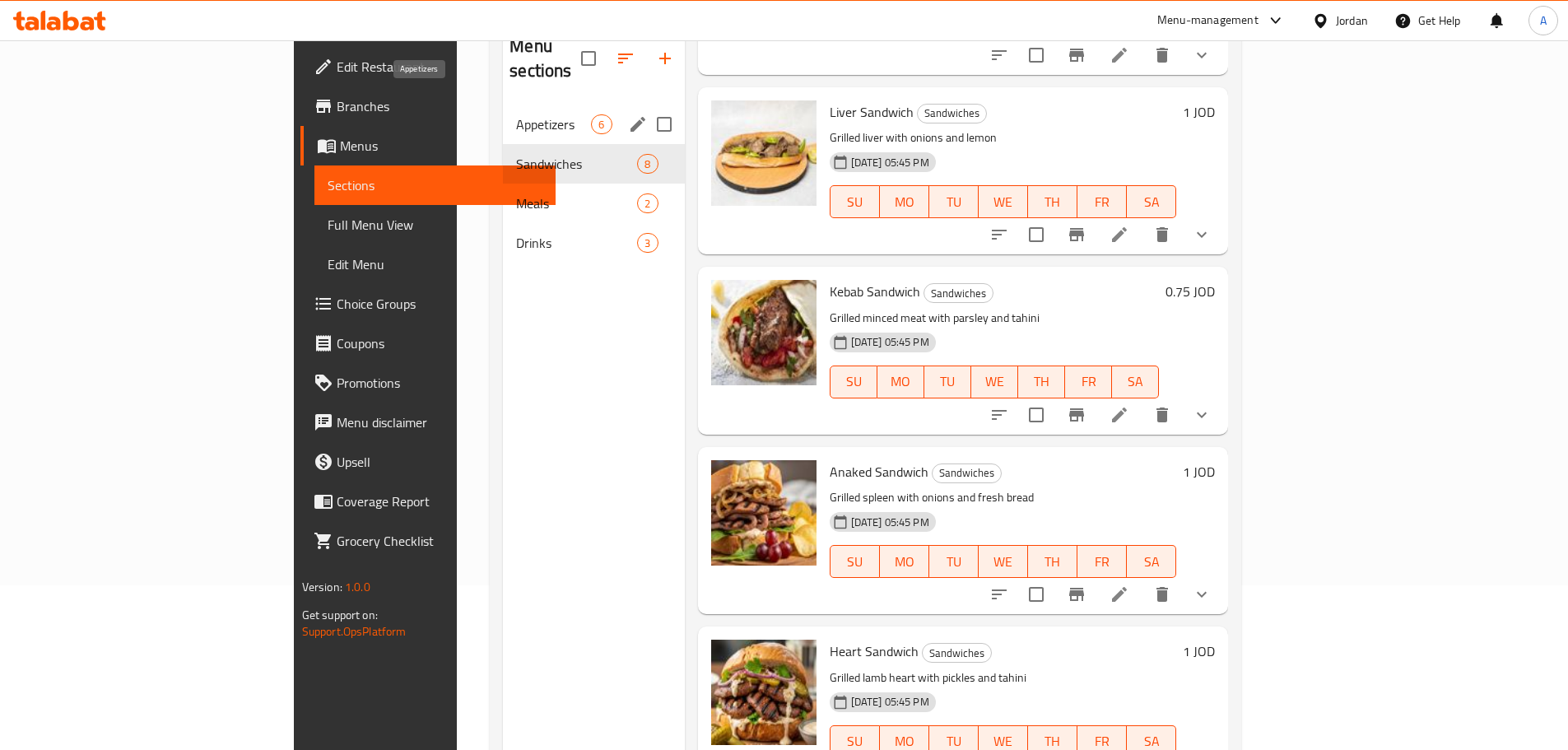
click at [516, 115] on span "Appetizers" at bounding box center [553, 124] width 74 height 20
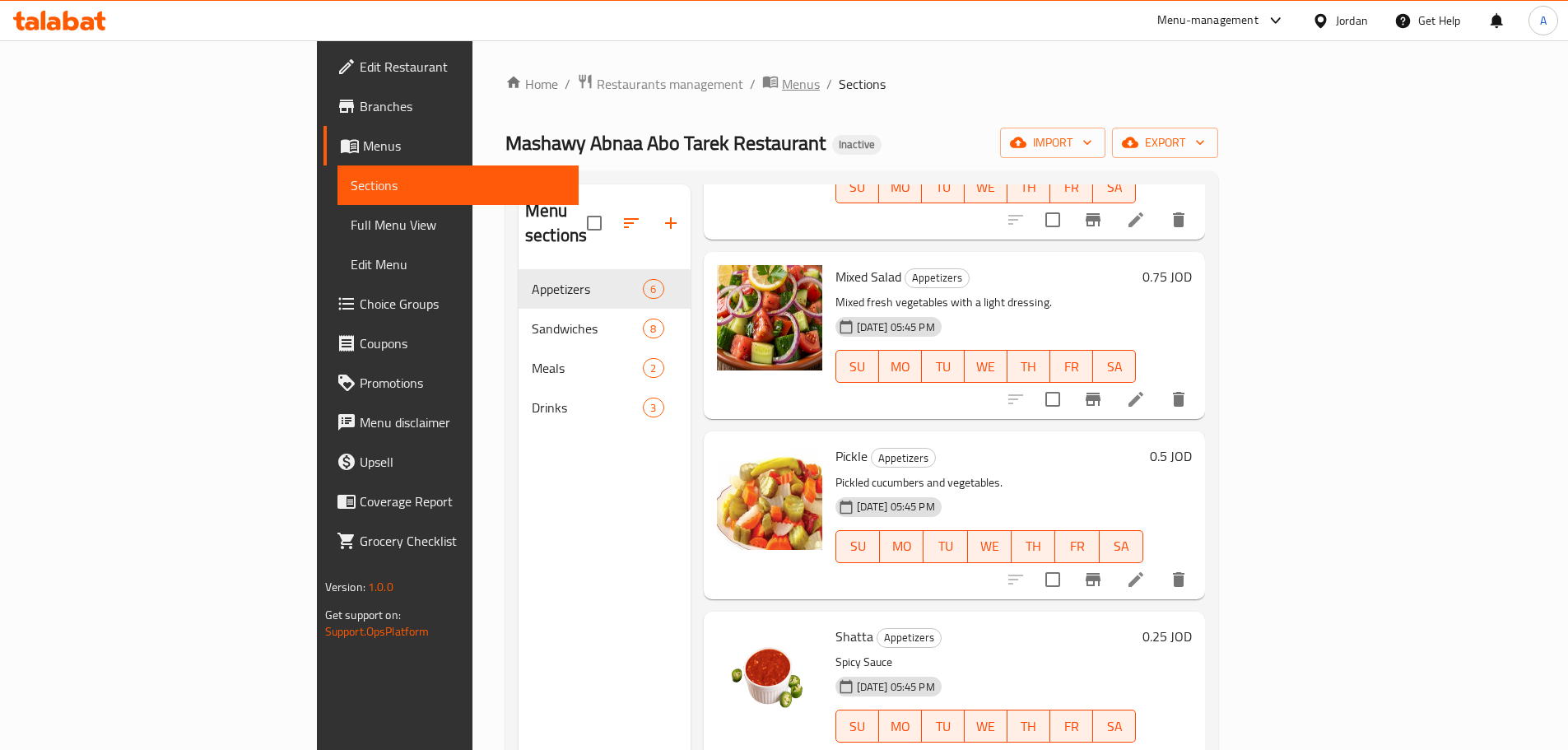
click at [782, 86] on span "Menus" at bounding box center [801, 84] width 38 height 20
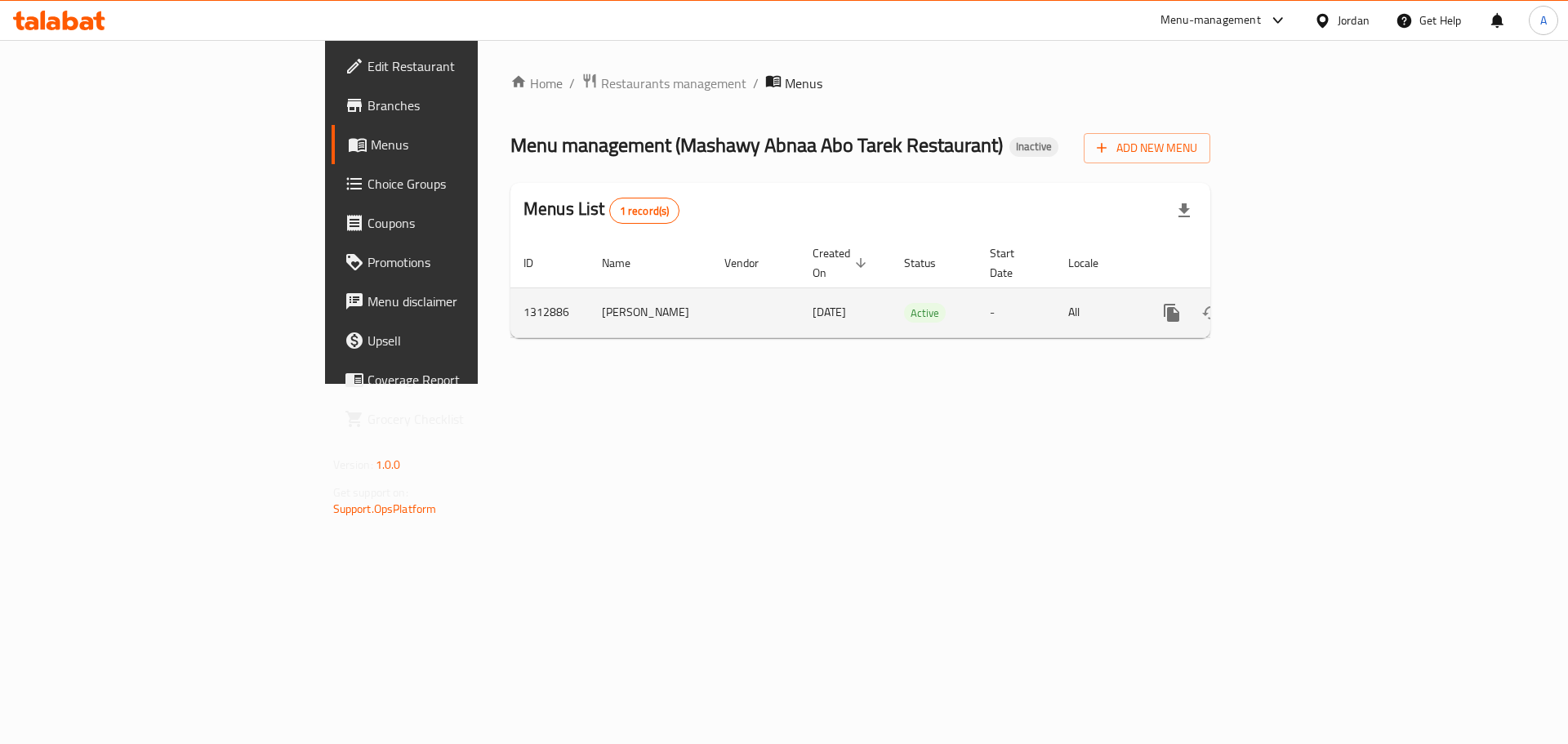
click at [1309, 293] on link "enhanced table" at bounding box center [1289, 312] width 39 height 39
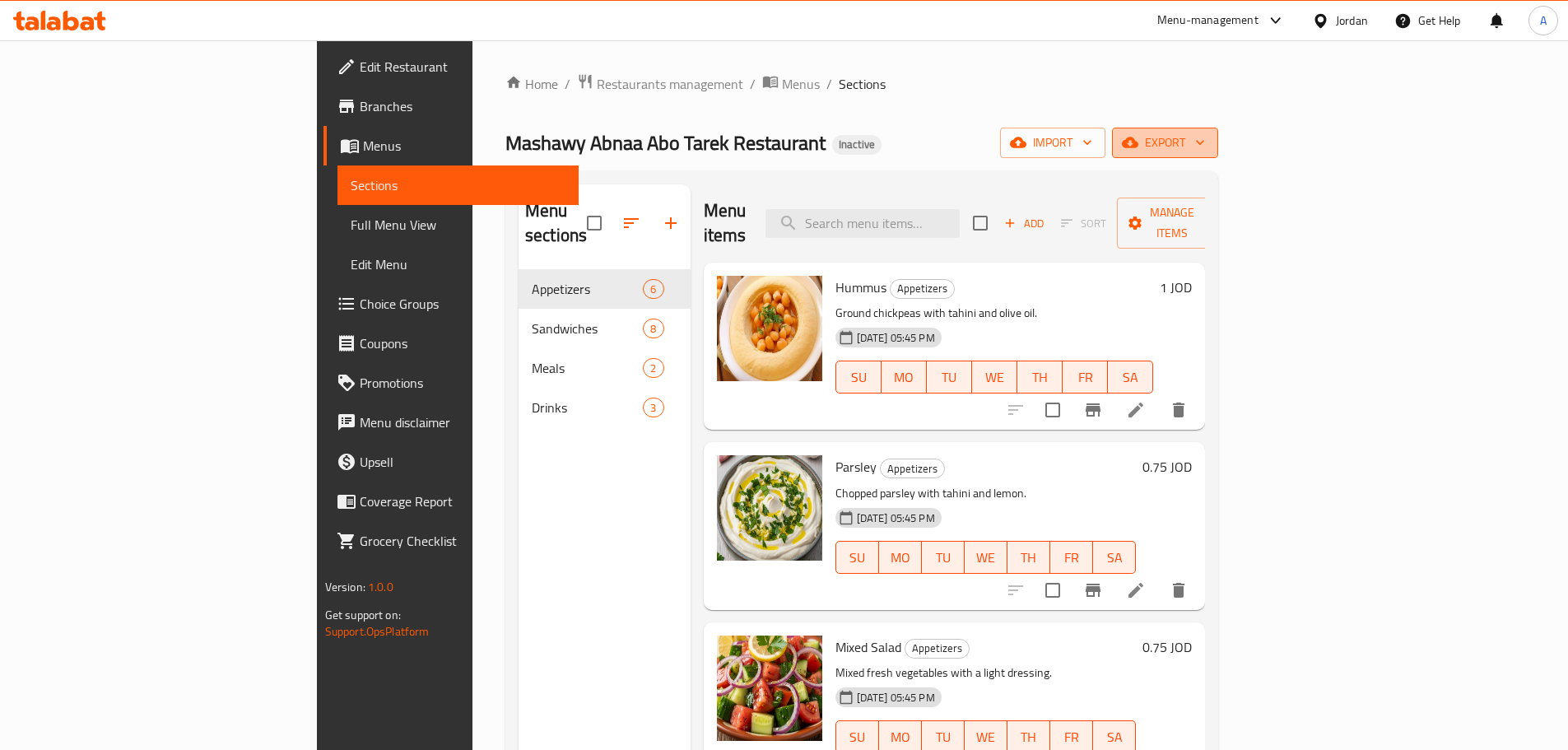
click at [1204, 132] on span "export" at bounding box center [1164, 142] width 80 height 20
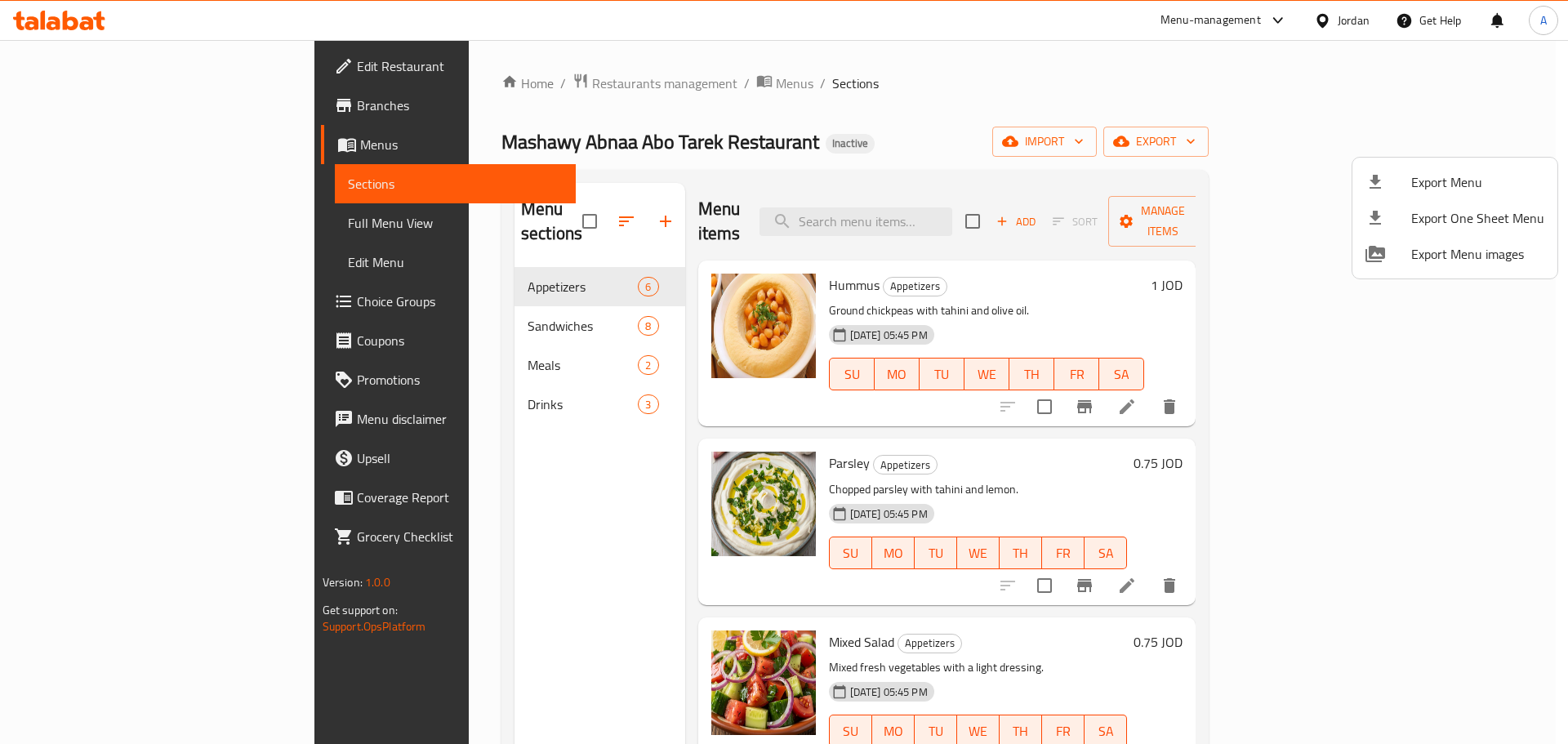
click at [1445, 176] on span "Export Menu" at bounding box center [1477, 182] width 133 height 20
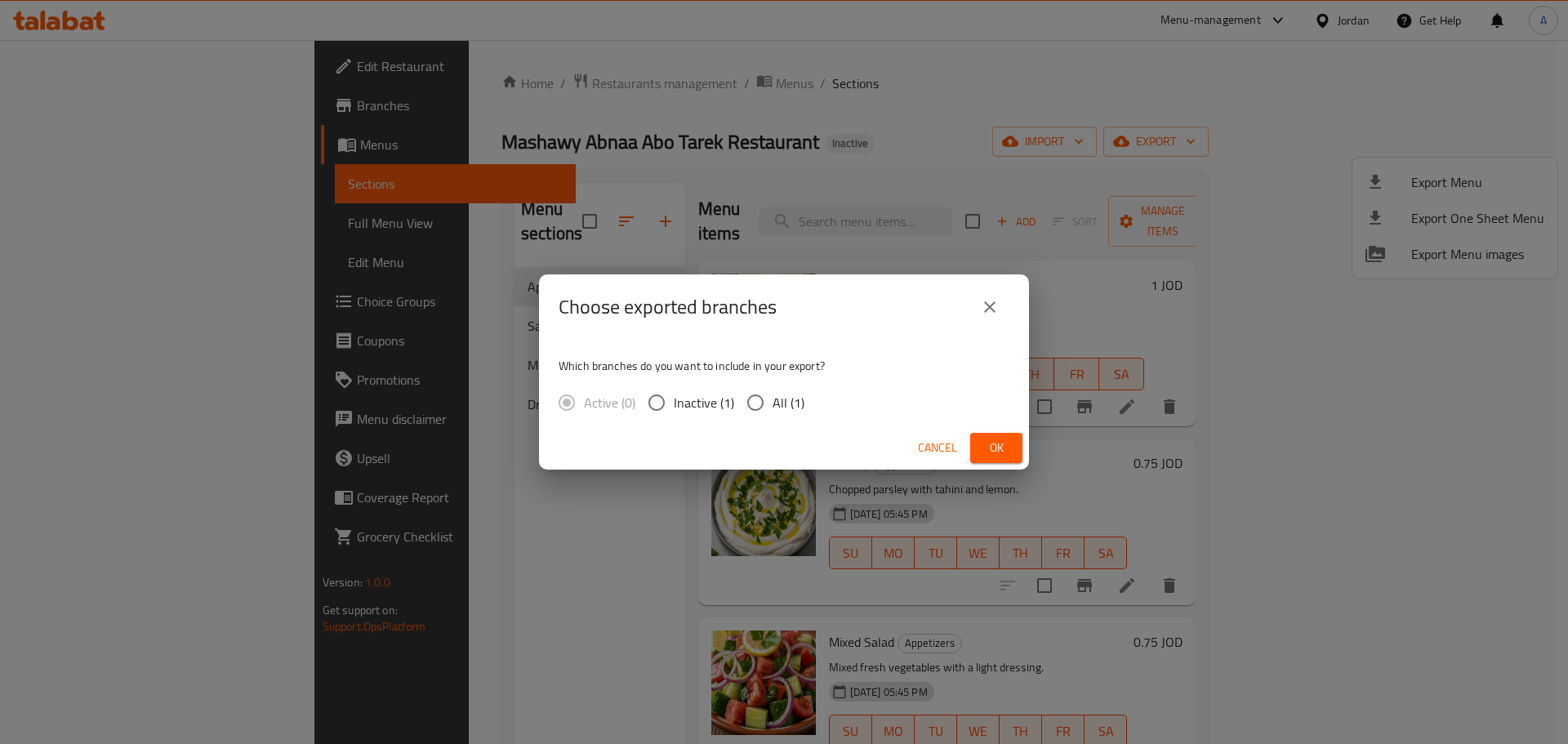
click at [793, 402] on span "All (1)" at bounding box center [788, 402] width 32 height 20
click at [773, 402] on input "All (1)" at bounding box center [754, 402] width 34 height 34
radio input "true"
click at [1013, 445] on button "Ok" at bounding box center [996, 448] width 52 height 30
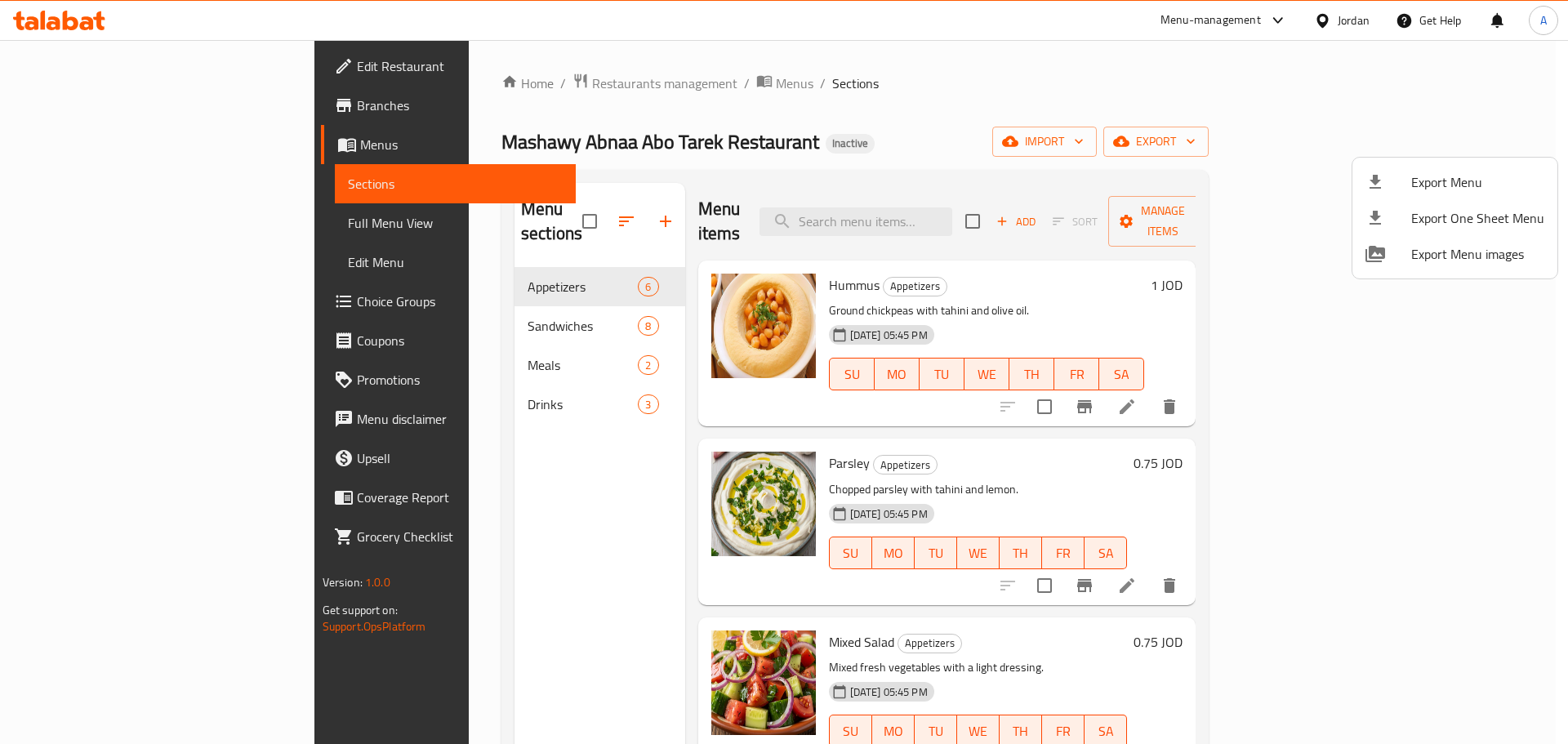
click at [587, 83] on div at bounding box center [784, 372] width 1568 height 744
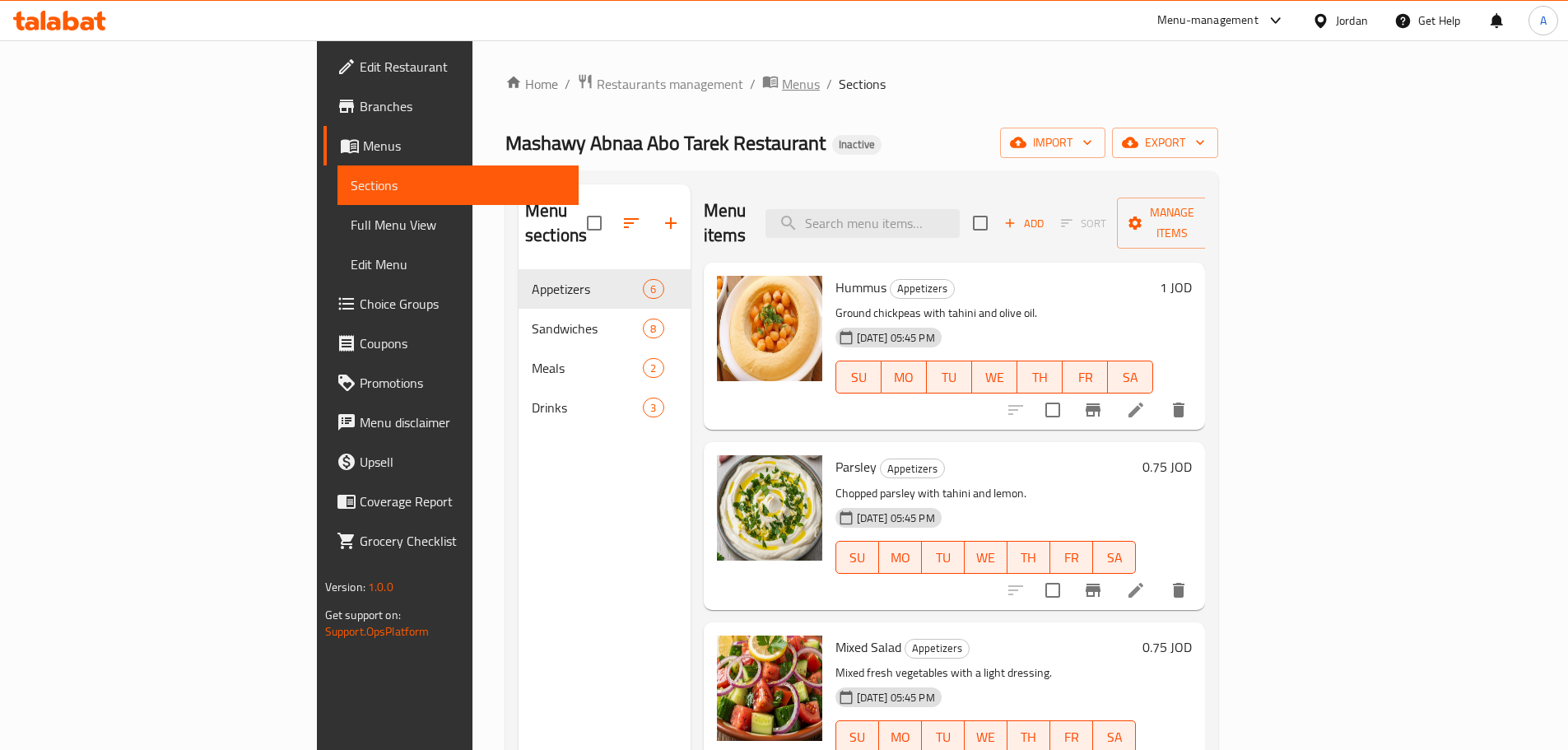
click at [782, 87] on span "Menus" at bounding box center [801, 84] width 38 height 20
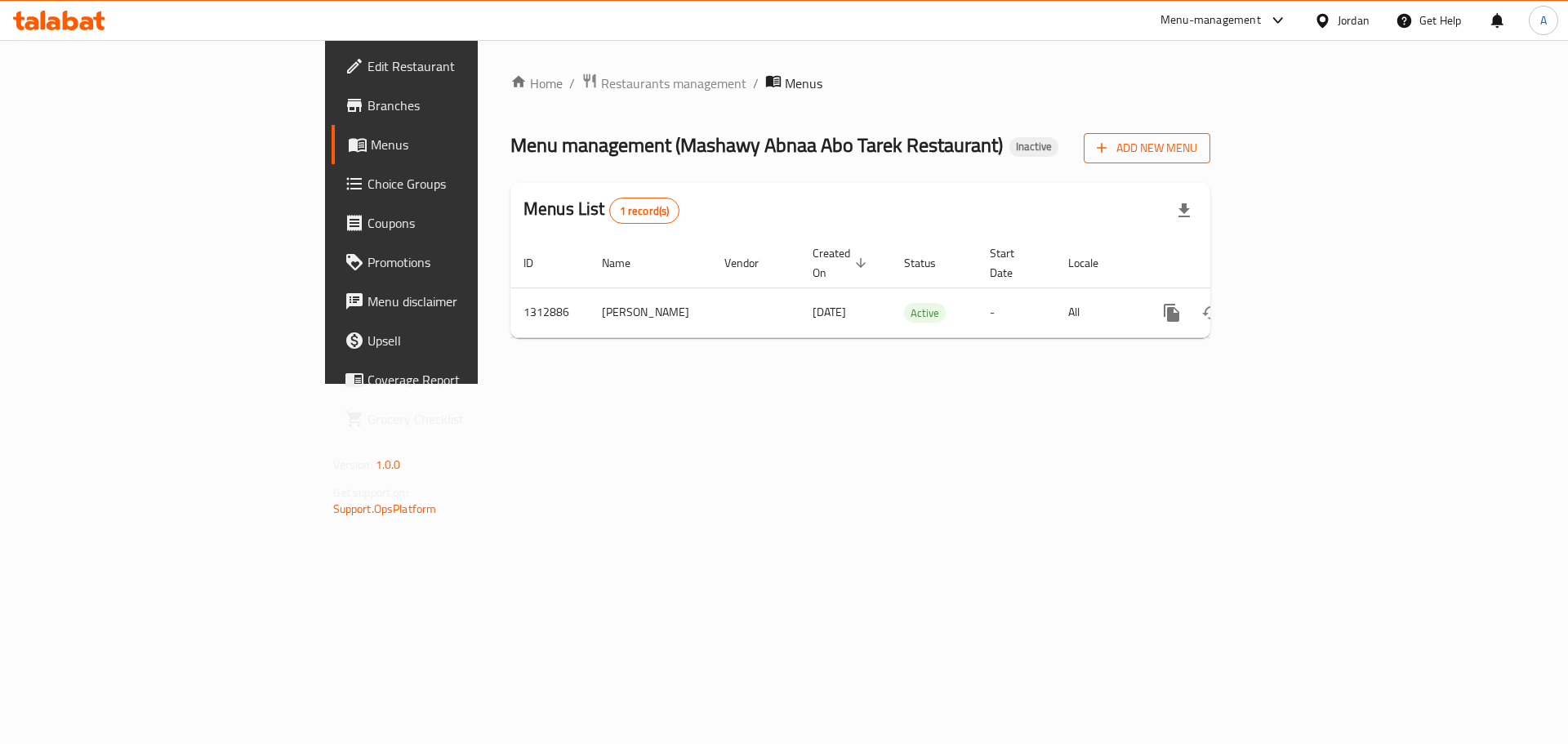
click at [1197, 154] on span "Add New Menu" at bounding box center [1147, 148] width 101 height 20
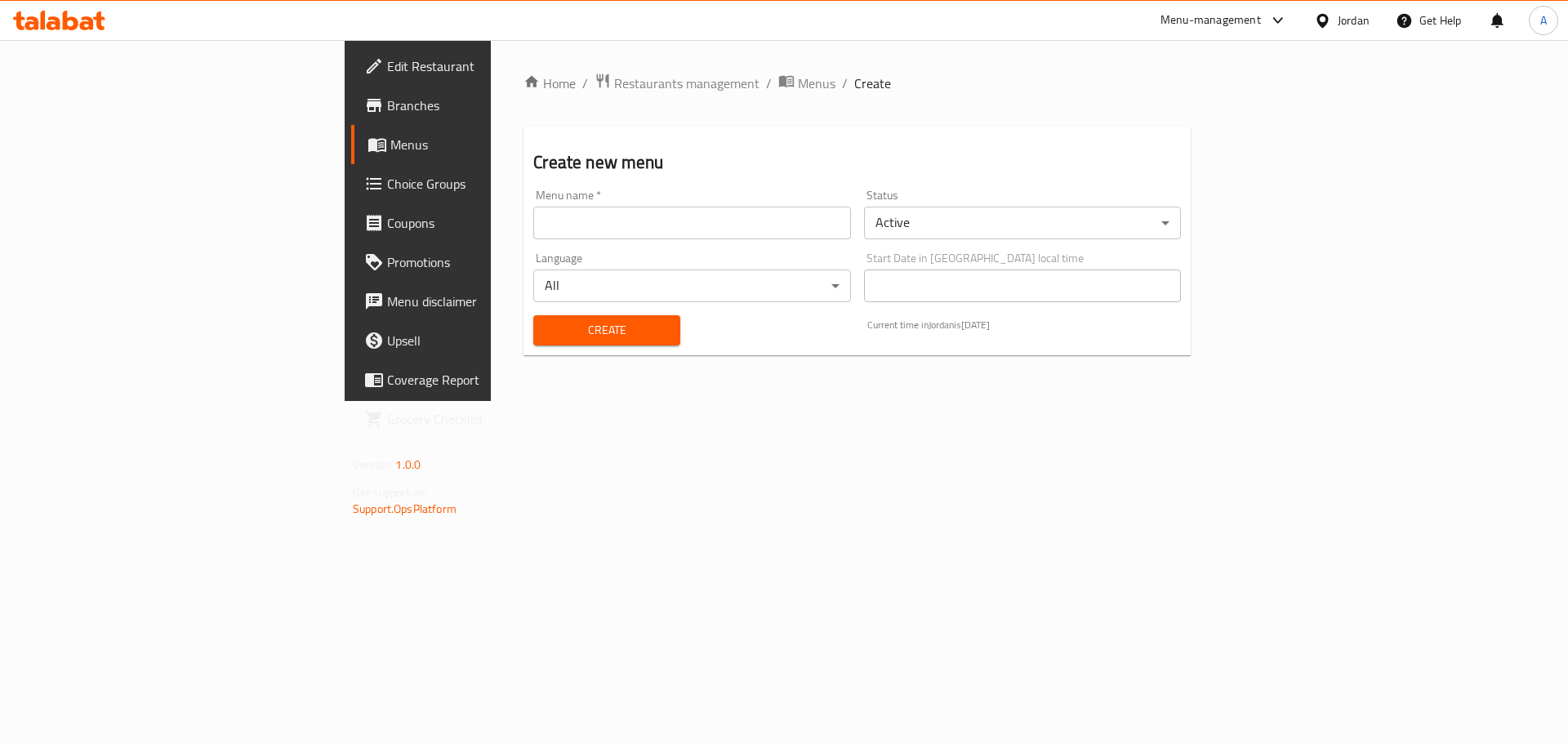
click at [533, 232] on input "text" at bounding box center [691, 223] width 317 height 33
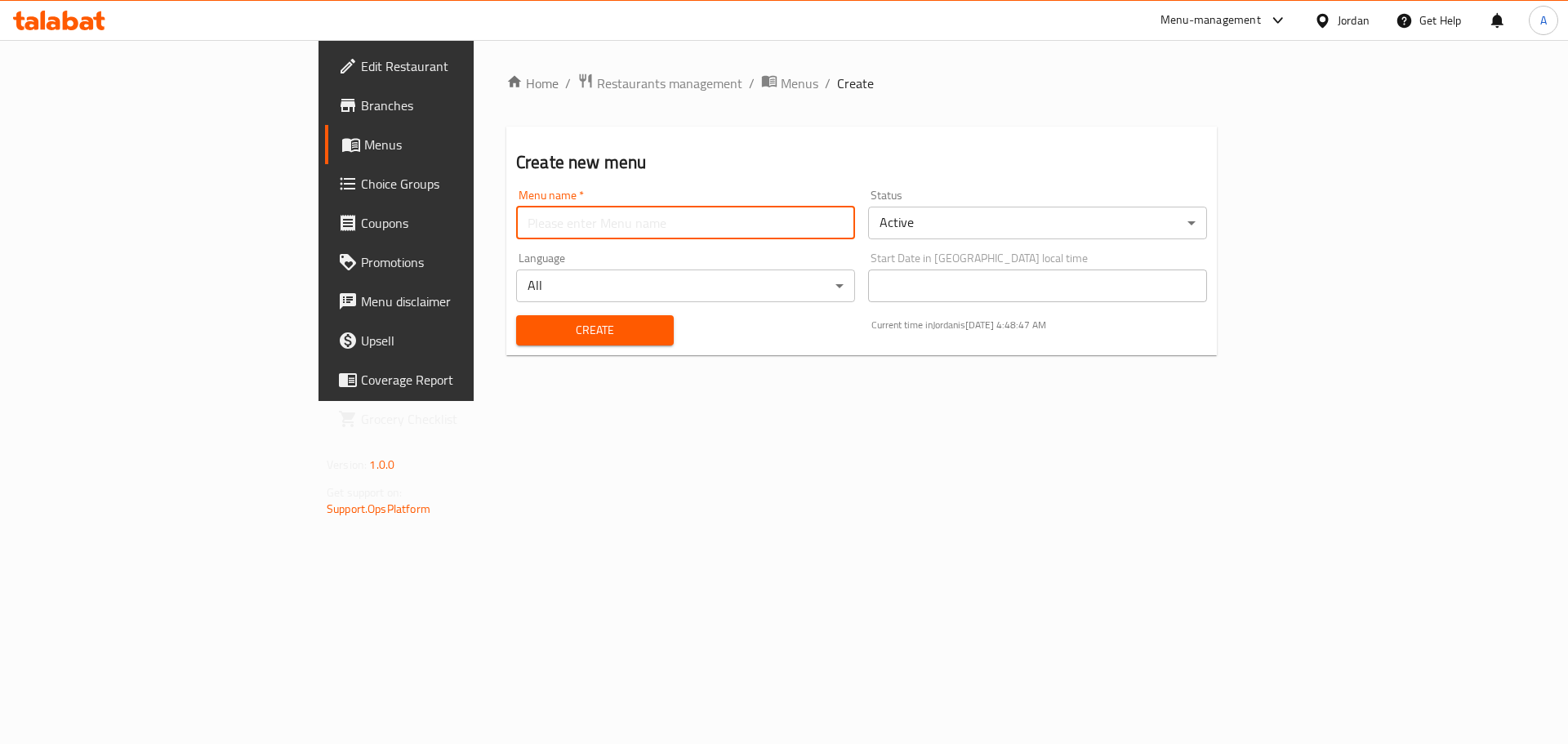
type input "Menu"
click at [516, 318] on button "Create" at bounding box center [595, 330] width 157 height 30
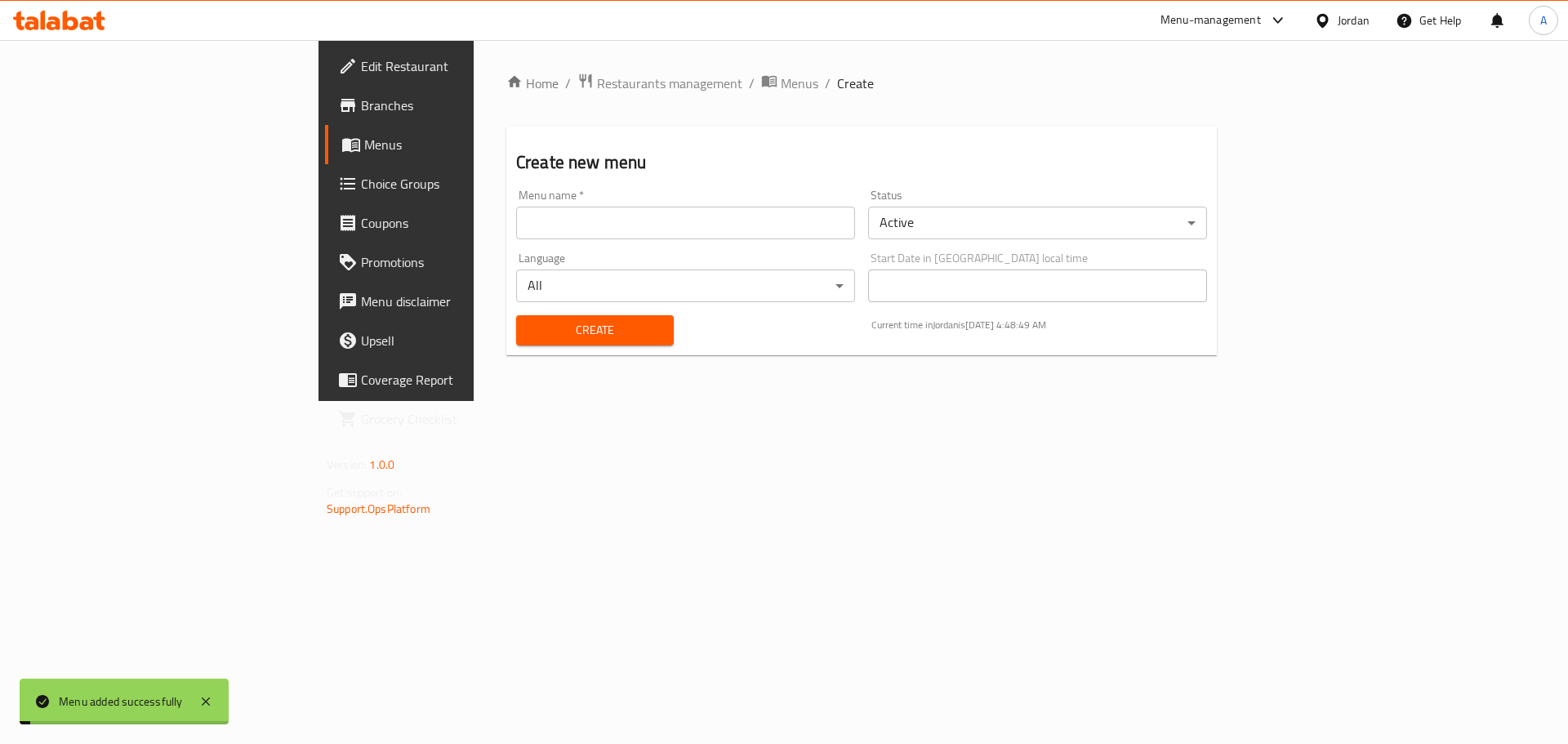
click at [781, 86] on span "Menus" at bounding box center [799, 83] width 37 height 20
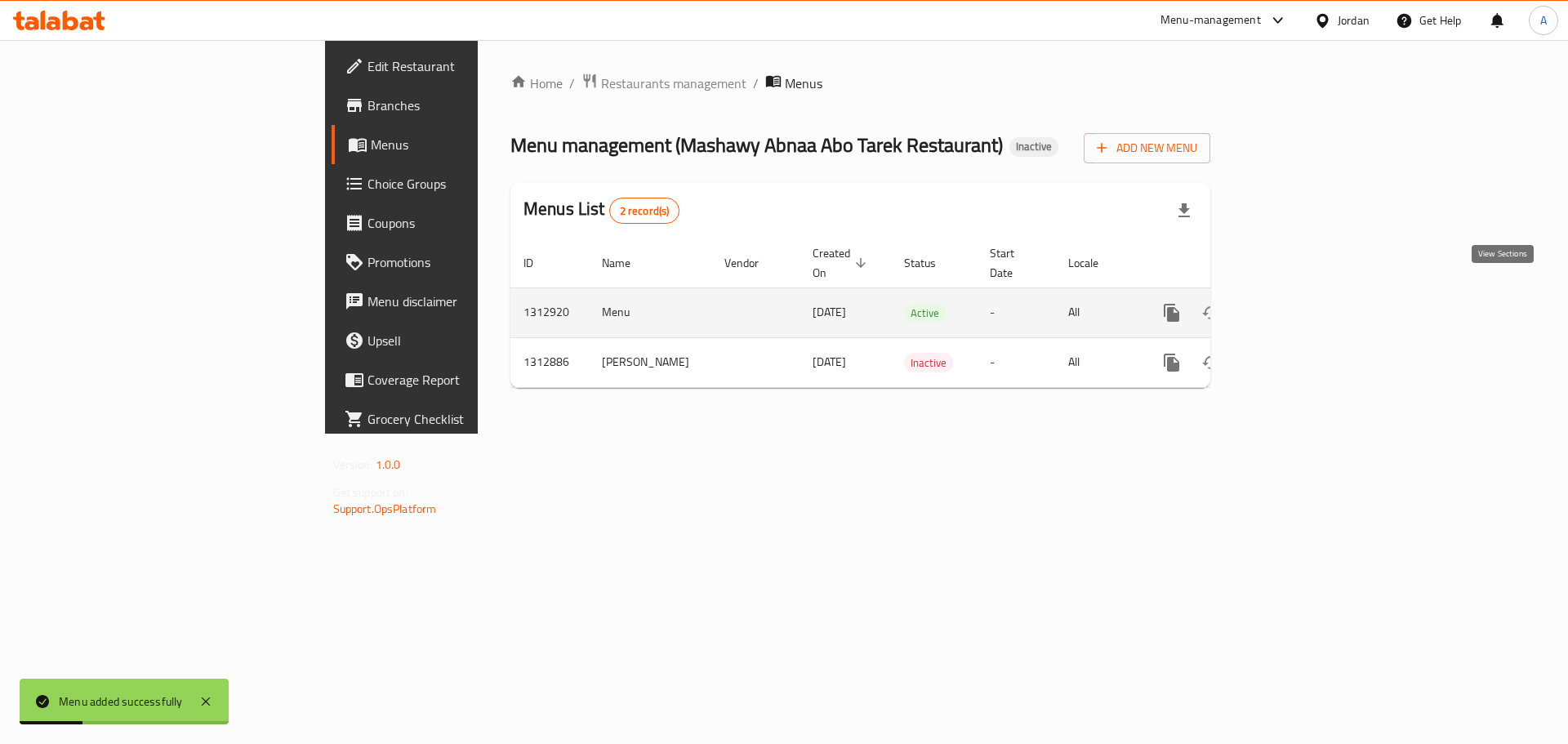
click at [1297, 305] on icon "enhanced table" at bounding box center [1289, 312] width 15 height 15
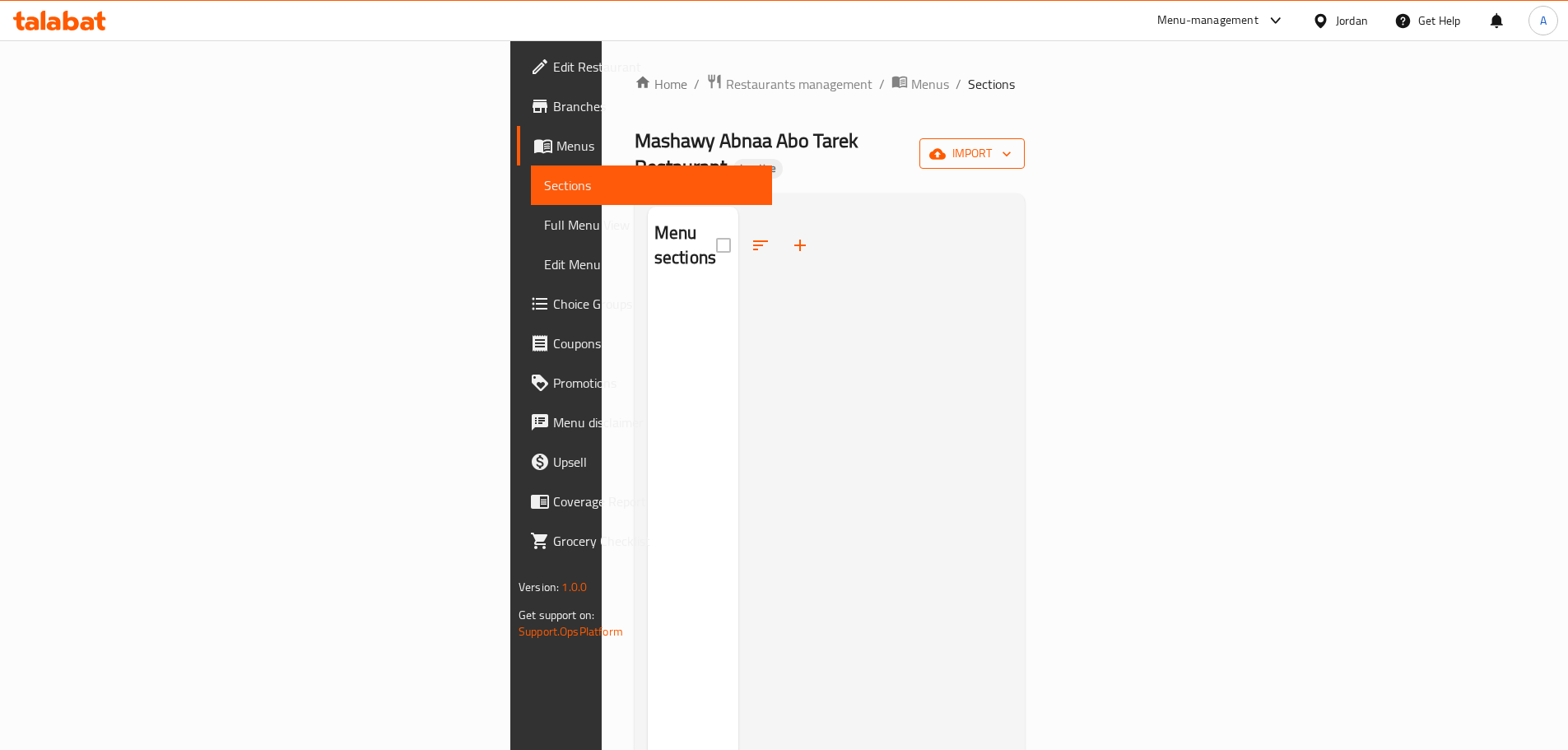
click at [1025, 154] on button "import" at bounding box center [971, 153] width 105 height 31
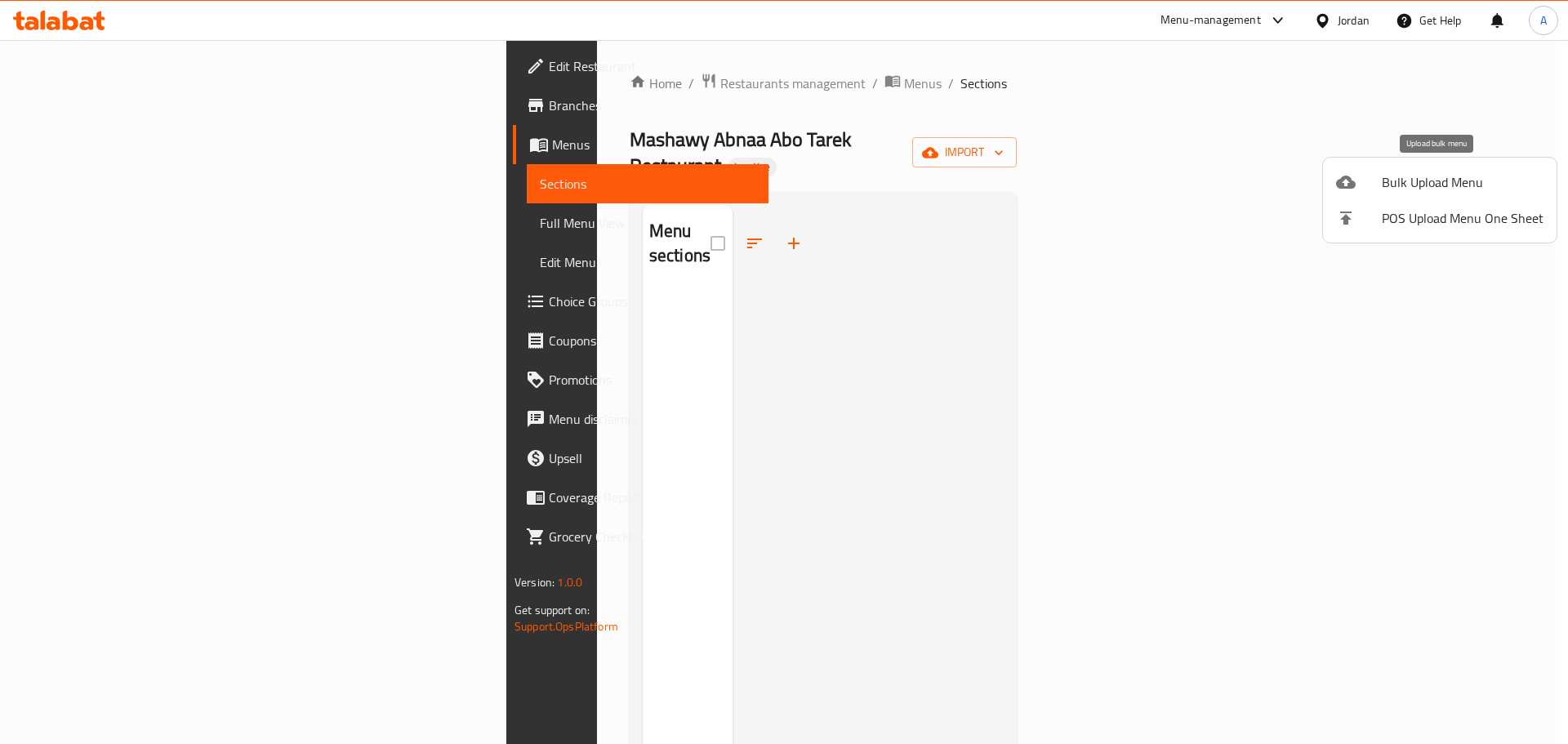
click at [1407, 176] on span "Bulk Upload Menu" at bounding box center [1463, 182] width 162 height 20
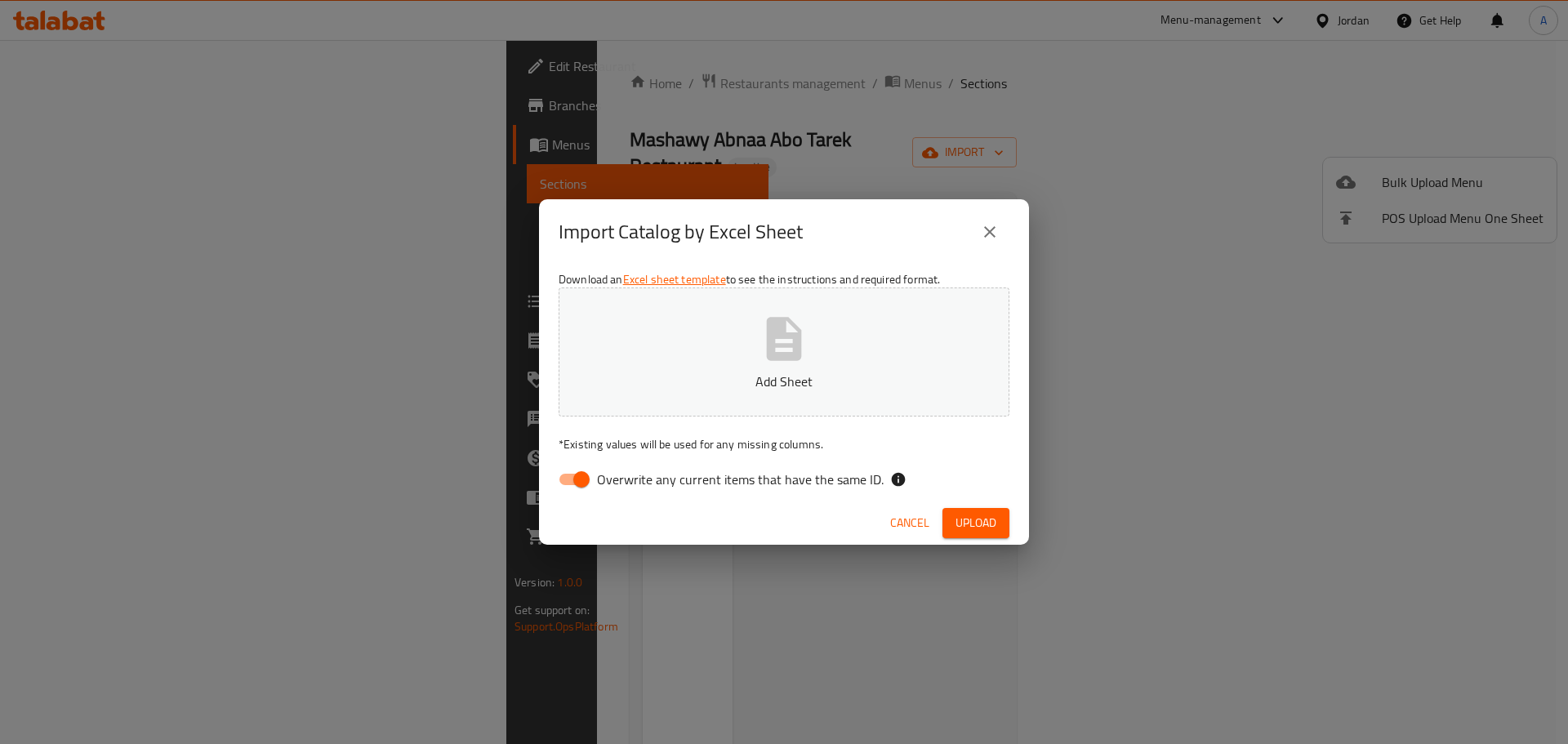
click at [831, 481] on span "Overwrite any current items that have the same ID." at bounding box center [741, 479] width 287 height 20
click at [628, 481] on input "Overwrite any current items that have the same ID." at bounding box center [581, 480] width 93 height 31
checkbox input "false"
click at [984, 524] on span "Upload" at bounding box center [975, 522] width 41 height 20
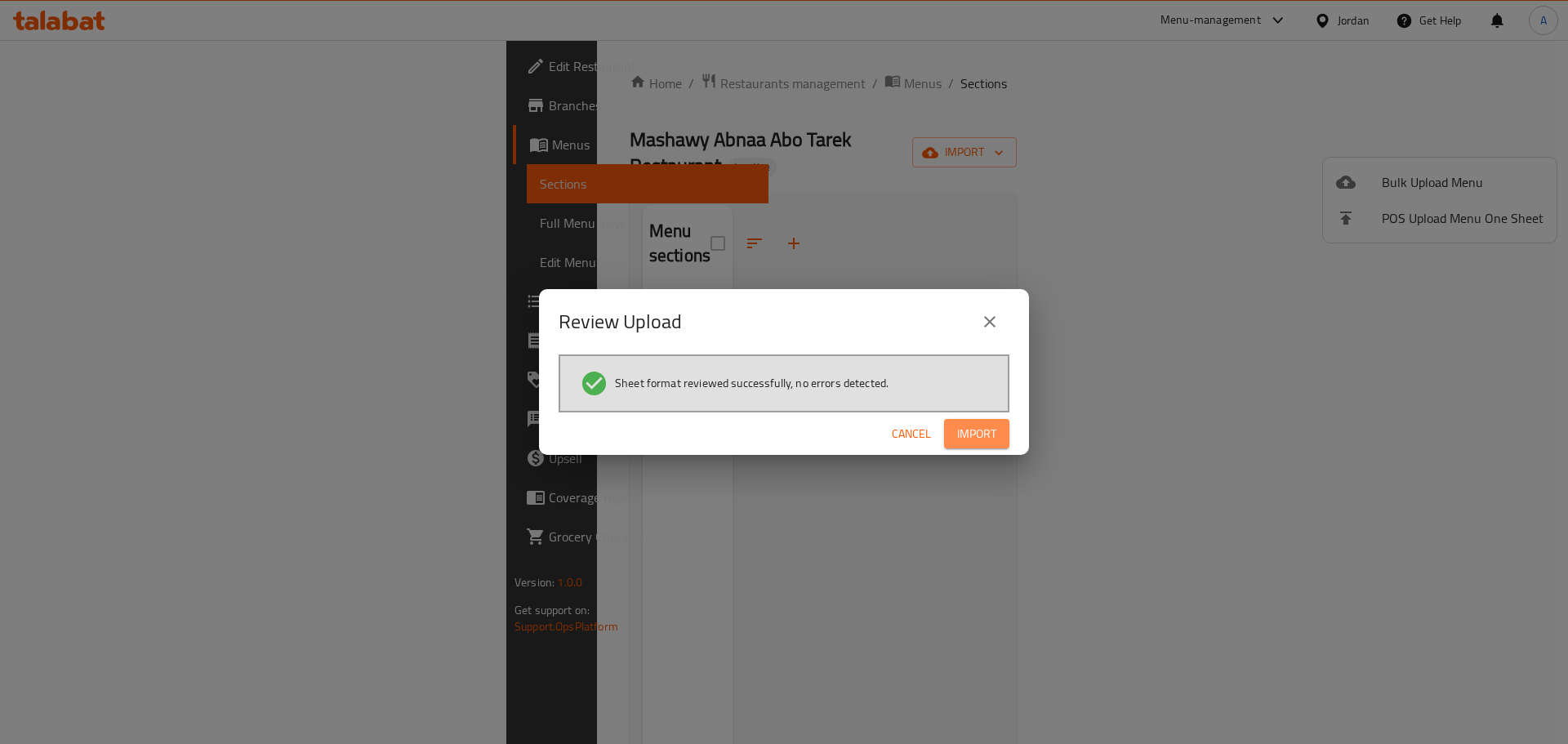
drag, startPoint x: 1008, startPoint y: 437, endPoint x: 992, endPoint y: 440, distance: 16.3
click at [1007, 438] on button "Import" at bounding box center [976, 434] width 65 height 30
click at [992, 440] on span "button" at bounding box center [983, 433] width 26 height 17
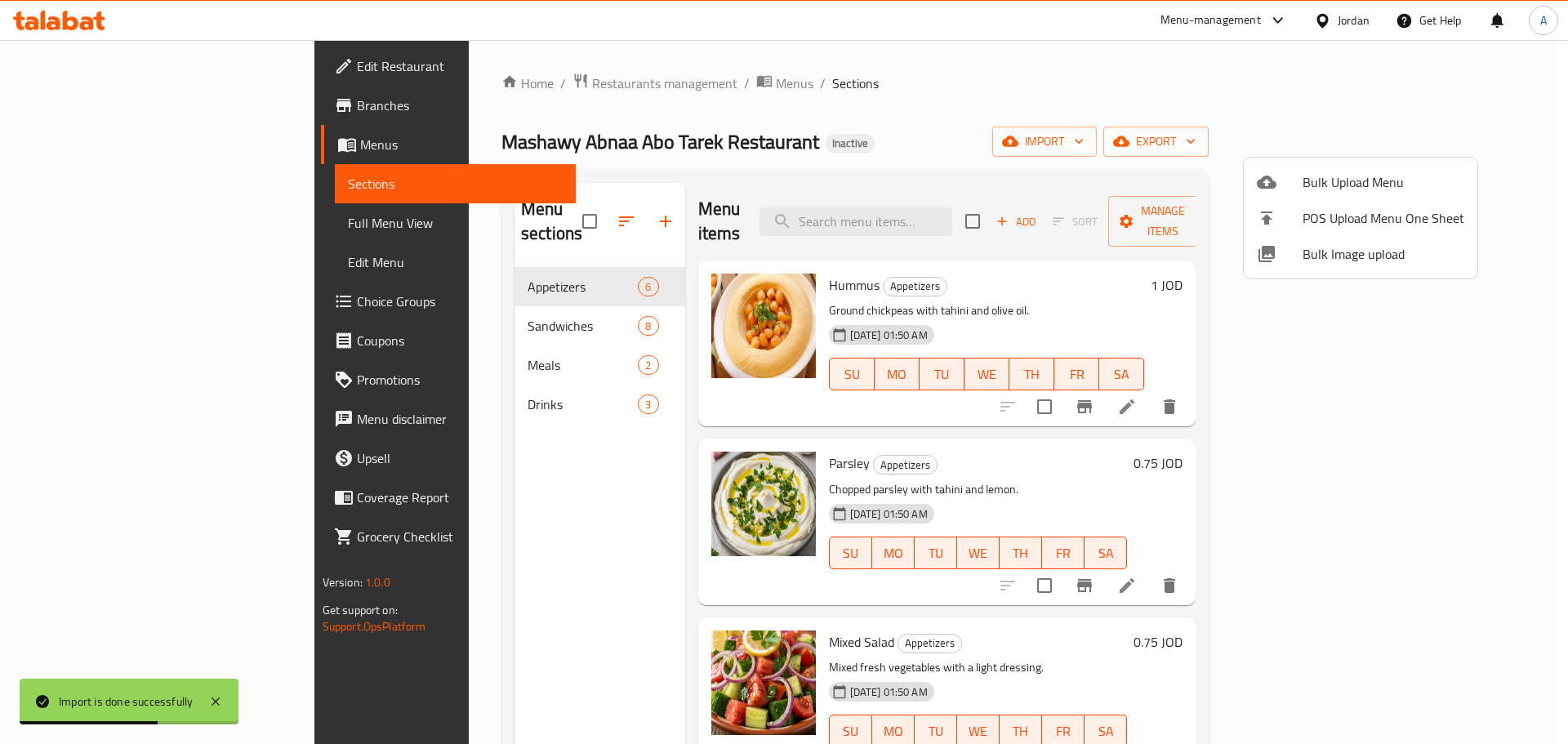
click at [561, 452] on div at bounding box center [784, 372] width 1568 height 744
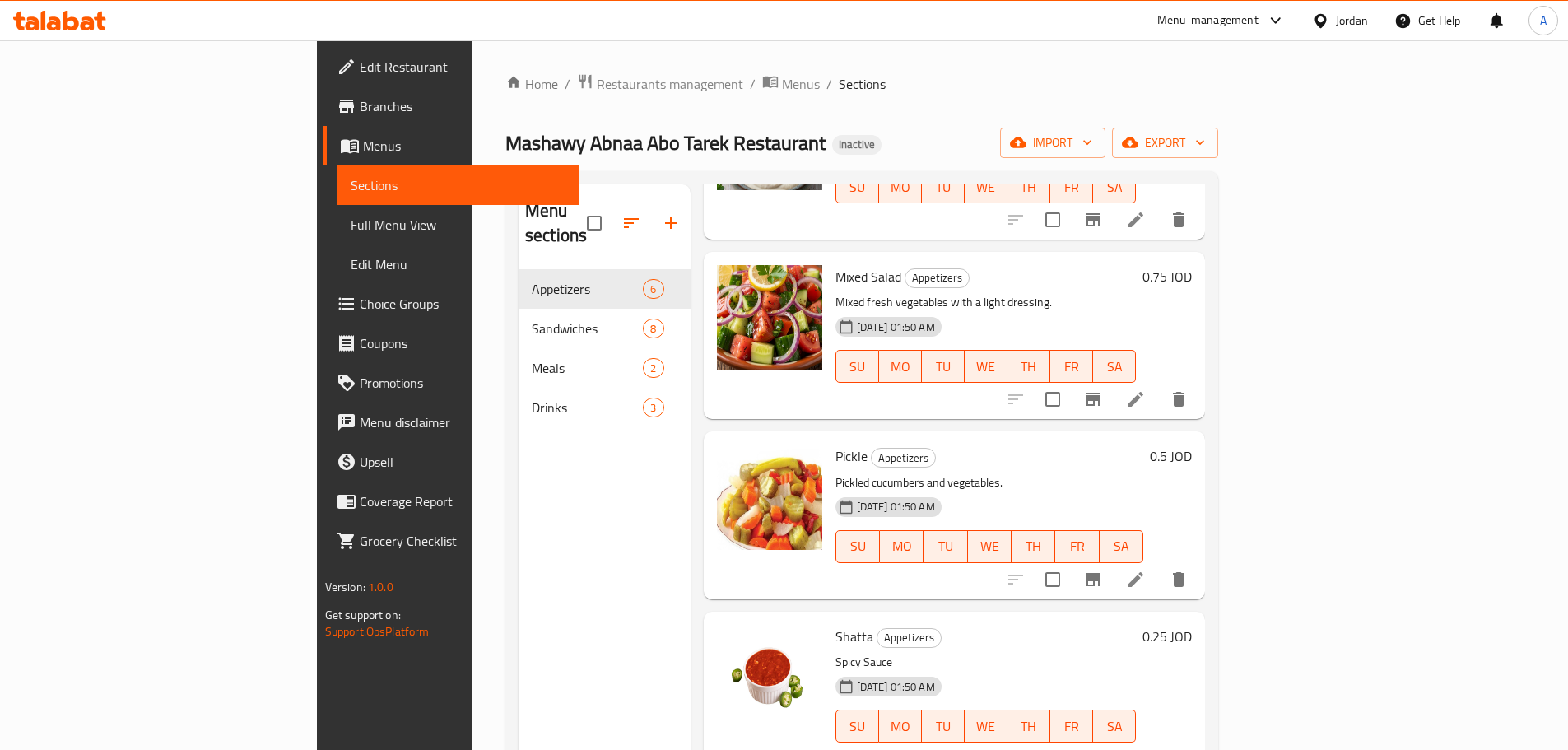
click at [350, 226] on span "Full Menu View" at bounding box center [457, 224] width 215 height 20
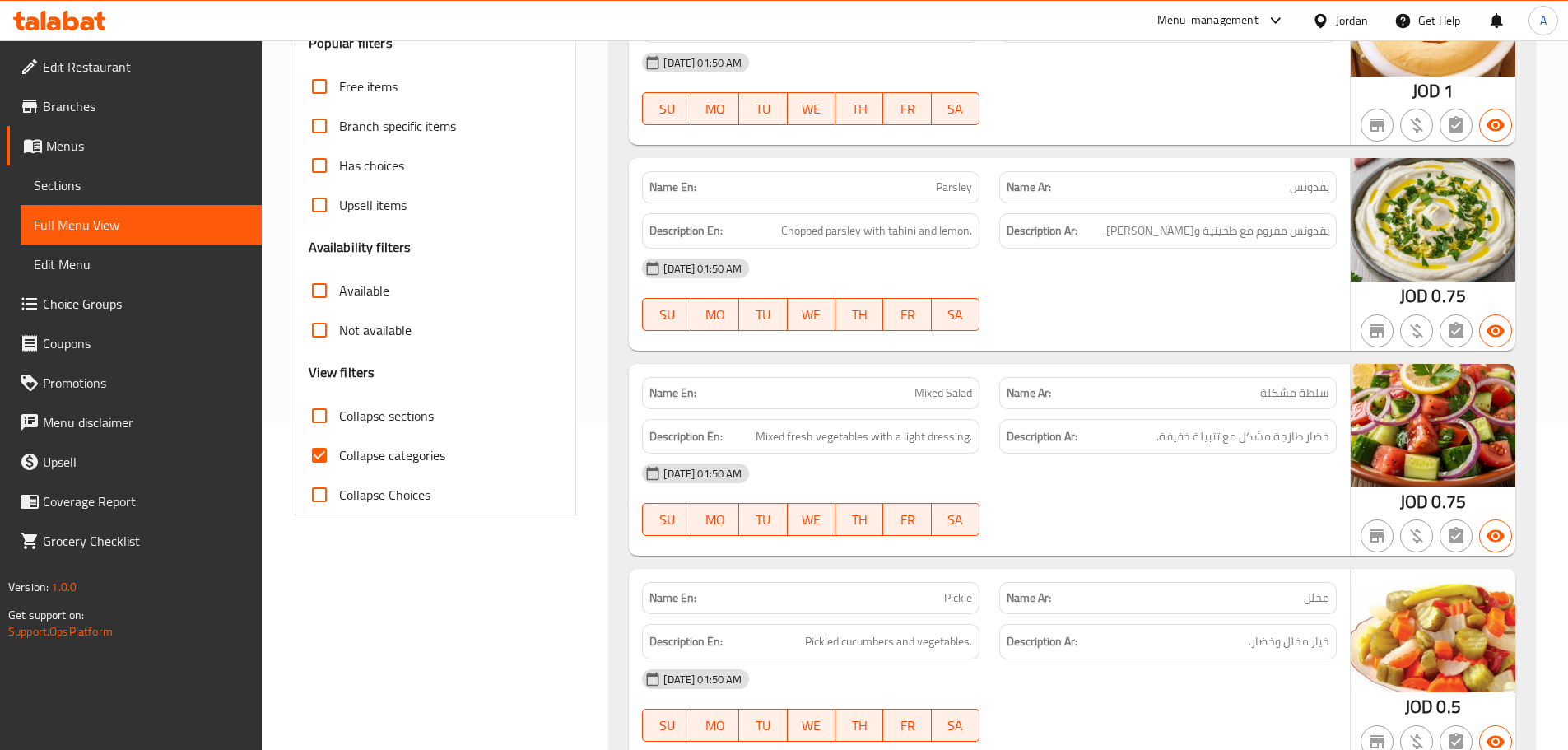
scroll to position [329, 0]
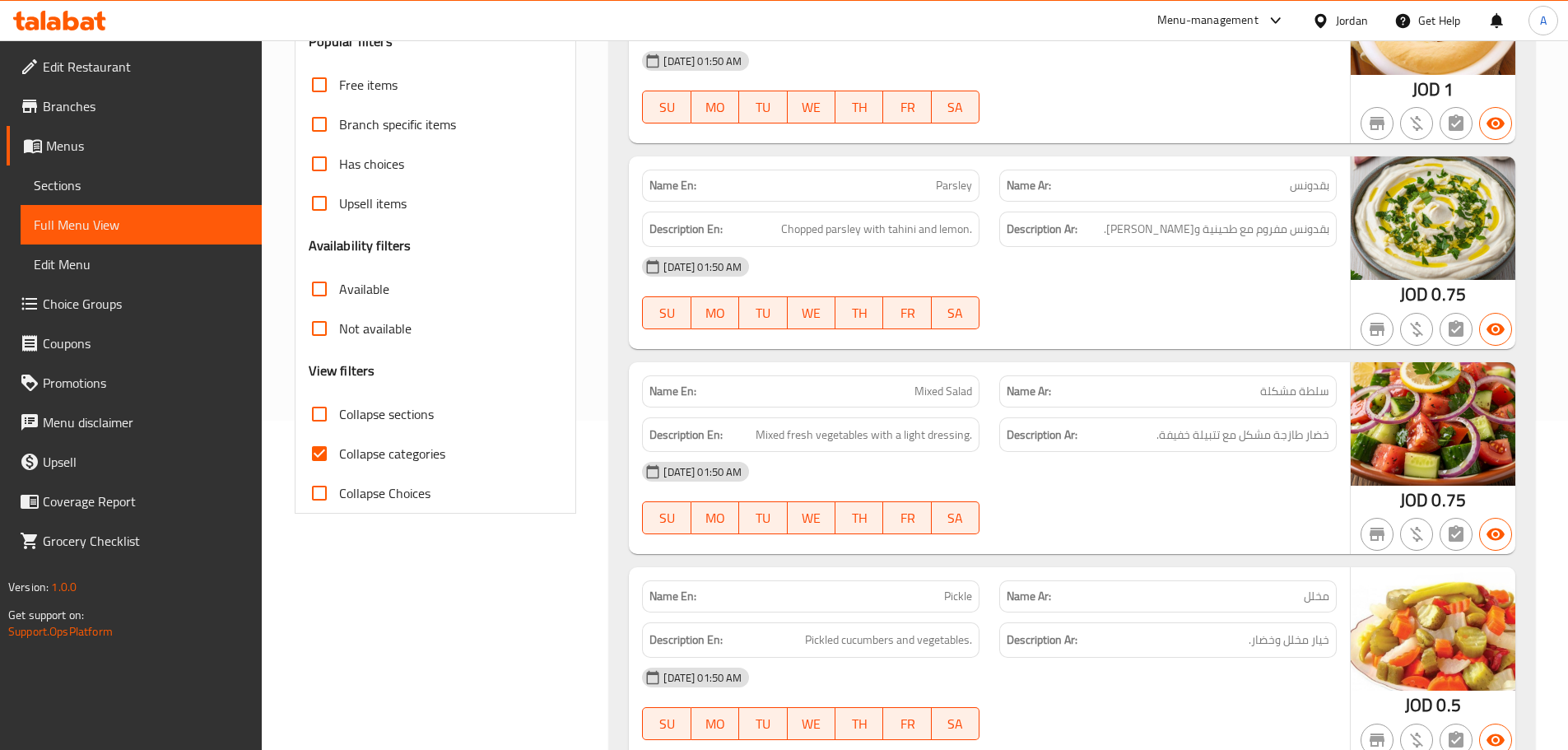
click at [366, 453] on span "Collapse categories" at bounding box center [392, 453] width 106 height 20
click at [339, 453] on input "Collapse categories" at bounding box center [319, 453] width 39 height 39
checkbox input "false"
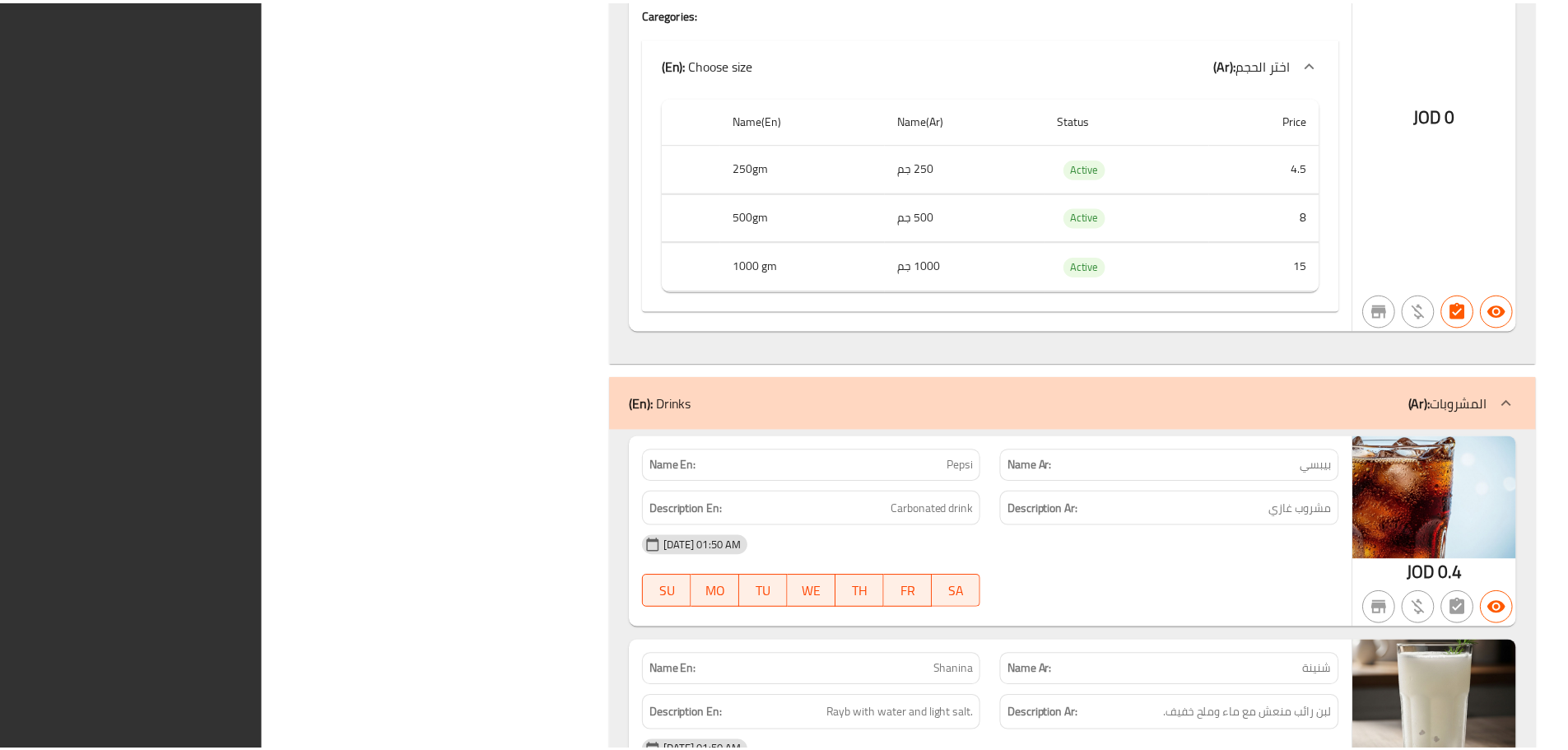
scroll to position [6199, 0]
